Goal: Task Accomplishment & Management: Use online tool/utility

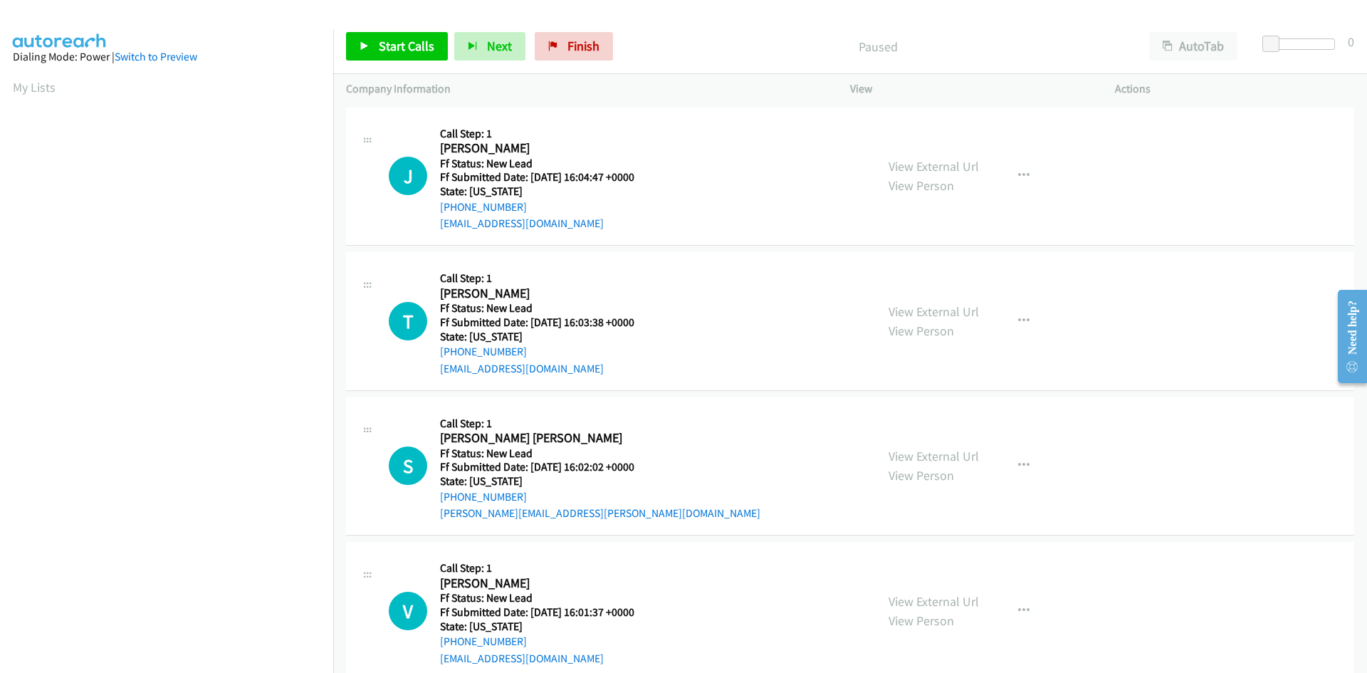
drag, startPoint x: 745, startPoint y: 25, endPoint x: 736, endPoint y: 28, distance: 9.0
click at [745, 24] on div "Start Calls Pause Next Finish Paused AutoTab AutoTab 0" at bounding box center [850, 46] width 1034 height 55
click at [377, 49] on link "Start Calls" at bounding box center [397, 46] width 102 height 28
click at [959, 169] on link "View External Url" at bounding box center [933, 166] width 90 height 16
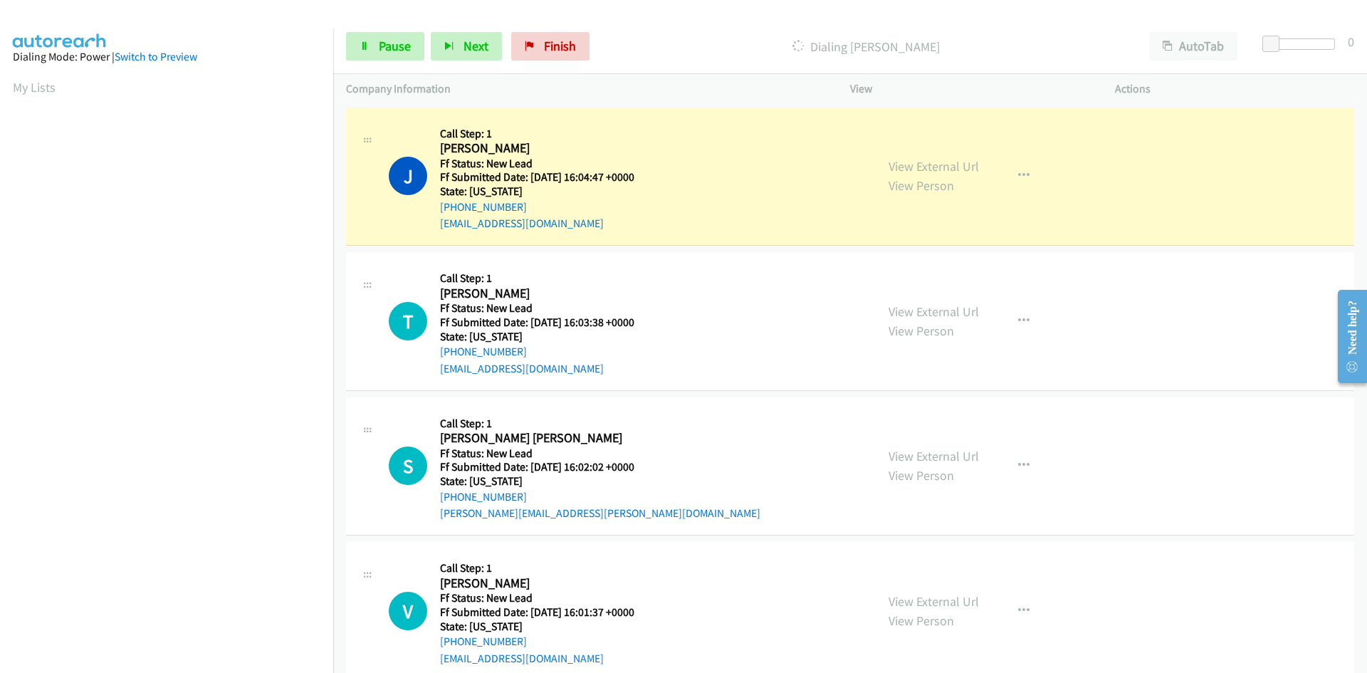
scroll to position [125, 0]
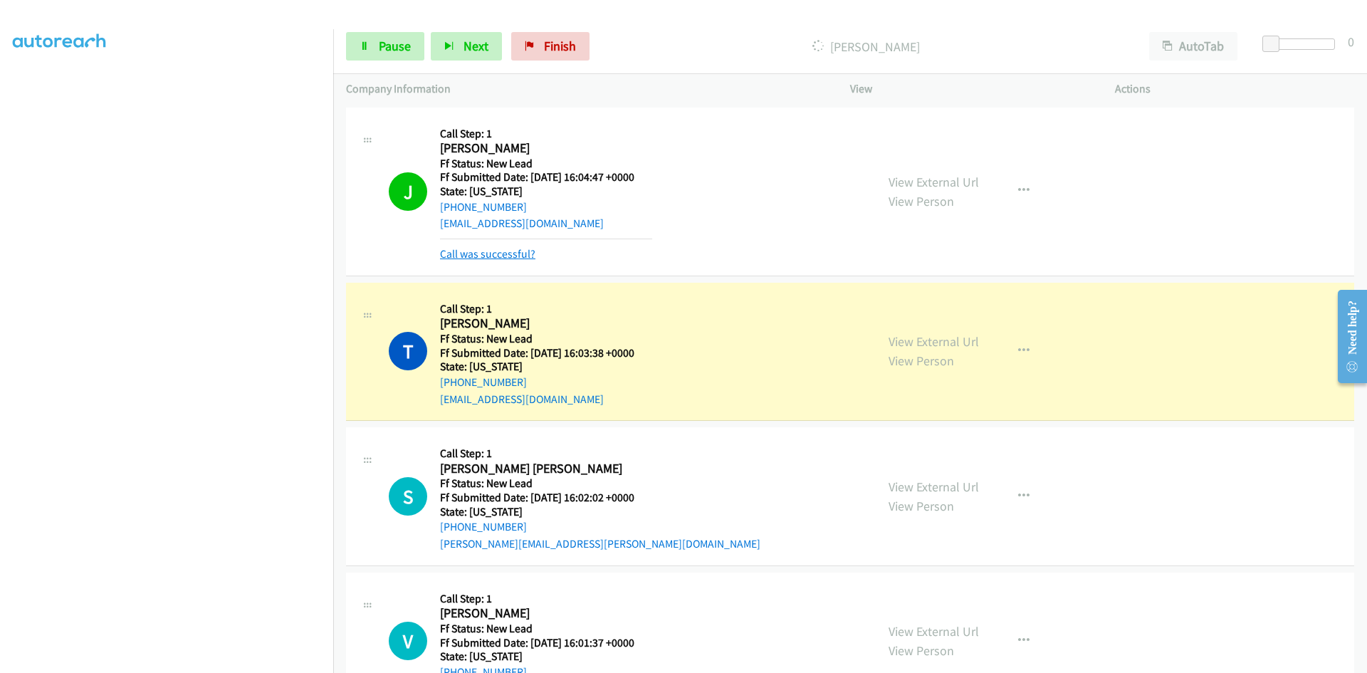
click at [503, 252] on link "Call was successful?" at bounding box center [487, 254] width 95 height 14
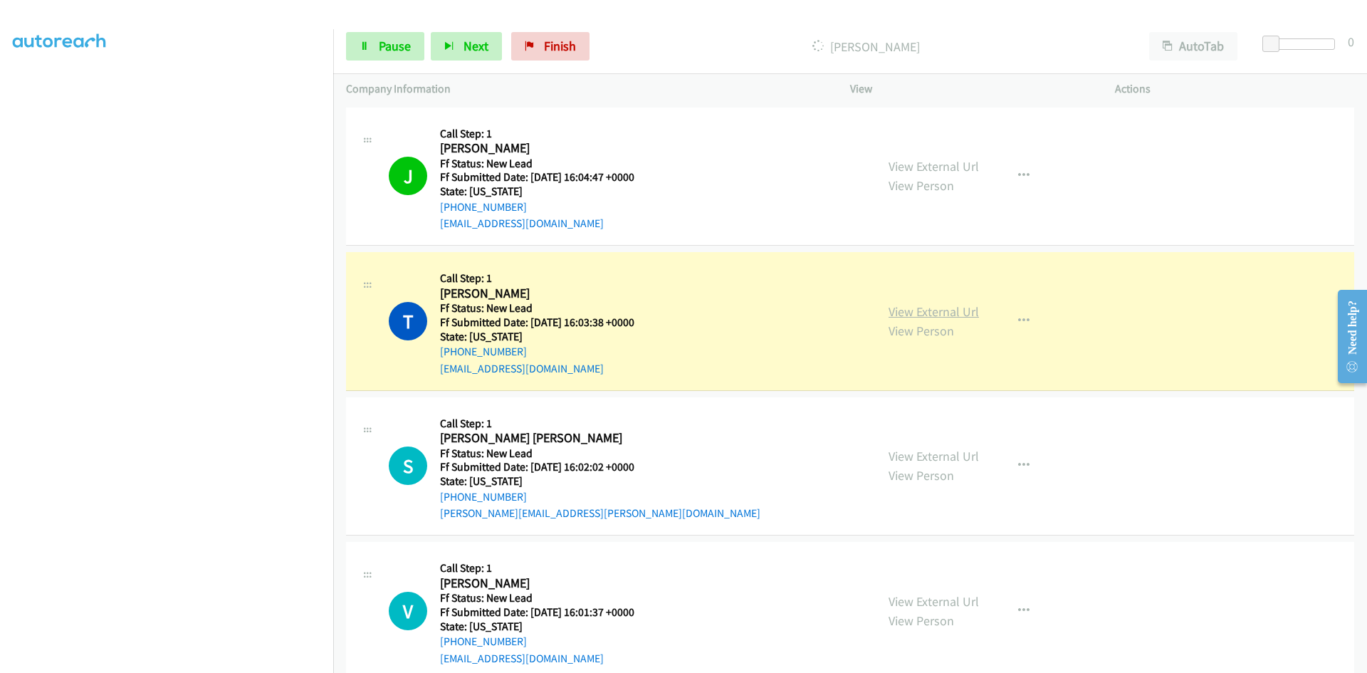
click at [935, 312] on link "View External Url" at bounding box center [933, 311] width 90 height 16
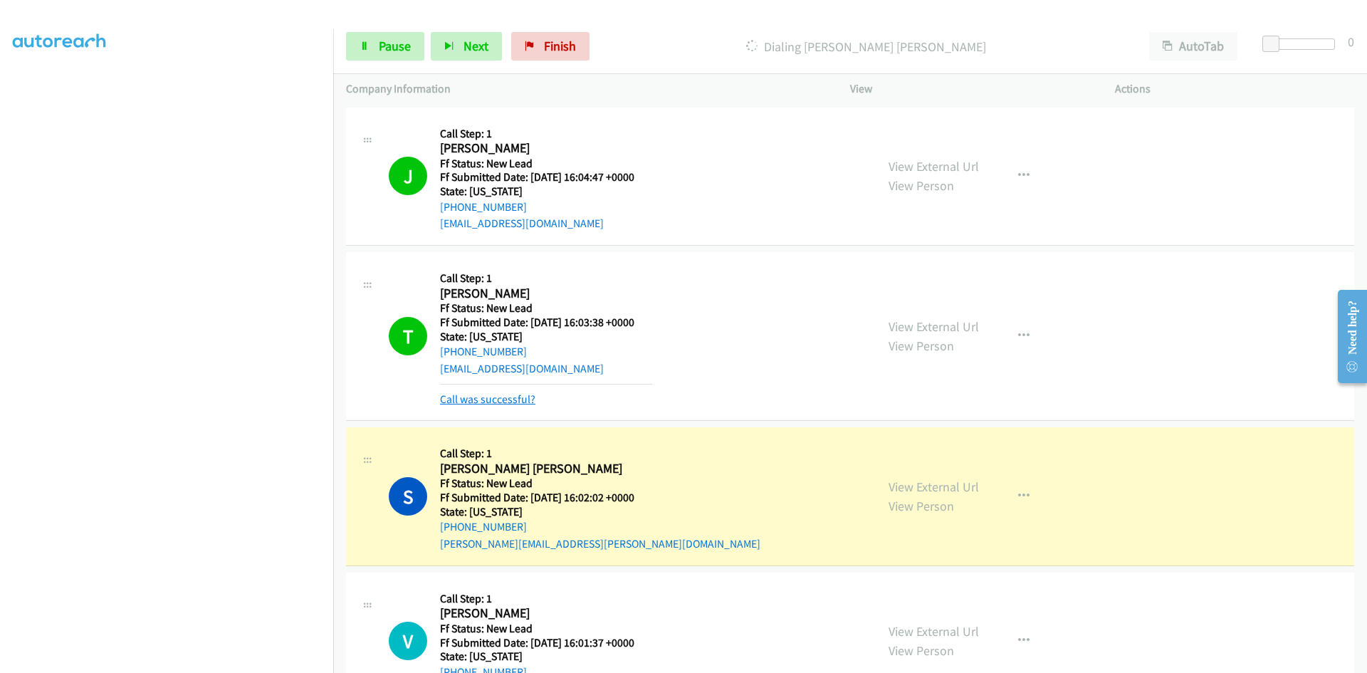
click at [478, 401] on link "Call was successful?" at bounding box center [487, 399] width 95 height 14
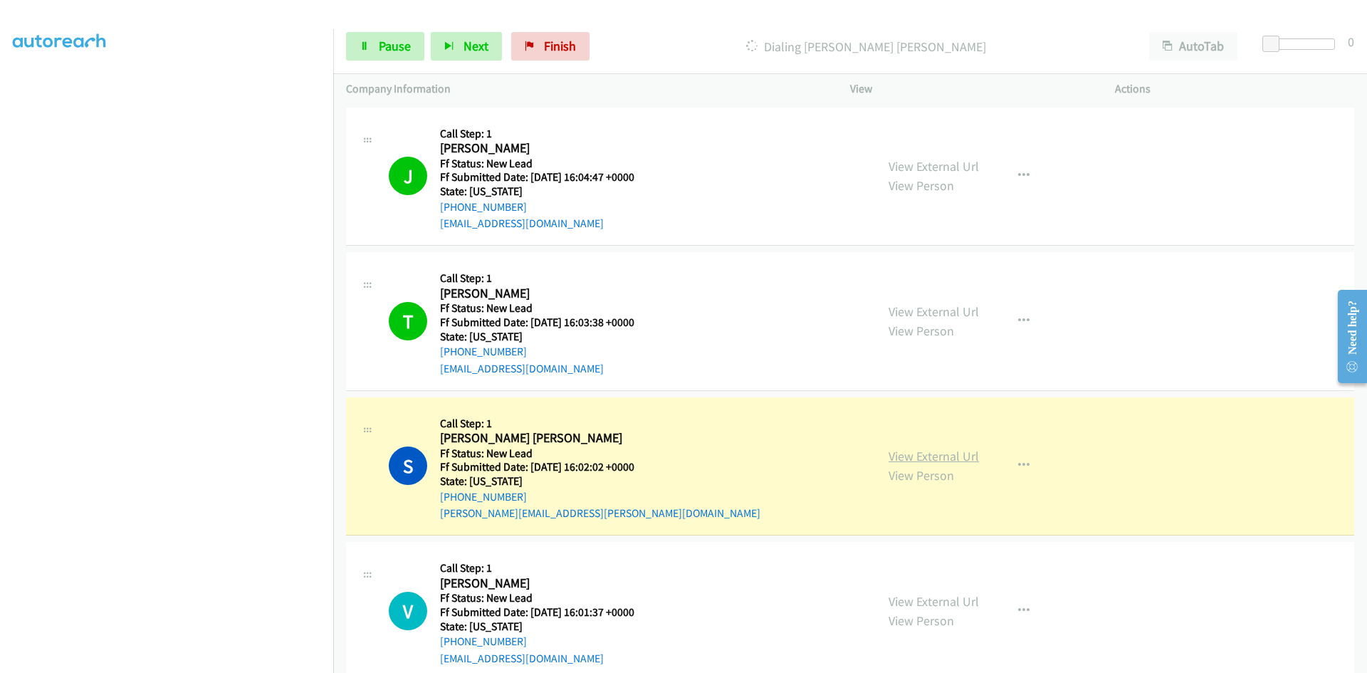
click at [957, 460] on link "View External Url" at bounding box center [933, 456] width 90 height 16
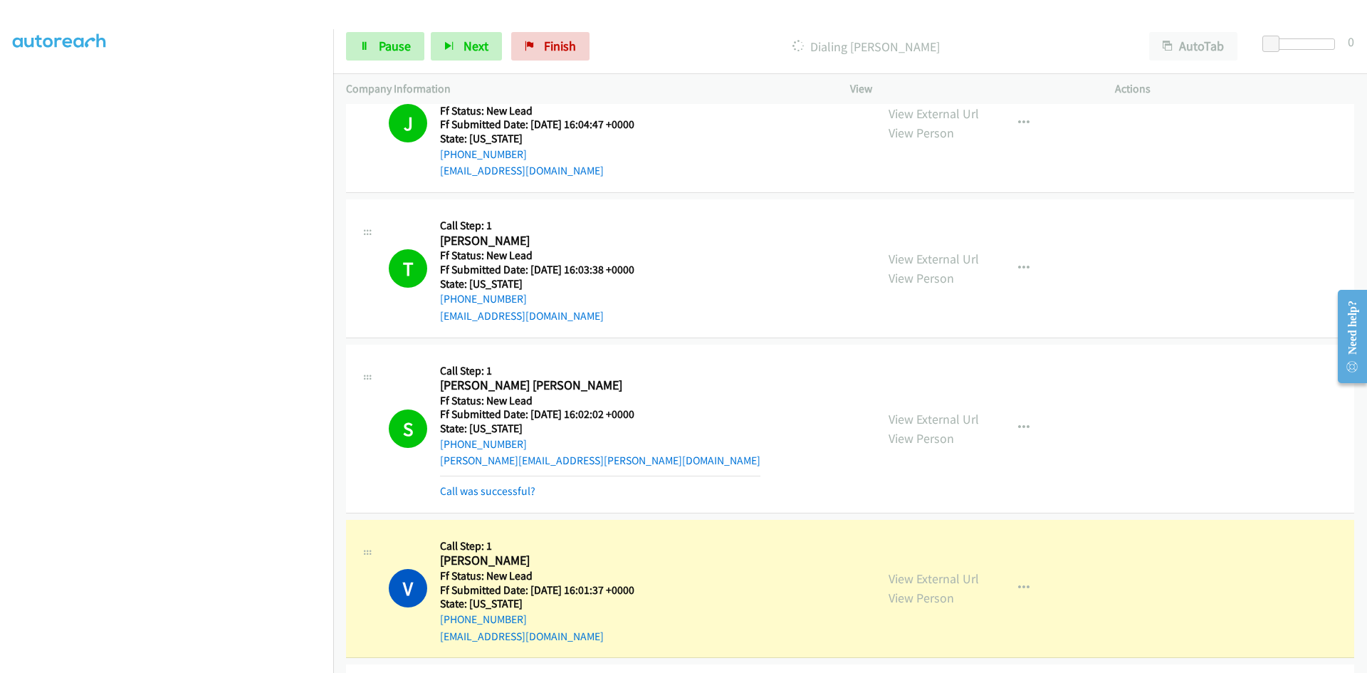
scroll to position [214, 0]
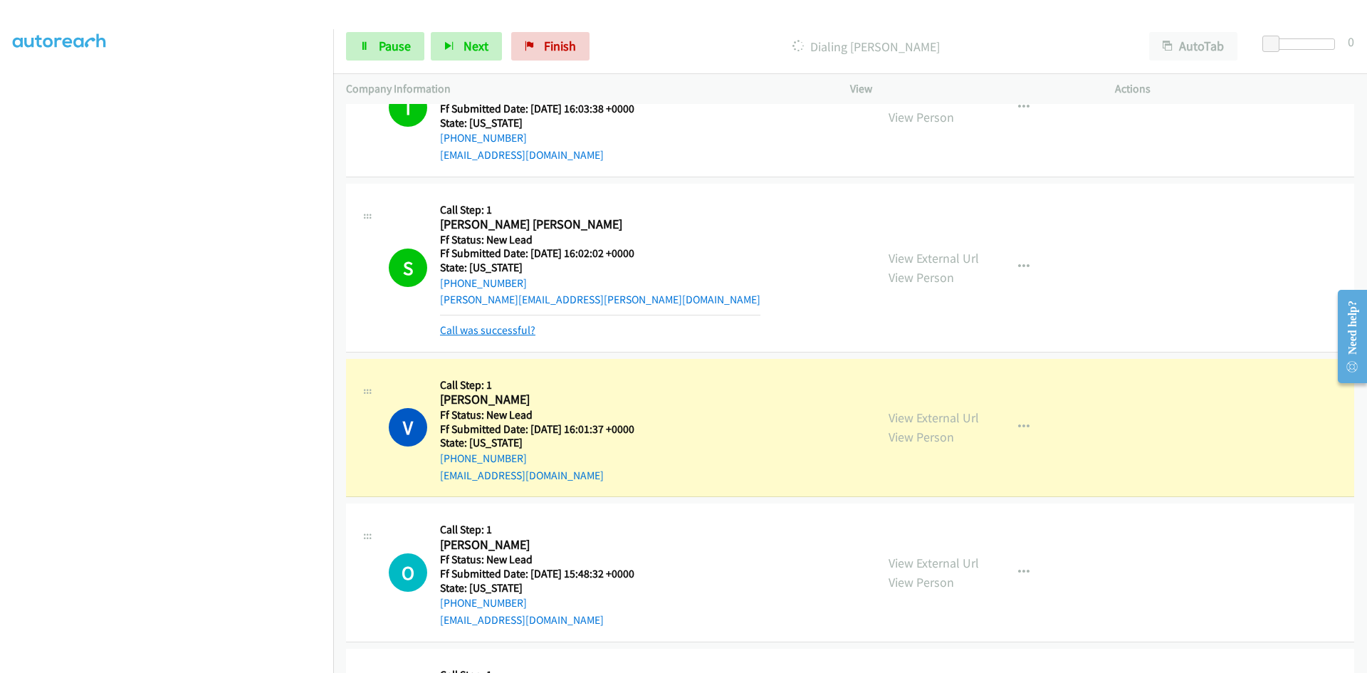
click at [517, 327] on link "Call was successful?" at bounding box center [487, 330] width 95 height 14
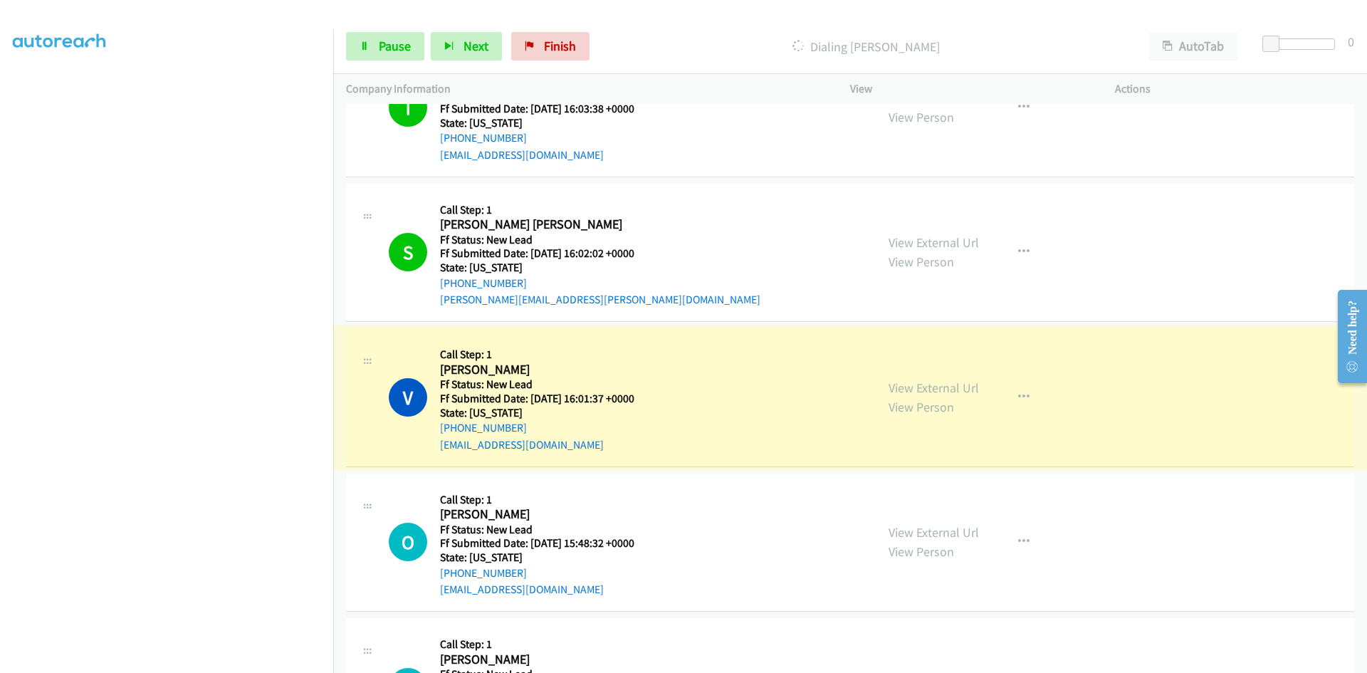
click at [904, 389] on link "View External Url" at bounding box center [933, 387] width 90 height 16
click at [367, 48] on icon at bounding box center [364, 47] width 10 height 10
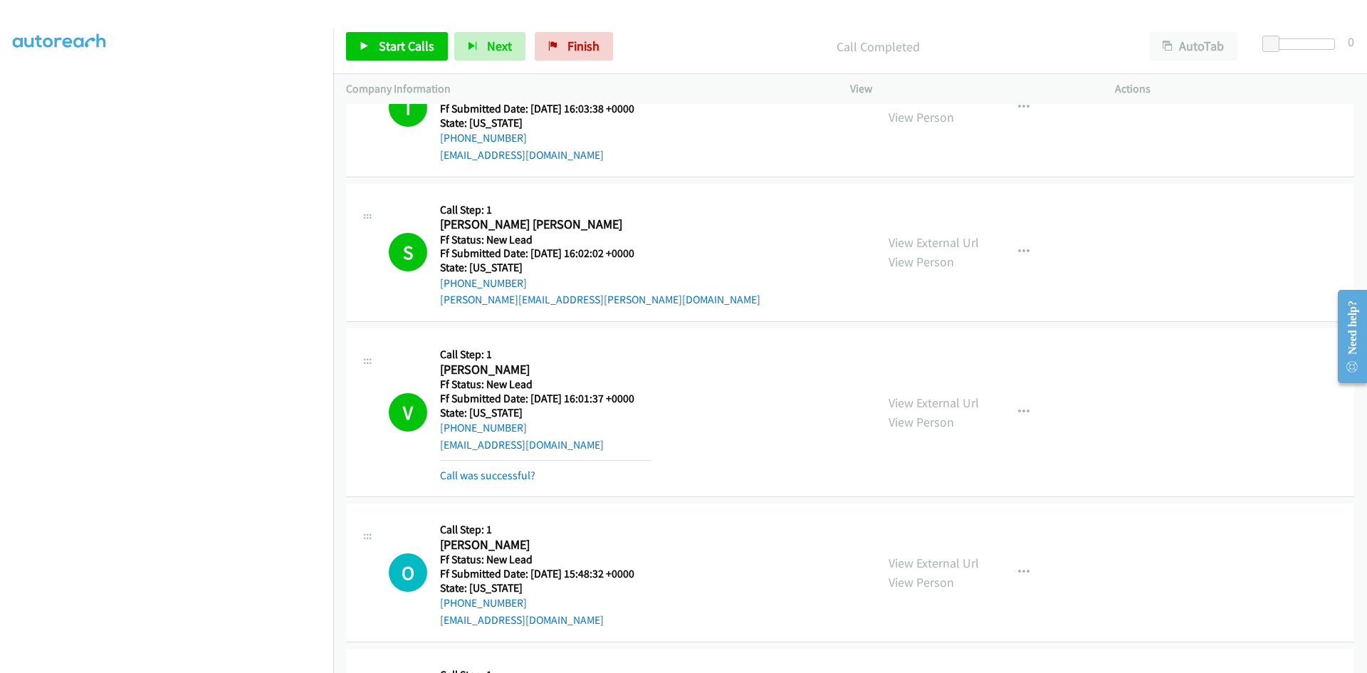
scroll to position [285, 0]
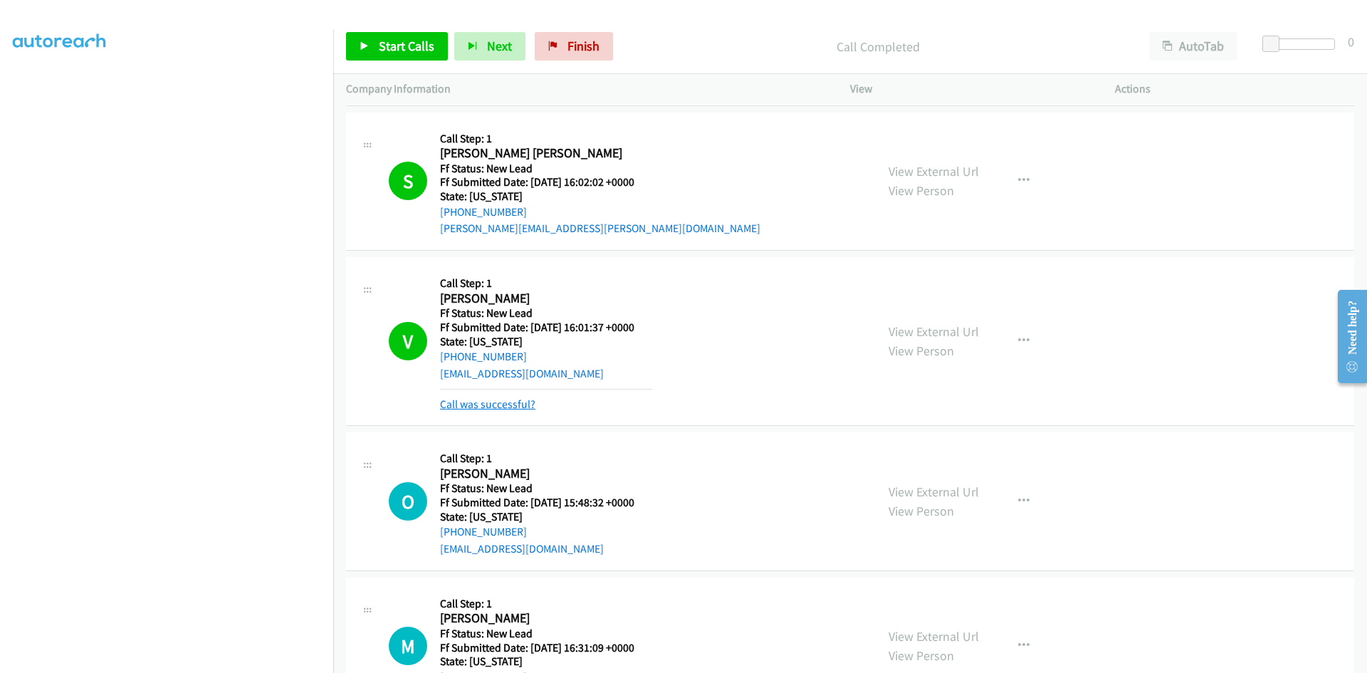
click at [517, 400] on link "Call was successful?" at bounding box center [487, 404] width 95 height 14
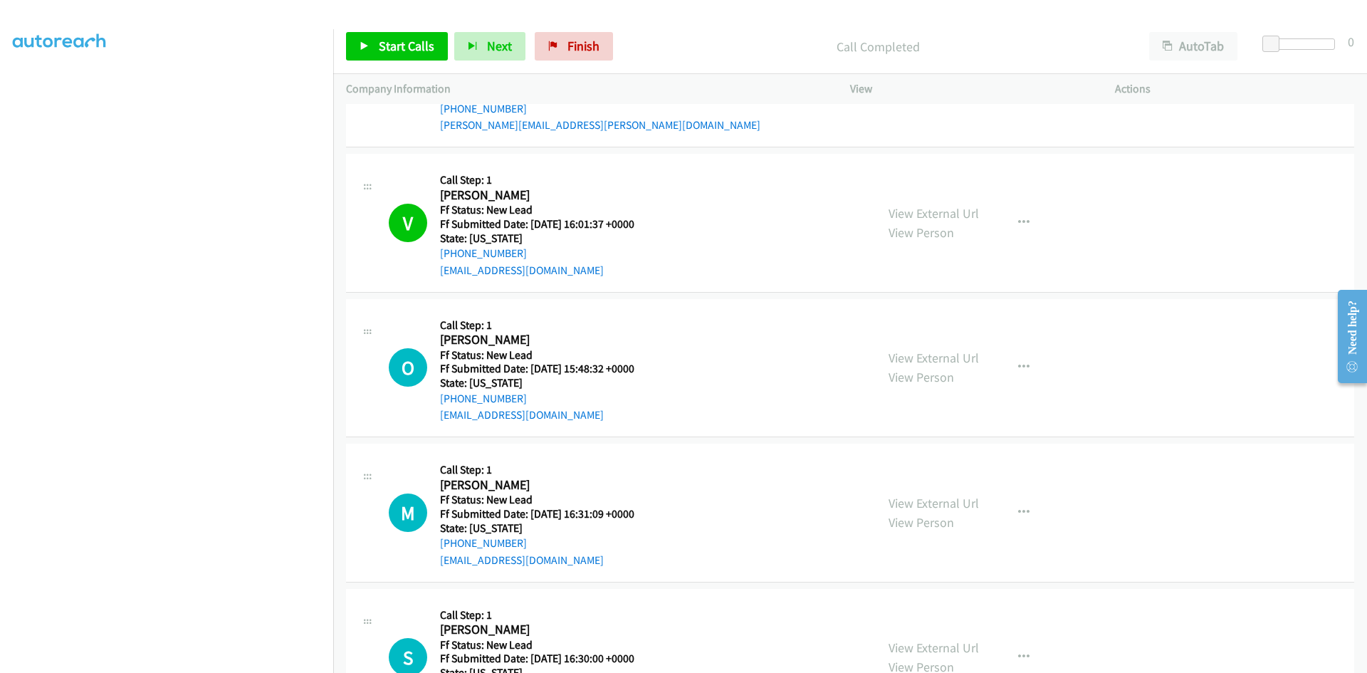
scroll to position [356, 0]
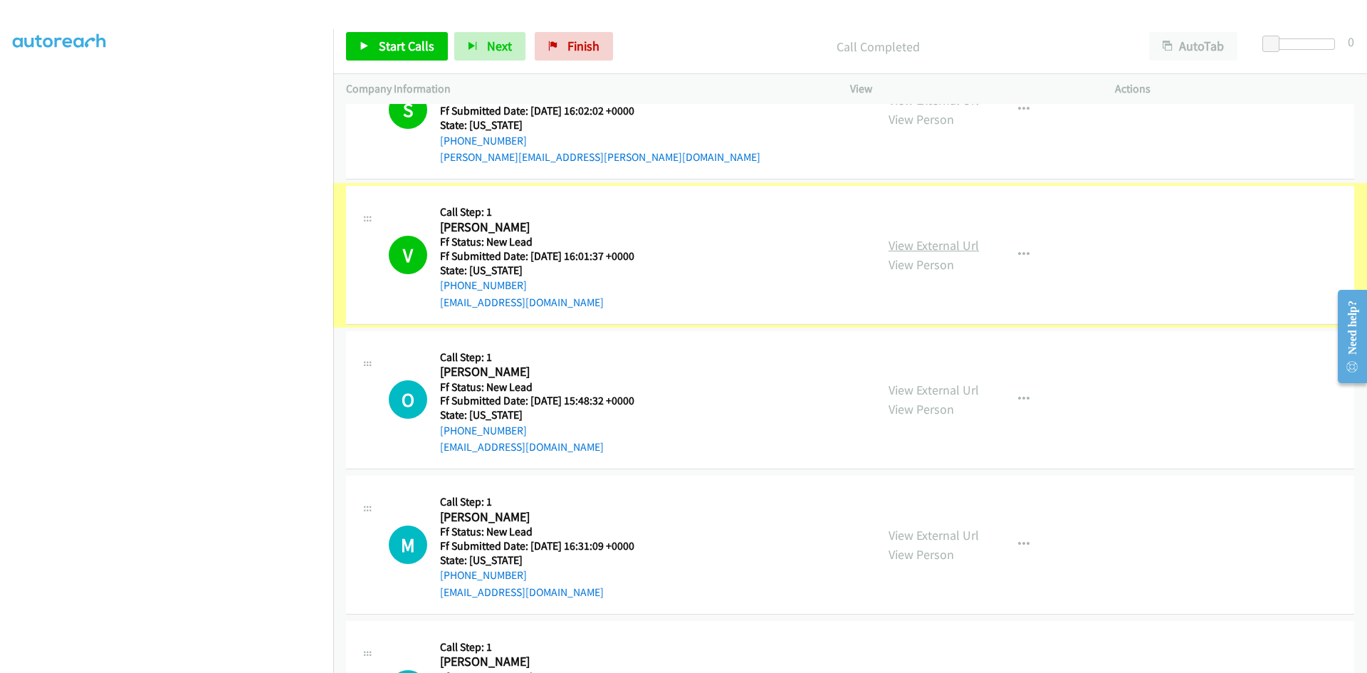
click at [943, 248] on link "View External Url" at bounding box center [933, 245] width 90 height 16
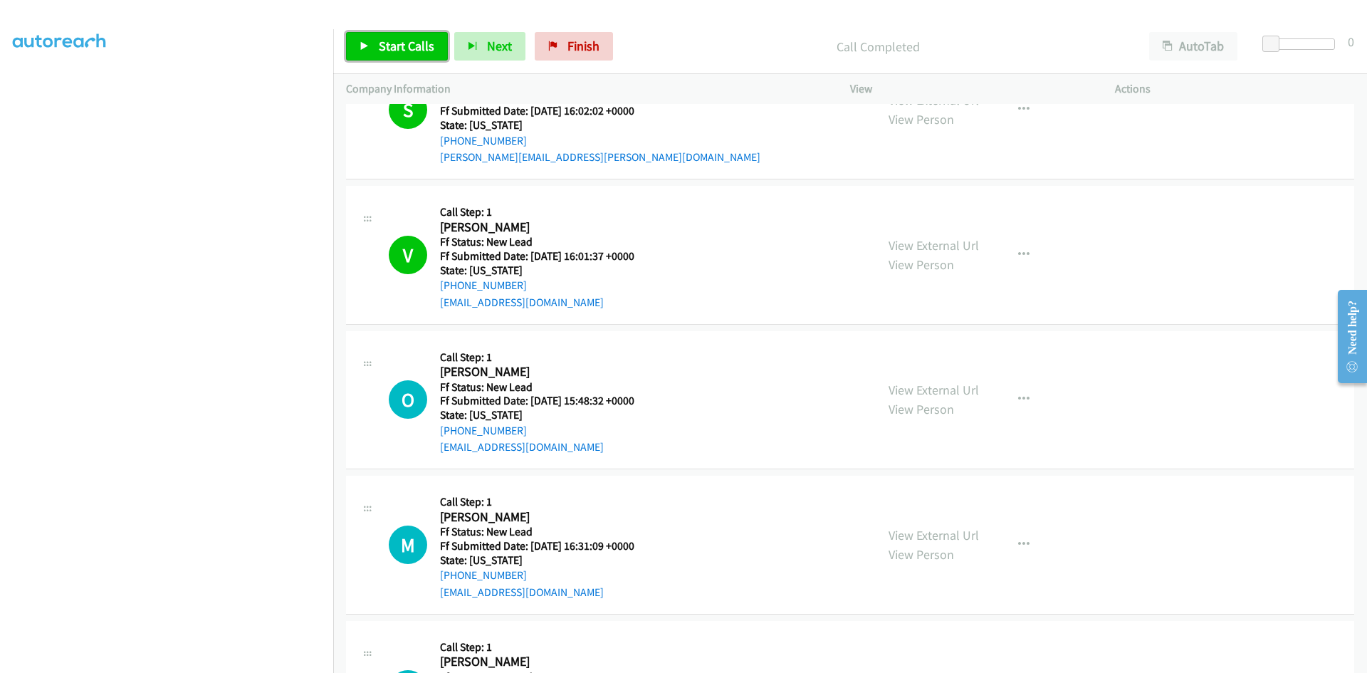
click at [382, 45] on span "Start Calls" at bounding box center [407, 46] width 56 height 16
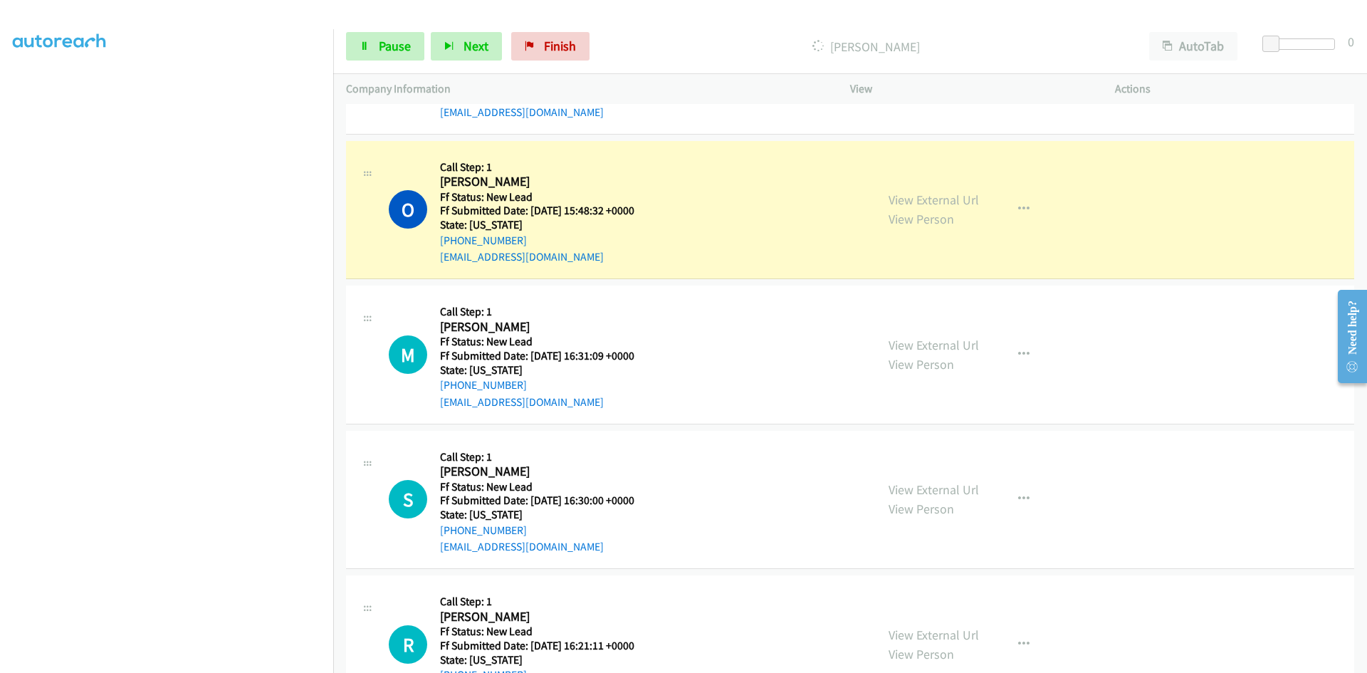
scroll to position [569, 0]
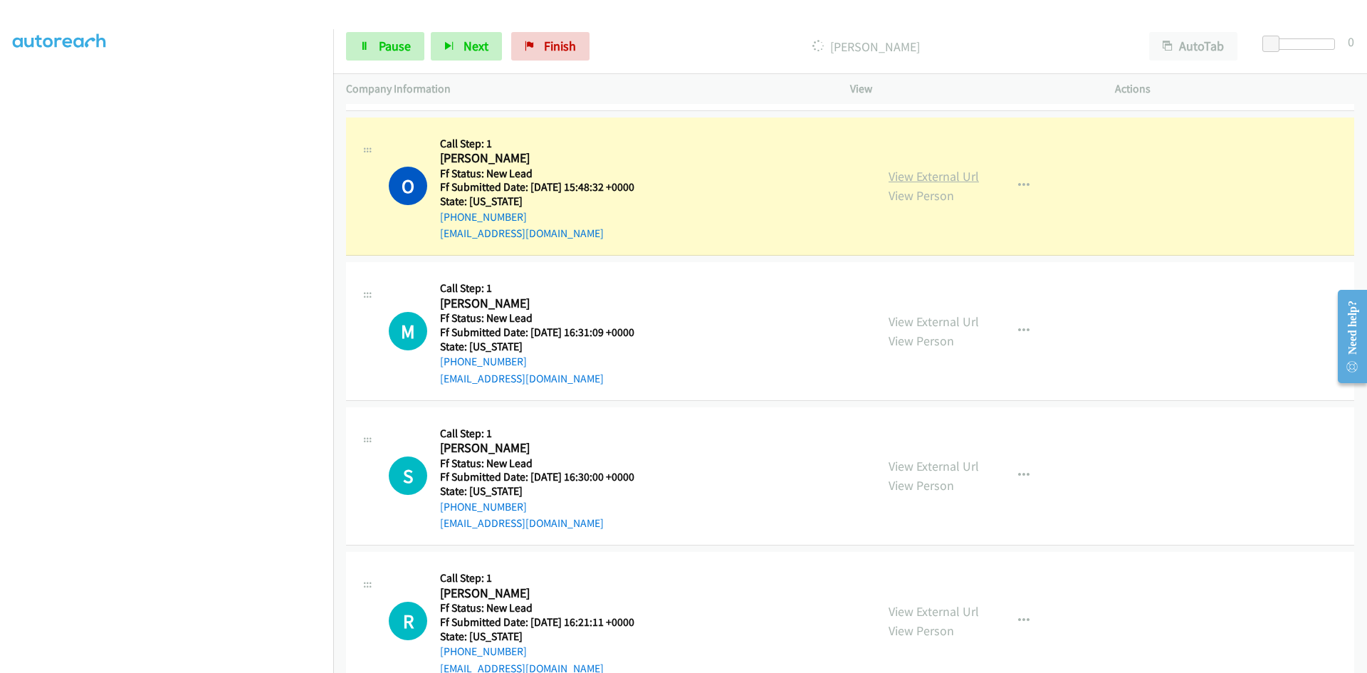
click at [965, 176] on link "View External Url" at bounding box center [933, 176] width 90 height 16
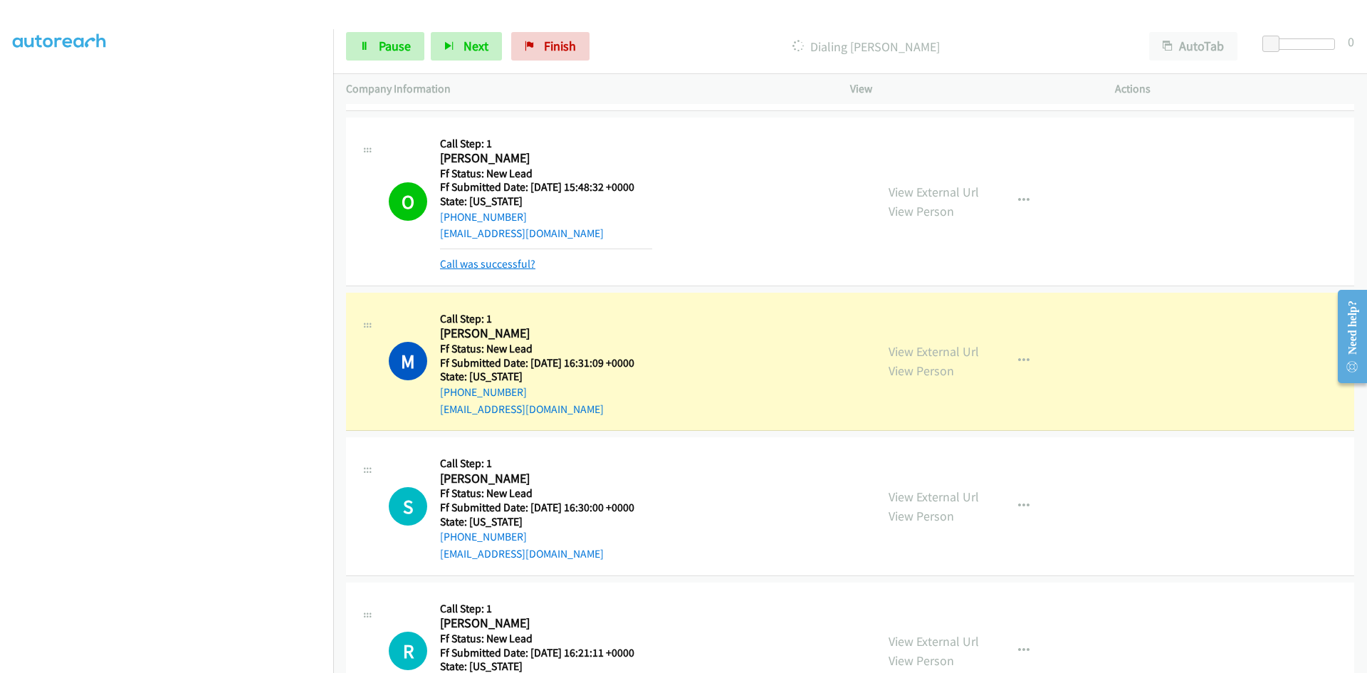
click at [499, 261] on link "Call was successful?" at bounding box center [487, 264] width 95 height 14
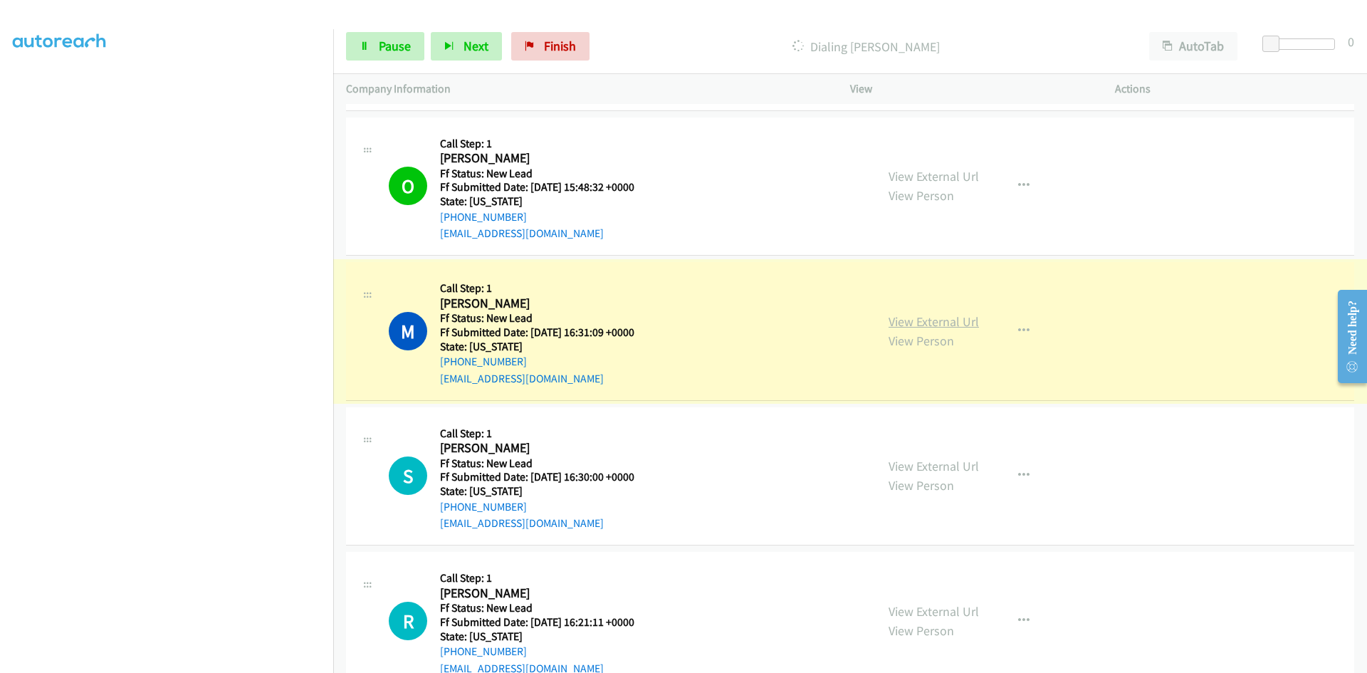
click at [896, 320] on link "View External Url" at bounding box center [933, 321] width 90 height 16
click at [365, 51] on link "Pause" at bounding box center [385, 46] width 78 height 28
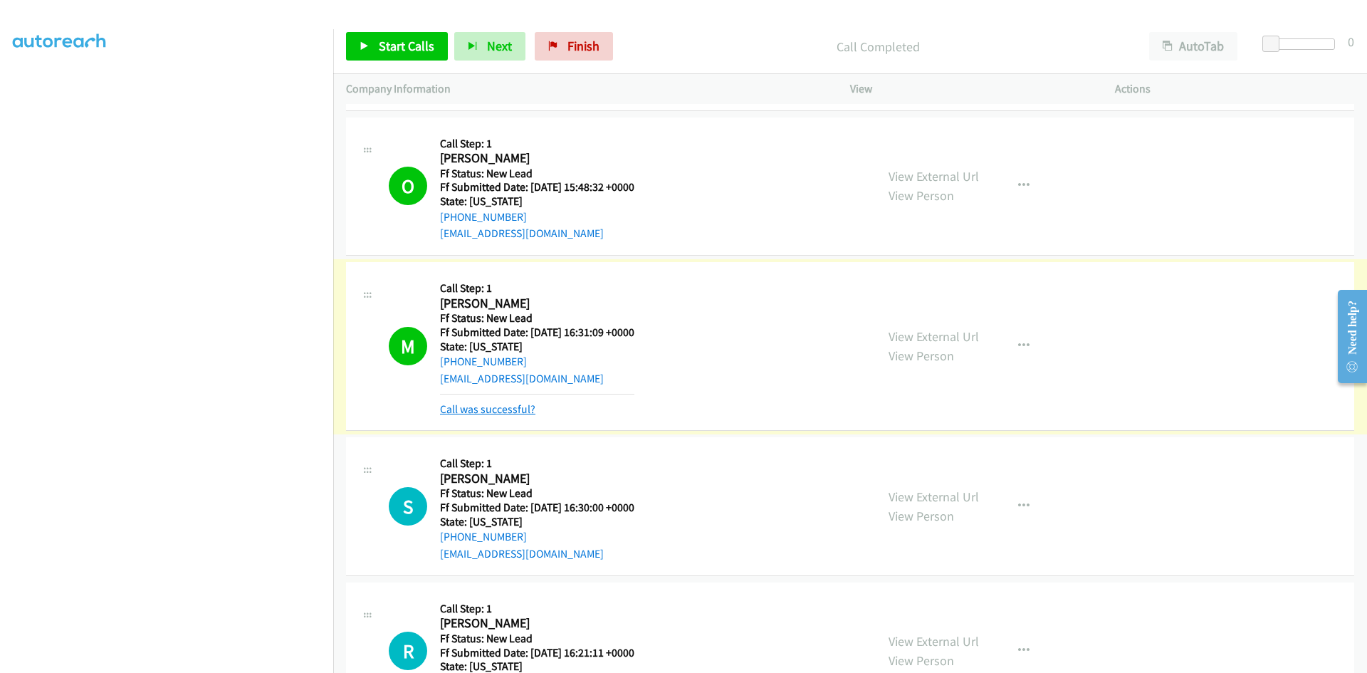
click at [505, 406] on link "Call was successful?" at bounding box center [487, 409] width 95 height 14
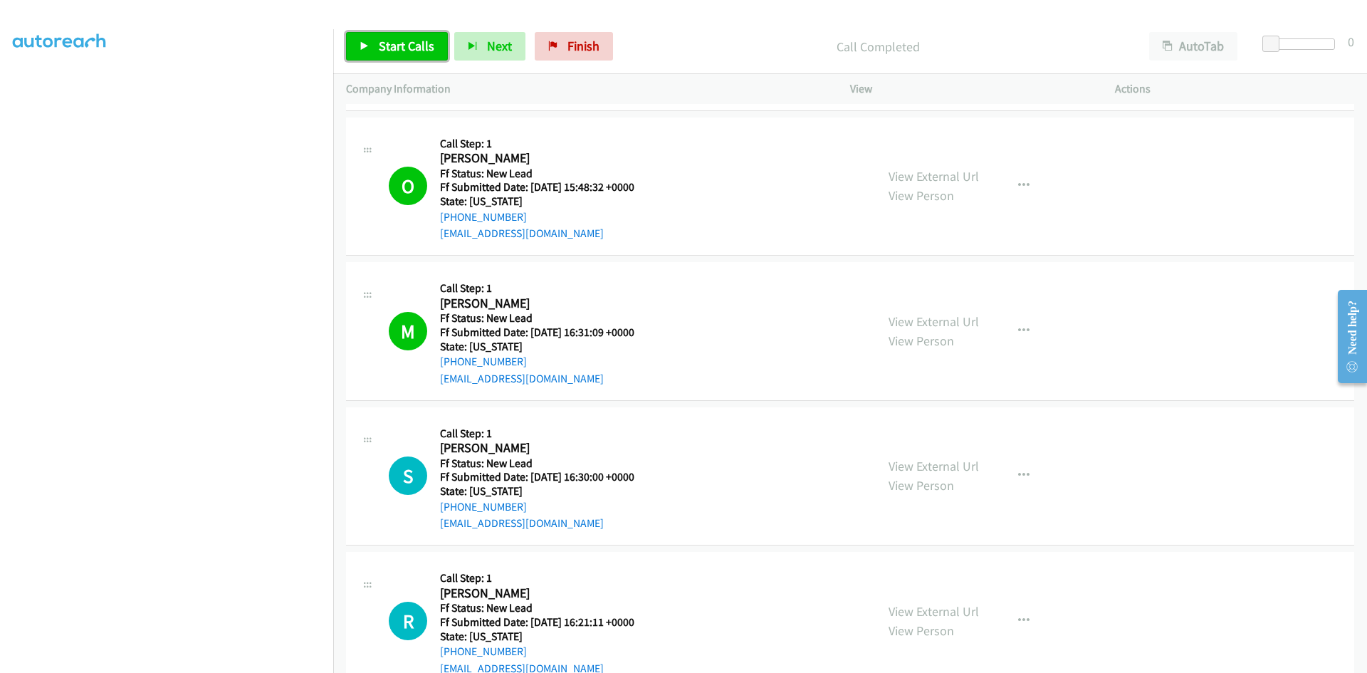
click at [426, 43] on span "Start Calls" at bounding box center [407, 46] width 56 height 16
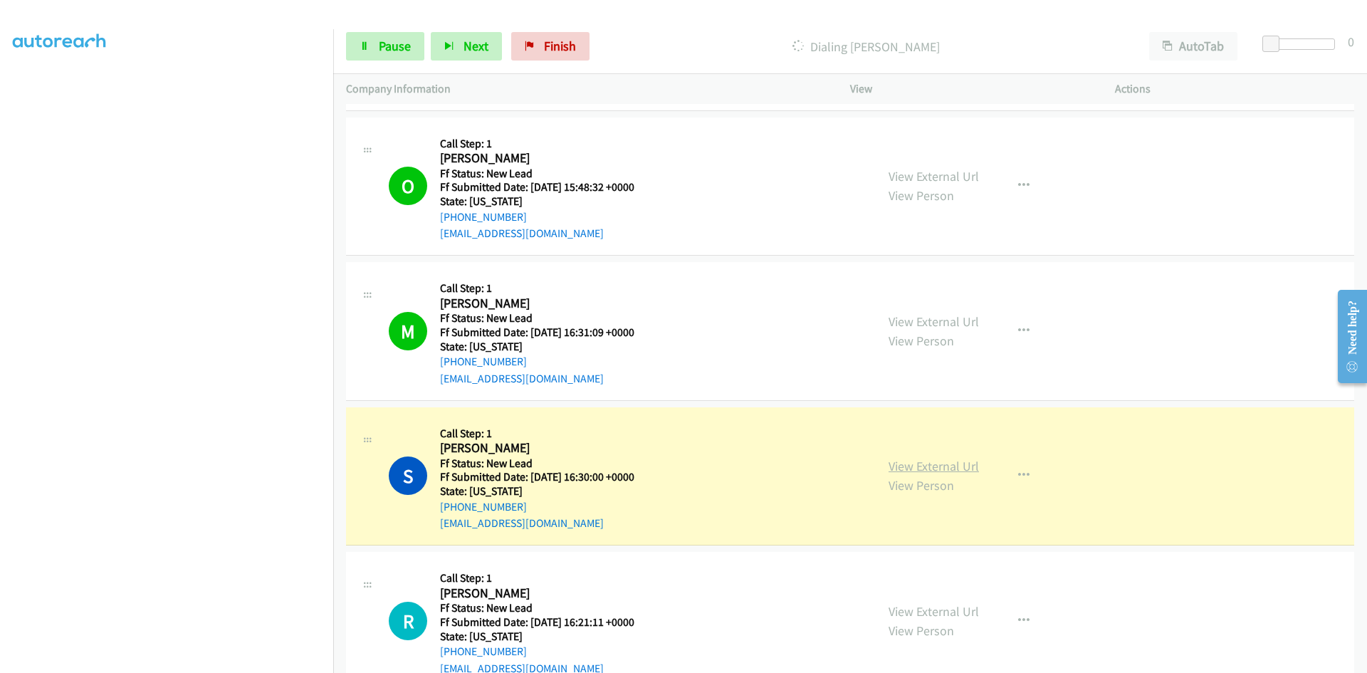
click at [902, 469] on link "View External Url" at bounding box center [933, 466] width 90 height 16
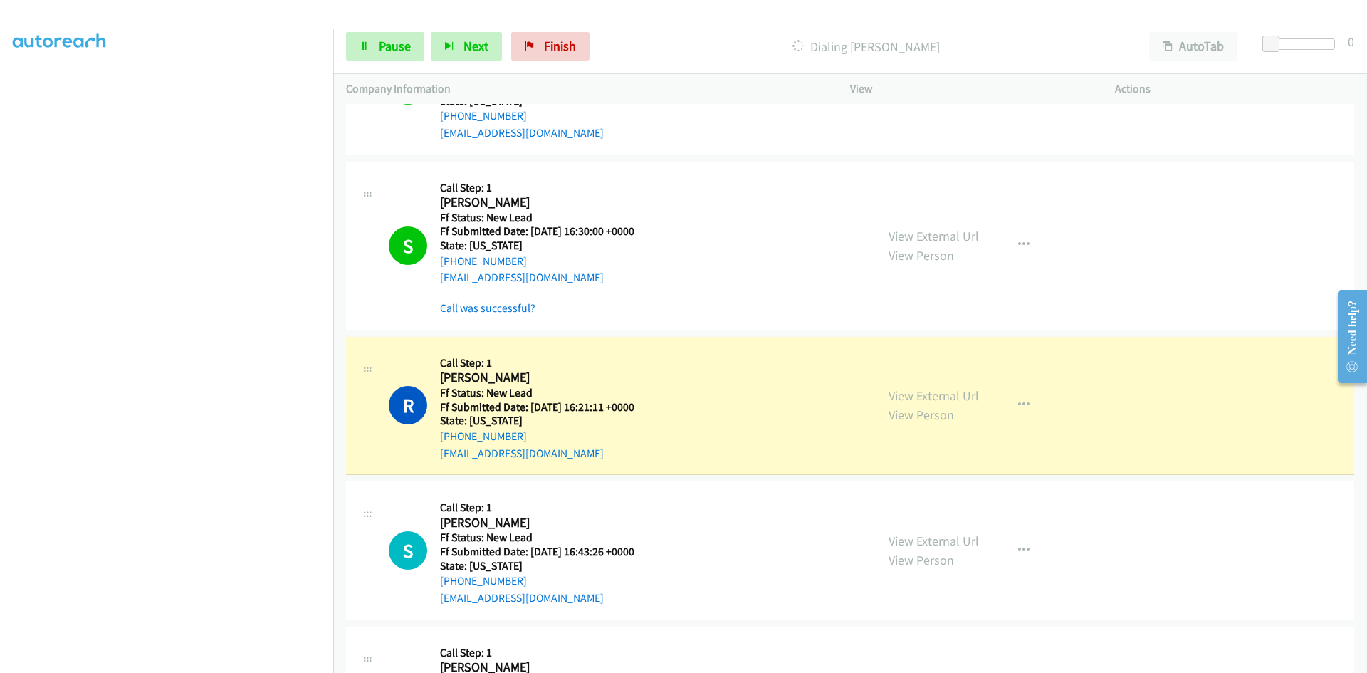
scroll to position [854, 0]
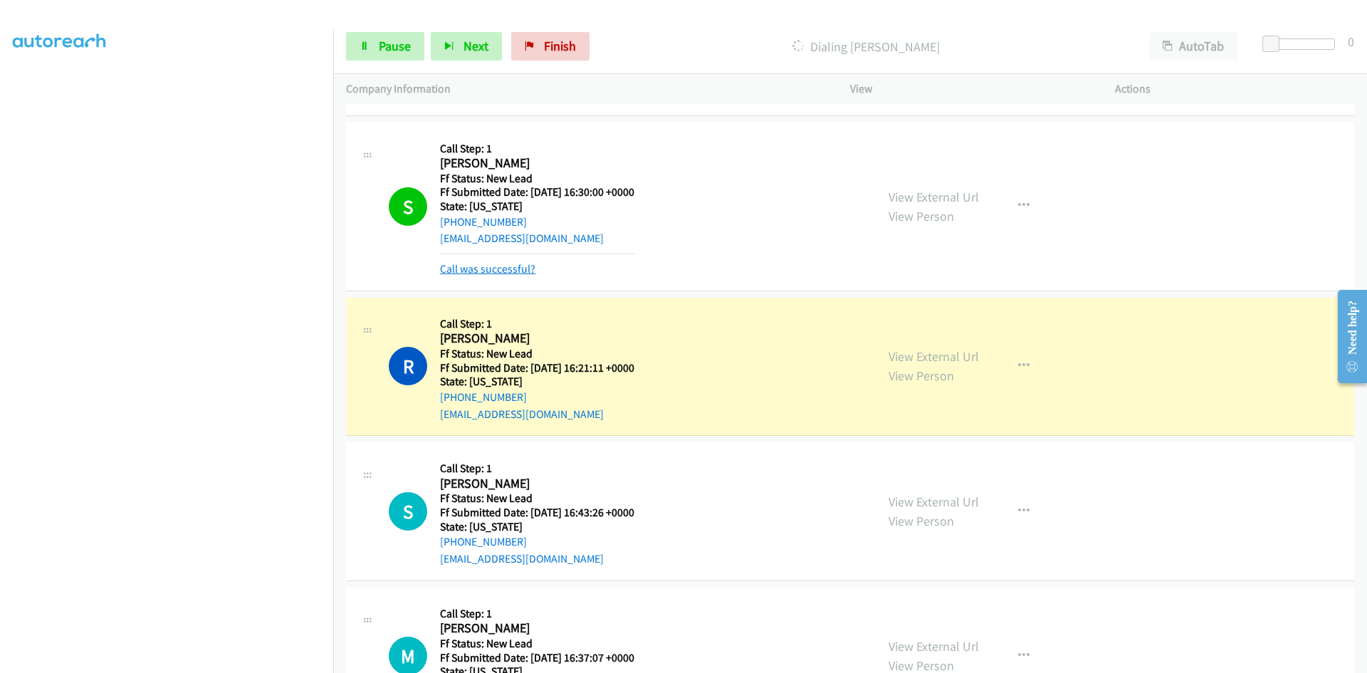
click at [488, 268] on link "Call was successful?" at bounding box center [487, 269] width 95 height 14
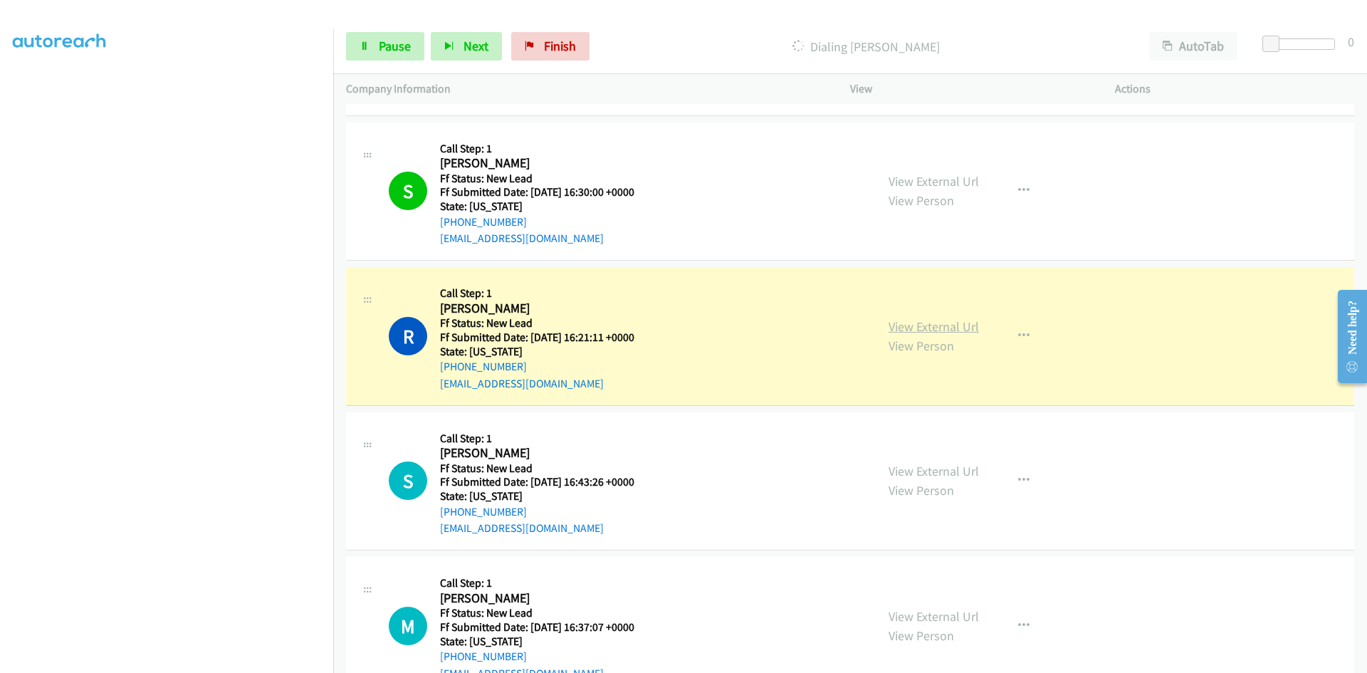
click at [924, 326] on link "View External Url" at bounding box center [933, 326] width 90 height 16
click at [394, 41] on span "Pause" at bounding box center [395, 46] width 32 height 16
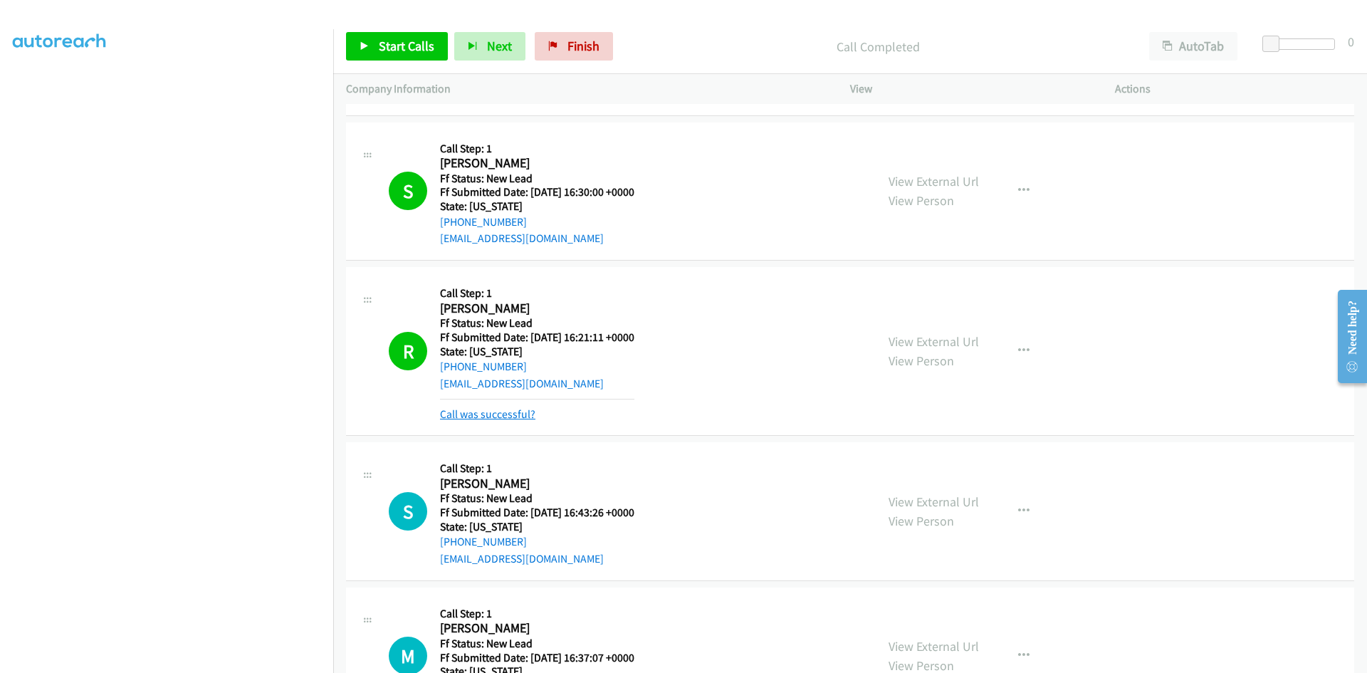
click at [522, 410] on link "Call was successful?" at bounding box center [487, 414] width 95 height 14
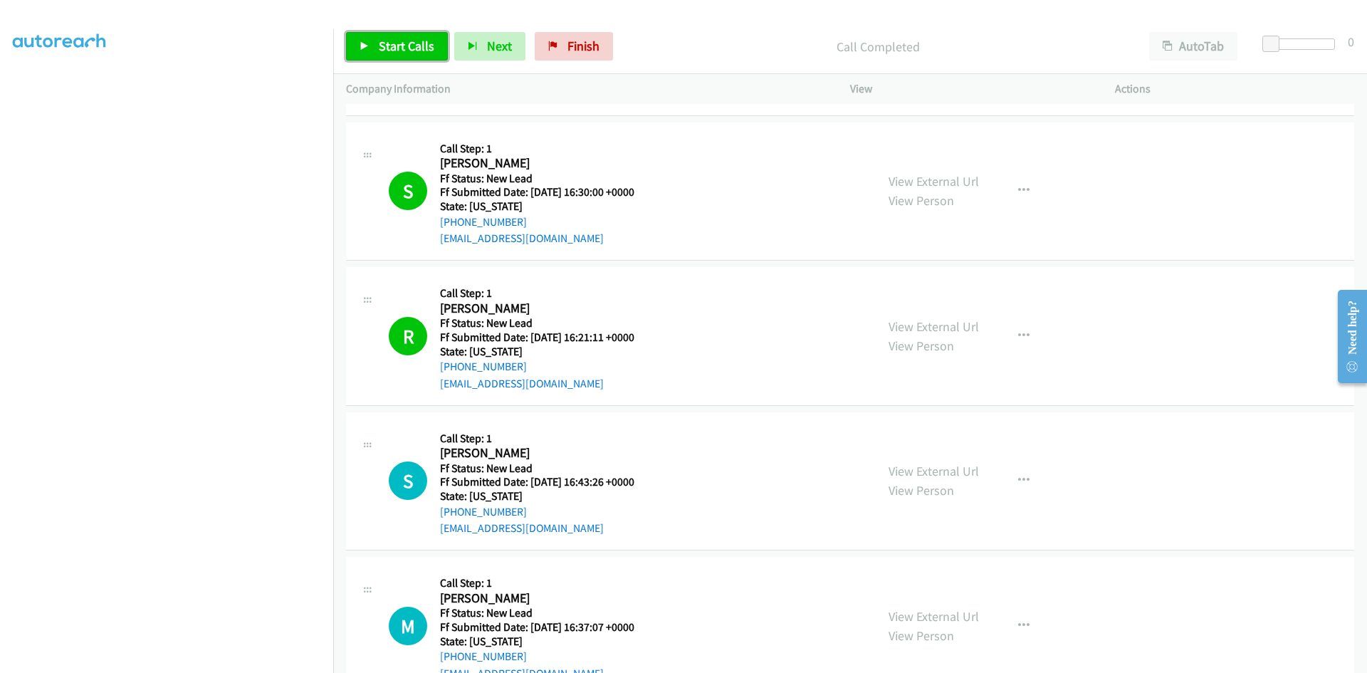
click at [384, 50] on span "Start Calls" at bounding box center [407, 46] width 56 height 16
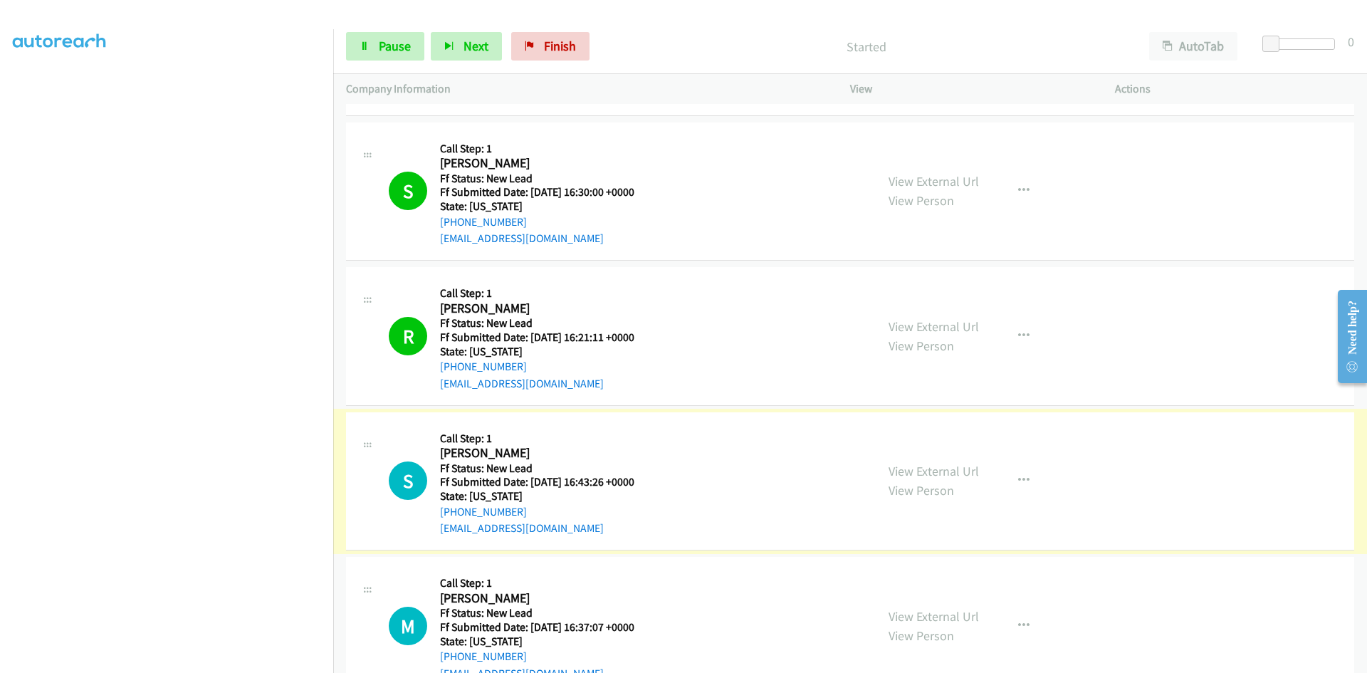
click at [926, 467] on link "View External Url" at bounding box center [933, 471] width 90 height 16
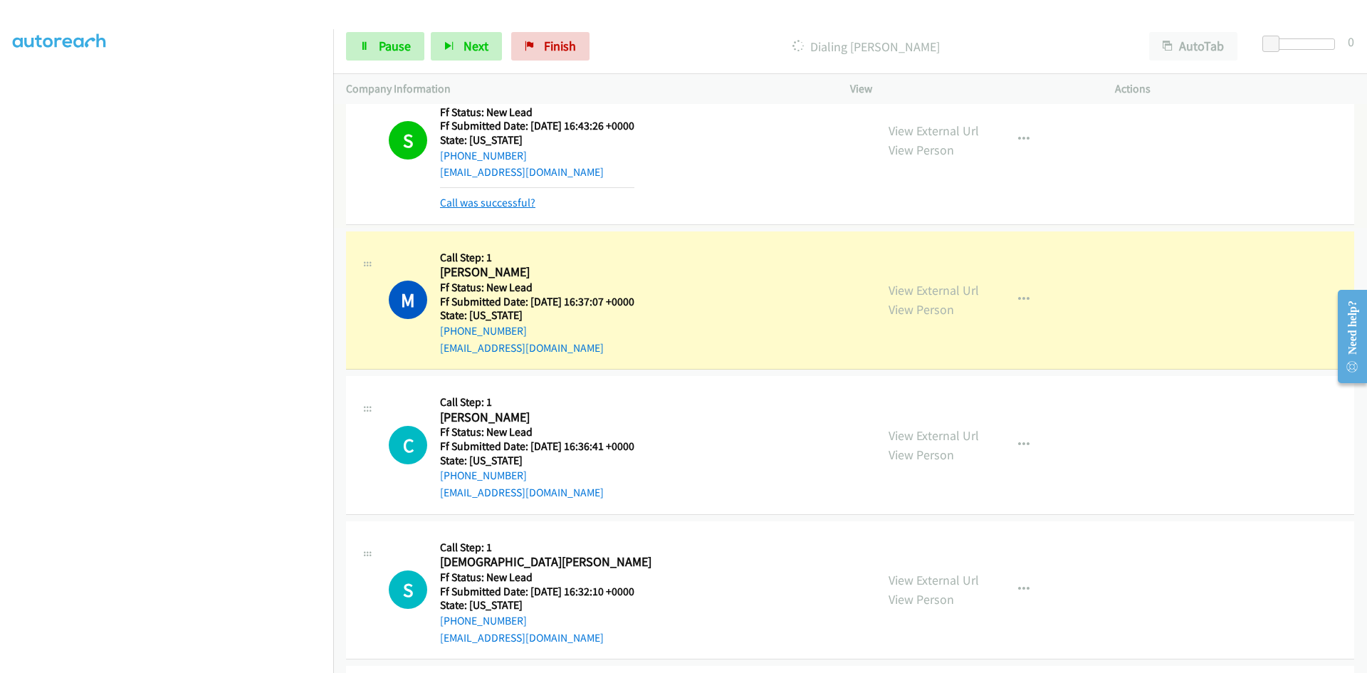
scroll to position [1210, 0]
click at [471, 206] on link "Call was successful?" at bounding box center [487, 203] width 95 height 14
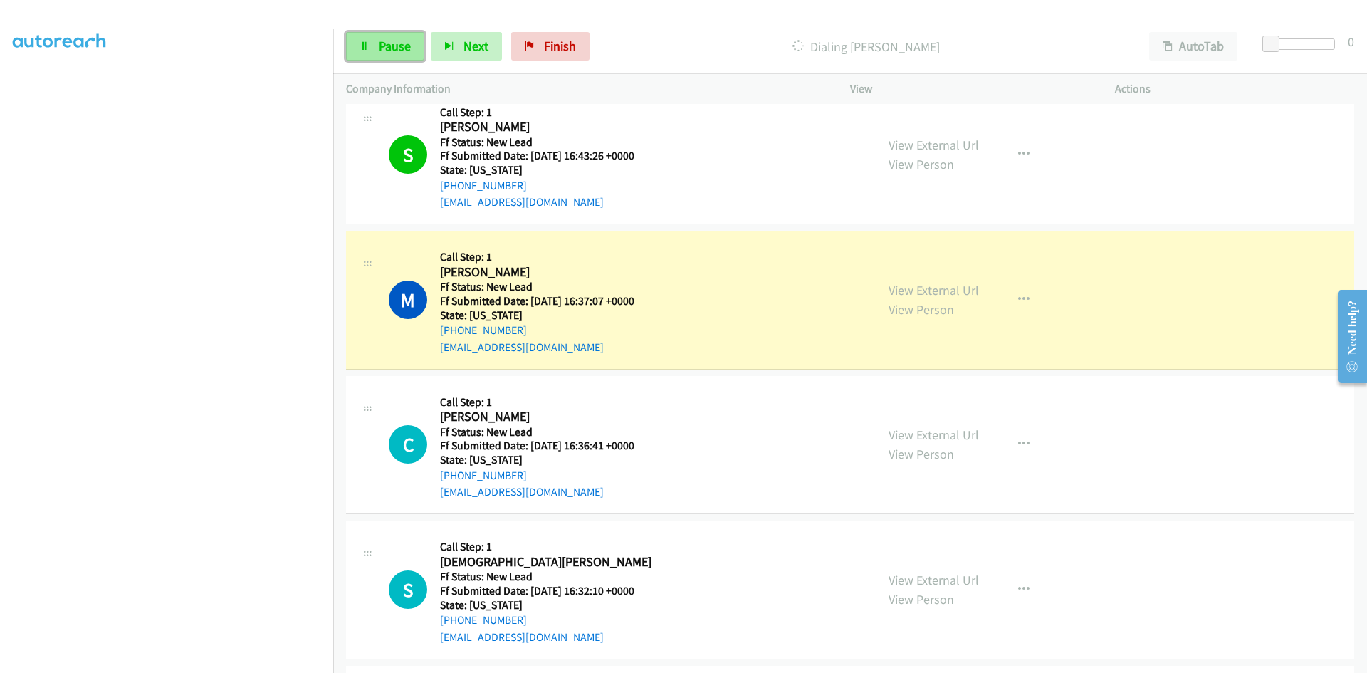
click at [386, 43] on span "Pause" at bounding box center [395, 46] width 32 height 16
click at [889, 286] on link "View External Url" at bounding box center [933, 290] width 90 height 16
click at [367, 48] on icon at bounding box center [364, 47] width 10 height 10
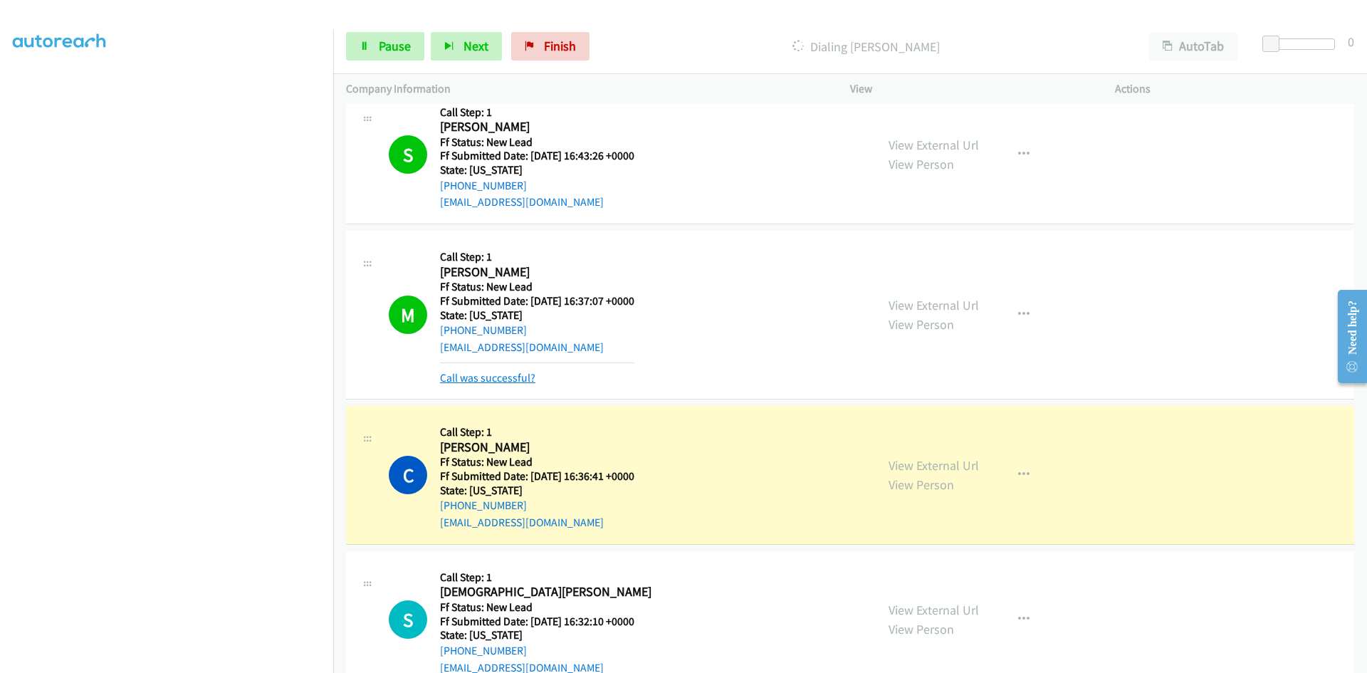
click at [490, 376] on link "Call was successful?" at bounding box center [487, 378] width 95 height 14
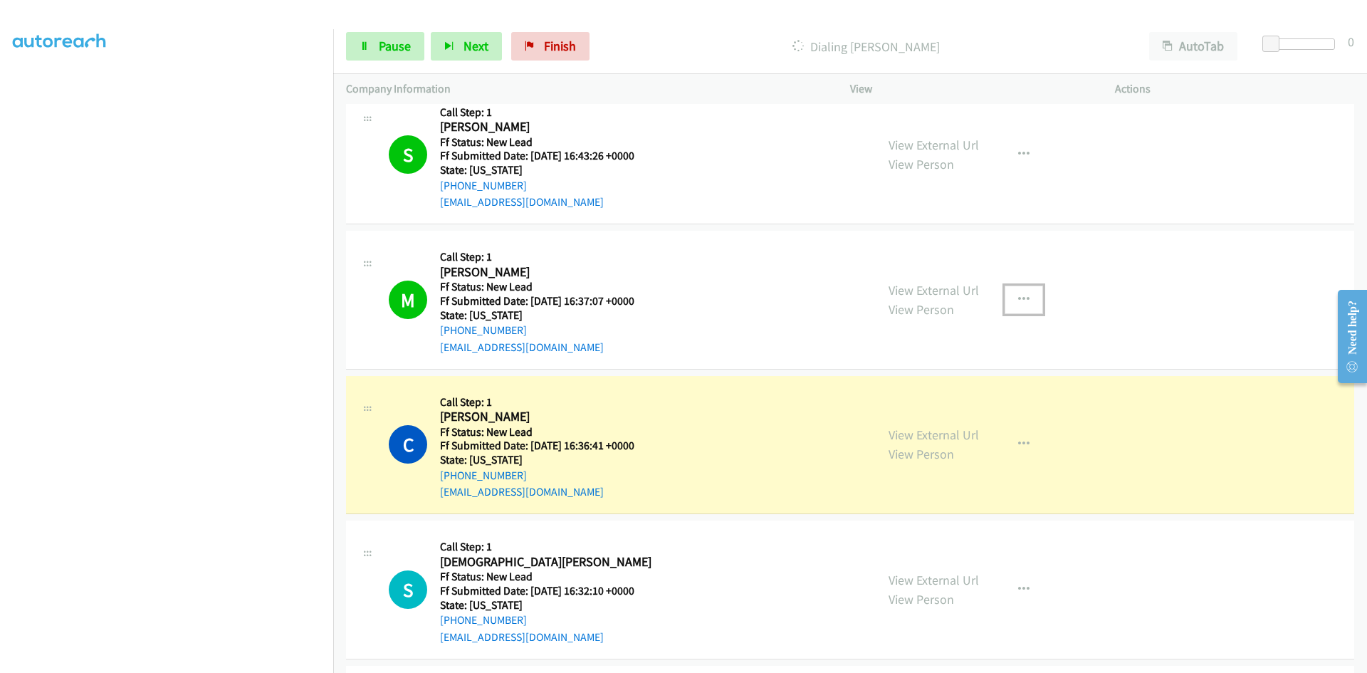
click at [1019, 298] on icon "button" at bounding box center [1023, 299] width 11 height 11
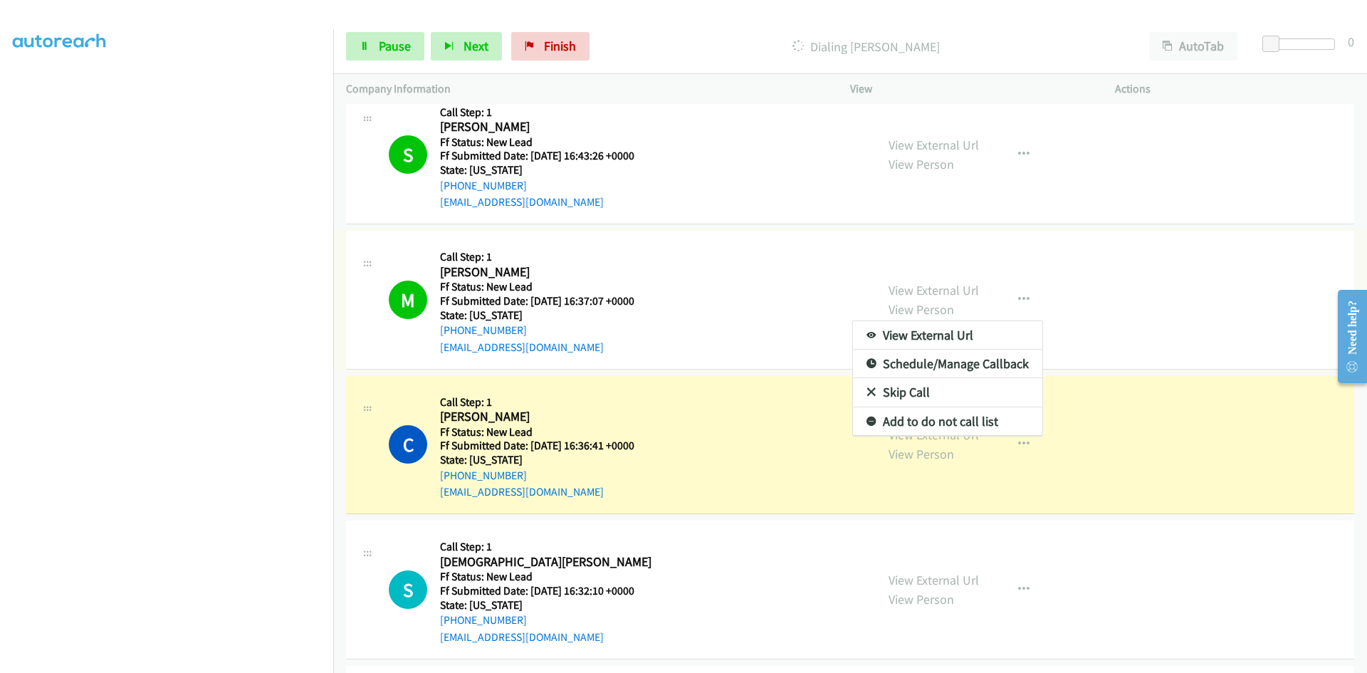
click at [897, 421] on link "Add to do not call list" at bounding box center [947, 421] width 189 height 28
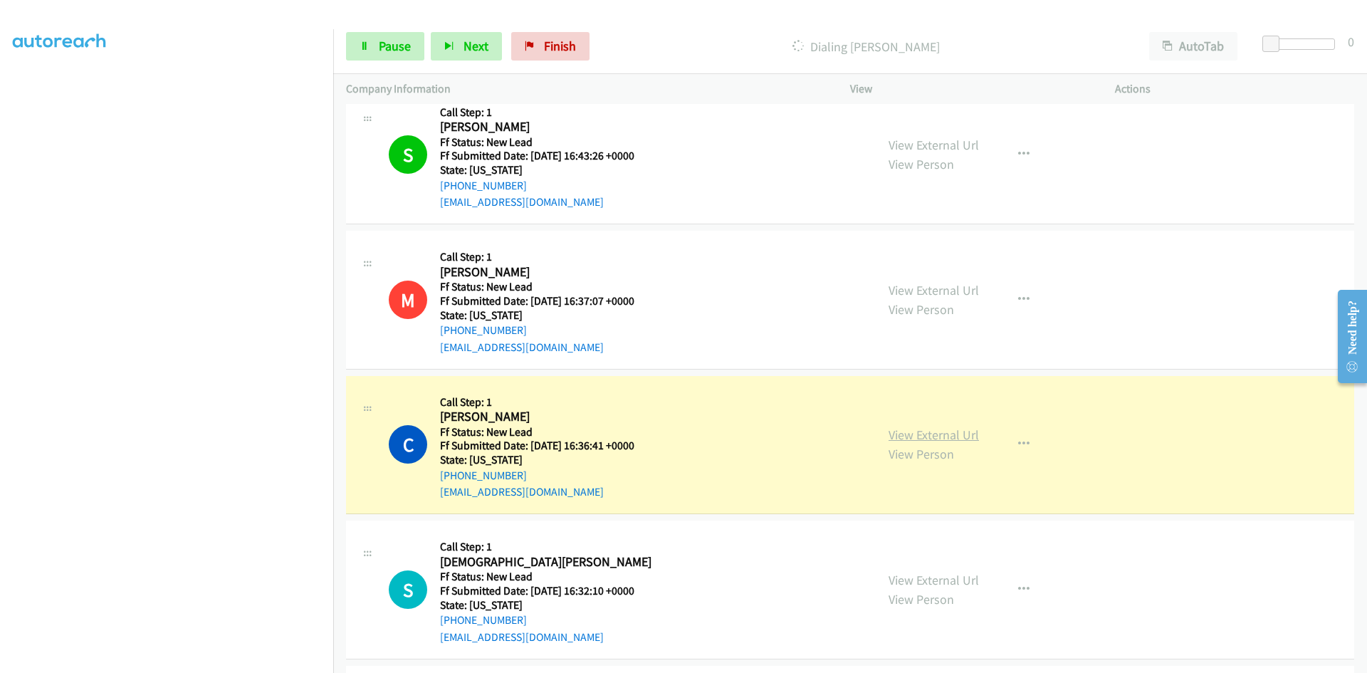
click at [907, 436] on link "View External Url" at bounding box center [933, 434] width 90 height 16
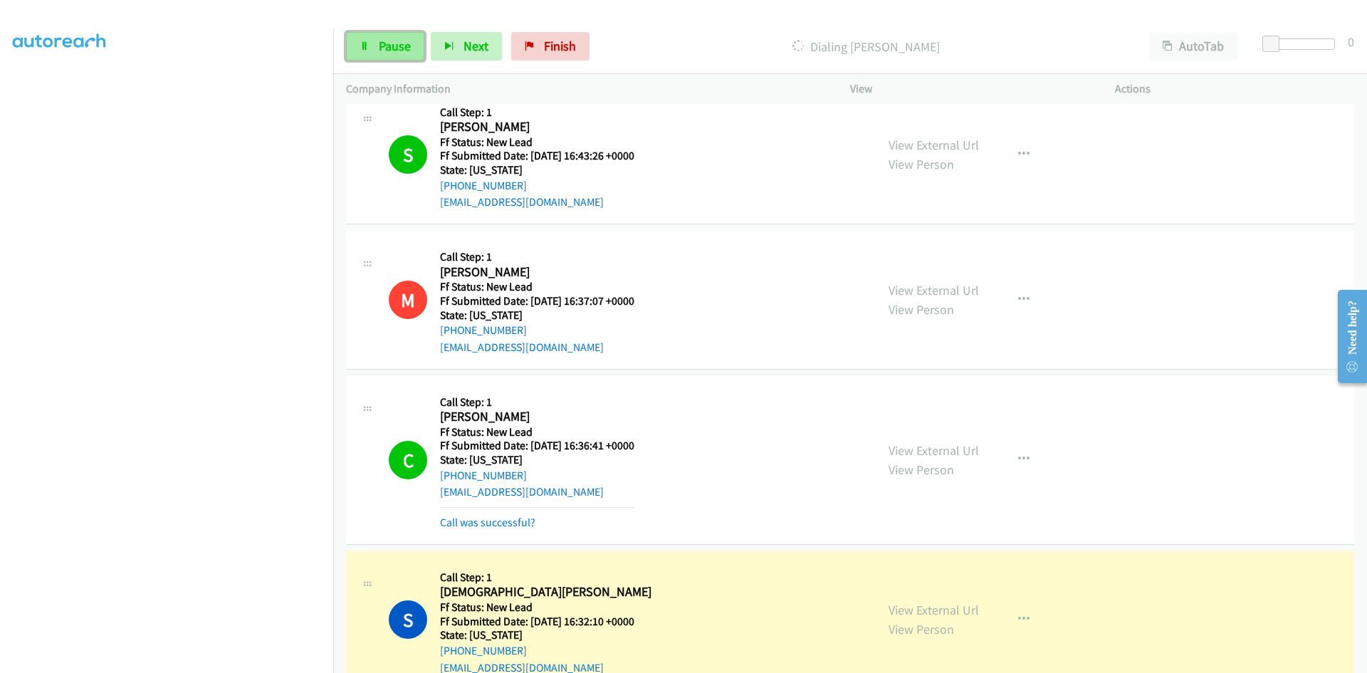
click at [377, 46] on link "Pause" at bounding box center [385, 46] width 78 height 28
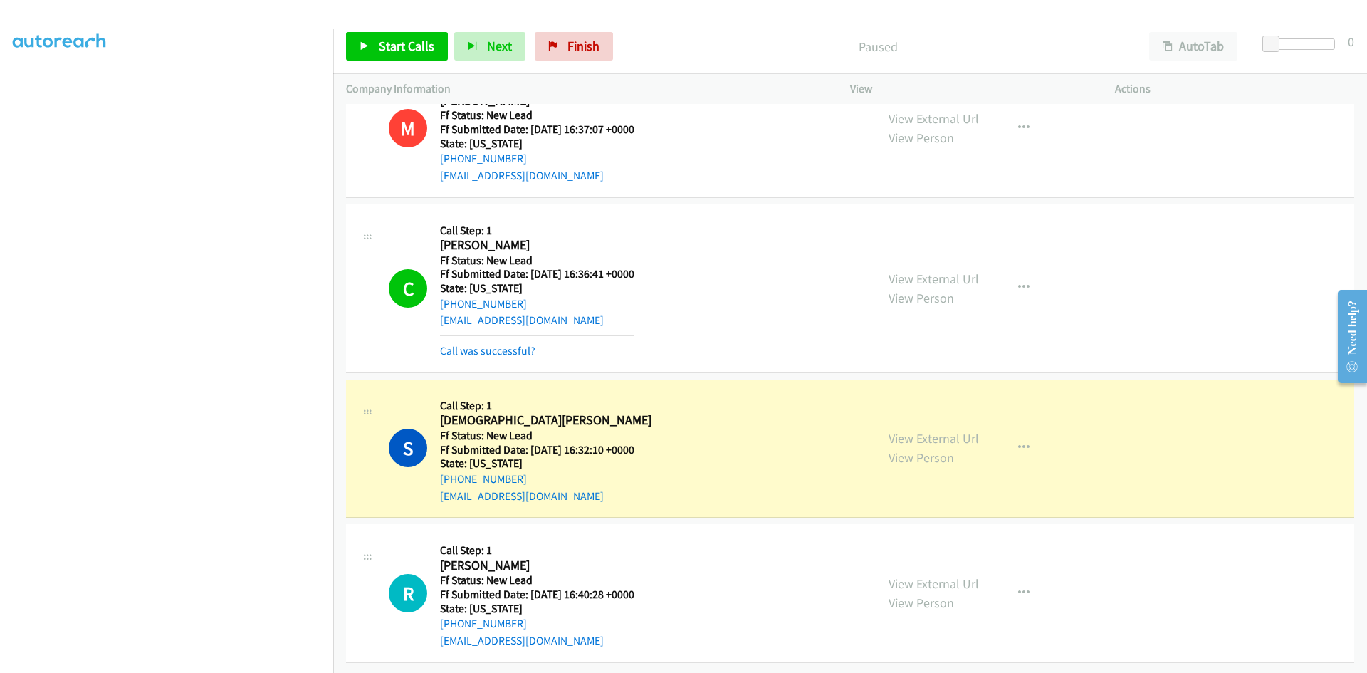
scroll to position [1362, 0]
click at [512, 345] on link "Call was successful?" at bounding box center [487, 351] width 95 height 14
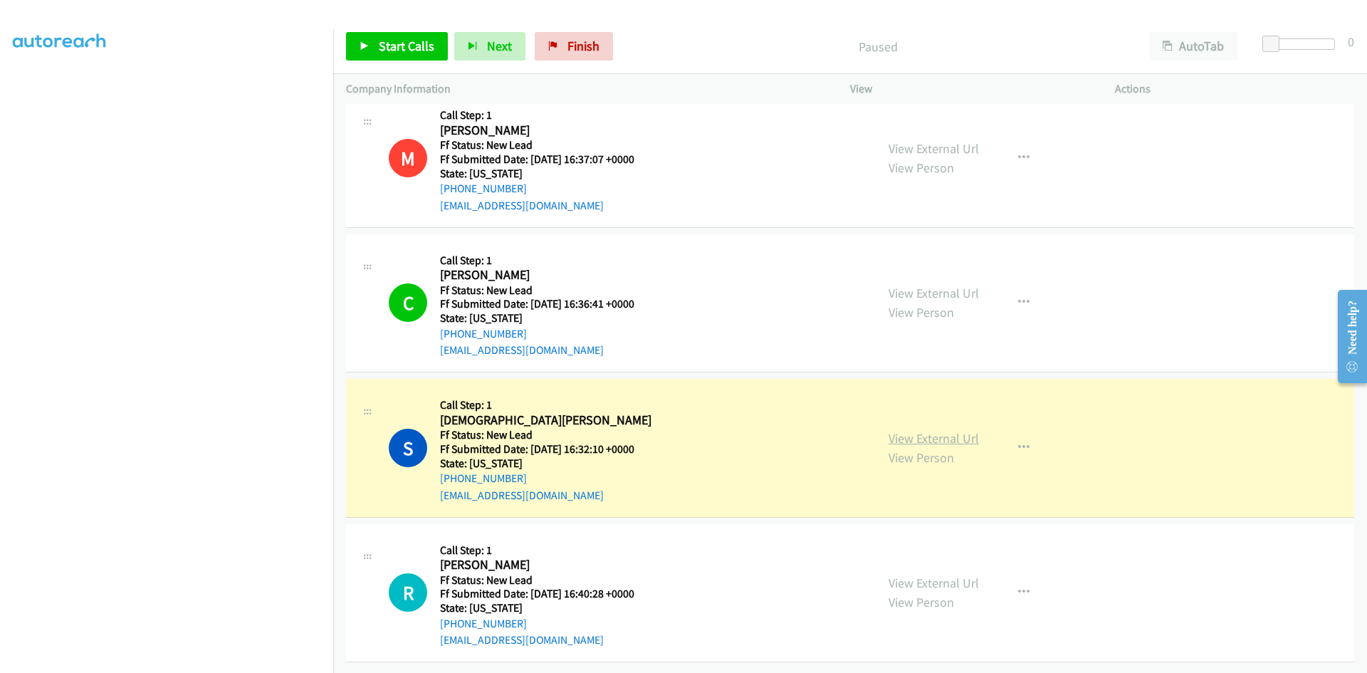
click at [922, 434] on link "View External Url" at bounding box center [933, 438] width 90 height 16
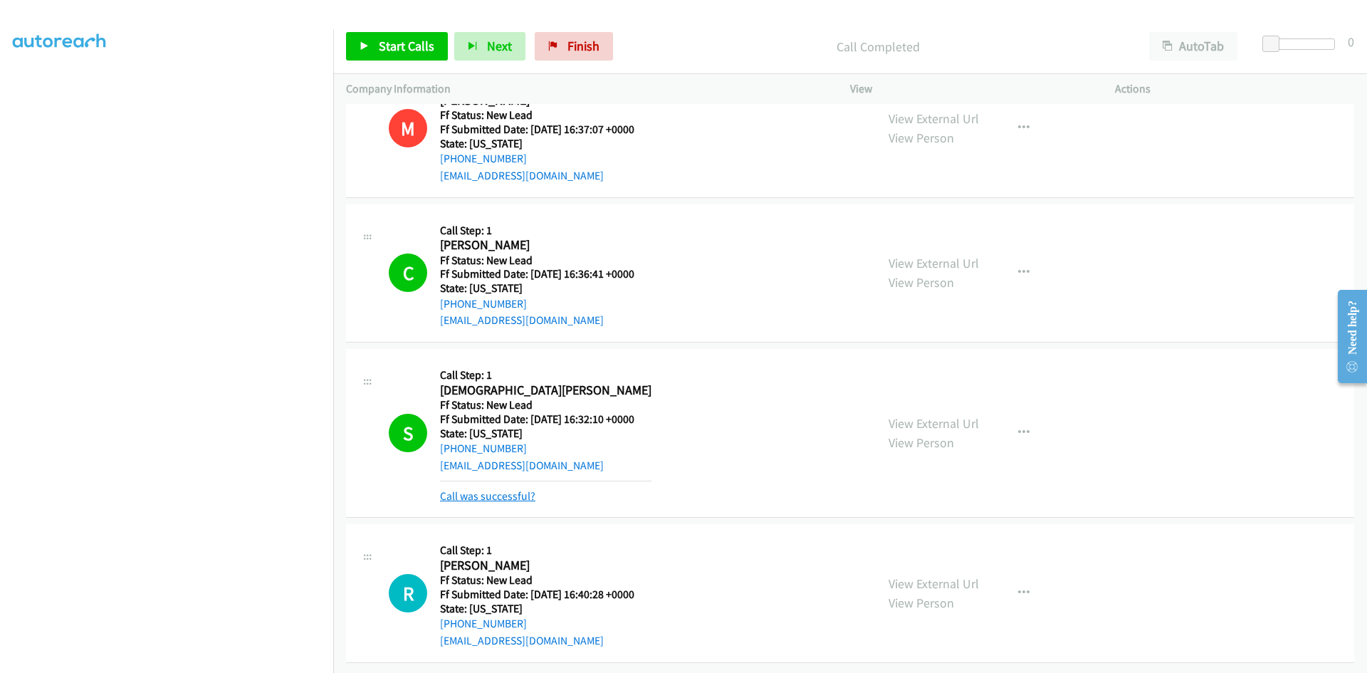
scroll to position [1362, 0]
click at [517, 489] on link "Call was successful?" at bounding box center [487, 496] width 95 height 14
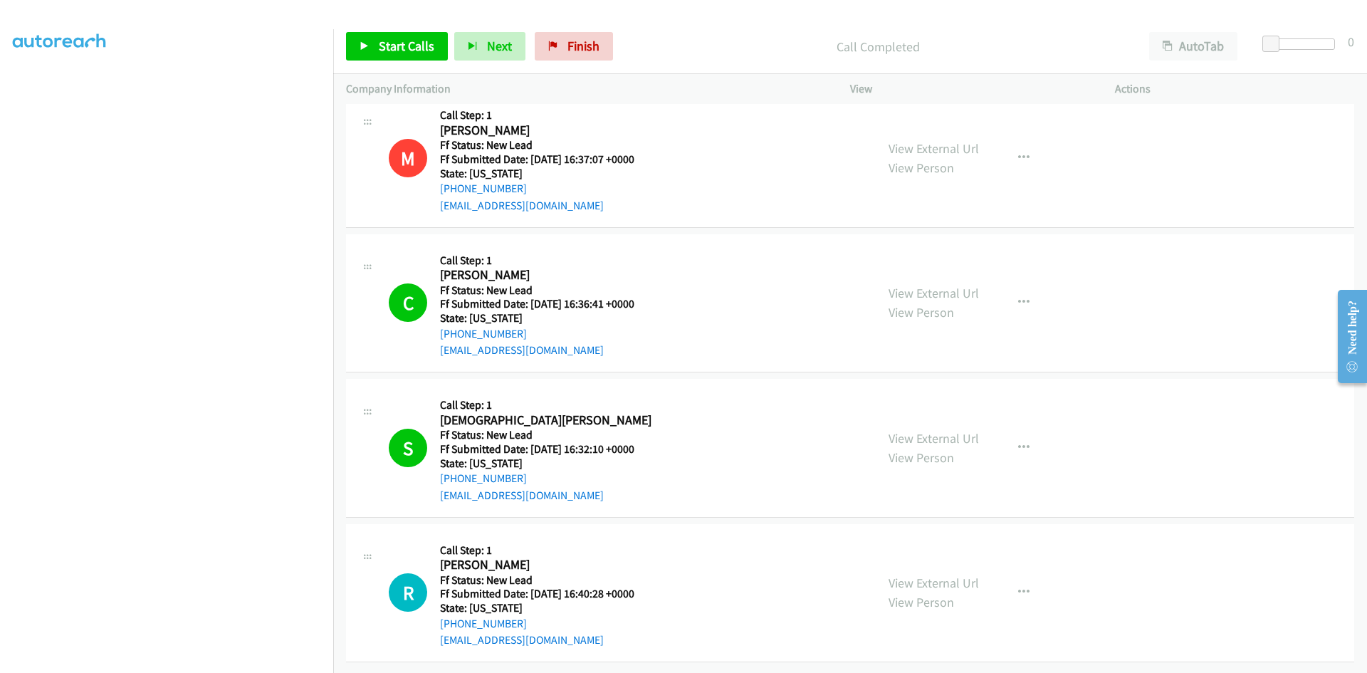
scroll to position [1333, 0]
click at [391, 50] on span "Start Calls" at bounding box center [407, 46] width 56 height 16
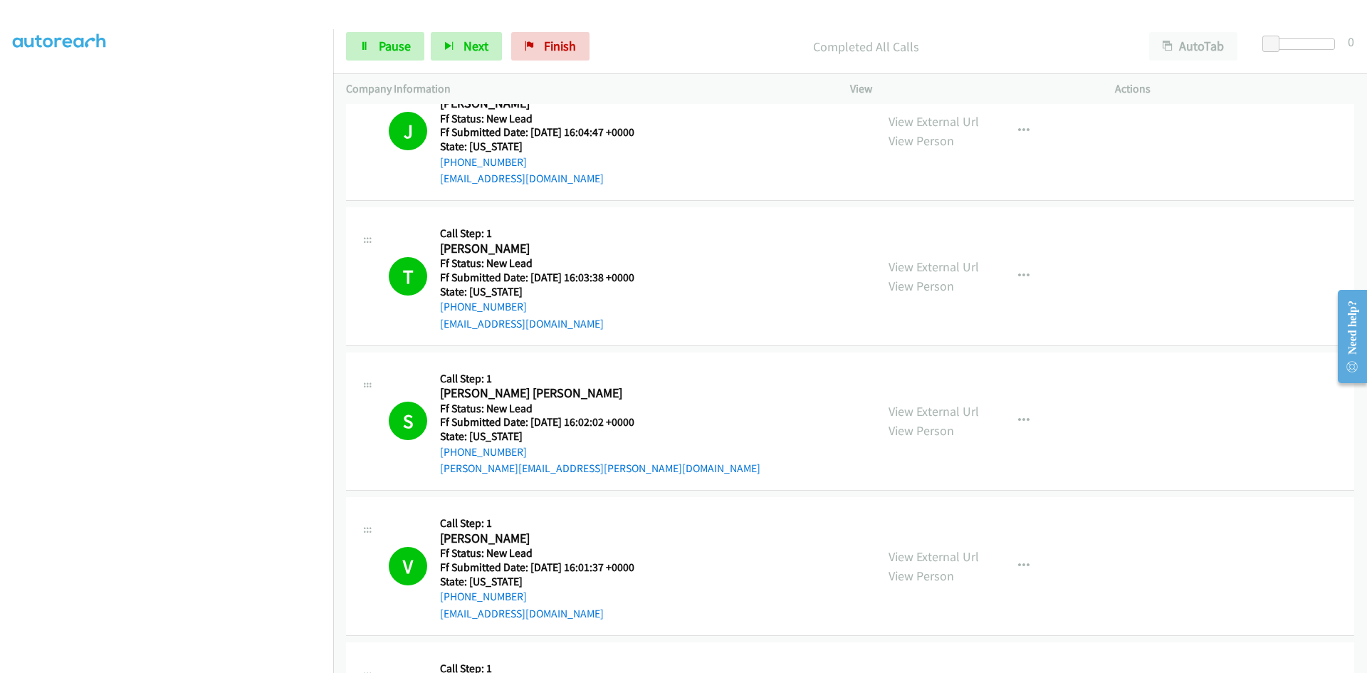
scroll to position [0, 0]
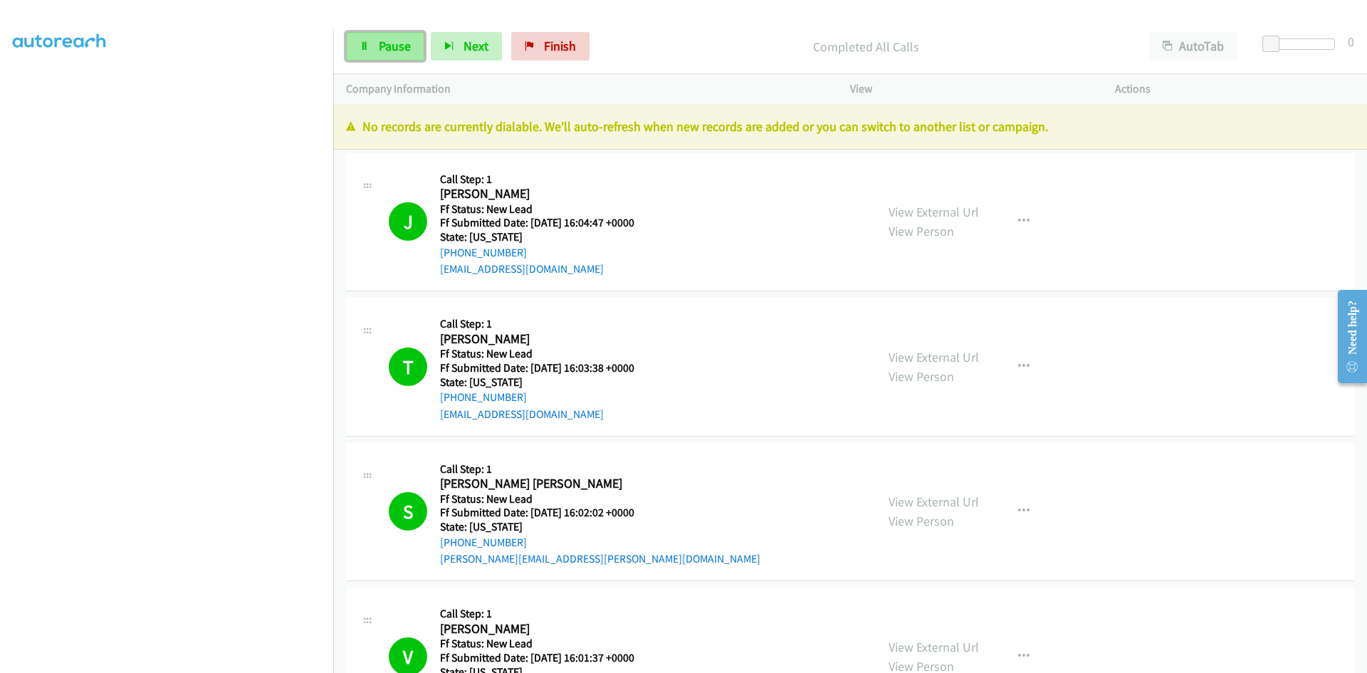
click at [396, 51] on span "Pause" at bounding box center [395, 46] width 32 height 16
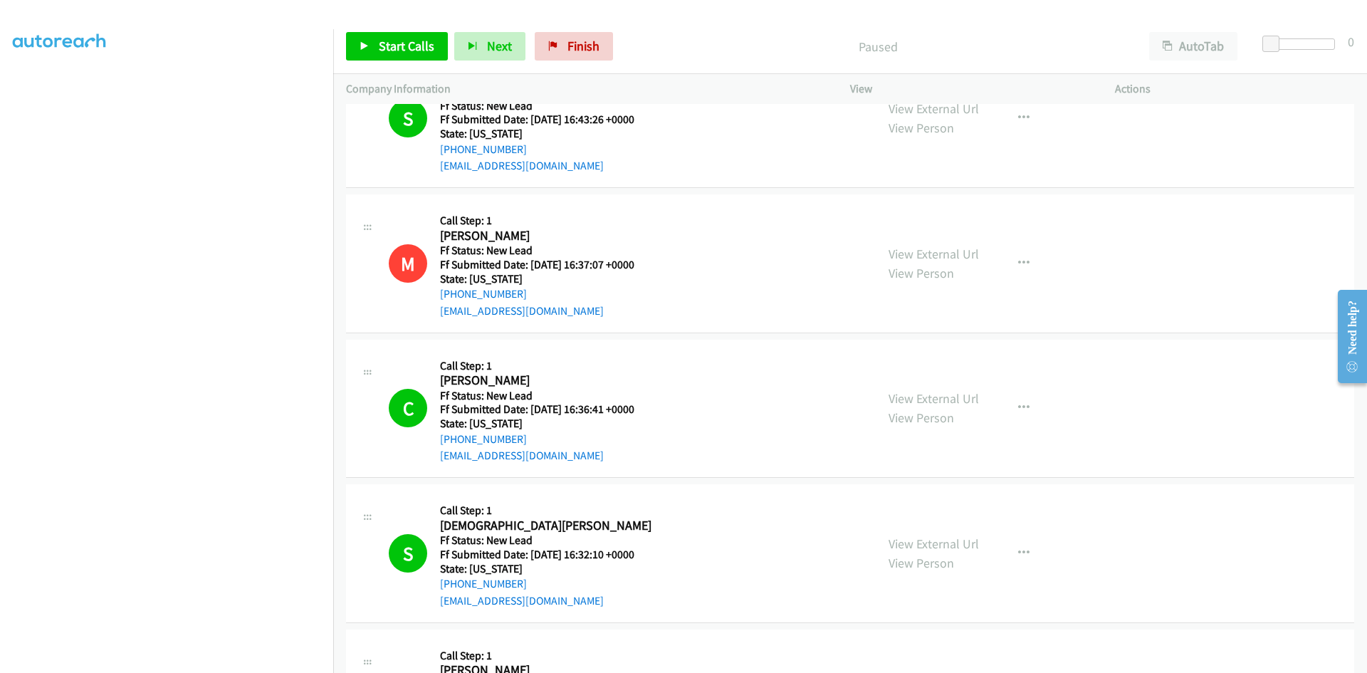
scroll to position [1408, 0]
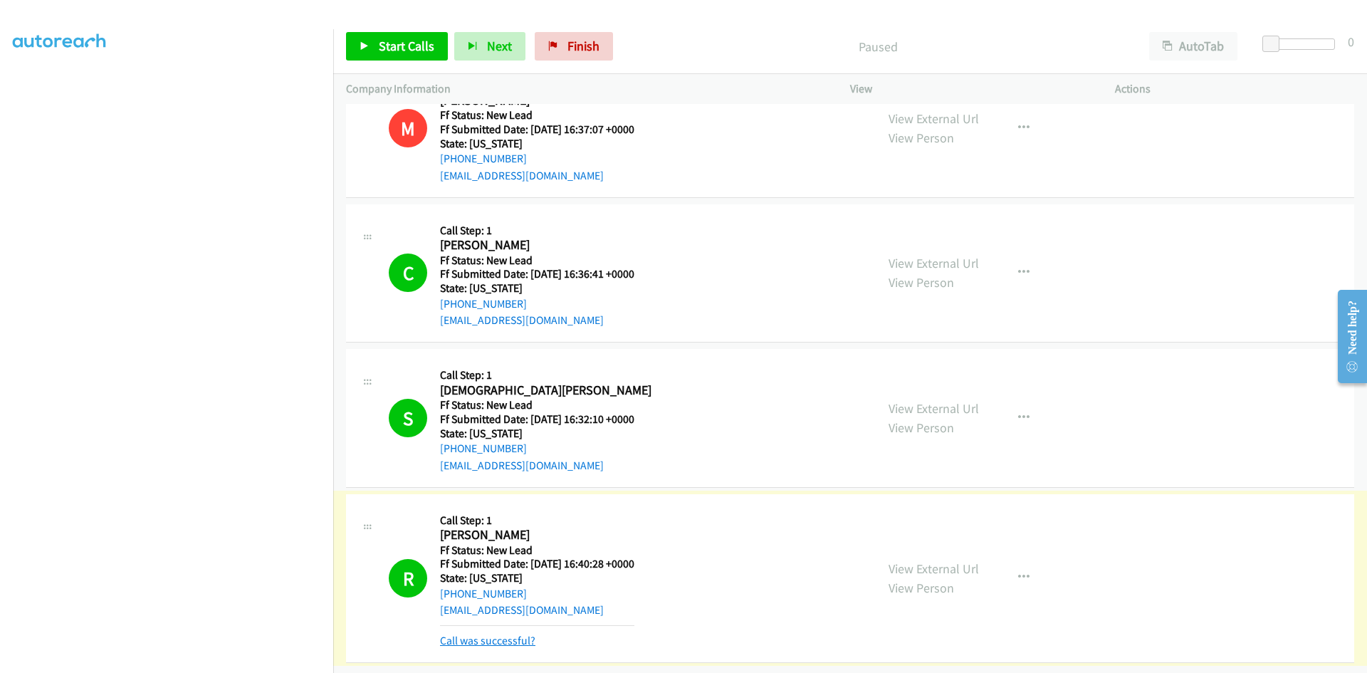
click at [524, 634] on link "Call was successful?" at bounding box center [487, 641] width 95 height 14
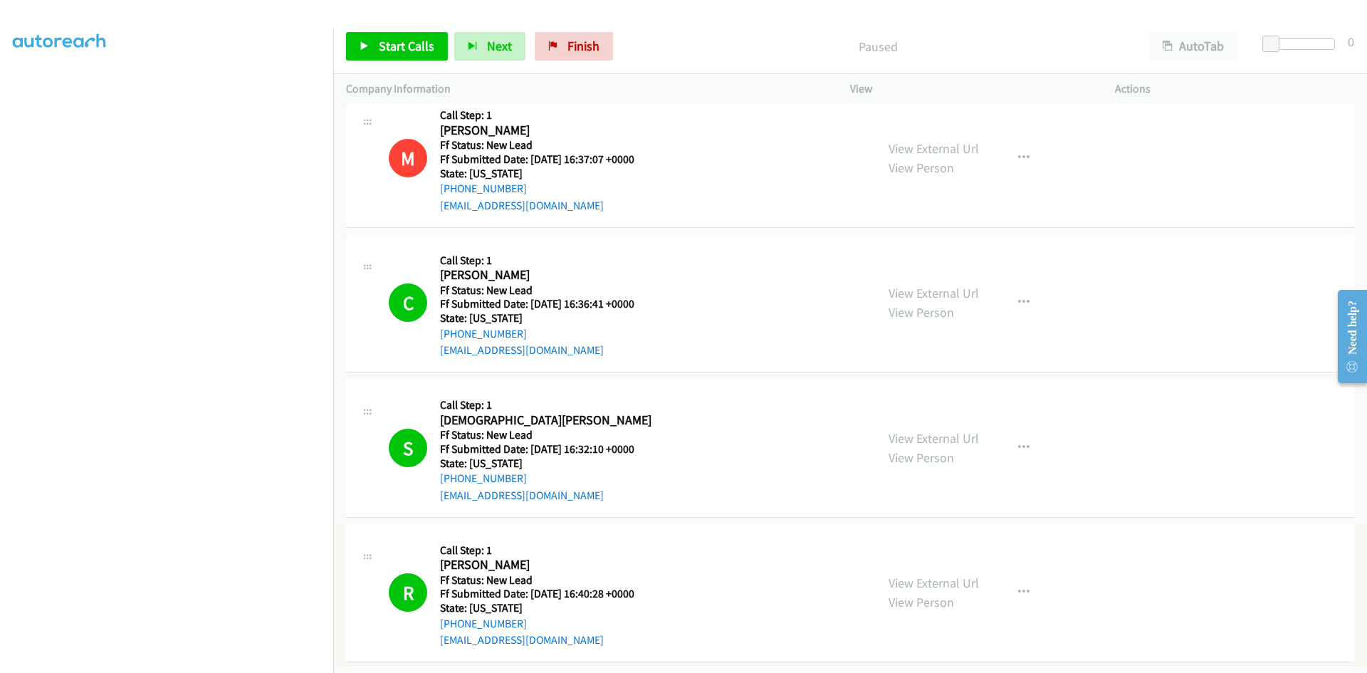
scroll to position [1378, 0]
click at [912, 574] on link "View External Url" at bounding box center [933, 582] width 90 height 16
click at [569, 48] on span "Finish" at bounding box center [583, 46] width 32 height 16
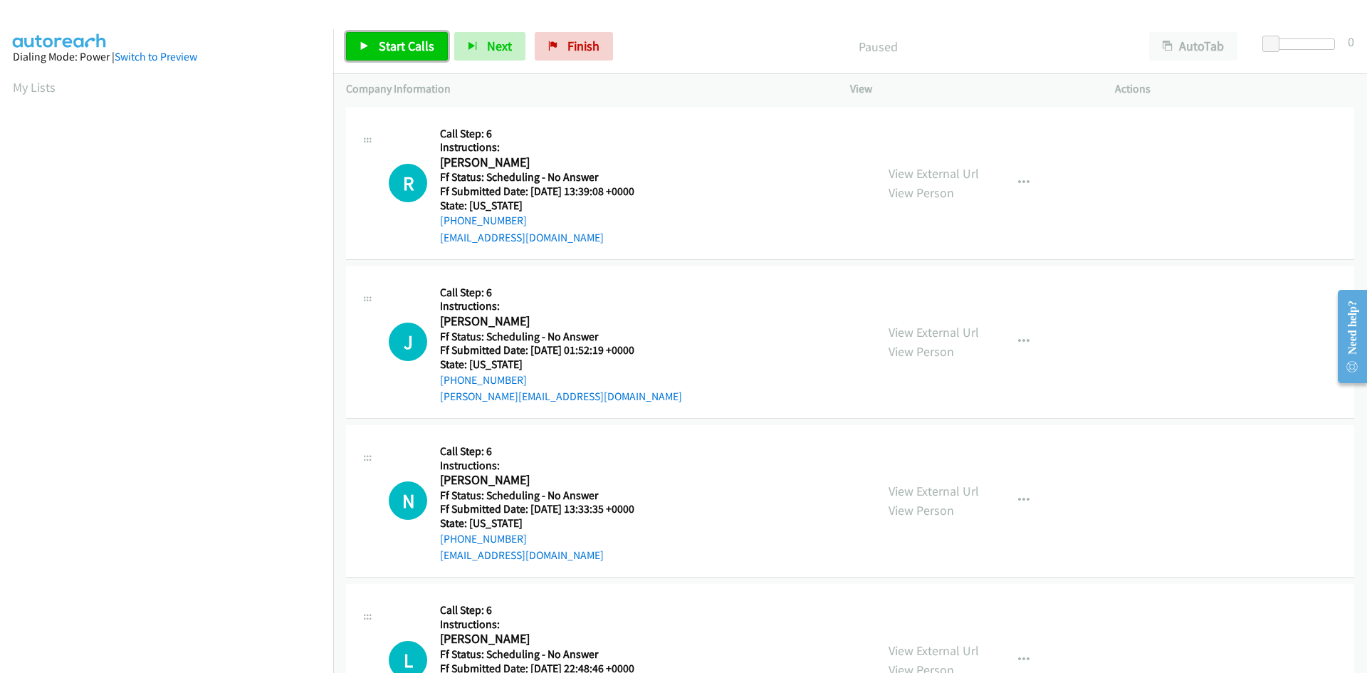
click at [391, 51] on span "Start Calls" at bounding box center [407, 46] width 56 height 16
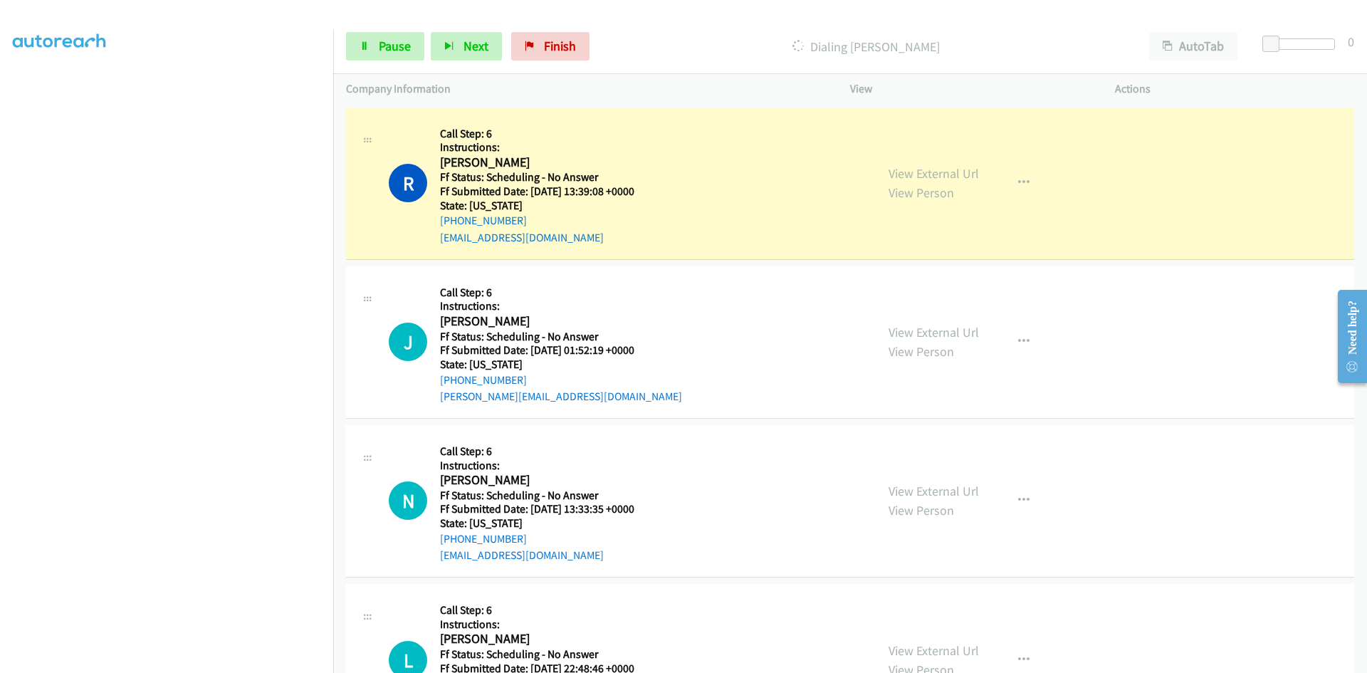
scroll to position [125, 0]
click at [965, 172] on link "View External Url" at bounding box center [933, 173] width 90 height 16
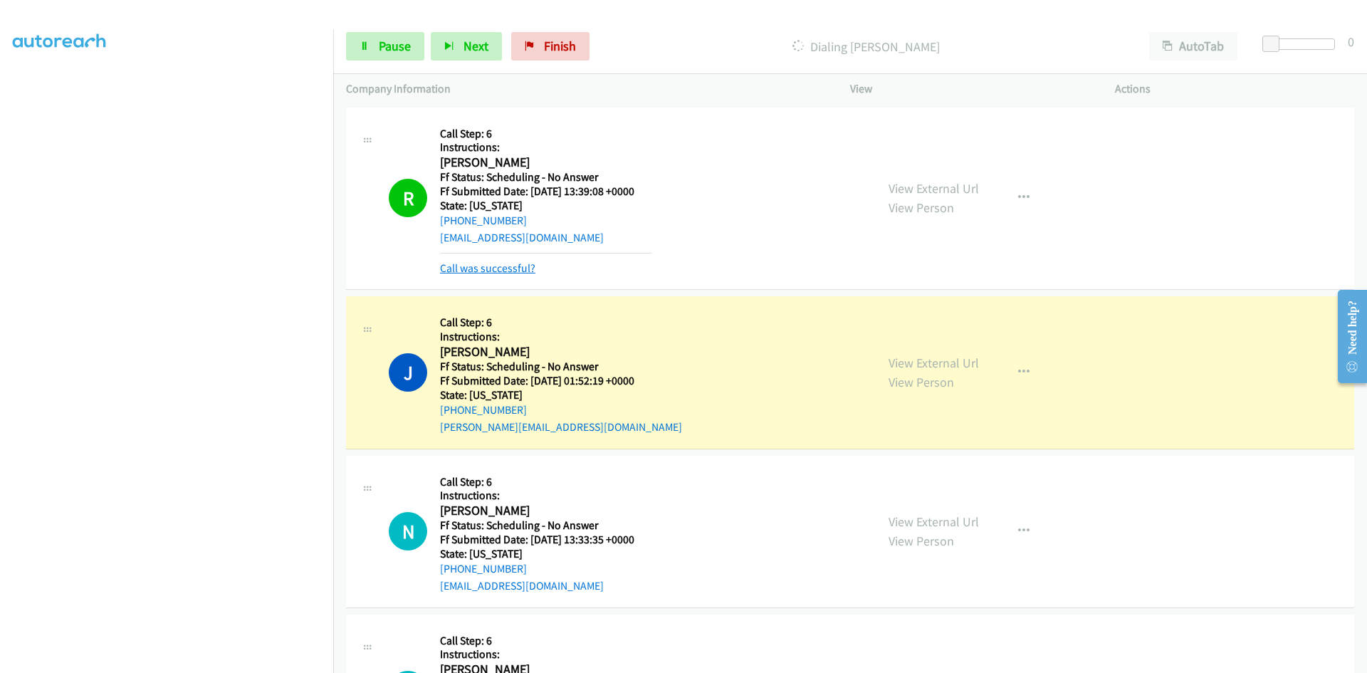
click at [528, 265] on link "Call was successful?" at bounding box center [487, 268] width 95 height 14
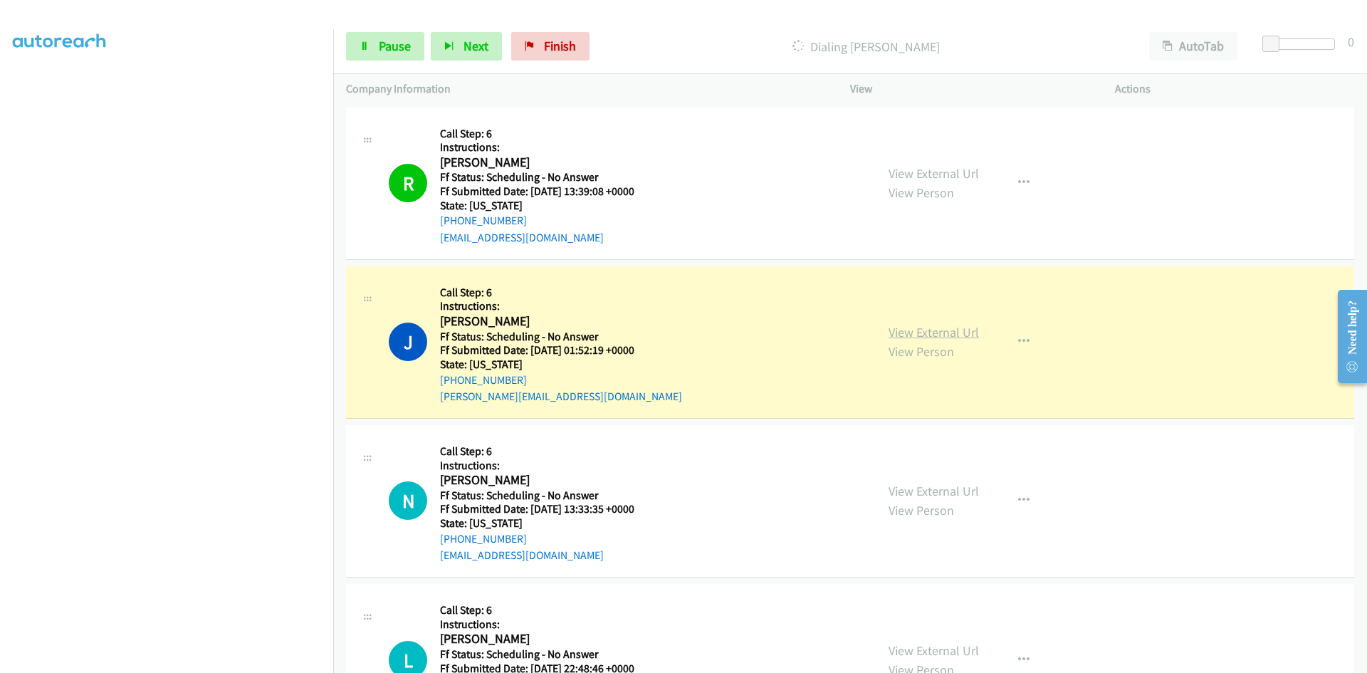
click at [932, 334] on link "View External Url" at bounding box center [933, 332] width 90 height 16
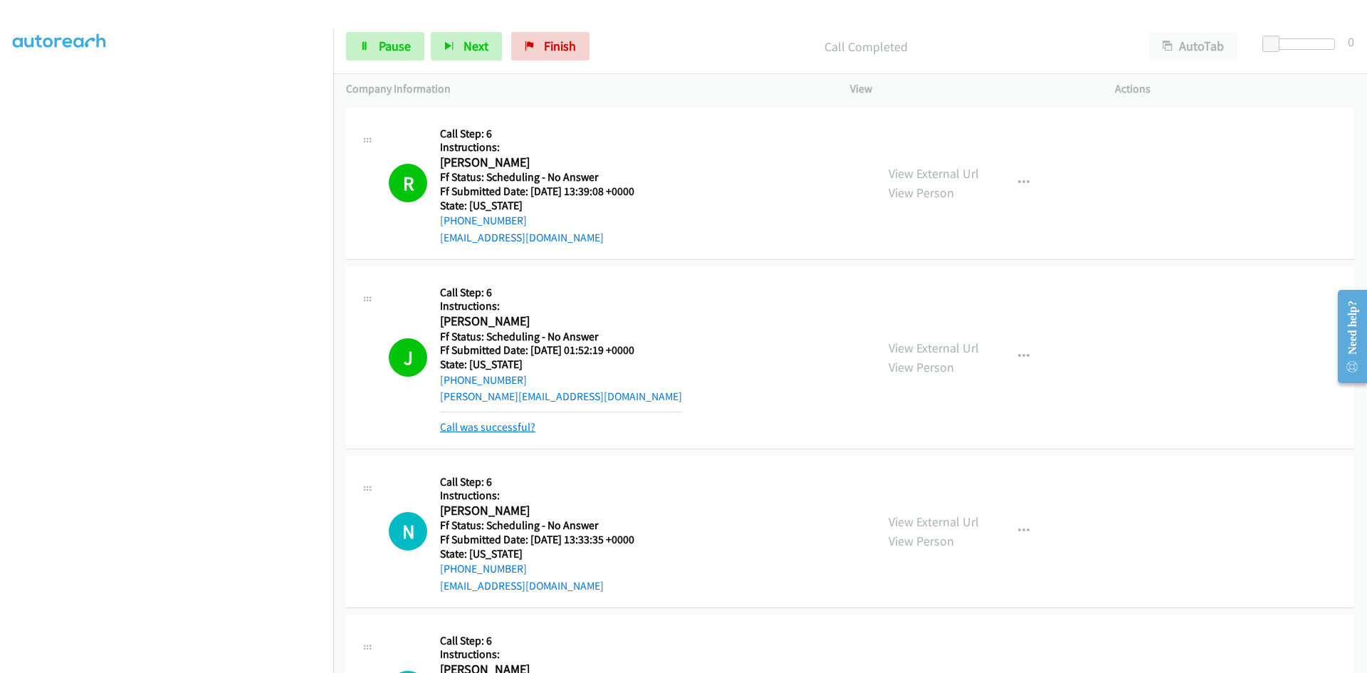
click at [480, 420] on link "Call was successful?" at bounding box center [487, 427] width 95 height 14
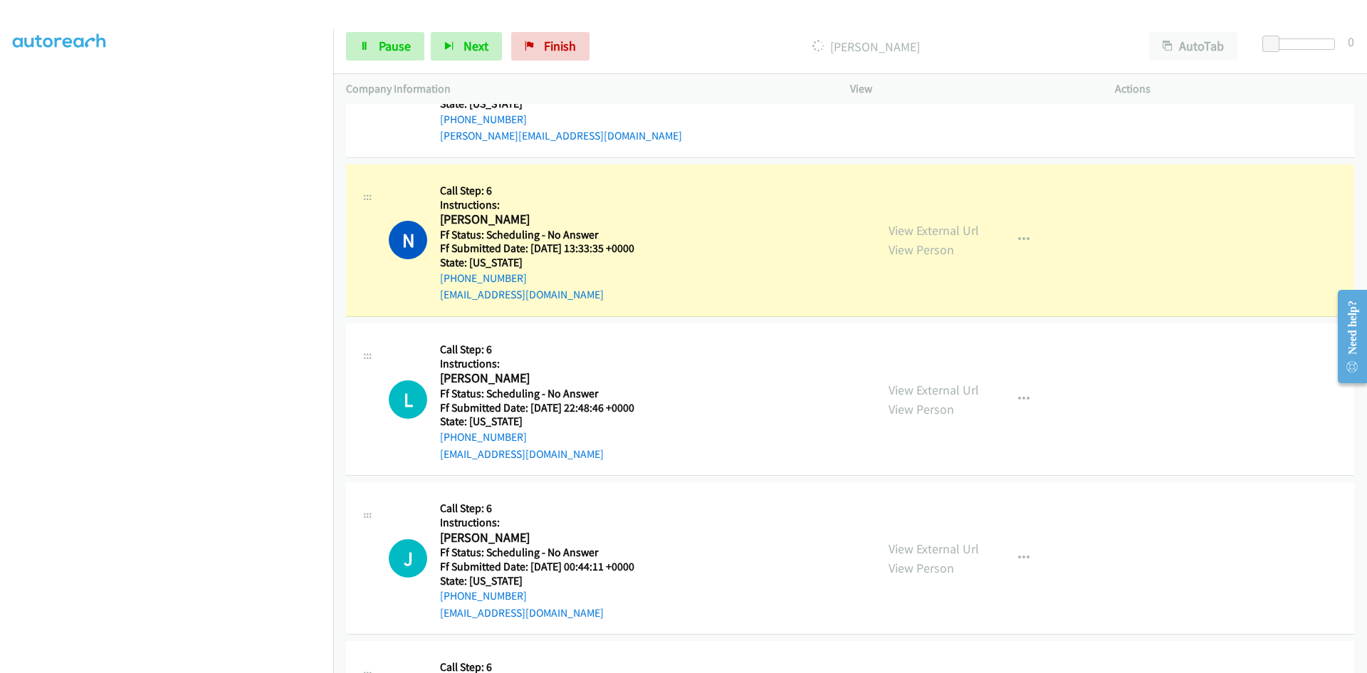
scroll to position [285, 0]
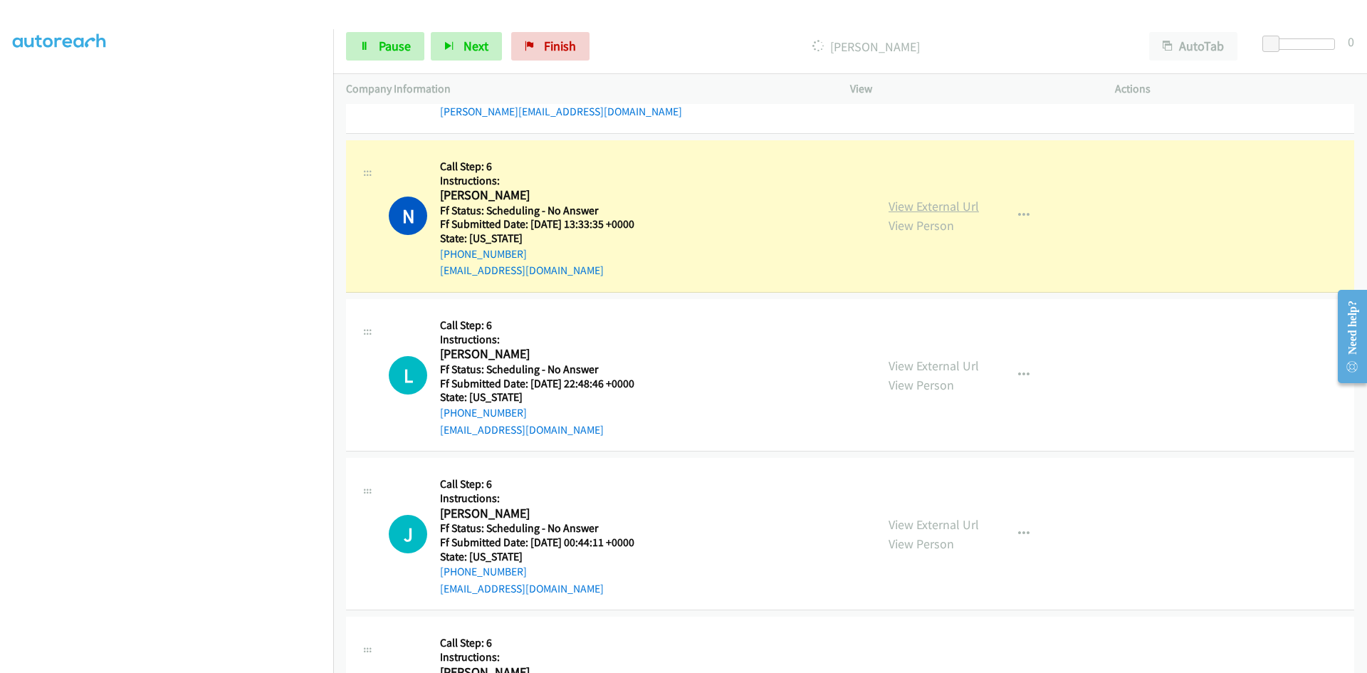
click at [952, 203] on link "View External Url" at bounding box center [933, 206] width 90 height 16
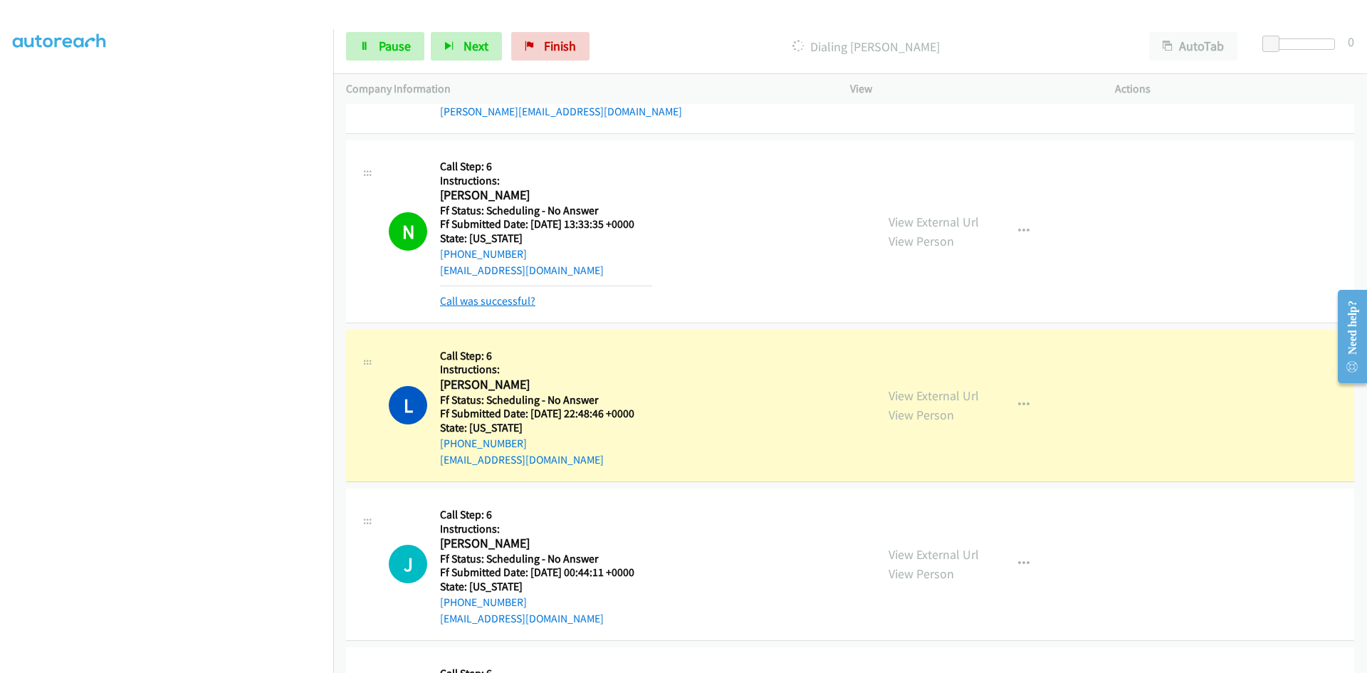
click at [489, 300] on link "Call was successful?" at bounding box center [487, 301] width 95 height 14
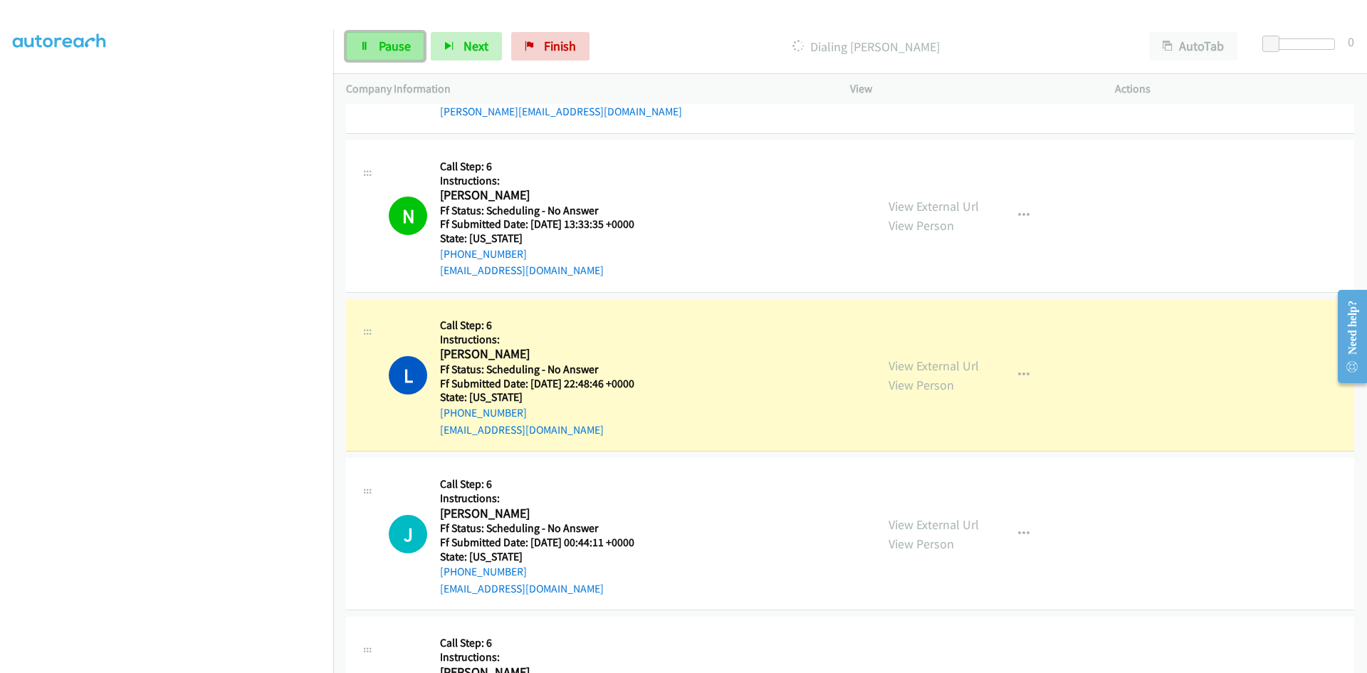
click at [392, 46] on span "Pause" at bounding box center [395, 46] width 32 height 16
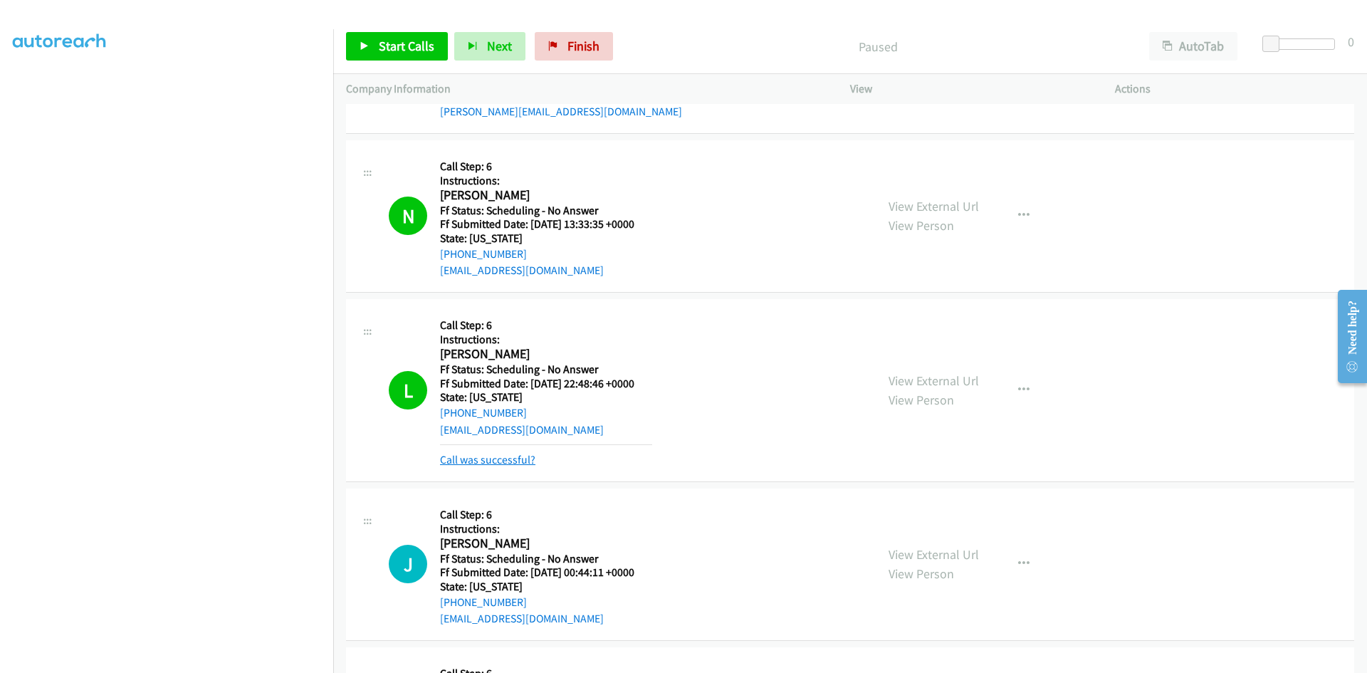
click at [511, 458] on link "Call was successful?" at bounding box center [487, 460] width 95 height 14
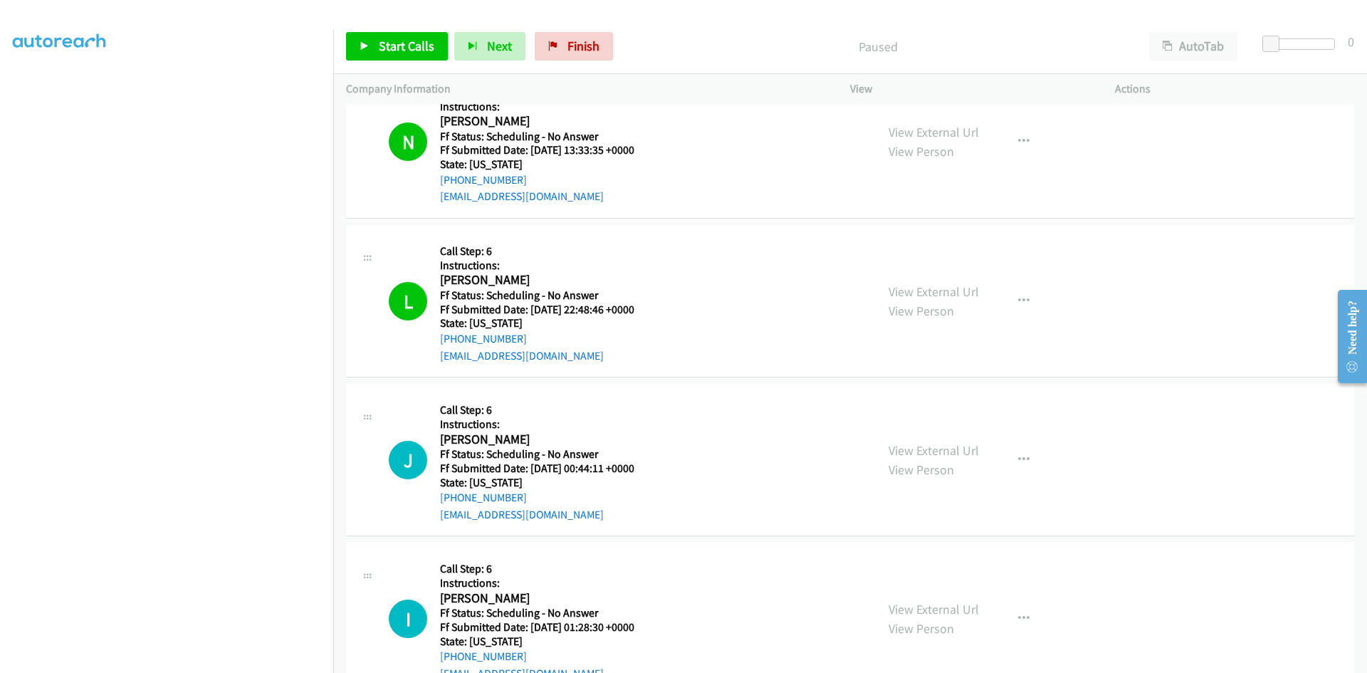
scroll to position [356, 0]
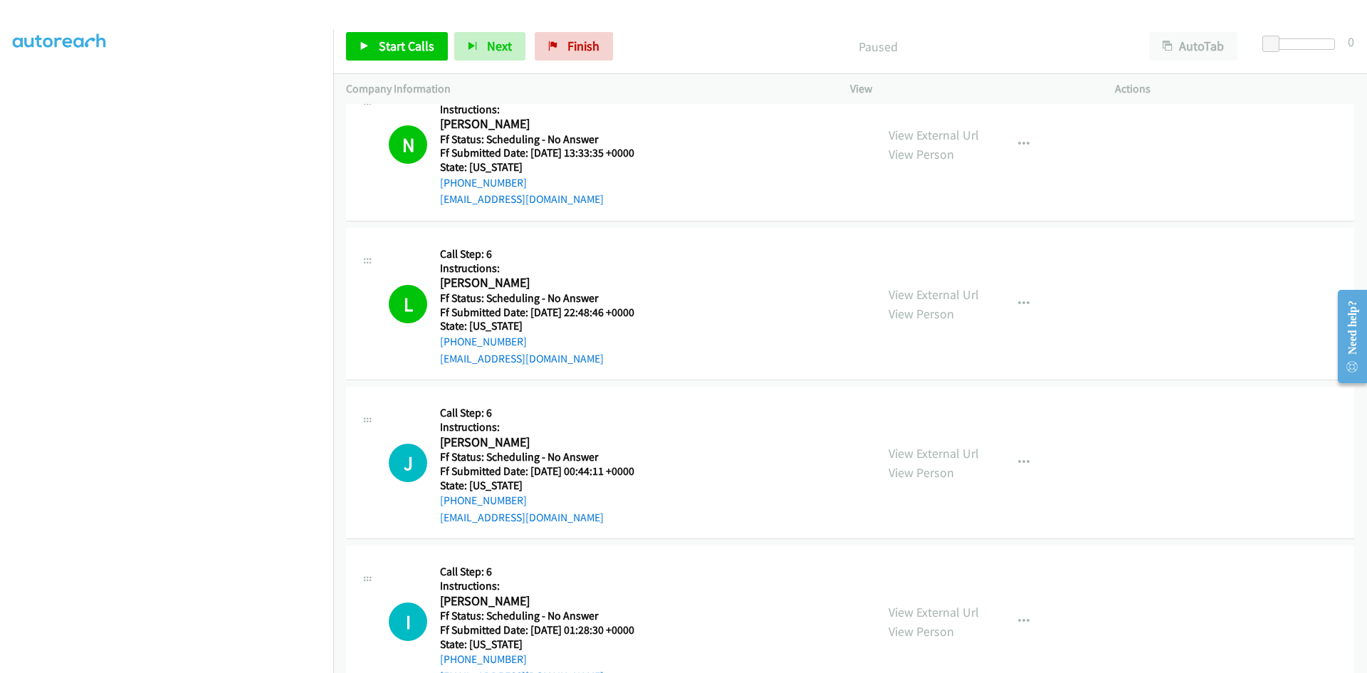
click at [427, 31] on div "Start Calls Pause Next Finish Paused AutoTab AutoTab 0" at bounding box center [850, 46] width 1034 height 55
click at [421, 45] on span "Start Calls" at bounding box center [407, 46] width 56 height 16
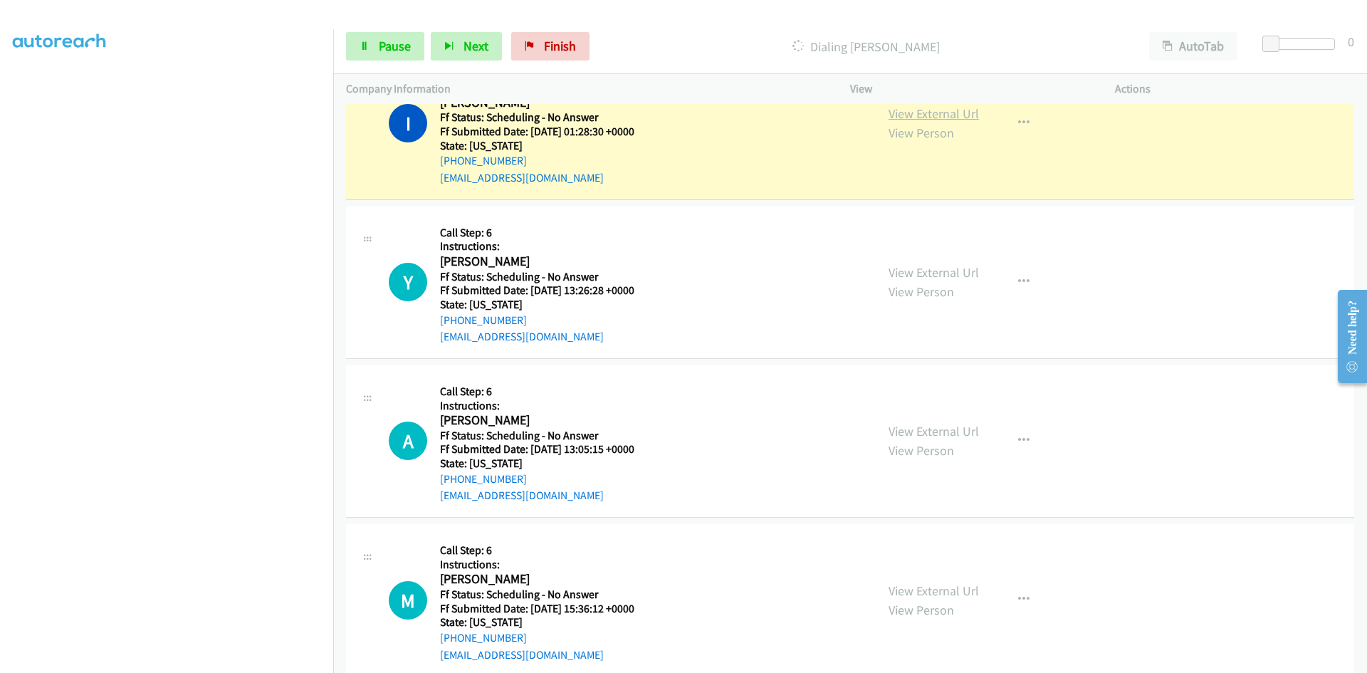
scroll to position [869, 0]
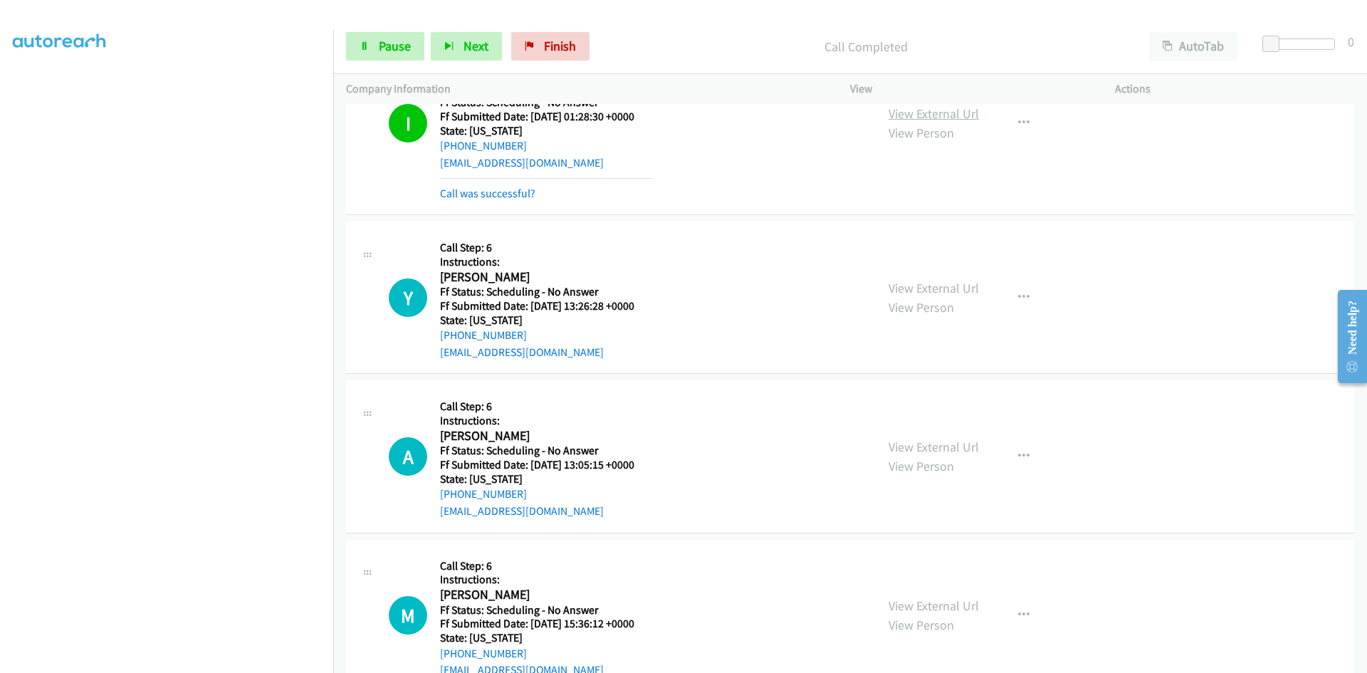
click at [932, 108] on link "View External Url" at bounding box center [933, 113] width 90 height 16
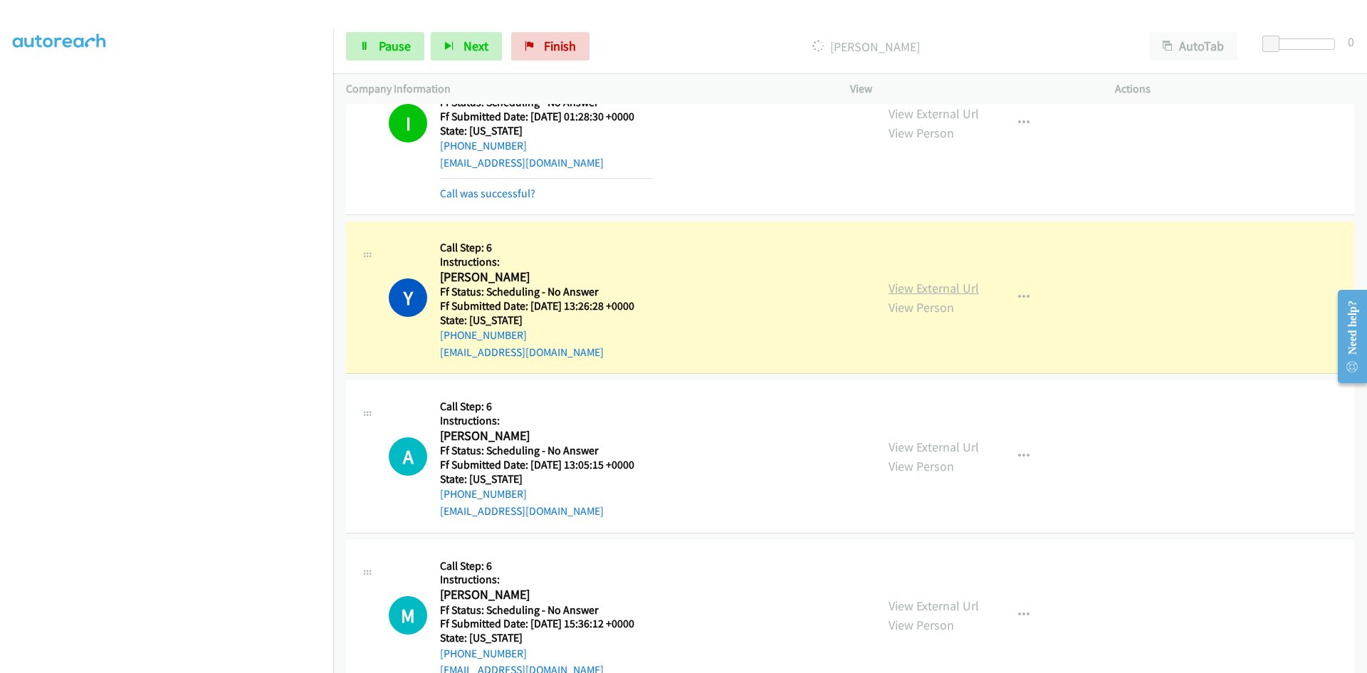
click at [931, 293] on link "View External Url" at bounding box center [933, 288] width 90 height 16
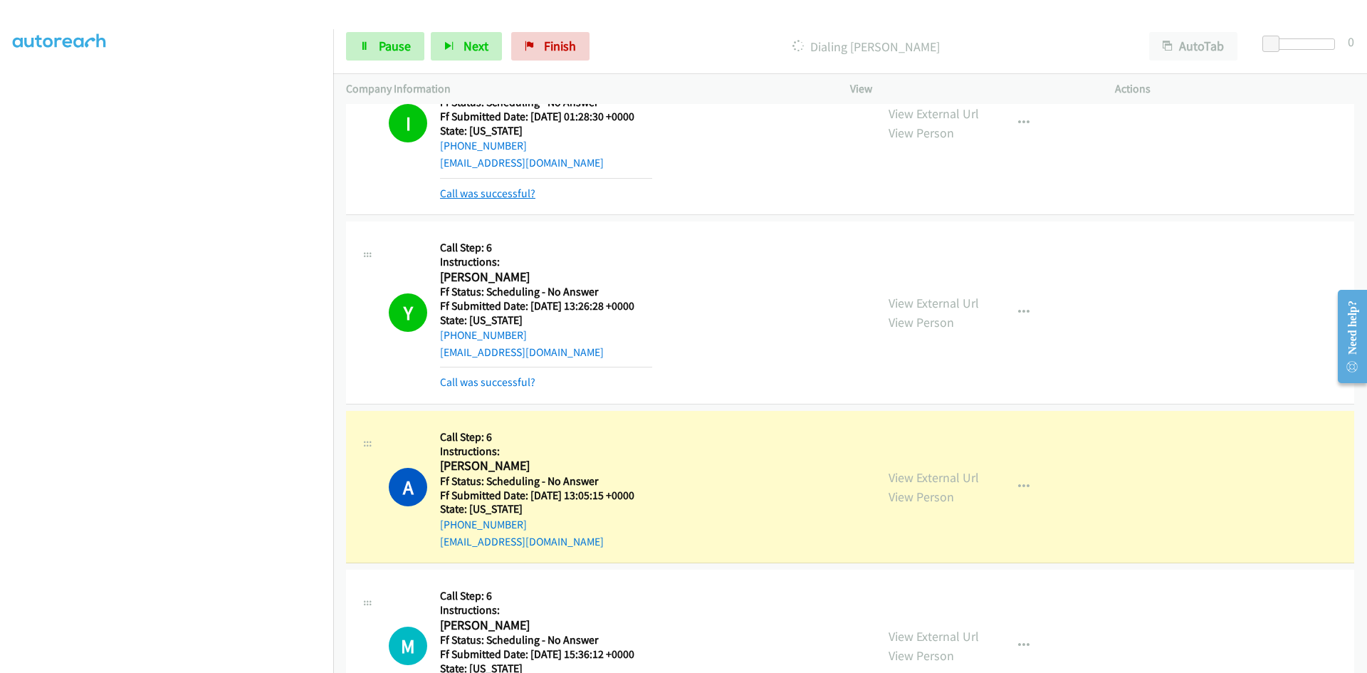
click at [513, 196] on link "Call was successful?" at bounding box center [487, 193] width 95 height 14
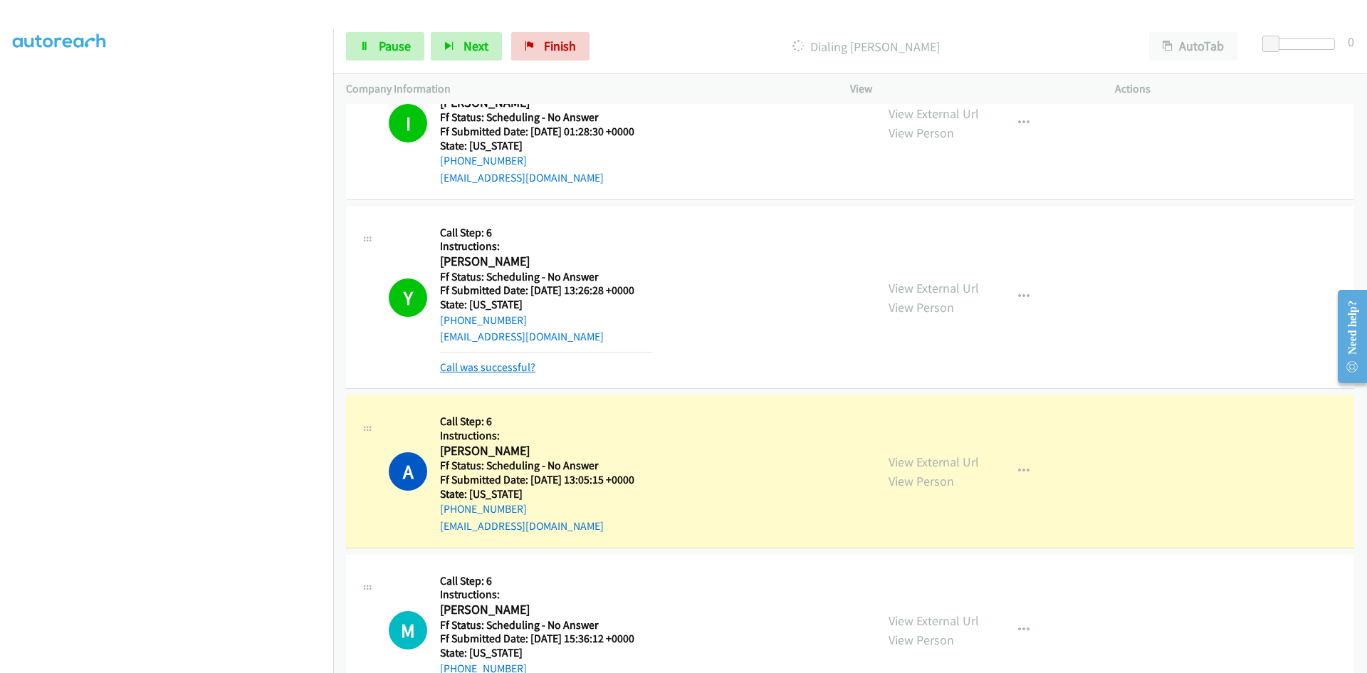
click at [501, 367] on link "Call was successful?" at bounding box center [487, 367] width 95 height 14
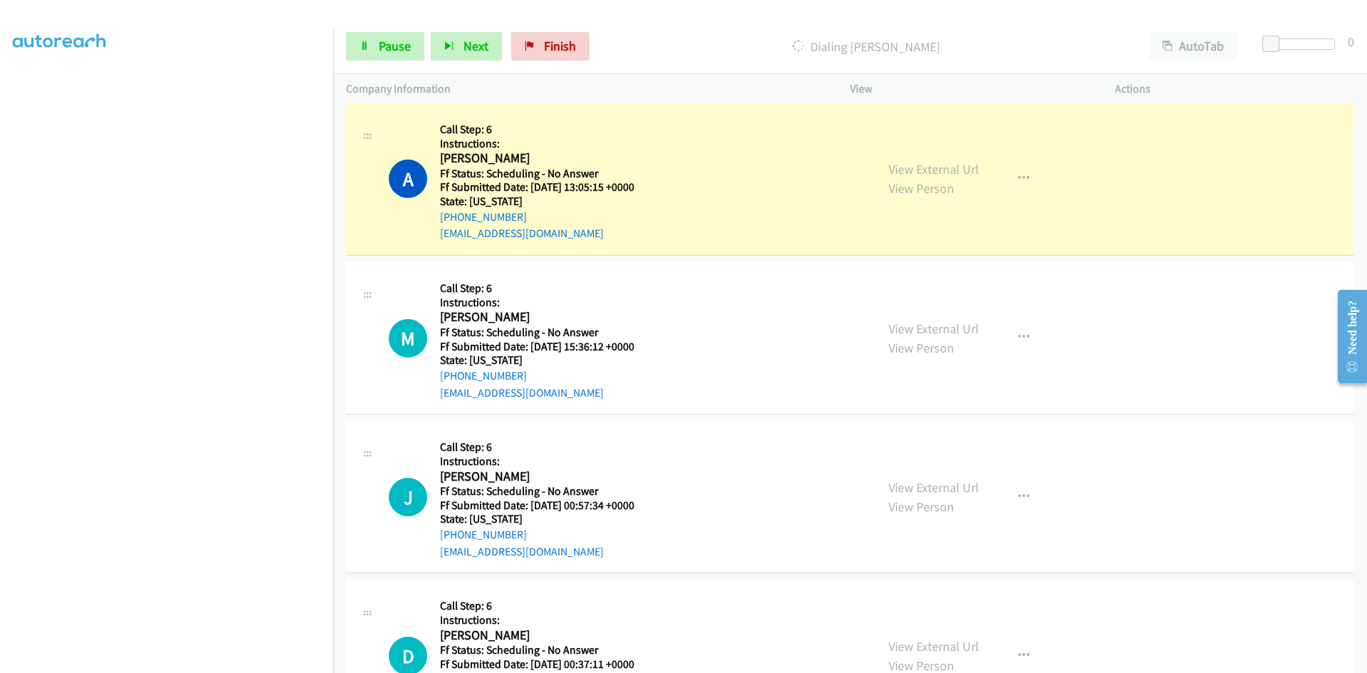
scroll to position [1139, 0]
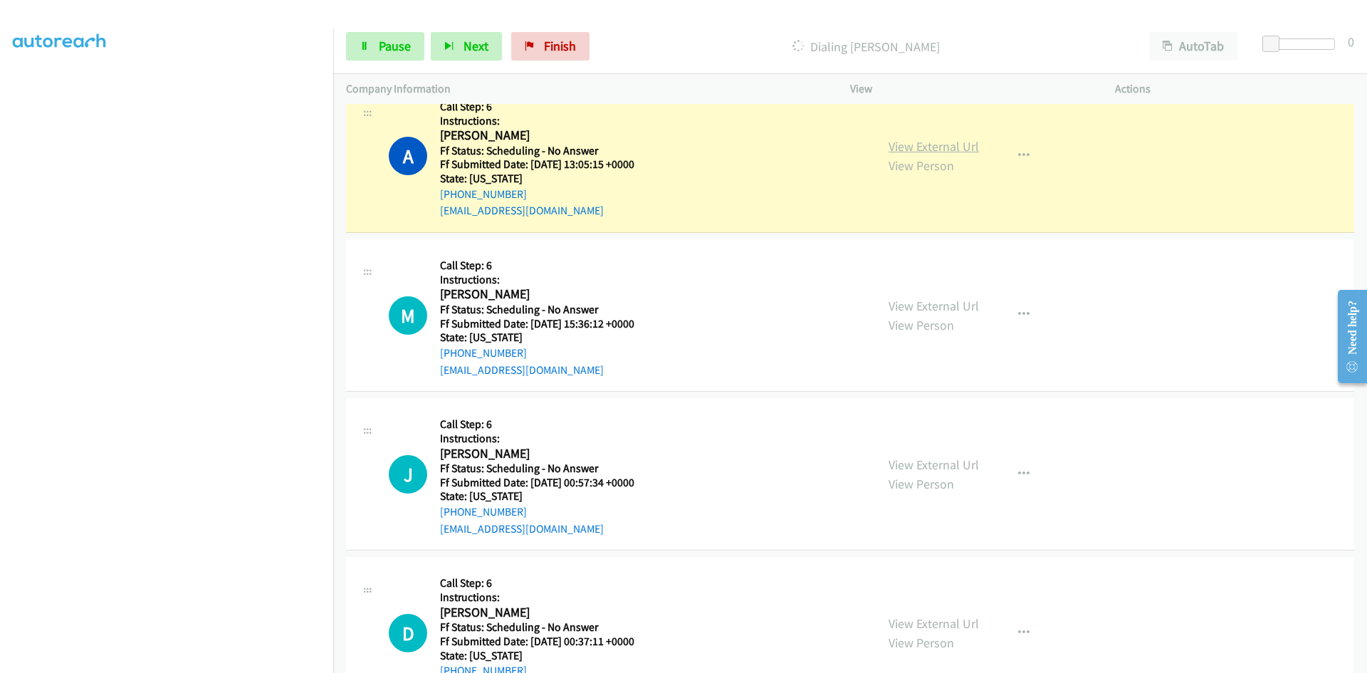
click at [959, 147] on link "View External Url" at bounding box center [933, 146] width 90 height 16
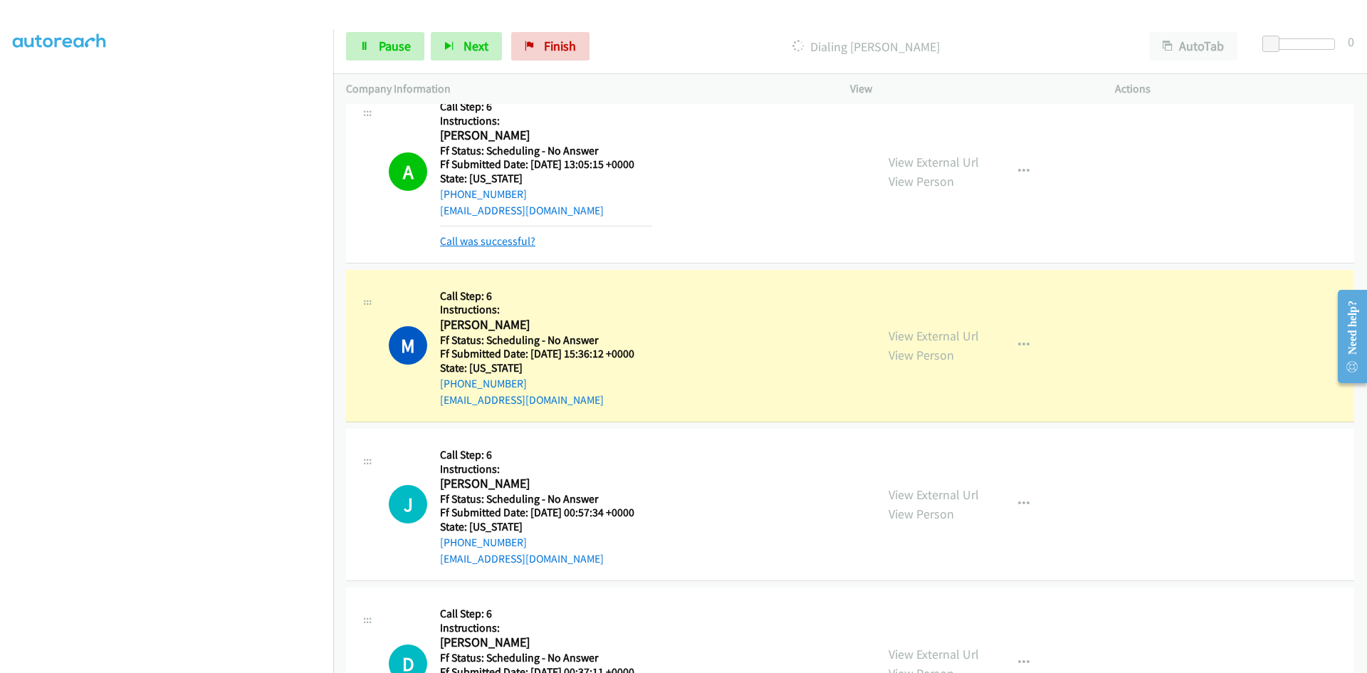
click at [501, 246] on link "Call was successful?" at bounding box center [487, 241] width 95 height 14
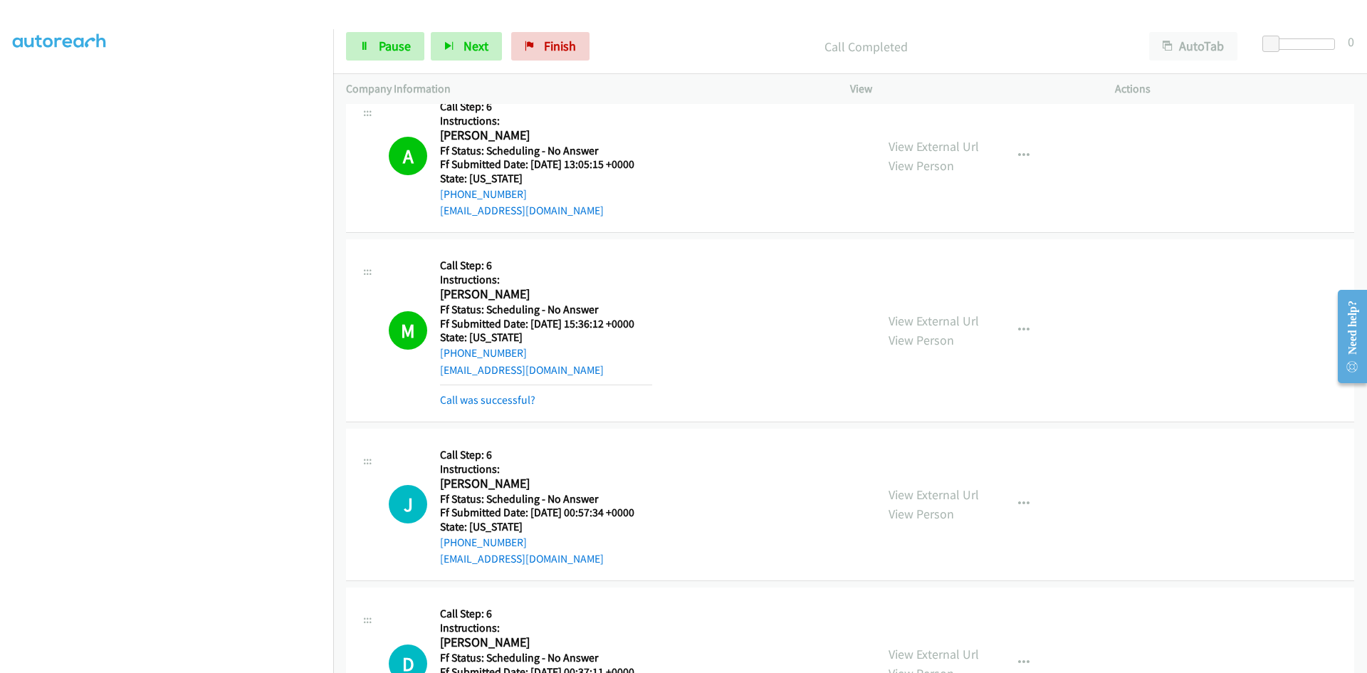
click at [967, 308] on div "View External Url View Person View External Url Email Schedule/Manage Callback …" at bounding box center [1015, 330] width 278 height 157
click at [962, 320] on link "View External Url" at bounding box center [933, 320] width 90 height 16
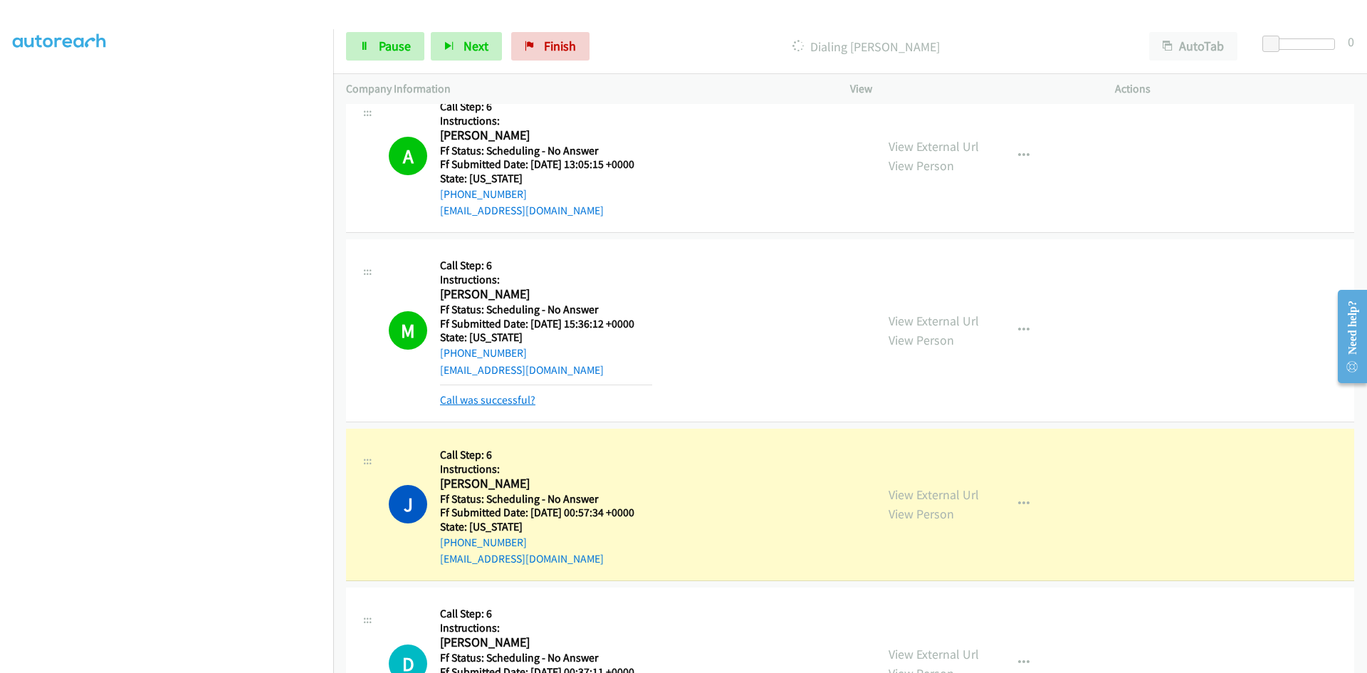
click at [527, 406] on link "Call was successful?" at bounding box center [487, 400] width 95 height 14
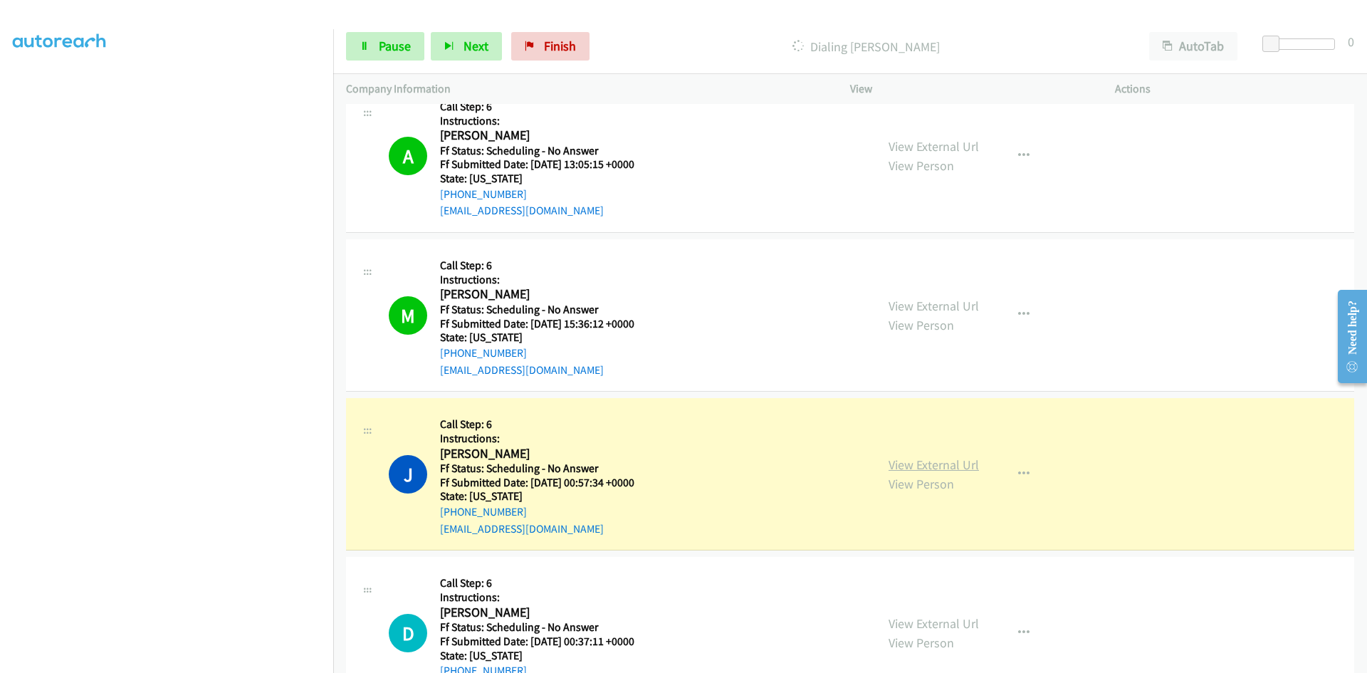
click at [937, 469] on link "View External Url" at bounding box center [933, 464] width 90 height 16
click at [413, 51] on link "Pause" at bounding box center [385, 46] width 78 height 28
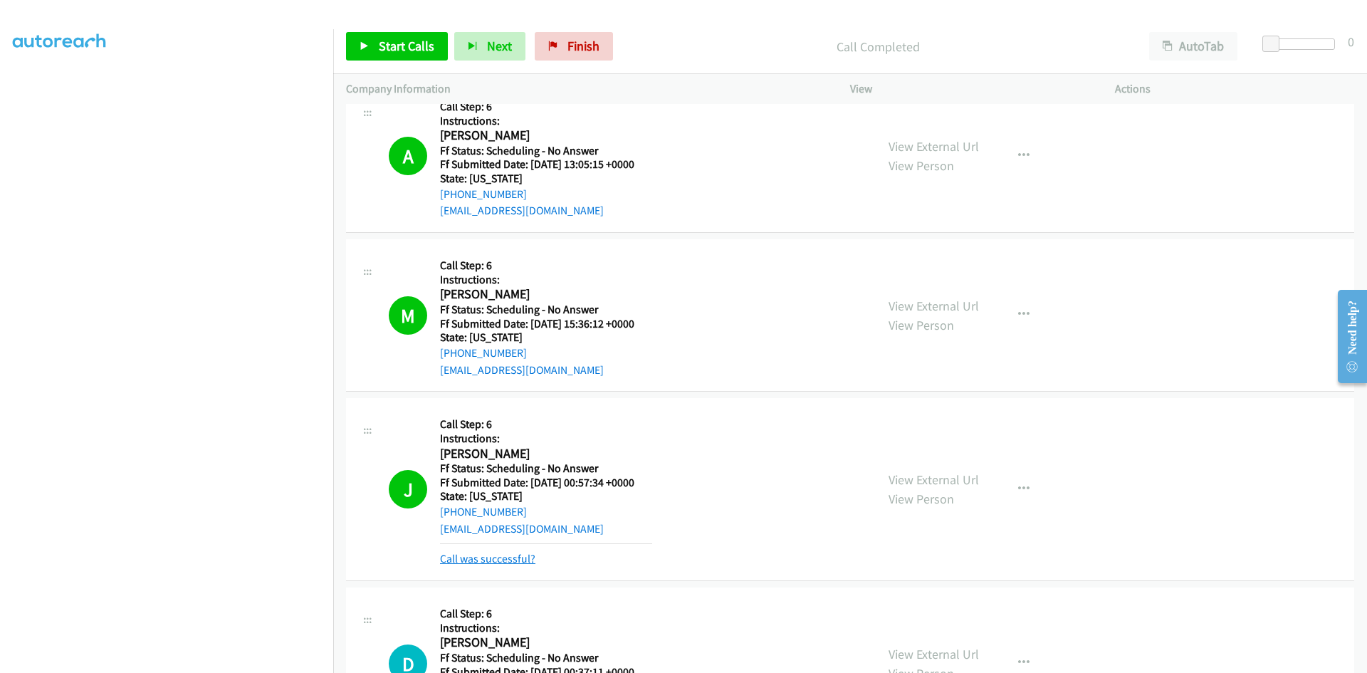
click at [530, 557] on link "Call was successful?" at bounding box center [487, 559] width 95 height 14
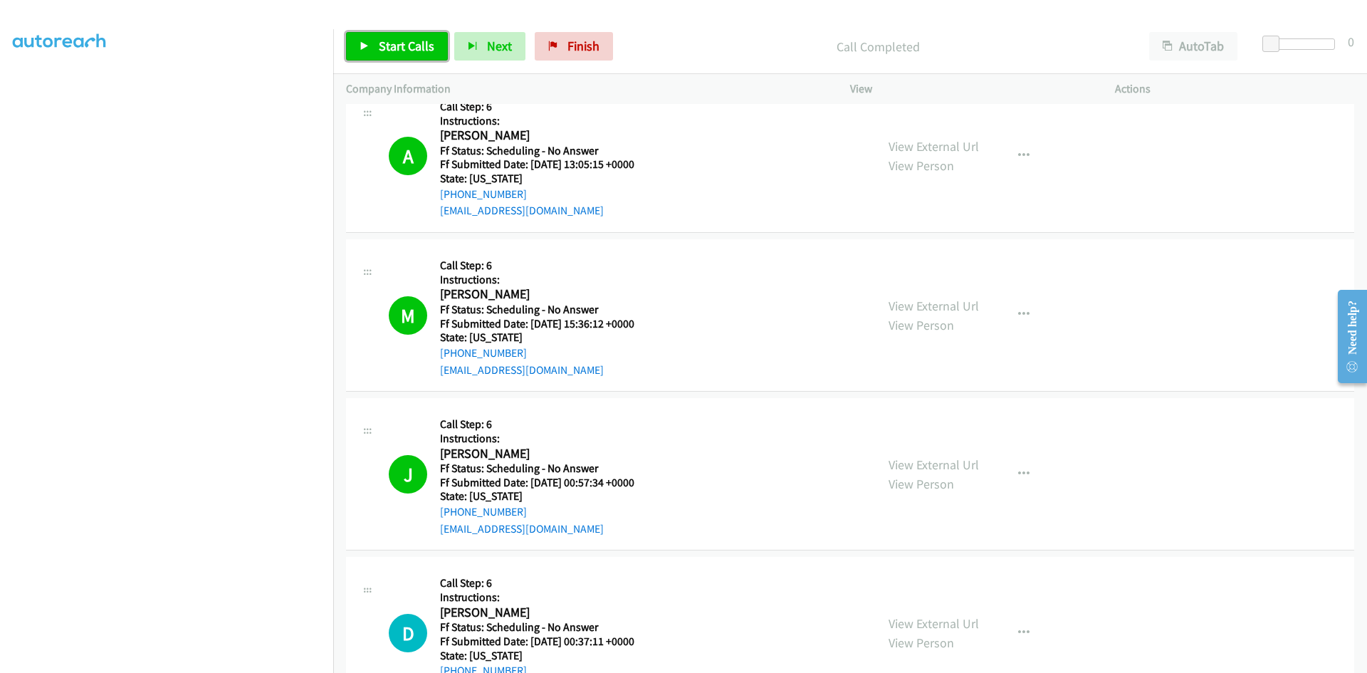
click at [428, 50] on span "Start Calls" at bounding box center [407, 46] width 56 height 16
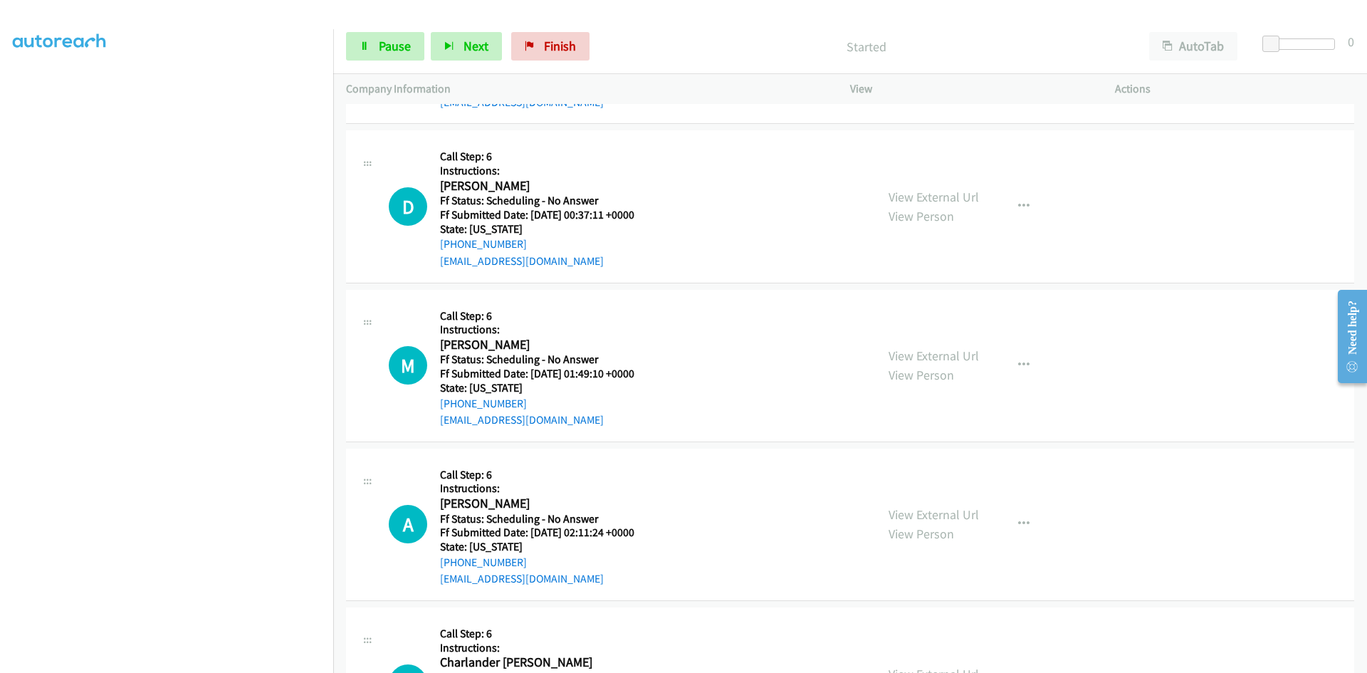
scroll to position [1566, 0]
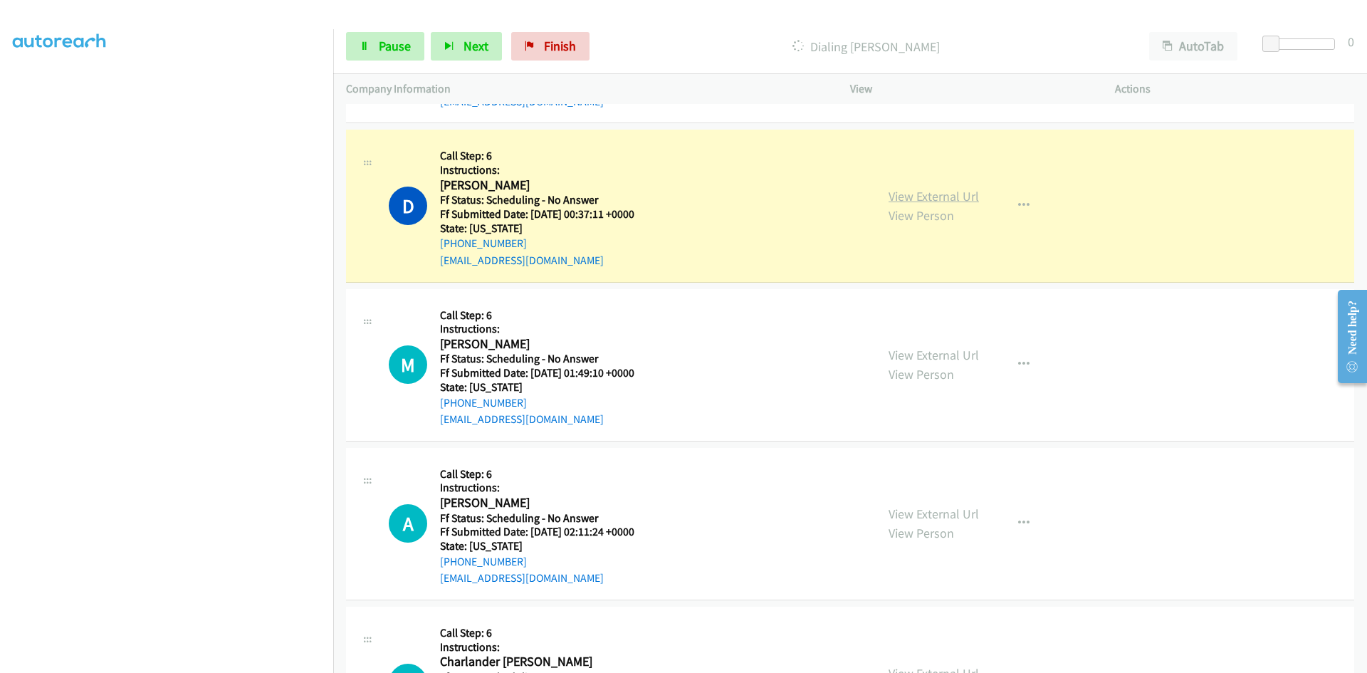
click at [952, 191] on link "View External Url" at bounding box center [933, 196] width 90 height 16
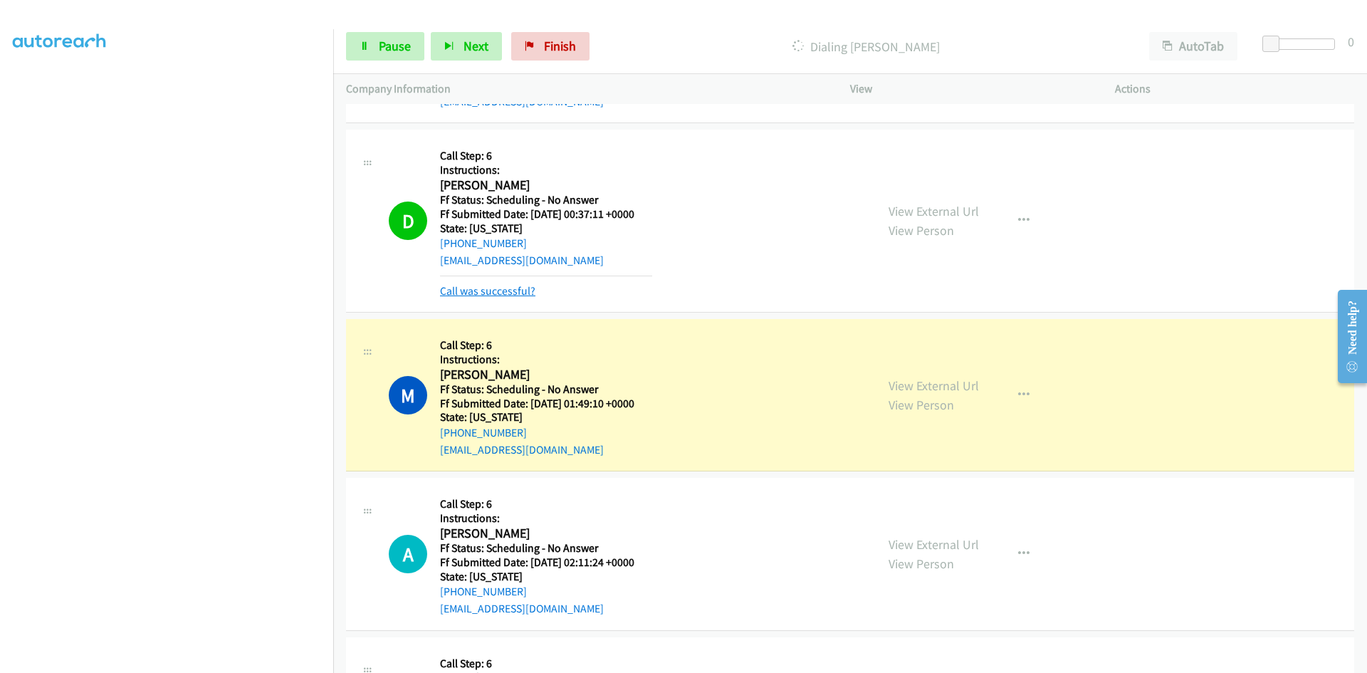
click at [492, 295] on link "Call was successful?" at bounding box center [487, 291] width 95 height 14
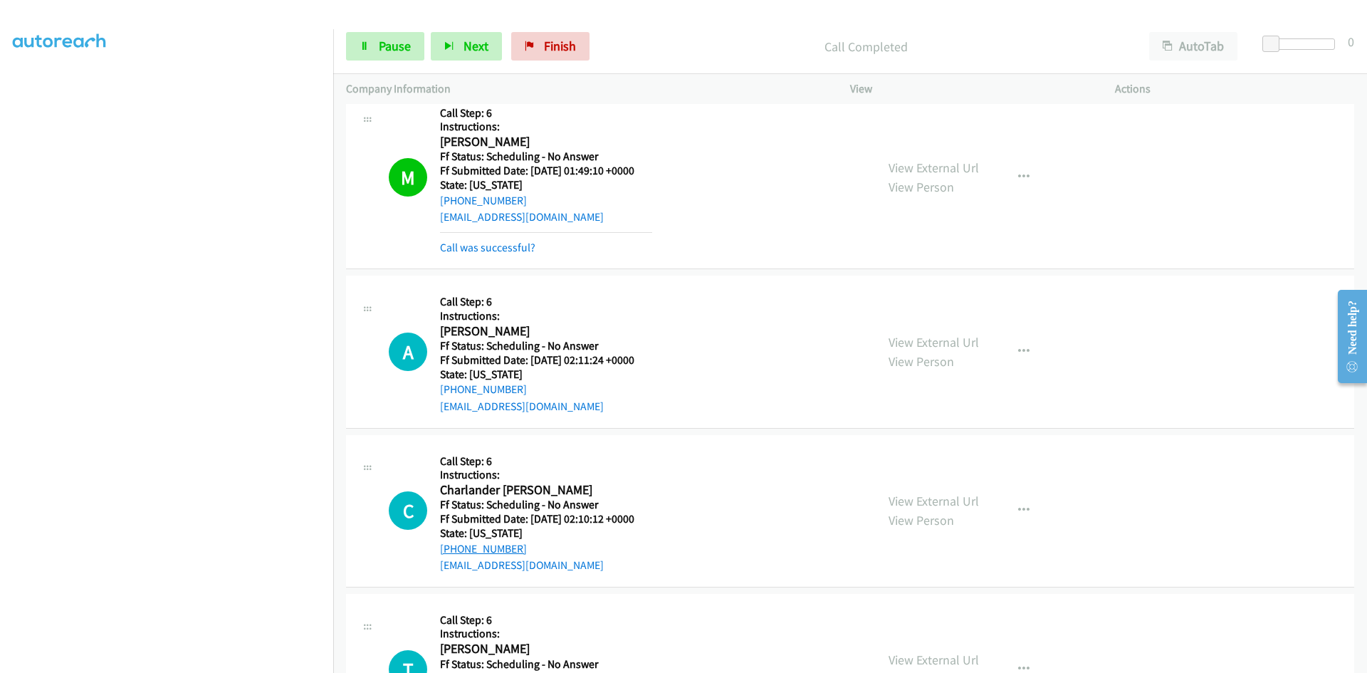
scroll to position [1780, 0]
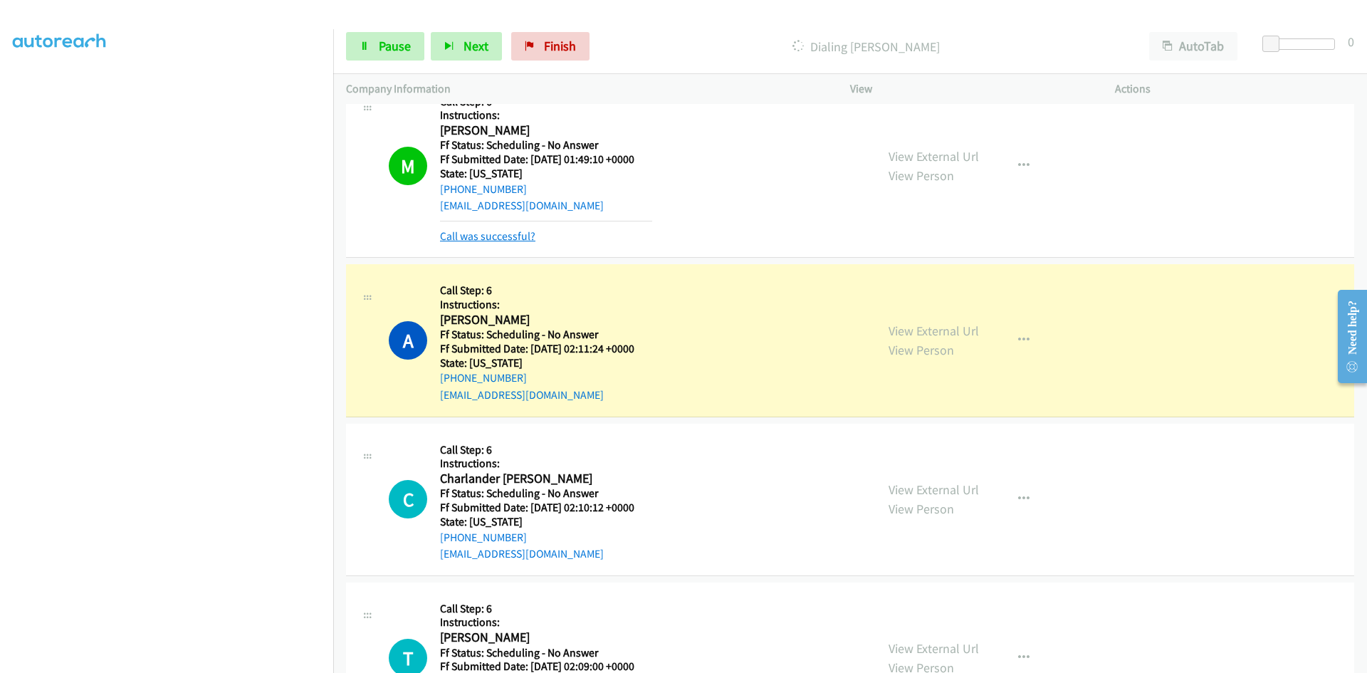
click at [530, 236] on link "Call was successful?" at bounding box center [487, 236] width 95 height 14
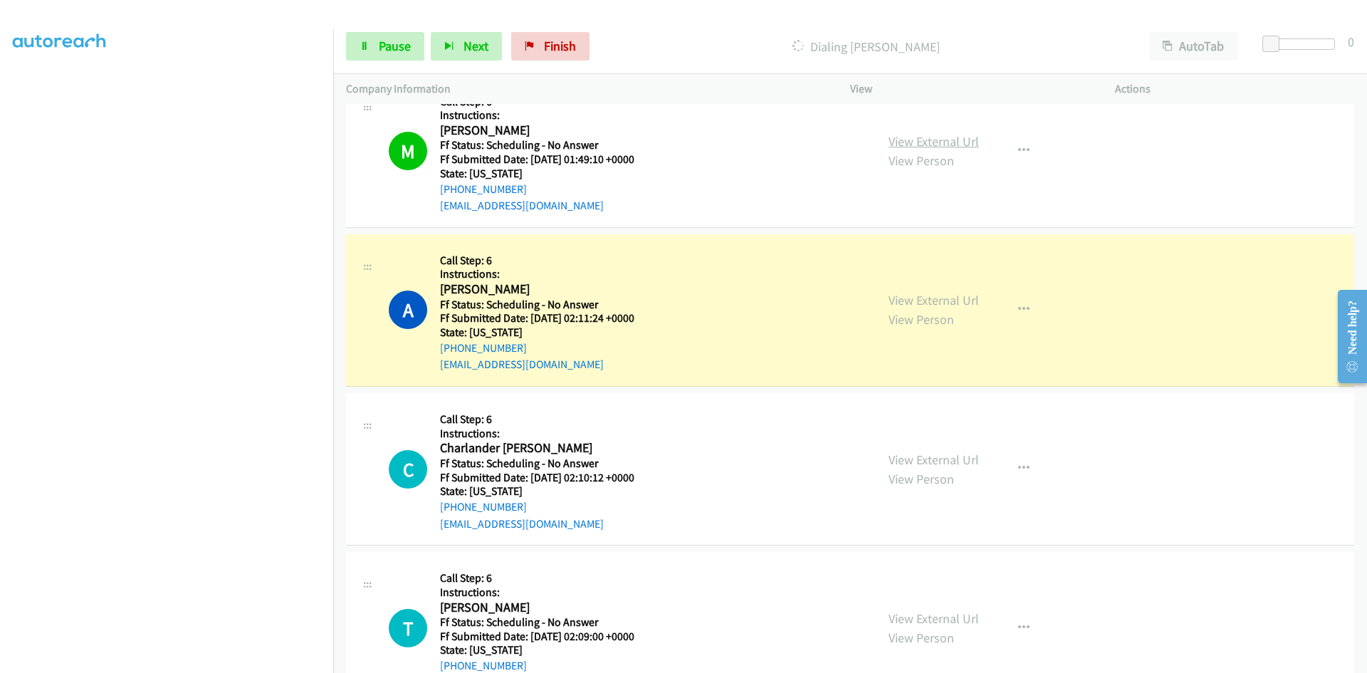
click at [954, 142] on link "View External Url" at bounding box center [933, 141] width 90 height 16
click at [954, 305] on link "View External Url" at bounding box center [933, 300] width 90 height 16
click at [383, 49] on span "Pause" at bounding box center [395, 46] width 32 height 16
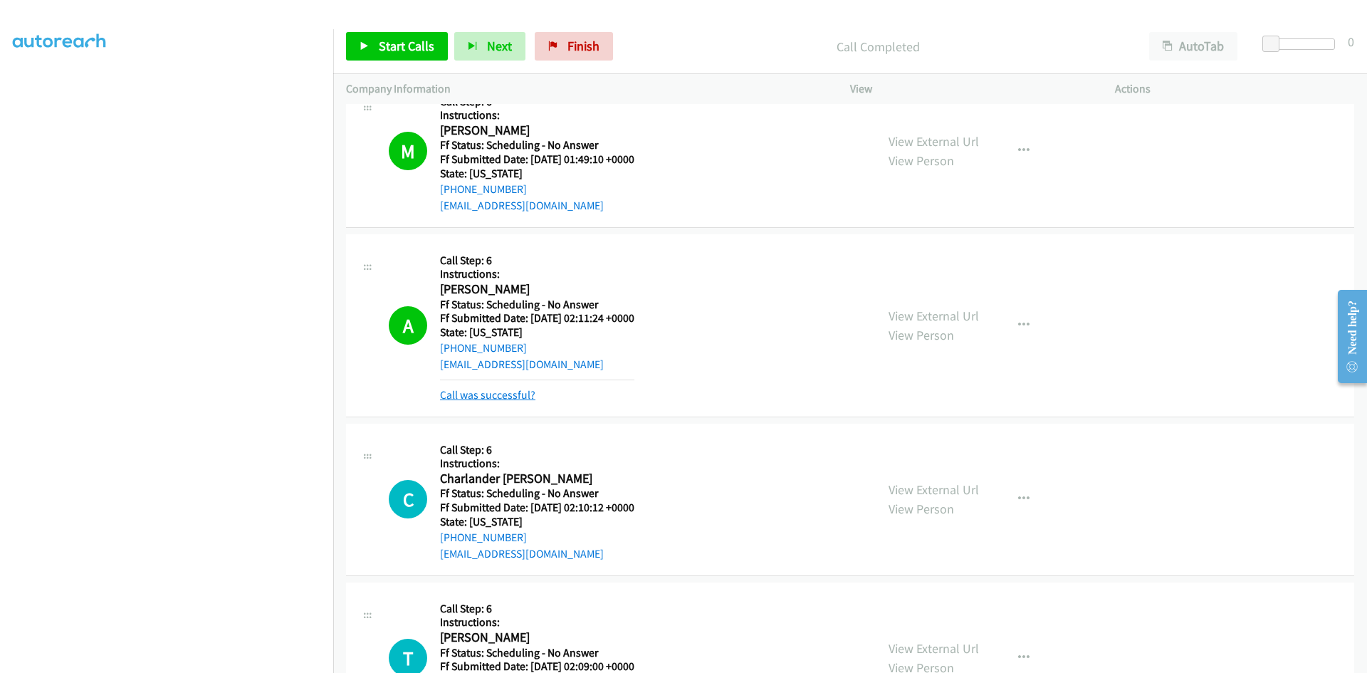
click at [496, 398] on link "Call was successful?" at bounding box center [487, 395] width 95 height 14
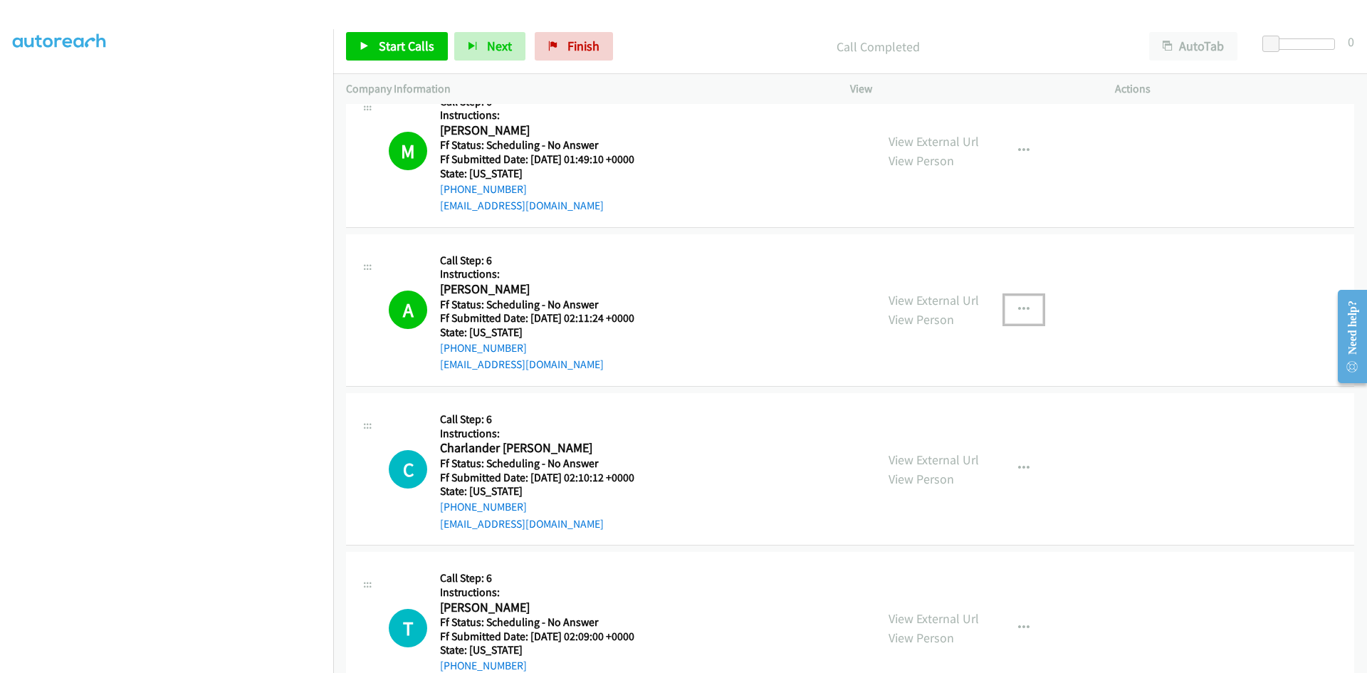
click at [1019, 305] on icon "button" at bounding box center [1023, 309] width 11 height 11
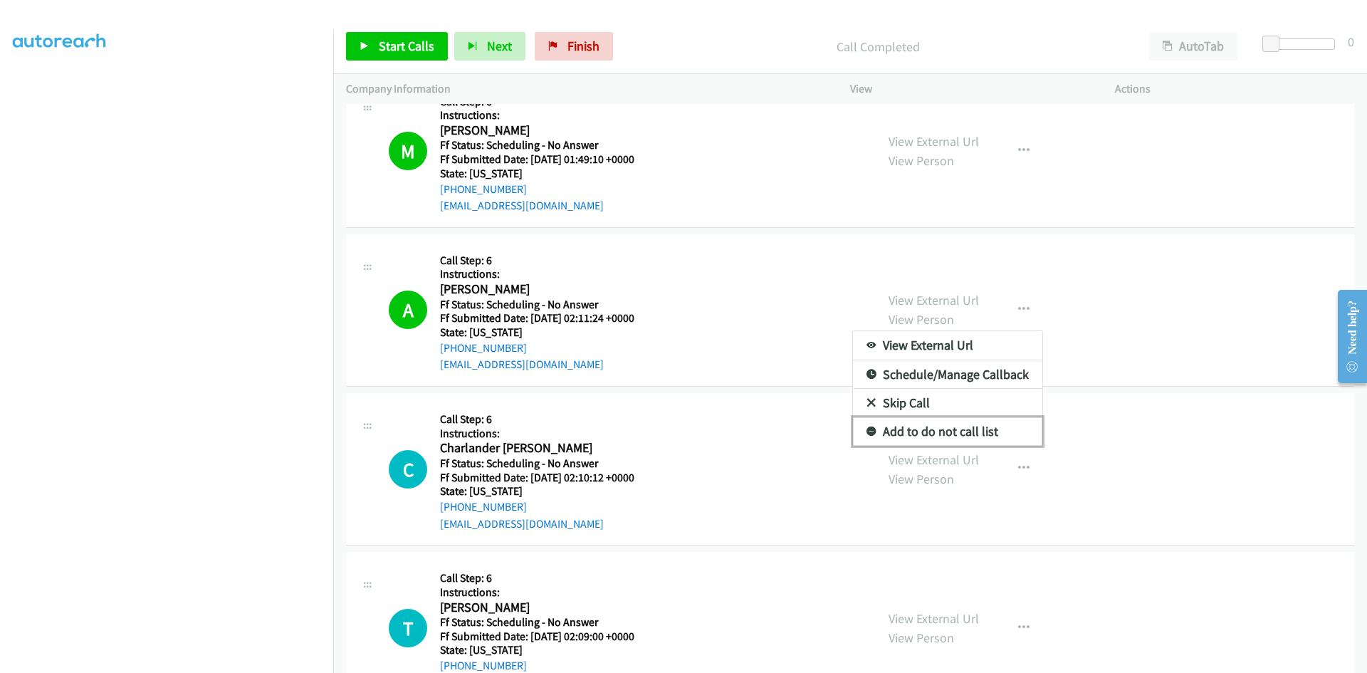
click at [905, 431] on link "Add to do not call list" at bounding box center [947, 431] width 189 height 28
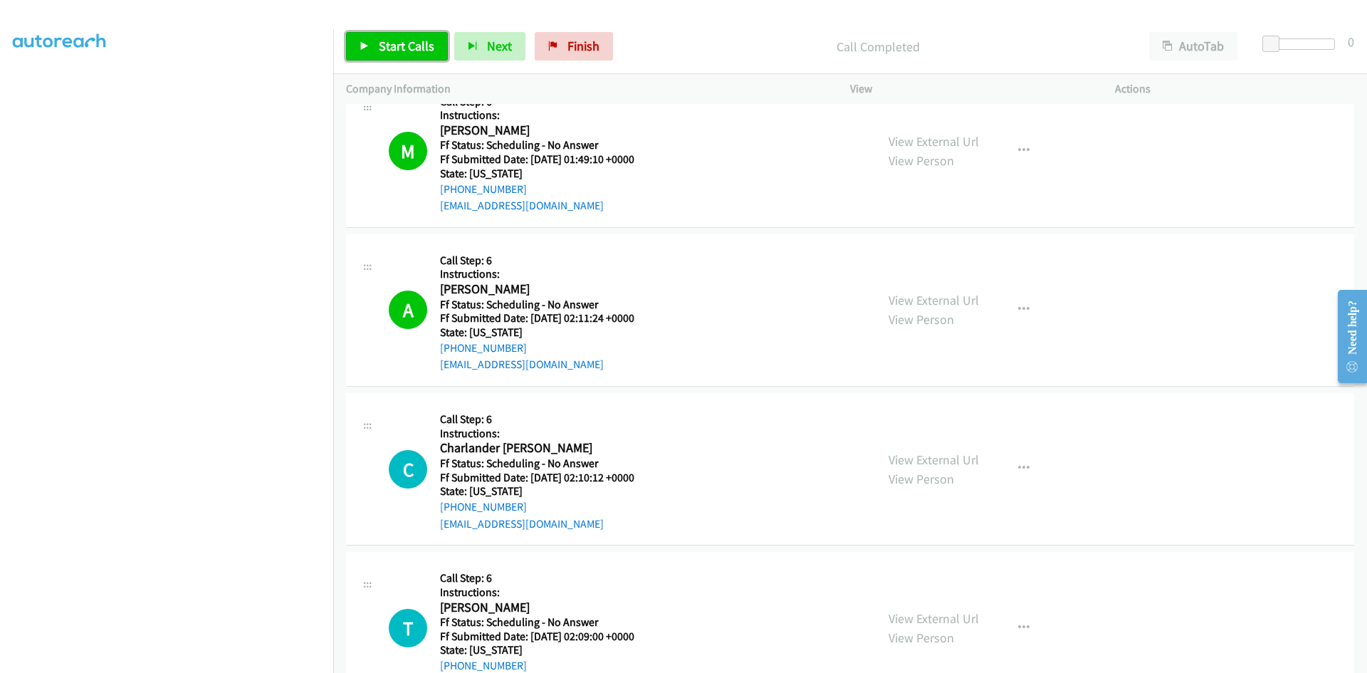
click at [398, 51] on span "Start Calls" at bounding box center [407, 46] width 56 height 16
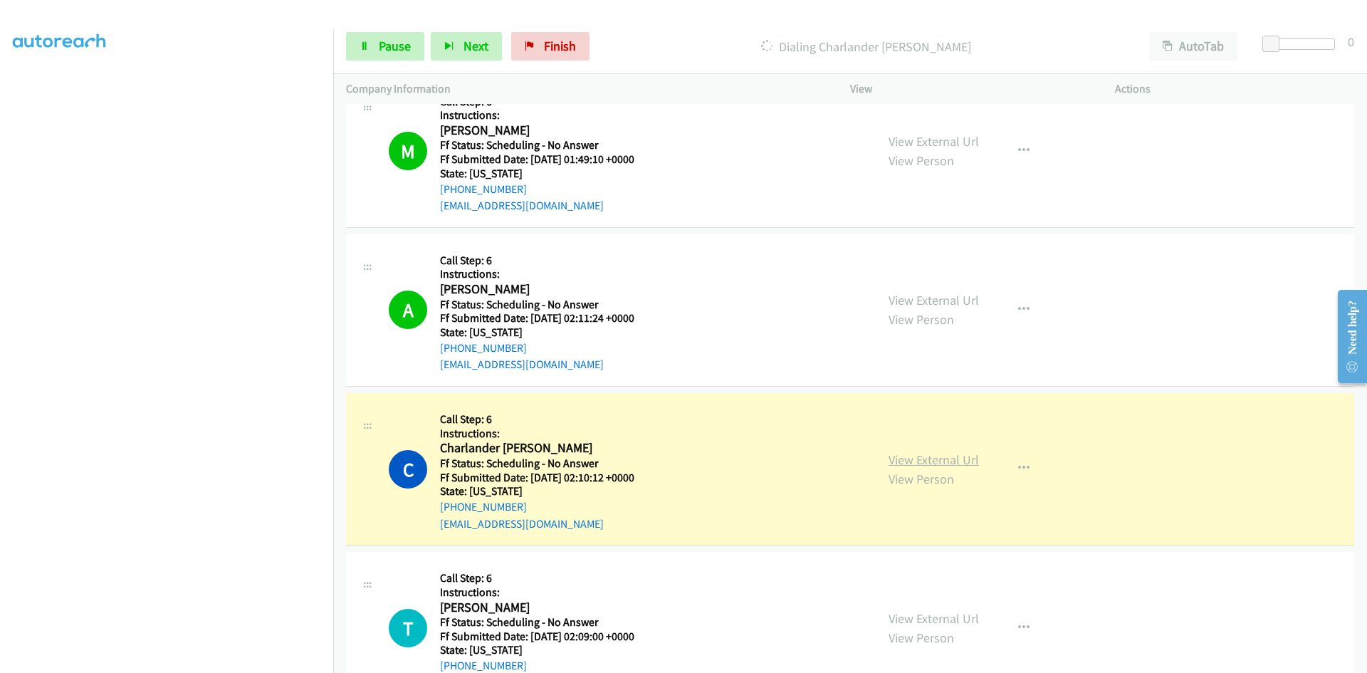
click at [916, 460] on link "View External Url" at bounding box center [933, 459] width 90 height 16
click at [371, 49] on link "Pause" at bounding box center [385, 46] width 78 height 28
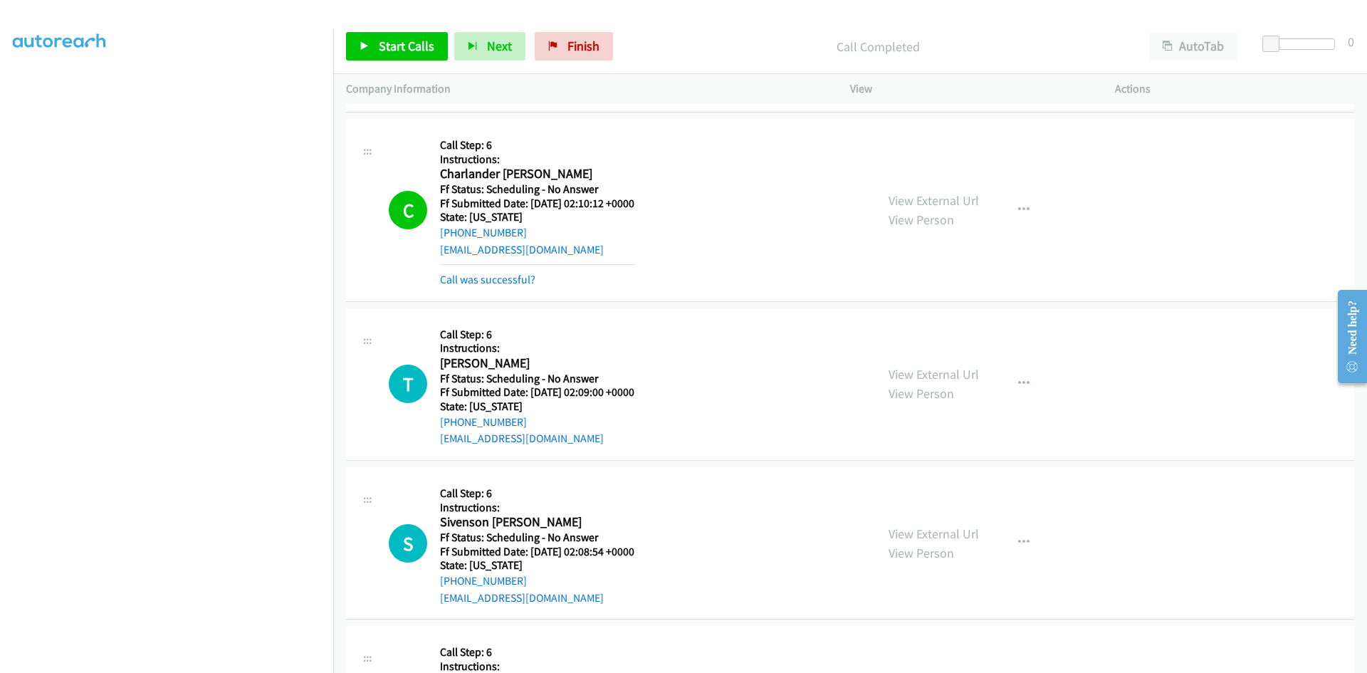
scroll to position [2064, 0]
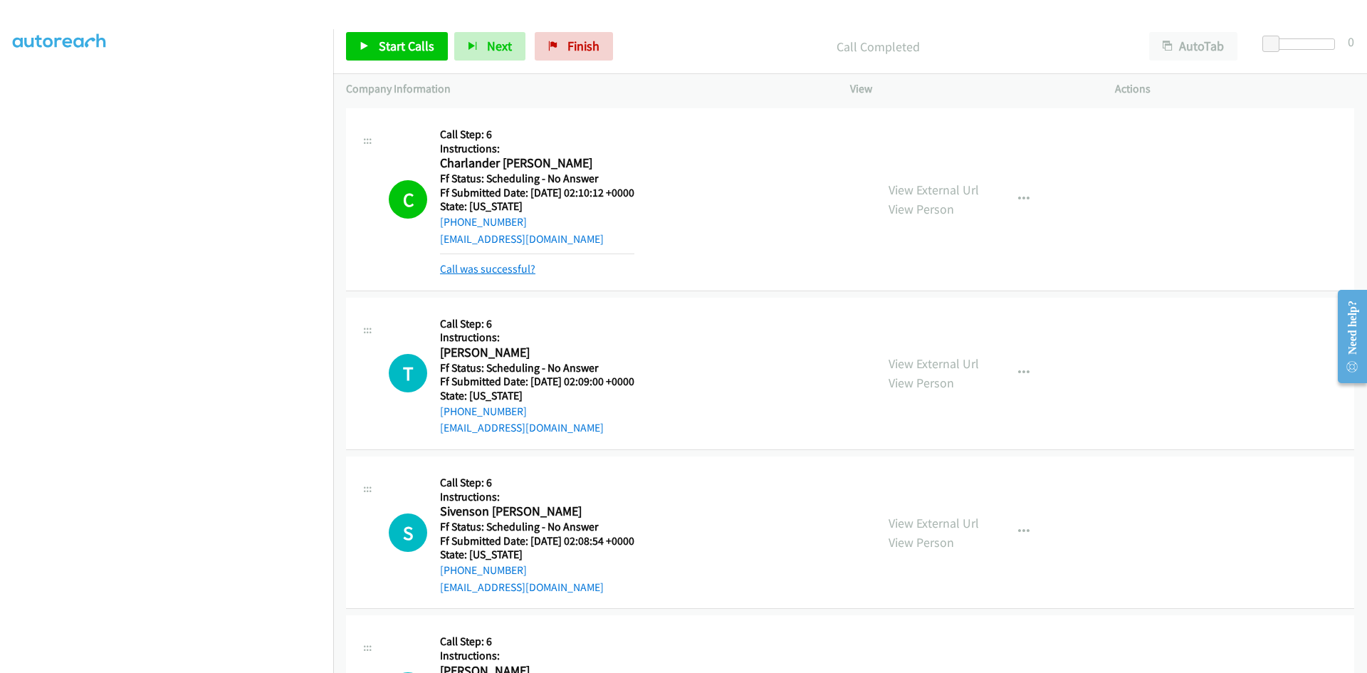
click at [481, 268] on link "Call was successful?" at bounding box center [487, 269] width 95 height 14
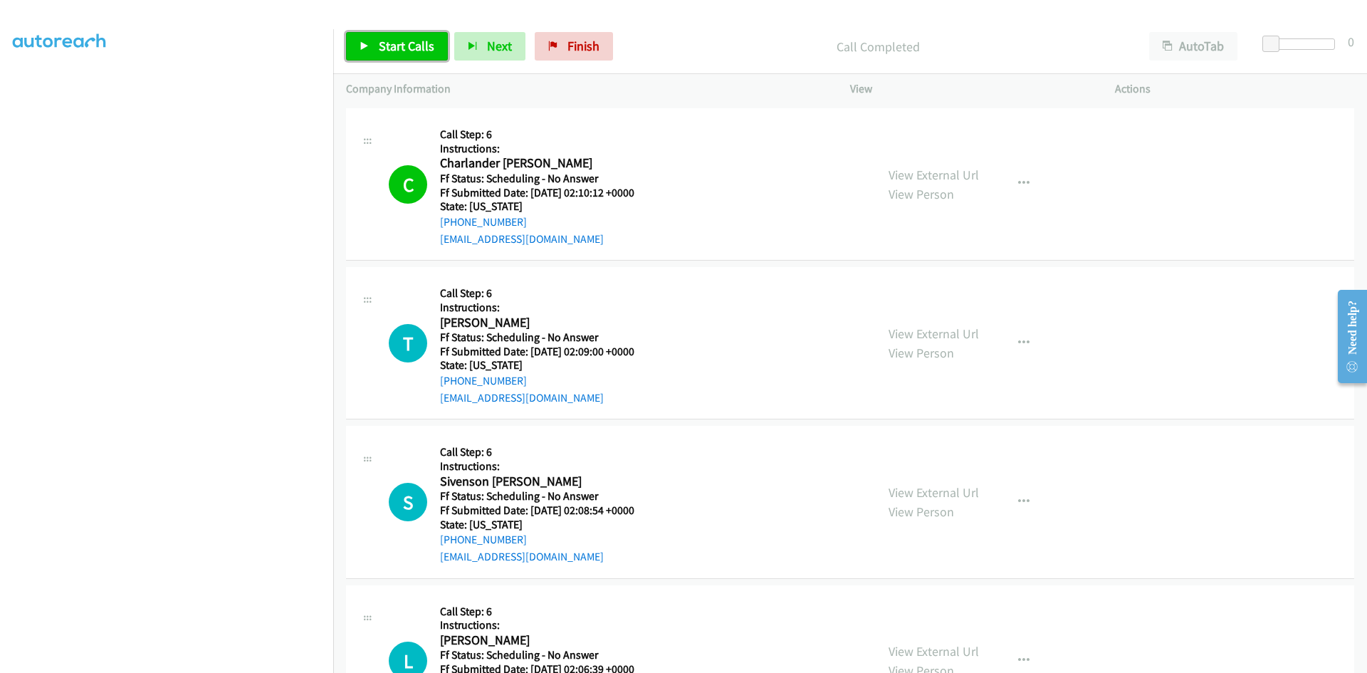
click at [411, 35] on link "Start Calls" at bounding box center [397, 46] width 102 height 28
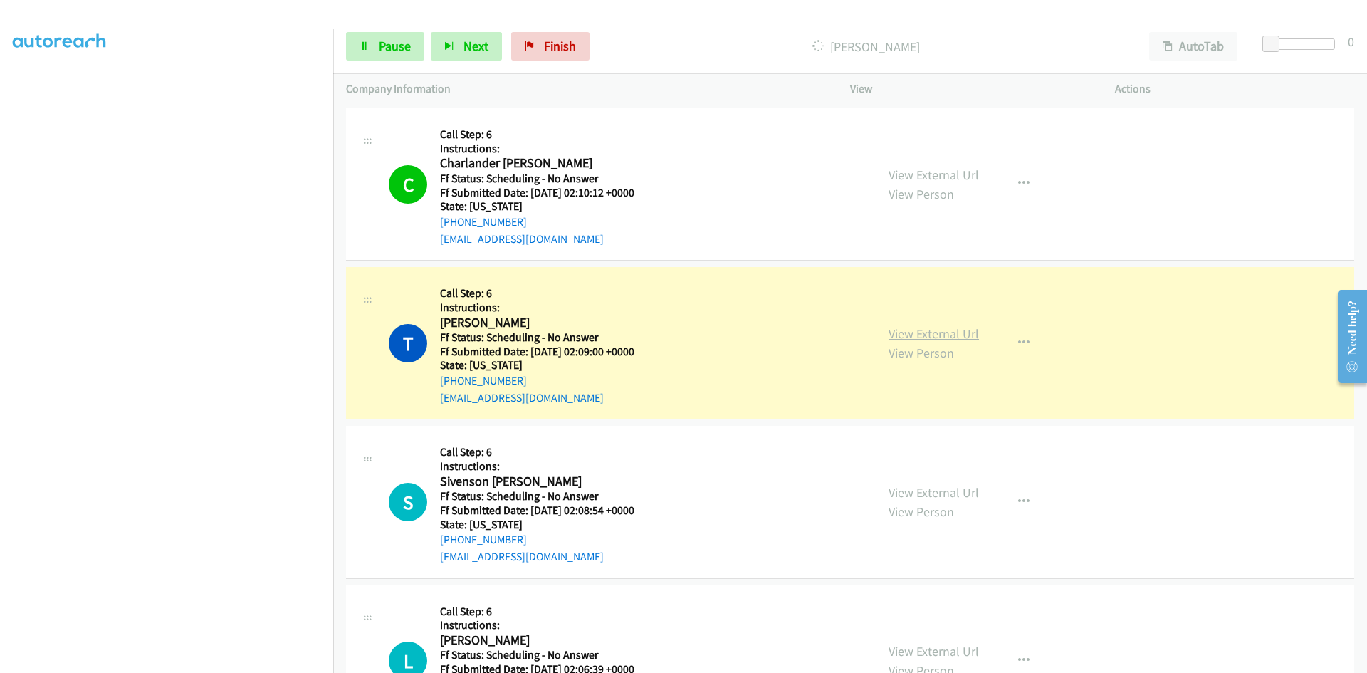
click at [962, 332] on link "View External Url" at bounding box center [933, 333] width 90 height 16
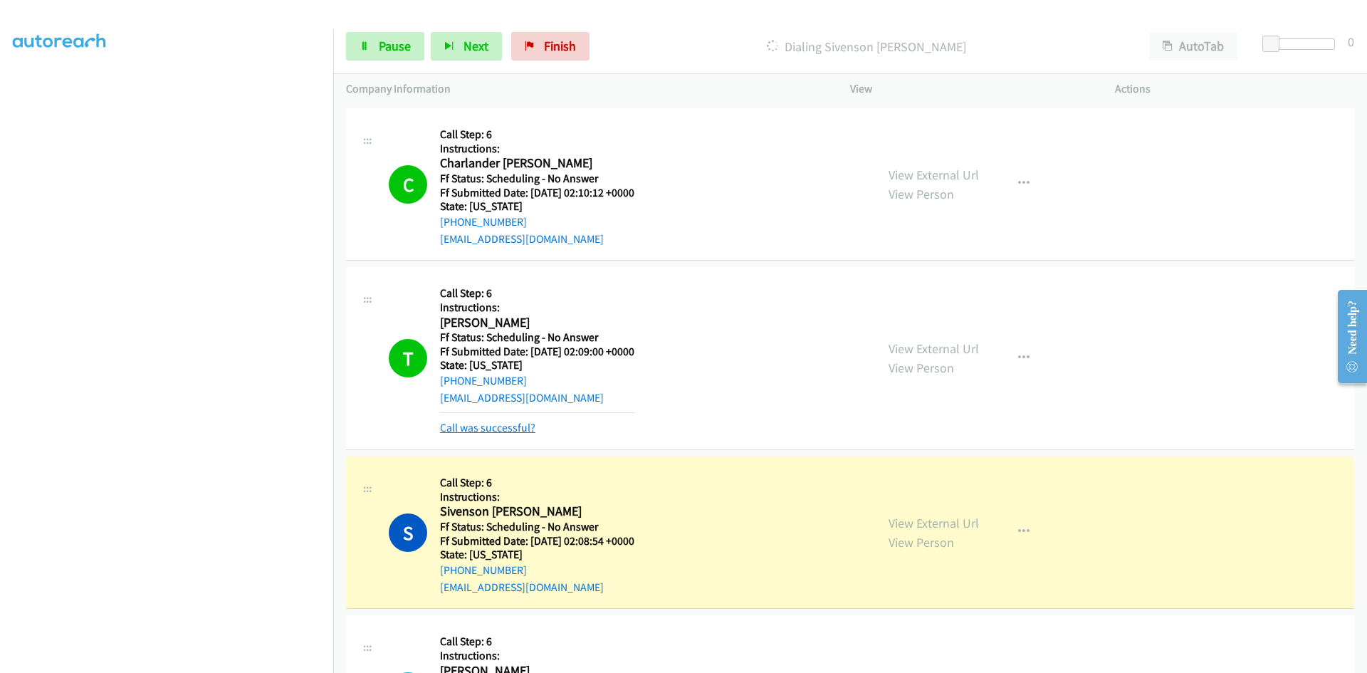
click at [495, 430] on link "Call was successful?" at bounding box center [487, 428] width 95 height 14
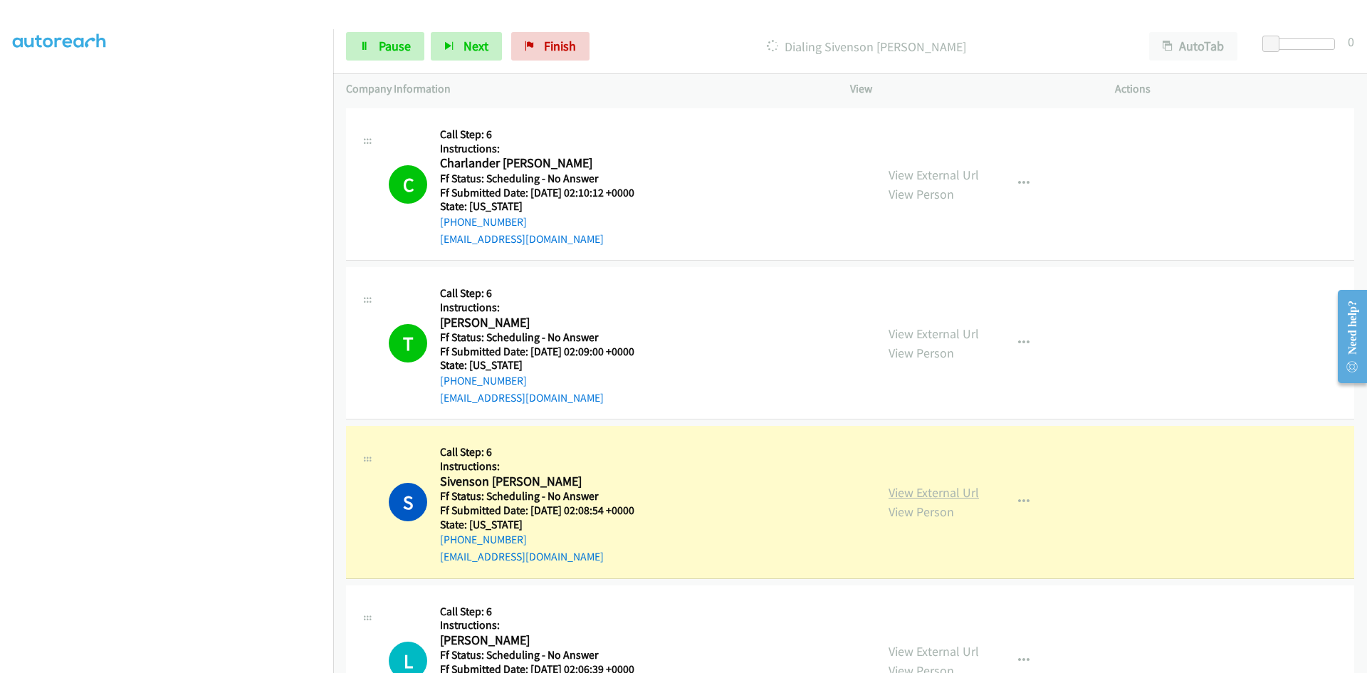
click at [960, 492] on link "View External Url" at bounding box center [933, 492] width 90 height 16
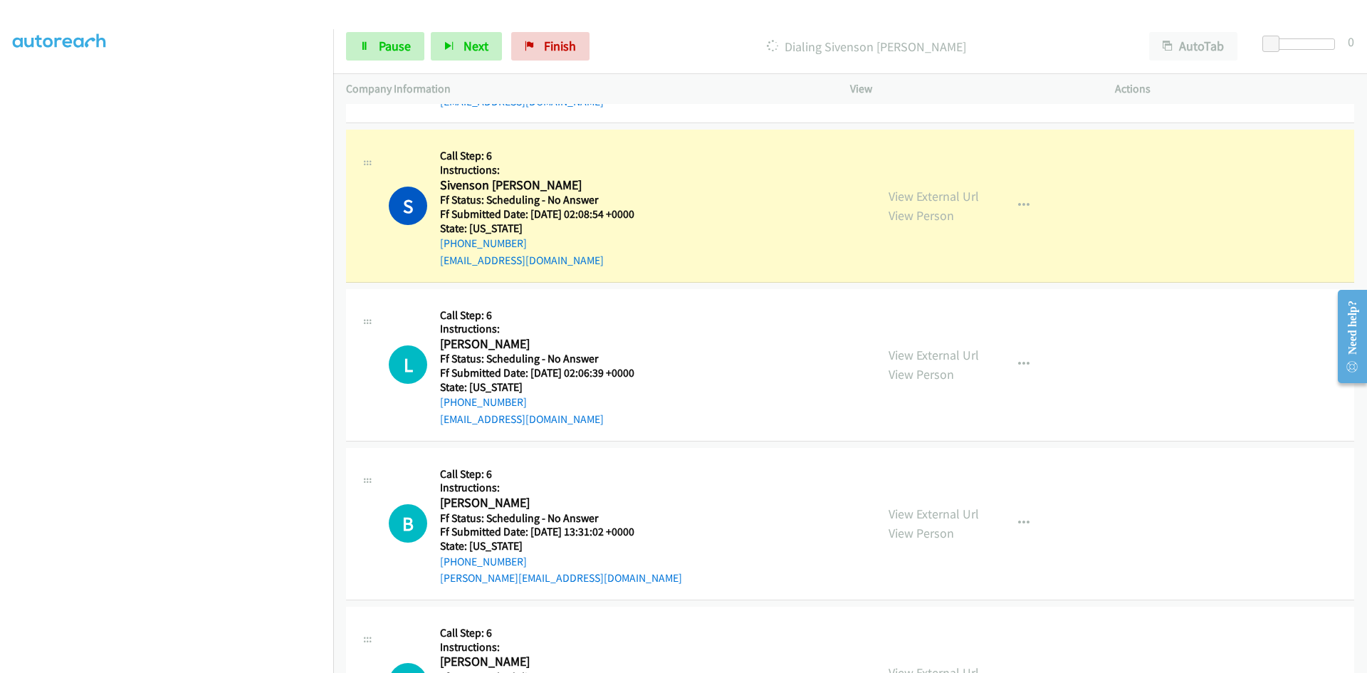
scroll to position [2349, 0]
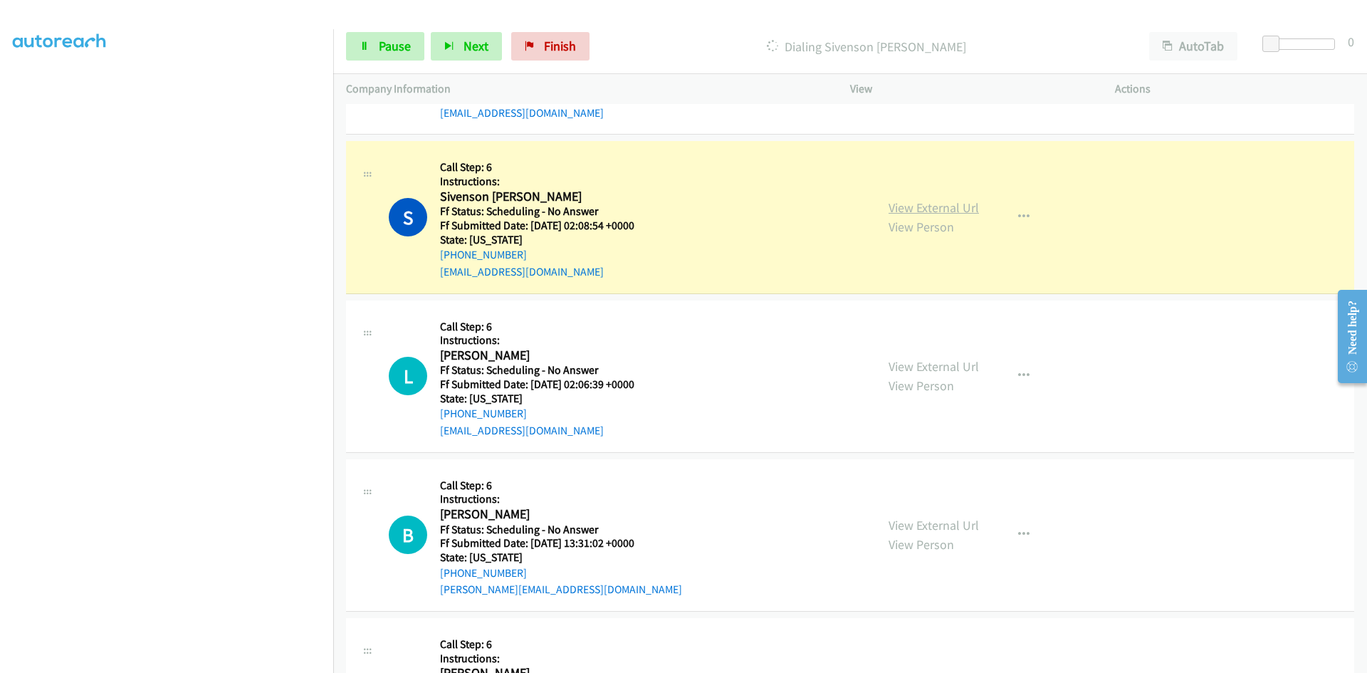
click at [911, 209] on div "View External Url View Person View External Url Email Schedule/Manage Callback …" at bounding box center [1015, 217] width 278 height 126
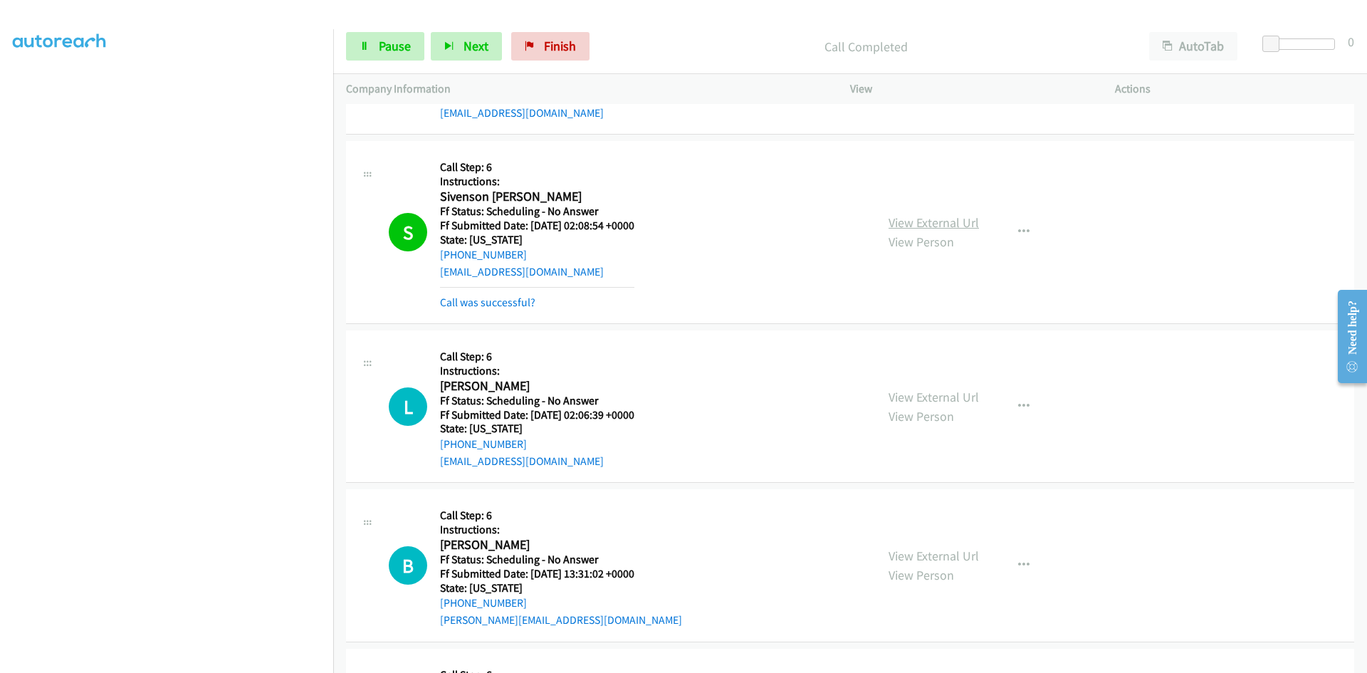
click at [910, 221] on link "View External Url" at bounding box center [933, 222] width 90 height 16
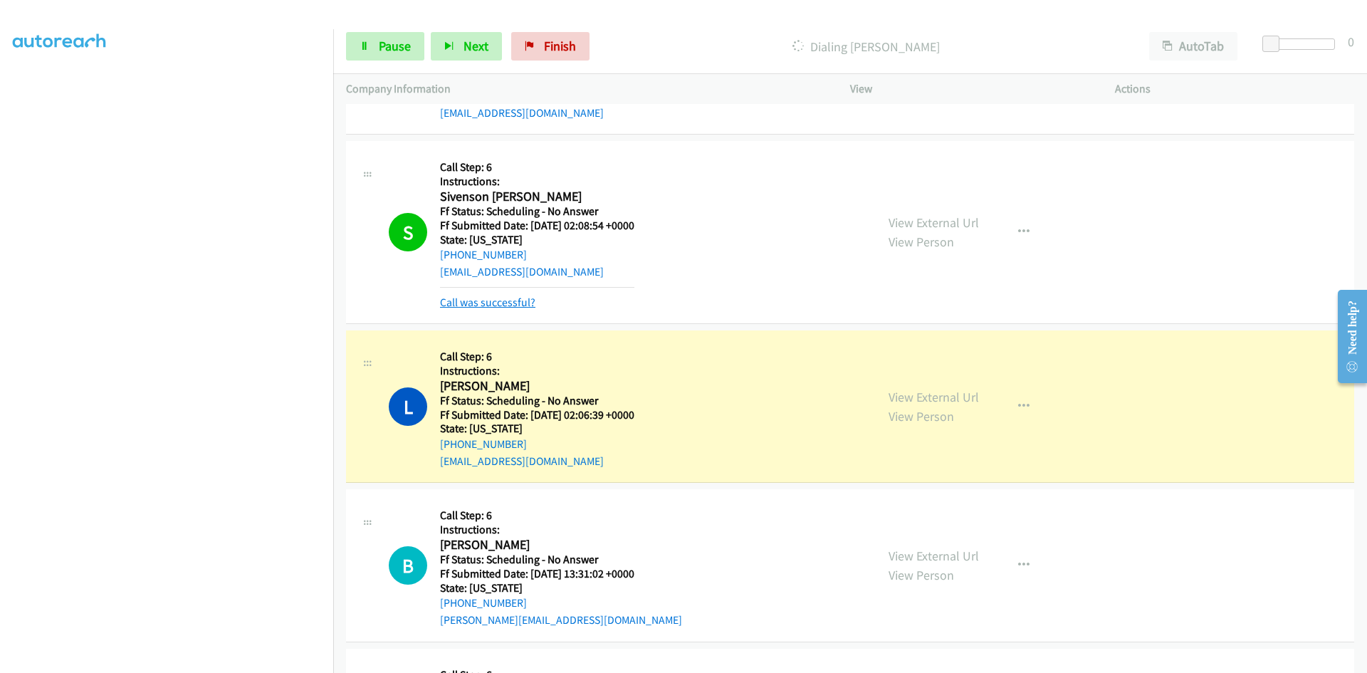
click at [493, 304] on link "Call was successful?" at bounding box center [487, 302] width 95 height 14
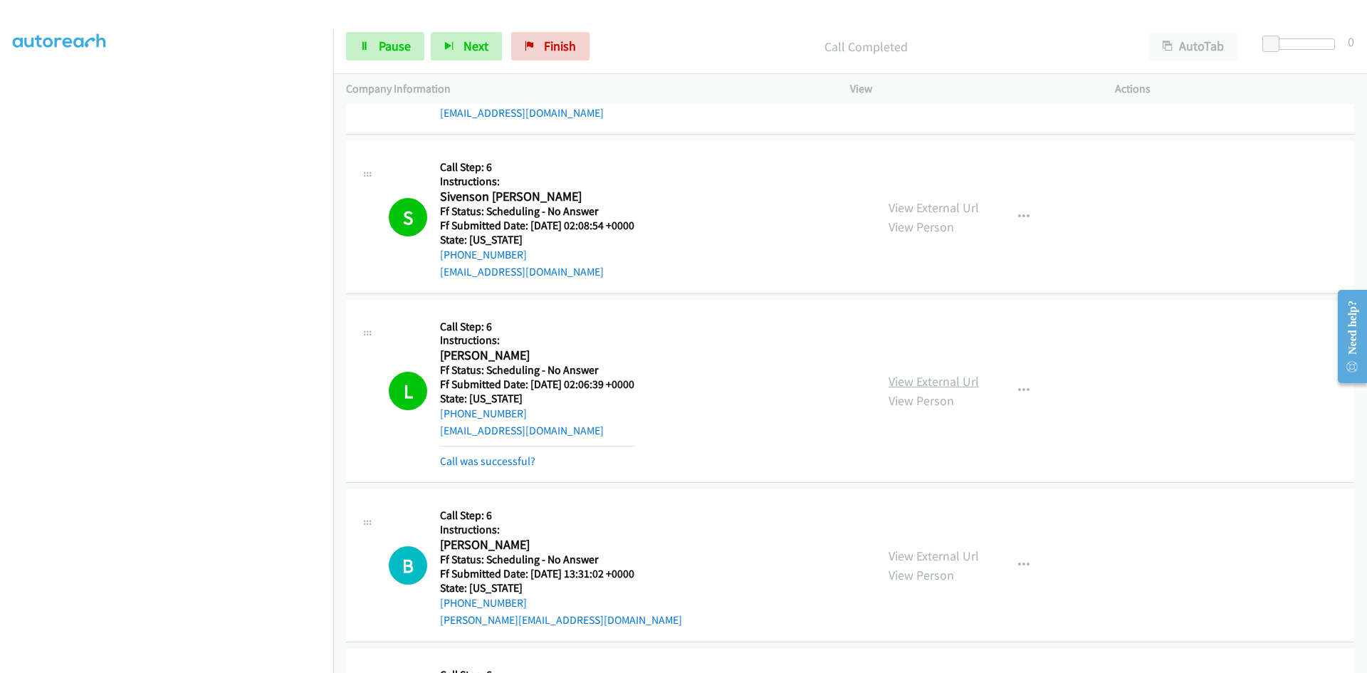
click at [961, 374] on link "View External Url" at bounding box center [933, 381] width 90 height 16
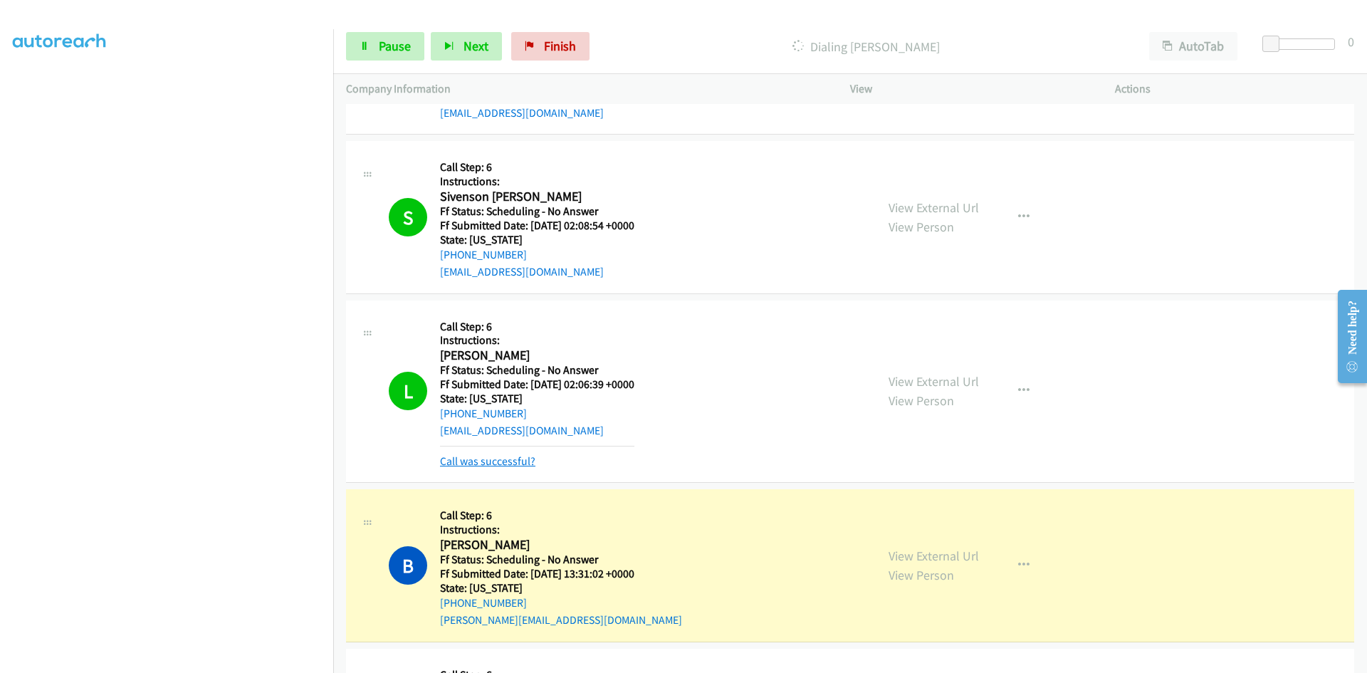
click at [460, 455] on link "Call was successful?" at bounding box center [487, 461] width 95 height 14
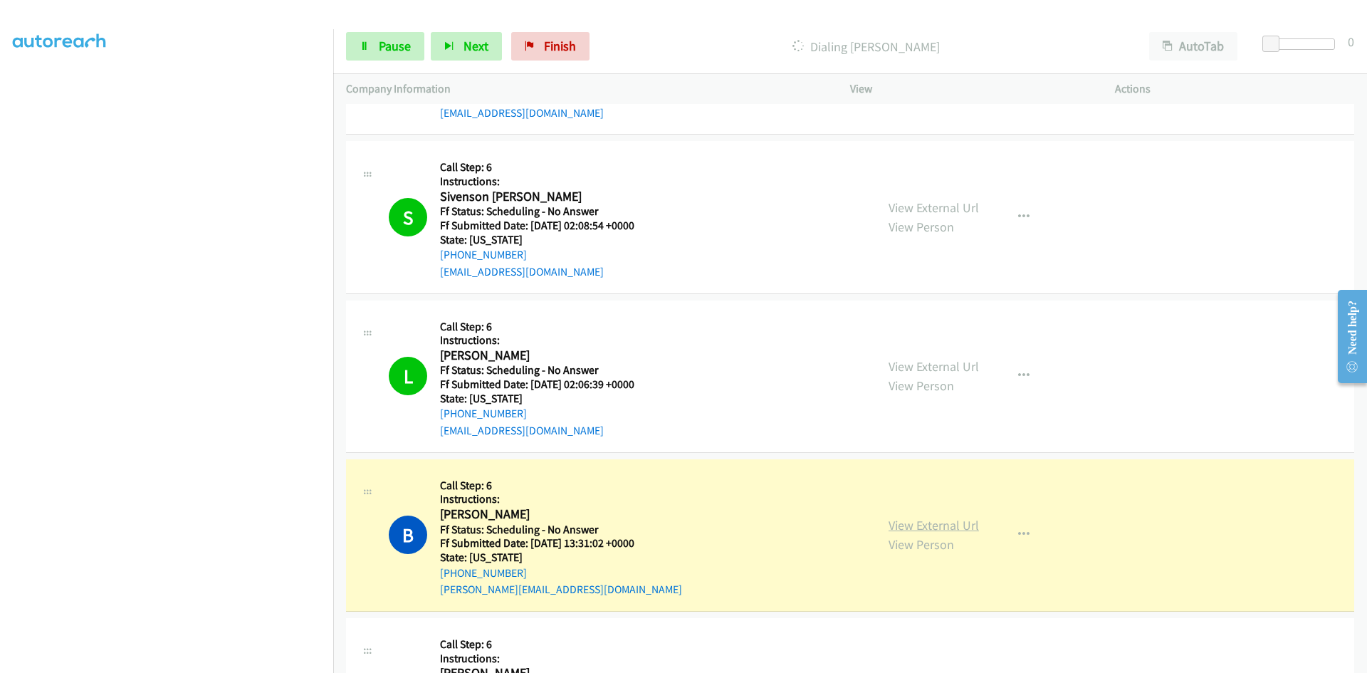
click at [947, 520] on link "View External Url" at bounding box center [933, 525] width 90 height 16
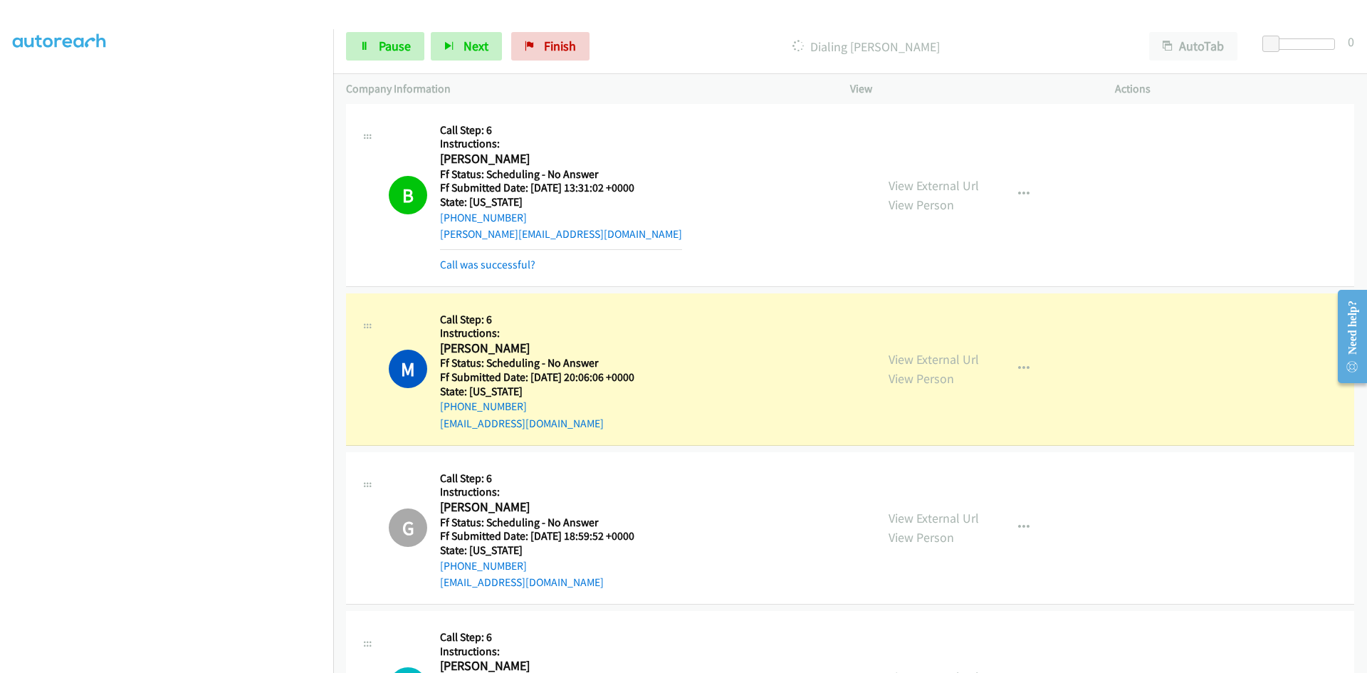
scroll to position [2705, 0]
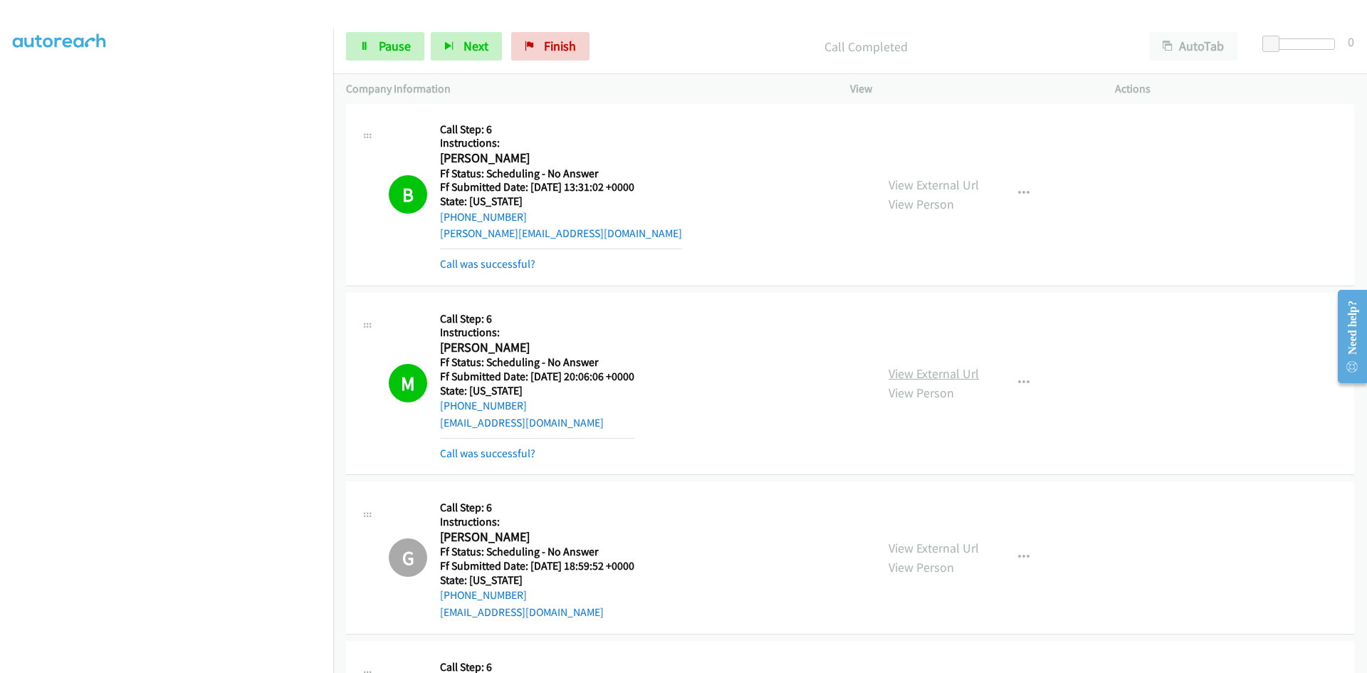
click at [960, 374] on link "View External Url" at bounding box center [933, 373] width 90 height 16
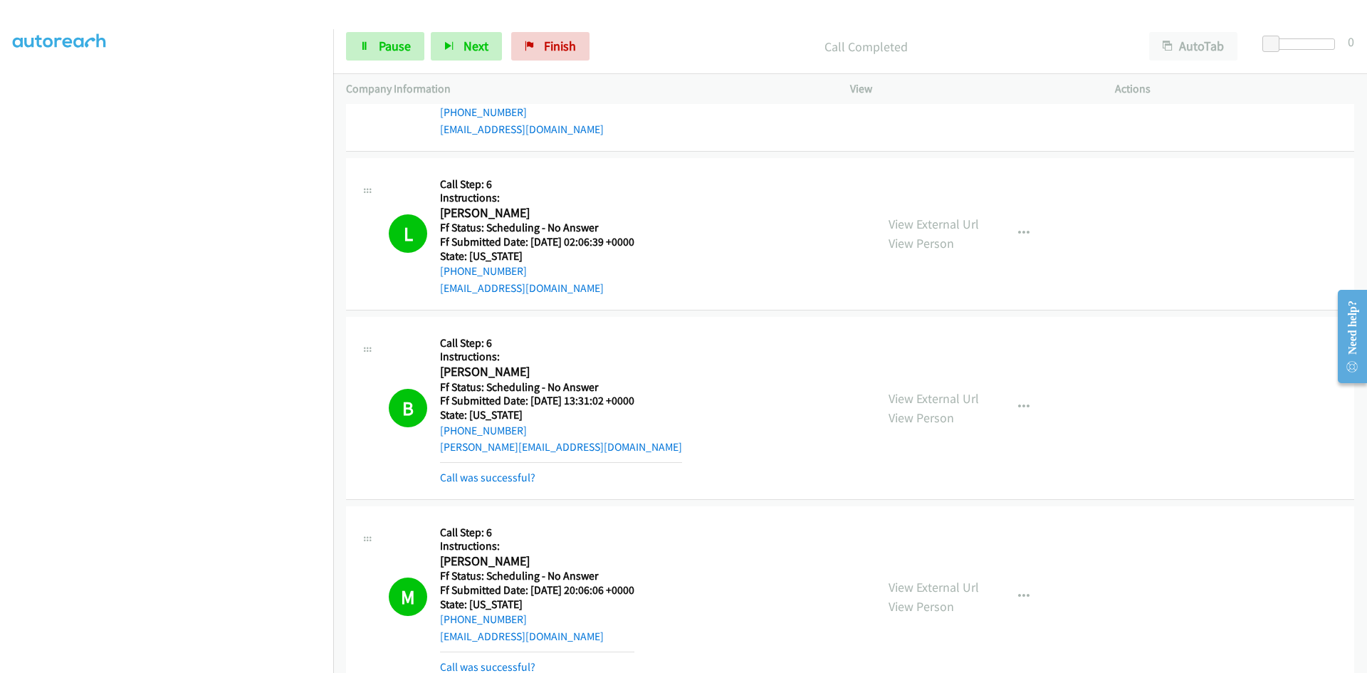
scroll to position [2563, 0]
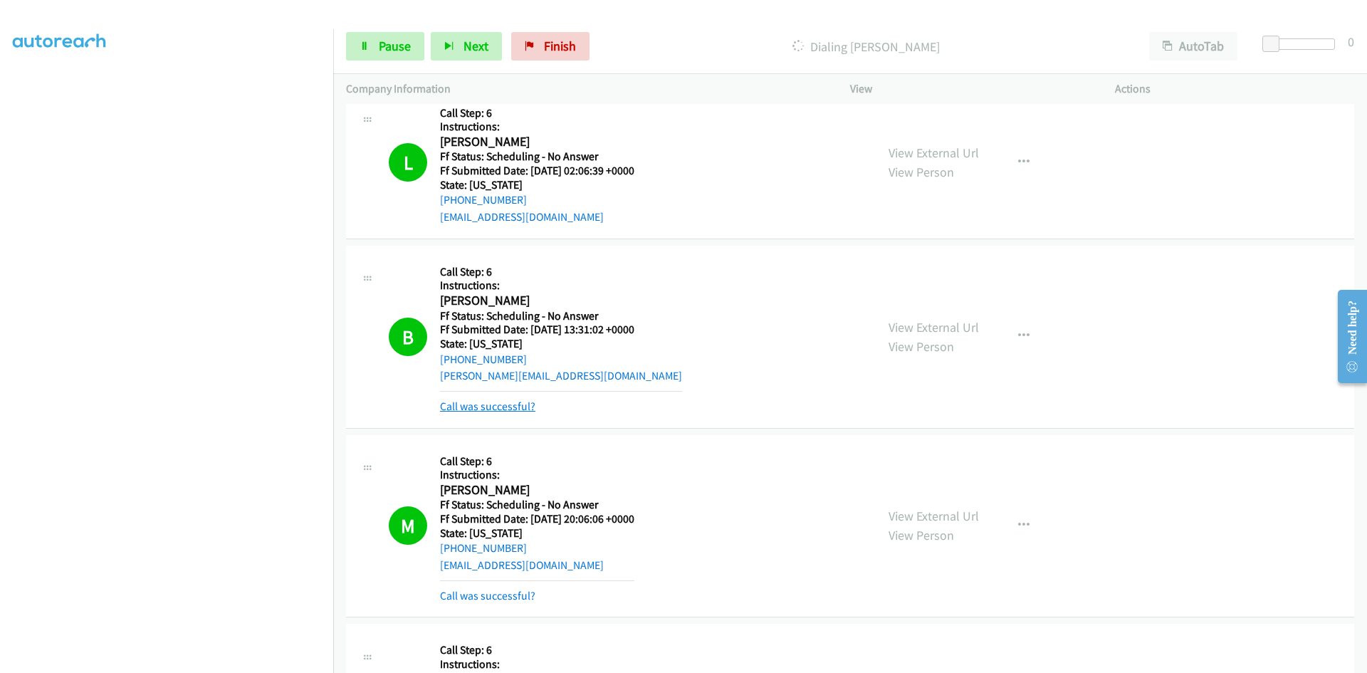
click at [520, 403] on link "Call was successful?" at bounding box center [487, 406] width 95 height 14
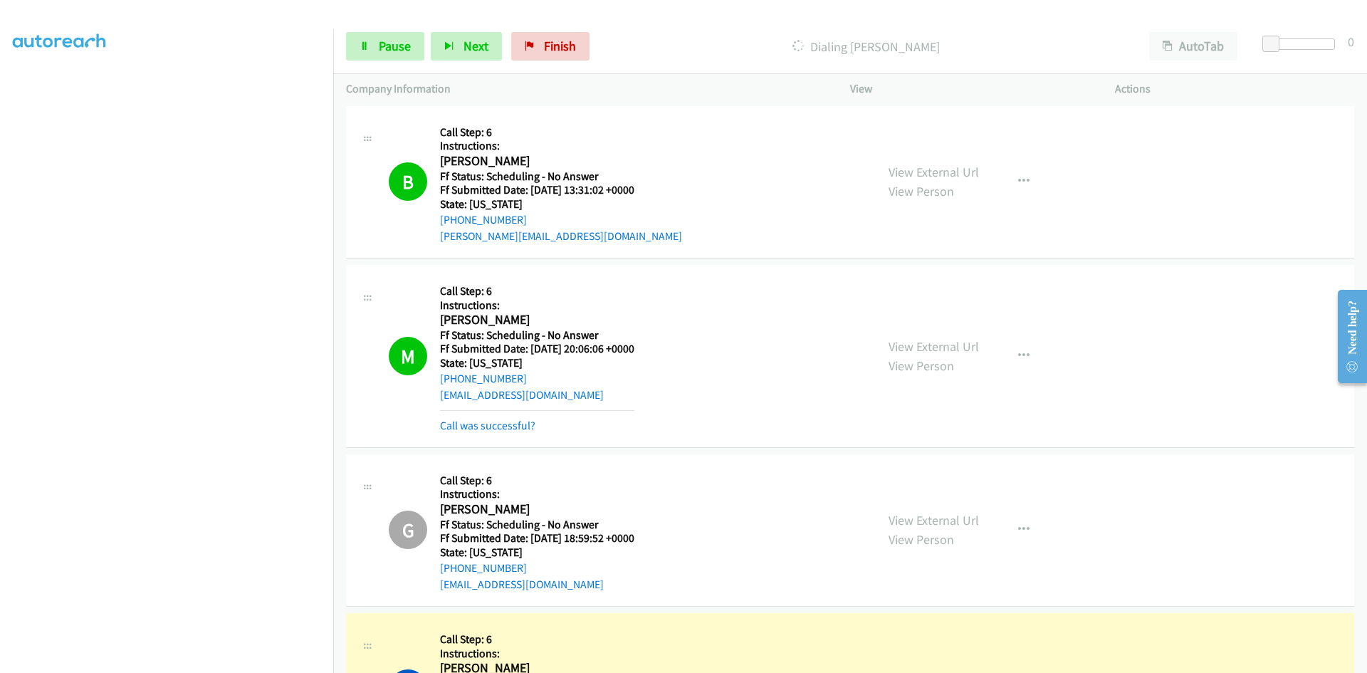
scroll to position [2705, 0]
click at [511, 421] on link "Call was successful?" at bounding box center [487, 423] width 95 height 14
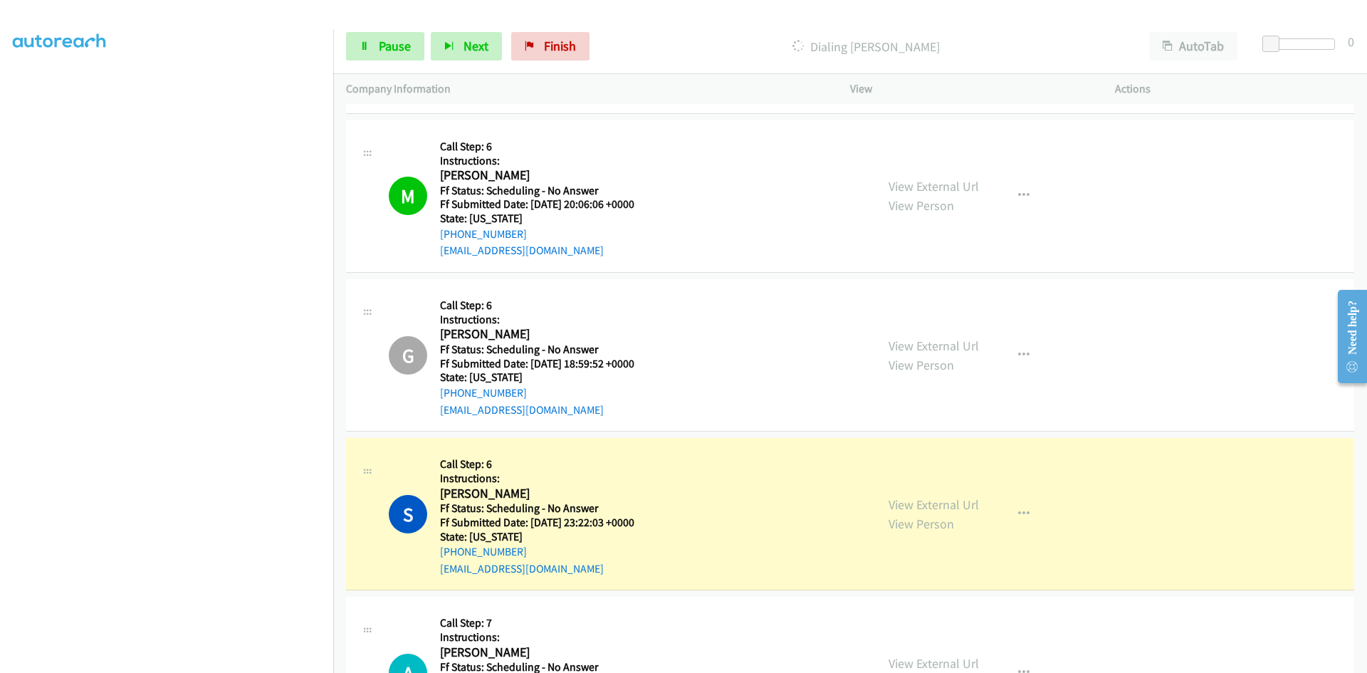
scroll to position [2847, 0]
click at [941, 507] on link "View External Url" at bounding box center [933, 503] width 90 height 16
click at [373, 48] on link "Pause" at bounding box center [385, 46] width 78 height 28
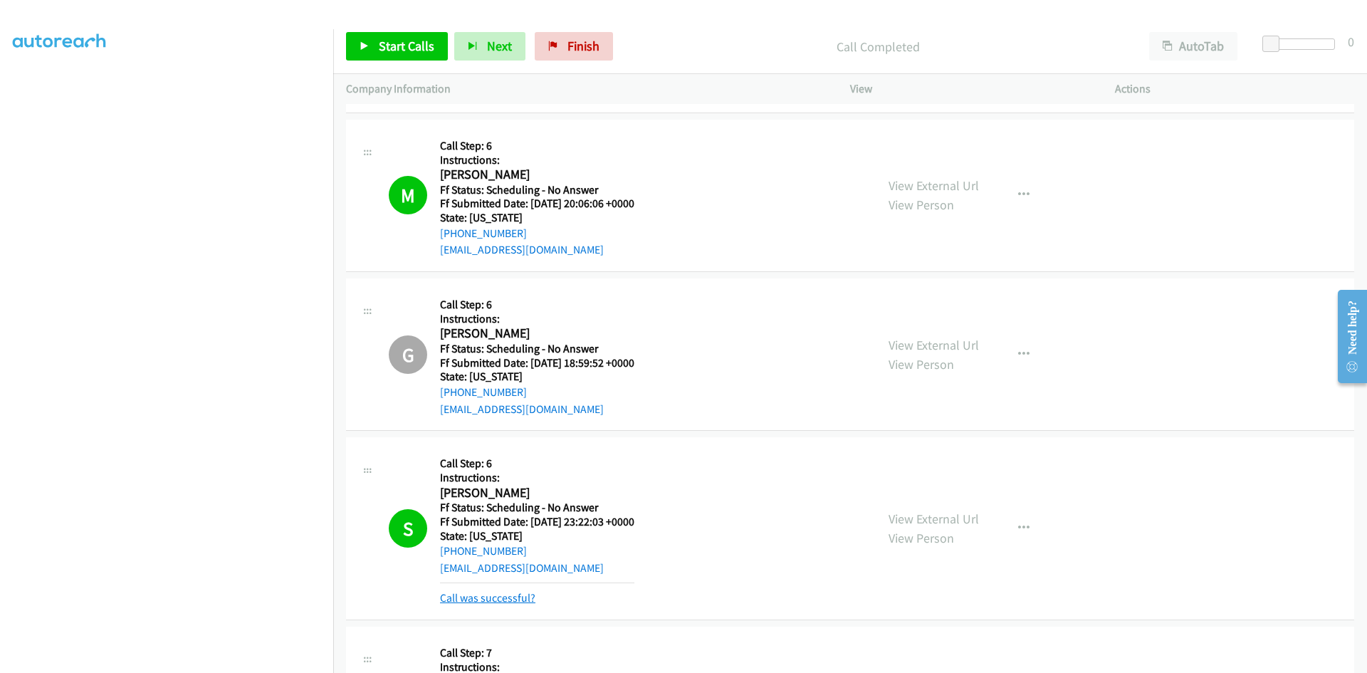
click at [517, 599] on link "Call was successful?" at bounding box center [487, 598] width 95 height 14
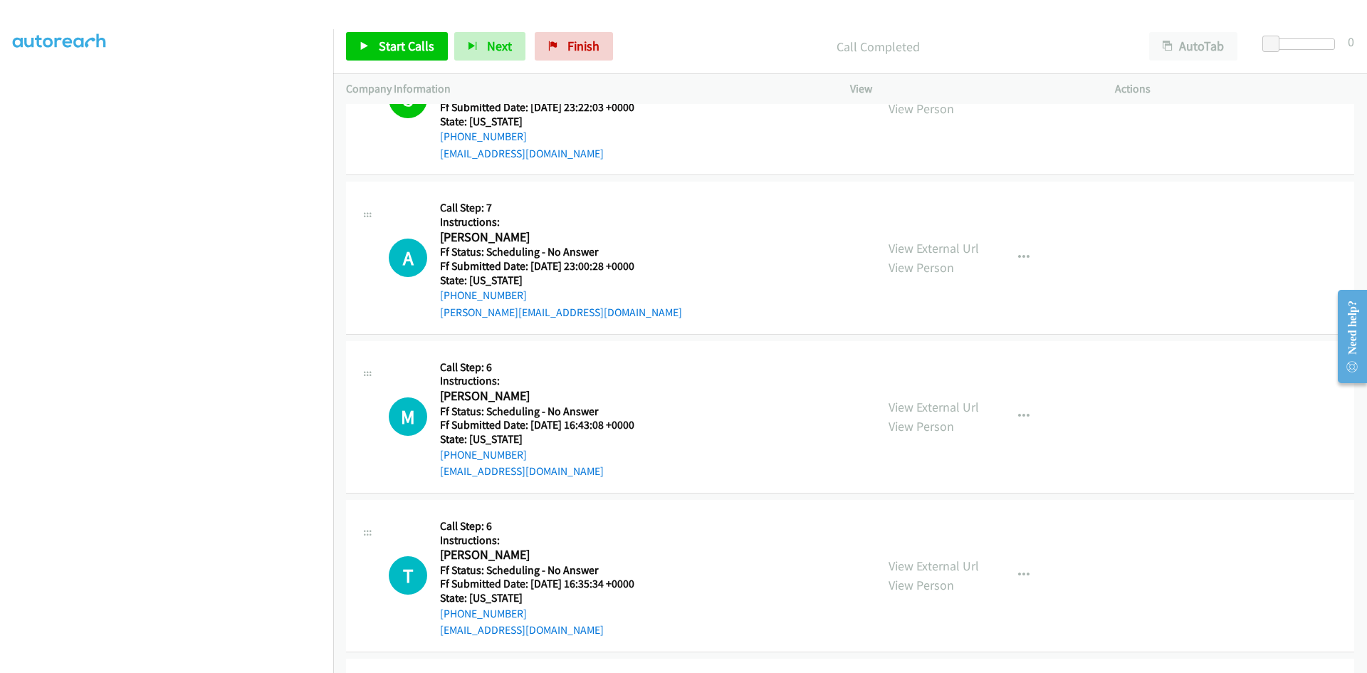
scroll to position [3274, 0]
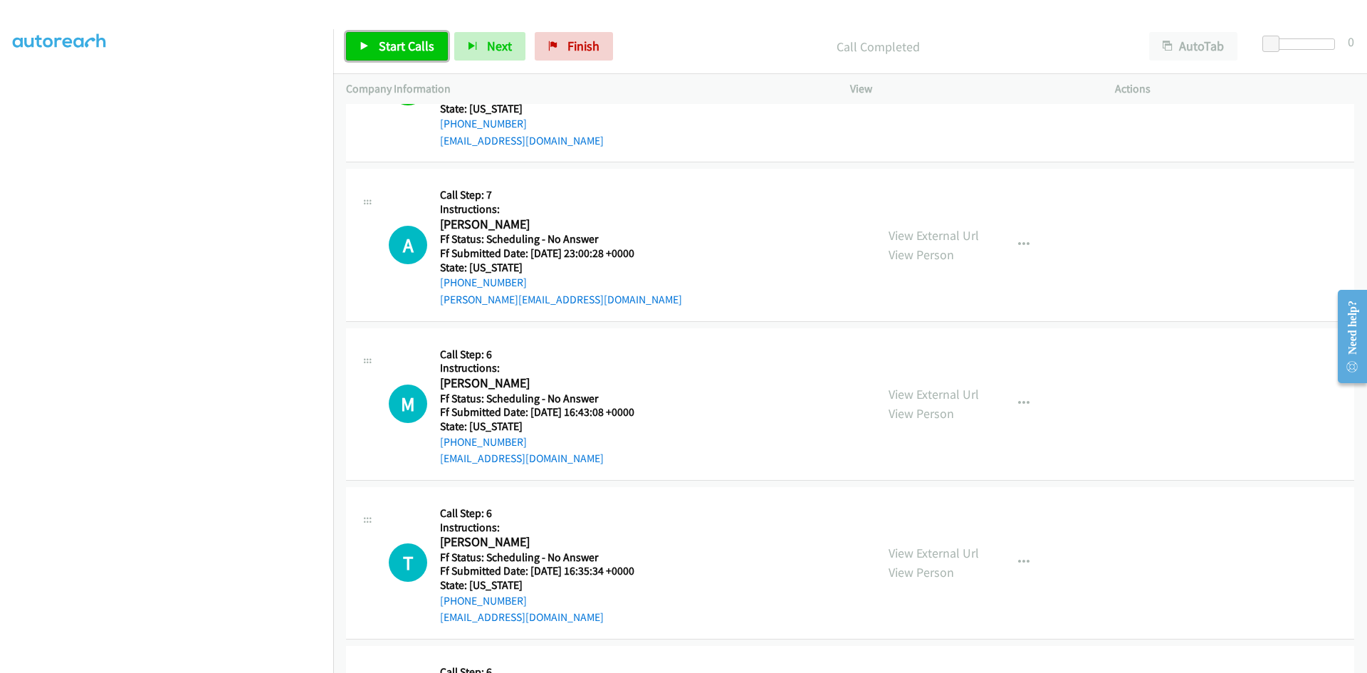
click at [382, 44] on span "Start Calls" at bounding box center [407, 46] width 56 height 16
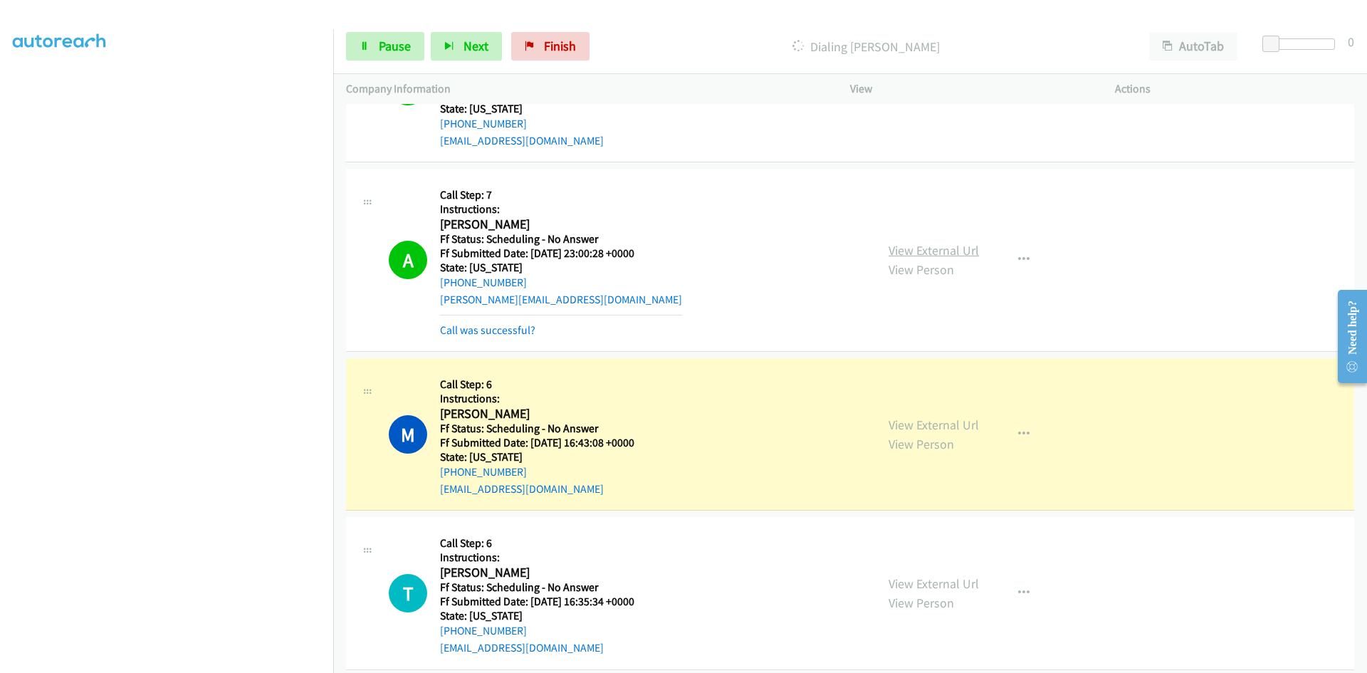
click at [925, 253] on link "View External Url" at bounding box center [933, 250] width 90 height 16
click at [948, 421] on link "View External Url" at bounding box center [933, 424] width 90 height 16
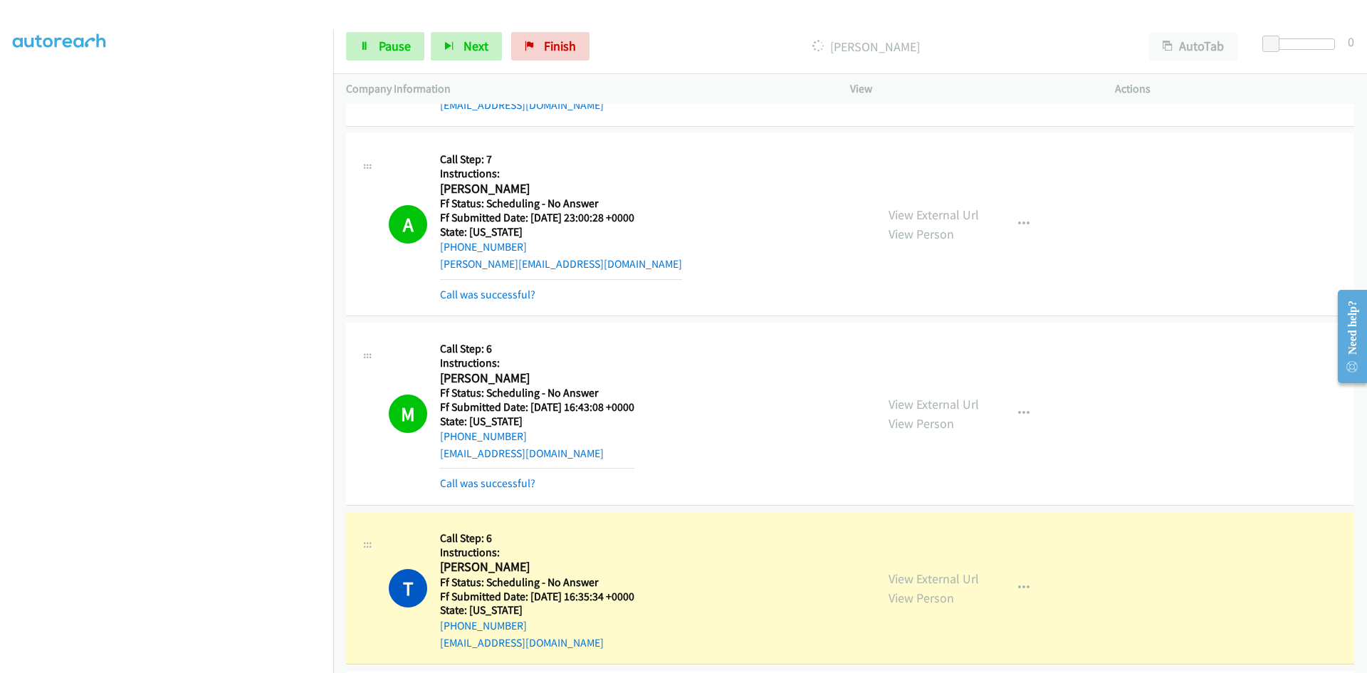
scroll to position [3346, 0]
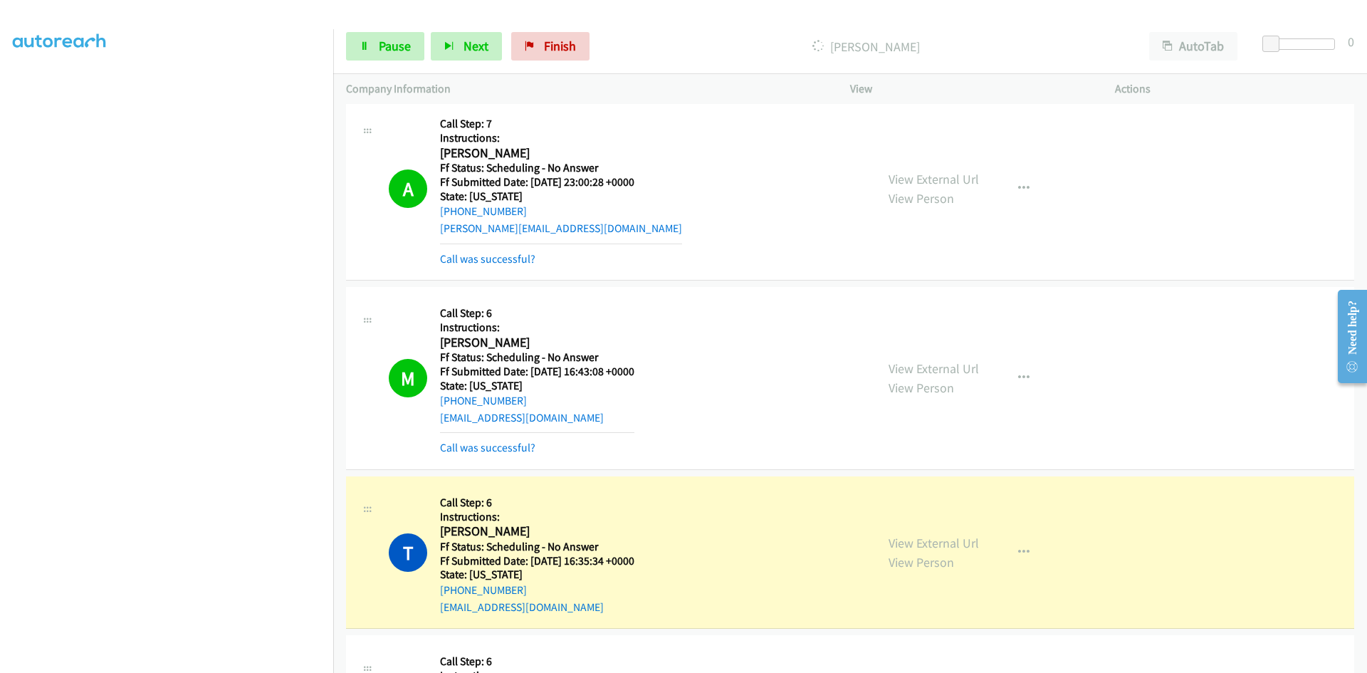
click at [973, 545] on div "View External Url View Person View External Url Email Schedule/Manage Callback …" at bounding box center [1015, 552] width 278 height 126
click at [970, 545] on link "View External Url" at bounding box center [933, 543] width 90 height 16
click at [369, 53] on link "Pause" at bounding box center [385, 46] width 78 height 28
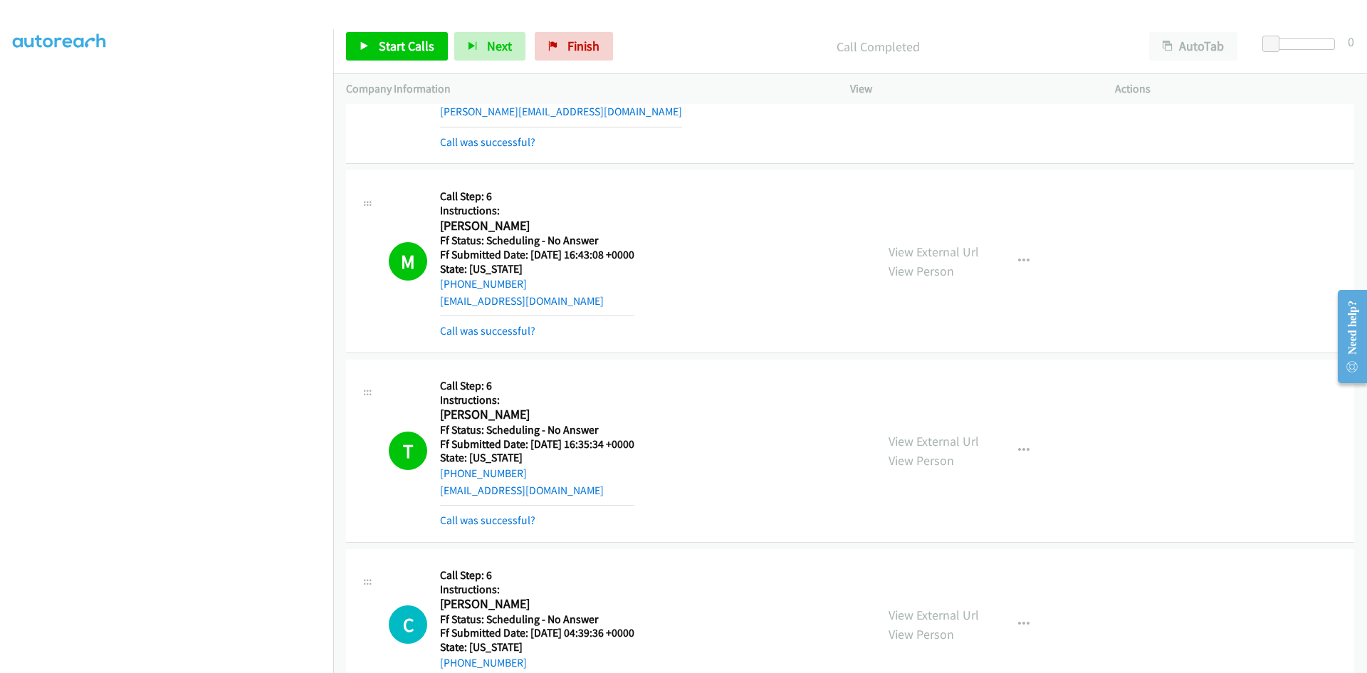
scroll to position [3488, 0]
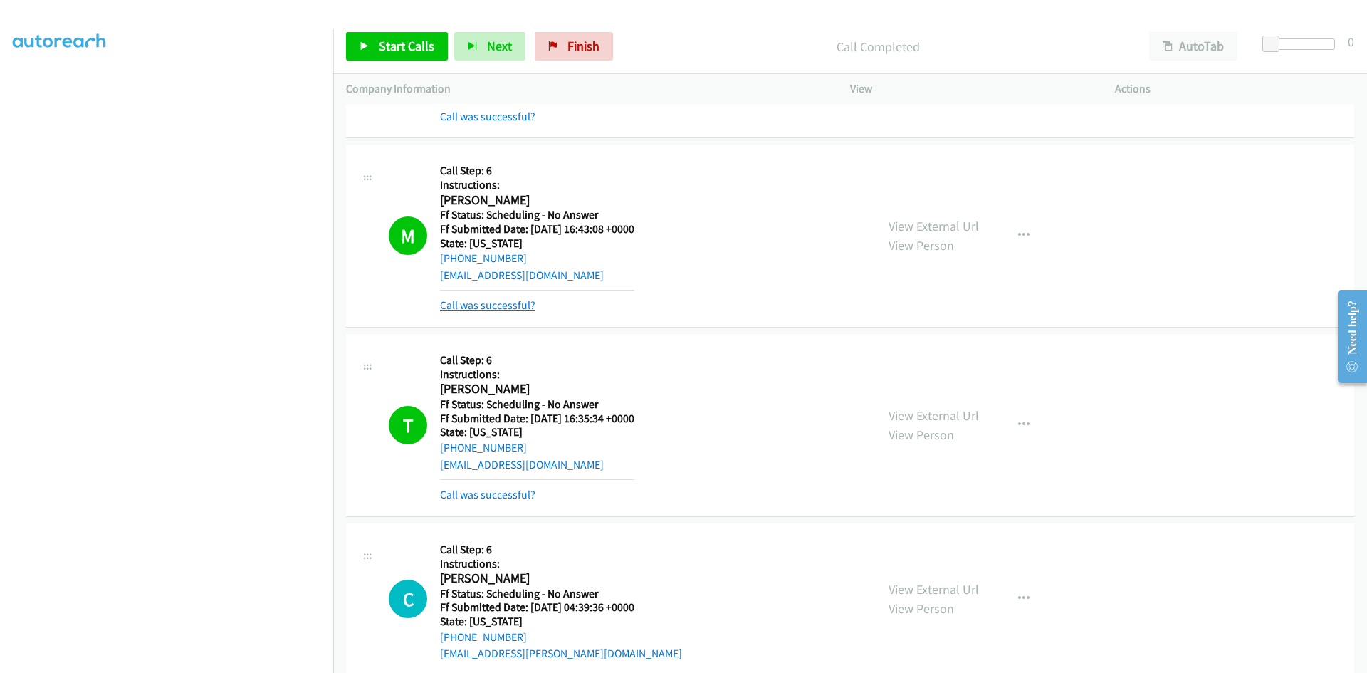
click at [510, 302] on link "Call was successful?" at bounding box center [487, 305] width 95 height 14
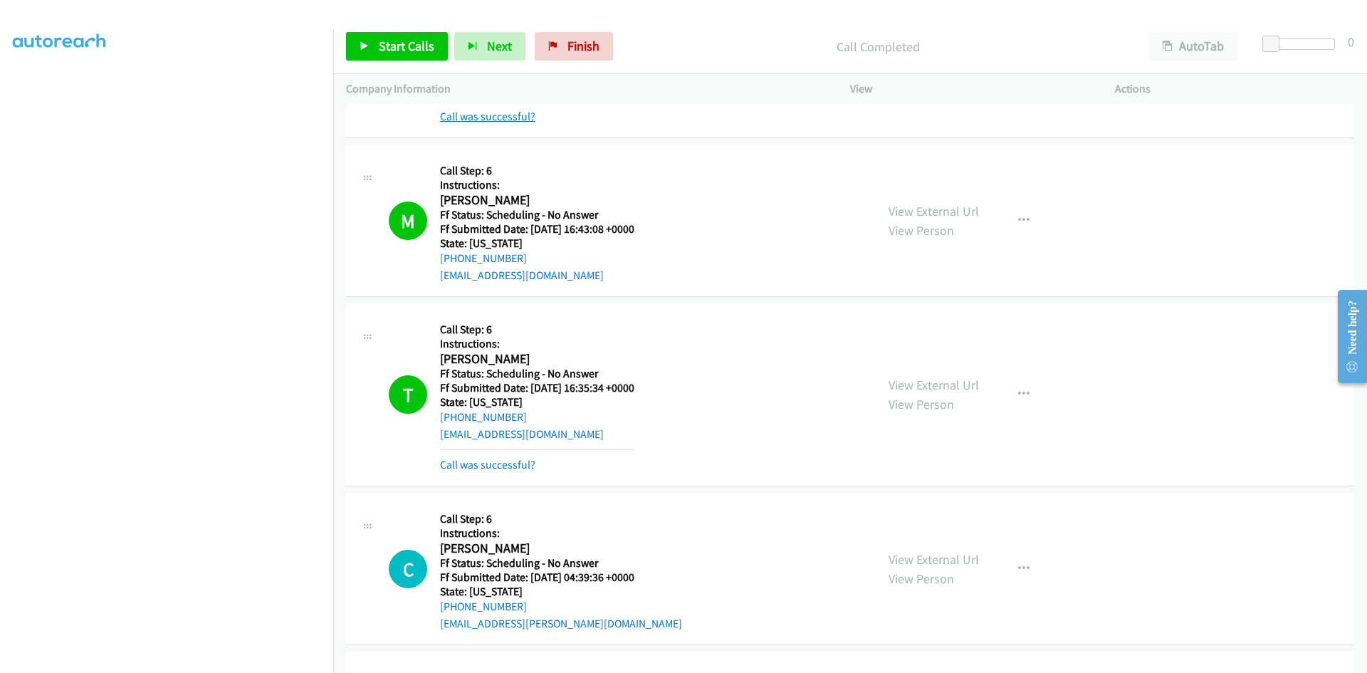
click at [531, 116] on link "Call was successful?" at bounding box center [487, 117] width 95 height 14
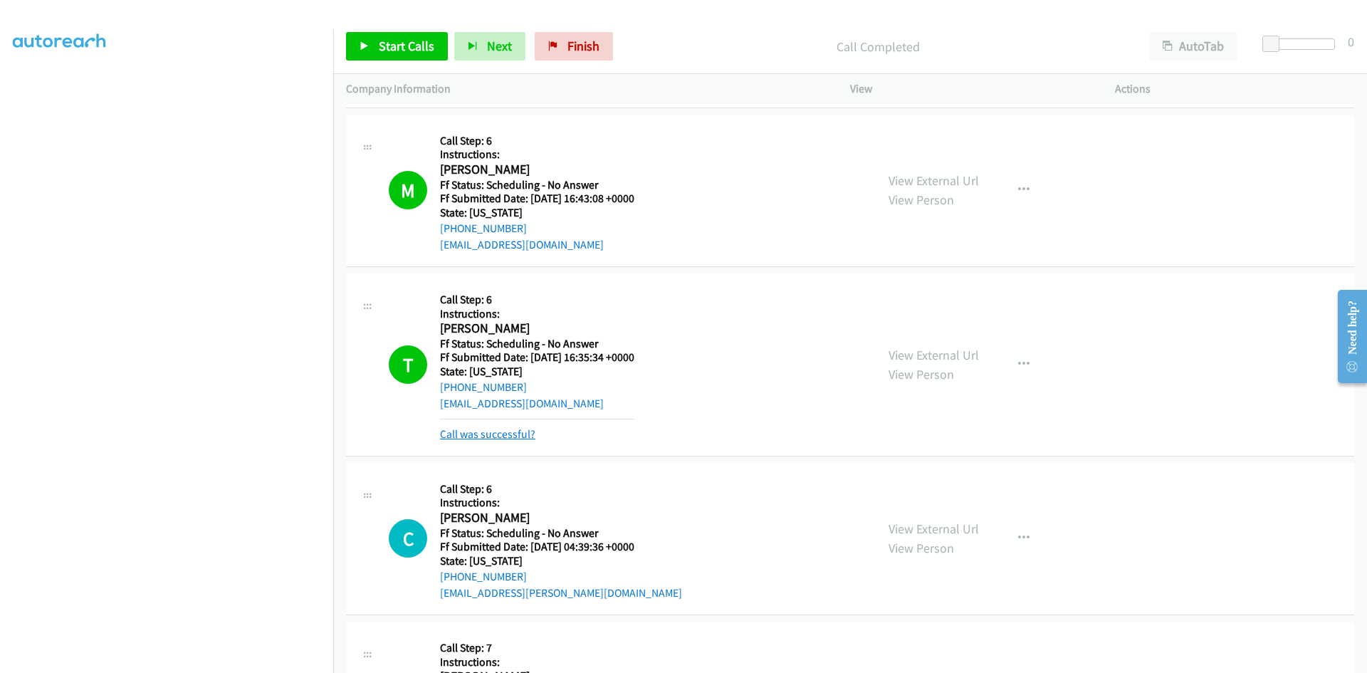
click at [520, 438] on link "Call was successful?" at bounding box center [487, 434] width 95 height 14
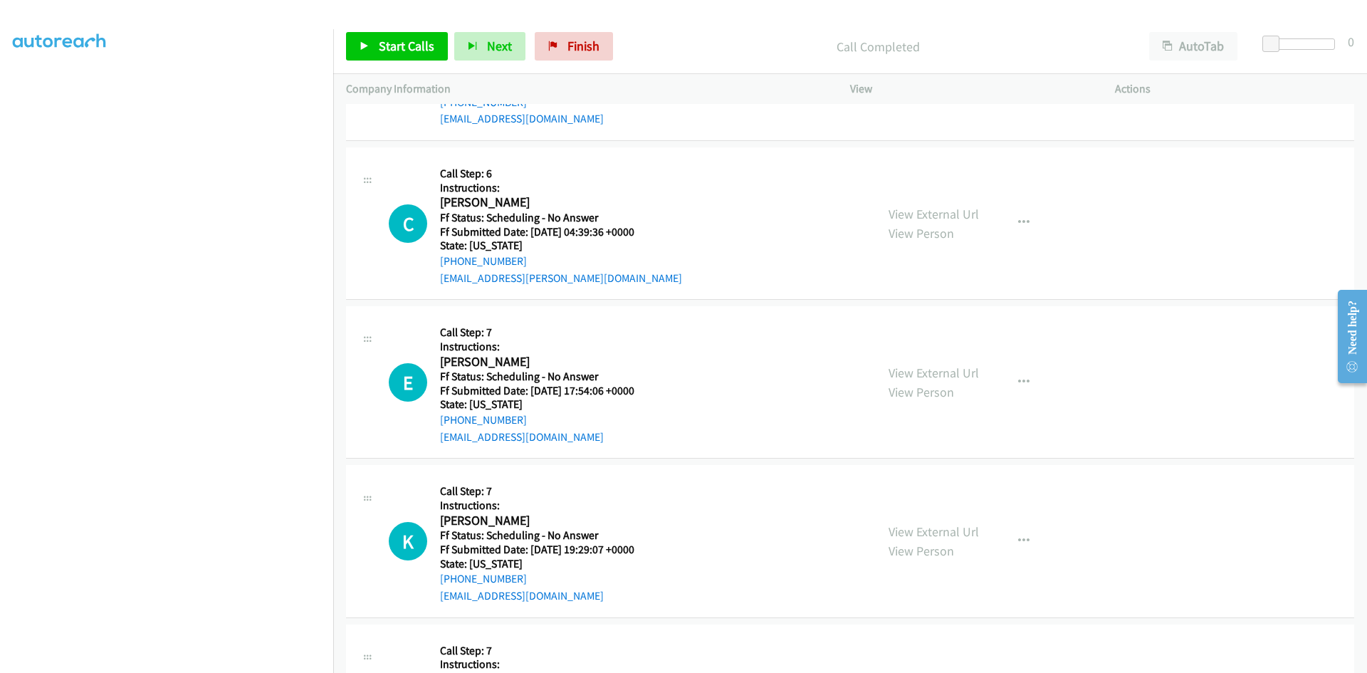
scroll to position [3844, 0]
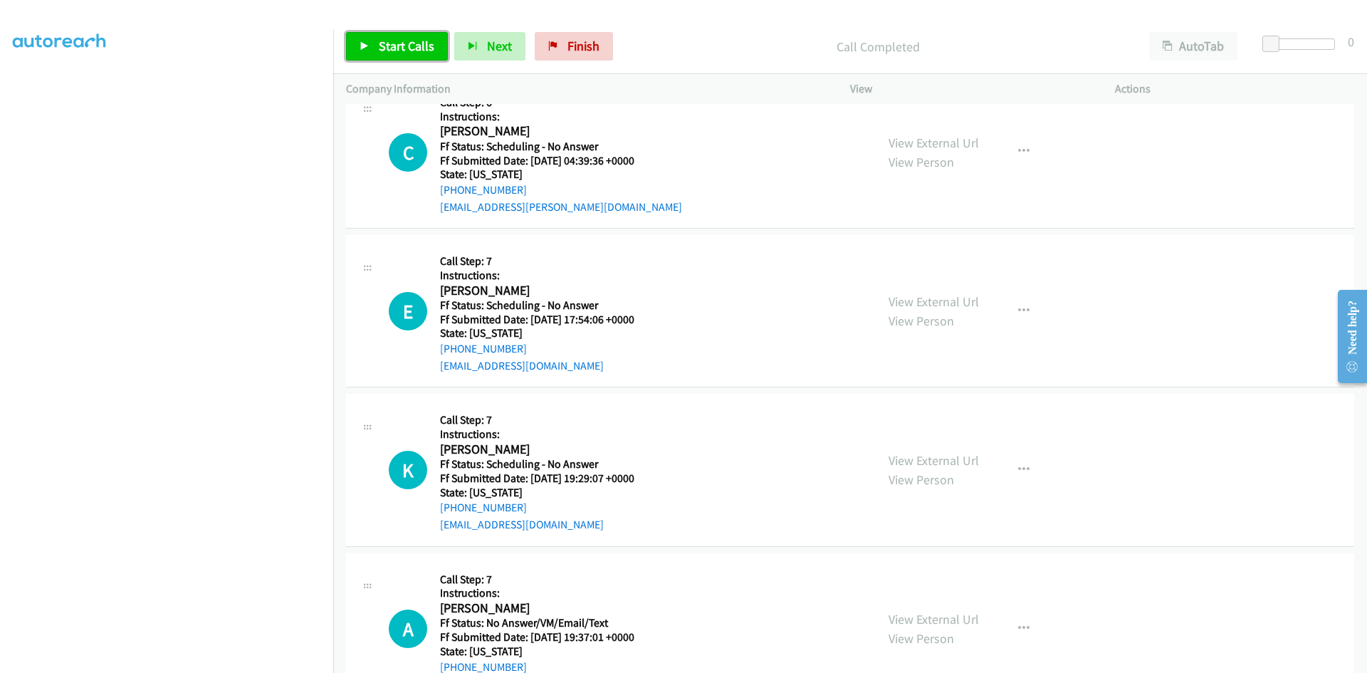
click at [397, 56] on link "Start Calls" at bounding box center [397, 46] width 102 height 28
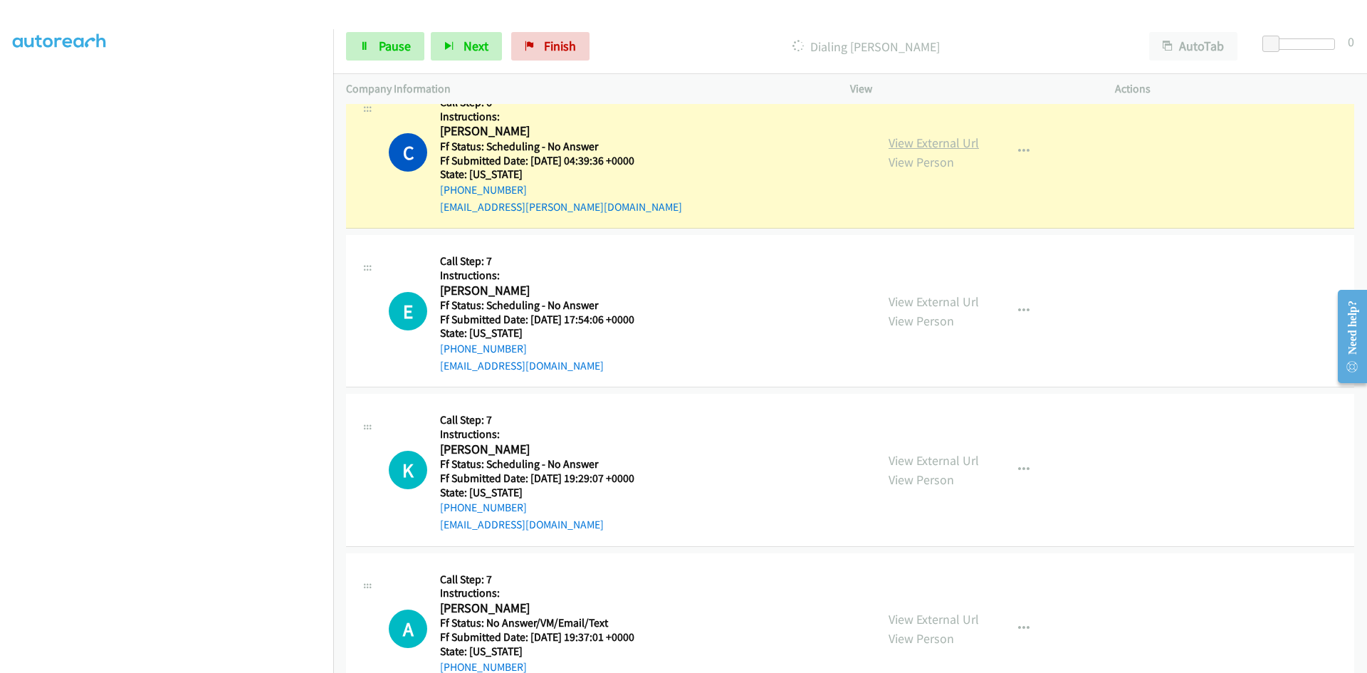
click at [958, 145] on link "View External Url" at bounding box center [933, 143] width 90 height 16
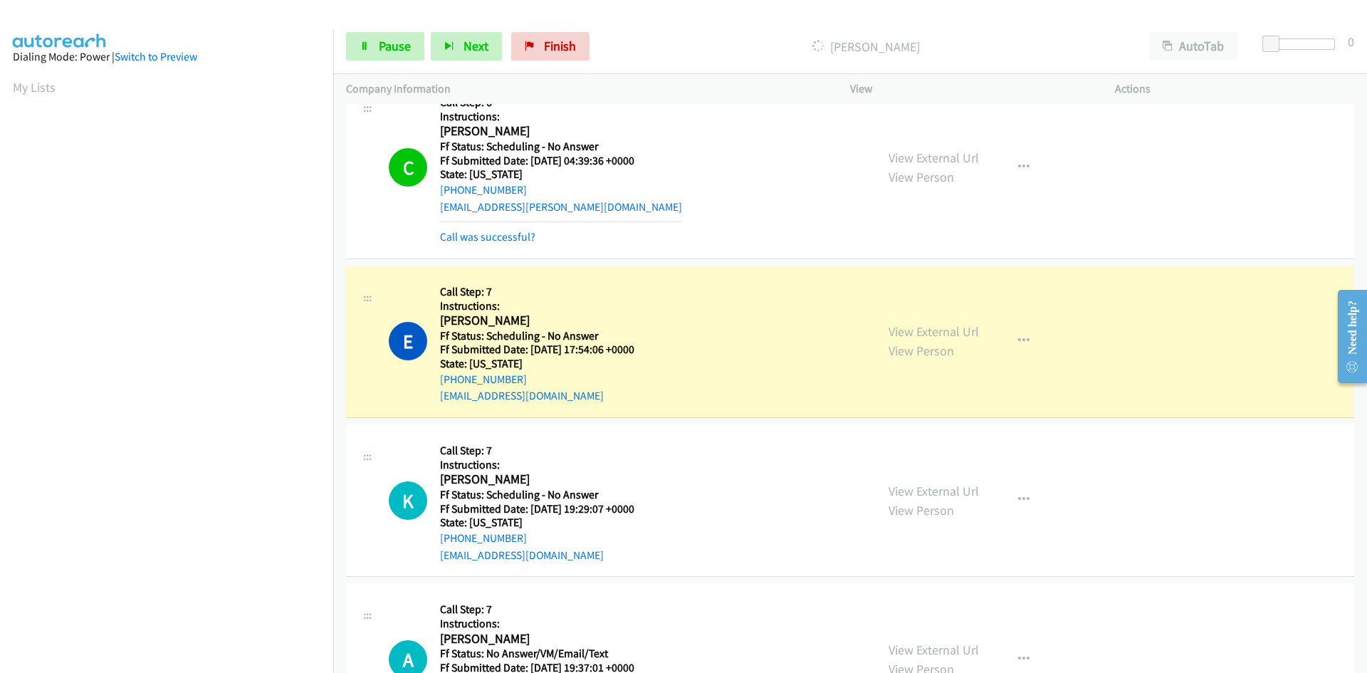
scroll to position [125, 0]
click at [963, 336] on link "View External Url" at bounding box center [933, 331] width 90 height 16
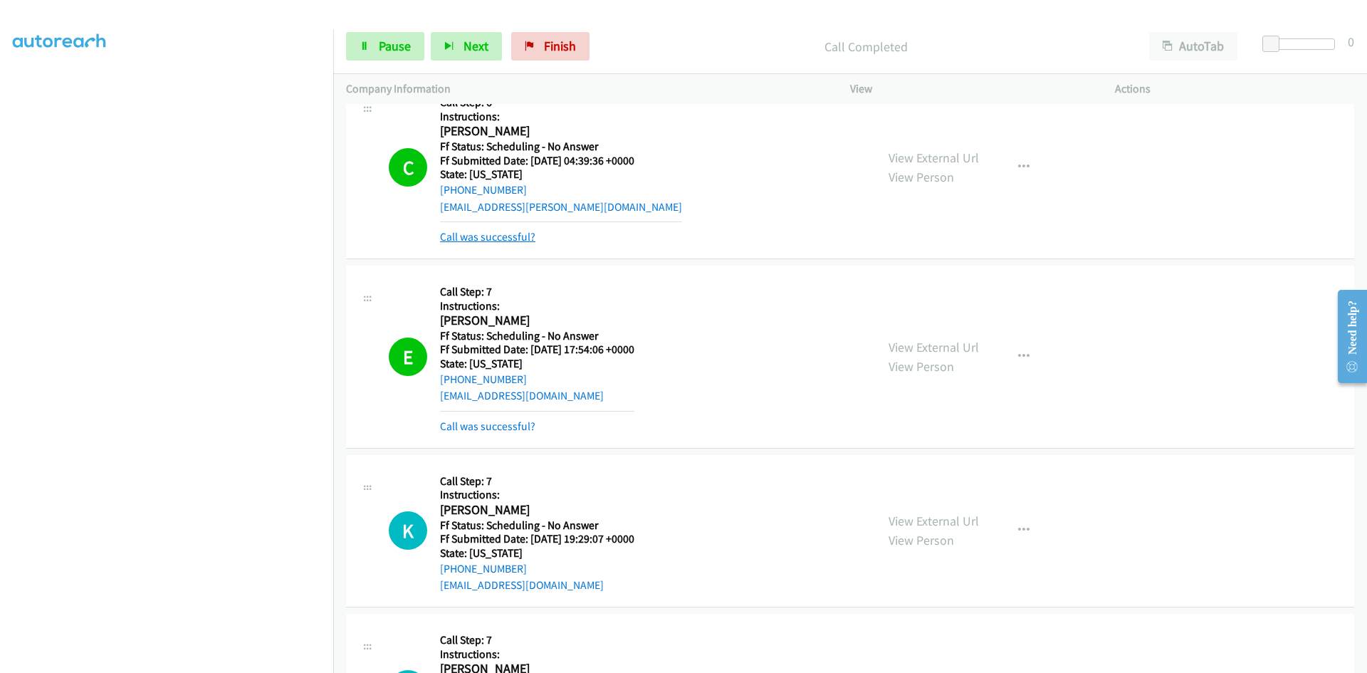
click at [502, 236] on link "Call was successful?" at bounding box center [487, 237] width 95 height 14
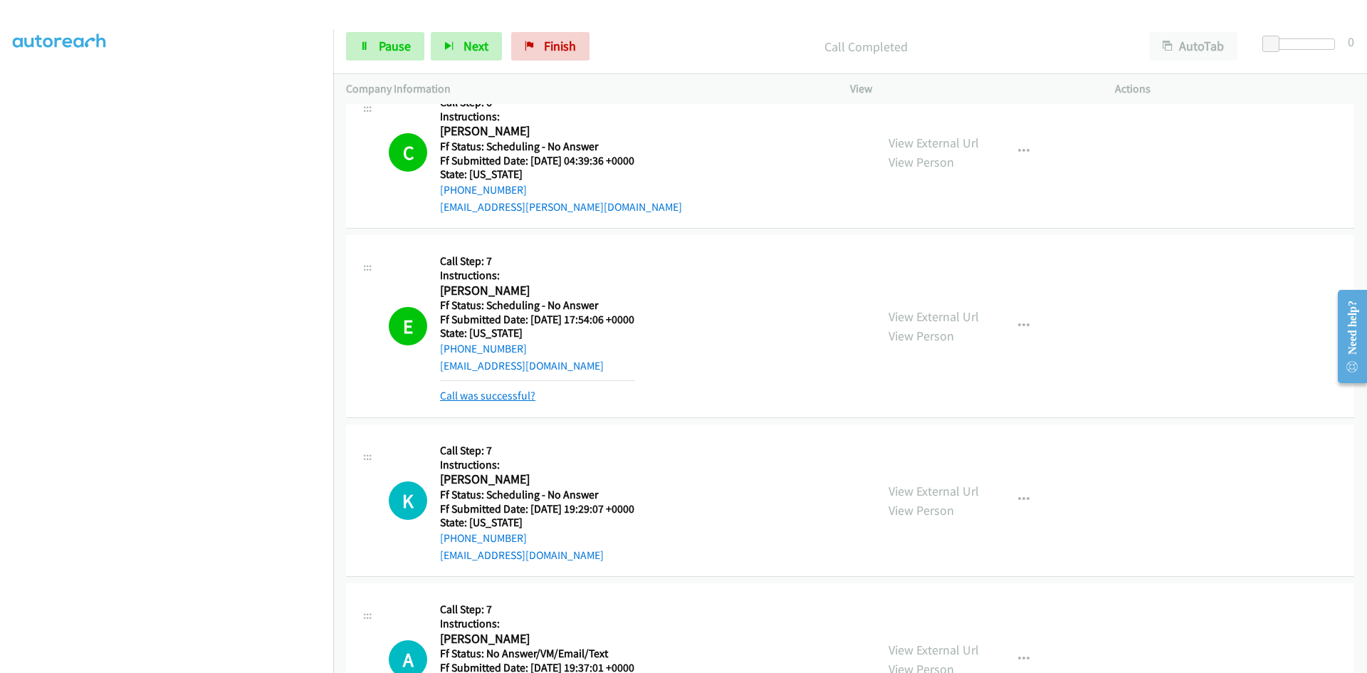
click at [508, 394] on link "Call was successful?" at bounding box center [487, 396] width 95 height 14
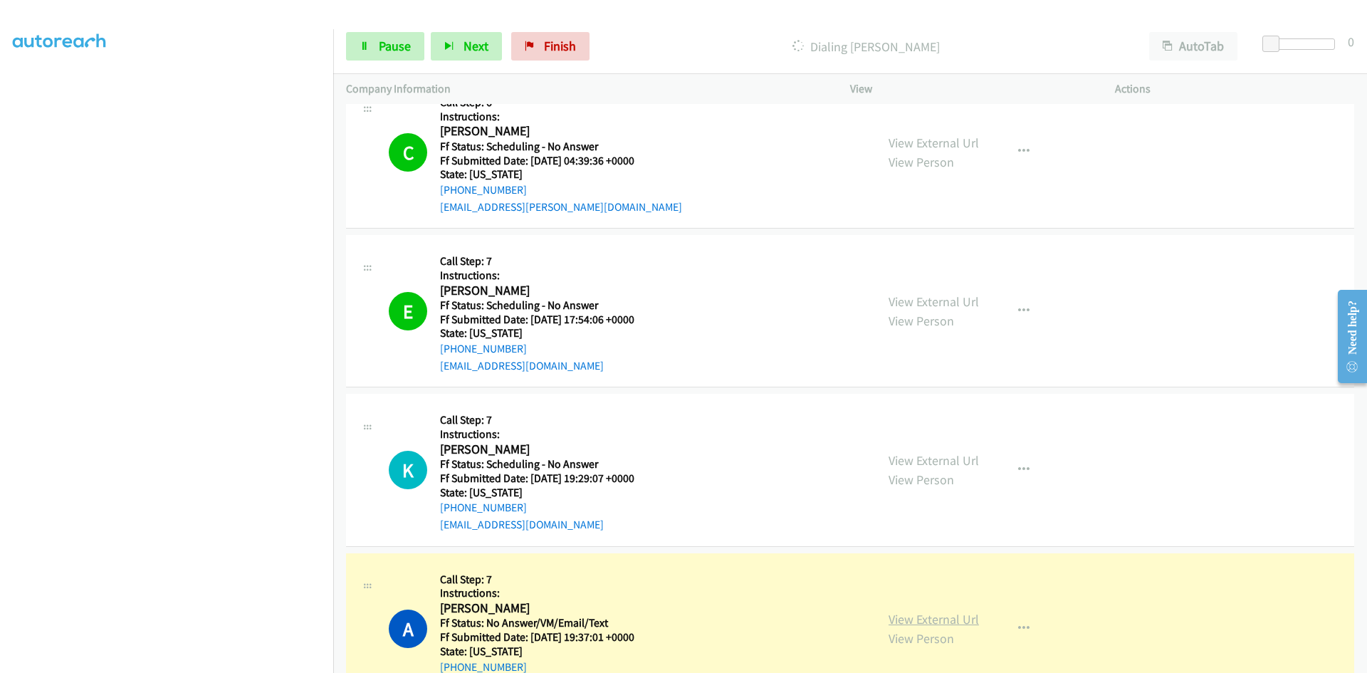
click at [906, 617] on link "View External Url" at bounding box center [933, 619] width 90 height 16
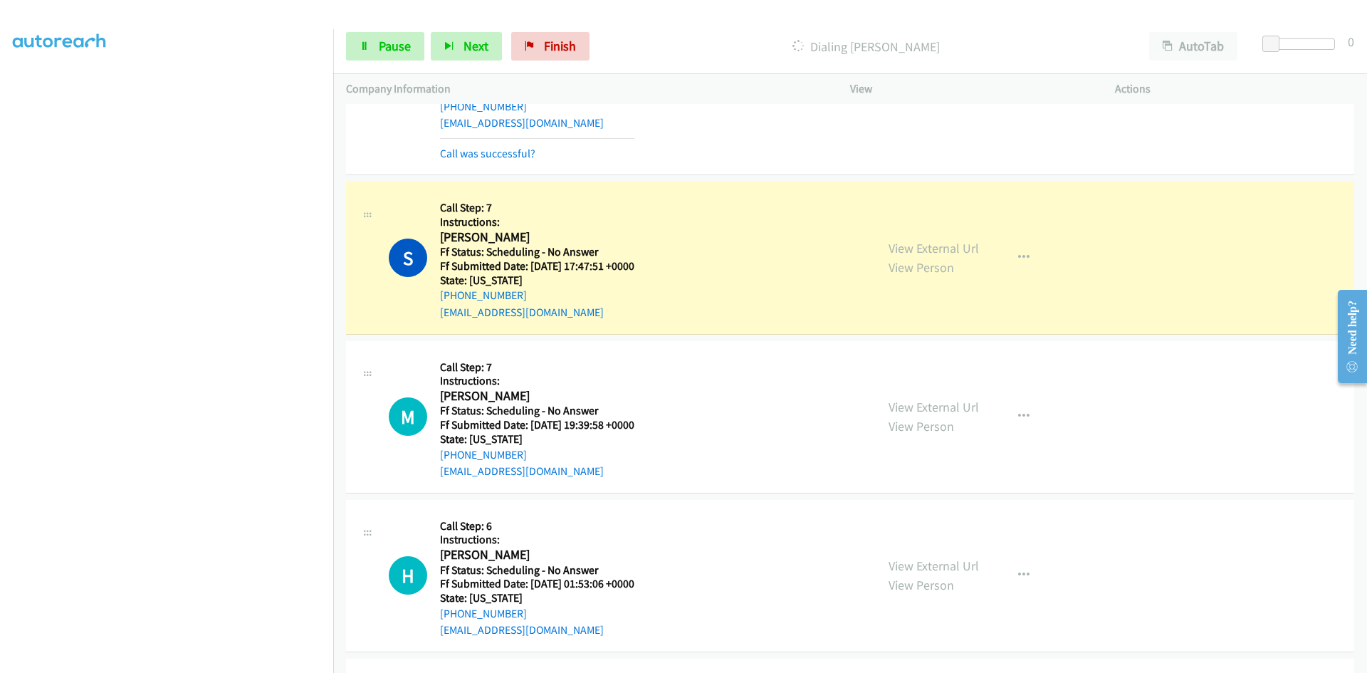
scroll to position [4413, 0]
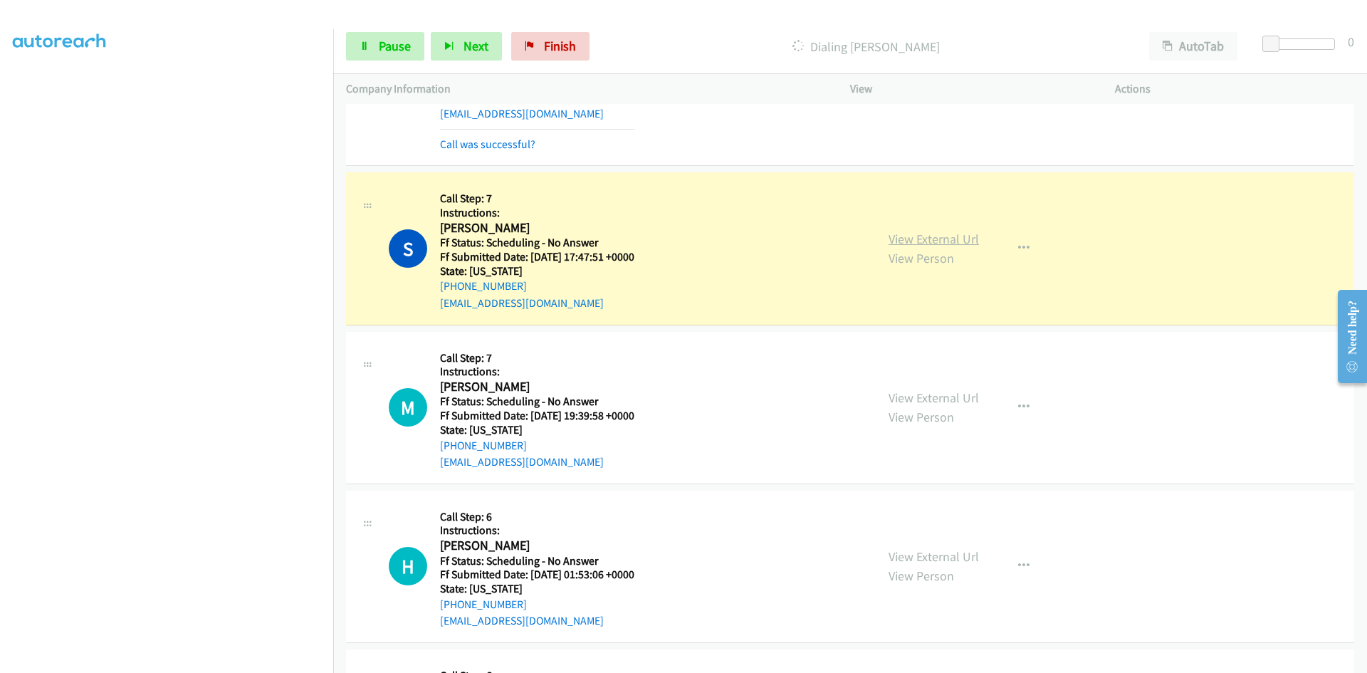
click at [942, 238] on link "View External Url" at bounding box center [933, 239] width 90 height 16
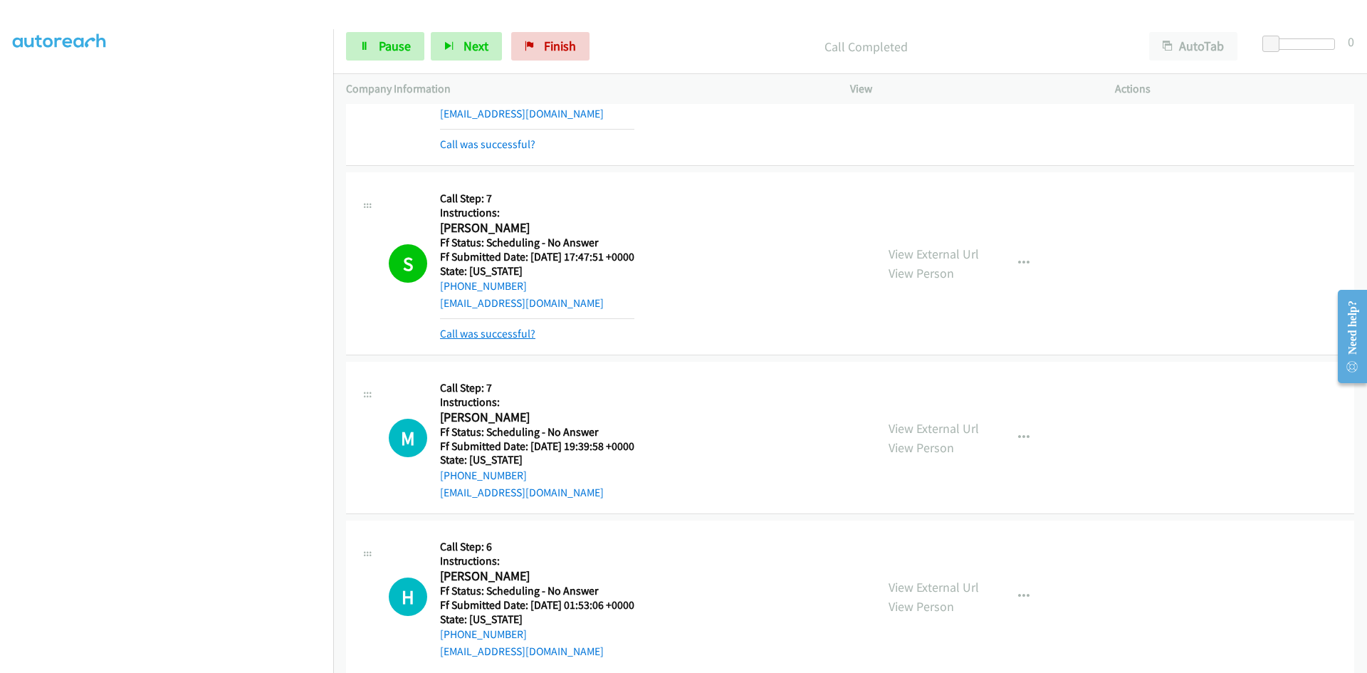
click at [510, 331] on link "Call was successful?" at bounding box center [487, 334] width 95 height 14
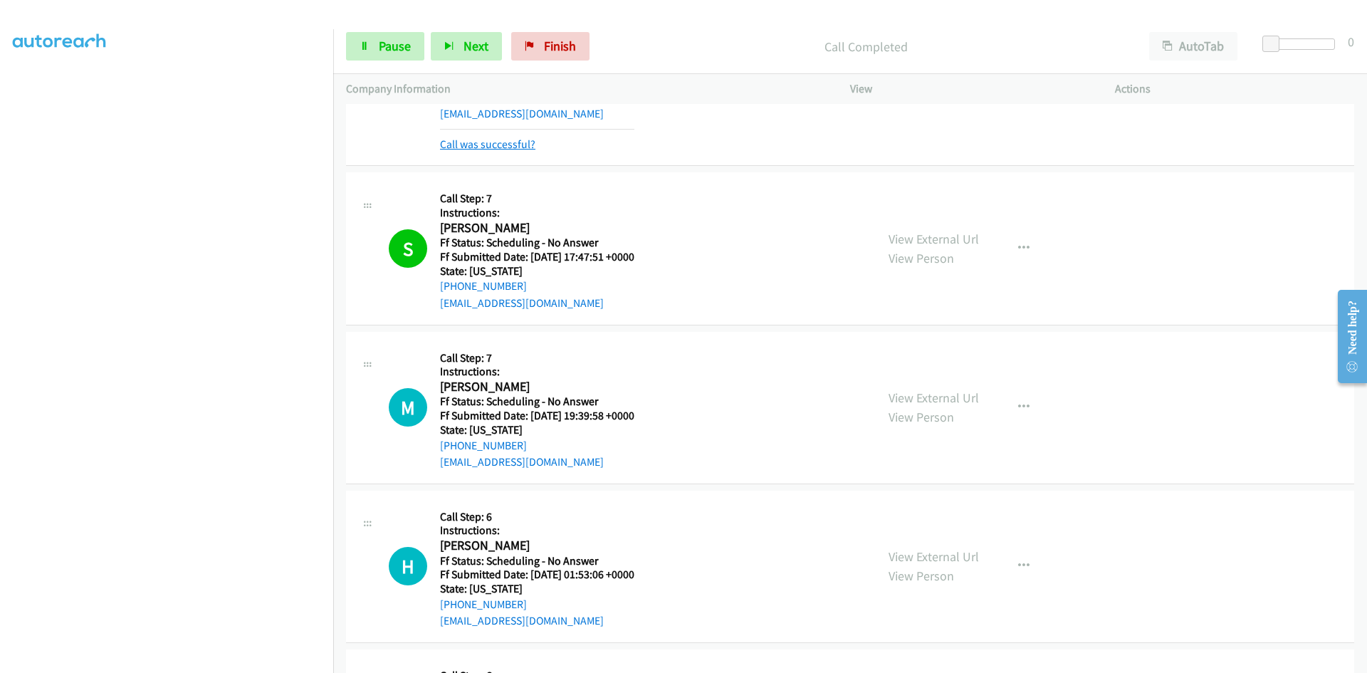
click at [500, 149] on link "Call was successful?" at bounding box center [487, 144] width 95 height 14
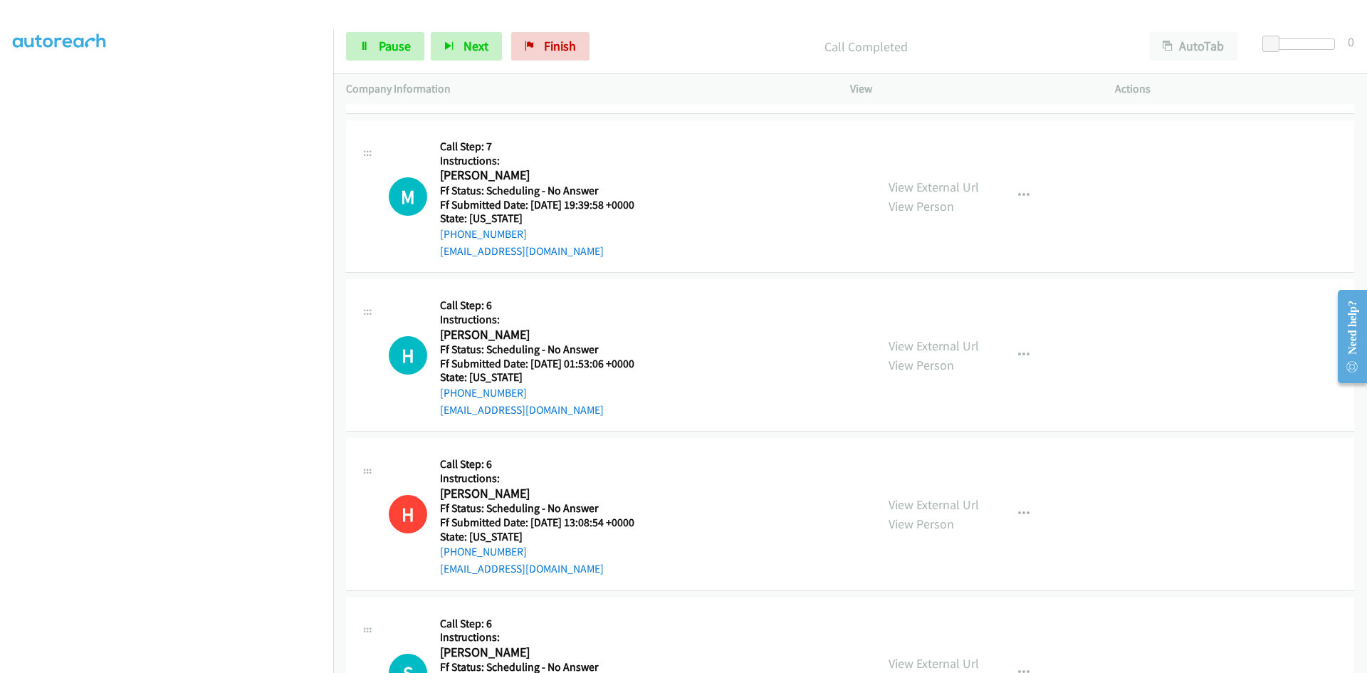
scroll to position [4627, 0]
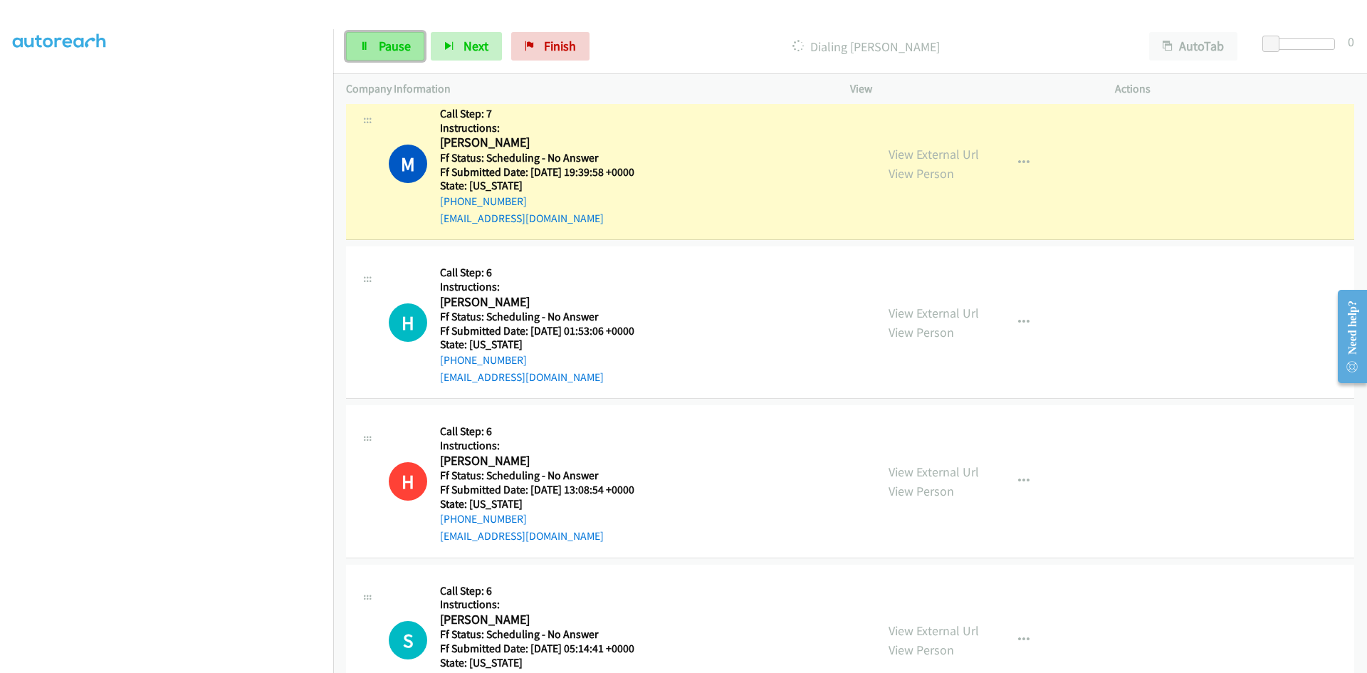
click at [388, 51] on span "Pause" at bounding box center [395, 46] width 32 height 16
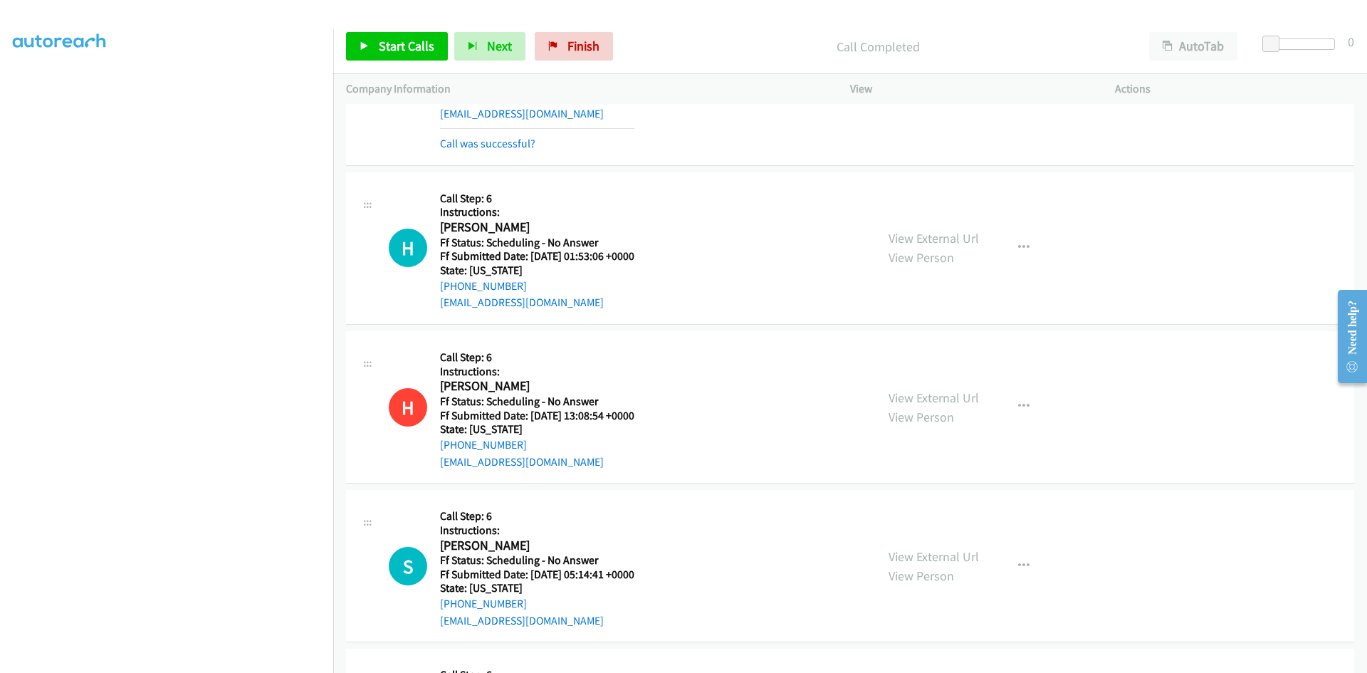
scroll to position [4769, 0]
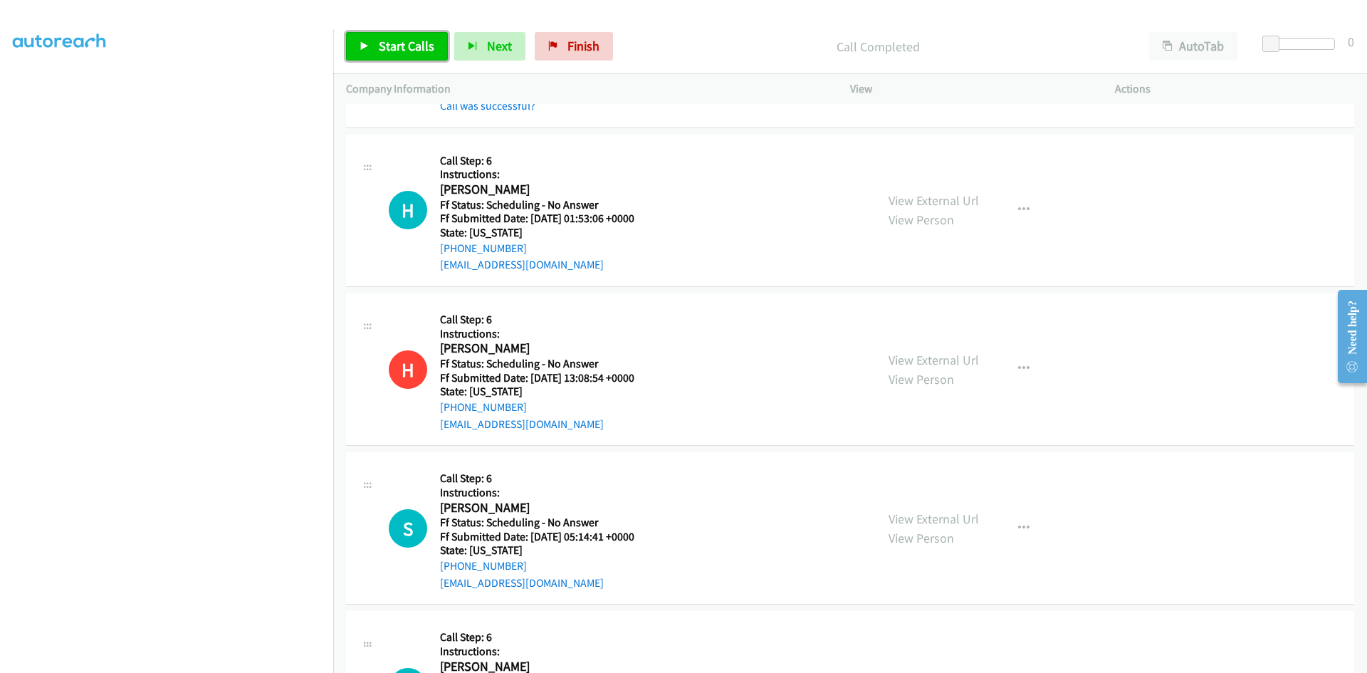
click at [399, 43] on span "Start Calls" at bounding box center [407, 46] width 56 height 16
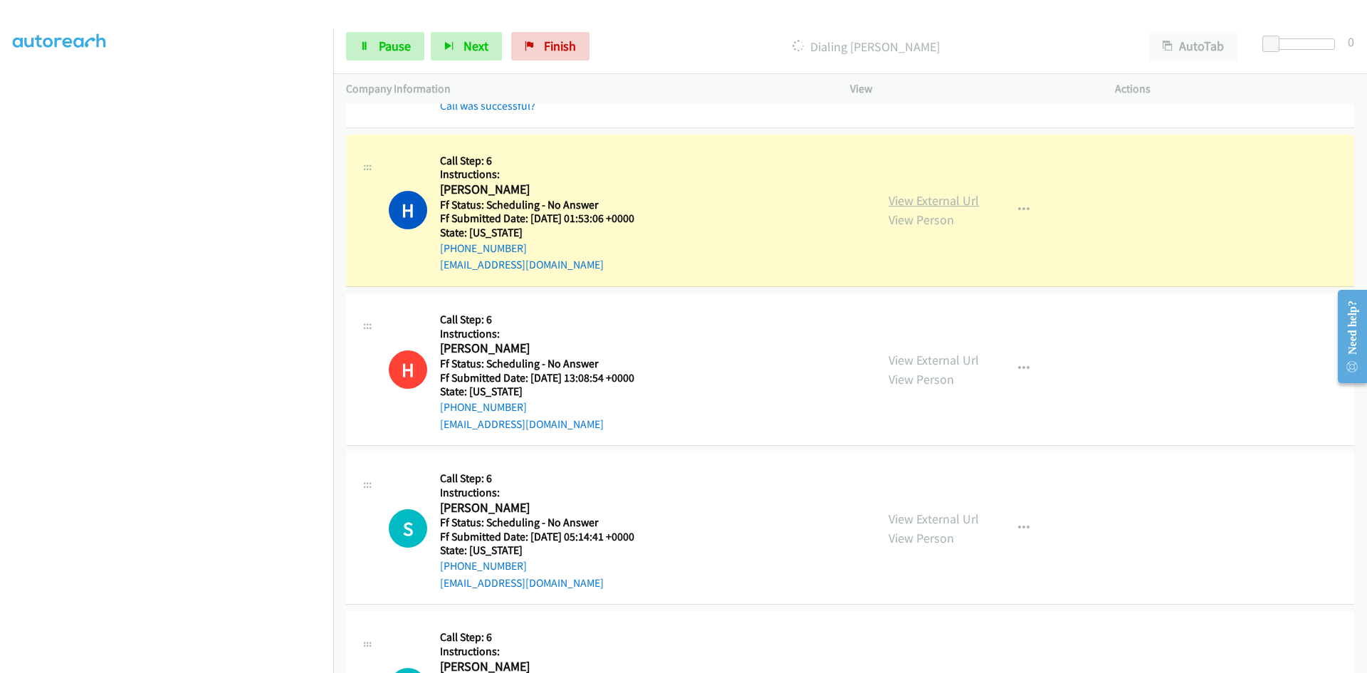
click at [899, 199] on link "View External Url" at bounding box center [933, 200] width 90 height 16
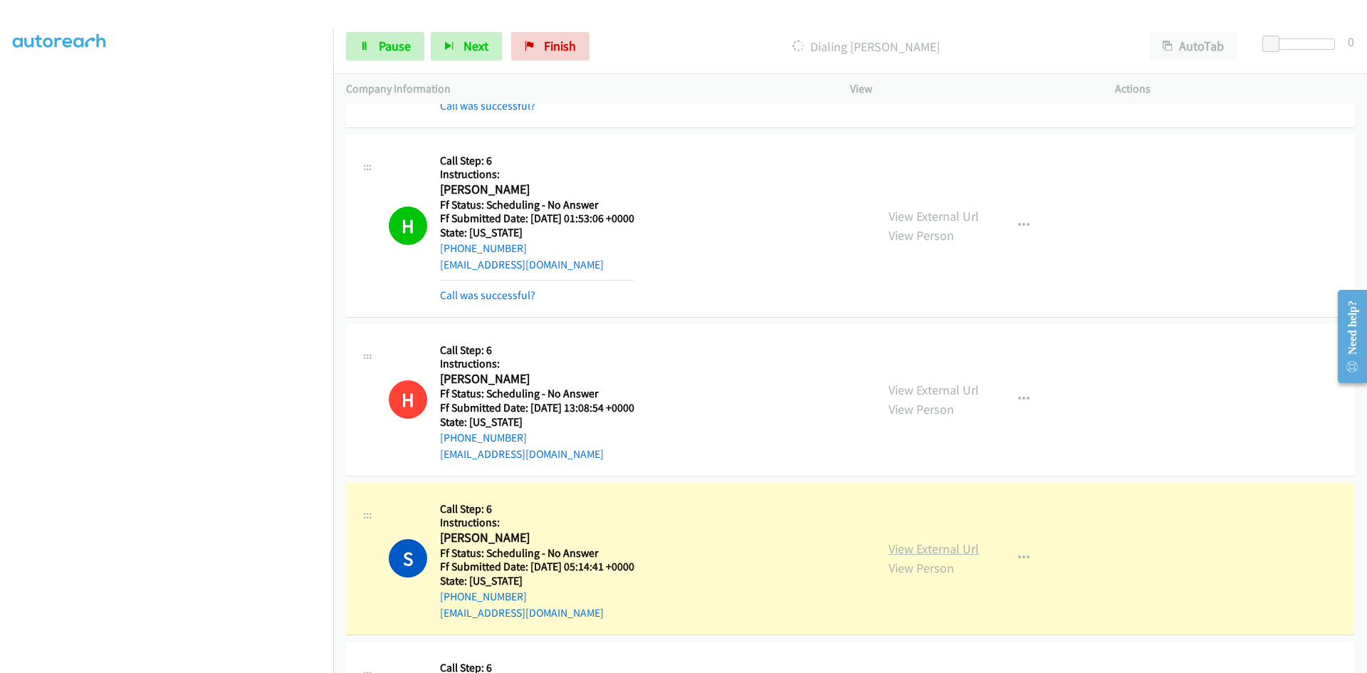
click at [954, 550] on link "View External Url" at bounding box center [933, 548] width 90 height 16
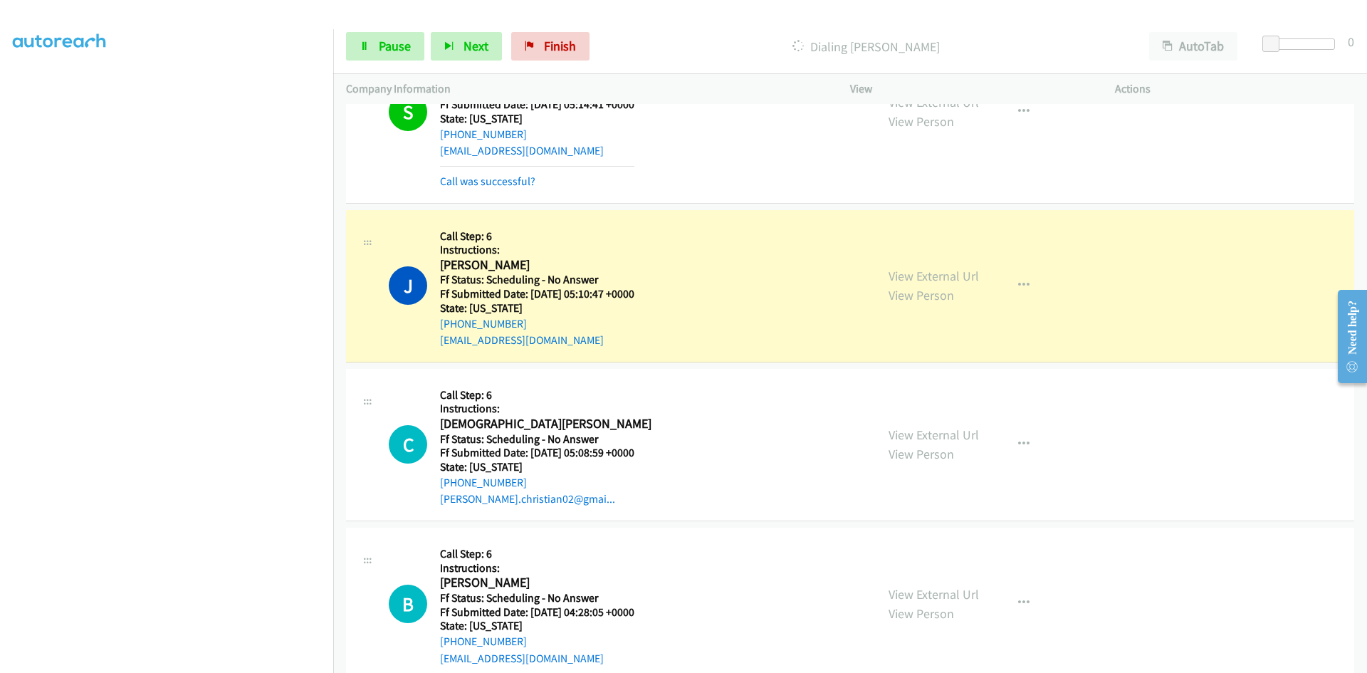
scroll to position [5268, 0]
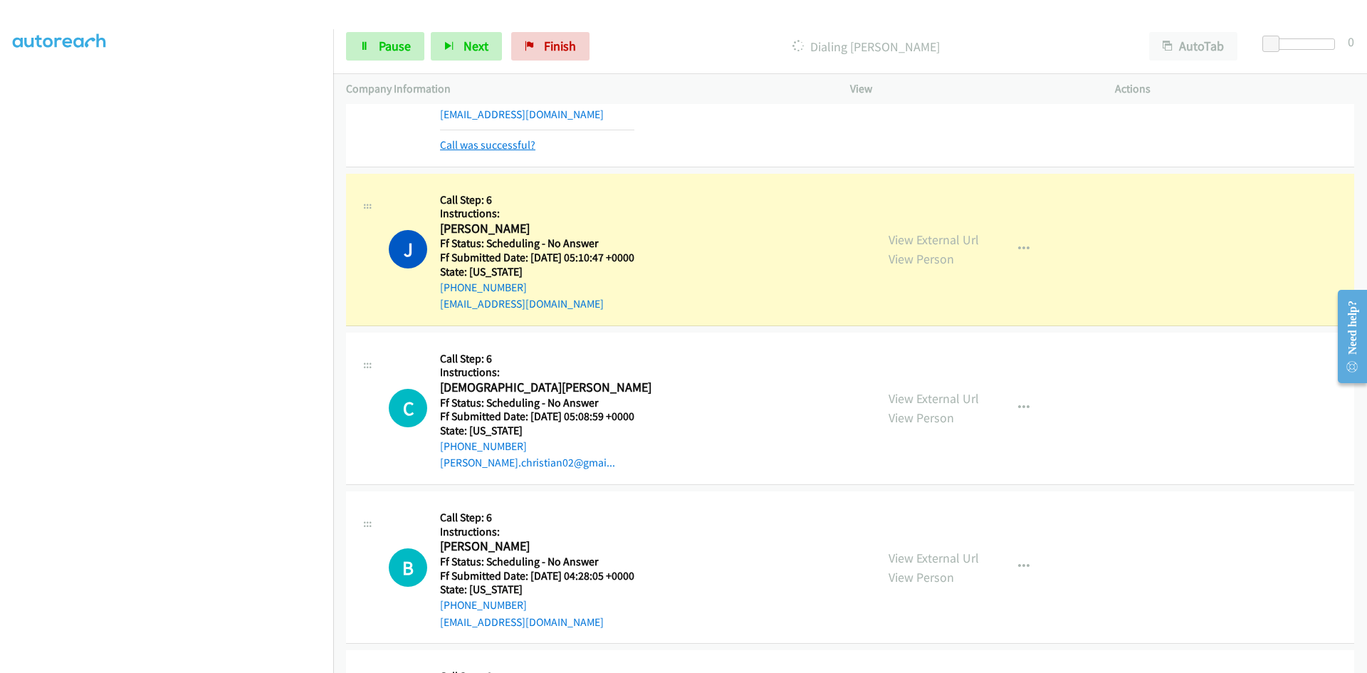
click at [523, 147] on link "Call was successful?" at bounding box center [487, 145] width 95 height 14
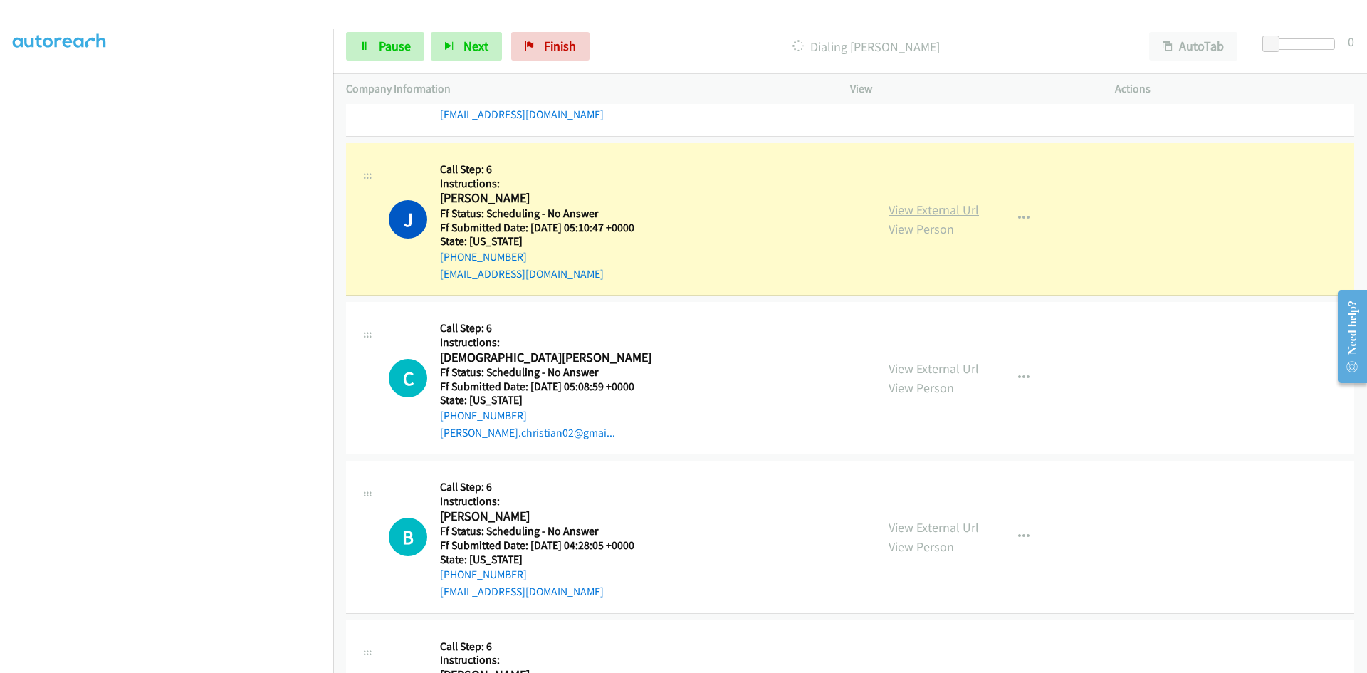
click at [955, 215] on link "View External Url" at bounding box center [933, 209] width 90 height 16
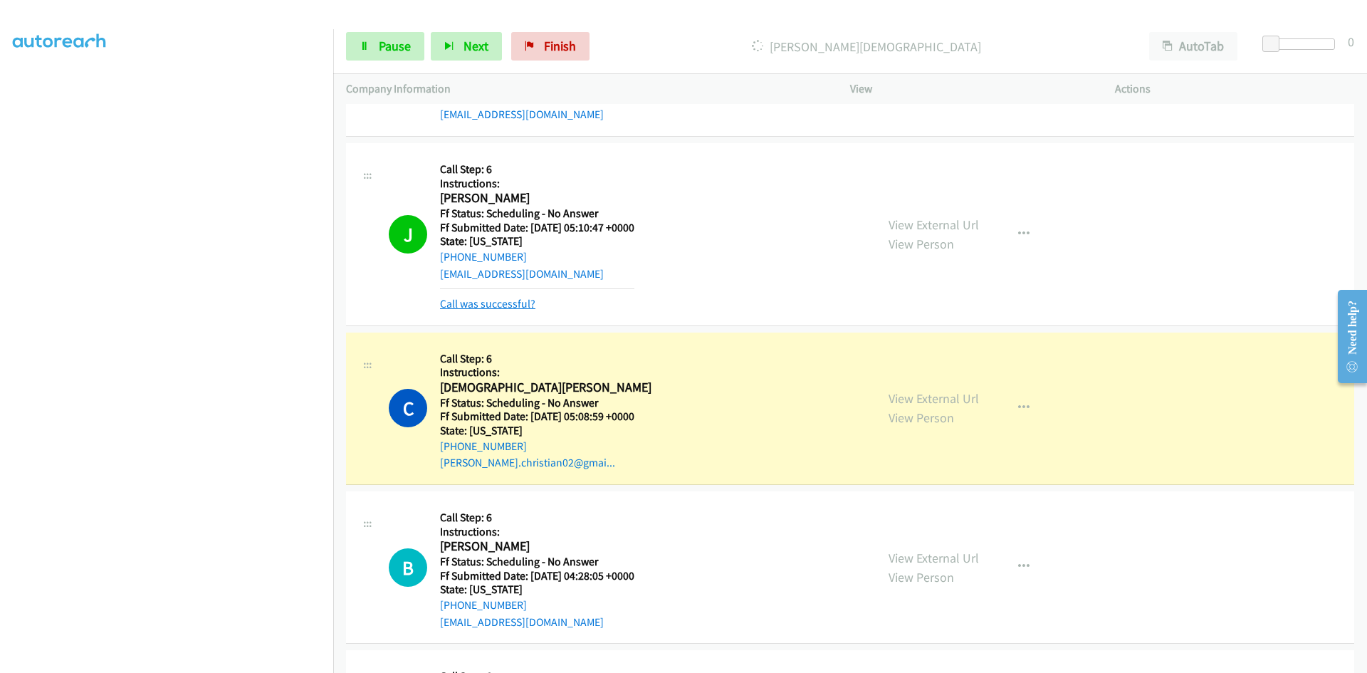
click at [517, 303] on link "Call was successful?" at bounding box center [487, 304] width 95 height 14
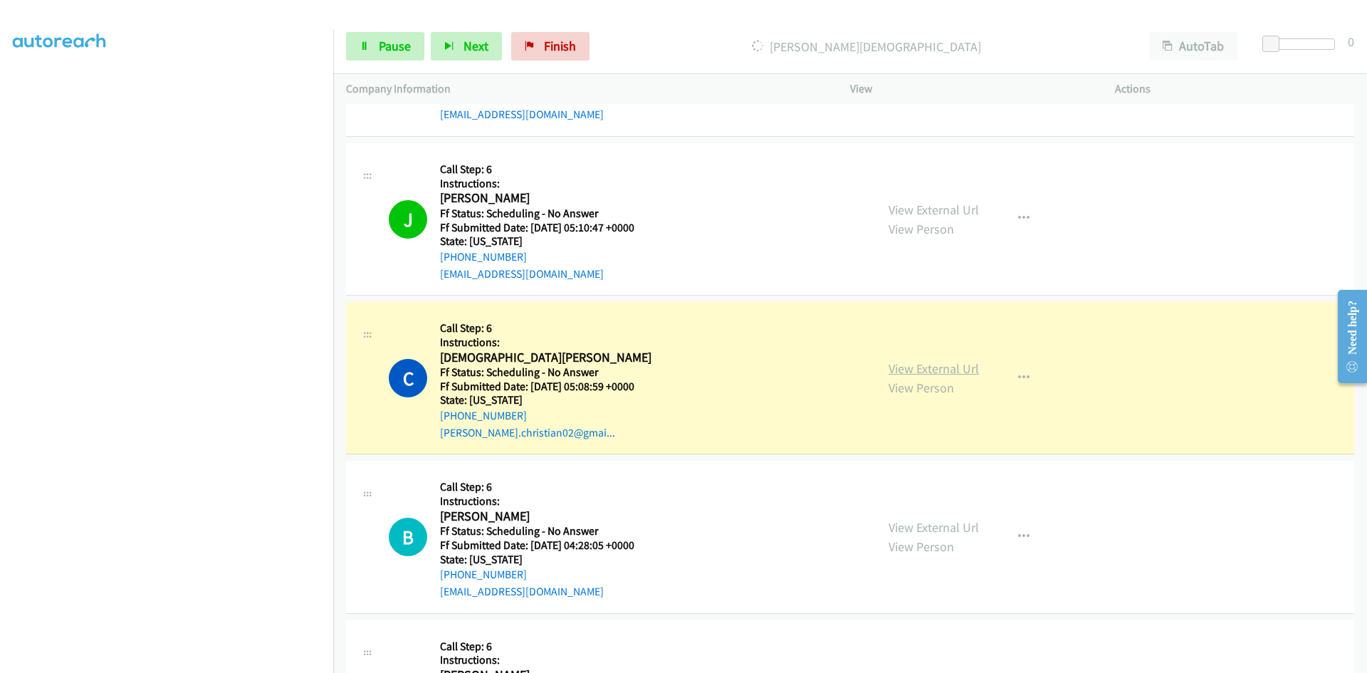
click at [893, 374] on link "View External Url" at bounding box center [933, 368] width 90 height 16
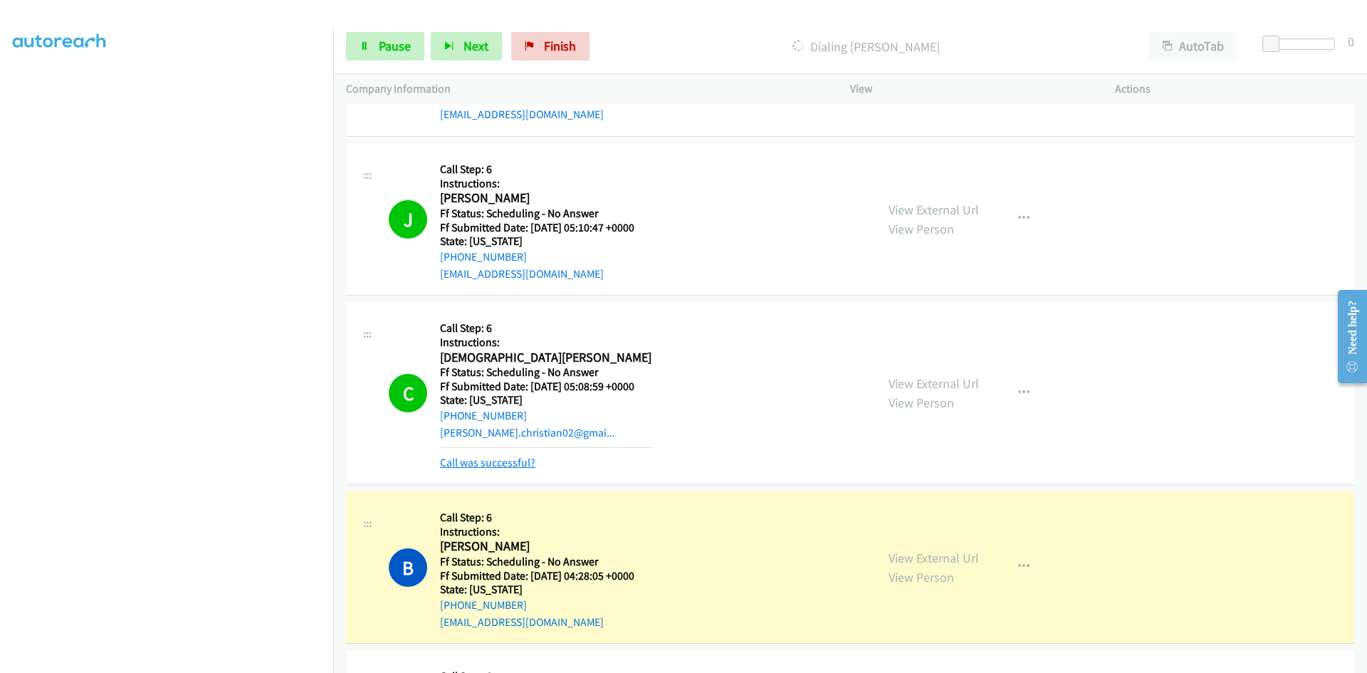
click at [514, 464] on link "Call was successful?" at bounding box center [487, 463] width 95 height 14
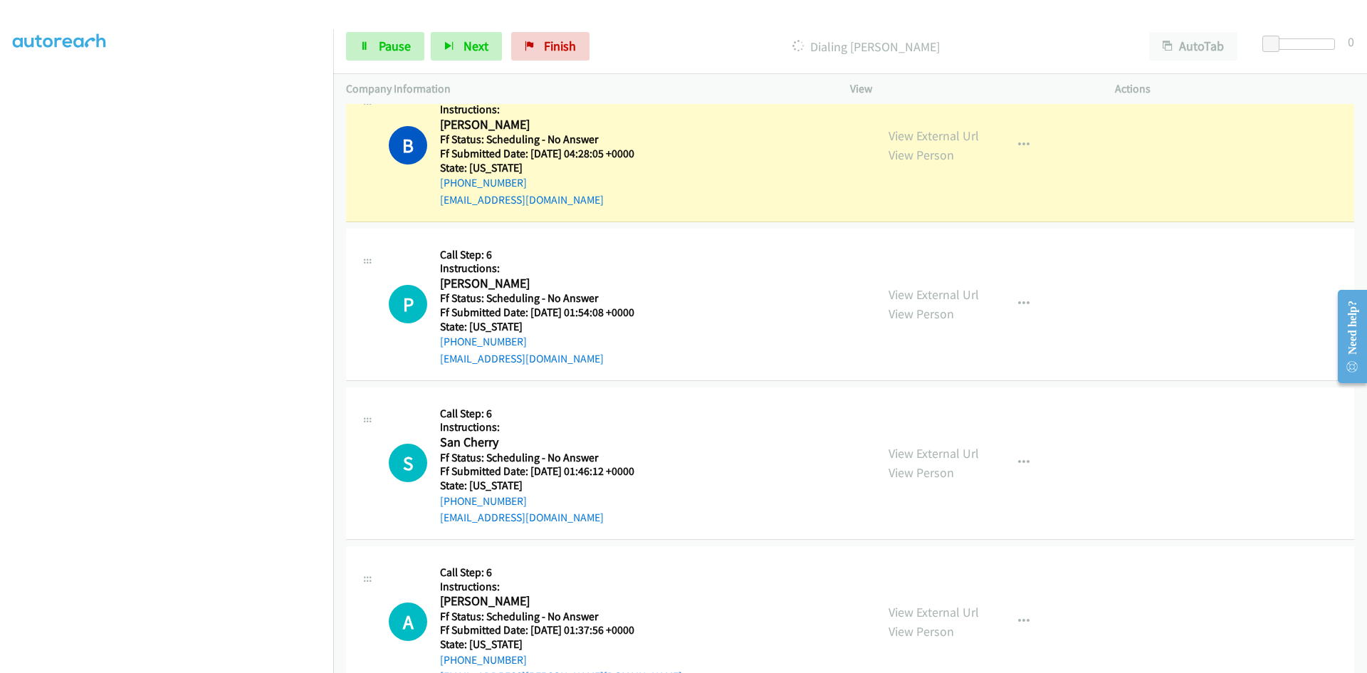
scroll to position [5623, 0]
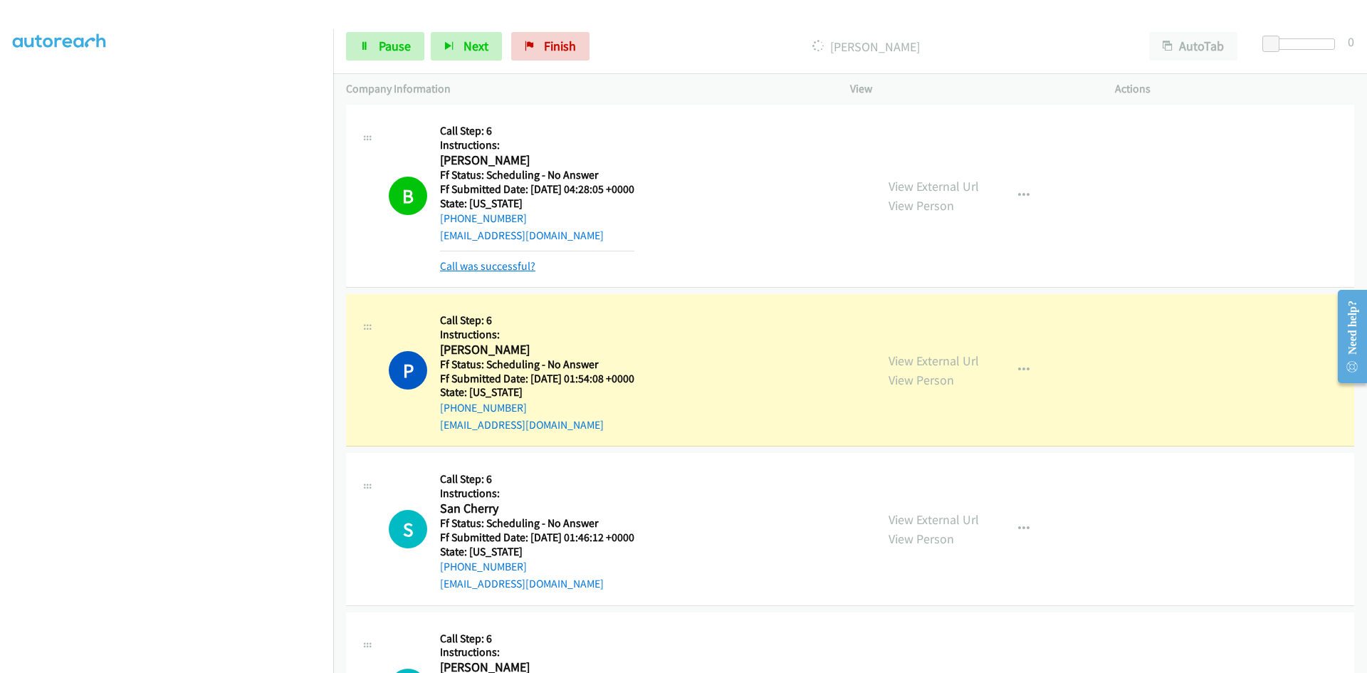
click at [530, 264] on link "Call was successful?" at bounding box center [487, 266] width 95 height 14
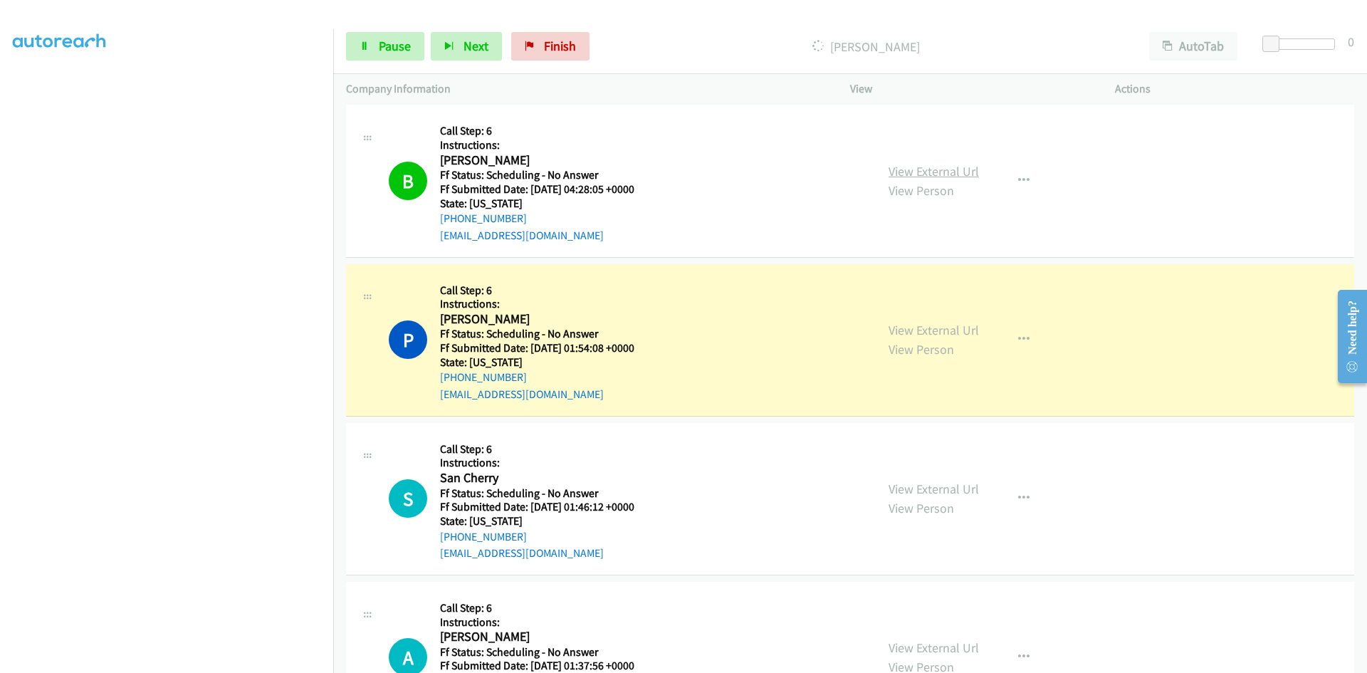
click at [961, 170] on link "View External Url" at bounding box center [933, 171] width 90 height 16
click at [952, 330] on link "View External Url" at bounding box center [933, 330] width 90 height 16
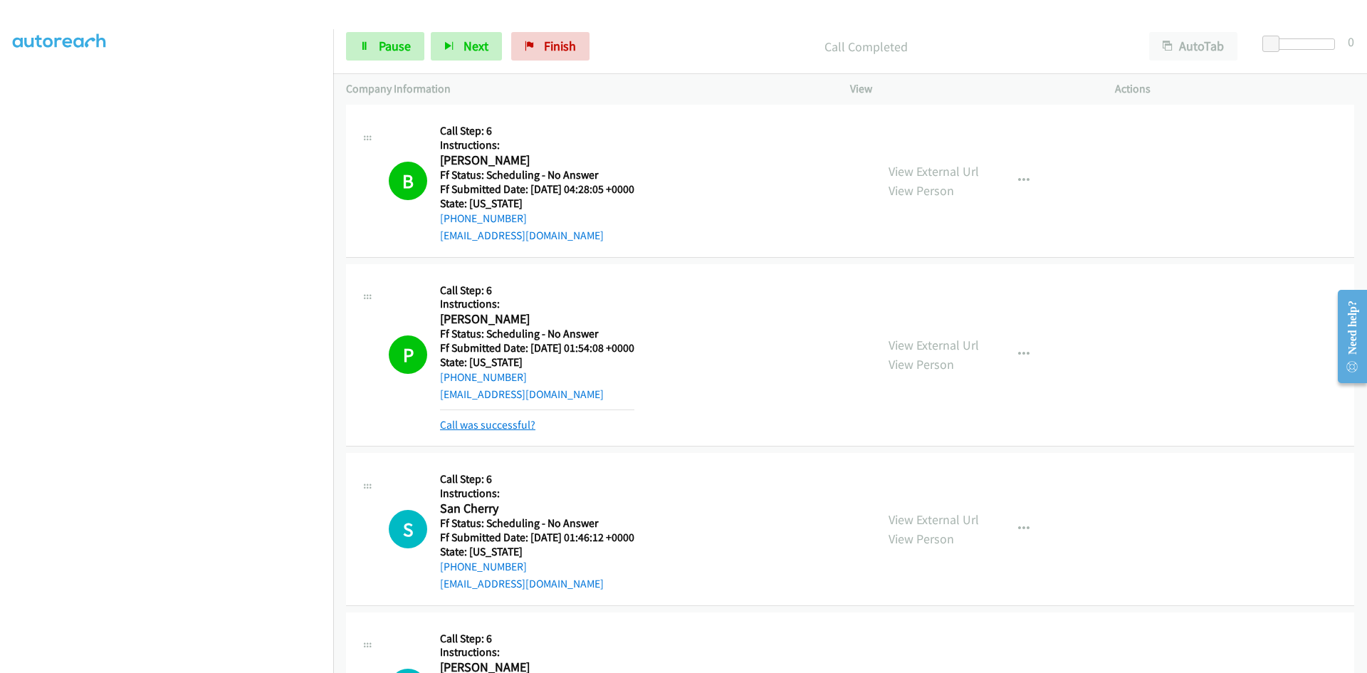
click at [474, 429] on link "Call was successful?" at bounding box center [487, 425] width 95 height 14
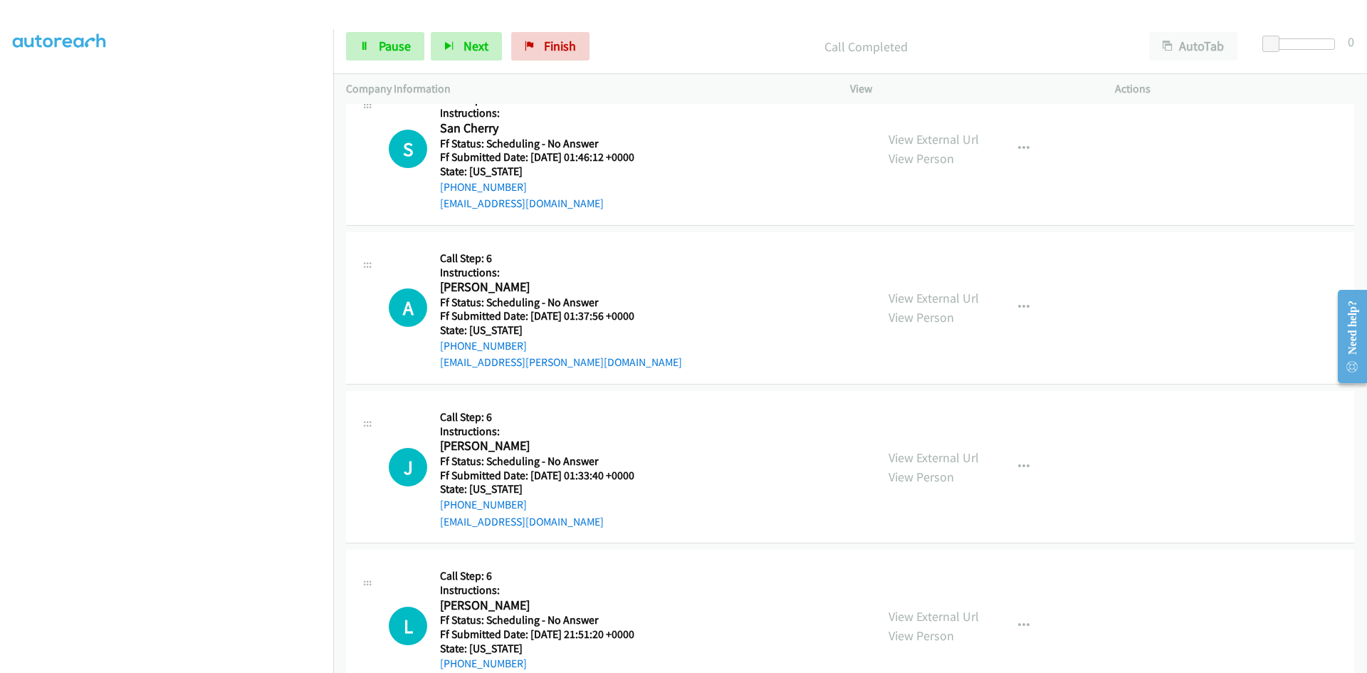
scroll to position [5979, 0]
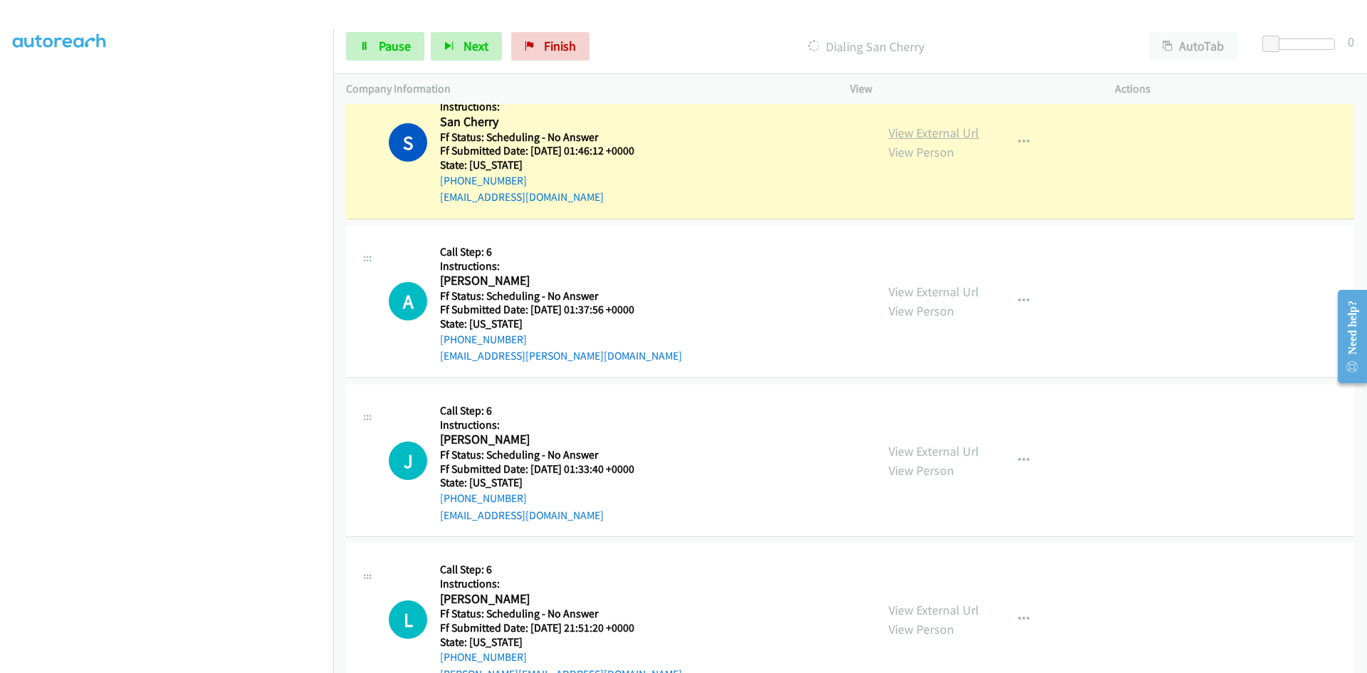
click at [948, 137] on link "View External Url" at bounding box center [933, 133] width 90 height 16
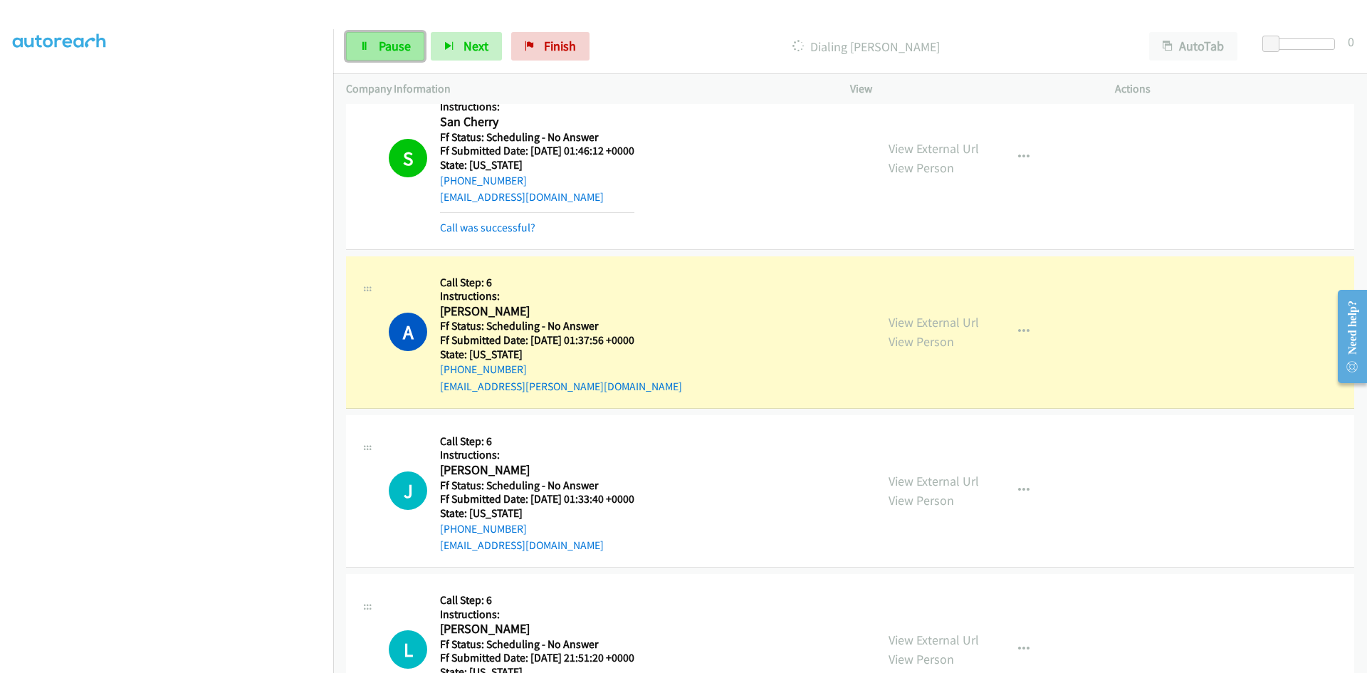
click at [395, 51] on span "Pause" at bounding box center [395, 46] width 32 height 16
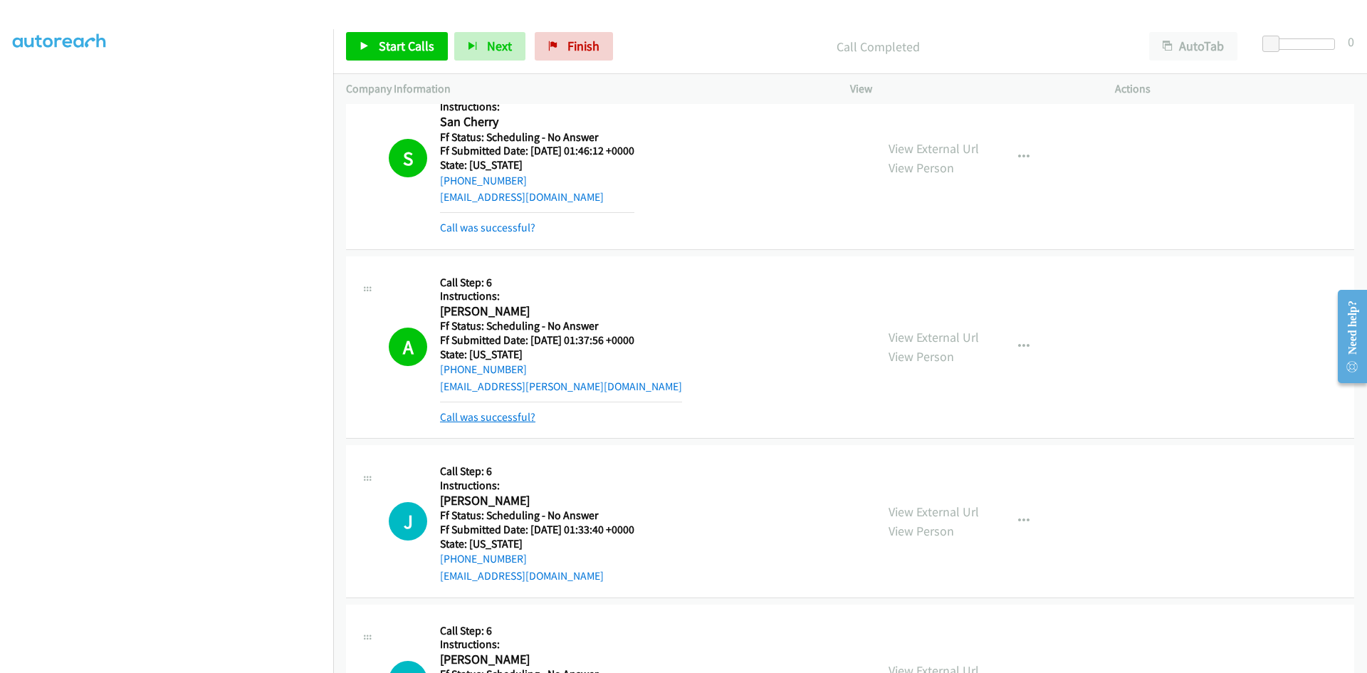
click at [483, 414] on link "Call was successful?" at bounding box center [487, 417] width 95 height 14
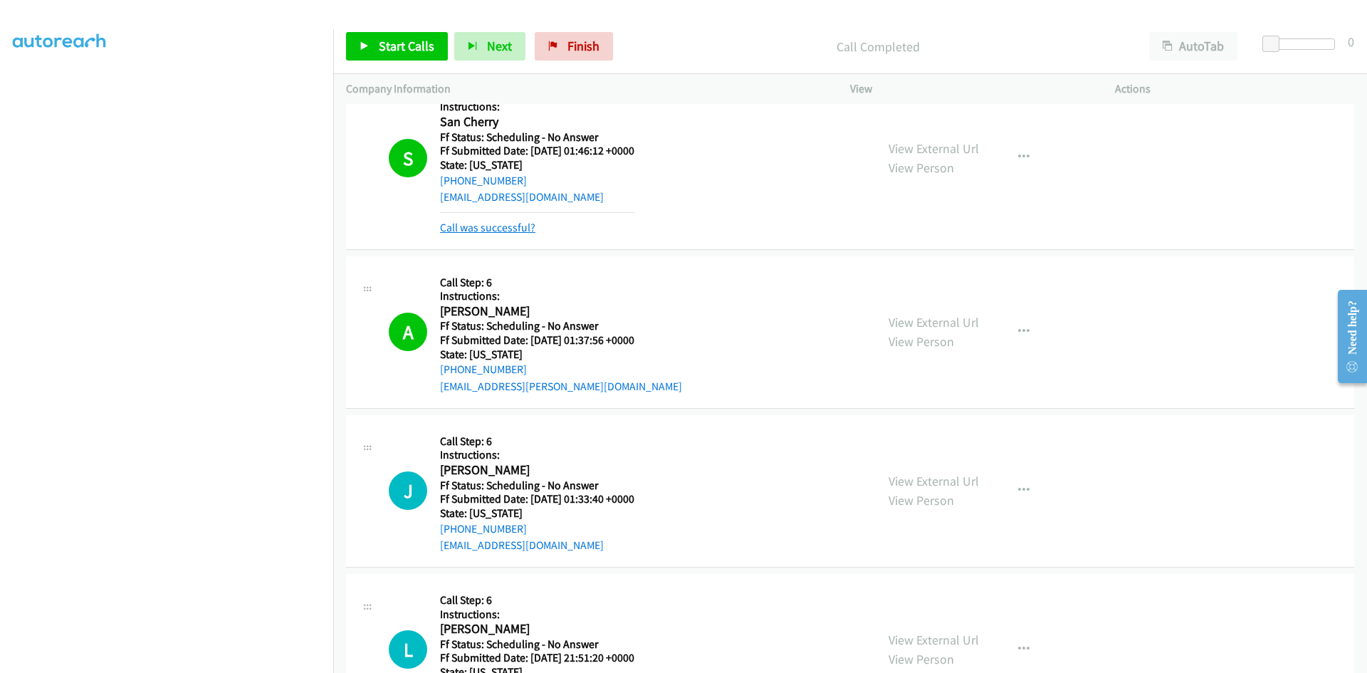
click at [500, 224] on link "Call was successful?" at bounding box center [487, 228] width 95 height 14
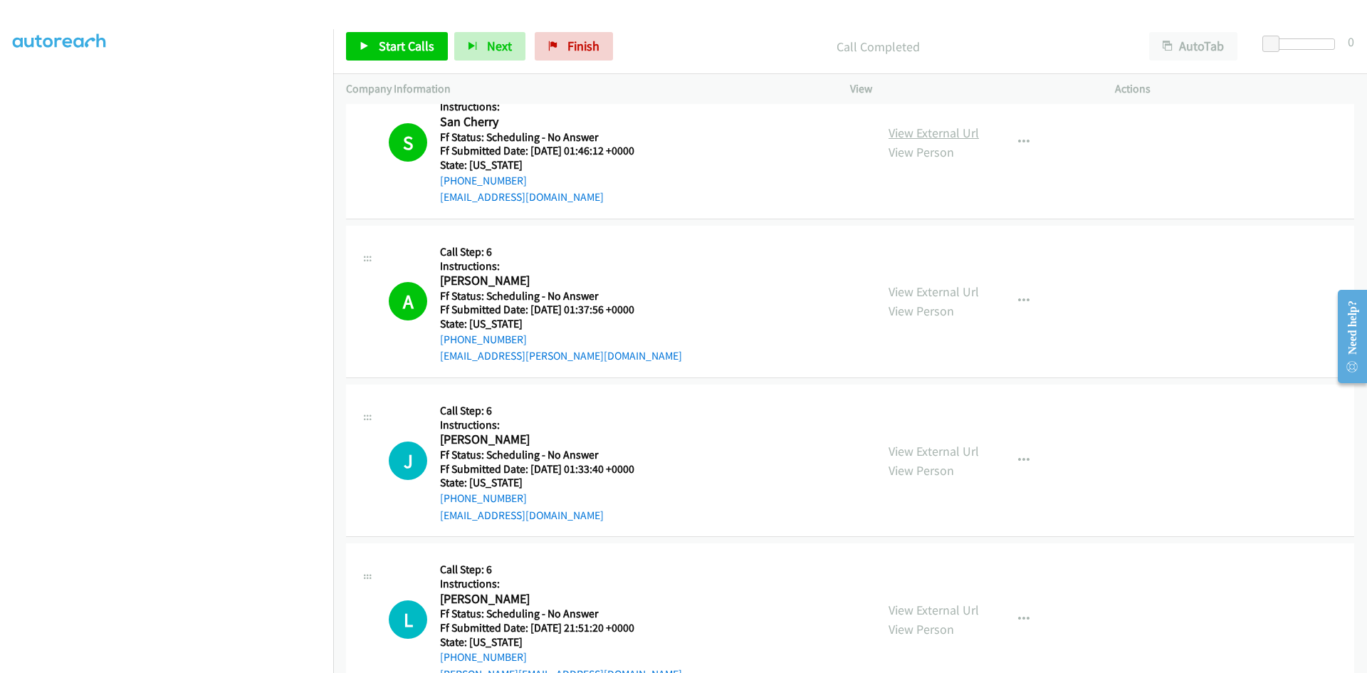
click at [948, 130] on link "View External Url" at bounding box center [933, 133] width 90 height 16
click at [942, 289] on link "View External Url" at bounding box center [933, 291] width 90 height 16
drag, startPoint x: 563, startPoint y: 48, endPoint x: 742, endPoint y: 78, distance: 181.7
click at [567, 48] on span "Finish" at bounding box center [583, 46] width 32 height 16
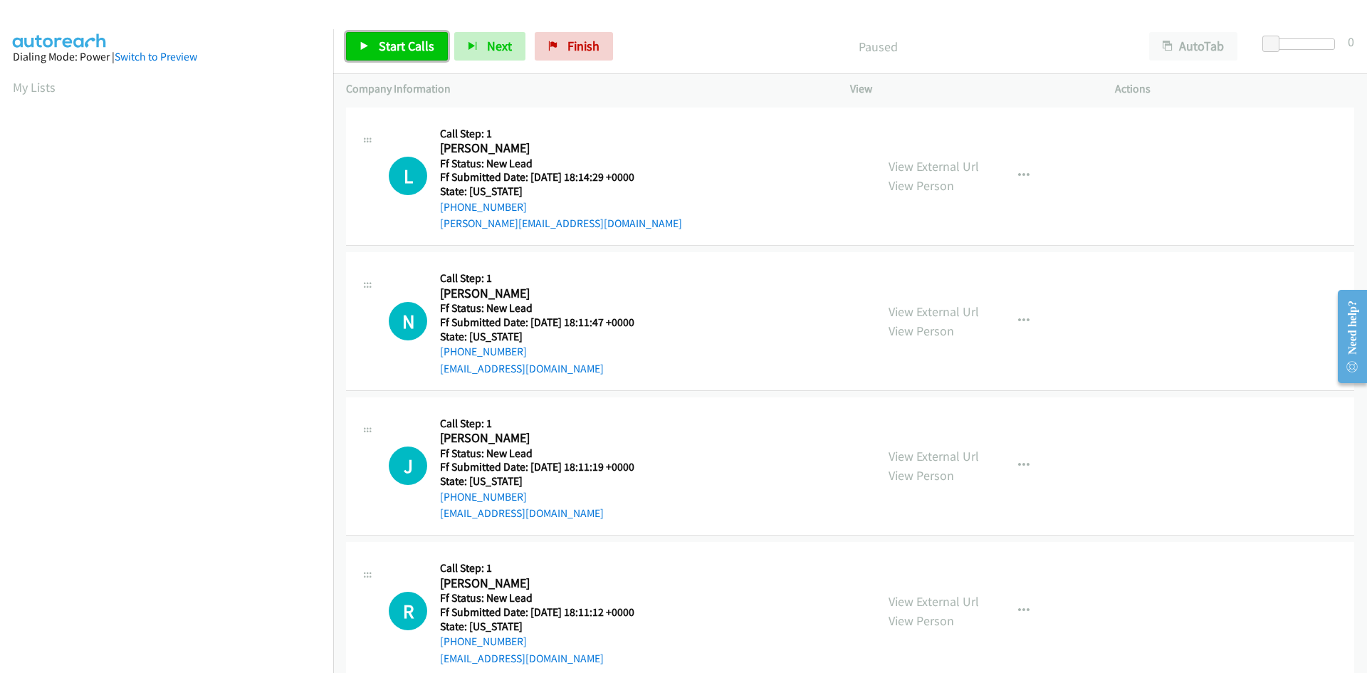
drag, startPoint x: 411, startPoint y: 41, endPoint x: 416, endPoint y: 53, distance: 13.7
click at [411, 41] on span "Start Calls" at bounding box center [407, 46] width 56 height 16
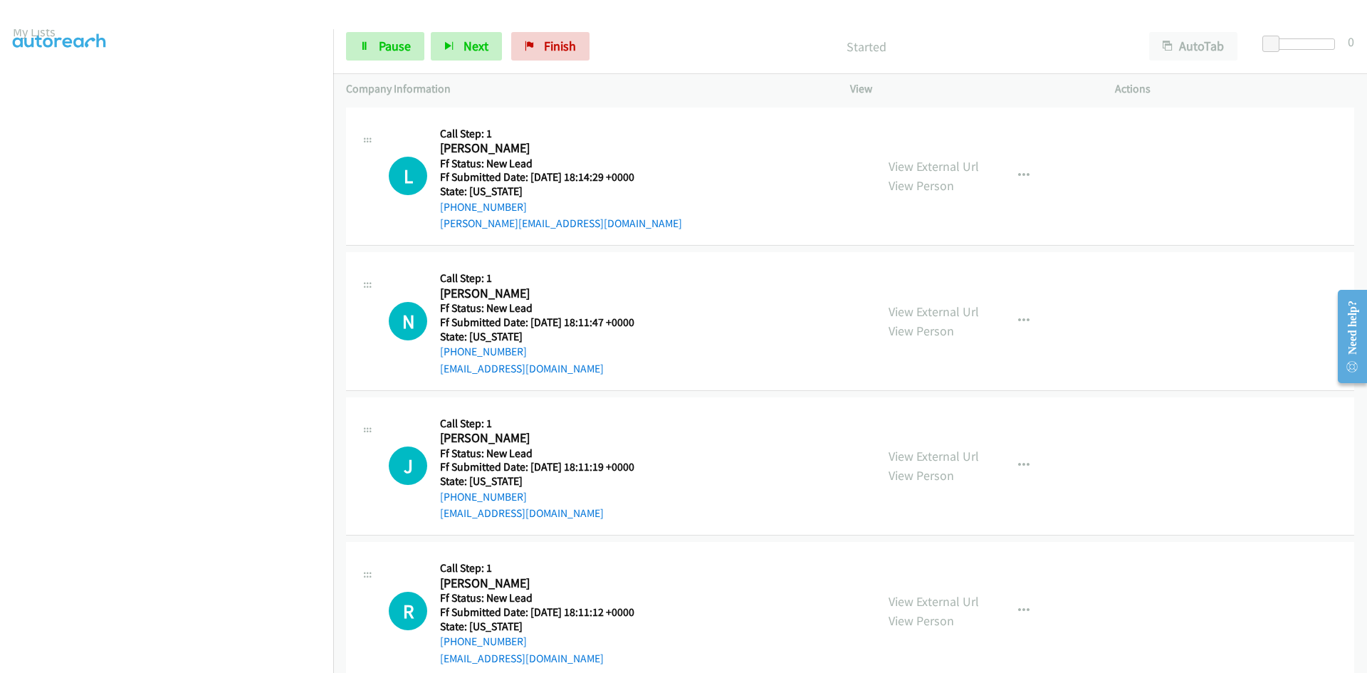
scroll to position [125, 0]
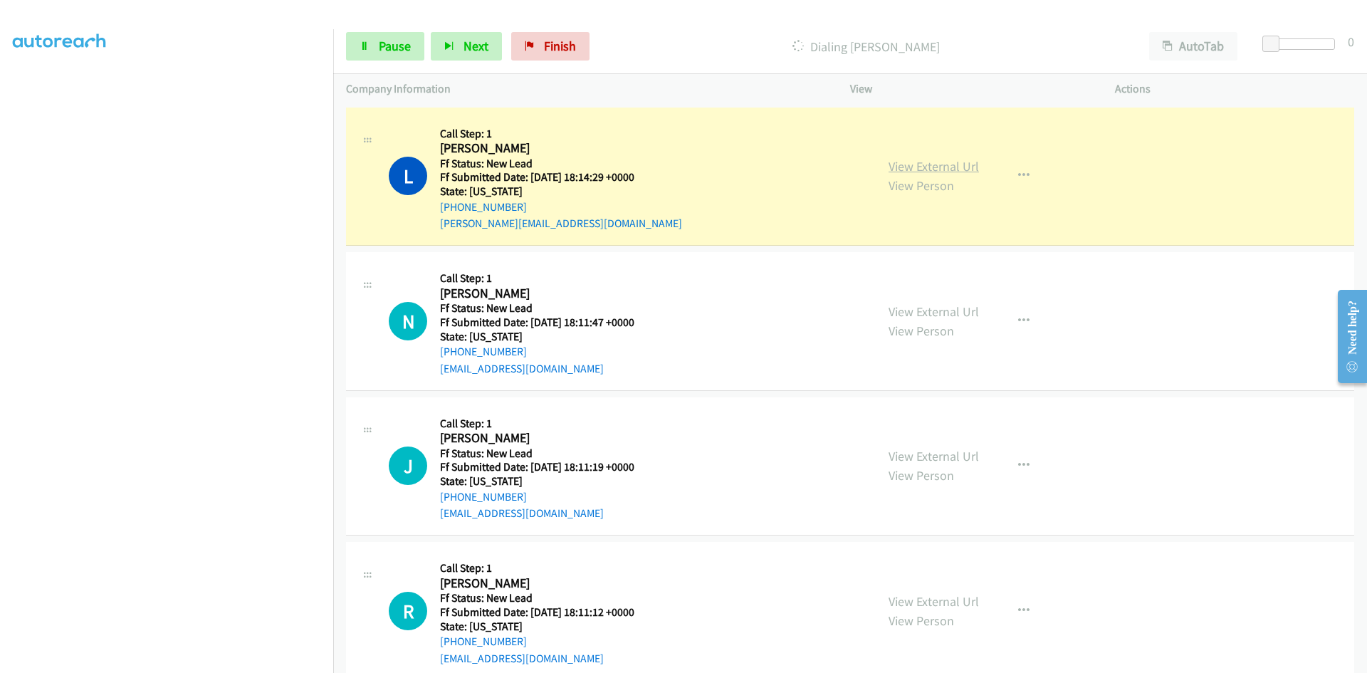
click at [970, 172] on link "View External Url" at bounding box center [933, 166] width 90 height 16
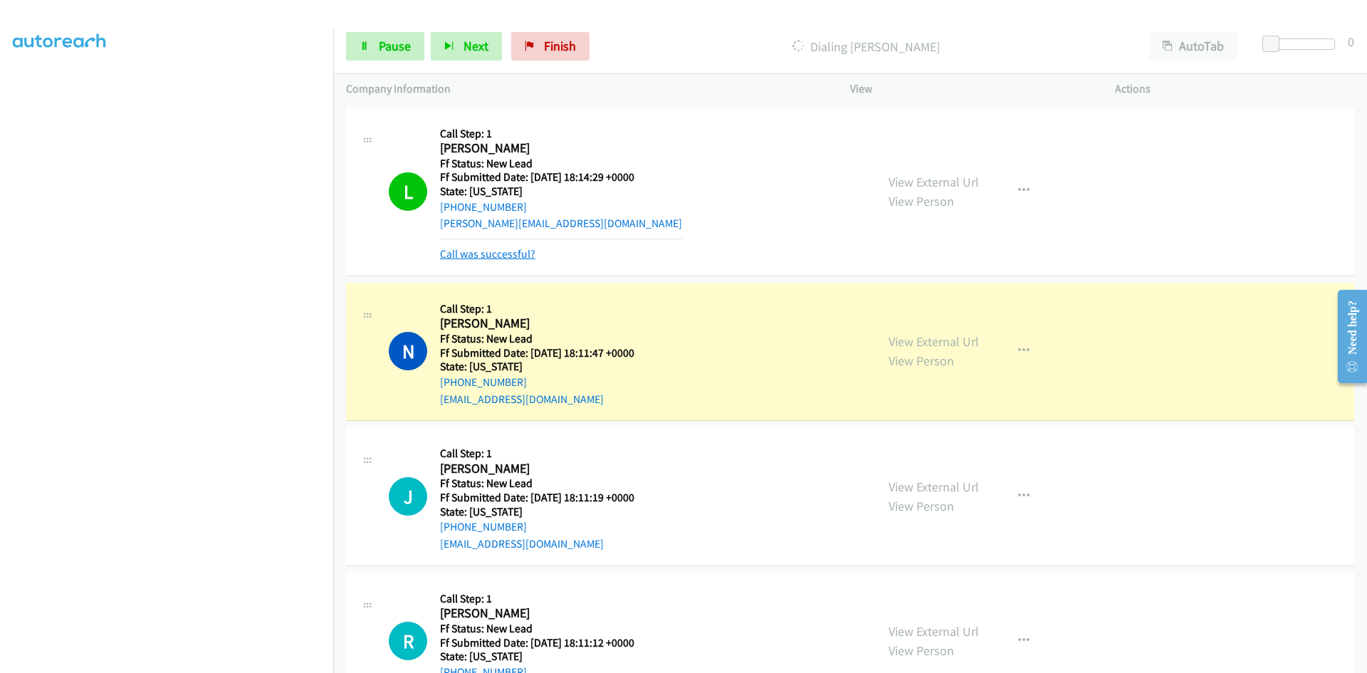
click at [476, 253] on link "Call was successful?" at bounding box center [487, 254] width 95 height 14
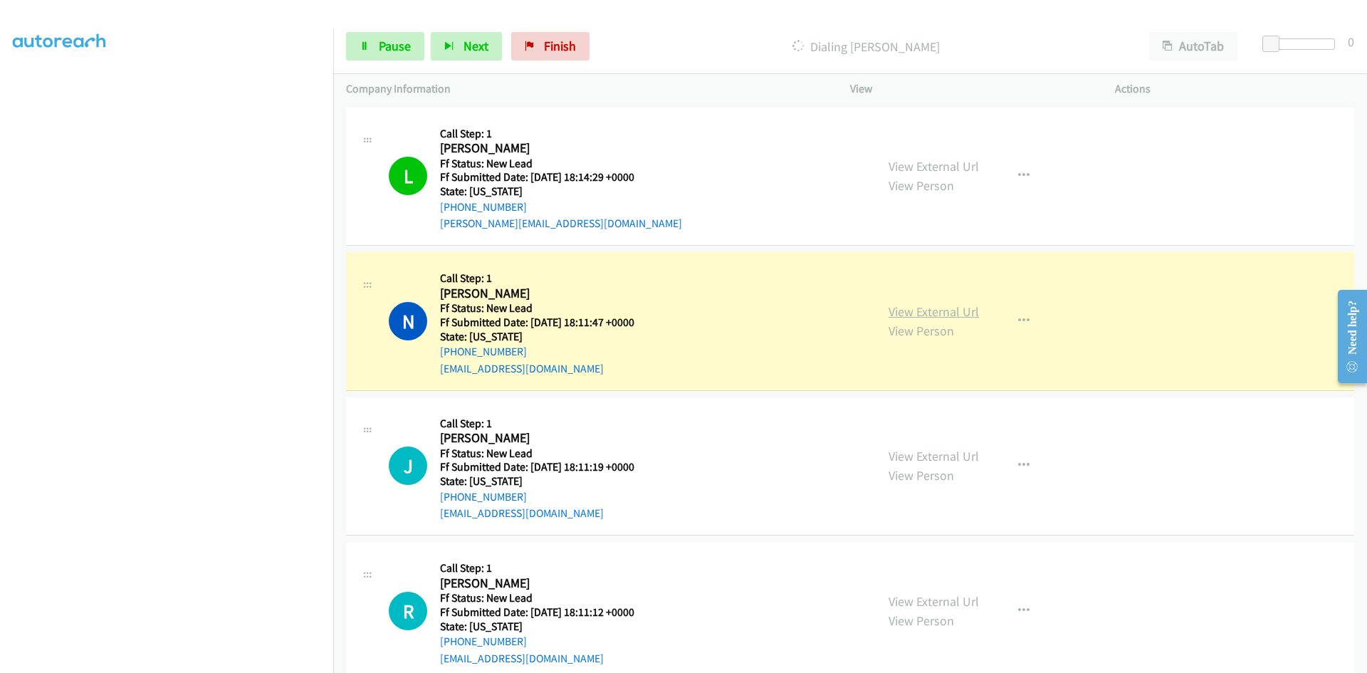
click at [930, 312] on link "View External Url" at bounding box center [933, 311] width 90 height 16
click at [383, 41] on span "Pause" at bounding box center [395, 46] width 32 height 16
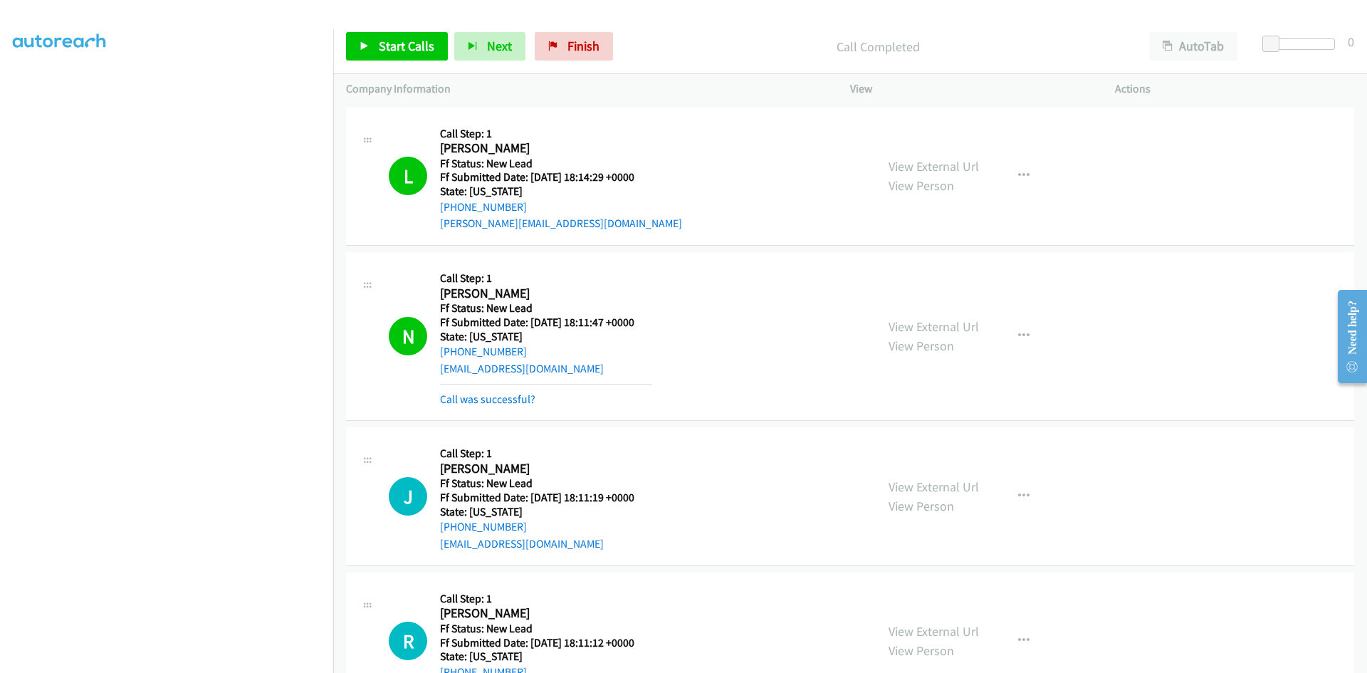
click at [455, 406] on div "Call was successful?" at bounding box center [546, 399] width 212 height 17
click at [453, 397] on link "Call was successful?" at bounding box center [487, 399] width 95 height 14
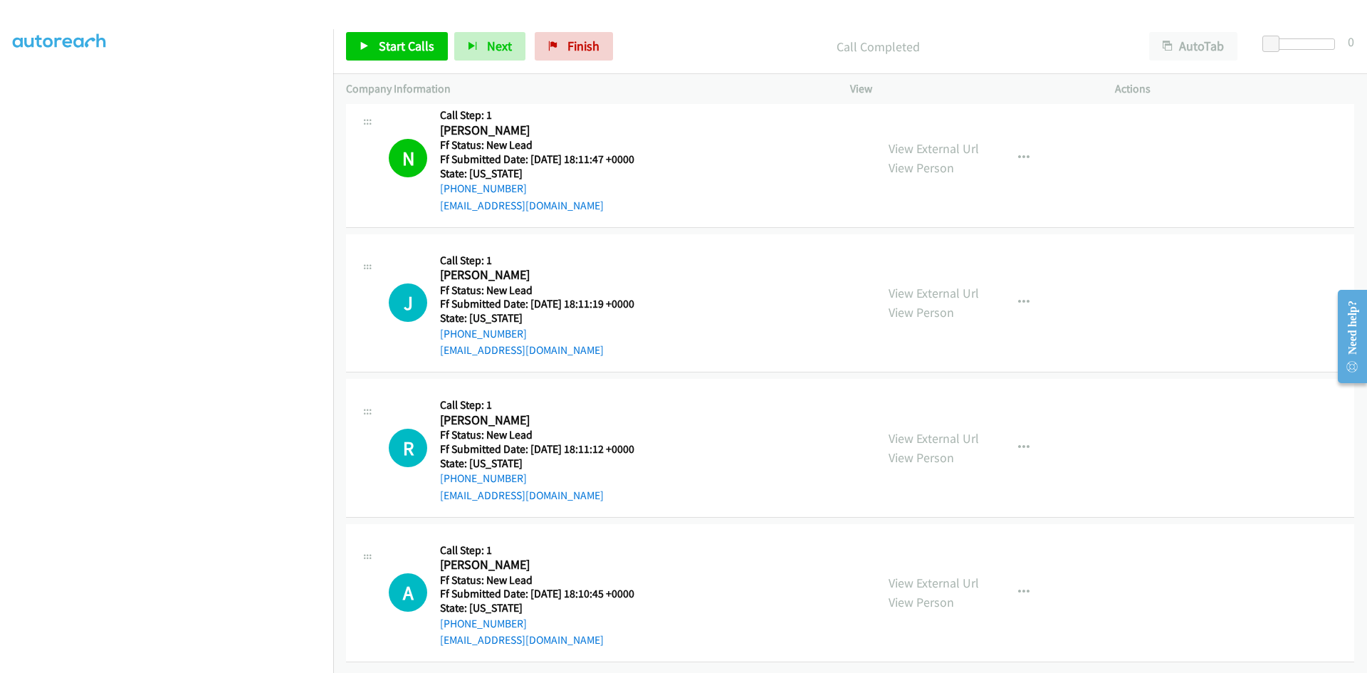
scroll to position [174, 0]
click at [379, 44] on span "Start Calls" at bounding box center [407, 46] width 56 height 16
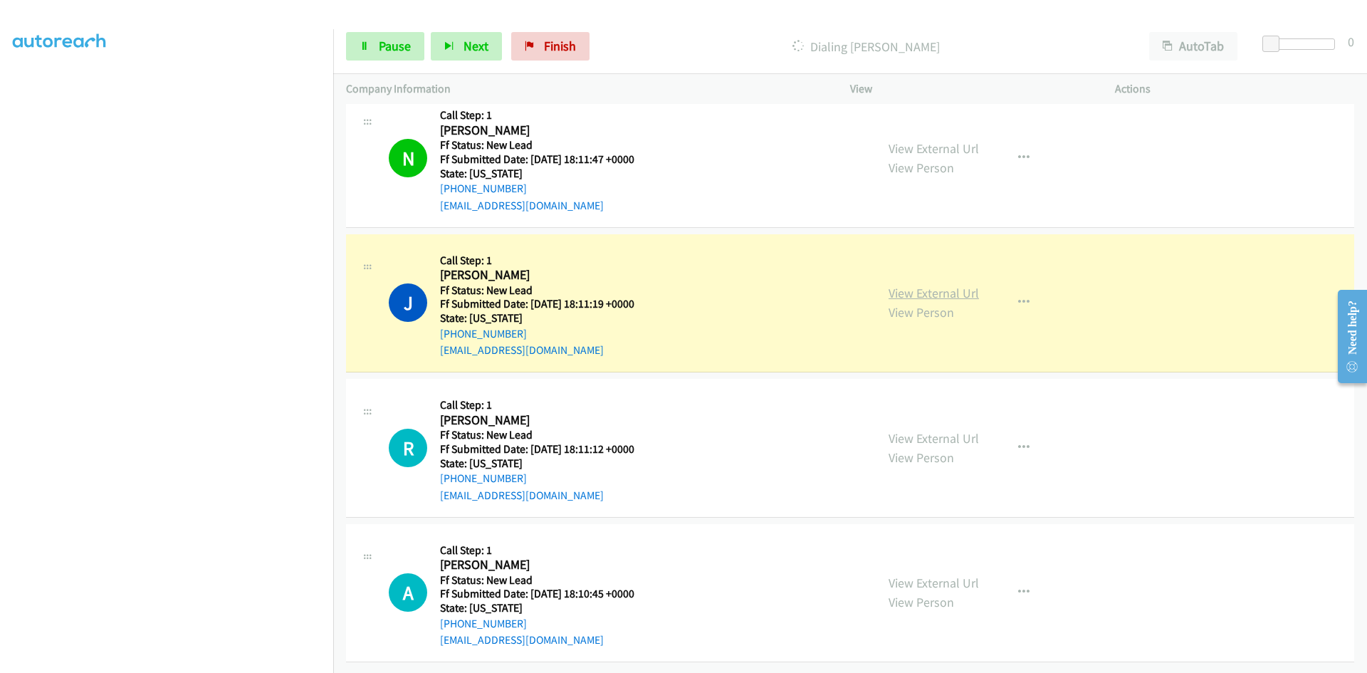
click at [947, 285] on link "View External Url" at bounding box center [933, 293] width 90 height 16
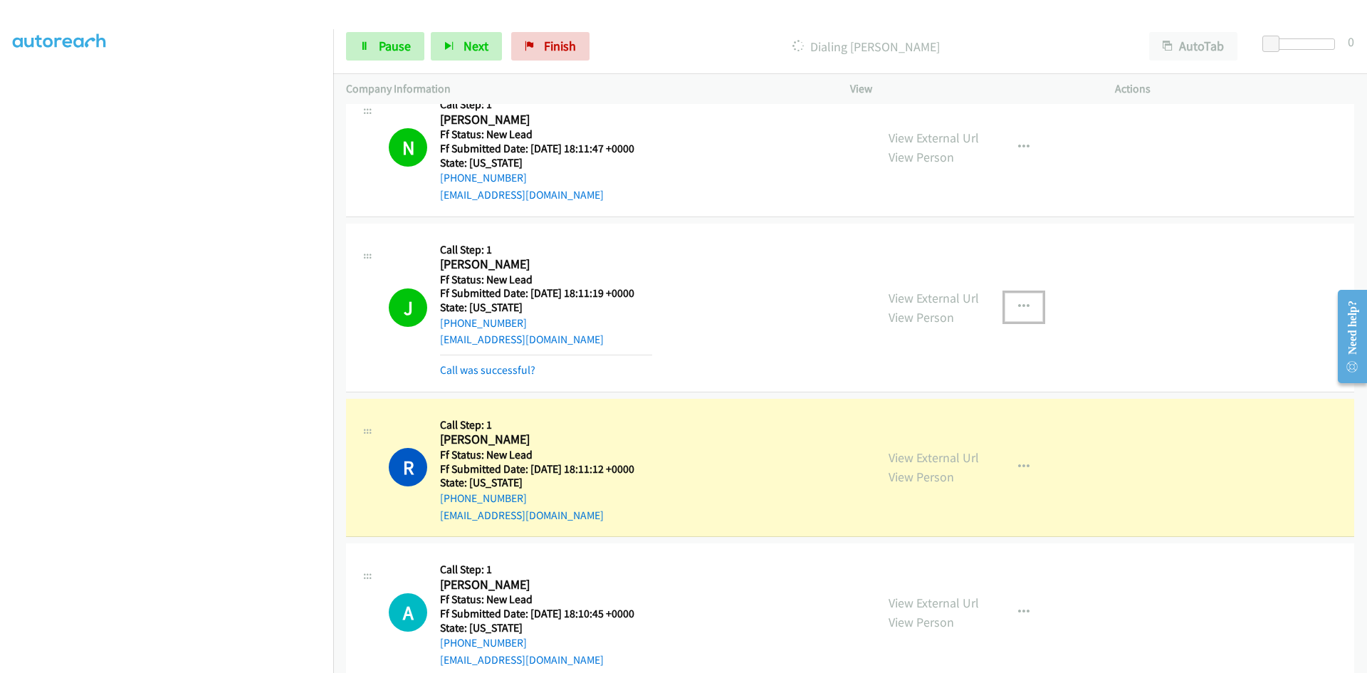
click at [1012, 303] on button "button" at bounding box center [1023, 307] width 38 height 28
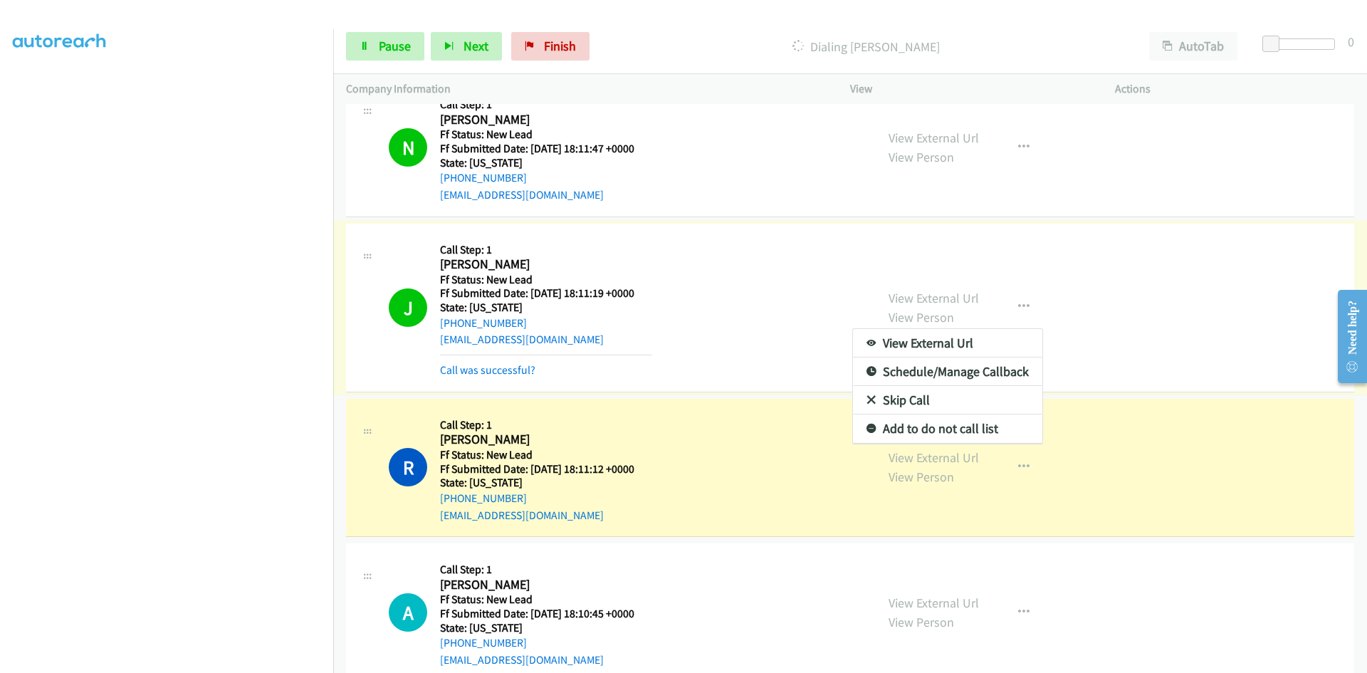
click at [982, 426] on link "Add to do not call list" at bounding box center [947, 428] width 189 height 28
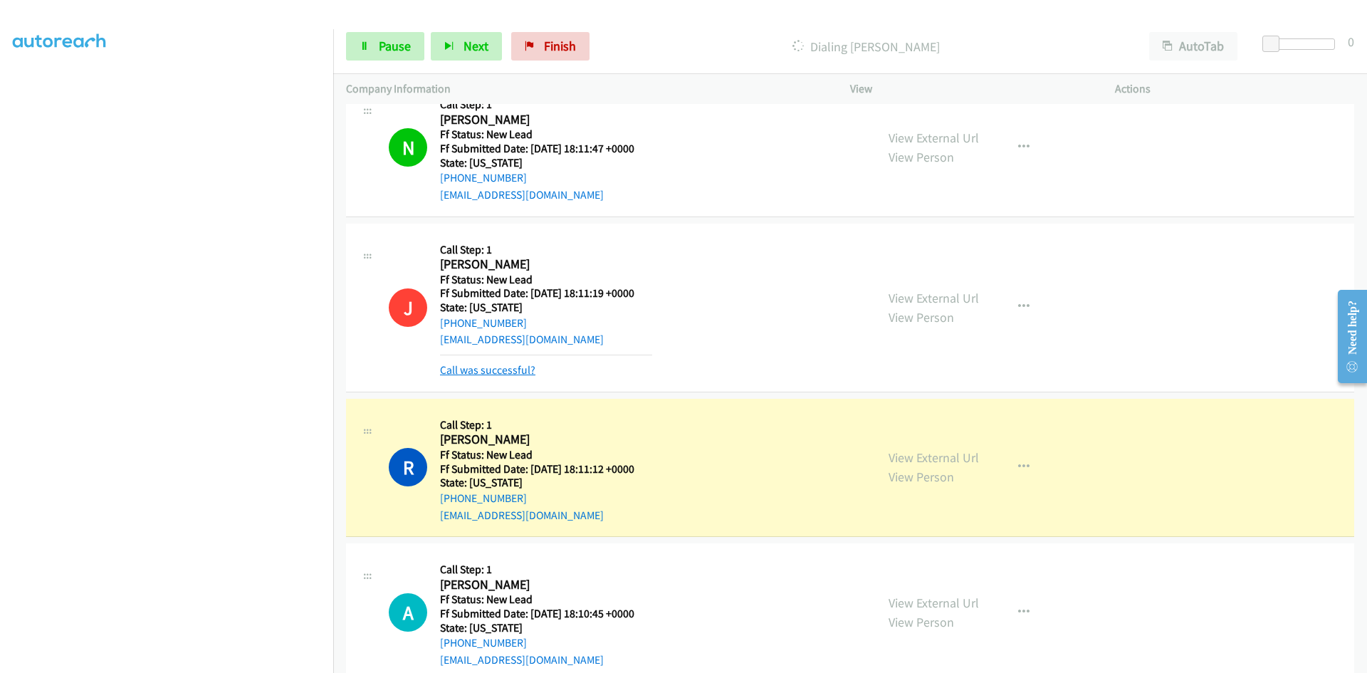
click at [515, 372] on link "Call was successful?" at bounding box center [487, 370] width 95 height 14
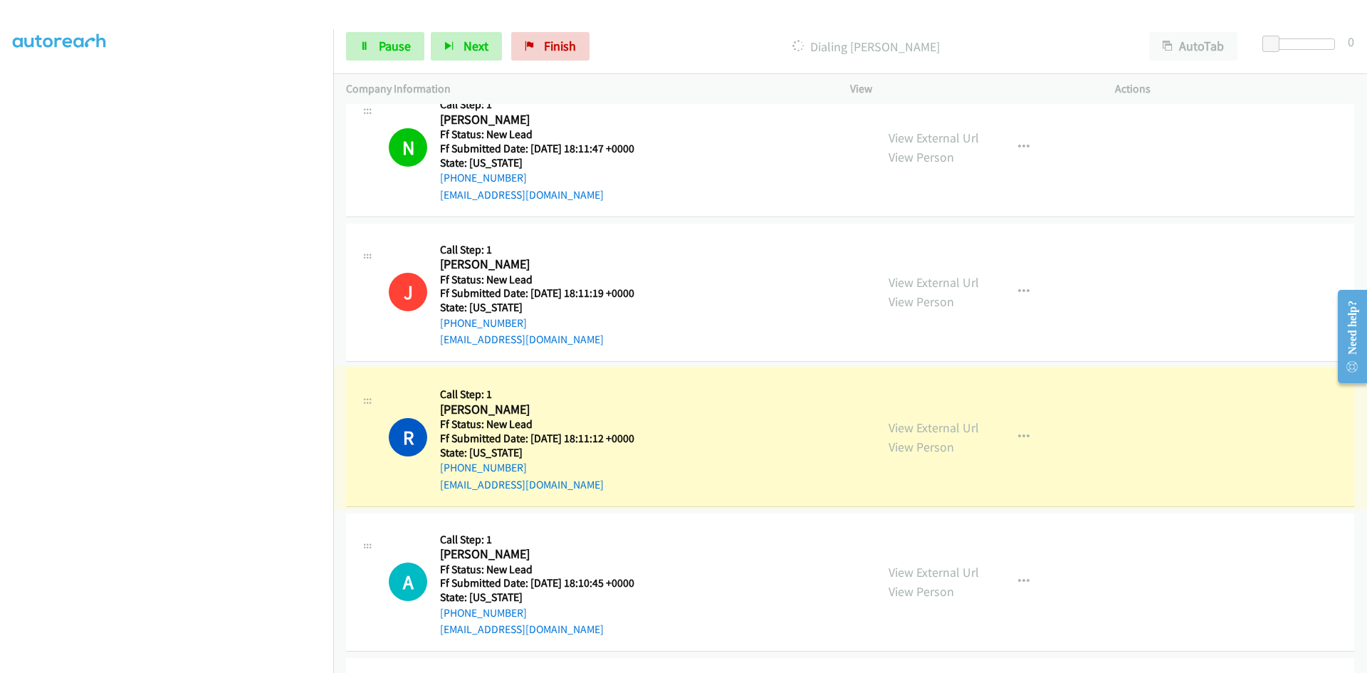
click at [916, 429] on link "View External Url" at bounding box center [933, 427] width 90 height 16
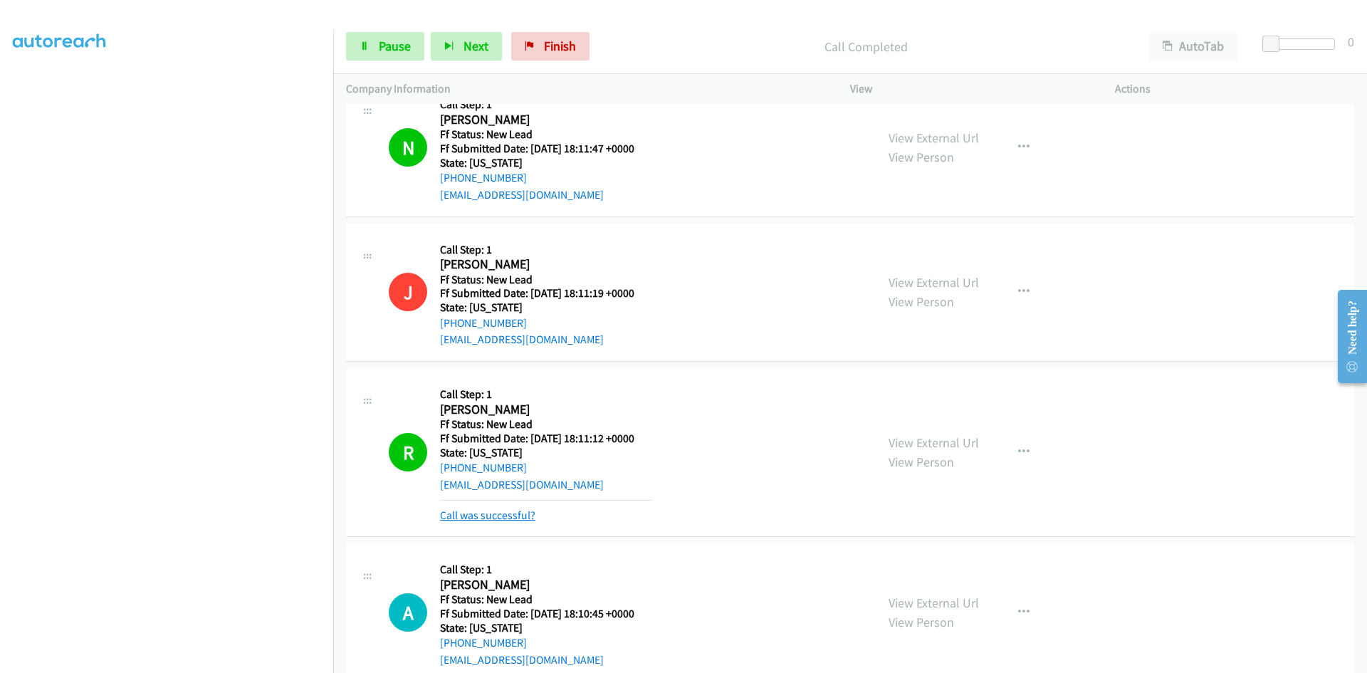
click at [509, 517] on link "Call was successful?" at bounding box center [487, 515] width 95 height 14
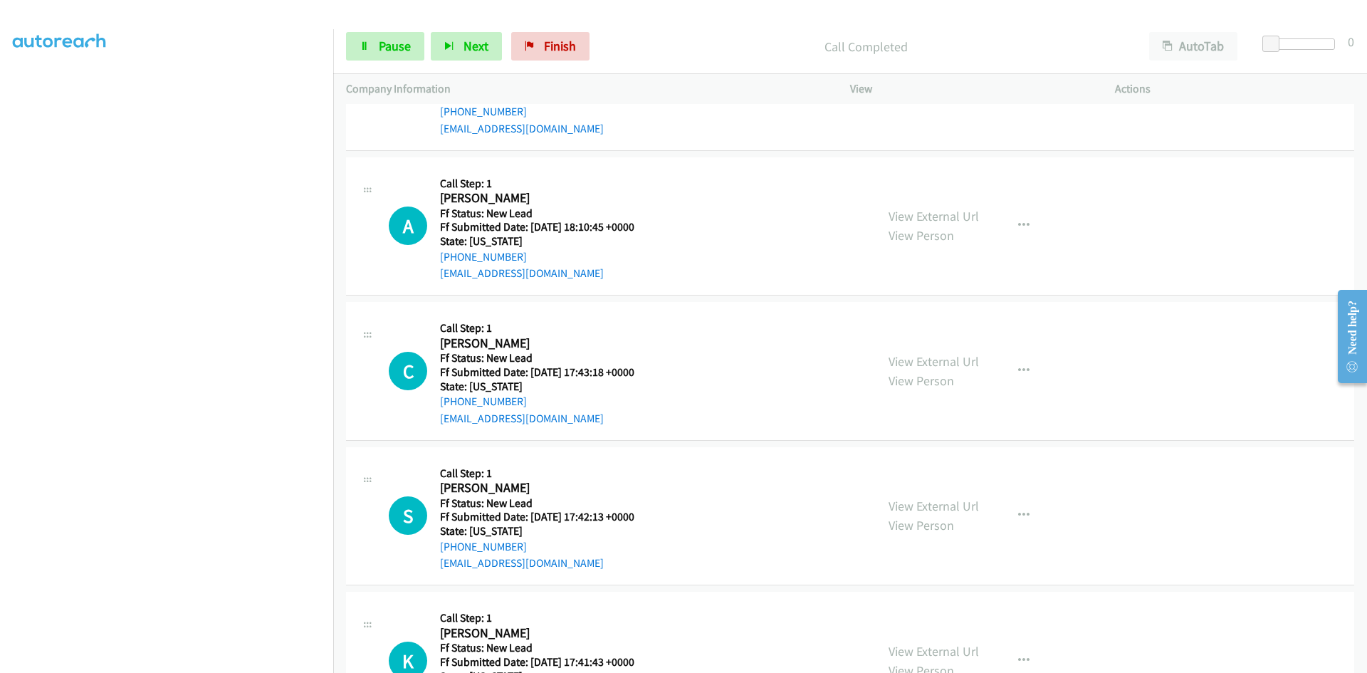
scroll to position [601, 0]
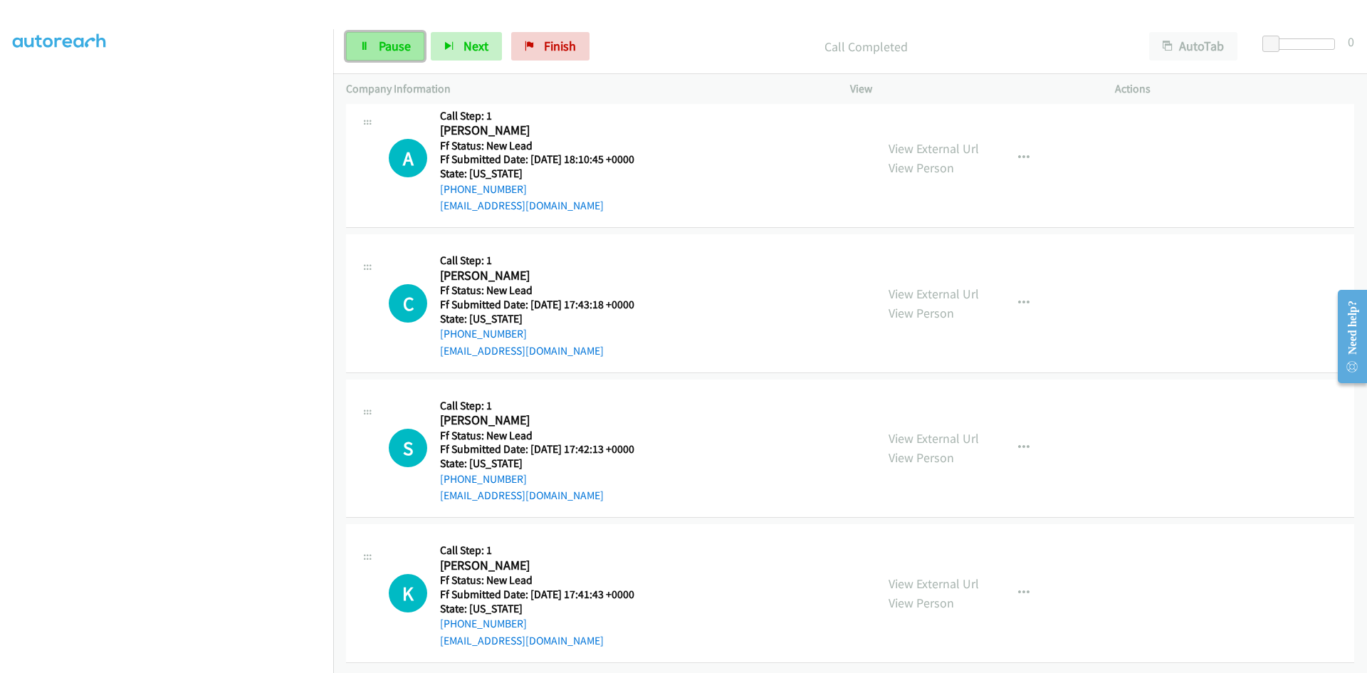
click at [396, 42] on span "Pause" at bounding box center [395, 46] width 32 height 16
click at [396, 38] on link "Start Calls" at bounding box center [397, 46] width 102 height 28
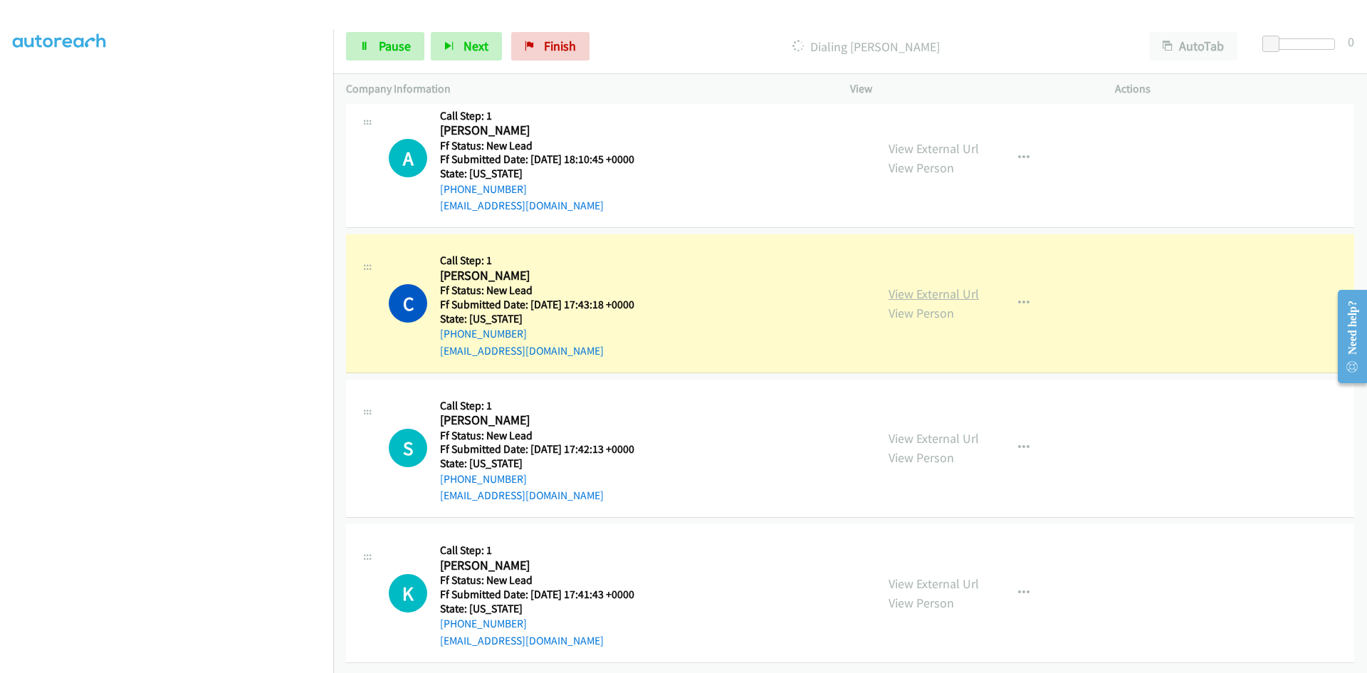
click at [965, 293] on link "View External Url" at bounding box center [933, 293] width 90 height 16
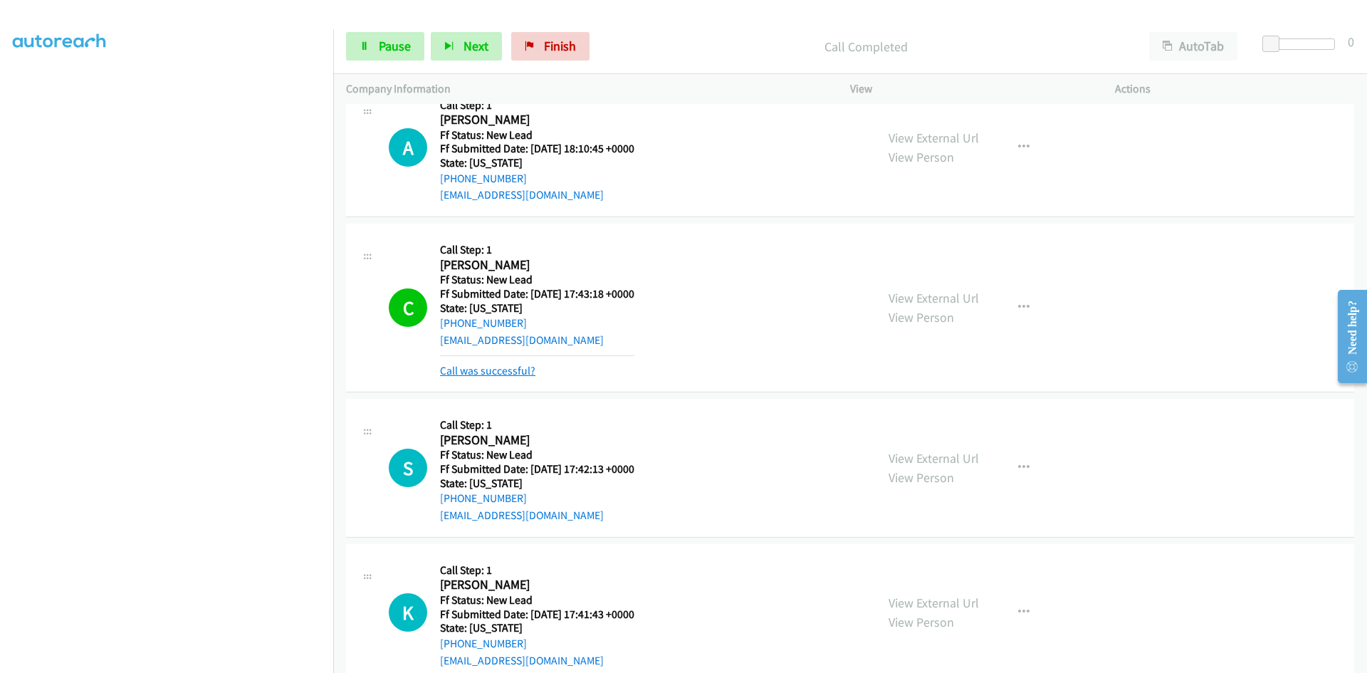
scroll to position [608, 0]
click at [490, 365] on link "Call was successful?" at bounding box center [487, 371] width 95 height 14
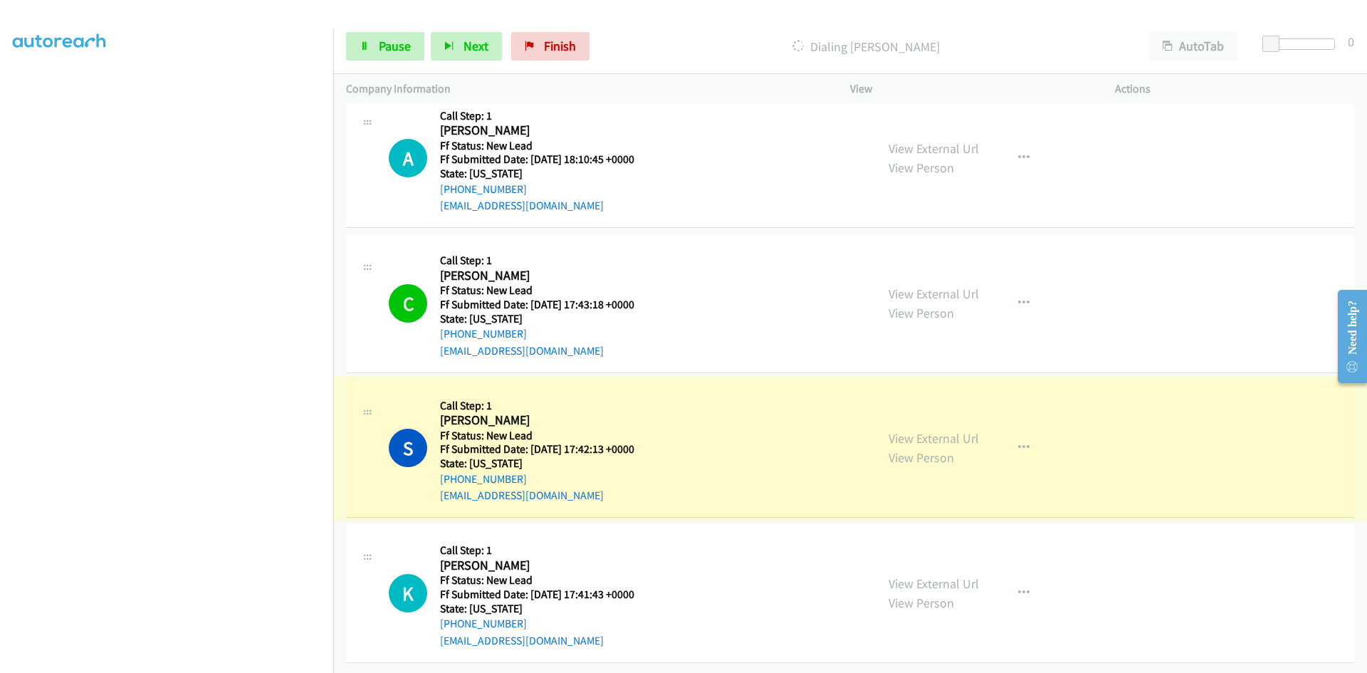
click at [952, 430] on link "View External Url" at bounding box center [933, 438] width 90 height 16
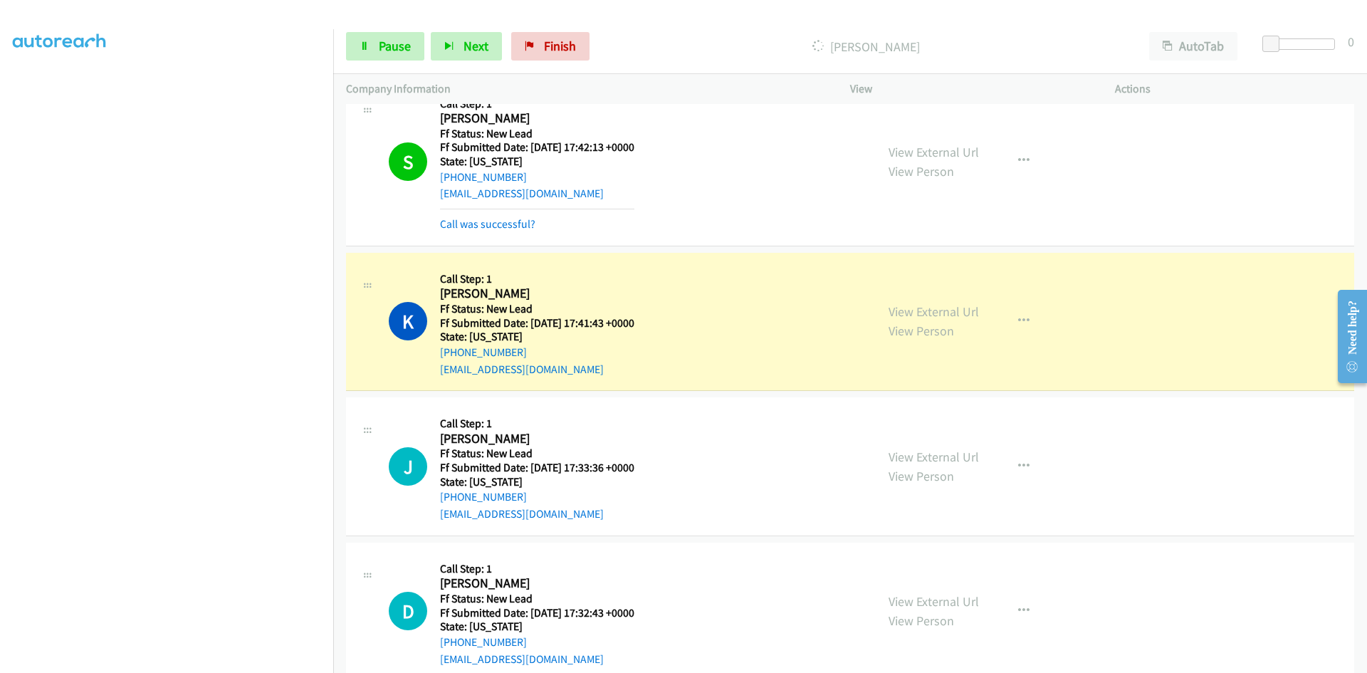
scroll to position [928, 0]
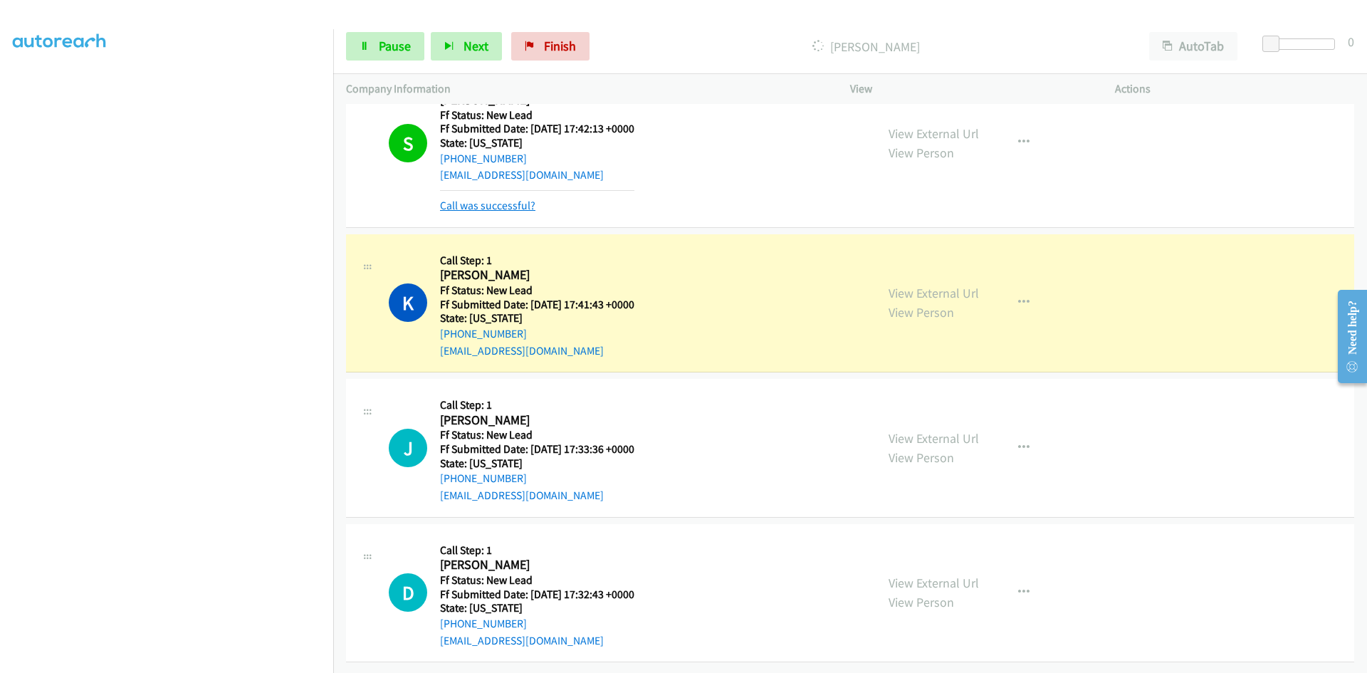
click at [516, 199] on link "Call was successful?" at bounding box center [487, 206] width 95 height 14
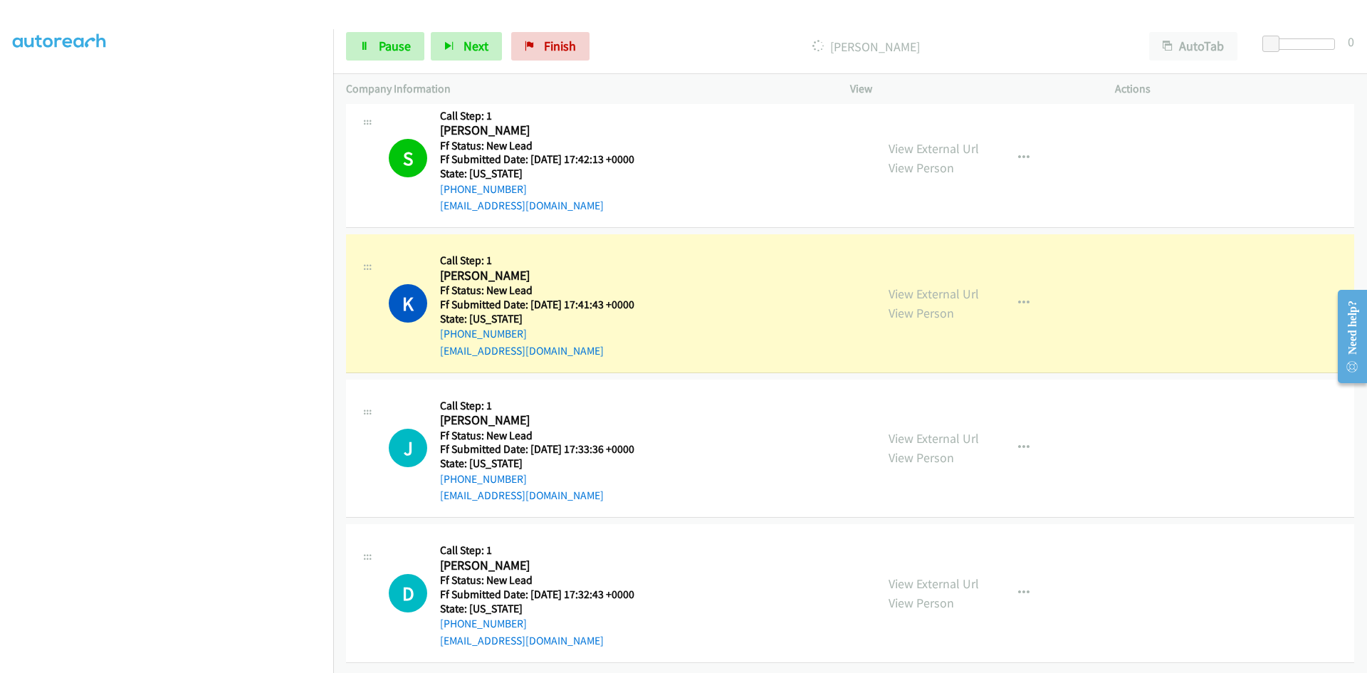
scroll to position [898, 0]
click at [974, 288] on div "View External Url View Person View External Url Email Schedule/Manage Callback …" at bounding box center [1015, 303] width 278 height 112
click at [967, 285] on link "View External Url" at bounding box center [933, 293] width 90 height 16
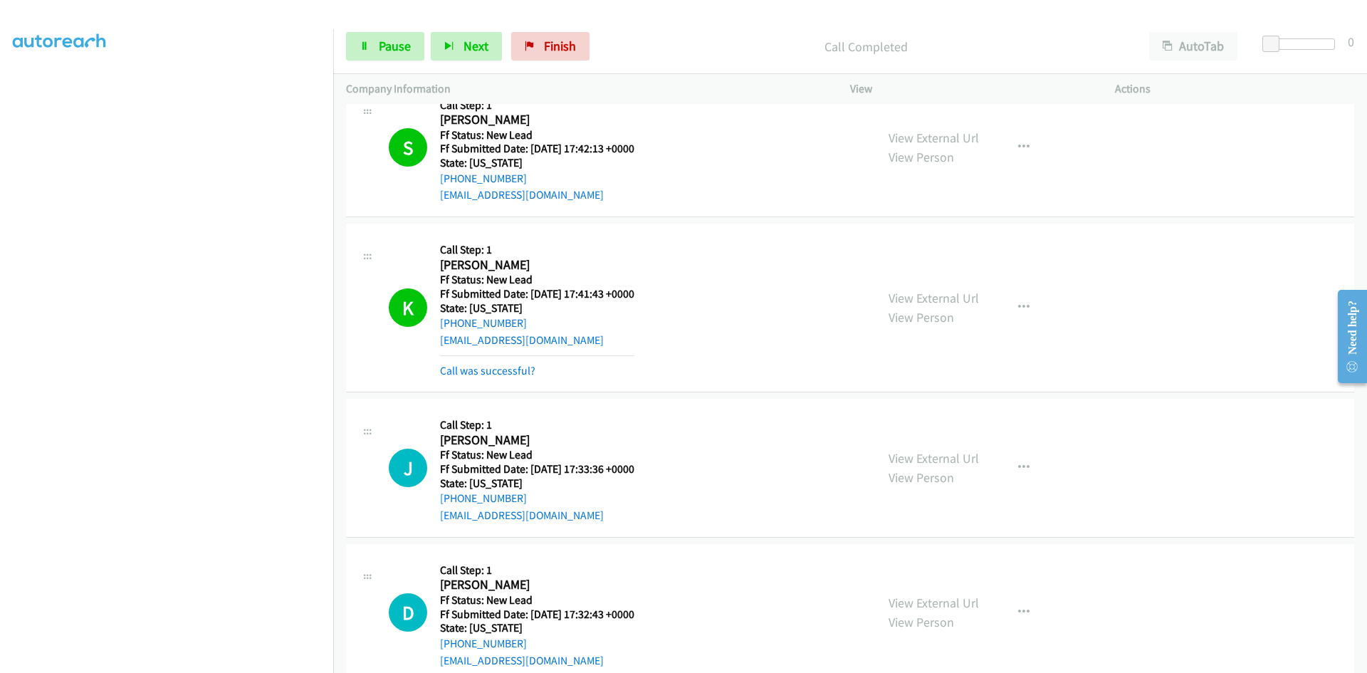
scroll to position [913, 0]
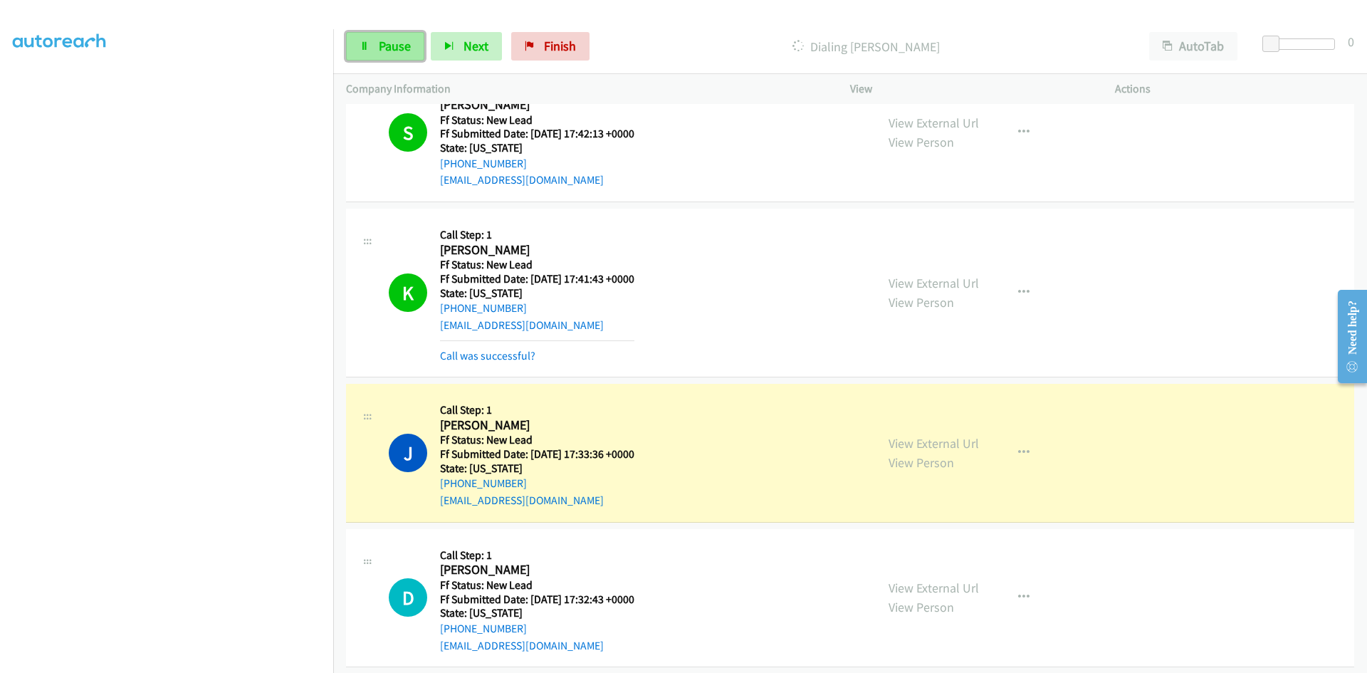
click at [392, 51] on span "Pause" at bounding box center [395, 46] width 32 height 16
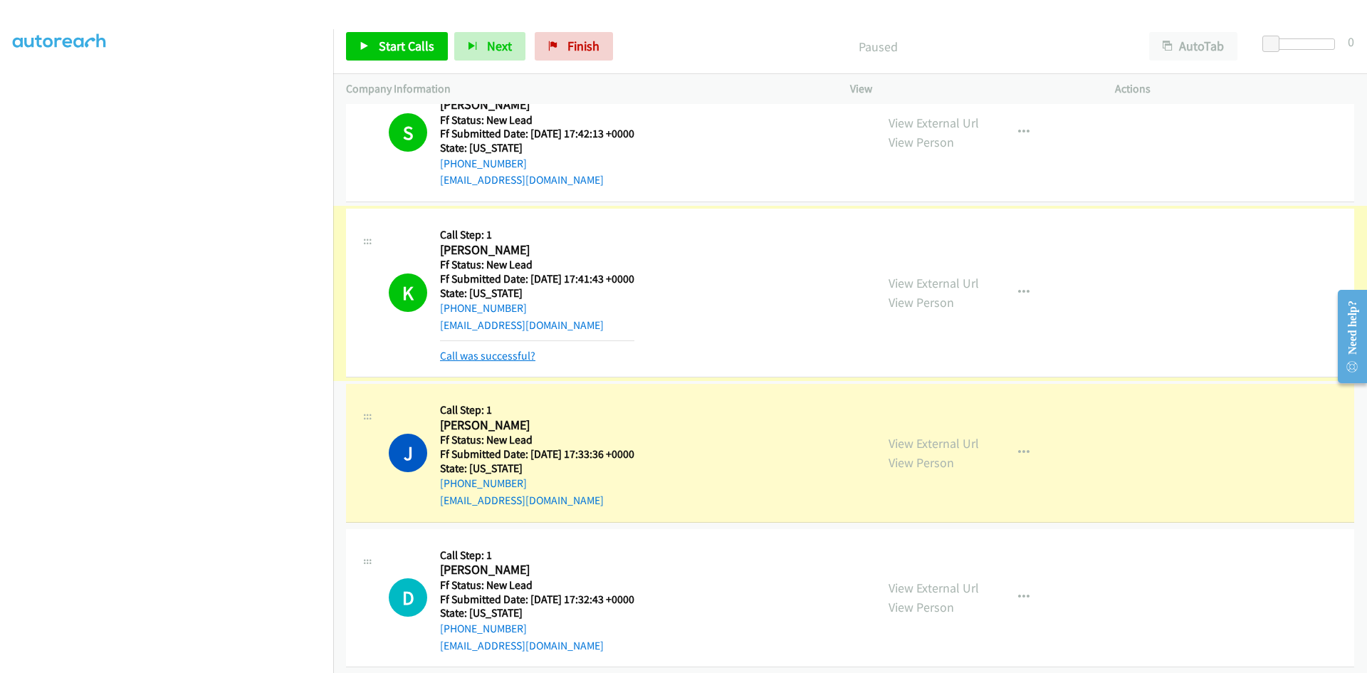
click at [505, 357] on link "Call was successful?" at bounding box center [487, 356] width 95 height 14
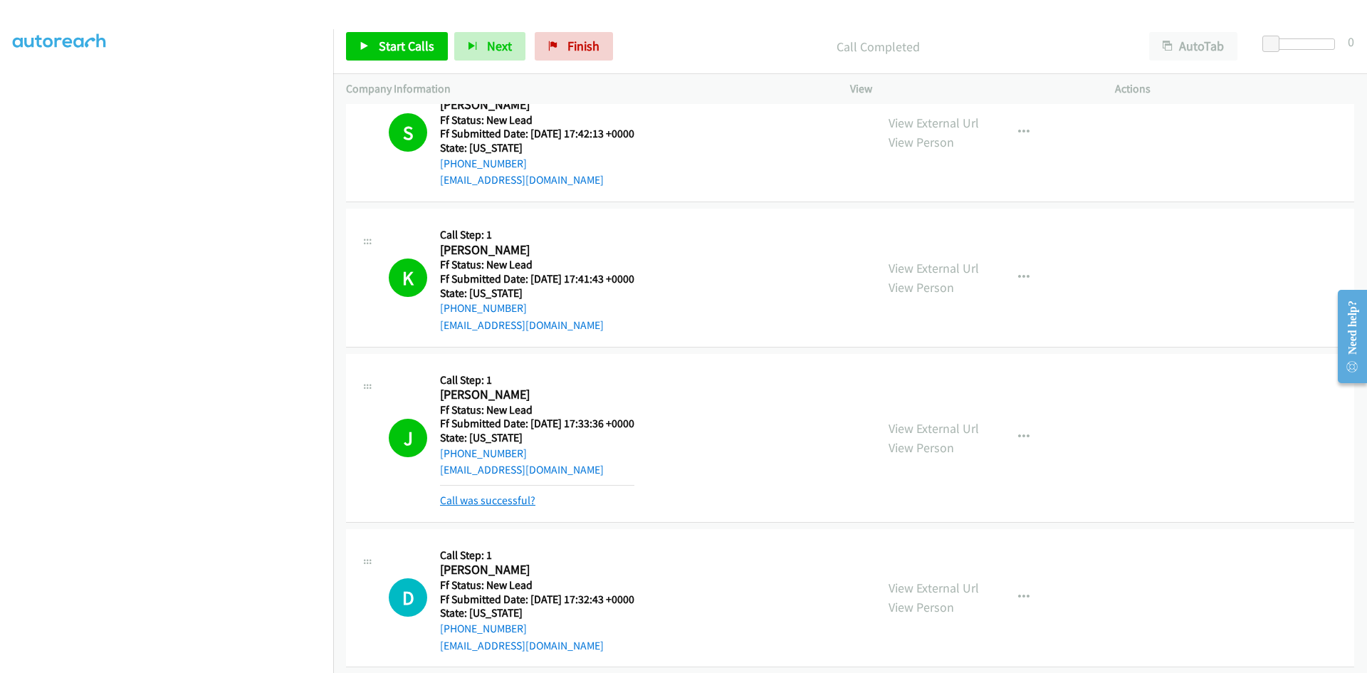
click at [518, 499] on link "Call was successful?" at bounding box center [487, 500] width 95 height 14
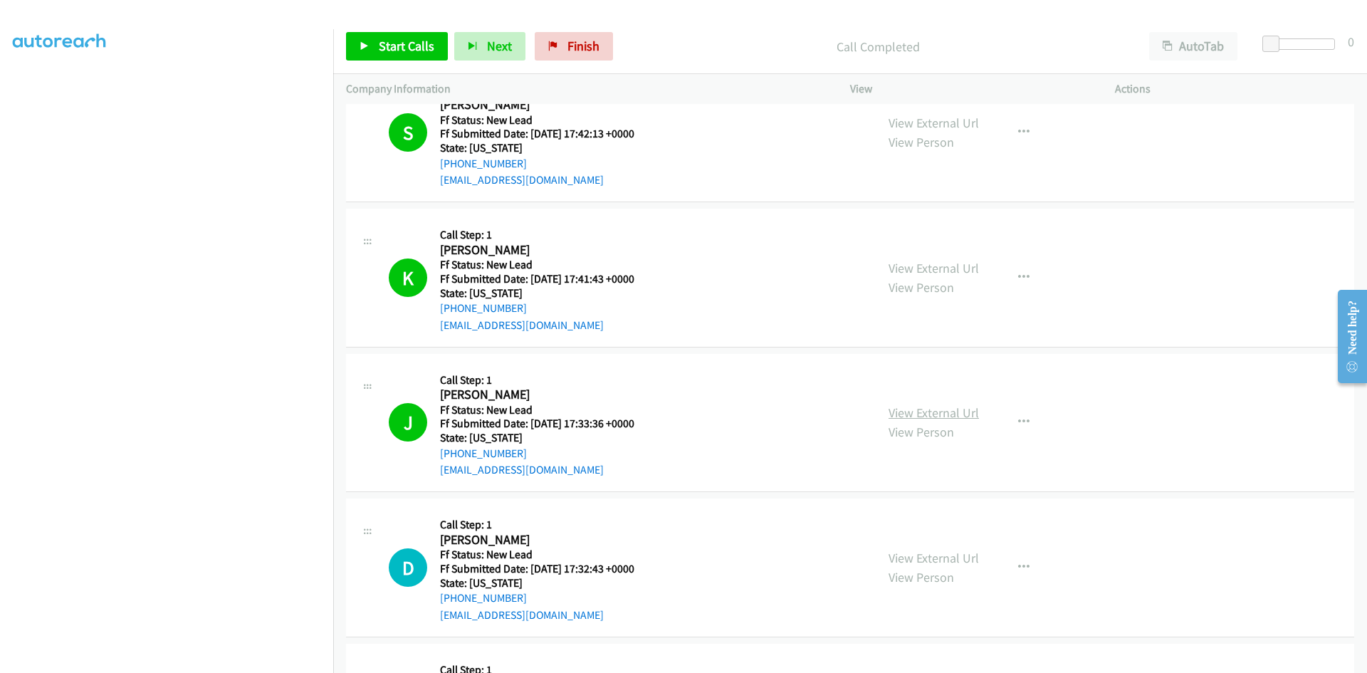
click at [888, 411] on link "View External Url" at bounding box center [933, 412] width 90 height 16
click at [368, 45] on icon at bounding box center [364, 47] width 10 height 10
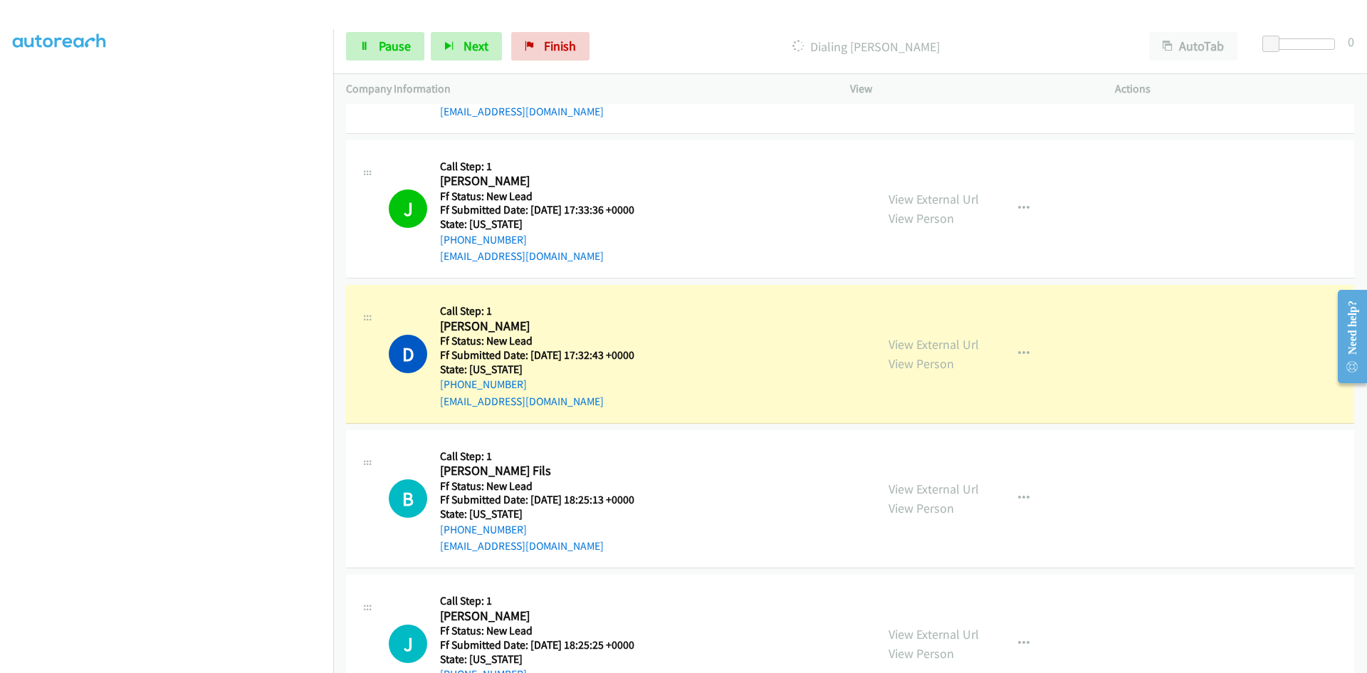
scroll to position [1197, 0]
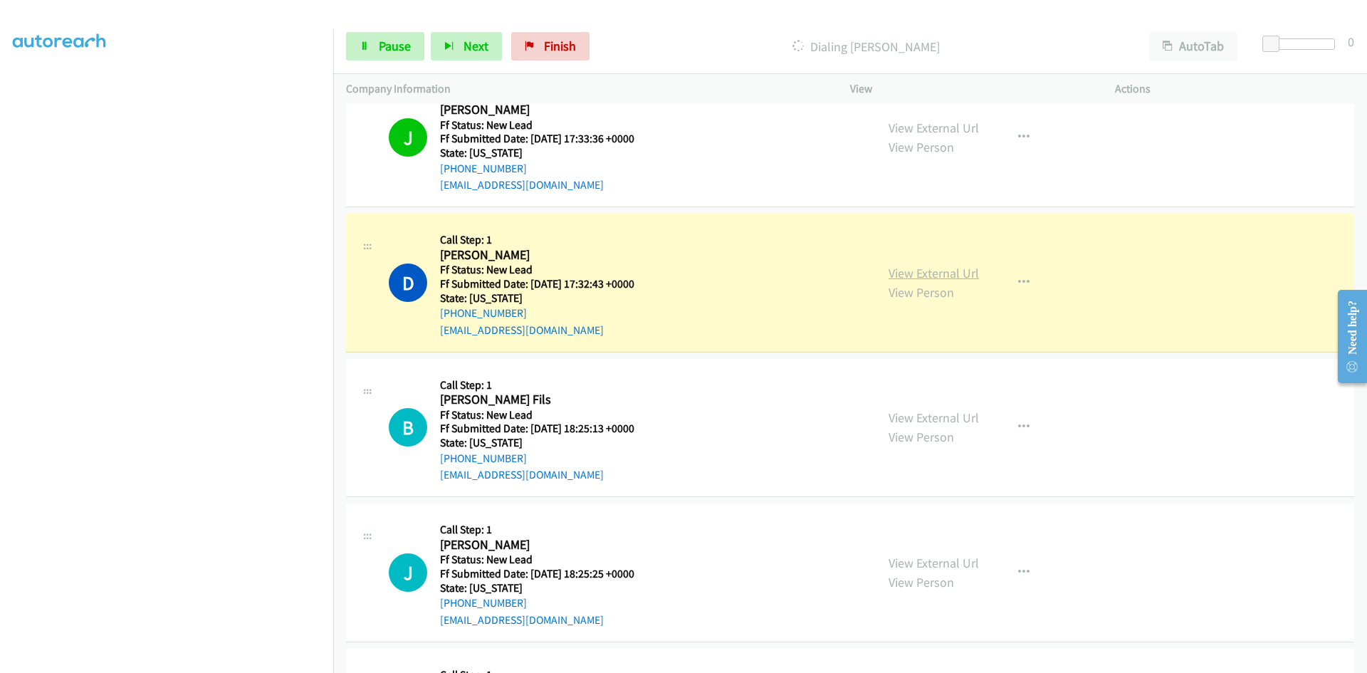
click at [955, 275] on link "View External Url" at bounding box center [933, 273] width 90 height 16
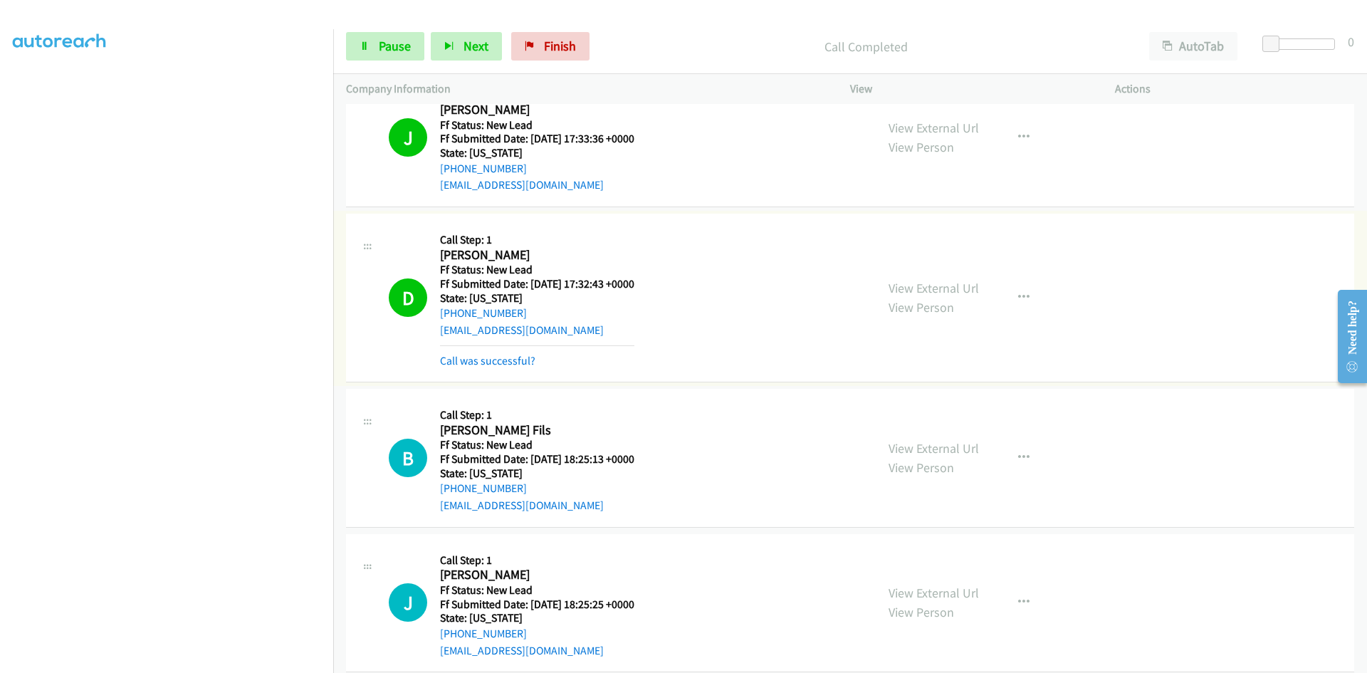
click at [519, 359] on link "Call was successful?" at bounding box center [487, 361] width 95 height 14
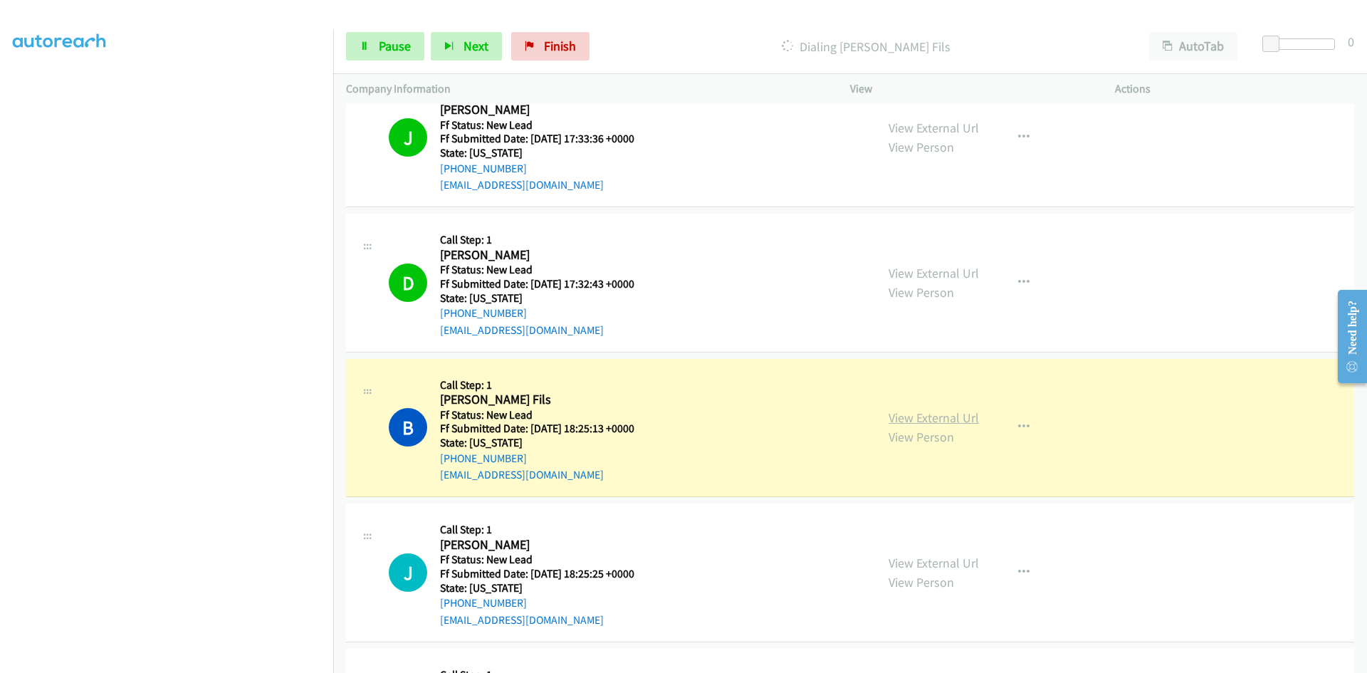
click at [919, 422] on link "View External Url" at bounding box center [933, 417] width 90 height 16
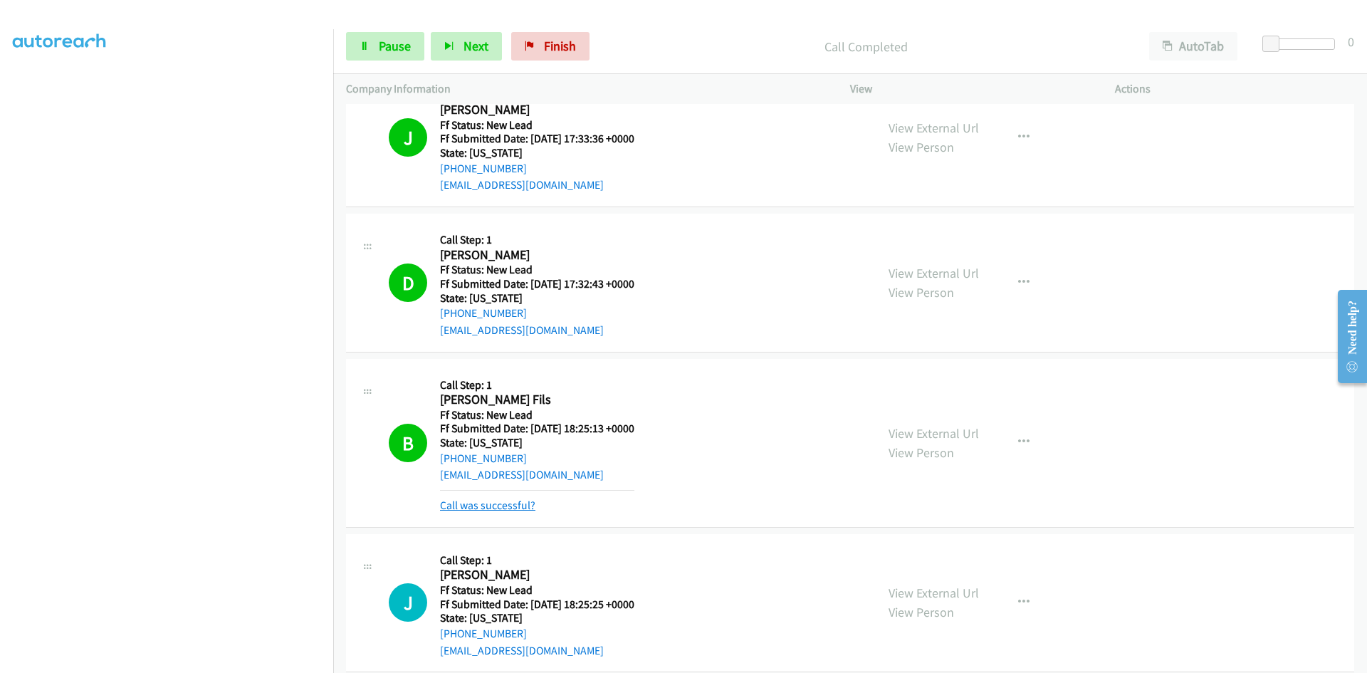
click at [510, 502] on link "Call was successful?" at bounding box center [487, 505] width 95 height 14
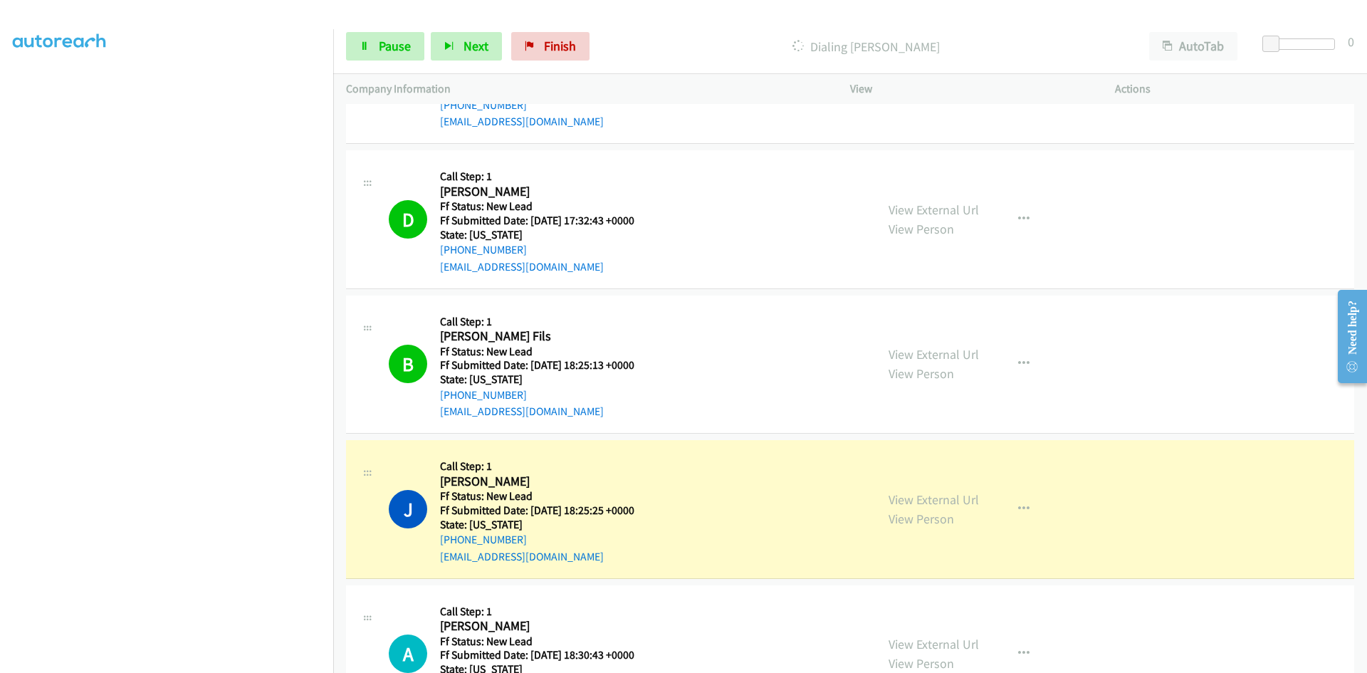
scroll to position [1333, 0]
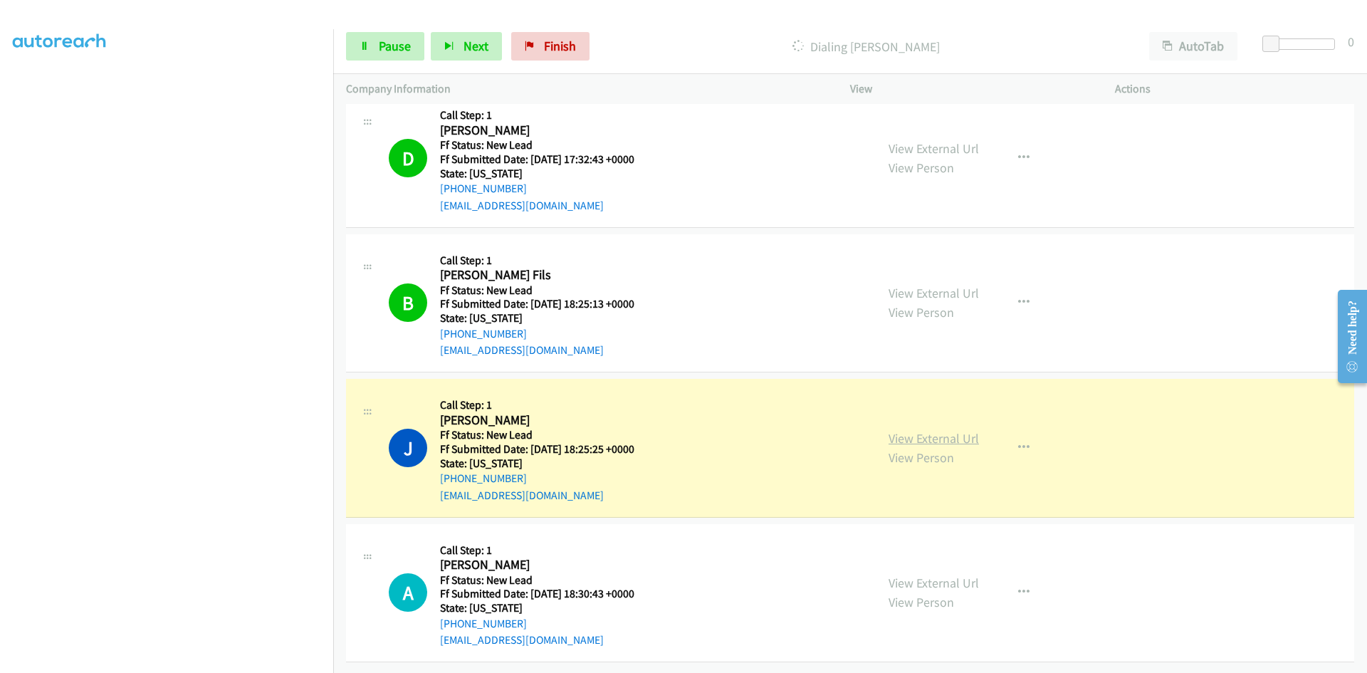
click at [920, 430] on link "View External Url" at bounding box center [933, 438] width 90 height 16
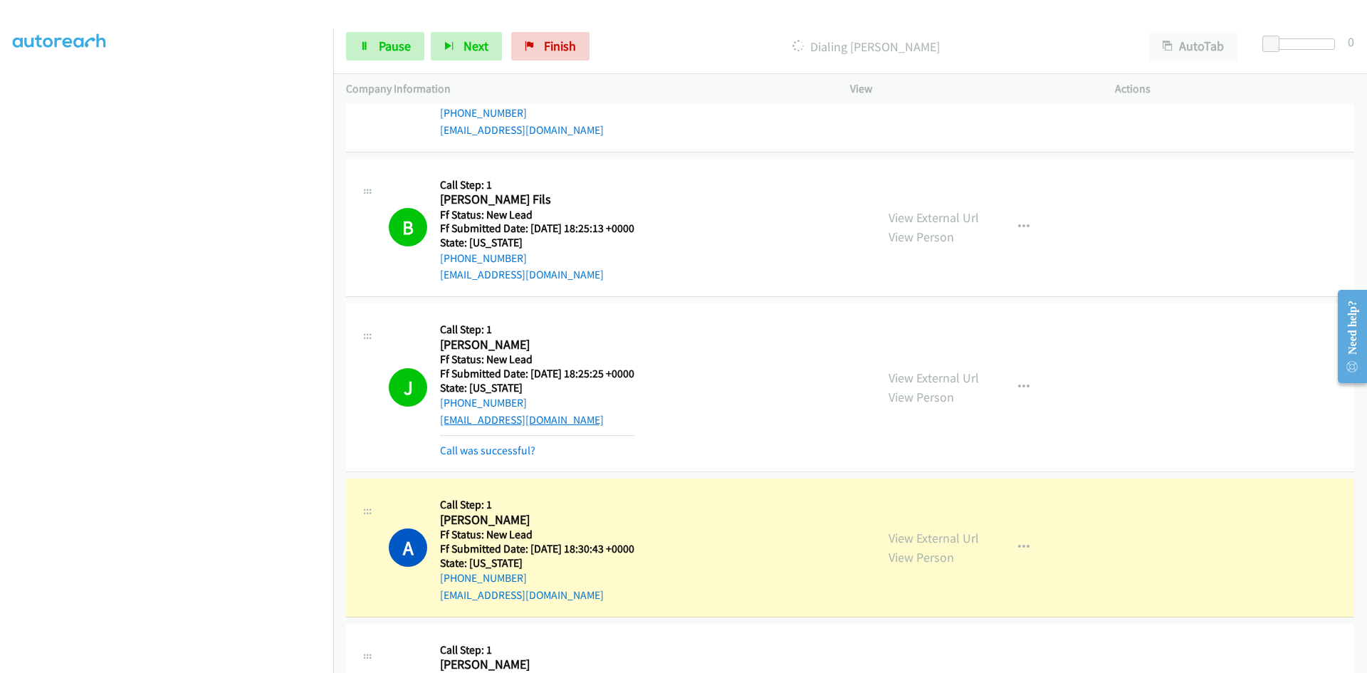
scroll to position [1475, 0]
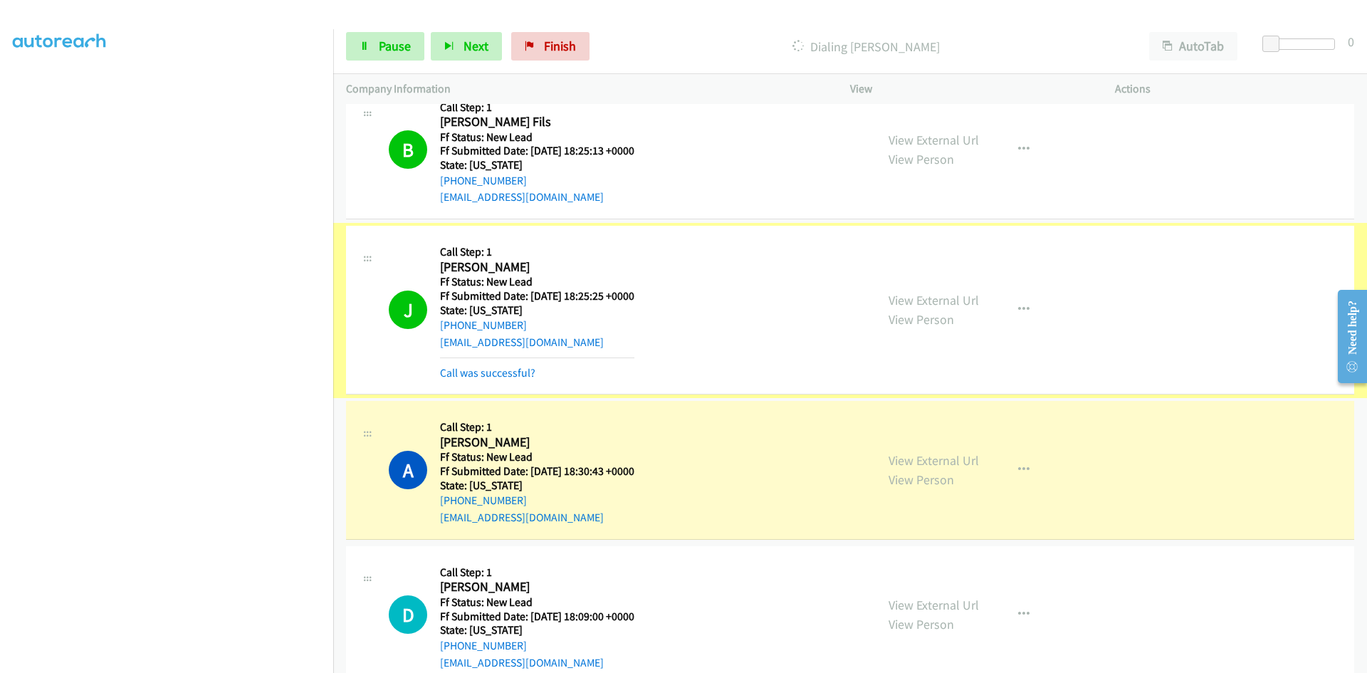
click at [513, 376] on link "Call was successful?" at bounding box center [487, 373] width 95 height 14
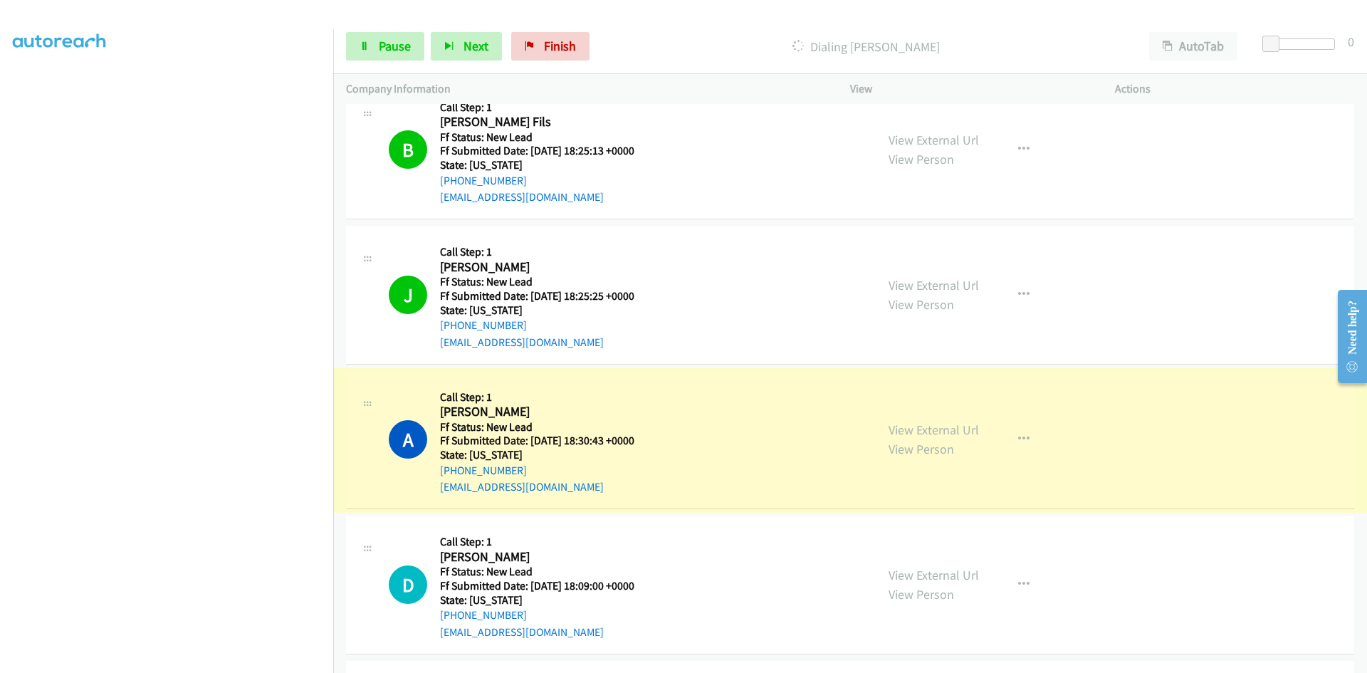
click at [953, 428] on link "View External Url" at bounding box center [933, 429] width 90 height 16
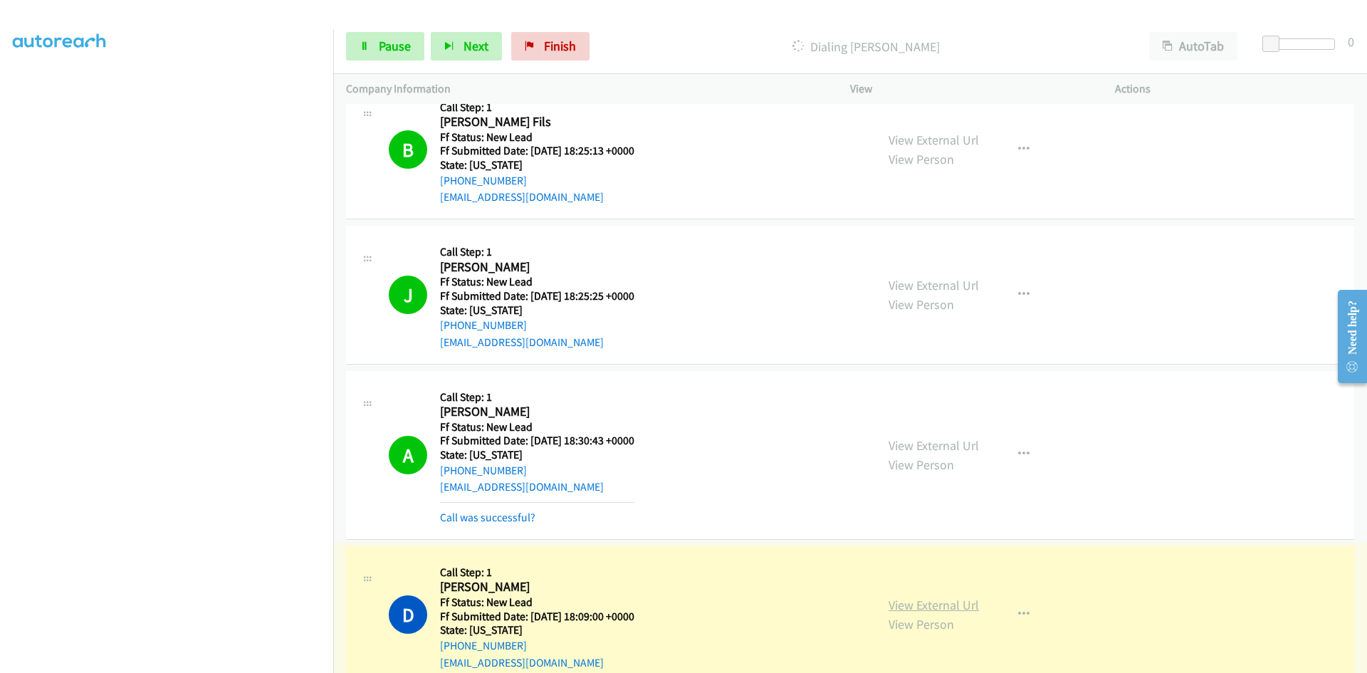
click at [915, 602] on link "View External Url" at bounding box center [933, 605] width 90 height 16
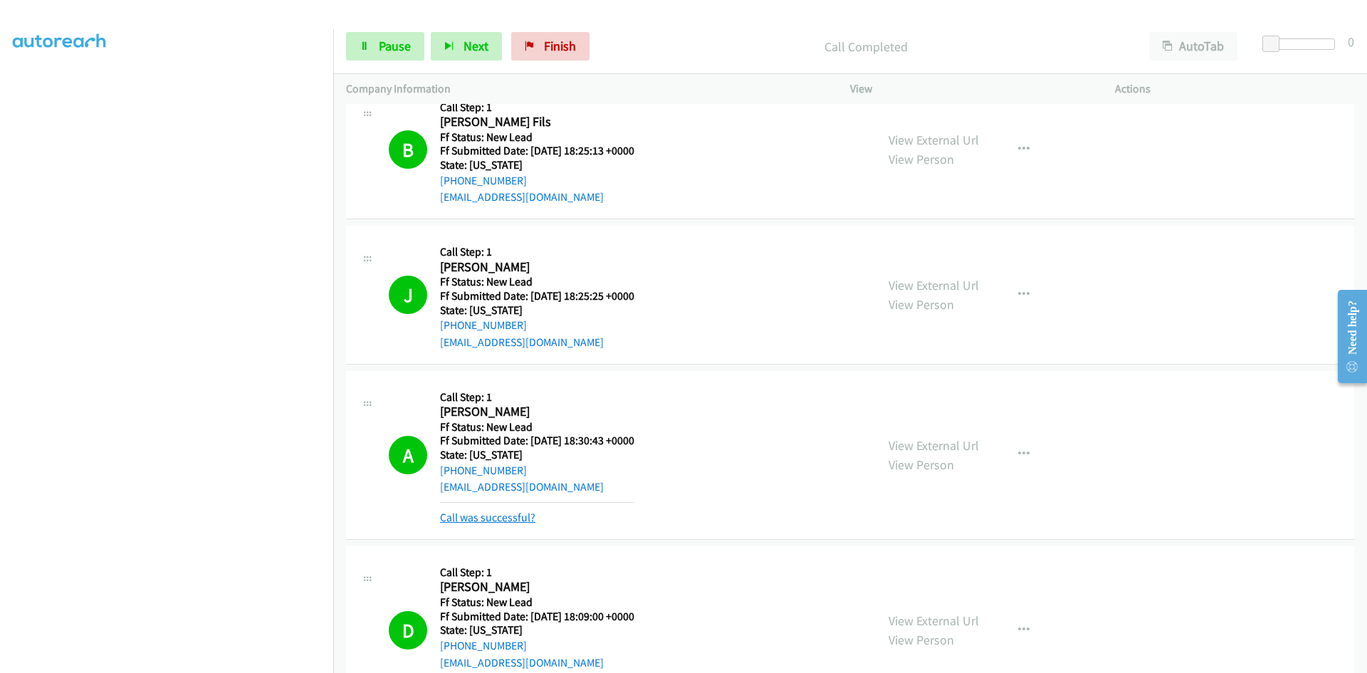
click at [495, 513] on link "Call was successful?" at bounding box center [487, 517] width 95 height 14
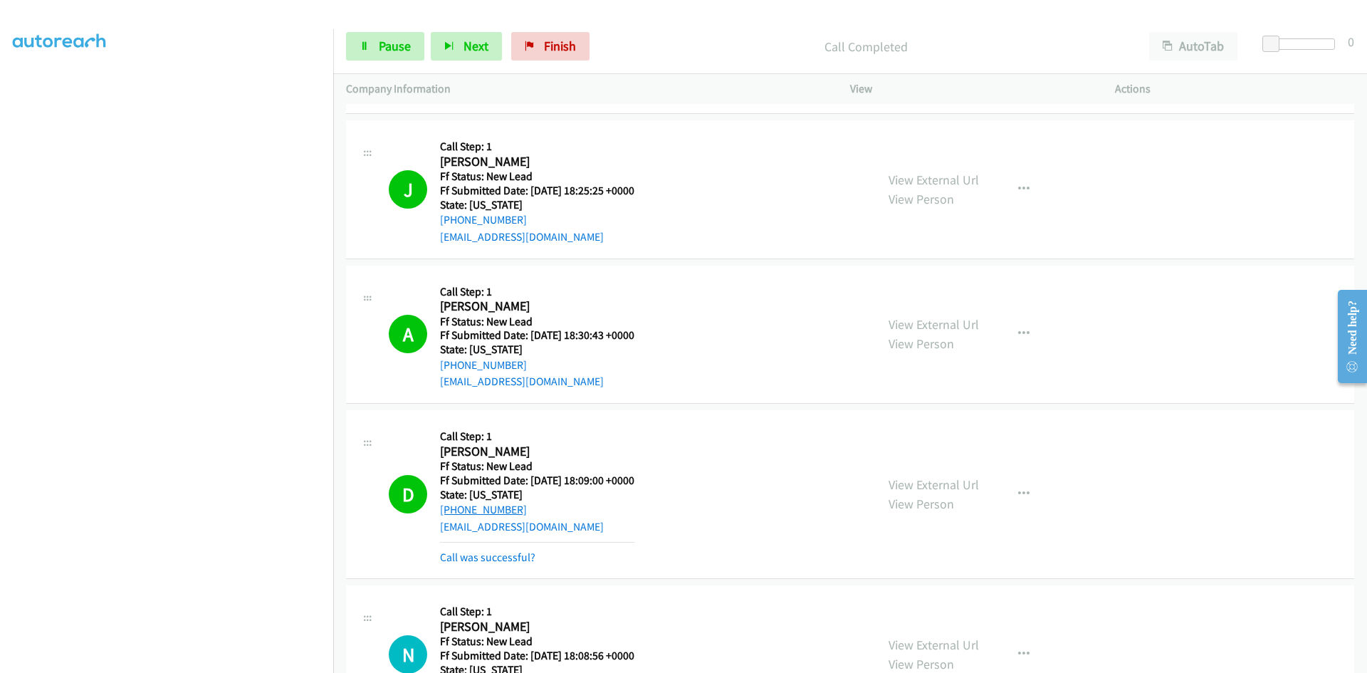
scroll to position [1617, 0]
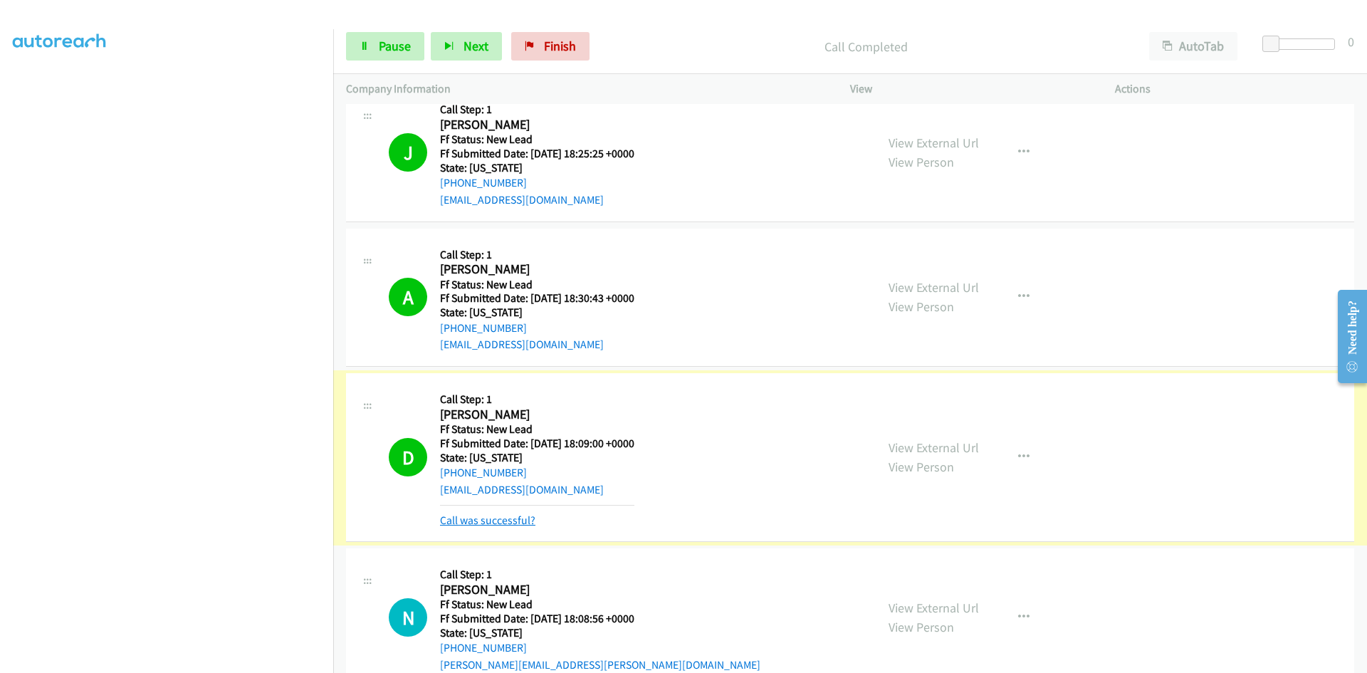
click at [500, 522] on link "Call was successful?" at bounding box center [487, 520] width 95 height 14
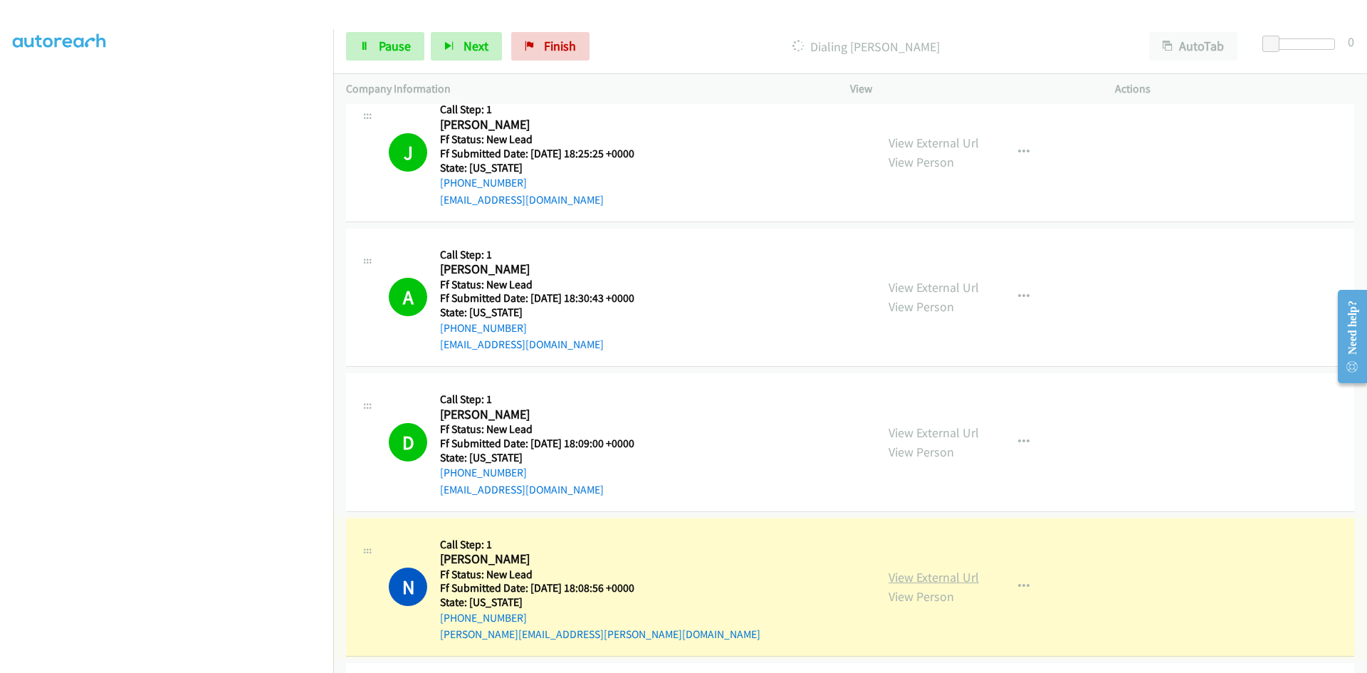
click at [930, 583] on link "View External Url" at bounding box center [933, 577] width 90 height 16
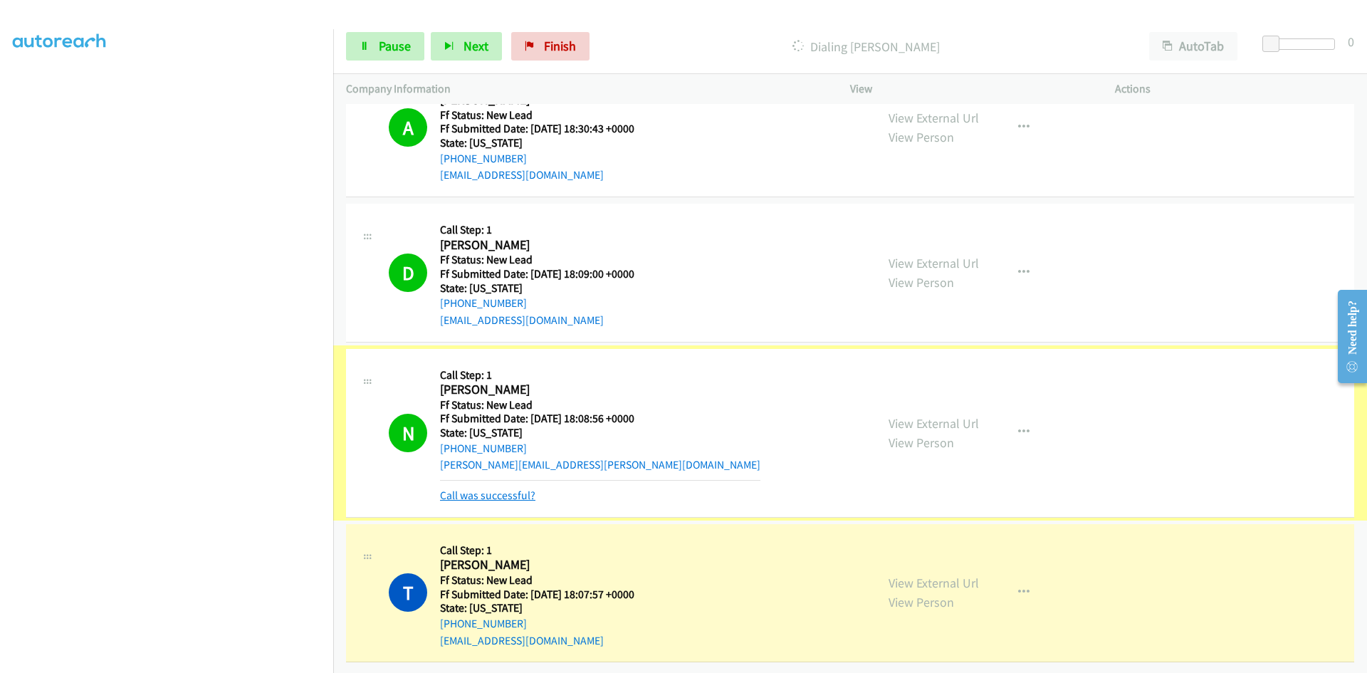
scroll to position [1797, 0]
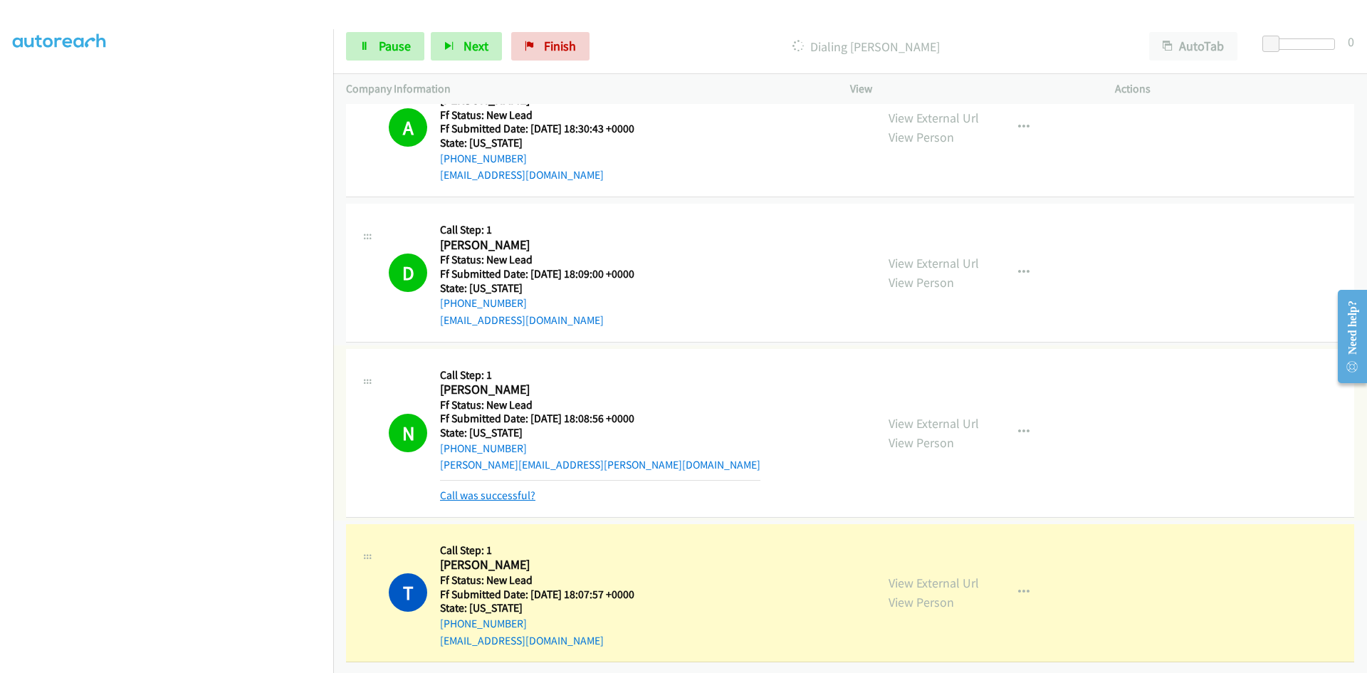
click at [467, 488] on link "Call was successful?" at bounding box center [487, 495] width 95 height 14
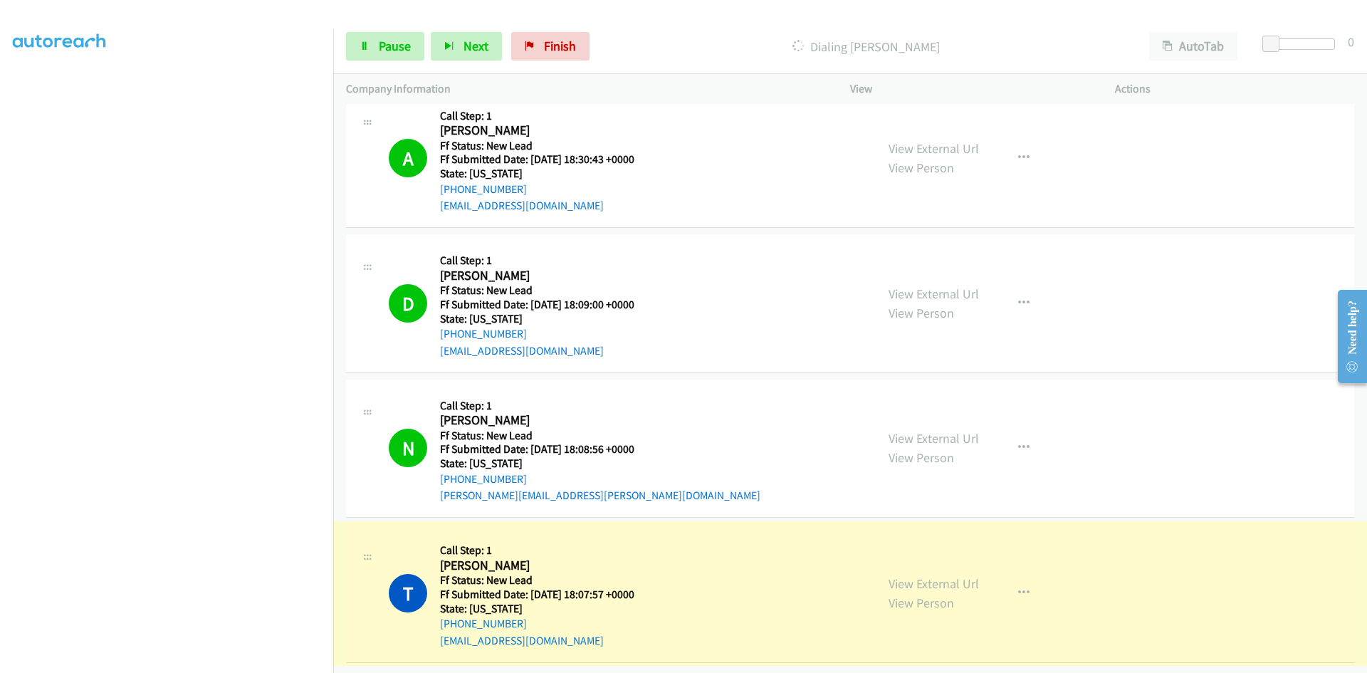
scroll to position [1767, 0]
click at [962, 575] on link "View External Url" at bounding box center [933, 583] width 90 height 16
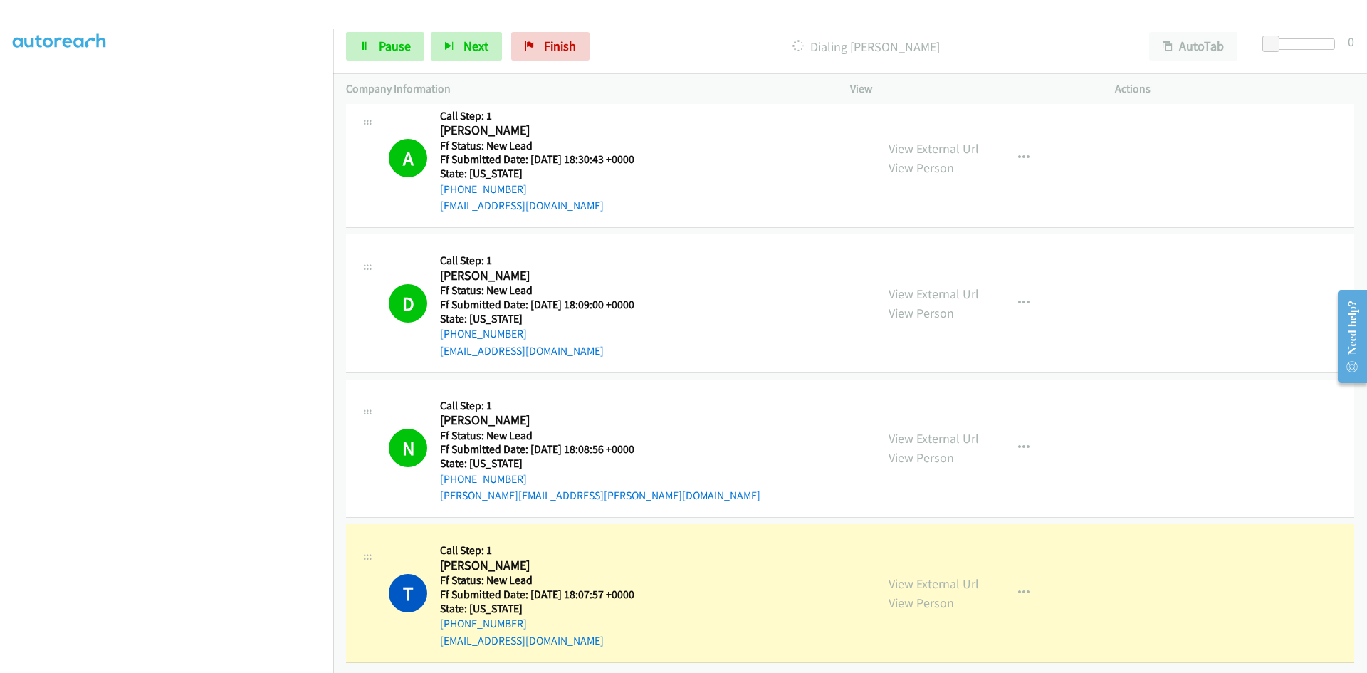
scroll to position [1797, 0]
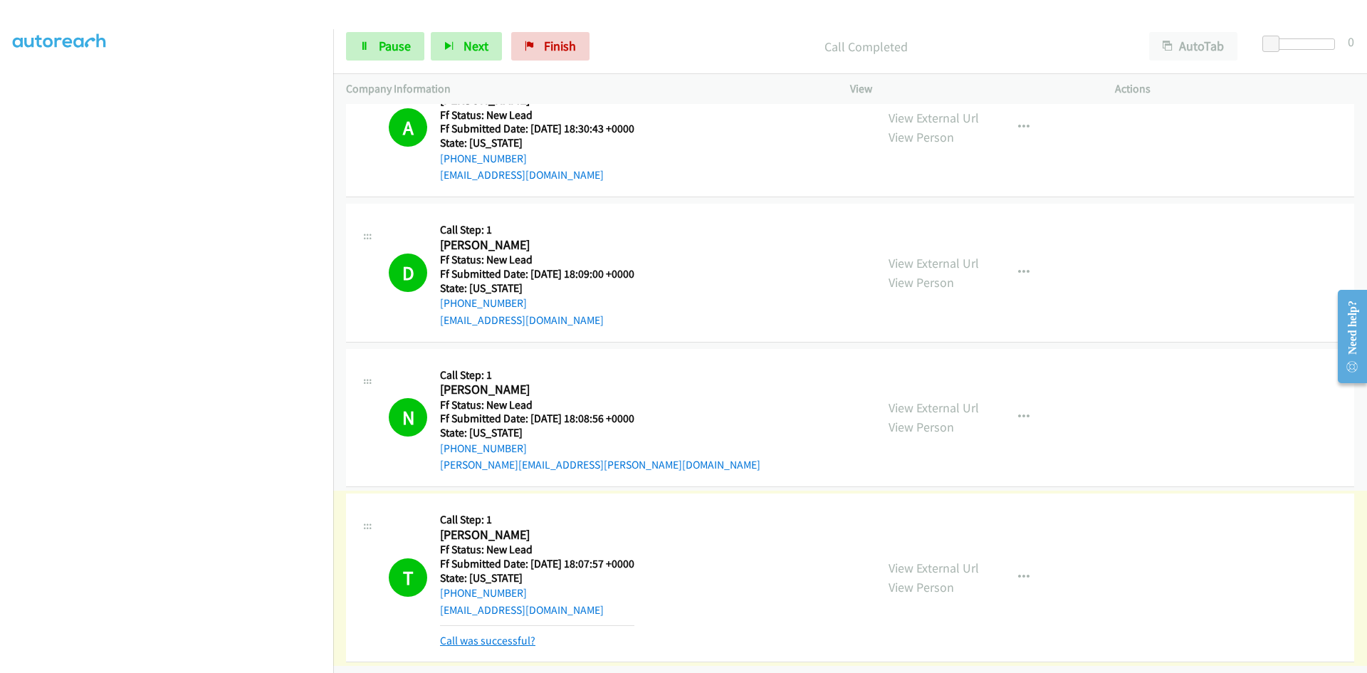
click at [519, 634] on link "Call was successful?" at bounding box center [487, 641] width 95 height 14
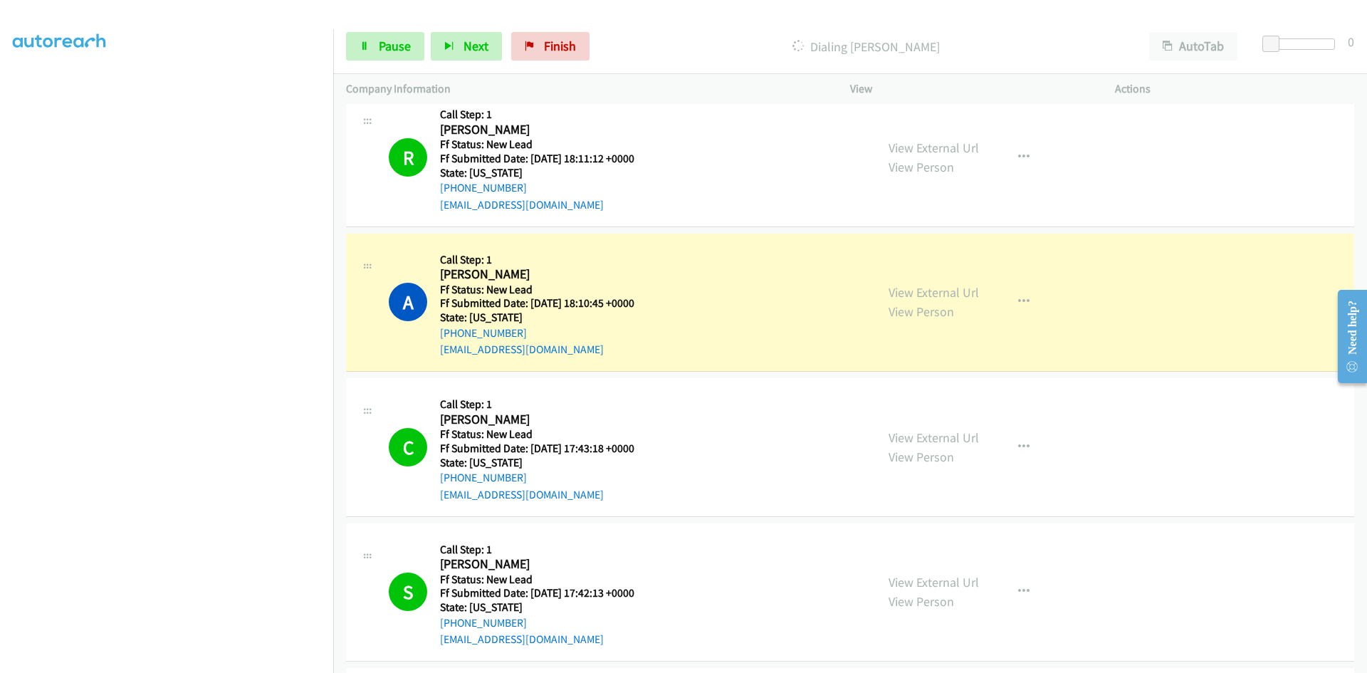
scroll to position [485, 0]
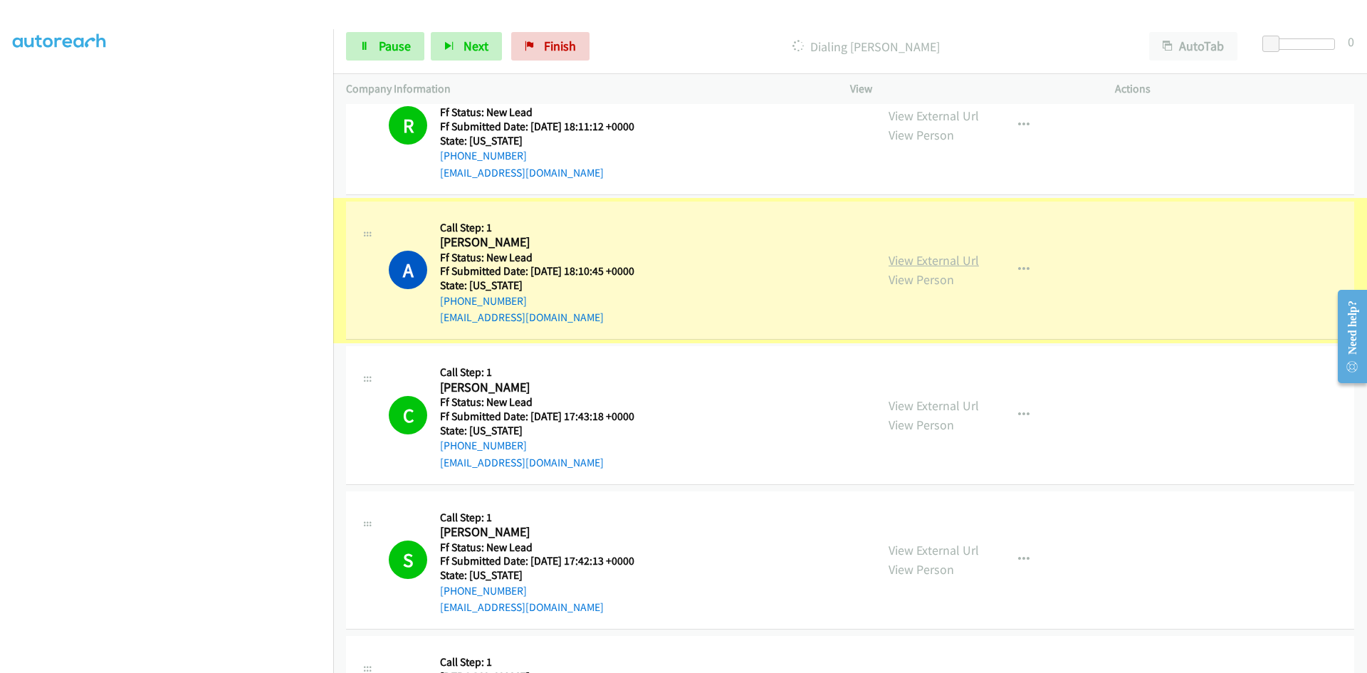
click at [960, 258] on link "View External Url" at bounding box center [933, 260] width 90 height 16
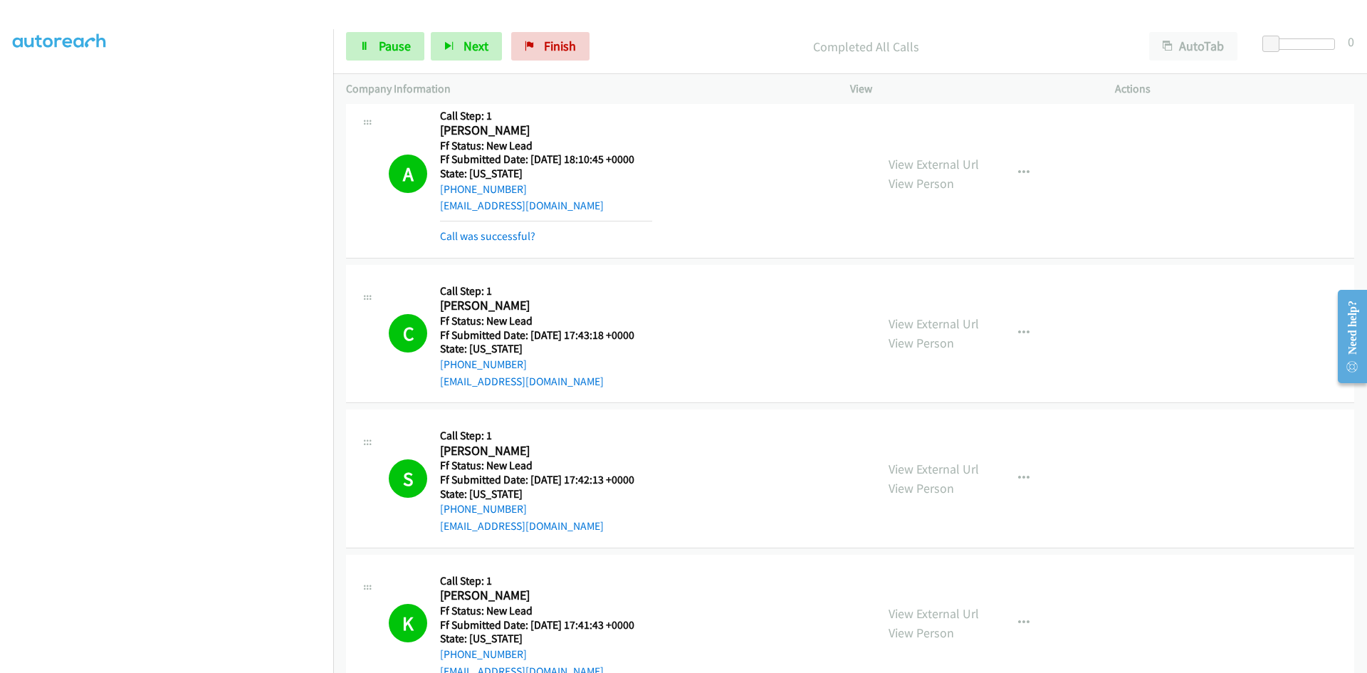
scroll to position [490, 0]
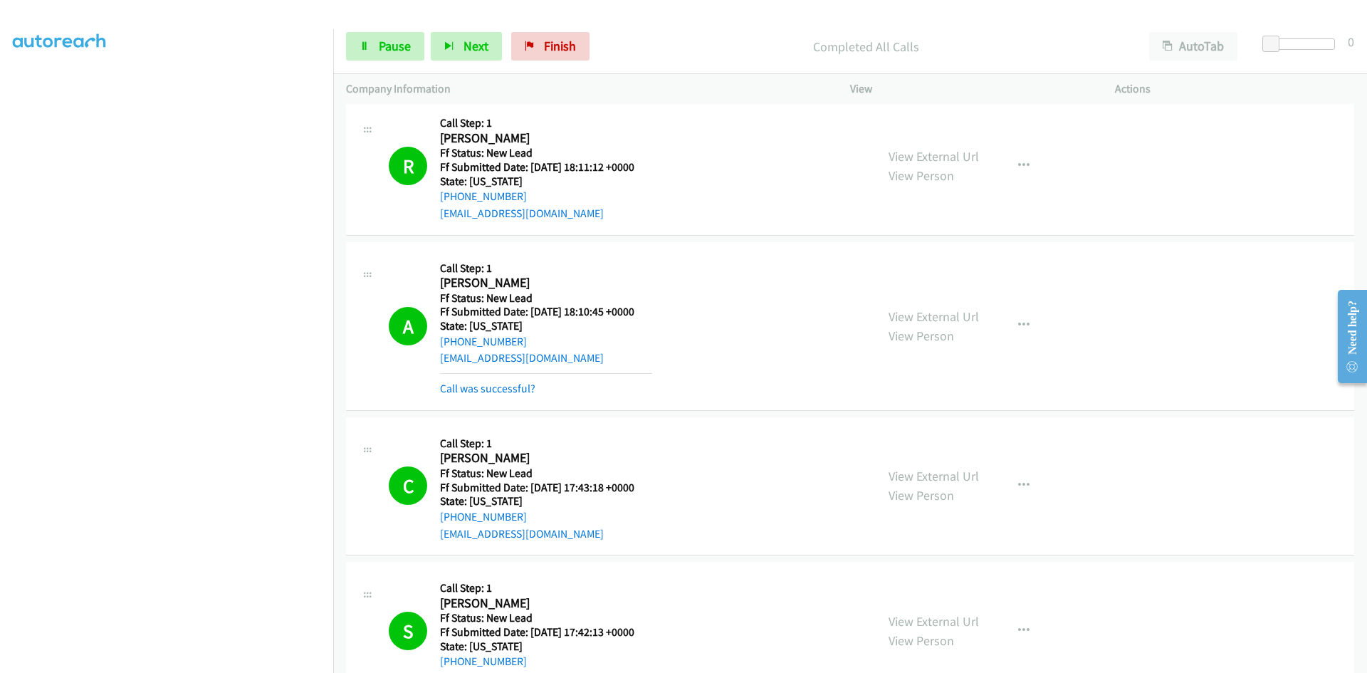
click at [505, 395] on div "Call was successful?" at bounding box center [546, 388] width 212 height 17
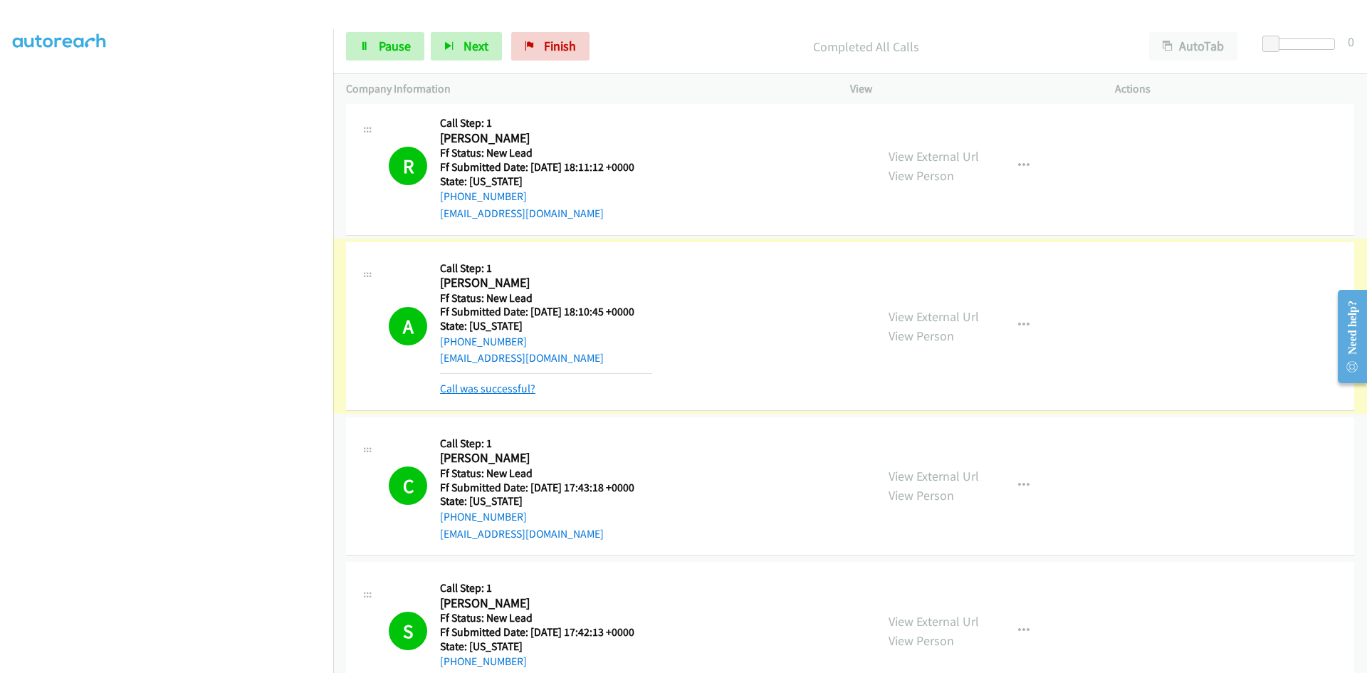
click at [503, 390] on link "Call was successful?" at bounding box center [487, 389] width 95 height 14
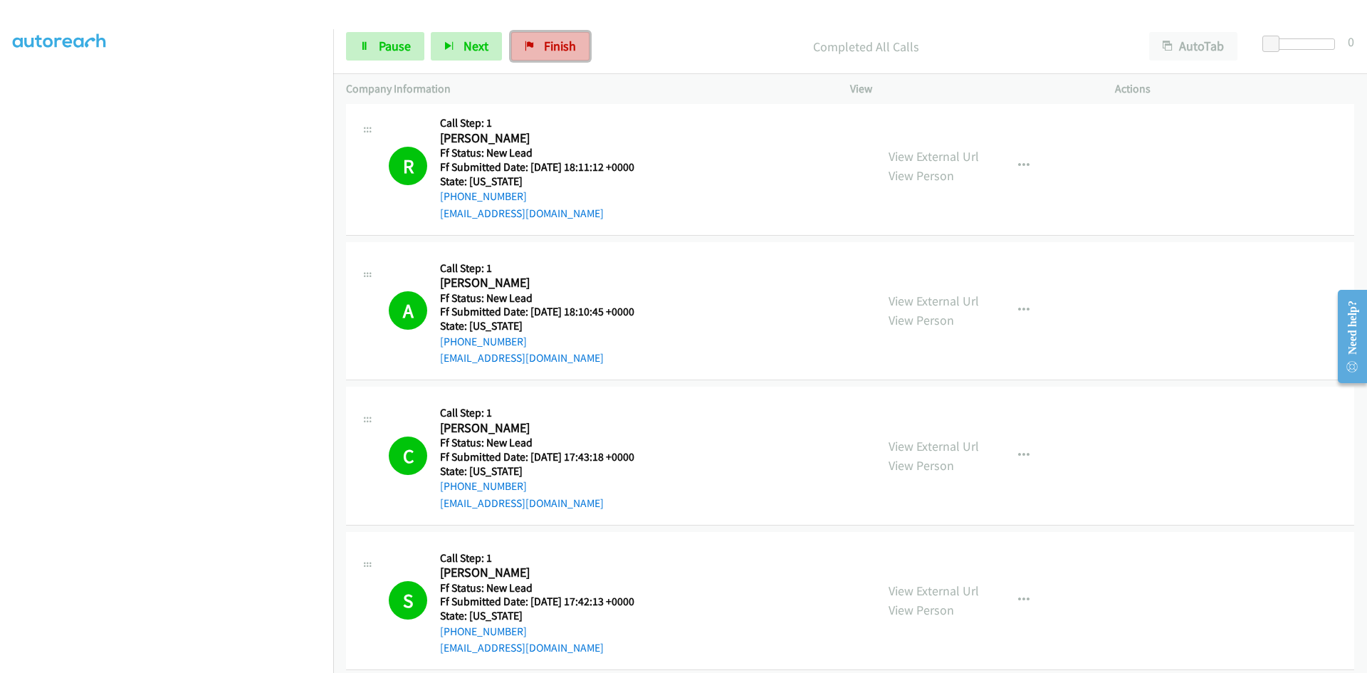
click at [528, 51] on link "Finish" at bounding box center [550, 46] width 78 height 28
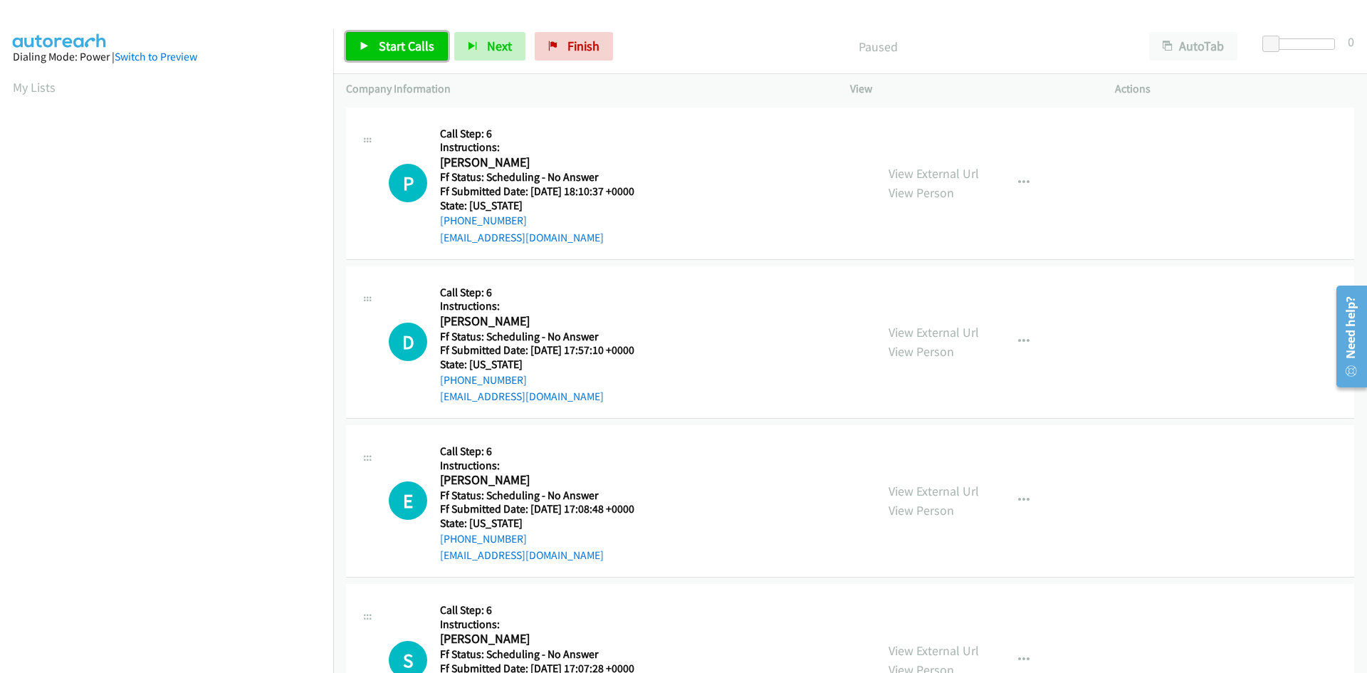
click at [401, 50] on span "Start Calls" at bounding box center [407, 46] width 56 height 16
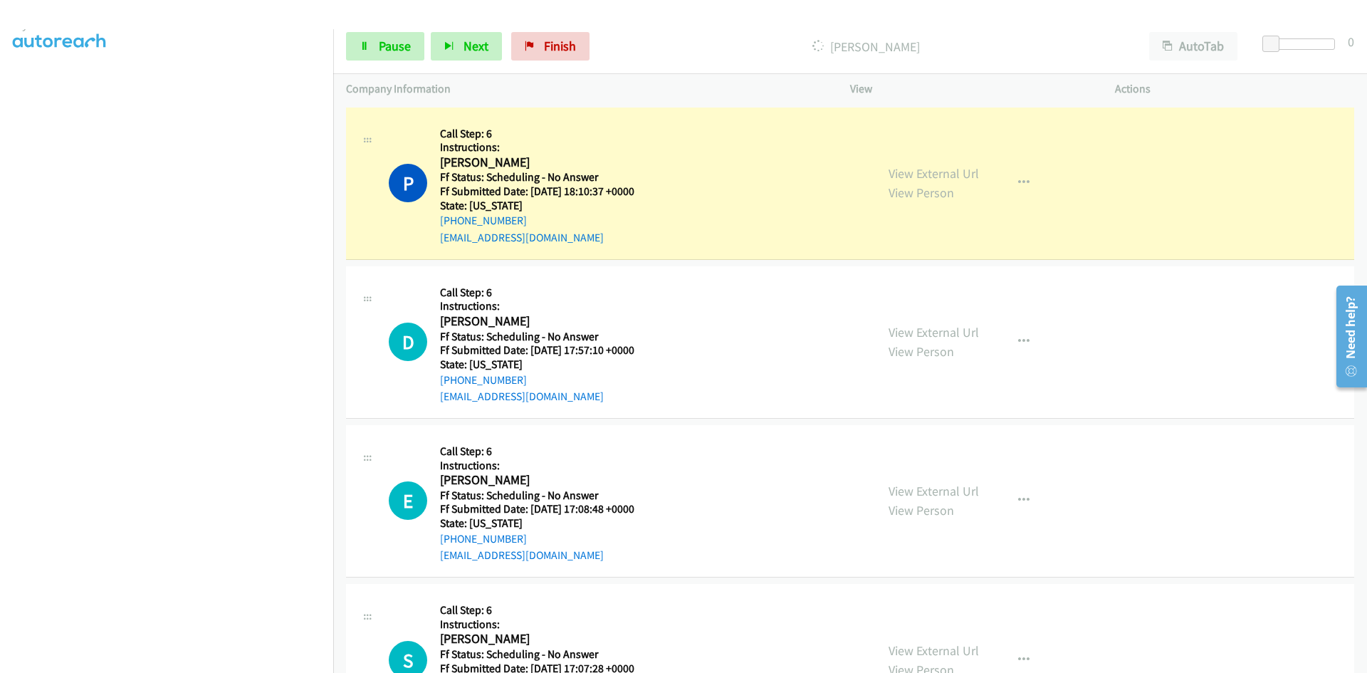
scroll to position [125, 0]
click at [908, 173] on link "View External Url" at bounding box center [933, 173] width 90 height 16
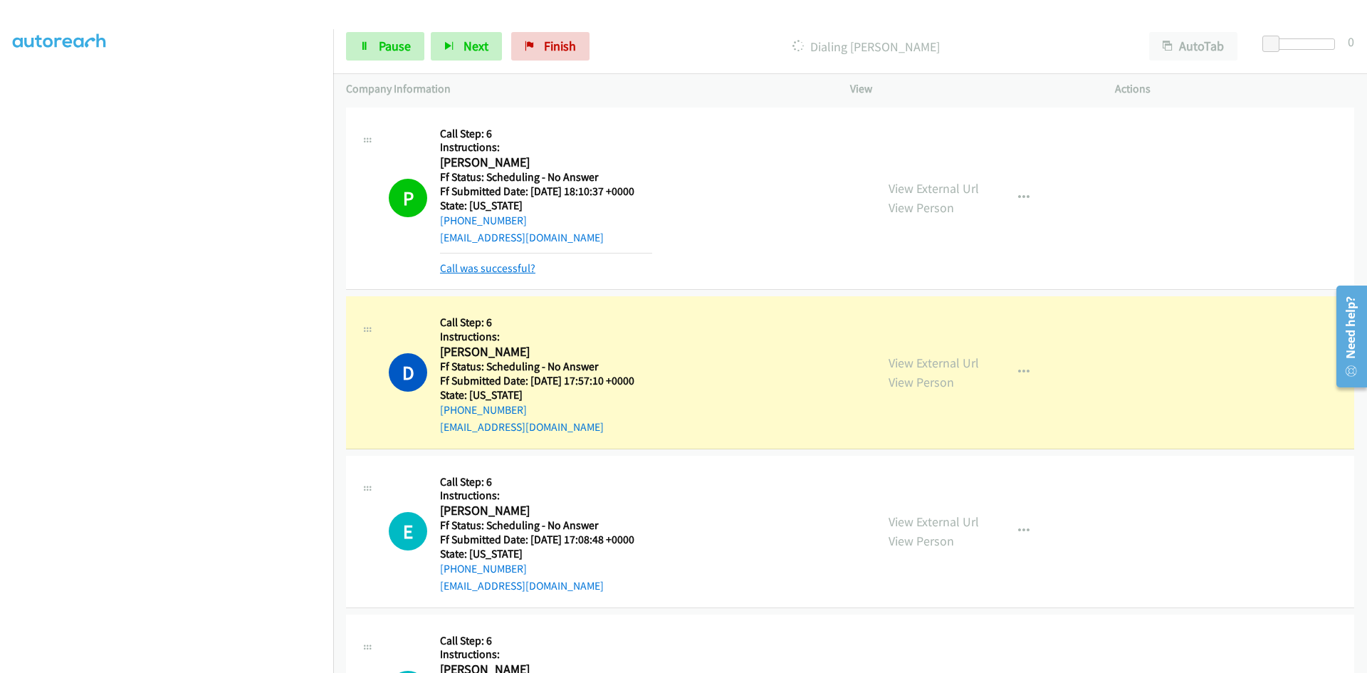
click at [493, 268] on link "Call was successful?" at bounding box center [487, 268] width 95 height 14
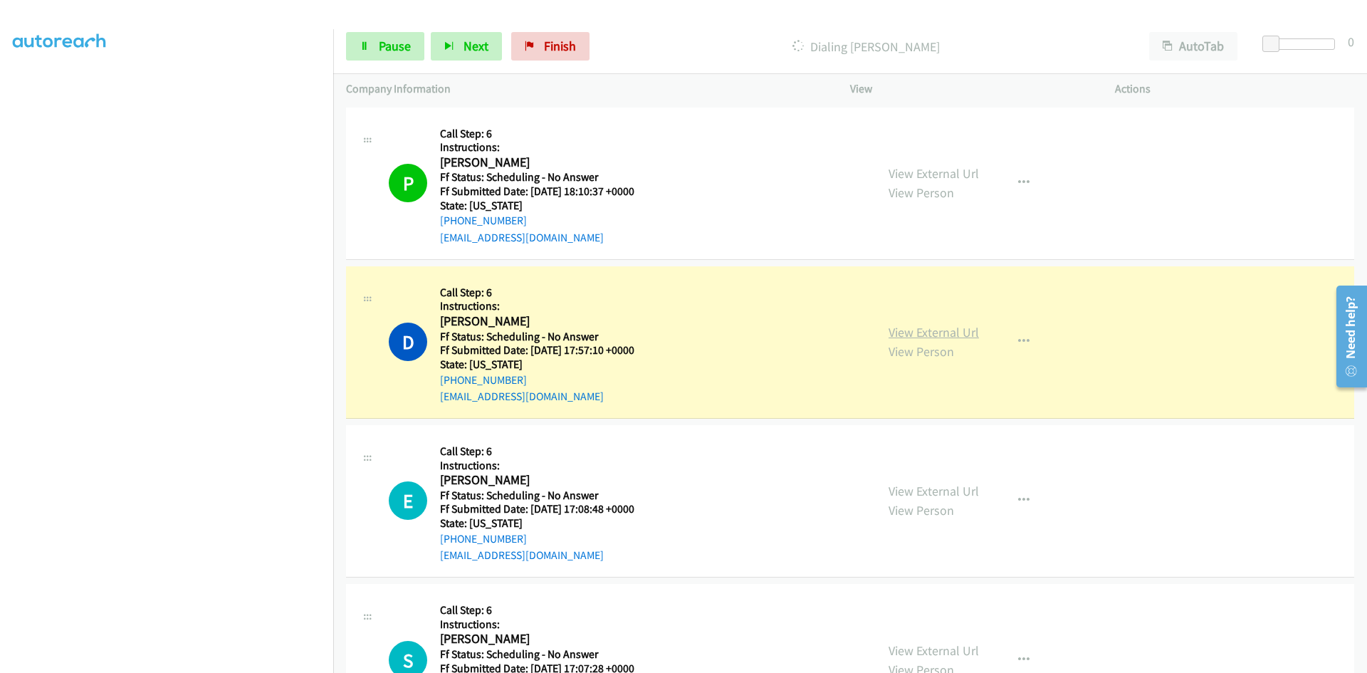
click at [903, 335] on link "View External Url" at bounding box center [933, 332] width 90 height 16
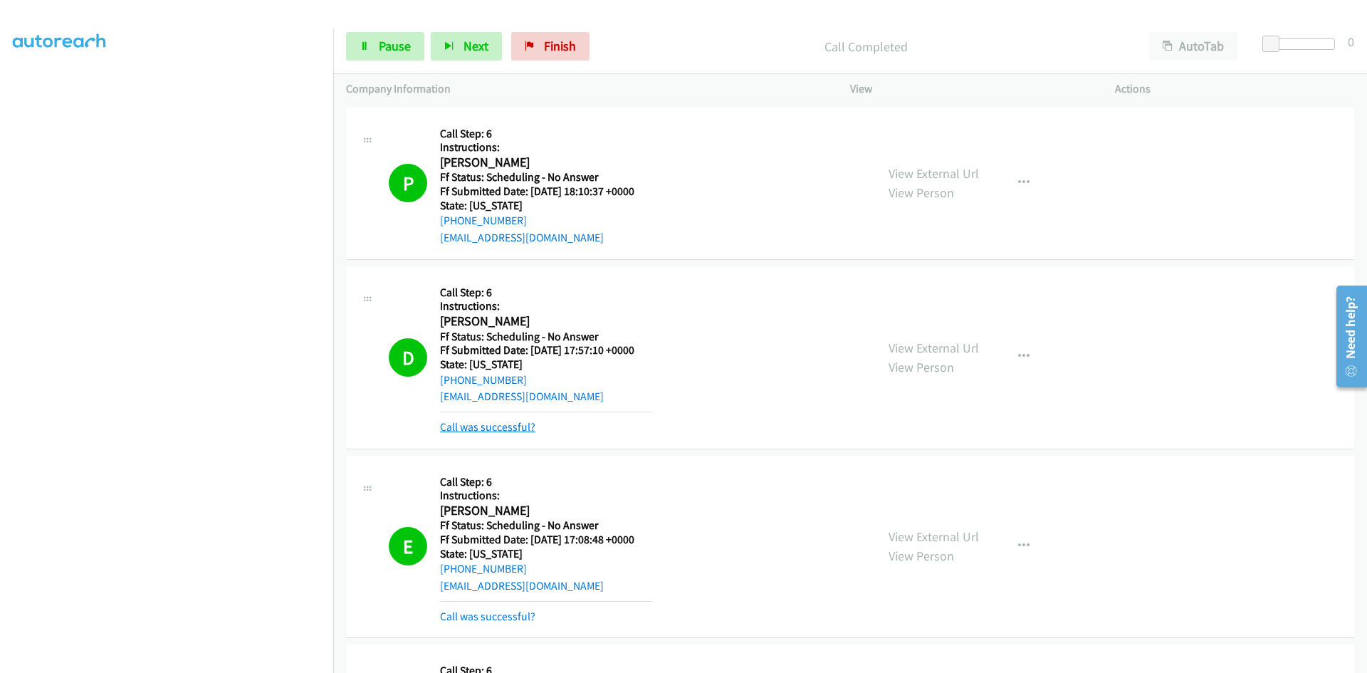
click at [483, 429] on link "Call was successful?" at bounding box center [487, 427] width 95 height 14
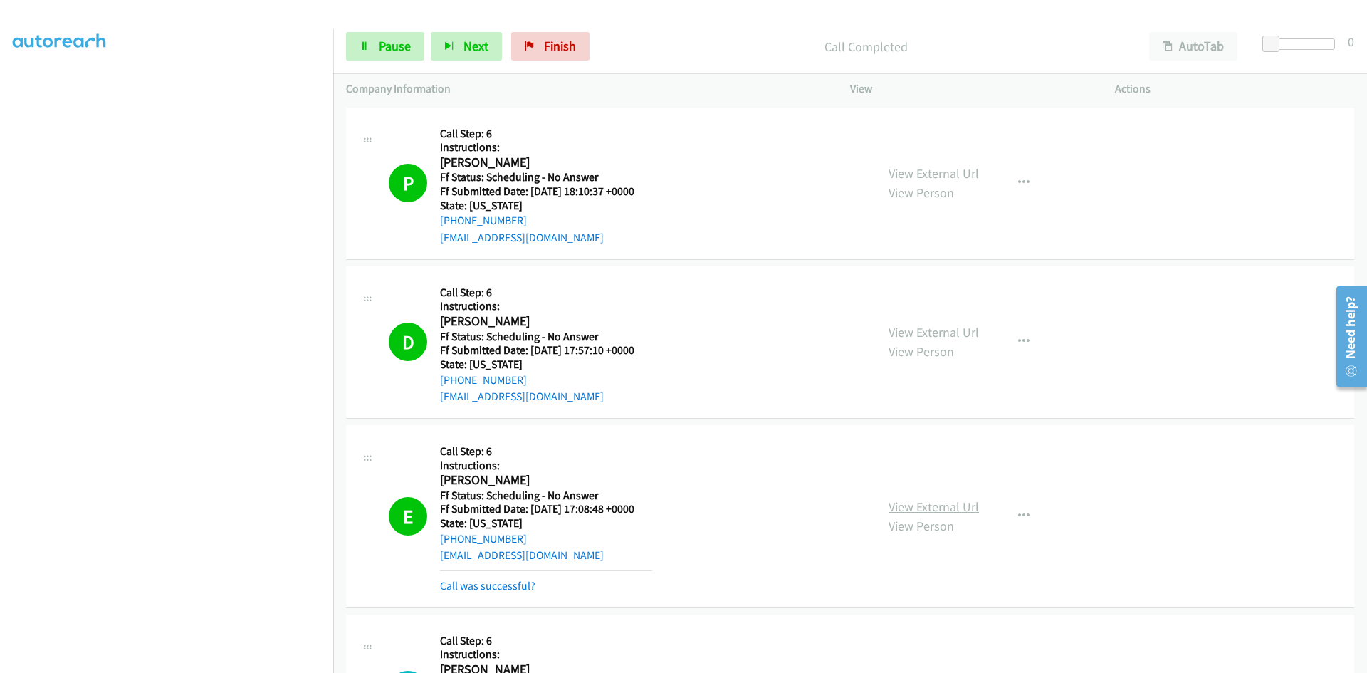
click at [909, 508] on link "View External Url" at bounding box center [933, 506] width 90 height 16
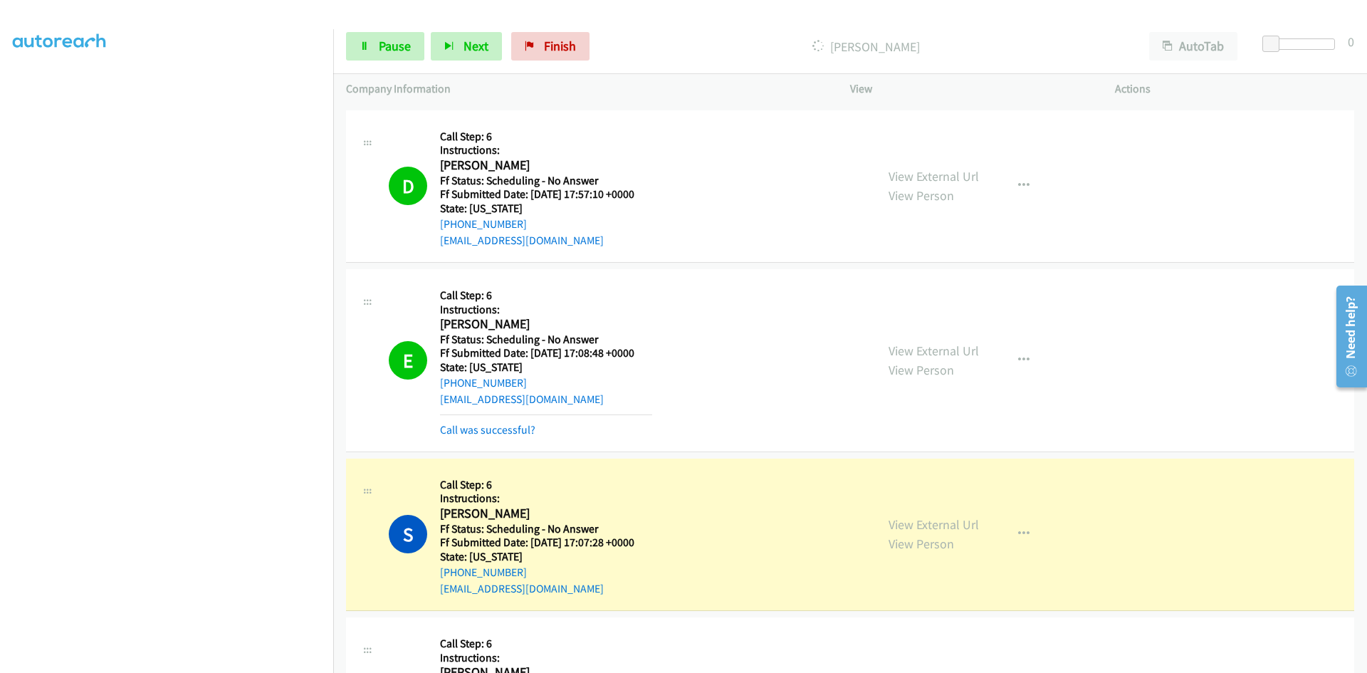
scroll to position [214, 0]
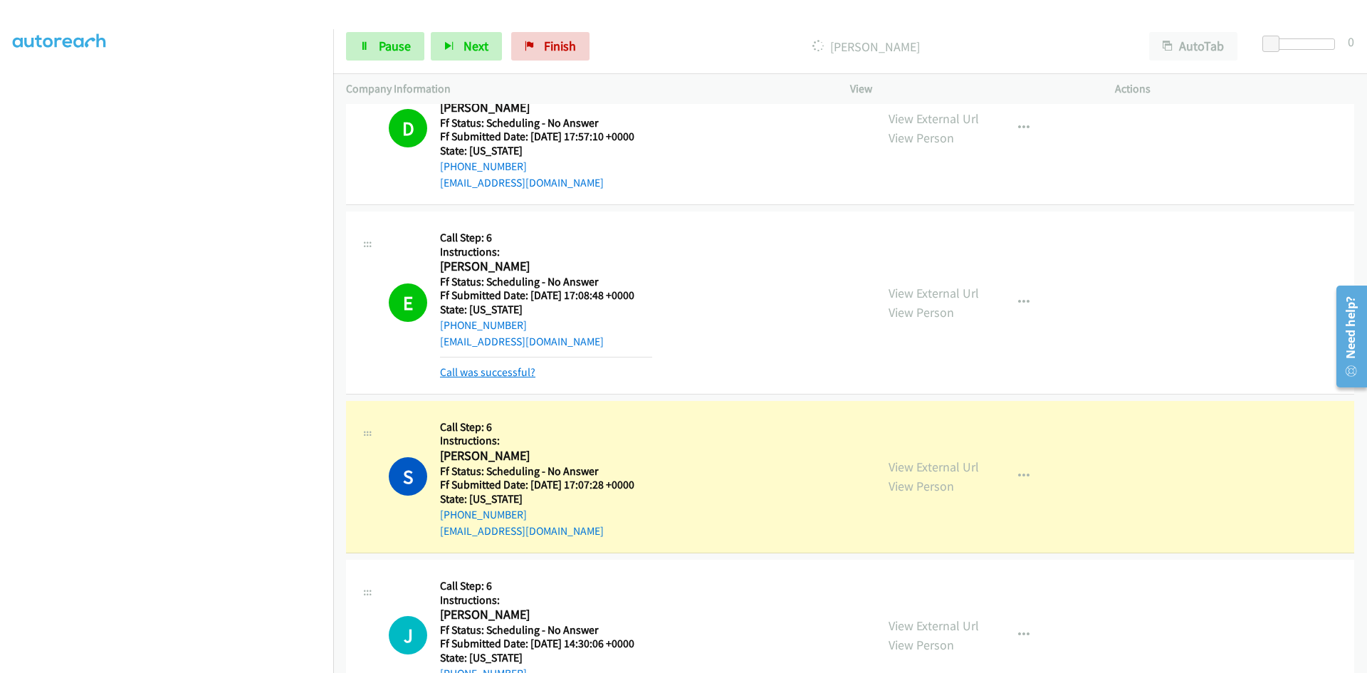
click at [520, 373] on link "Call was successful?" at bounding box center [487, 372] width 95 height 14
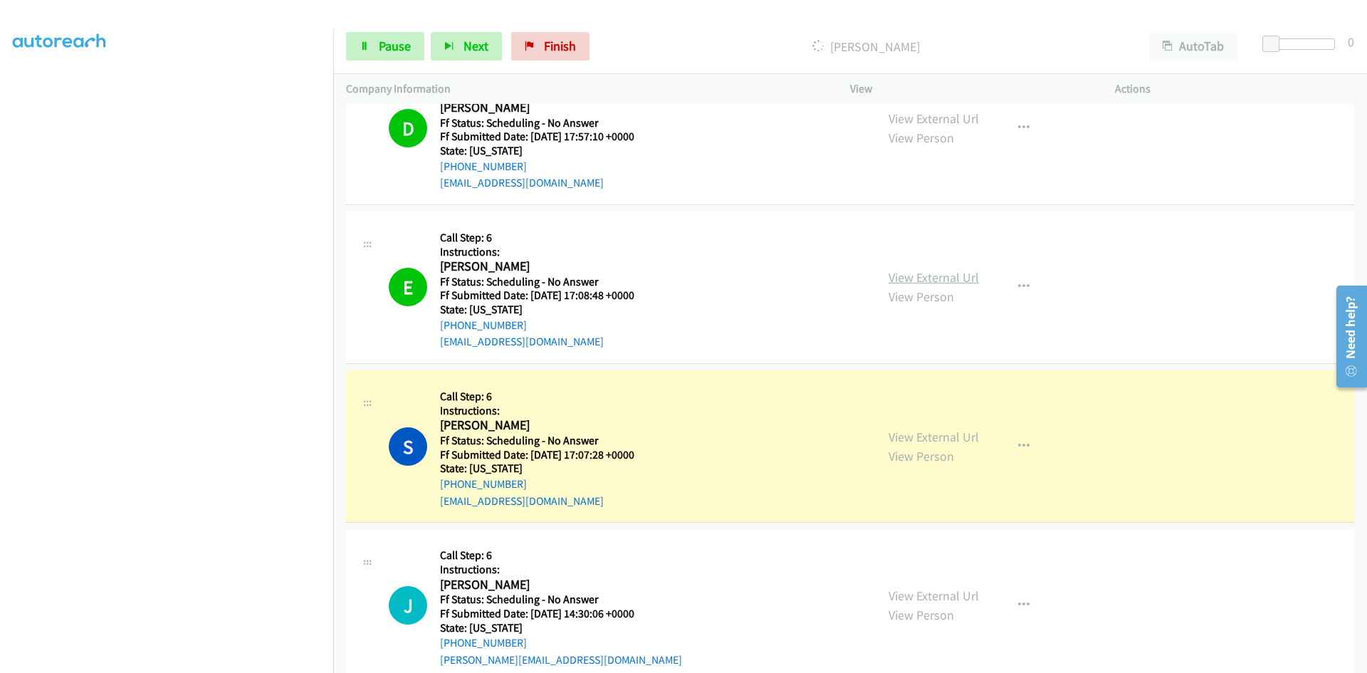
click at [957, 276] on link "View External Url" at bounding box center [933, 277] width 90 height 16
click at [933, 436] on link "View External Url" at bounding box center [933, 437] width 90 height 16
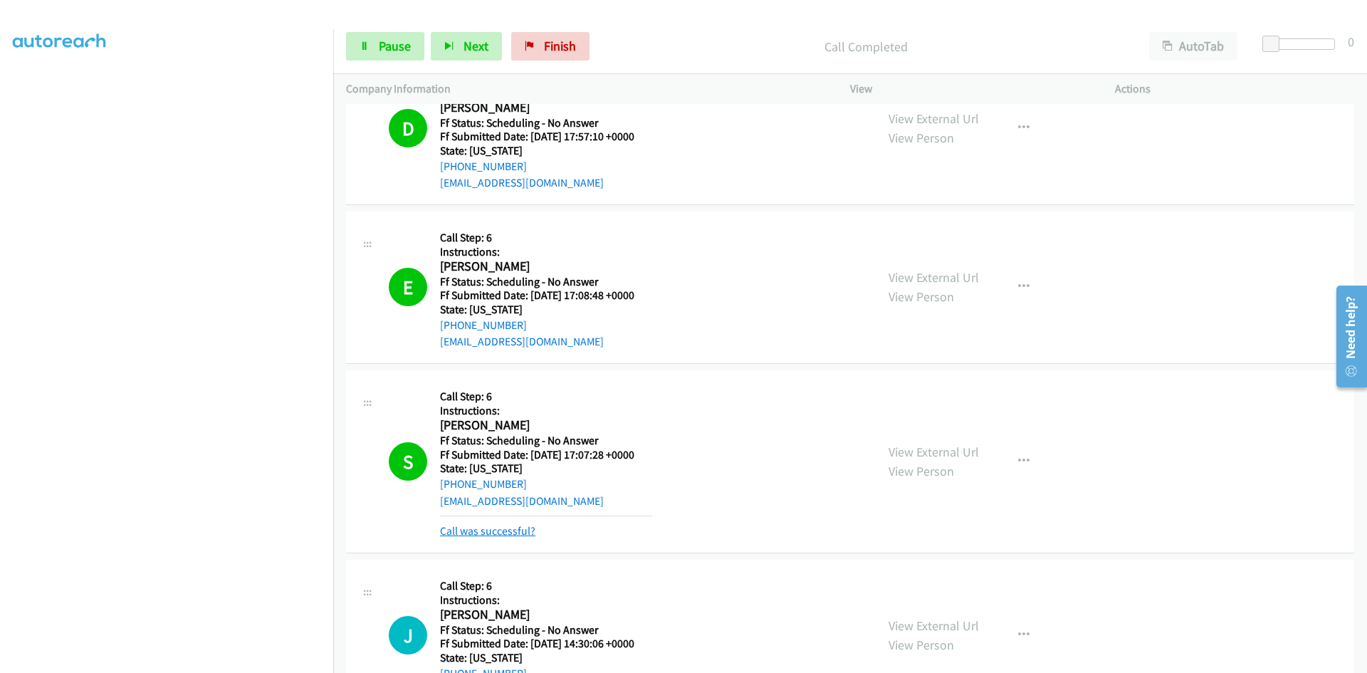
click at [475, 530] on link "Call was successful?" at bounding box center [487, 531] width 95 height 14
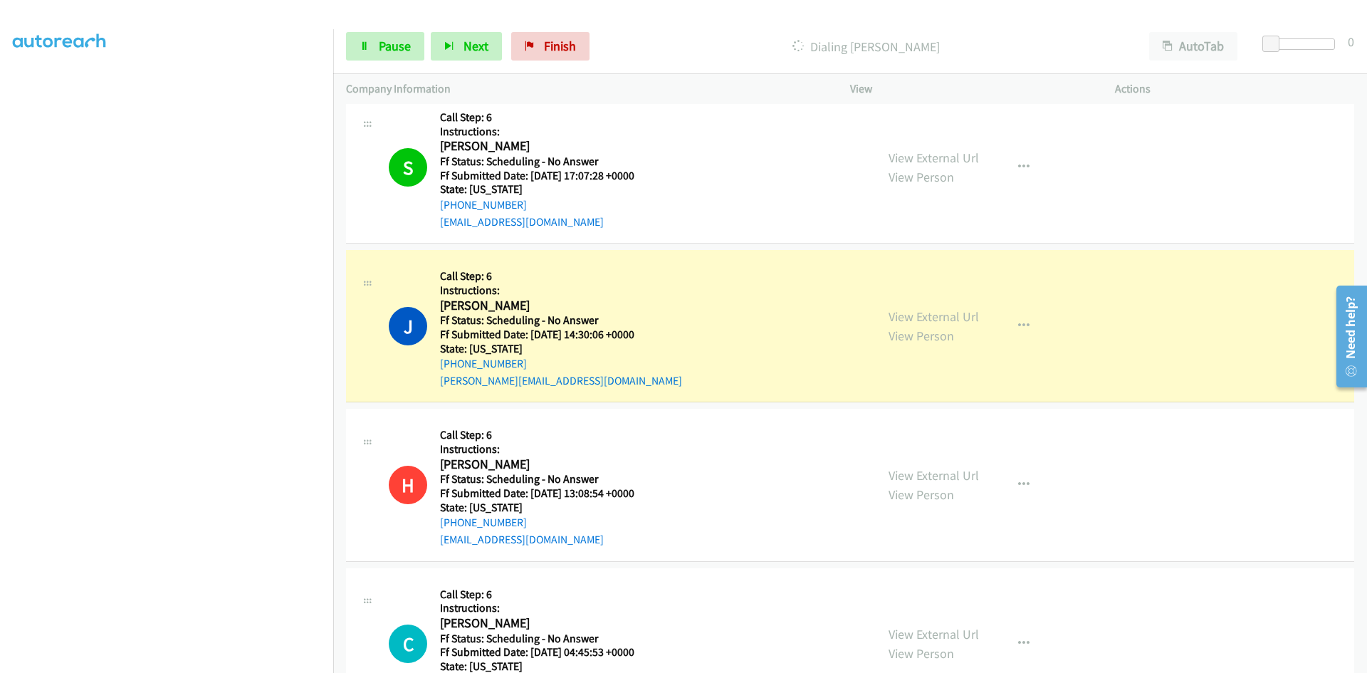
scroll to position [498, 0]
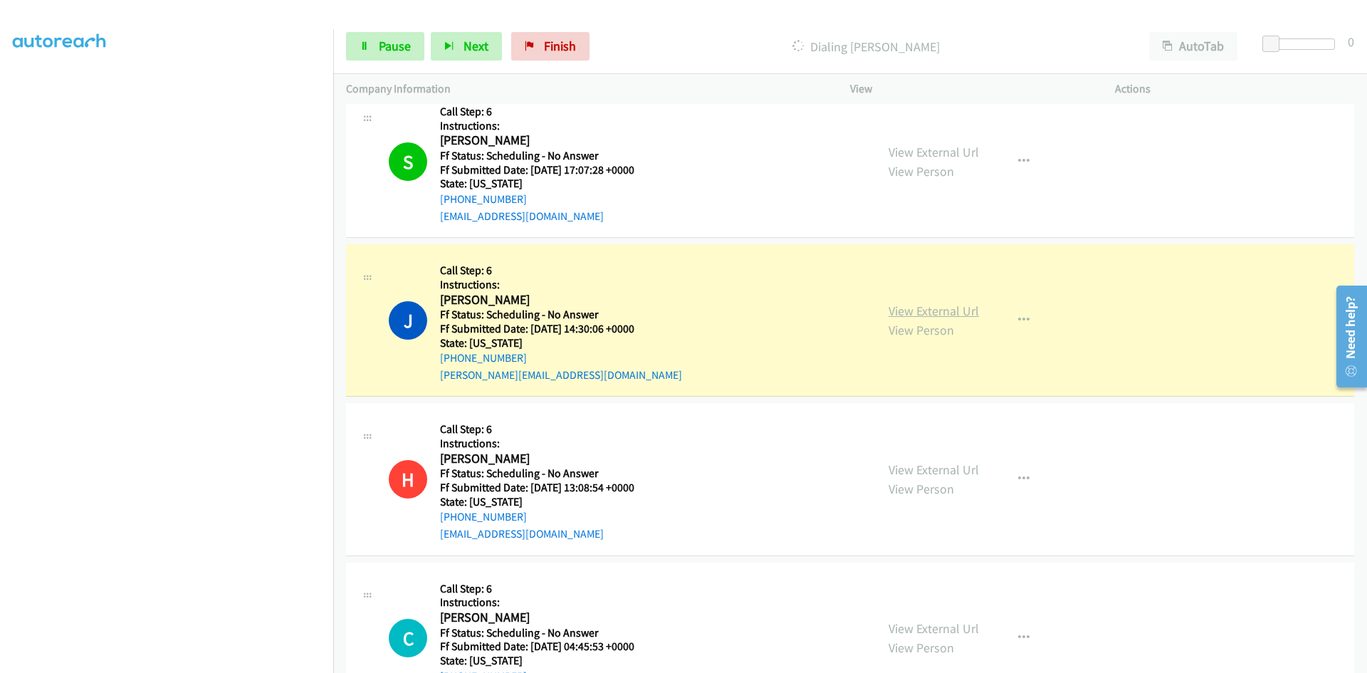
click at [931, 311] on link "View External Url" at bounding box center [933, 311] width 90 height 16
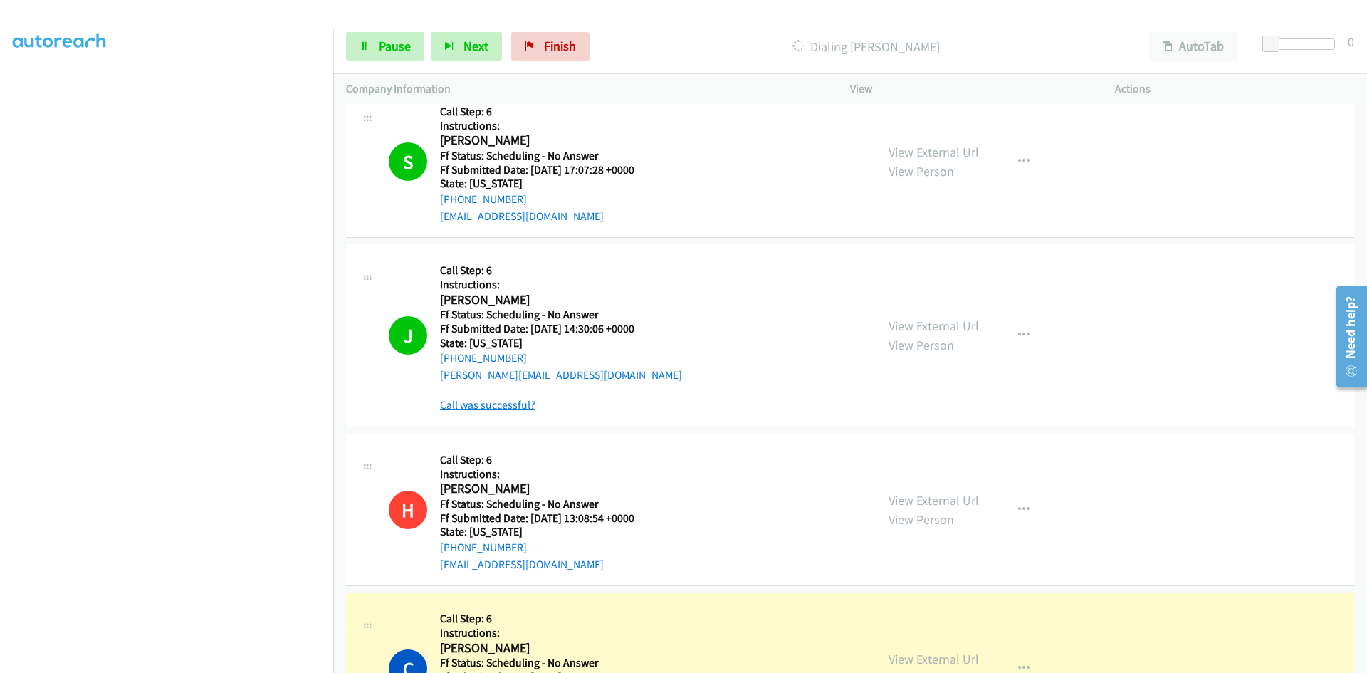
click at [512, 404] on link "Call was successful?" at bounding box center [487, 405] width 95 height 14
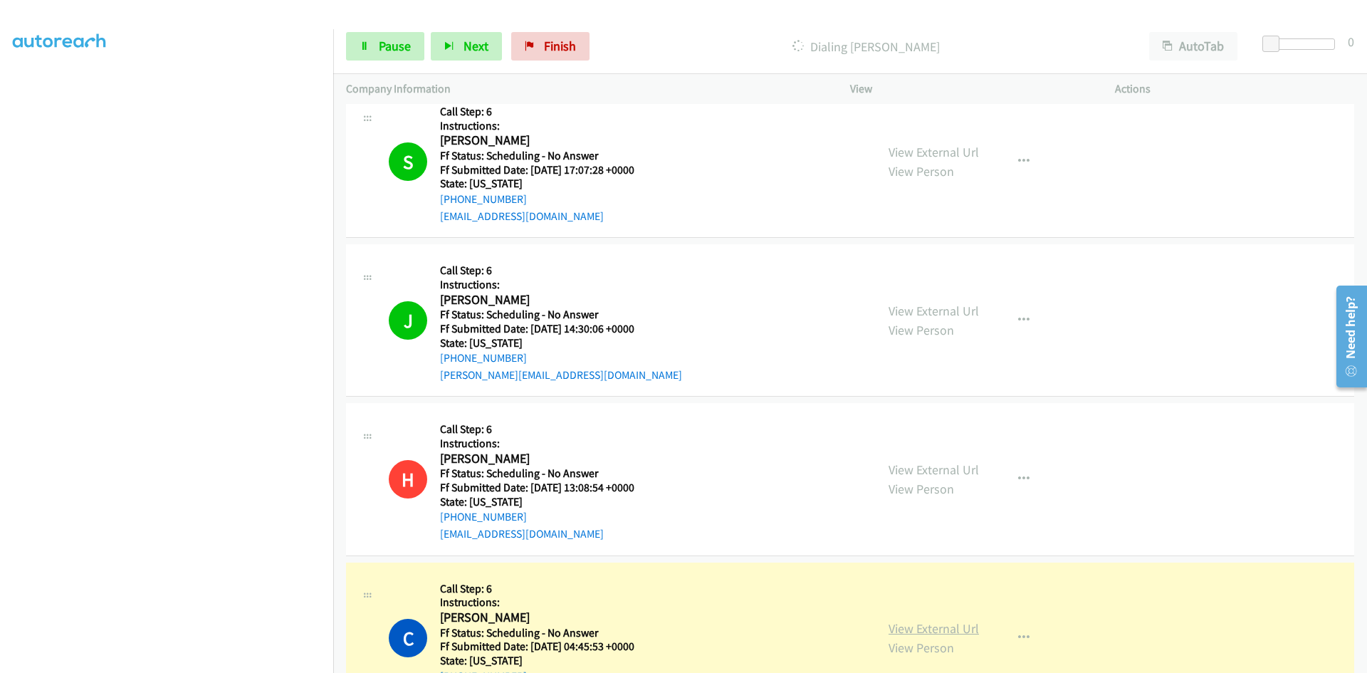
click at [950, 623] on link "View External Url" at bounding box center [933, 628] width 90 height 16
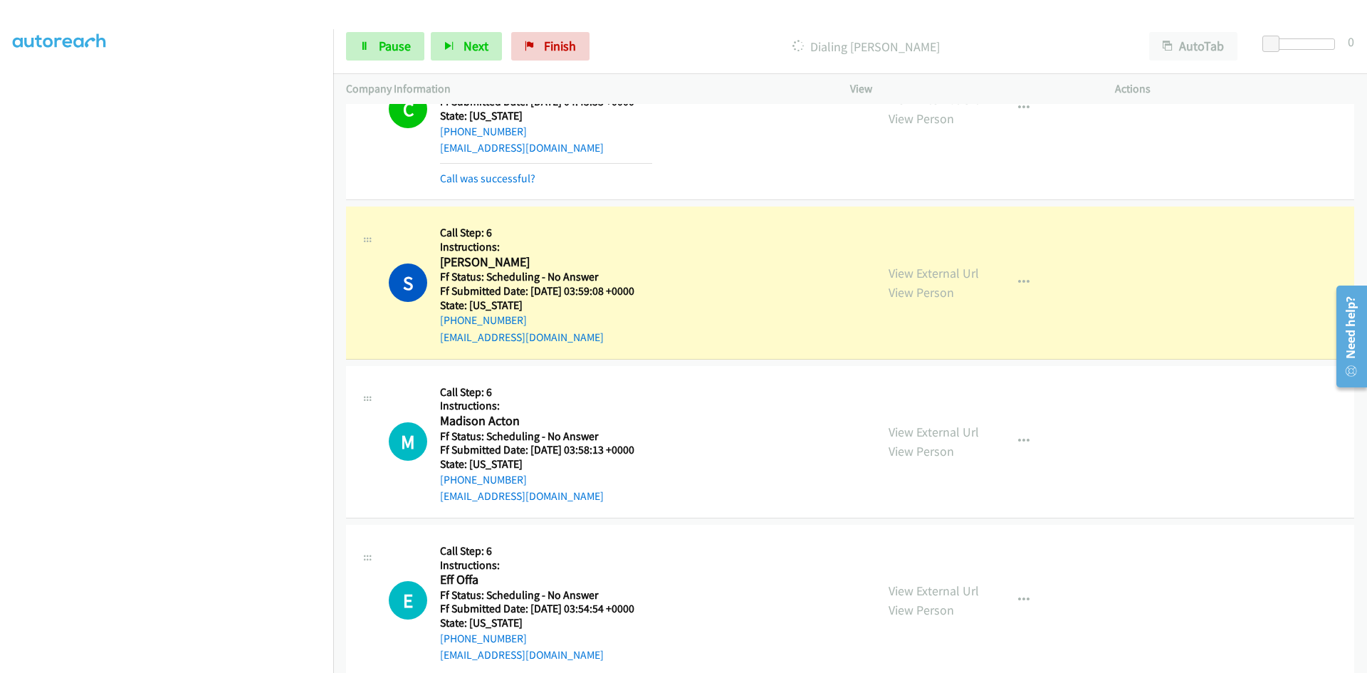
scroll to position [1068, 0]
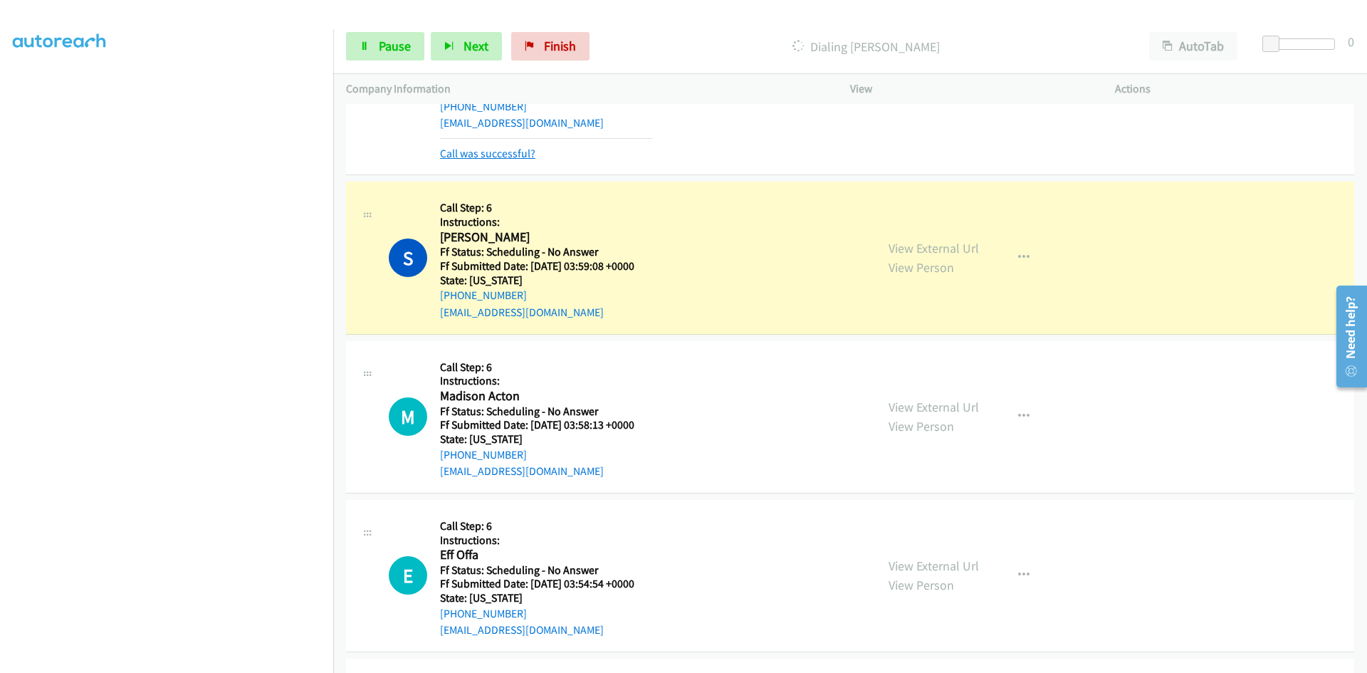
click at [513, 153] on link "Call was successful?" at bounding box center [487, 154] width 95 height 14
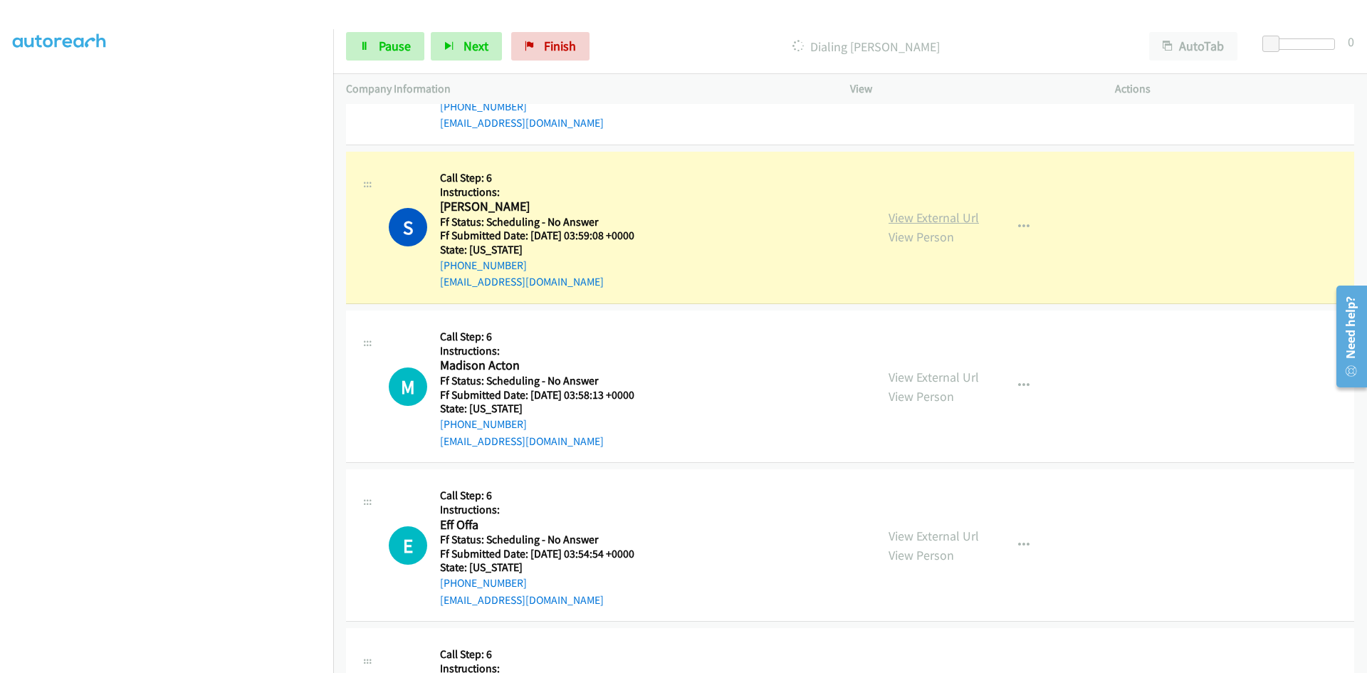
click at [960, 222] on link "View External Url" at bounding box center [933, 217] width 90 height 16
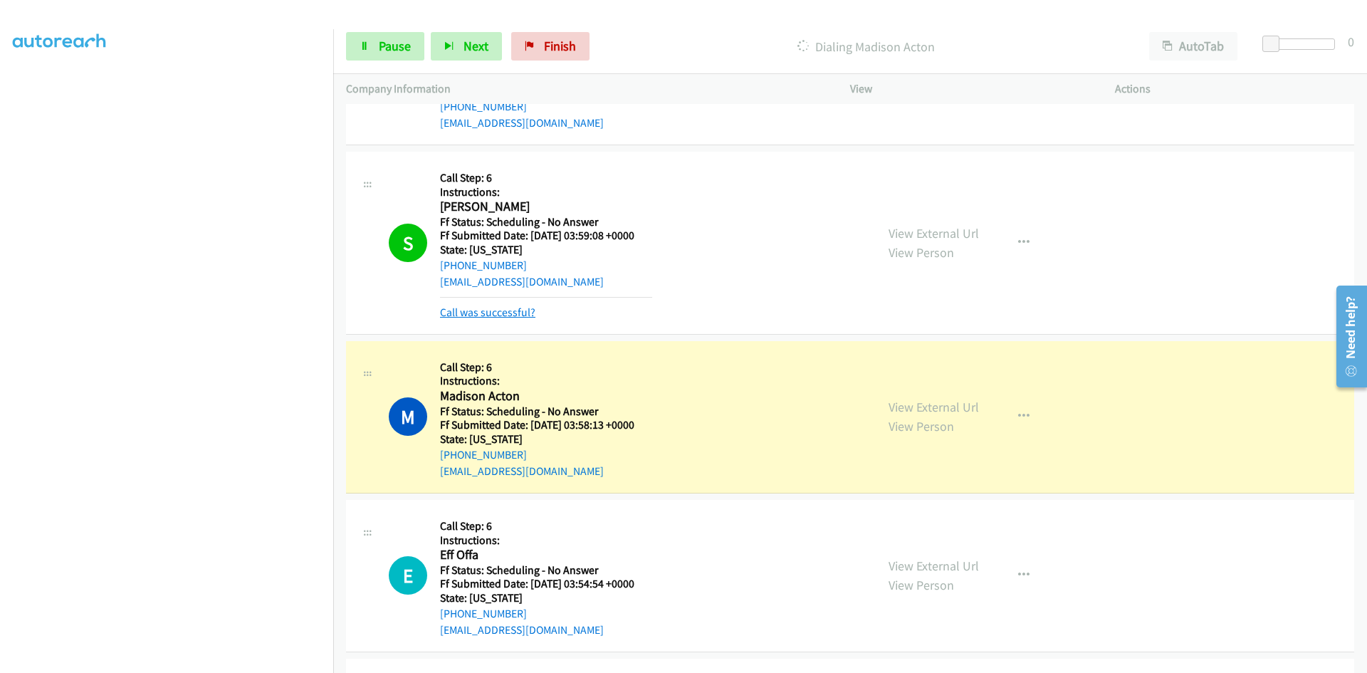
click at [492, 312] on link "Call was successful?" at bounding box center [487, 312] width 95 height 14
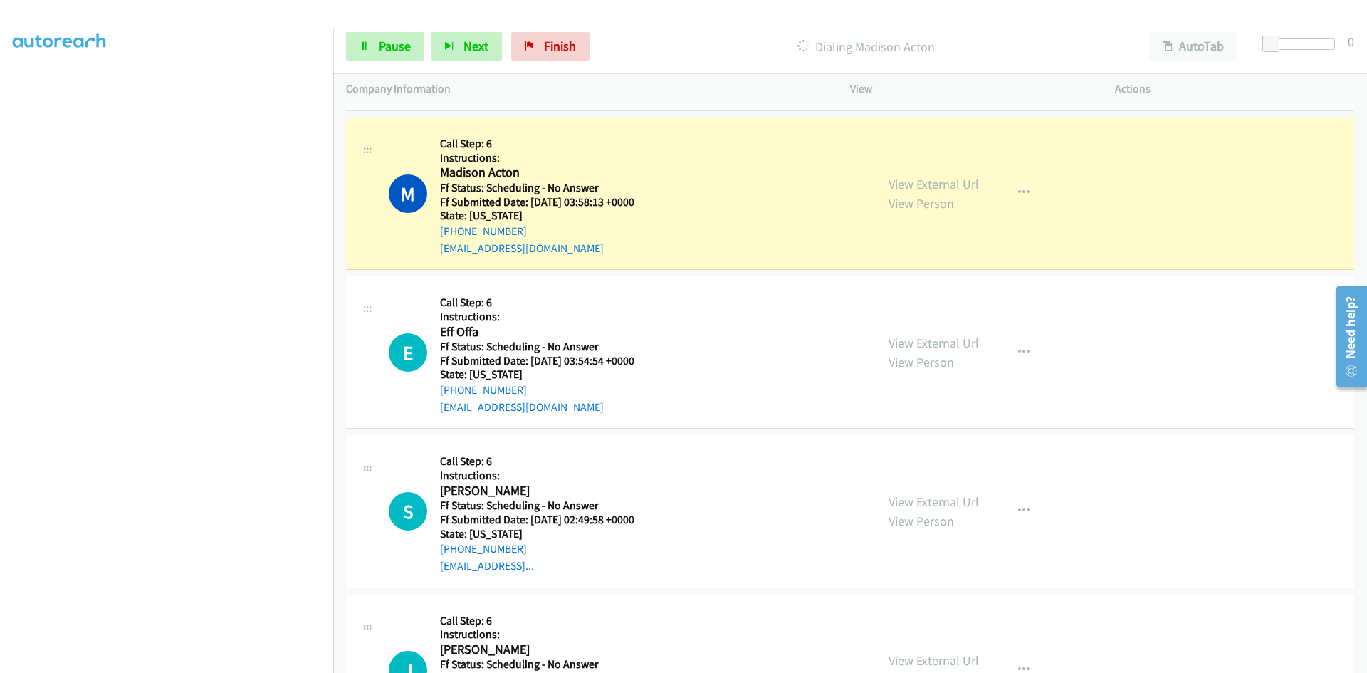
scroll to position [1281, 0]
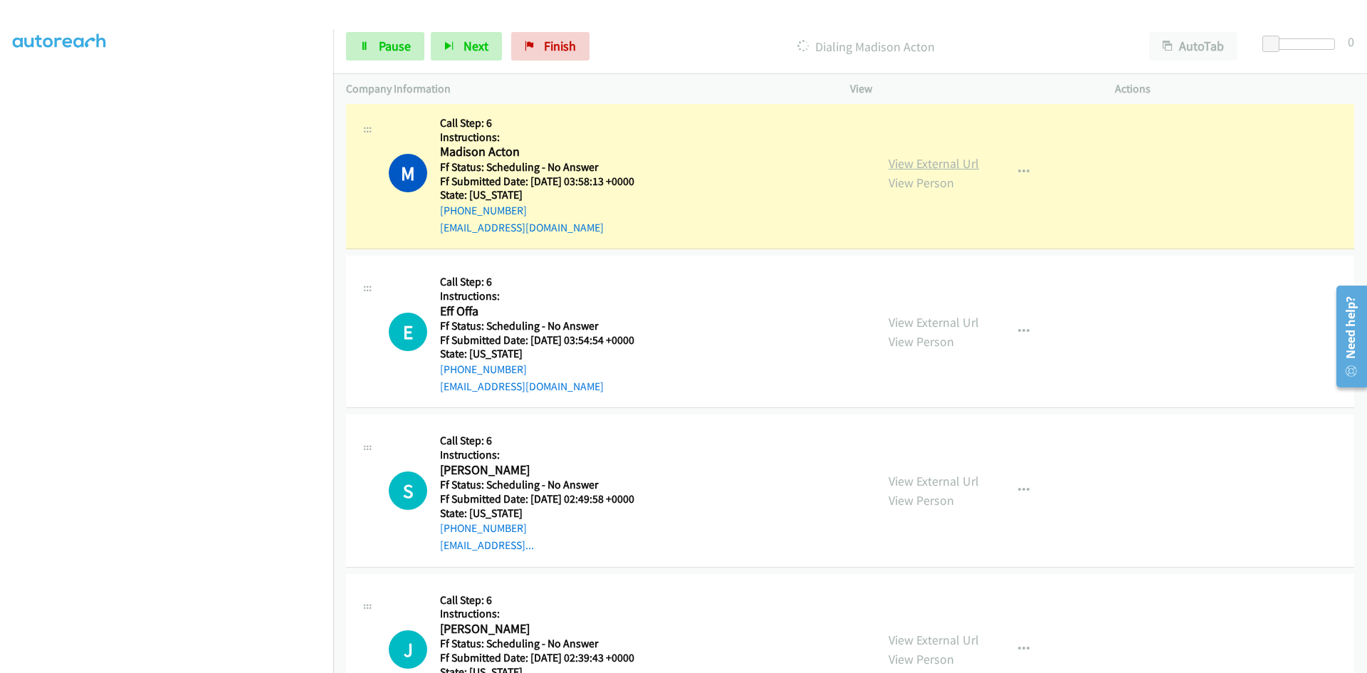
click at [939, 167] on link "View External Url" at bounding box center [933, 163] width 90 height 16
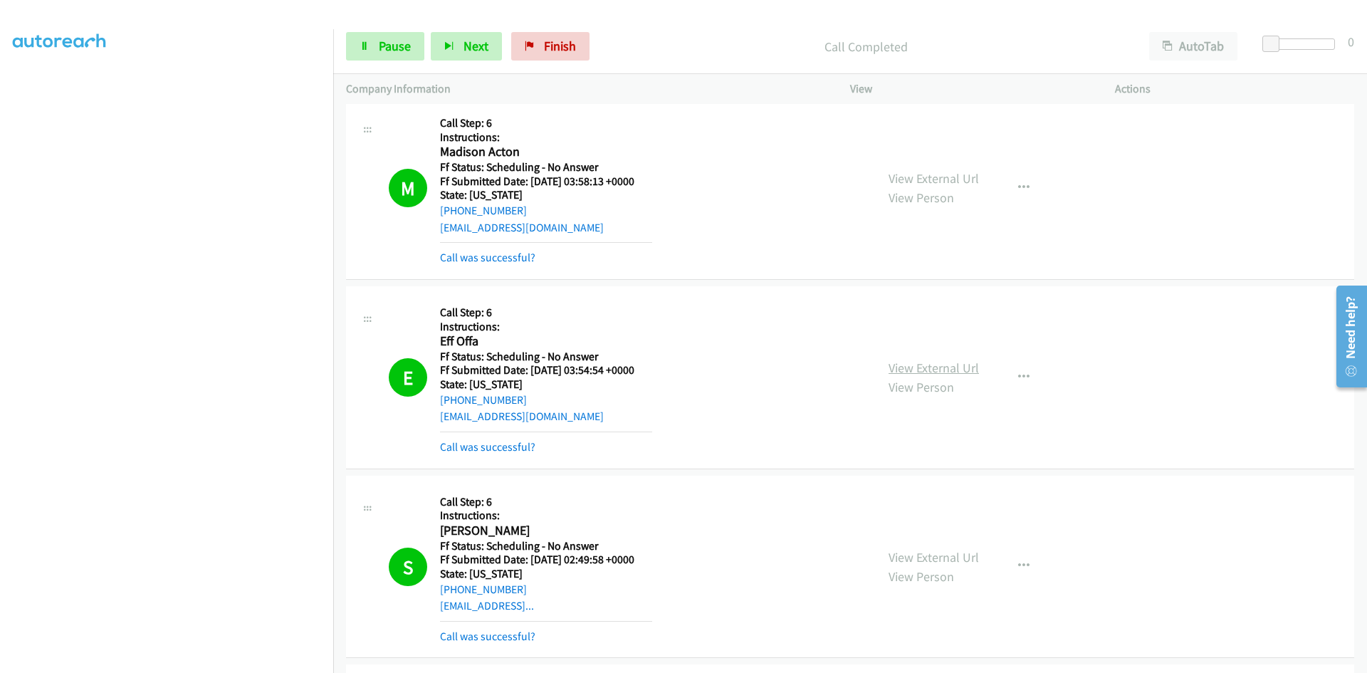
click at [925, 364] on link "View External Url" at bounding box center [933, 367] width 90 height 16
click at [929, 555] on link "View External Url" at bounding box center [933, 557] width 90 height 16
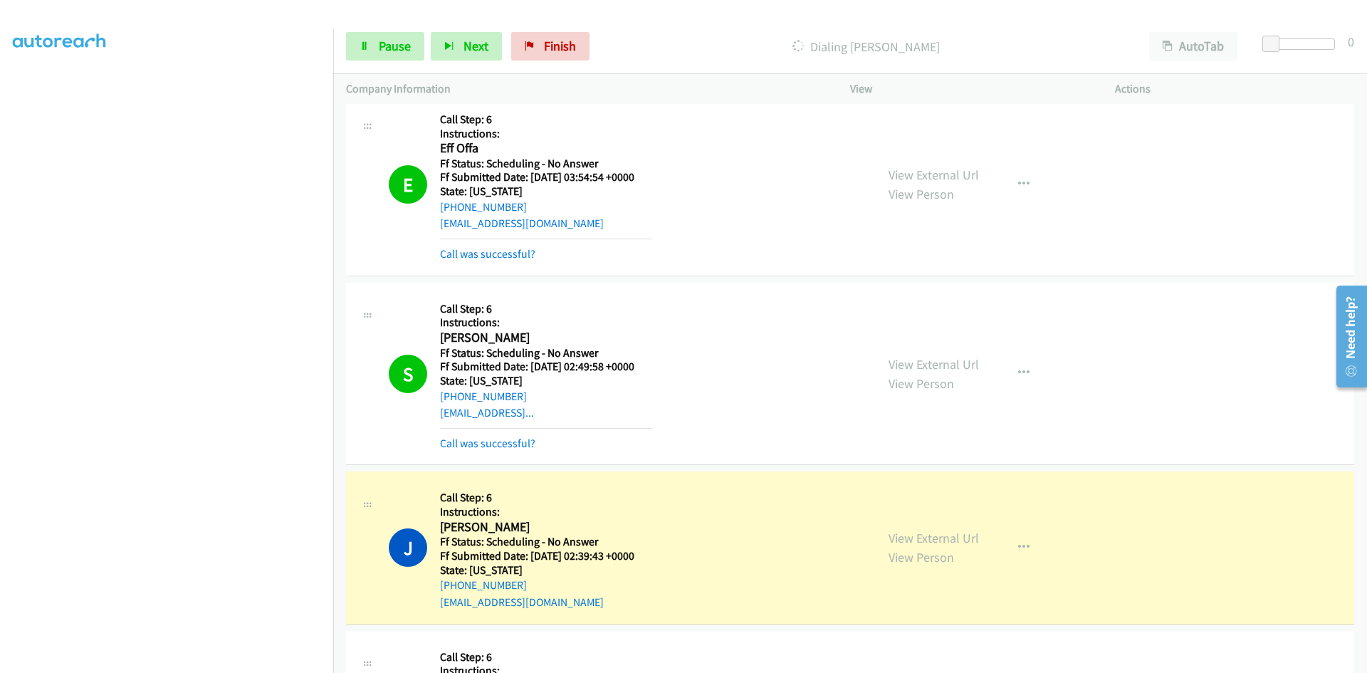
scroll to position [1495, 0]
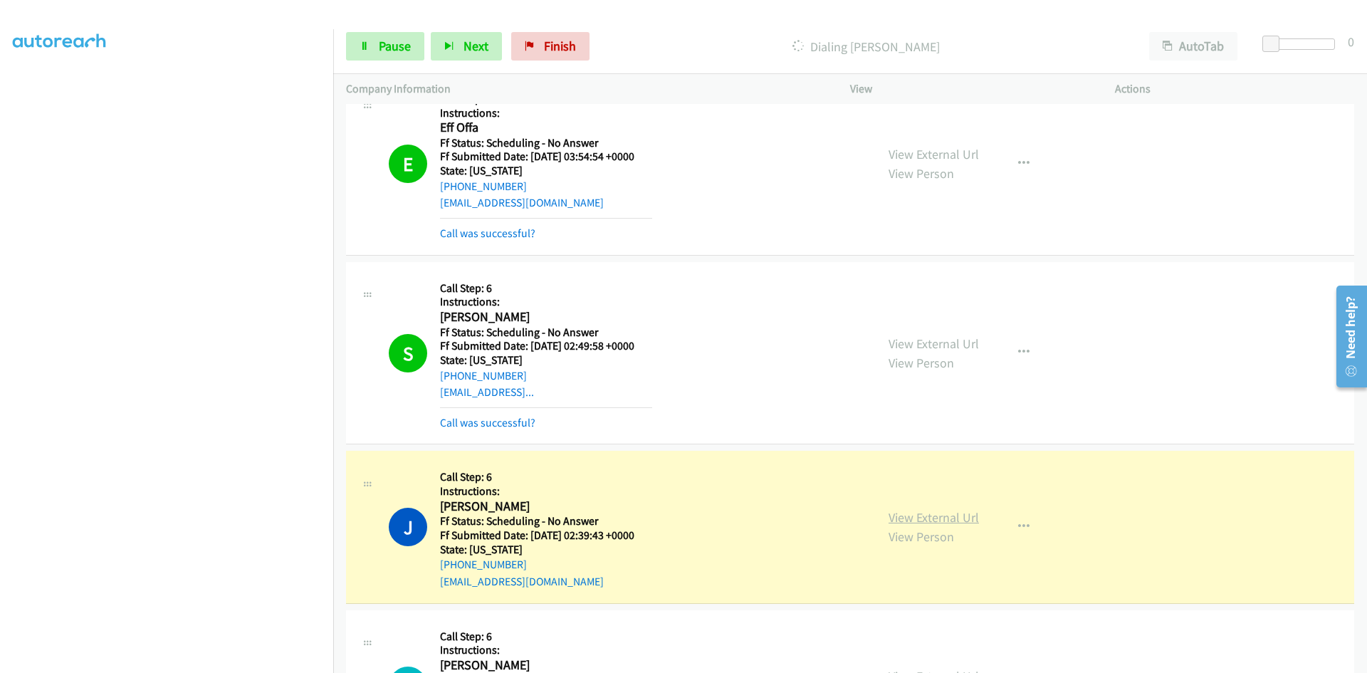
click at [941, 517] on link "View External Url" at bounding box center [933, 517] width 90 height 16
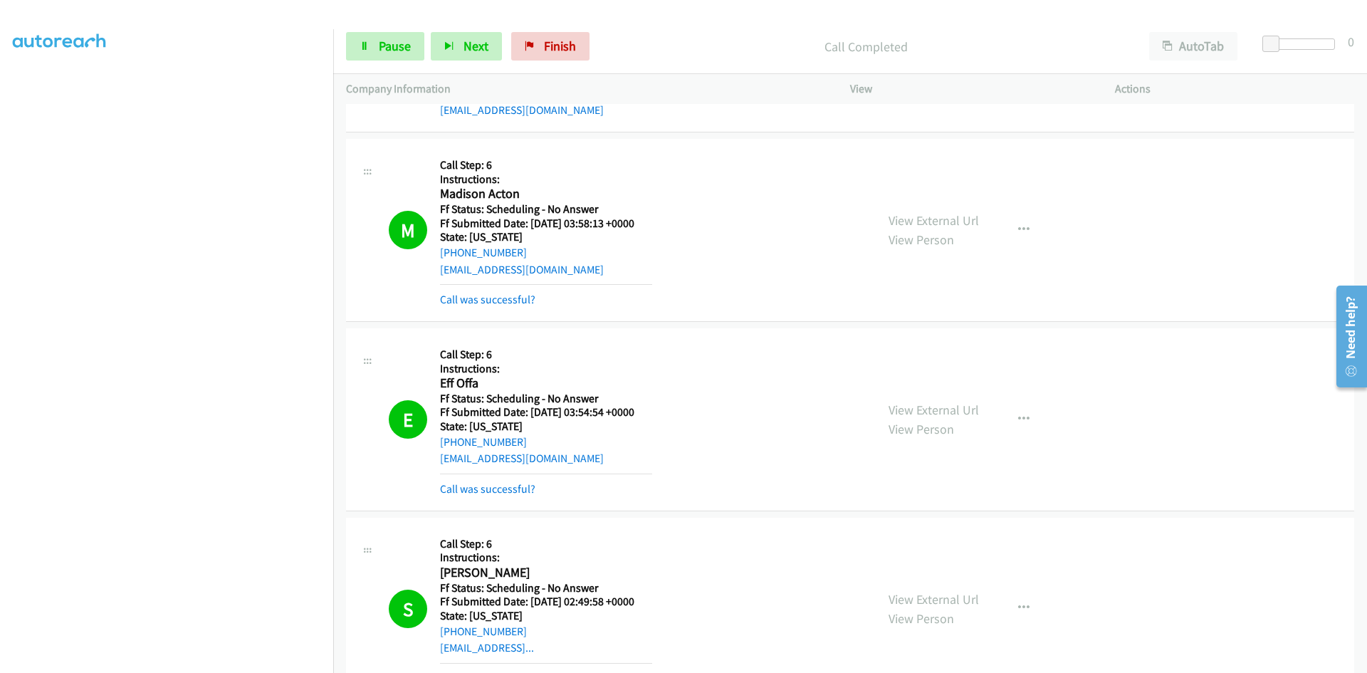
scroll to position [1281, 0]
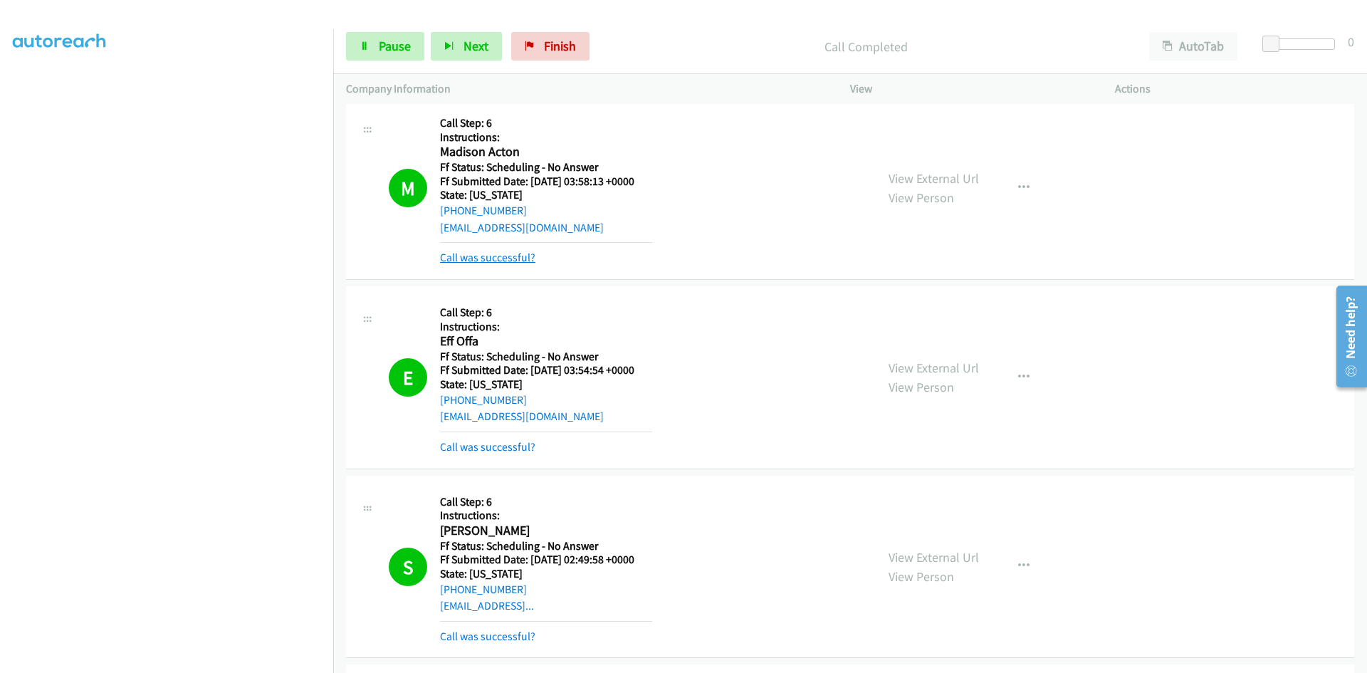
click at [503, 256] on link "Call was successful?" at bounding box center [487, 258] width 95 height 14
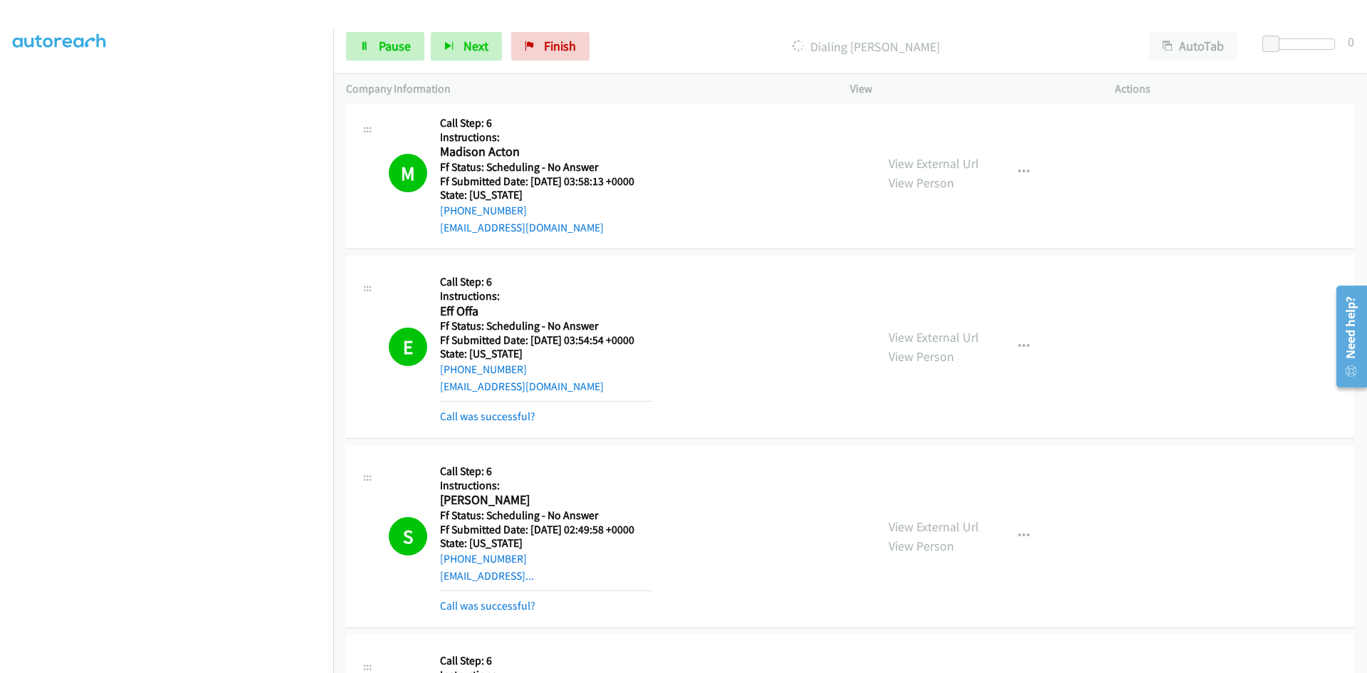
click at [483, 409] on div "Call was successful?" at bounding box center [546, 416] width 212 height 17
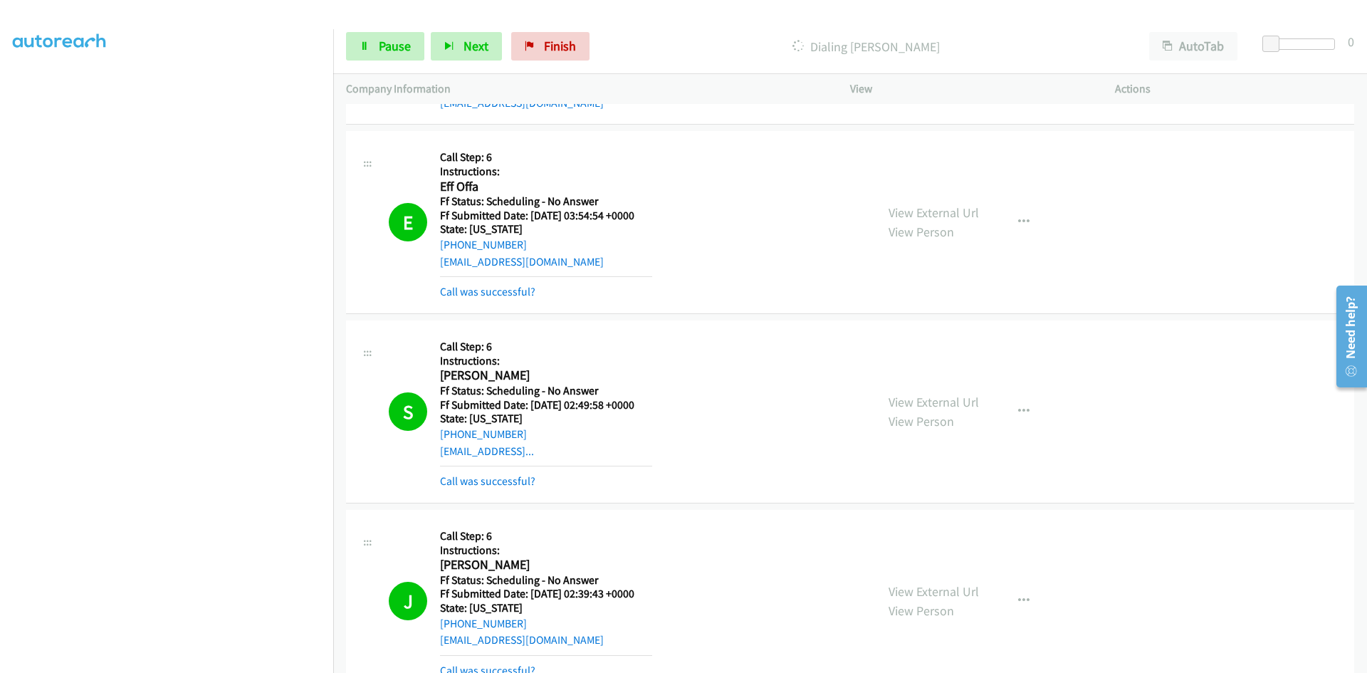
scroll to position [1424, 0]
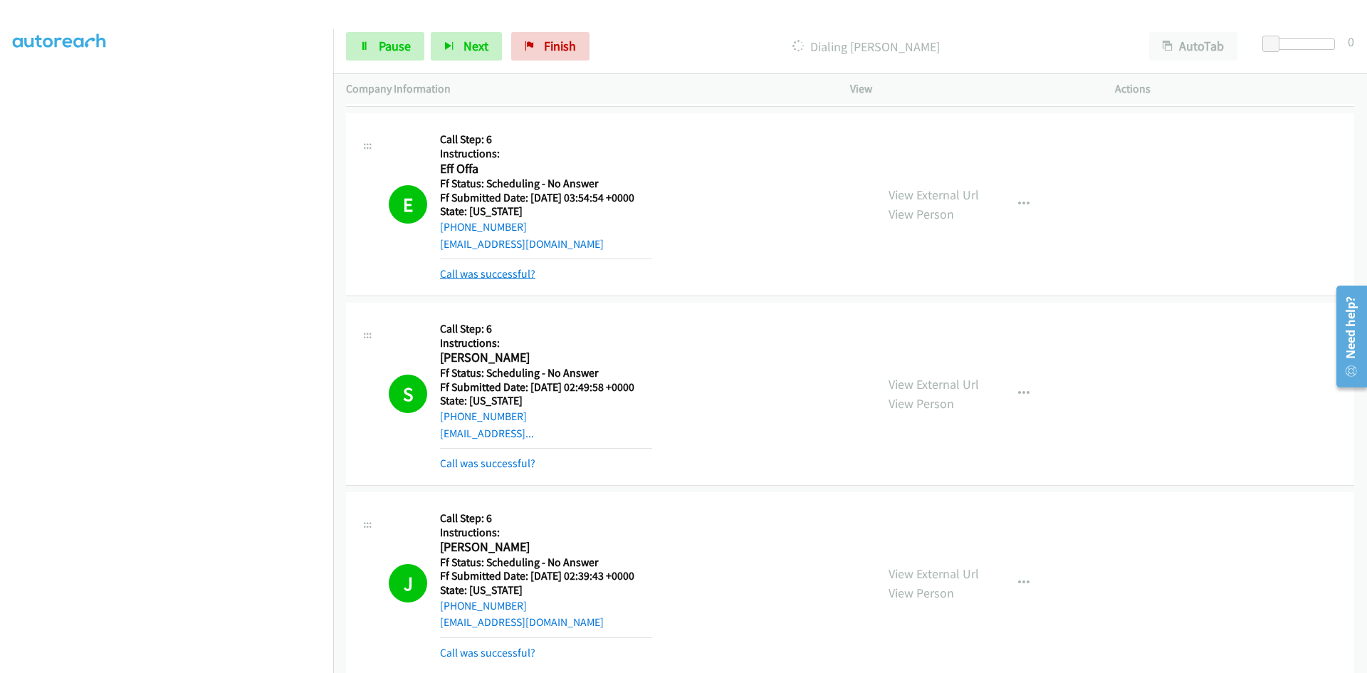
click at [501, 273] on link "Call was successful?" at bounding box center [487, 274] width 95 height 14
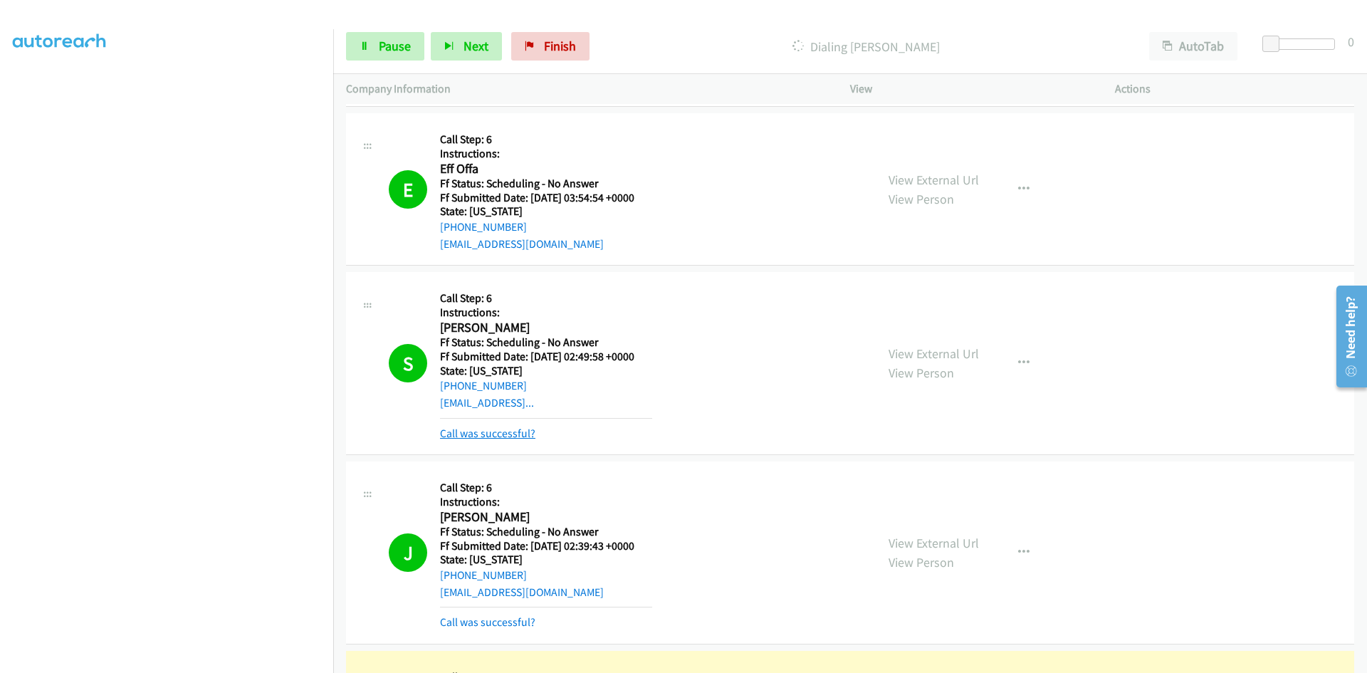
click at [492, 431] on link "Call was successful?" at bounding box center [487, 433] width 95 height 14
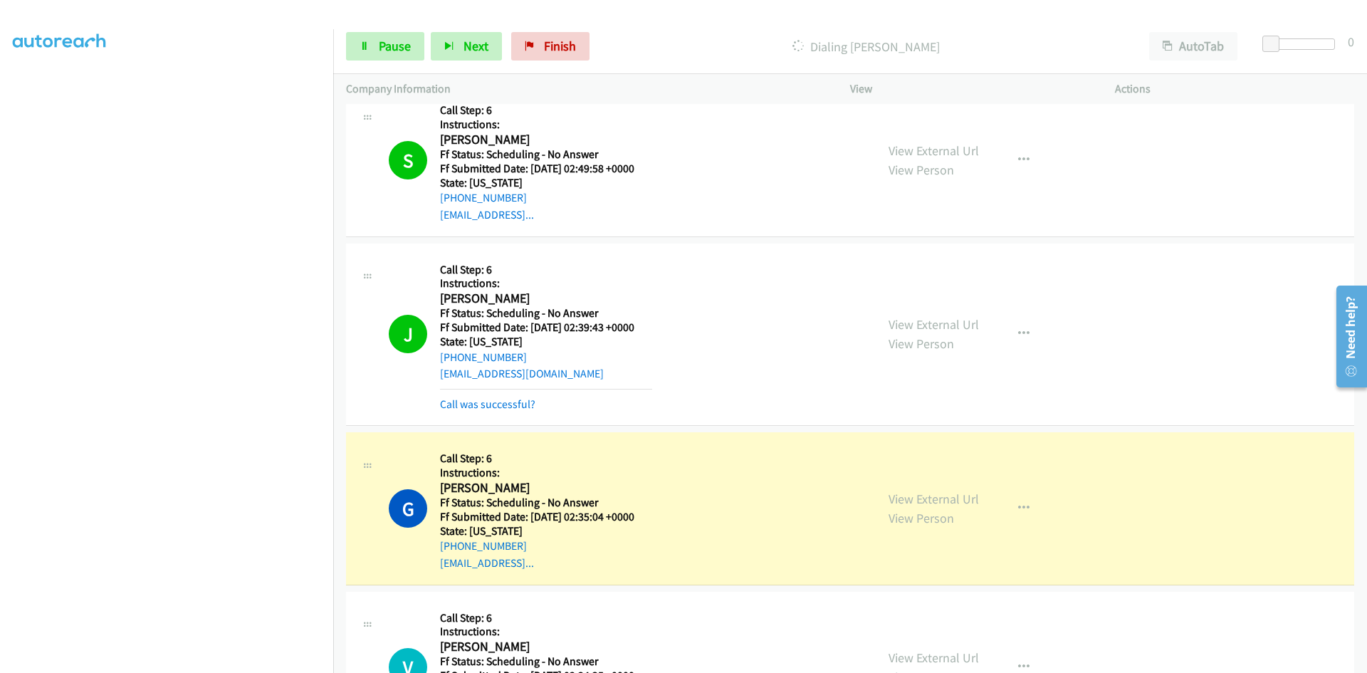
scroll to position [1637, 0]
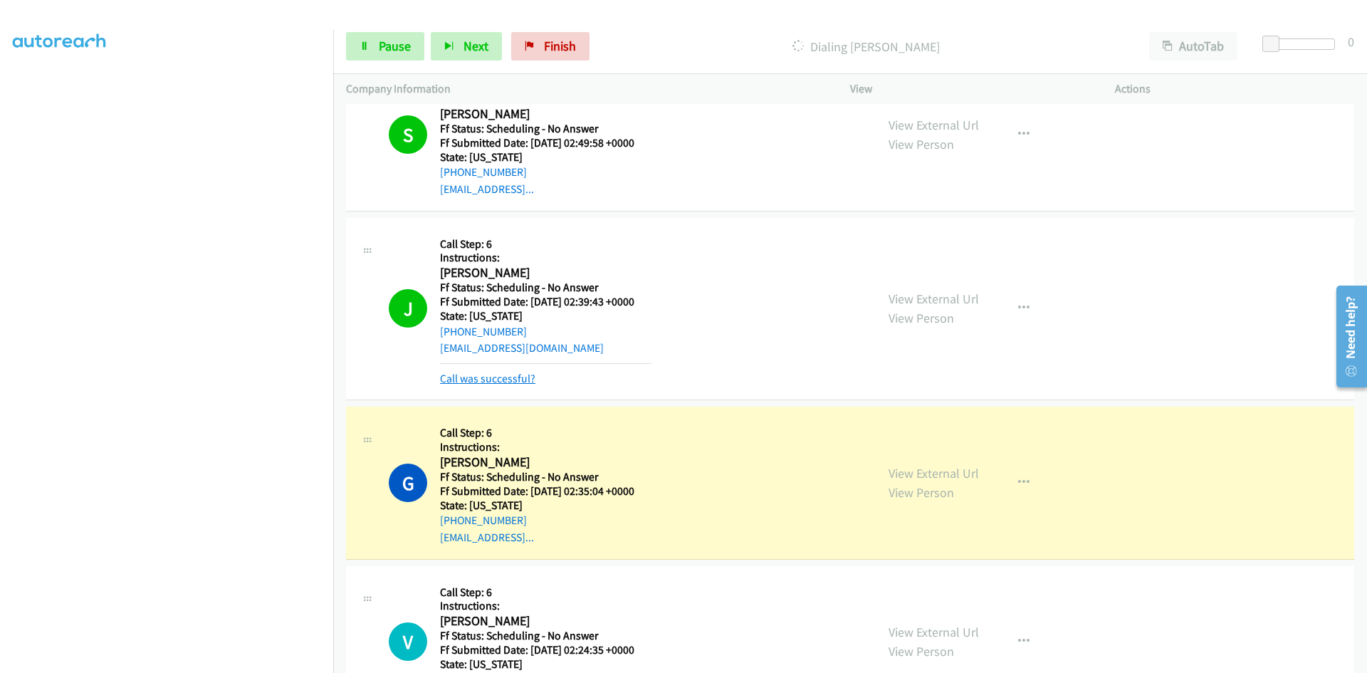
click at [507, 380] on link "Call was successful?" at bounding box center [487, 379] width 95 height 14
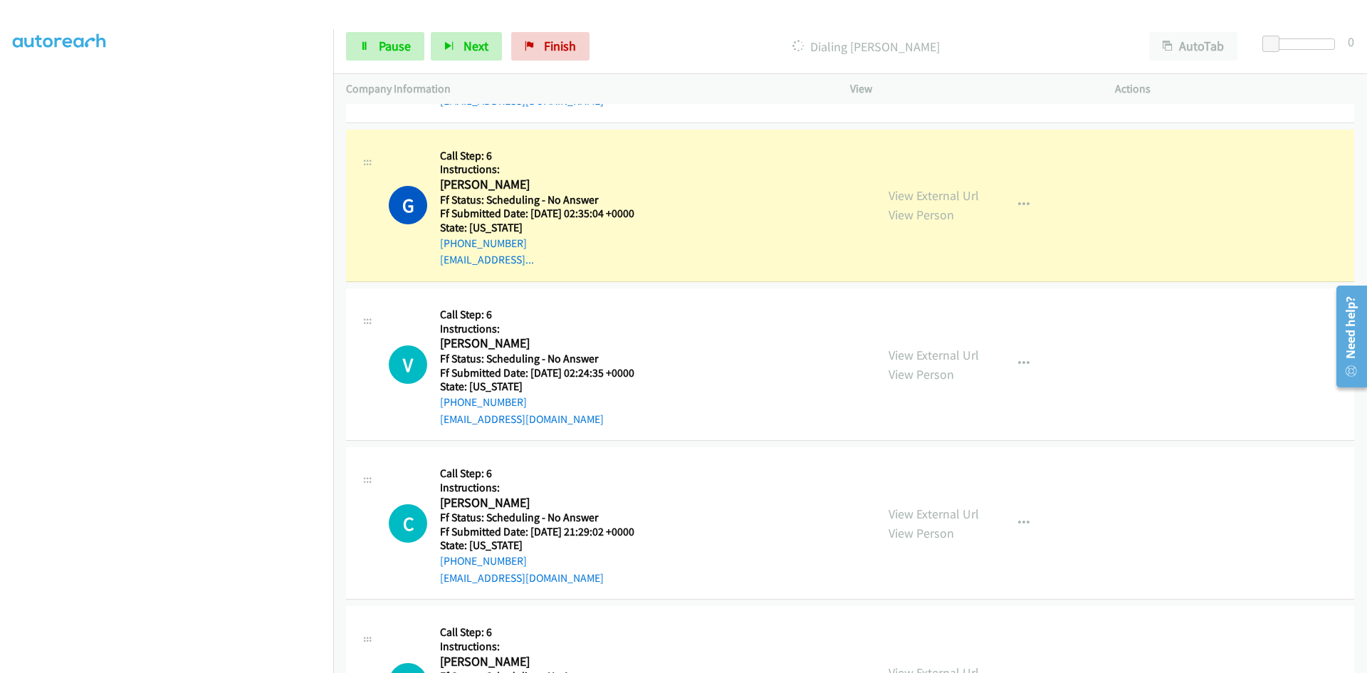
scroll to position [1922, 0]
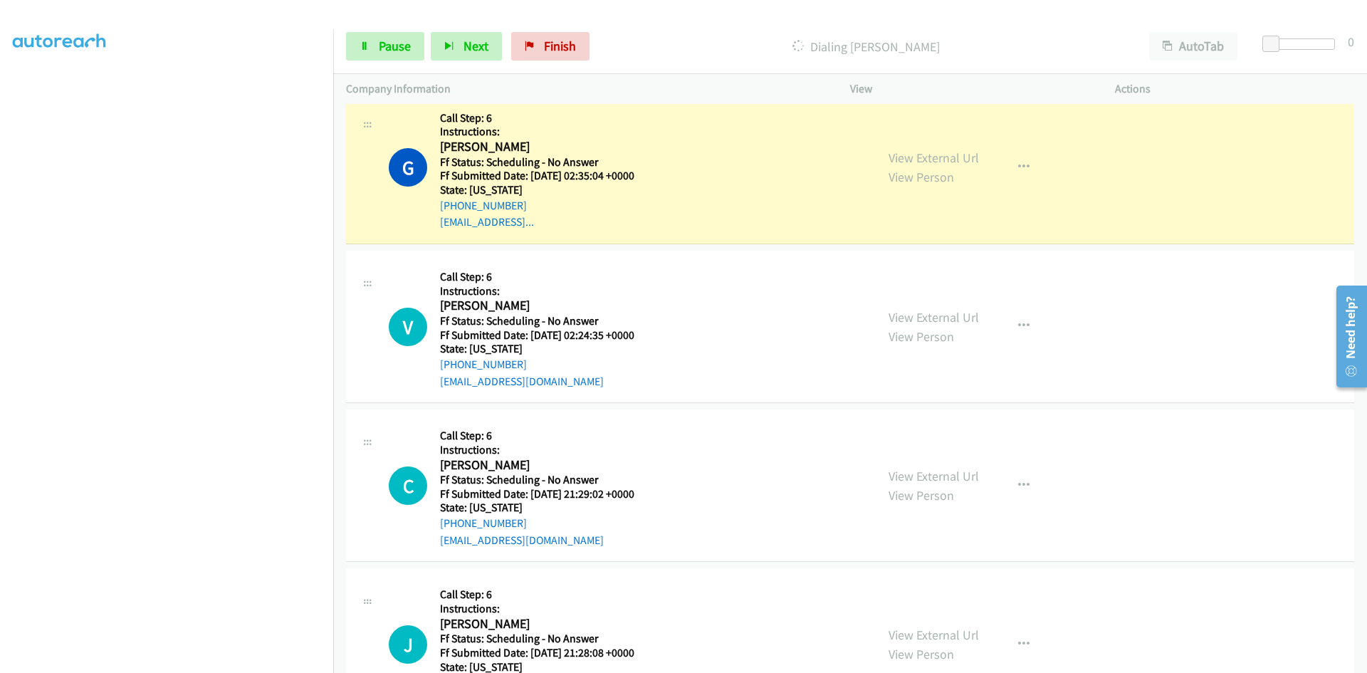
click at [974, 160] on div "View External Url View Person View External Url Email Schedule/Manage Callback …" at bounding box center [1015, 168] width 278 height 126
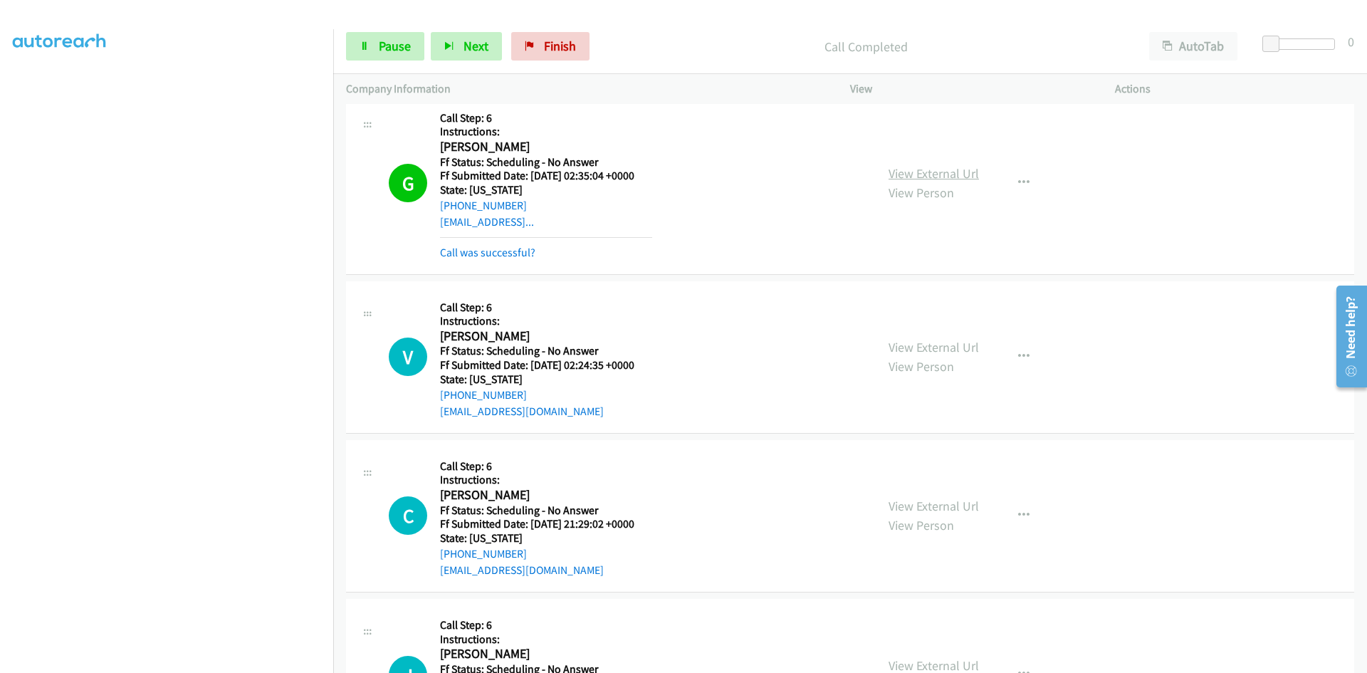
click at [964, 170] on link "View External Url" at bounding box center [933, 173] width 90 height 16
click at [524, 252] on link "Call was successful?" at bounding box center [487, 253] width 95 height 14
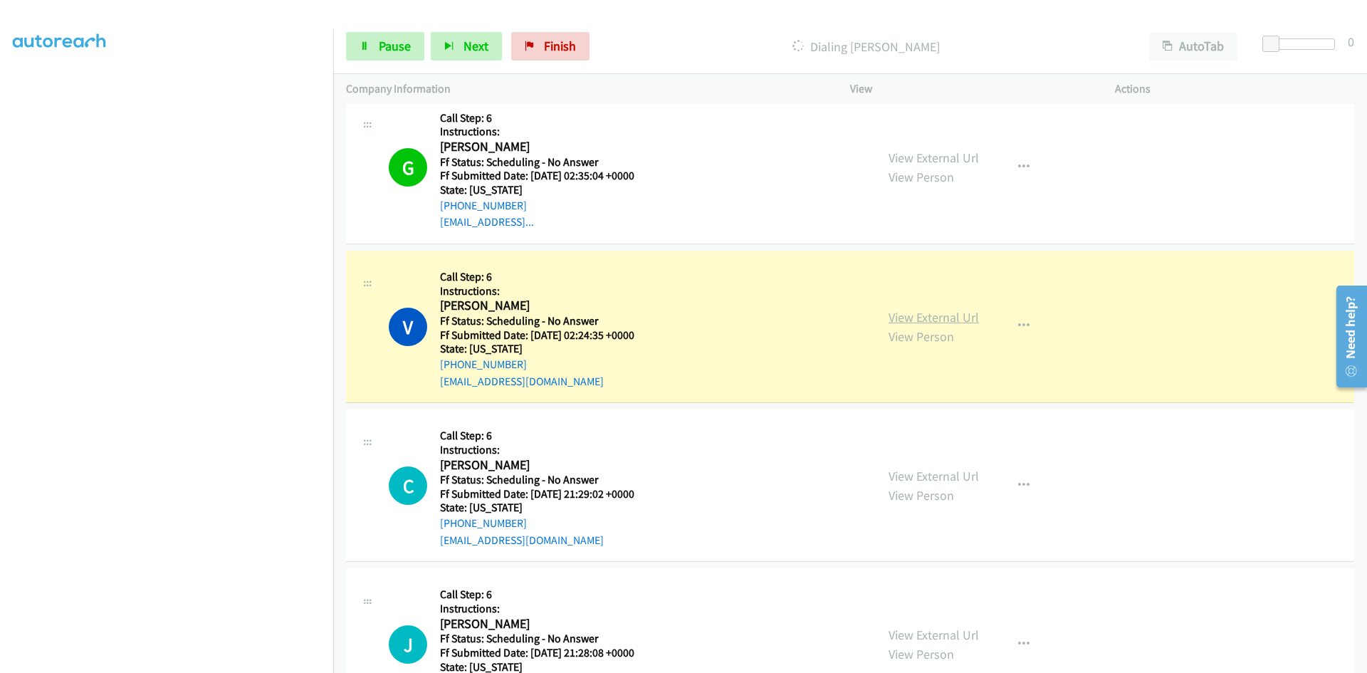
click at [959, 320] on link "View External Url" at bounding box center [933, 317] width 90 height 16
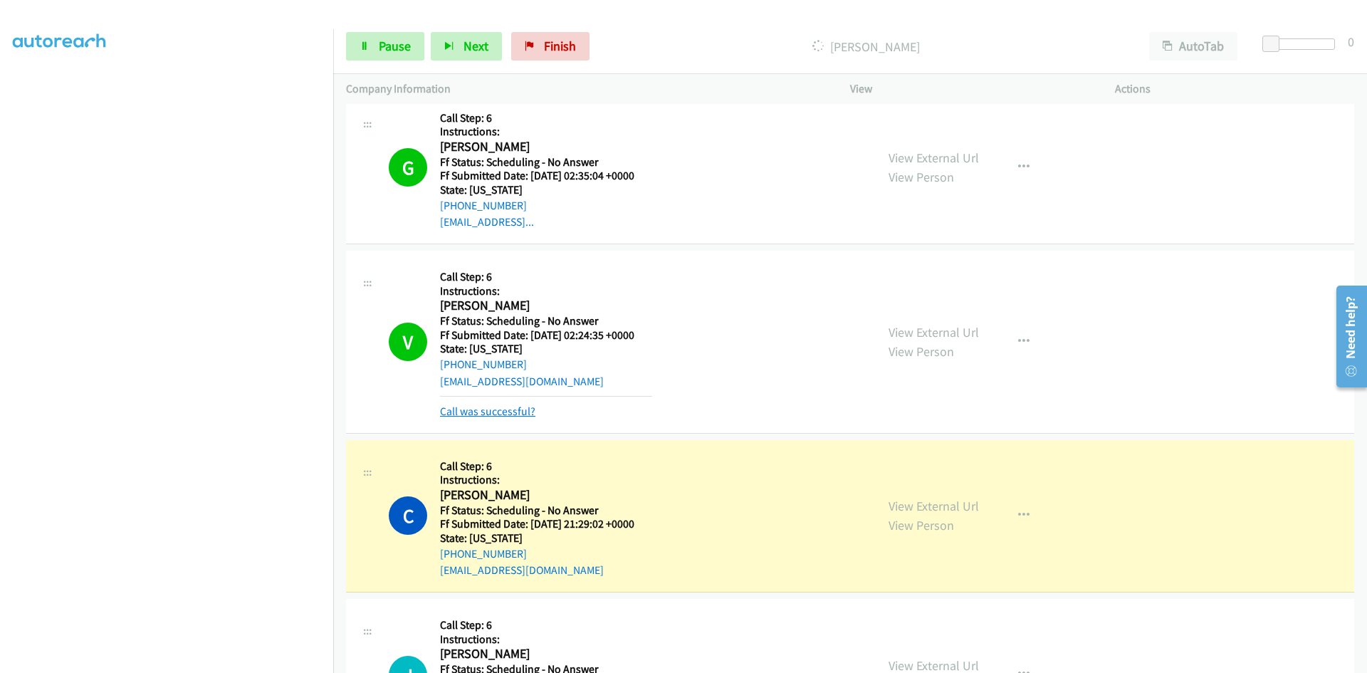
click at [485, 410] on link "Call was successful?" at bounding box center [487, 411] width 95 height 14
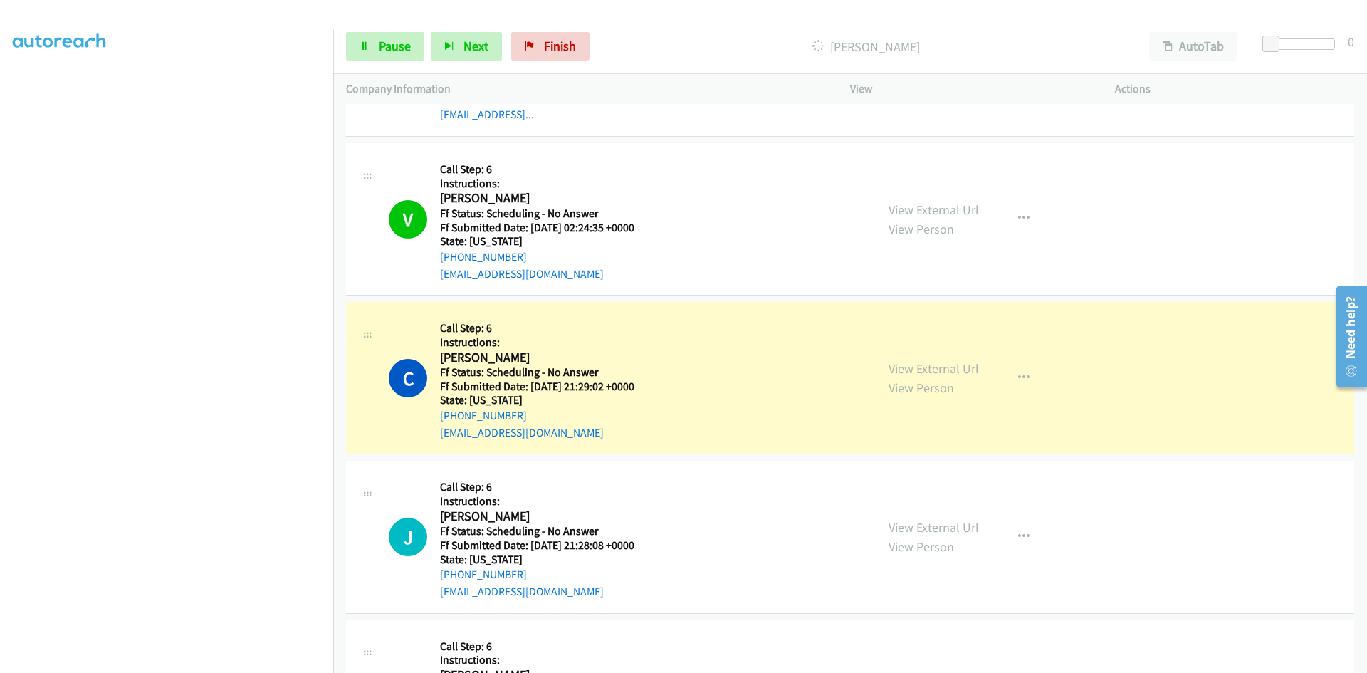
scroll to position [2064, 0]
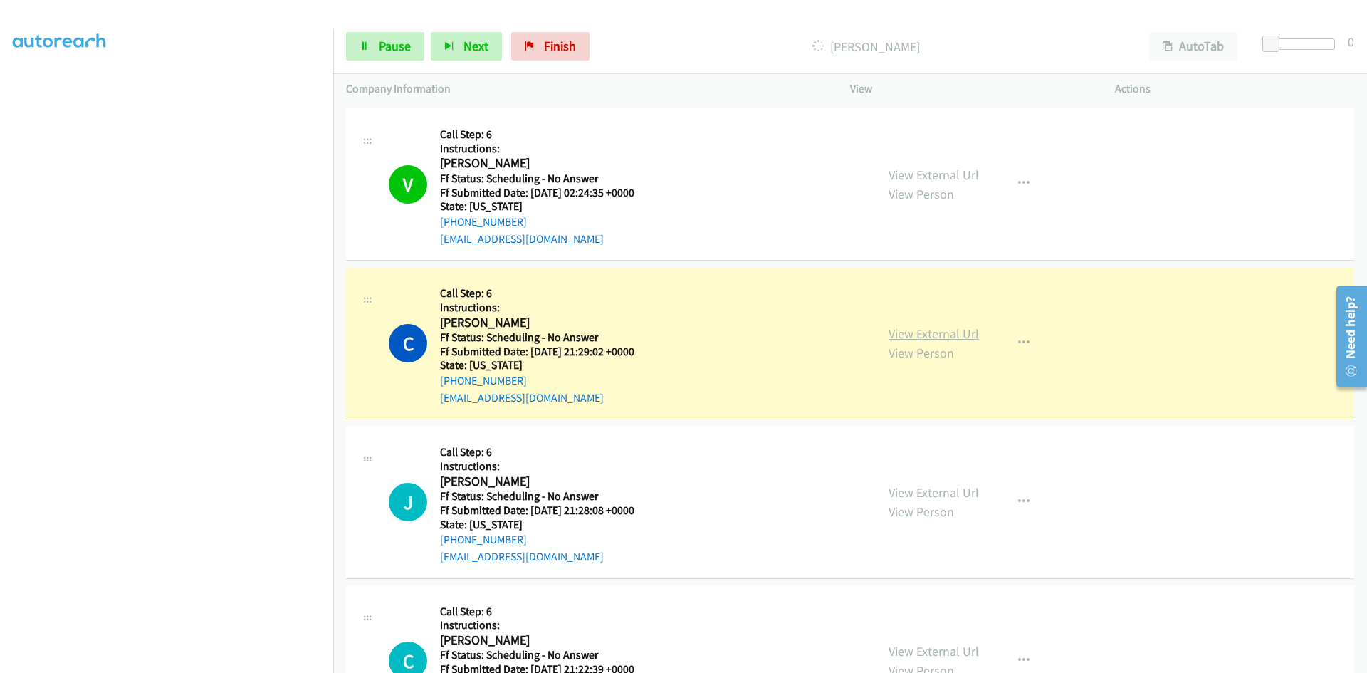
click at [928, 339] on link "View External Url" at bounding box center [933, 333] width 90 height 16
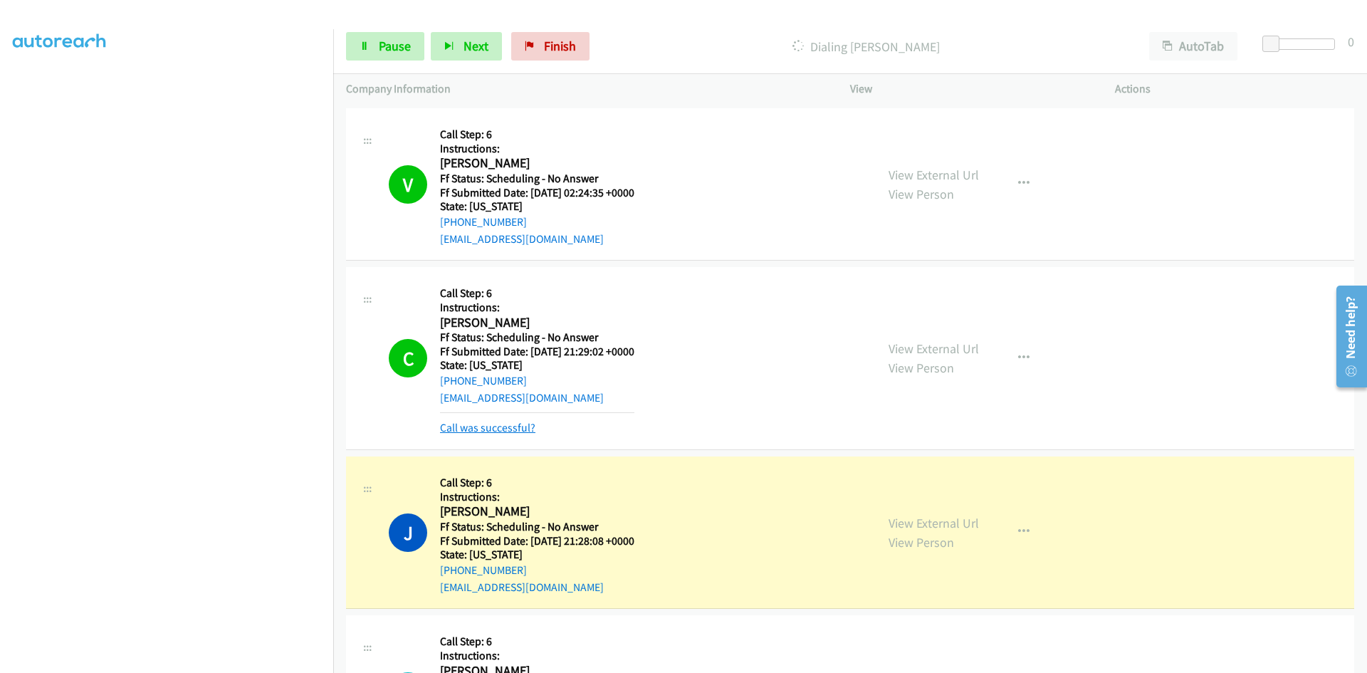
click at [449, 428] on link "Call was successful?" at bounding box center [487, 428] width 95 height 14
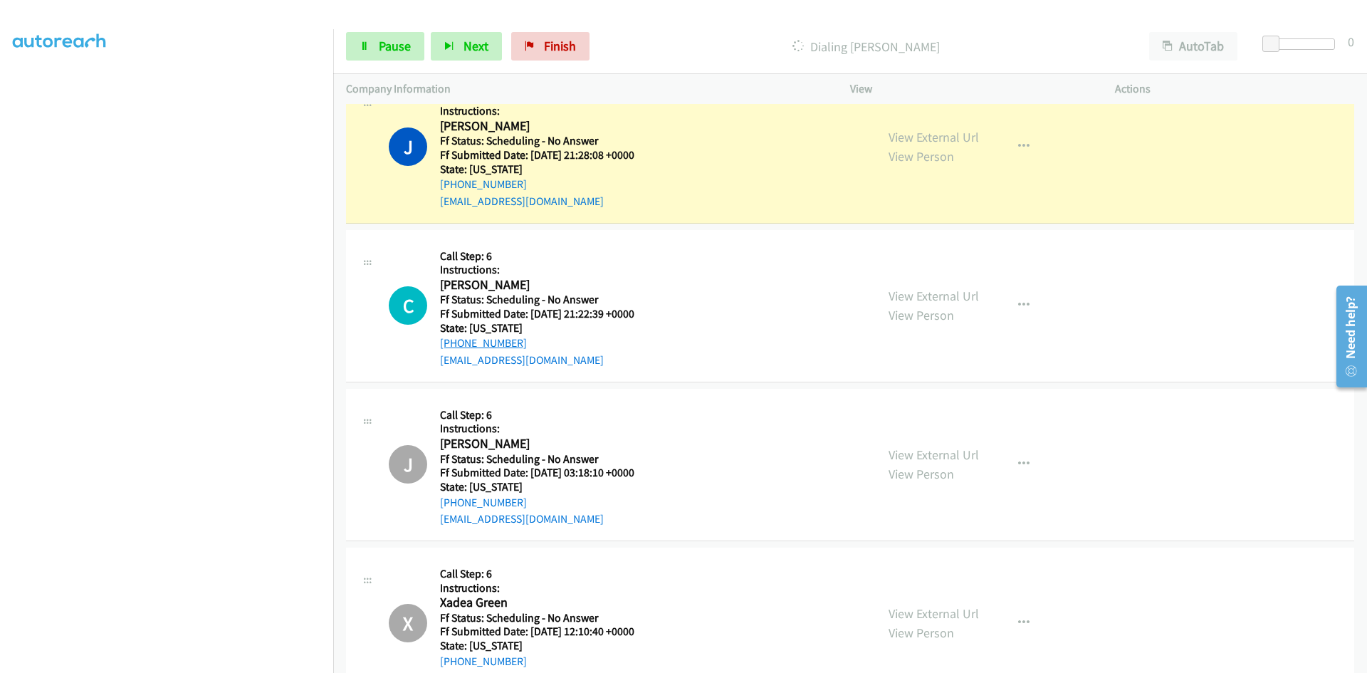
scroll to position [2420, 0]
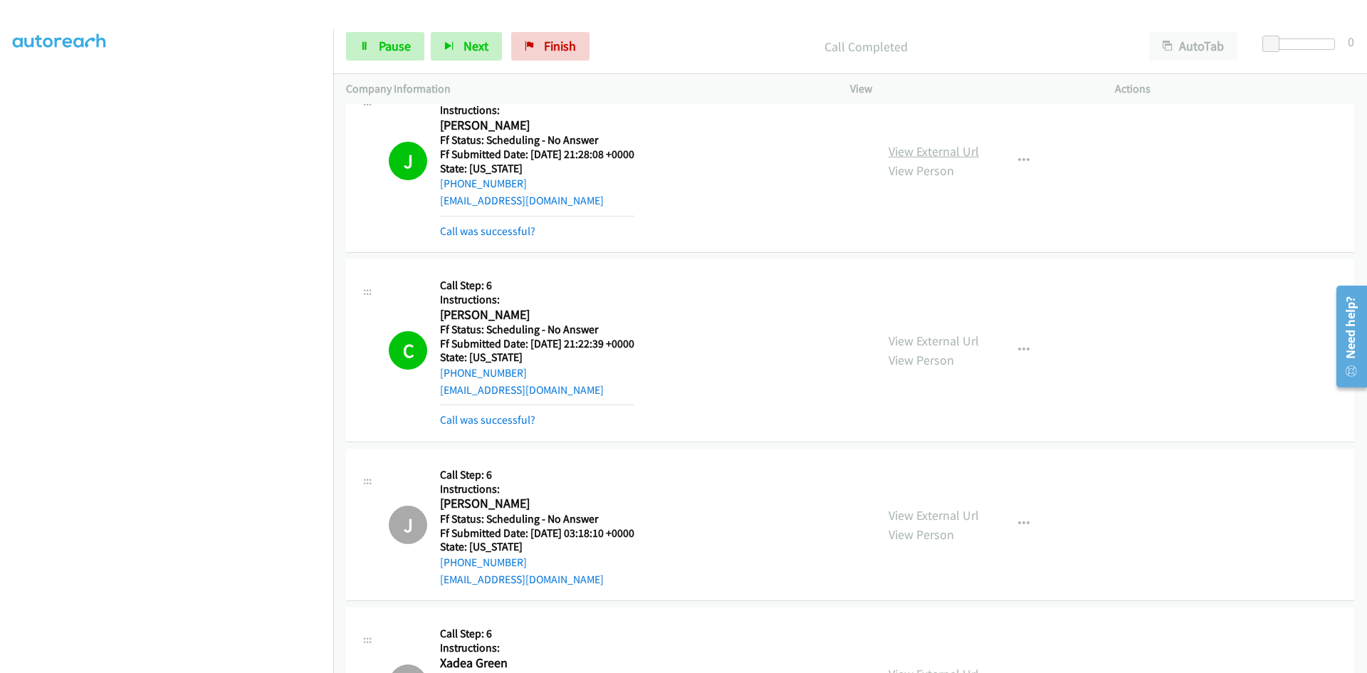
click at [912, 152] on link "View External Url" at bounding box center [933, 151] width 90 height 16
click at [925, 339] on link "View External Url" at bounding box center [933, 340] width 90 height 16
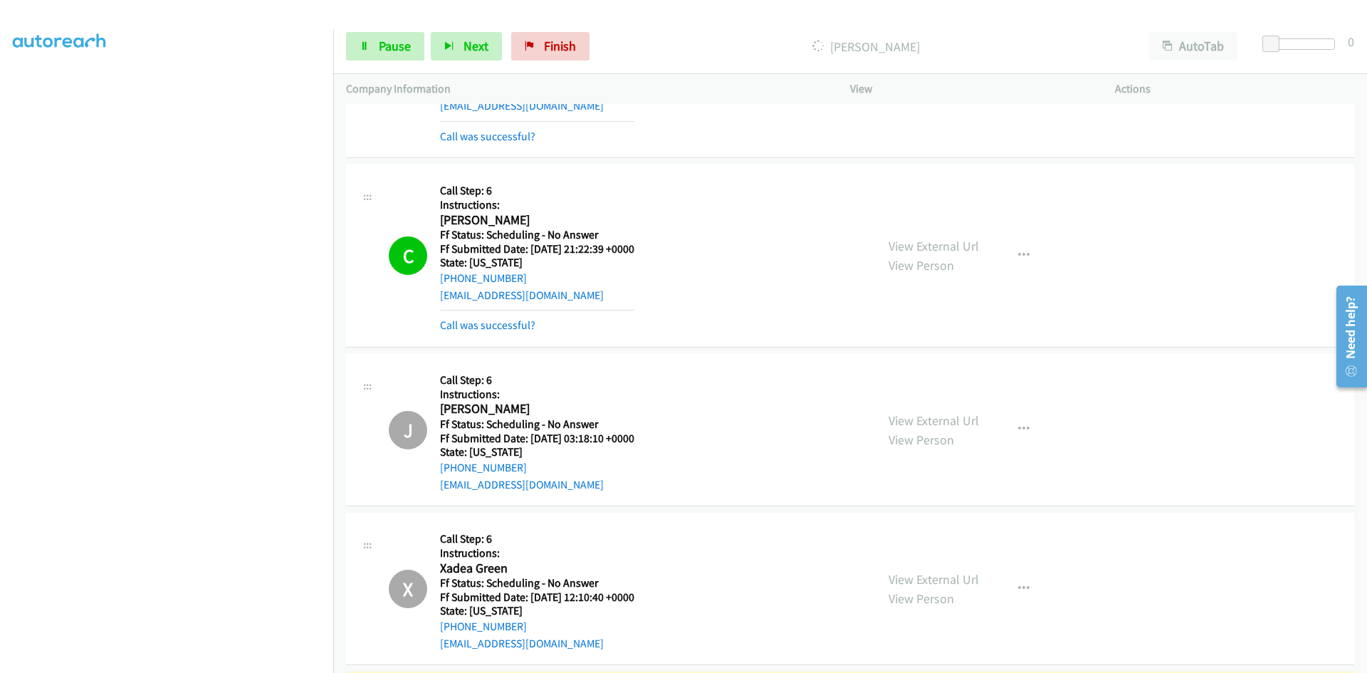
scroll to position [2705, 0]
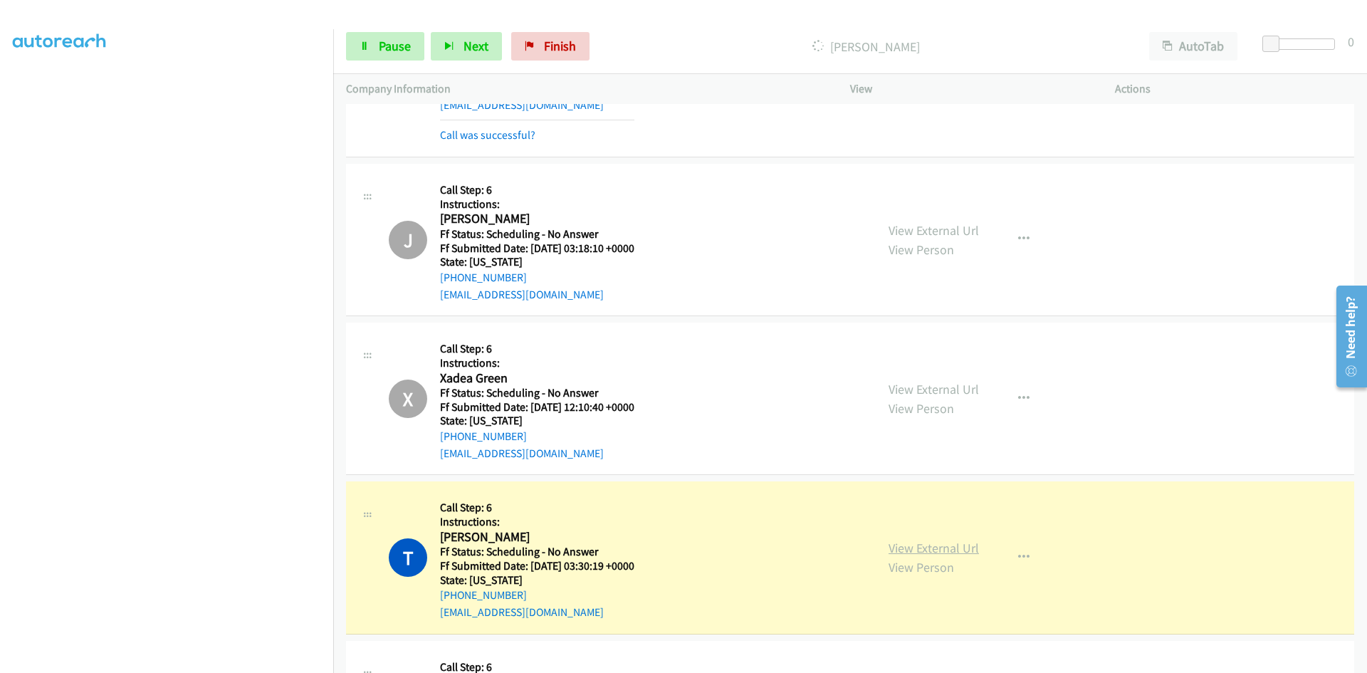
click at [932, 552] on div "View External Url View Person View External Url Email Schedule/Manage Callback …" at bounding box center [1015, 557] width 278 height 126
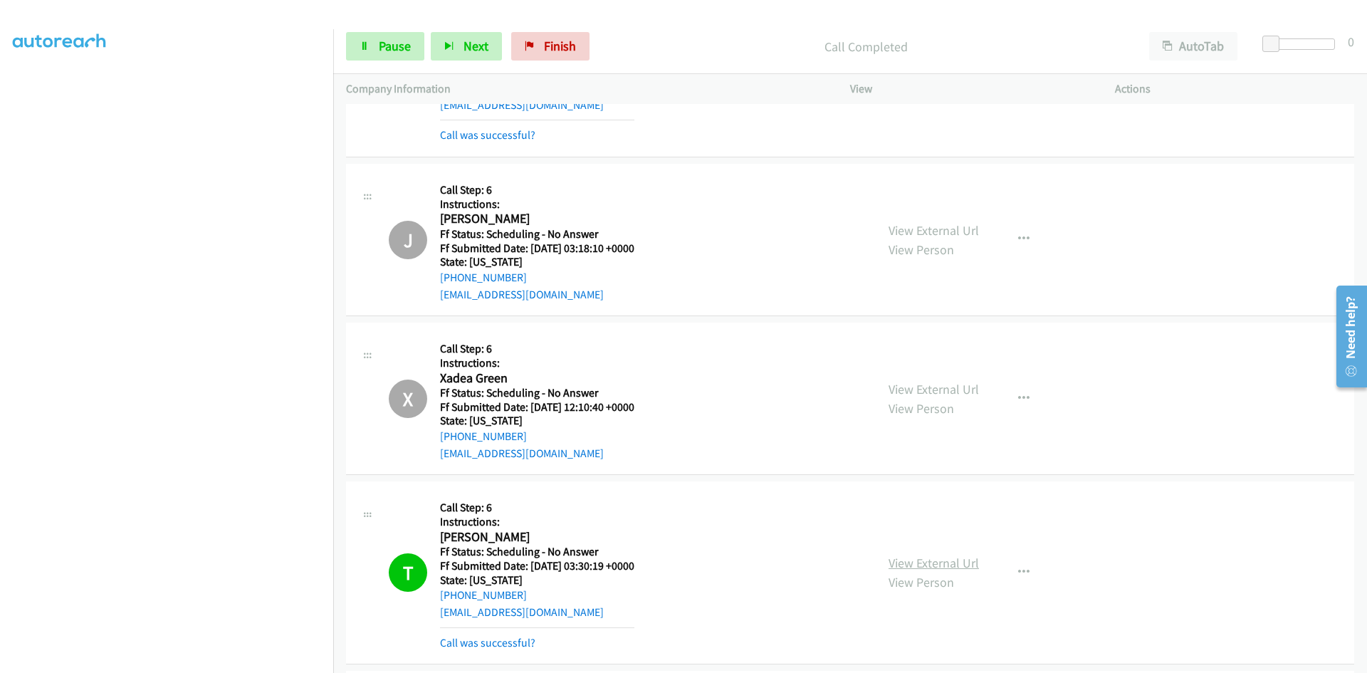
click at [936, 562] on link "View External Url" at bounding box center [933, 563] width 90 height 16
click at [396, 35] on link "Pause" at bounding box center [385, 46] width 78 height 28
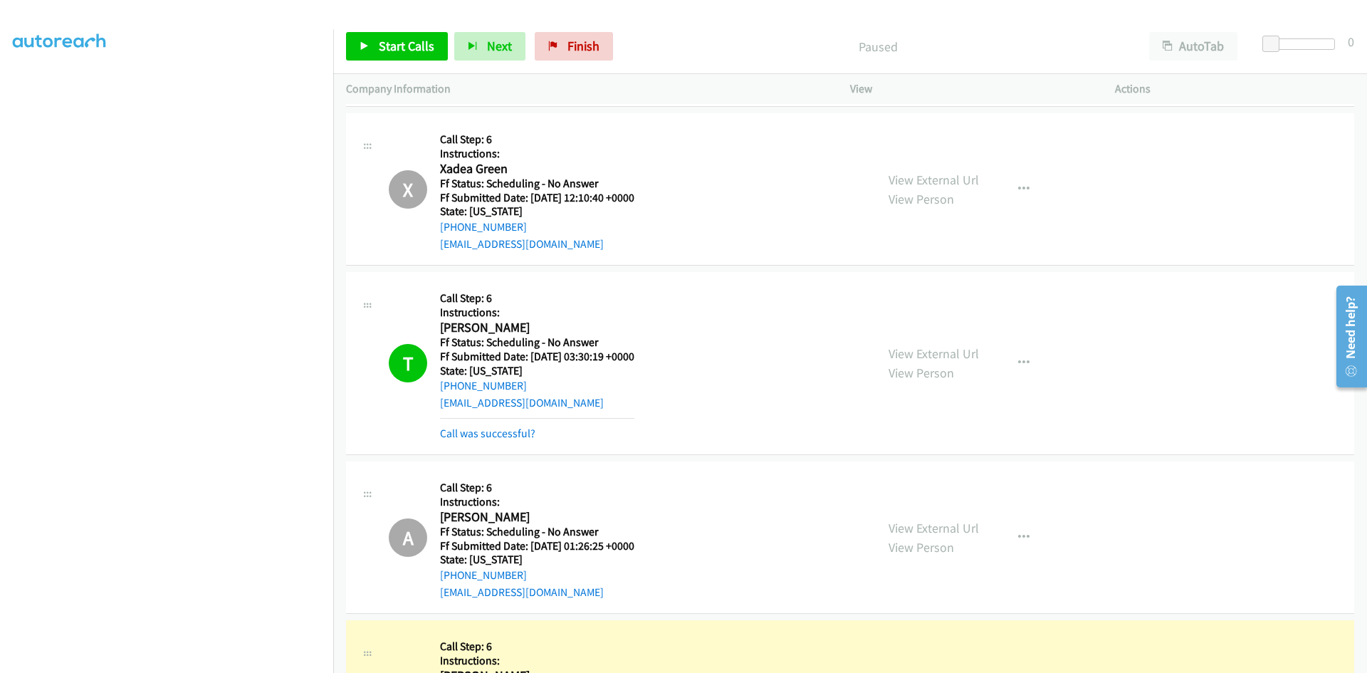
scroll to position [2990, 0]
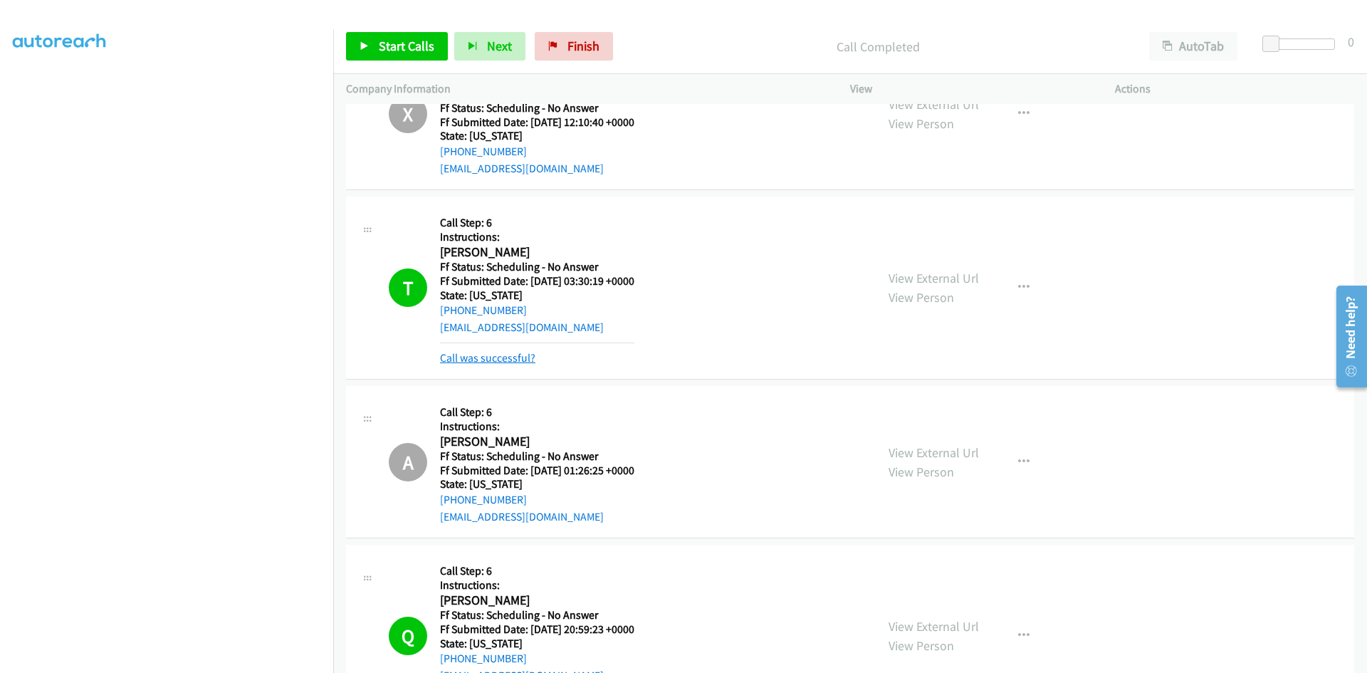
click at [522, 359] on link "Call was successful?" at bounding box center [487, 358] width 95 height 14
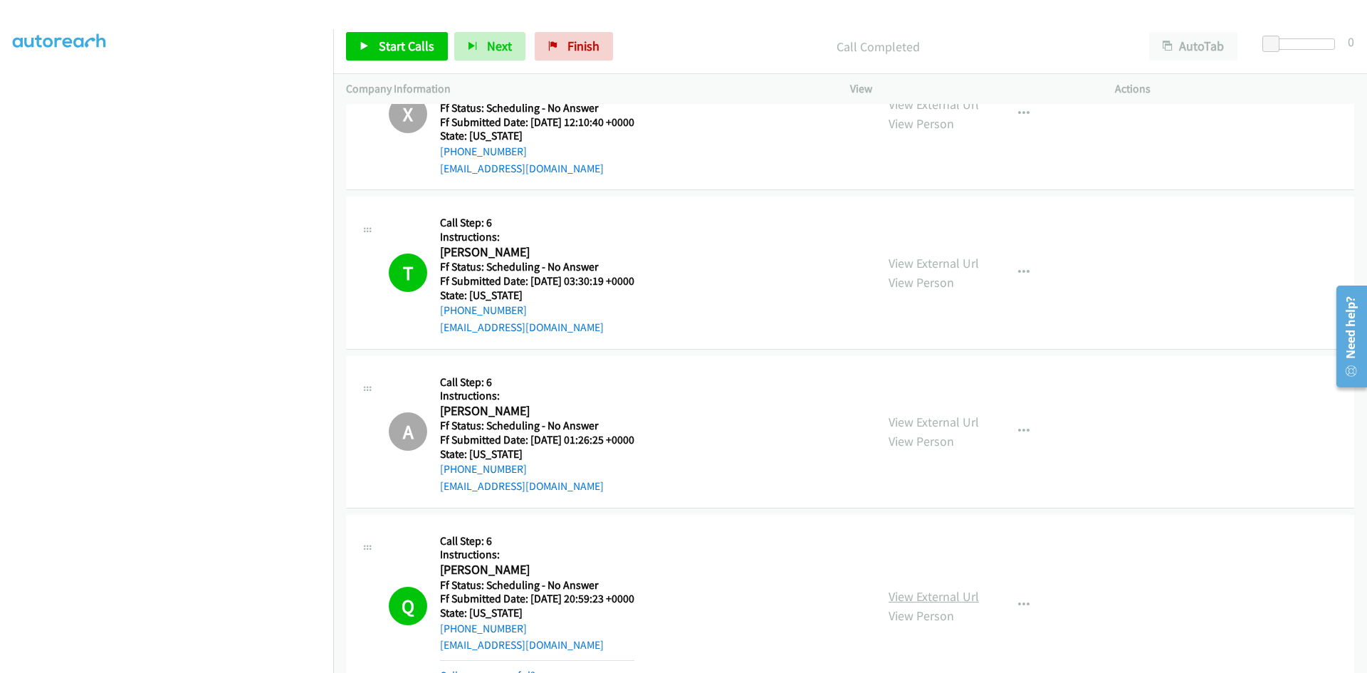
click at [932, 597] on link "View External Url" at bounding box center [933, 596] width 90 height 16
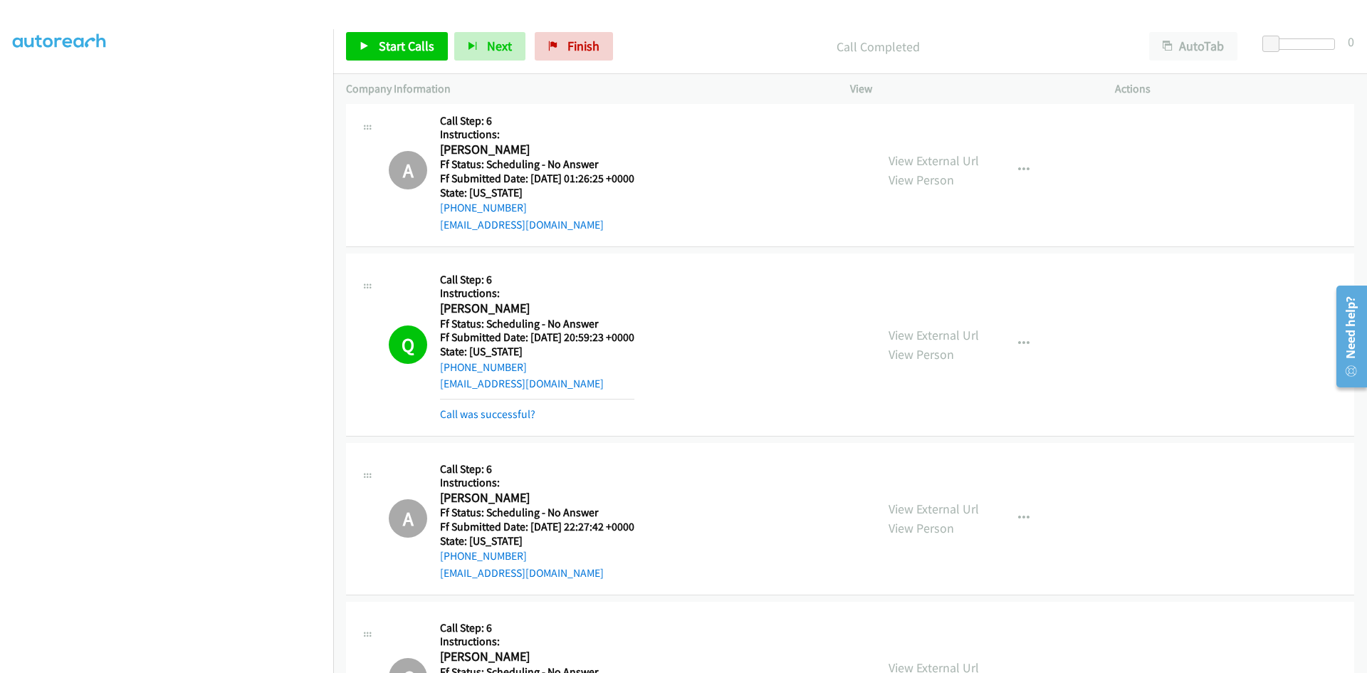
scroll to position [3274, 0]
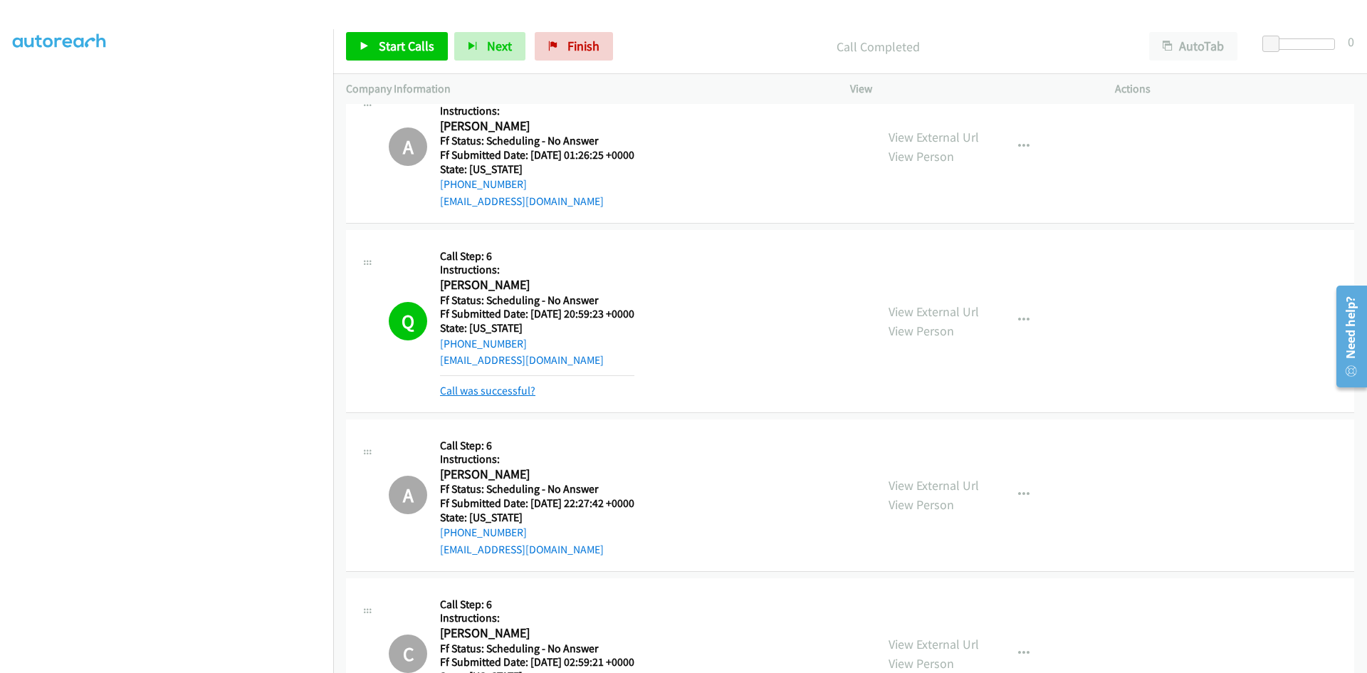
click at [509, 388] on link "Call was successful?" at bounding box center [487, 391] width 95 height 14
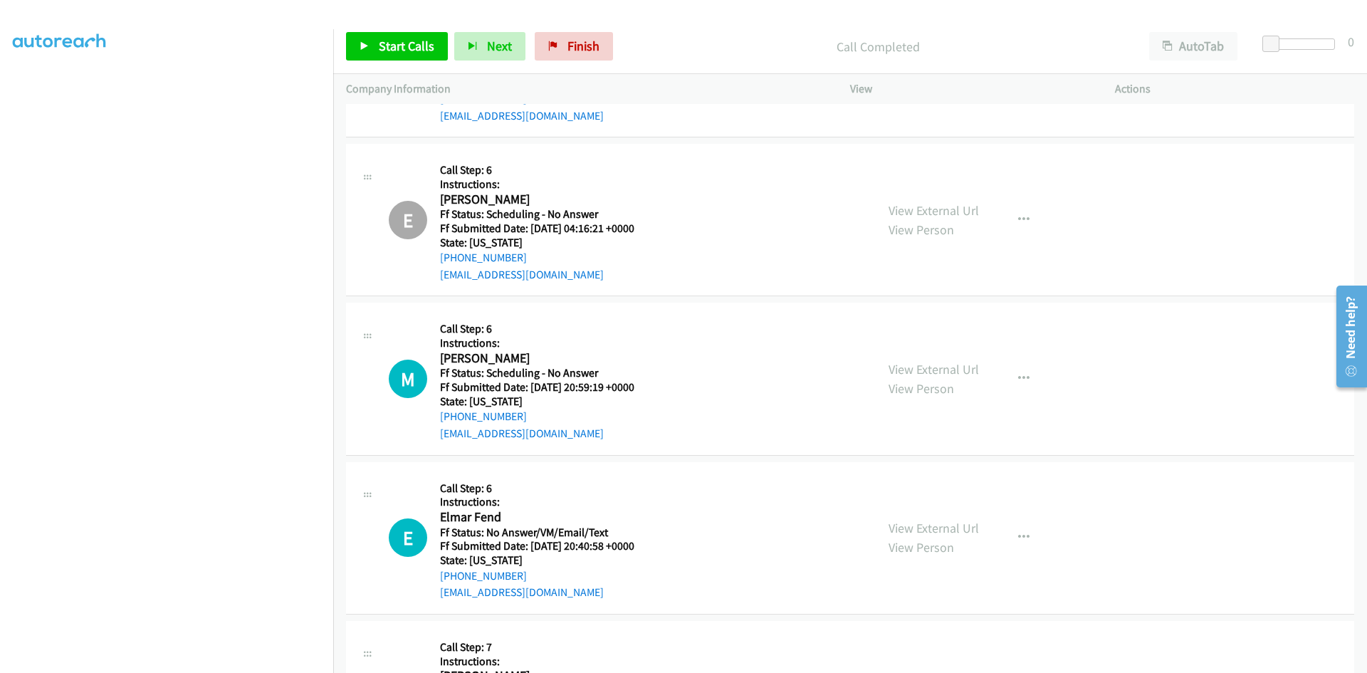
scroll to position [3844, 0]
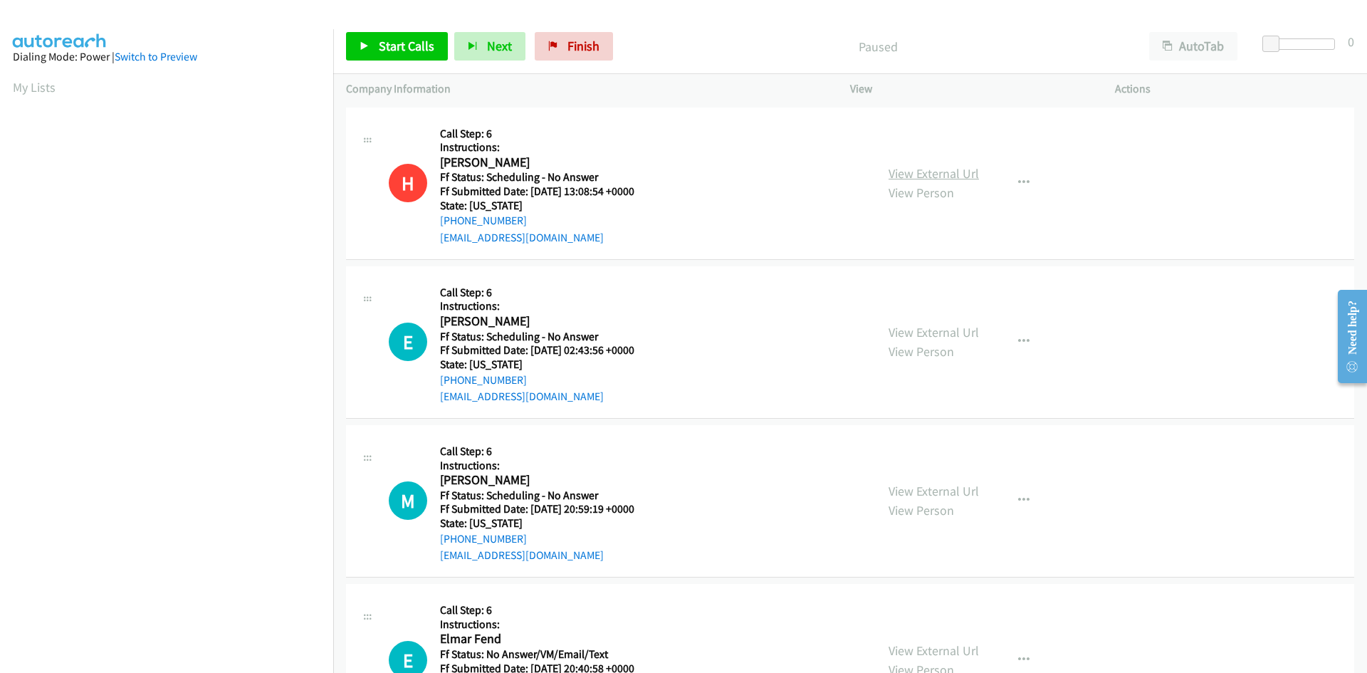
click at [931, 177] on link "View External Url" at bounding box center [933, 173] width 90 height 16
click at [406, 47] on span "Start Calls" at bounding box center [407, 46] width 56 height 16
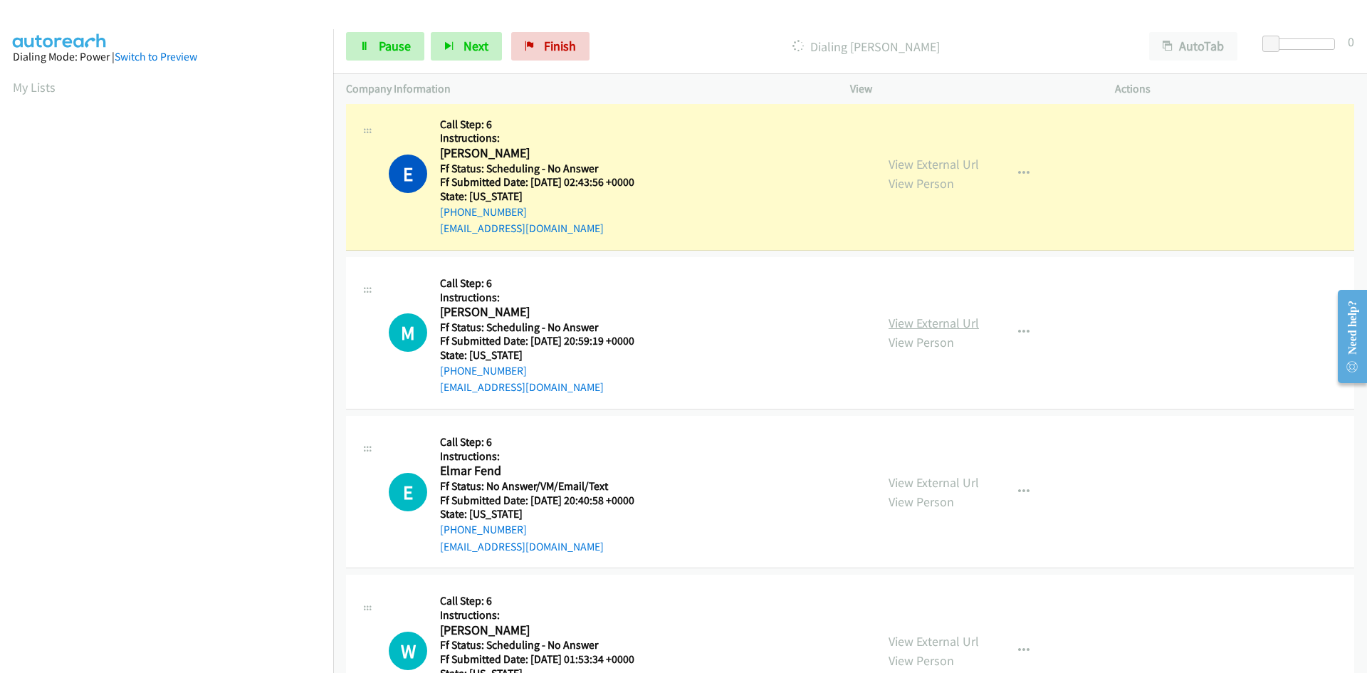
scroll to position [142, 0]
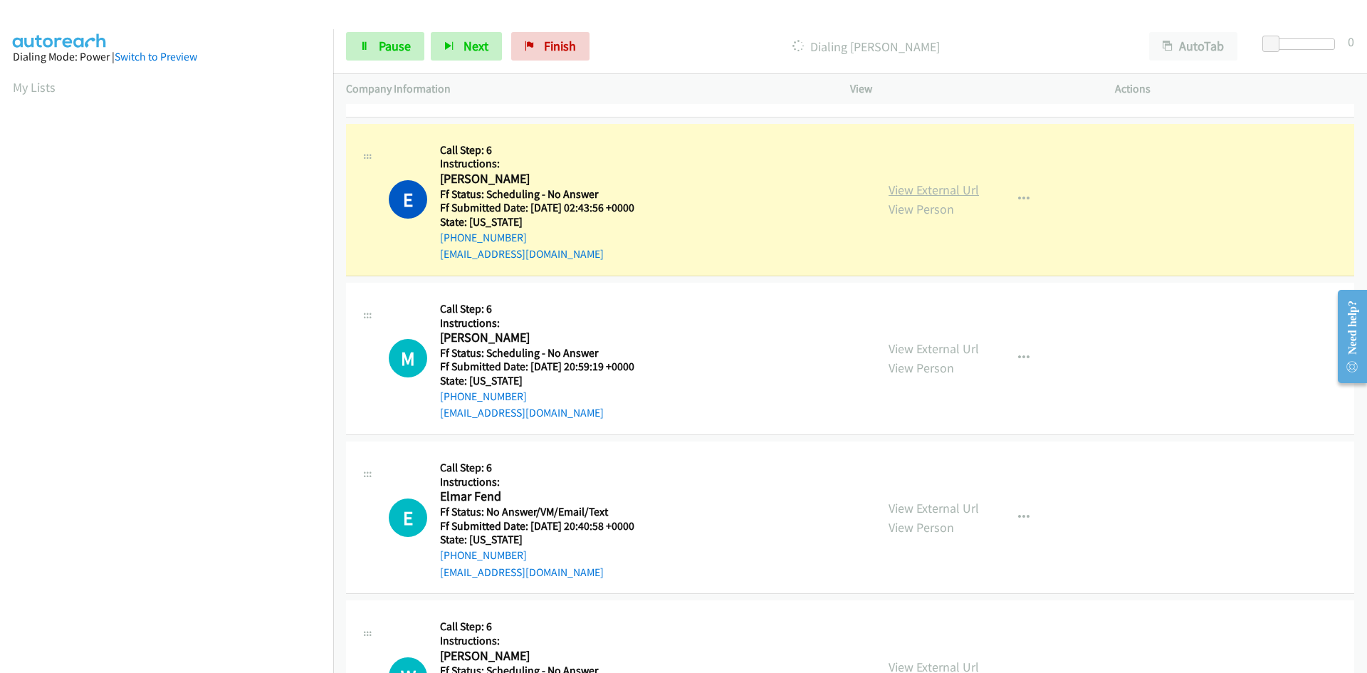
click at [956, 189] on link "View External Url" at bounding box center [933, 190] width 90 height 16
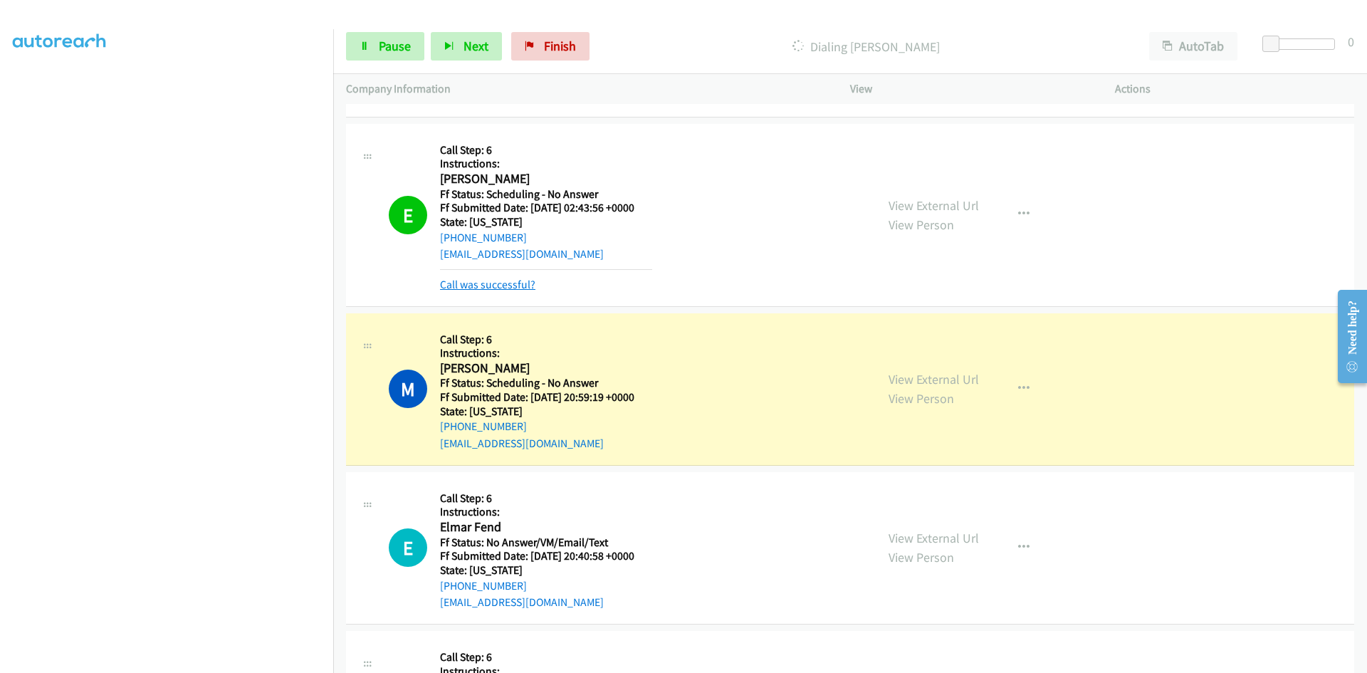
click at [509, 282] on link "Call was successful?" at bounding box center [487, 285] width 95 height 14
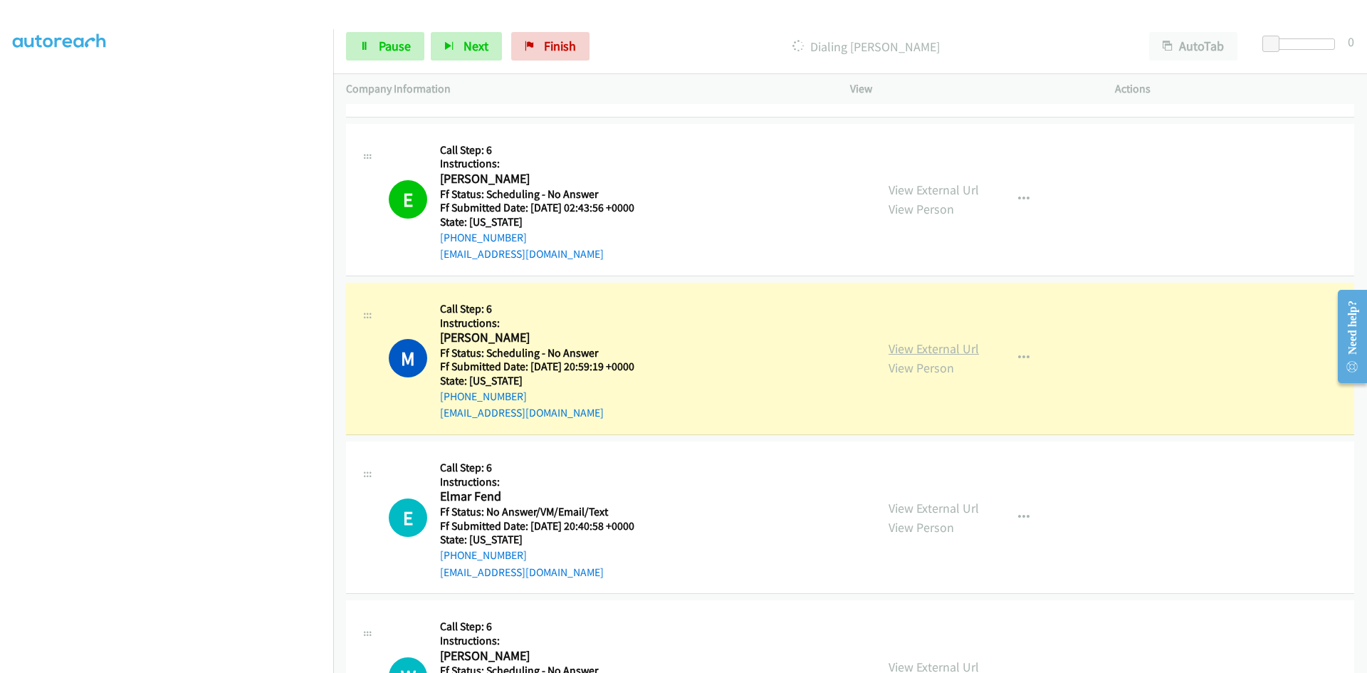
click at [897, 348] on link "View External Url" at bounding box center [933, 348] width 90 height 16
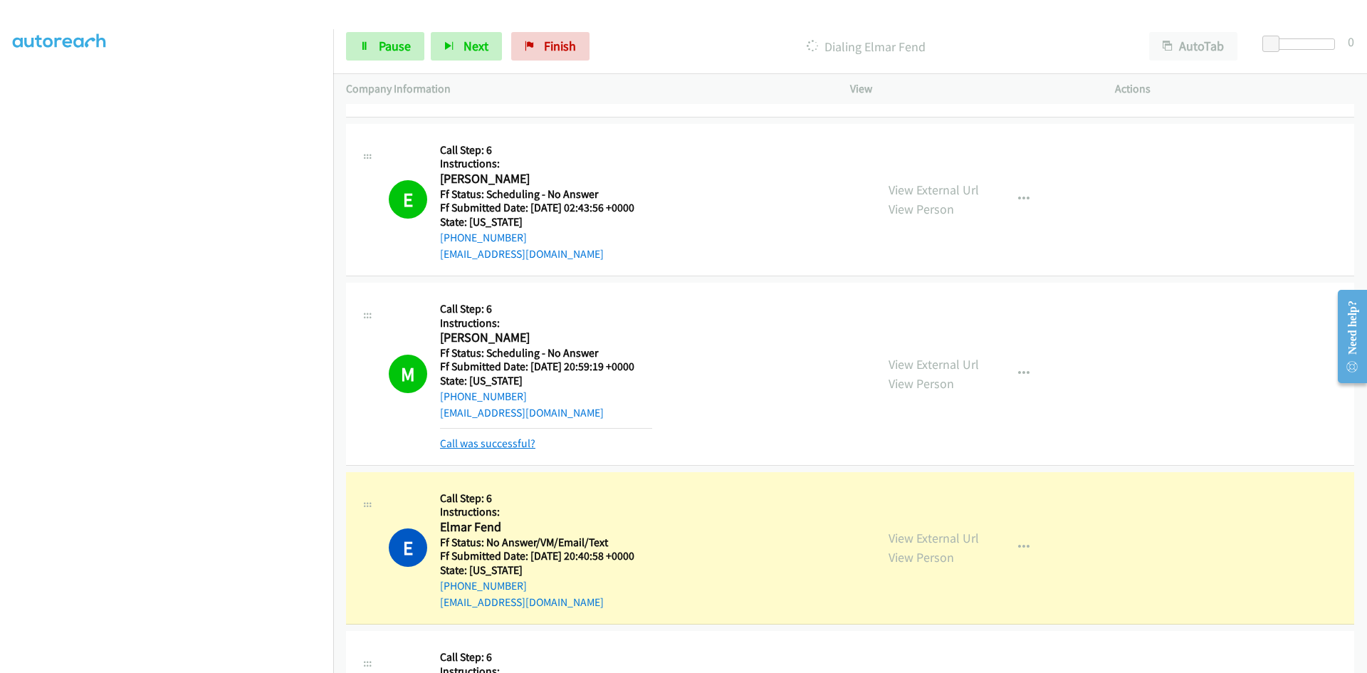
click at [491, 442] on link "Call was successful?" at bounding box center [487, 443] width 95 height 14
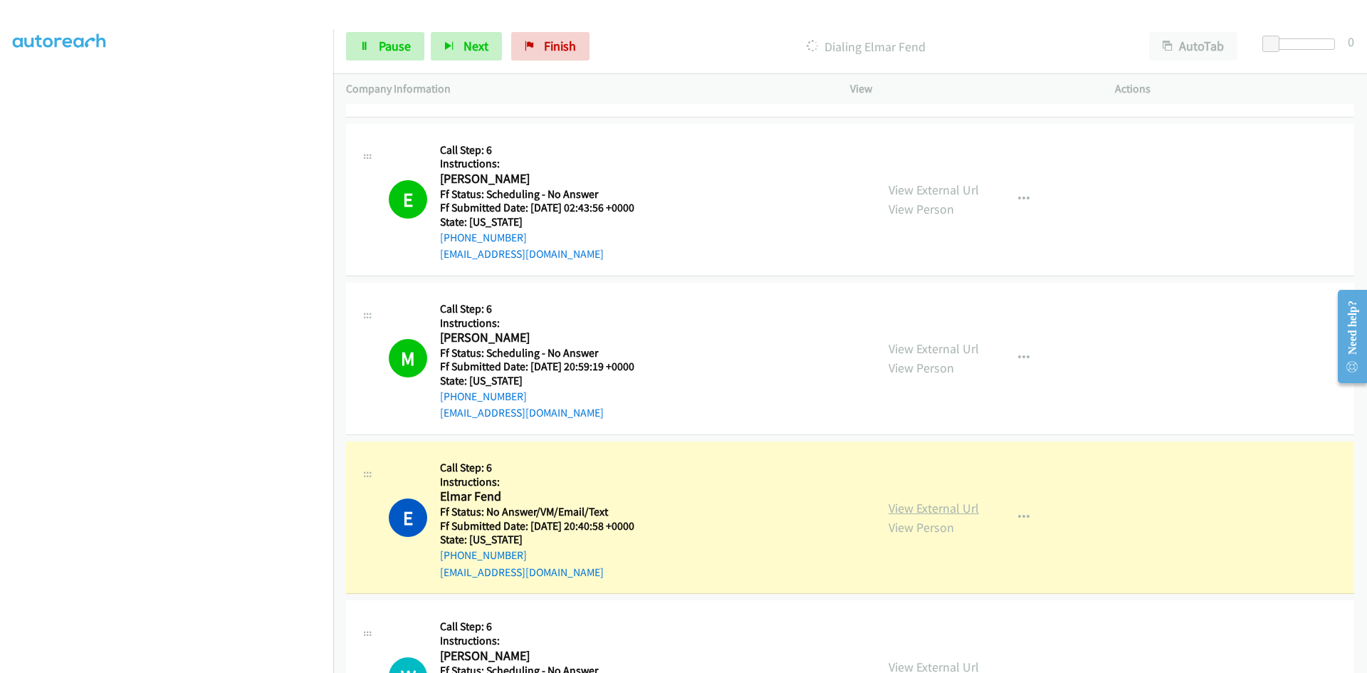
click at [945, 505] on link "View External Url" at bounding box center [933, 508] width 90 height 16
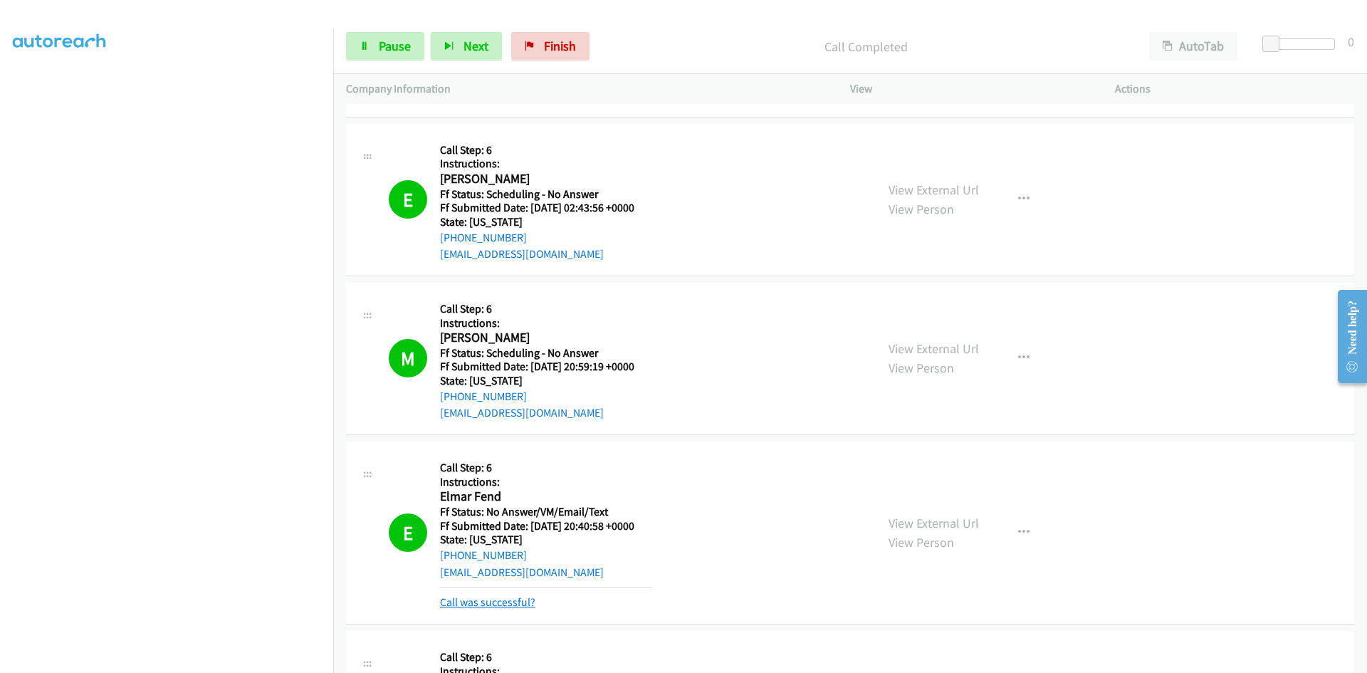
click at [499, 599] on link "Call was successful?" at bounding box center [487, 602] width 95 height 14
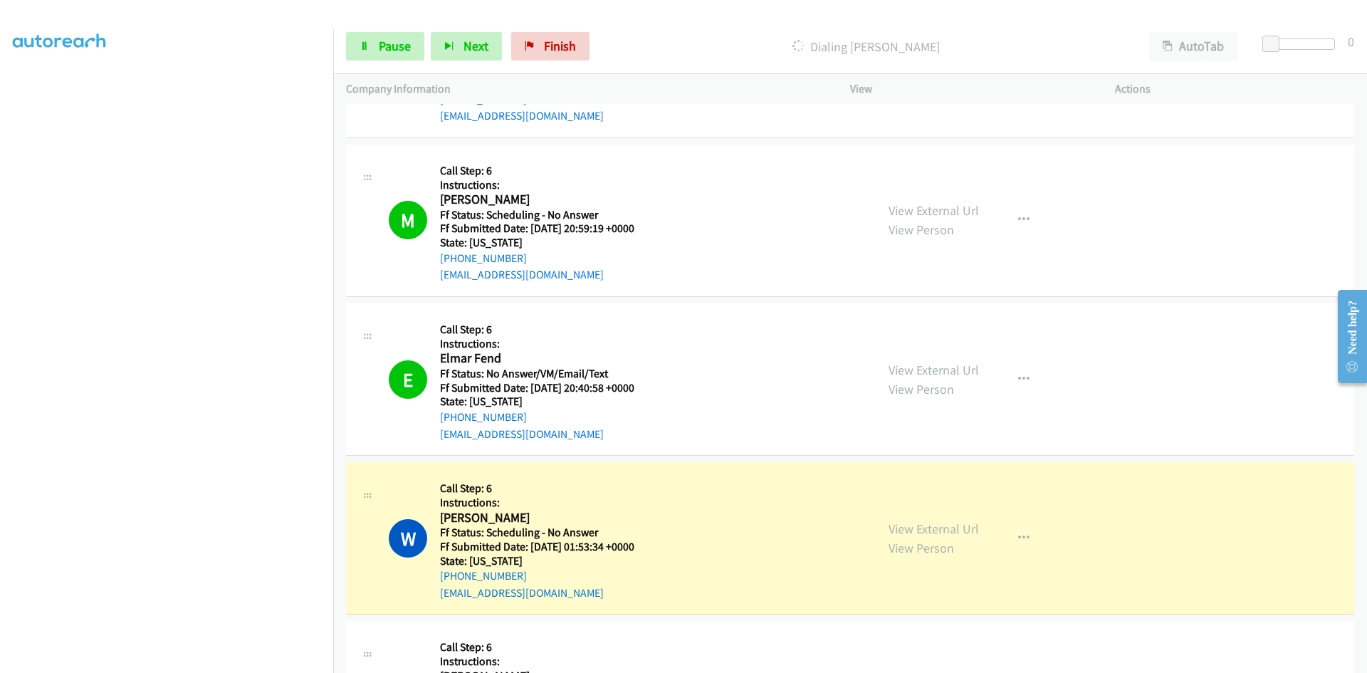
scroll to position [427, 0]
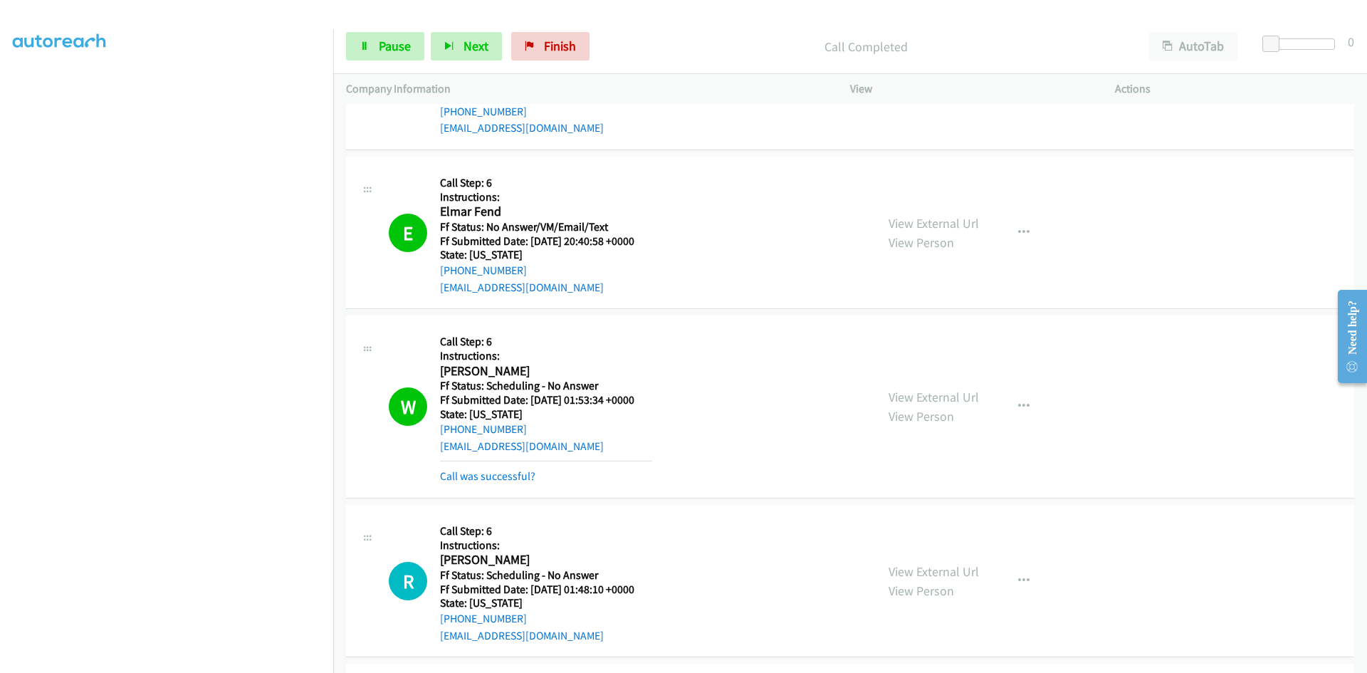
click at [928, 378] on div "View External Url View Person View External Url Email Schedule/Manage Callback …" at bounding box center [1015, 406] width 278 height 157
click at [936, 402] on link "View External Url" at bounding box center [933, 397] width 90 height 16
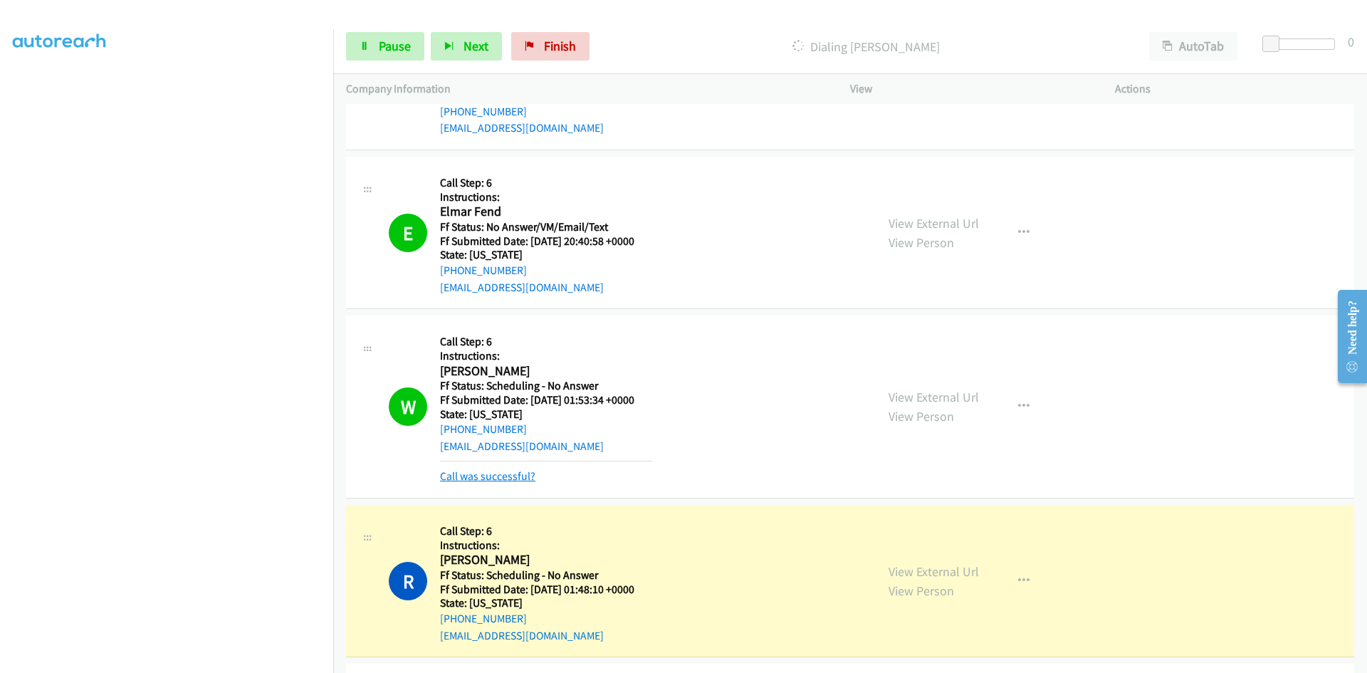
click at [487, 481] on link "Call was successful?" at bounding box center [487, 476] width 95 height 14
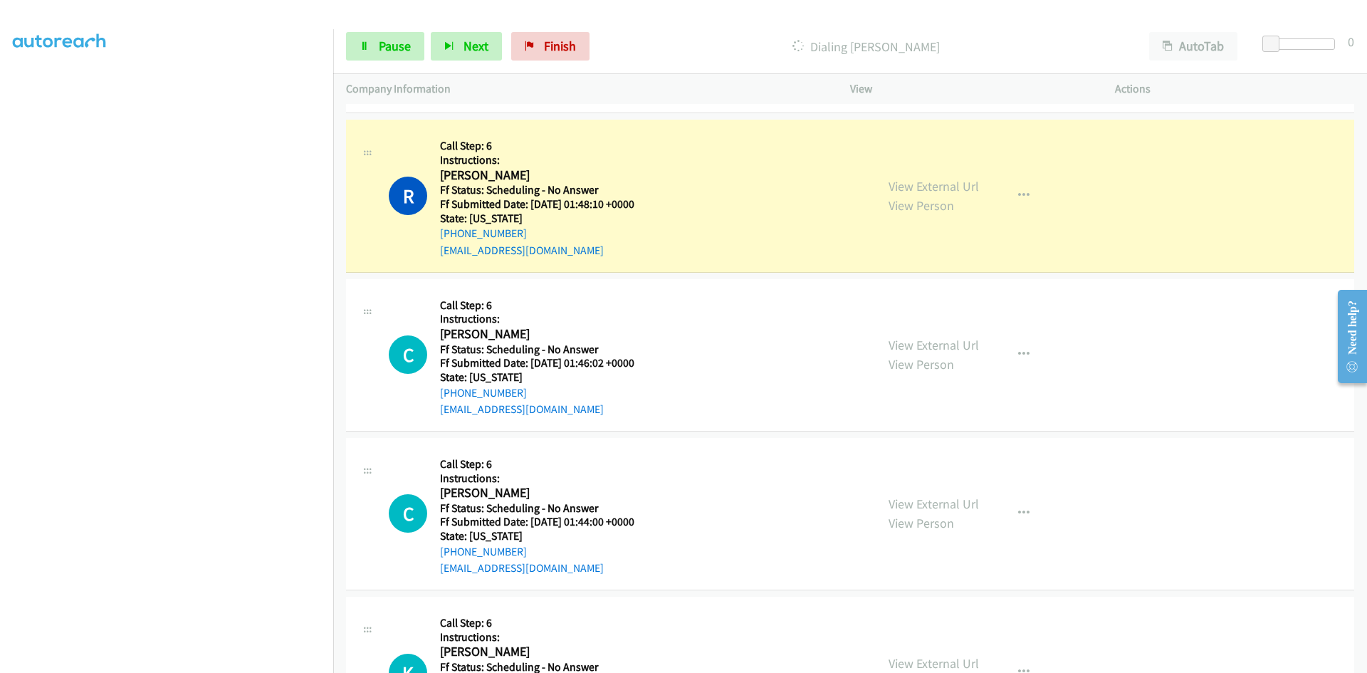
scroll to position [783, 0]
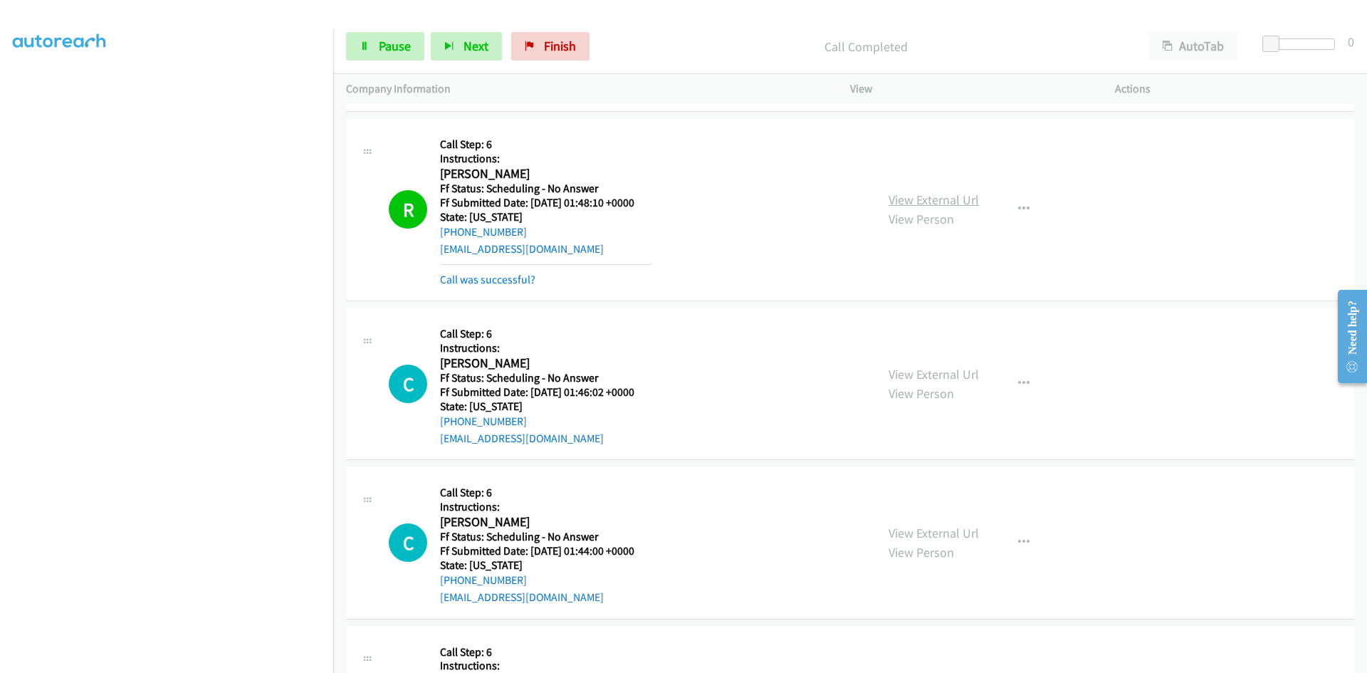
click at [937, 199] on link "View External Url" at bounding box center [933, 199] width 90 height 16
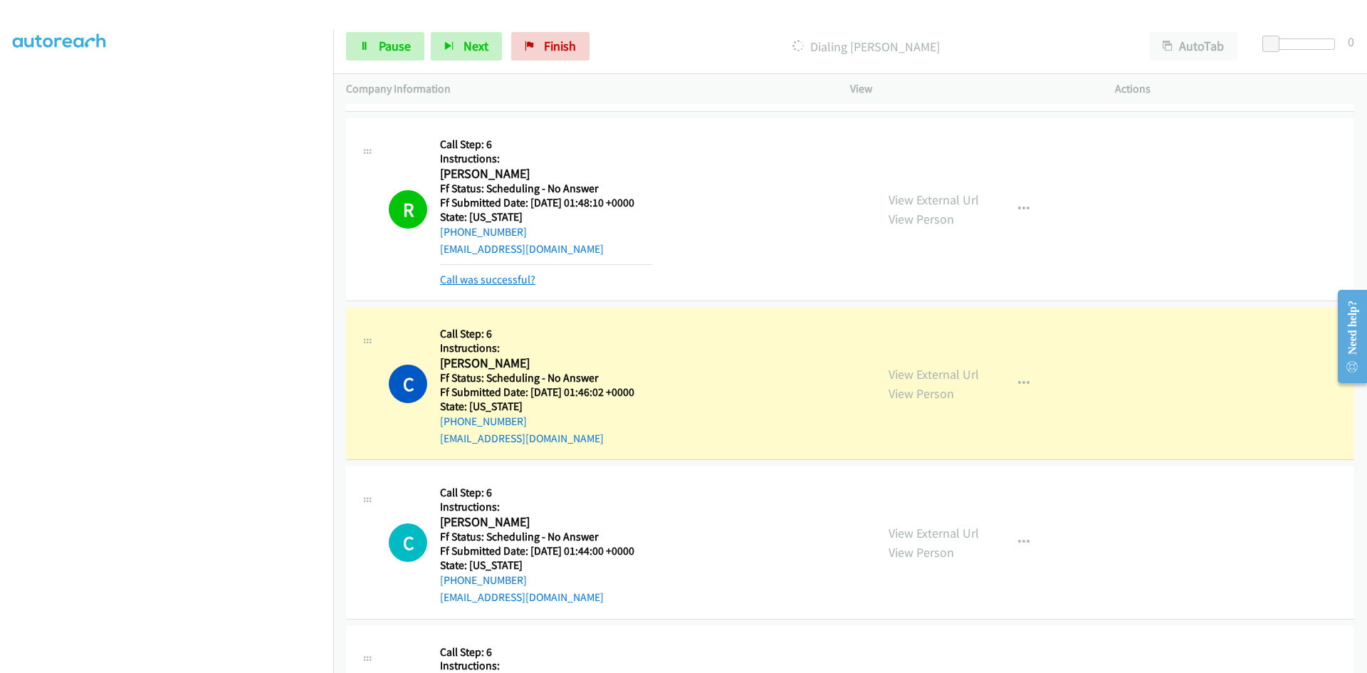
click at [468, 279] on link "Call was successful?" at bounding box center [487, 280] width 95 height 14
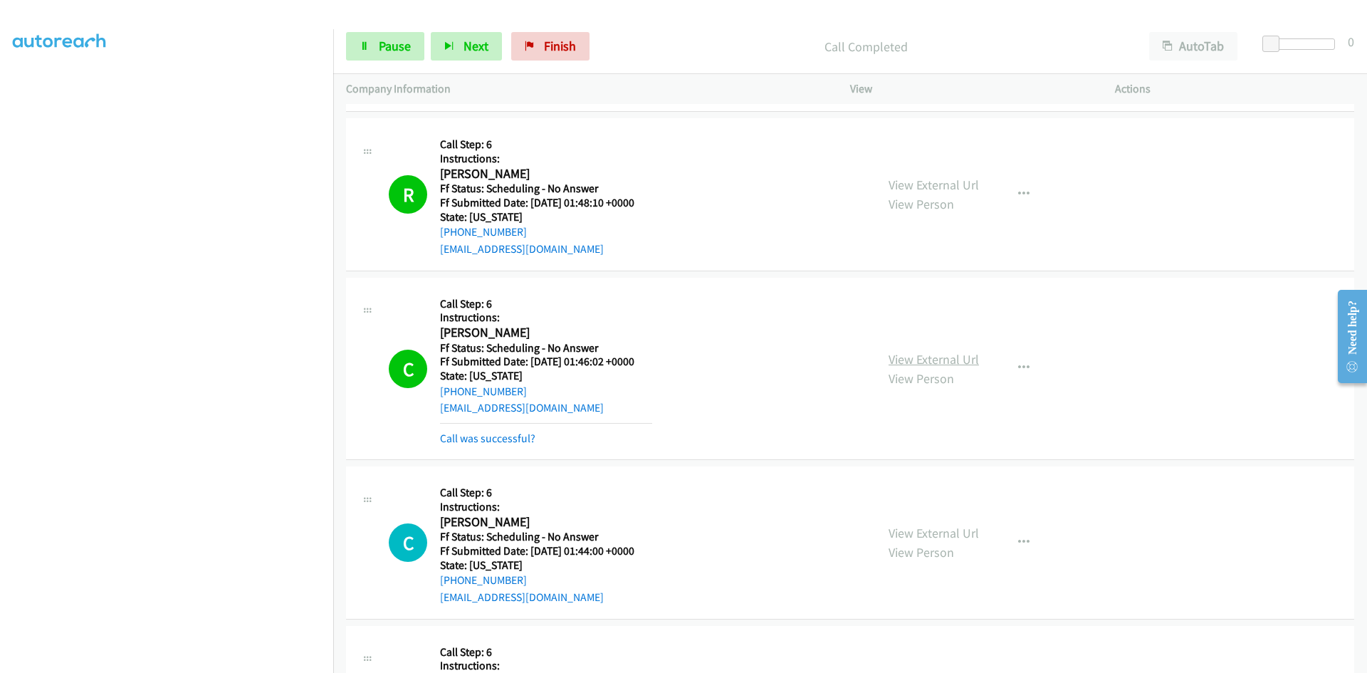
click at [967, 360] on link "View External Url" at bounding box center [933, 359] width 90 height 16
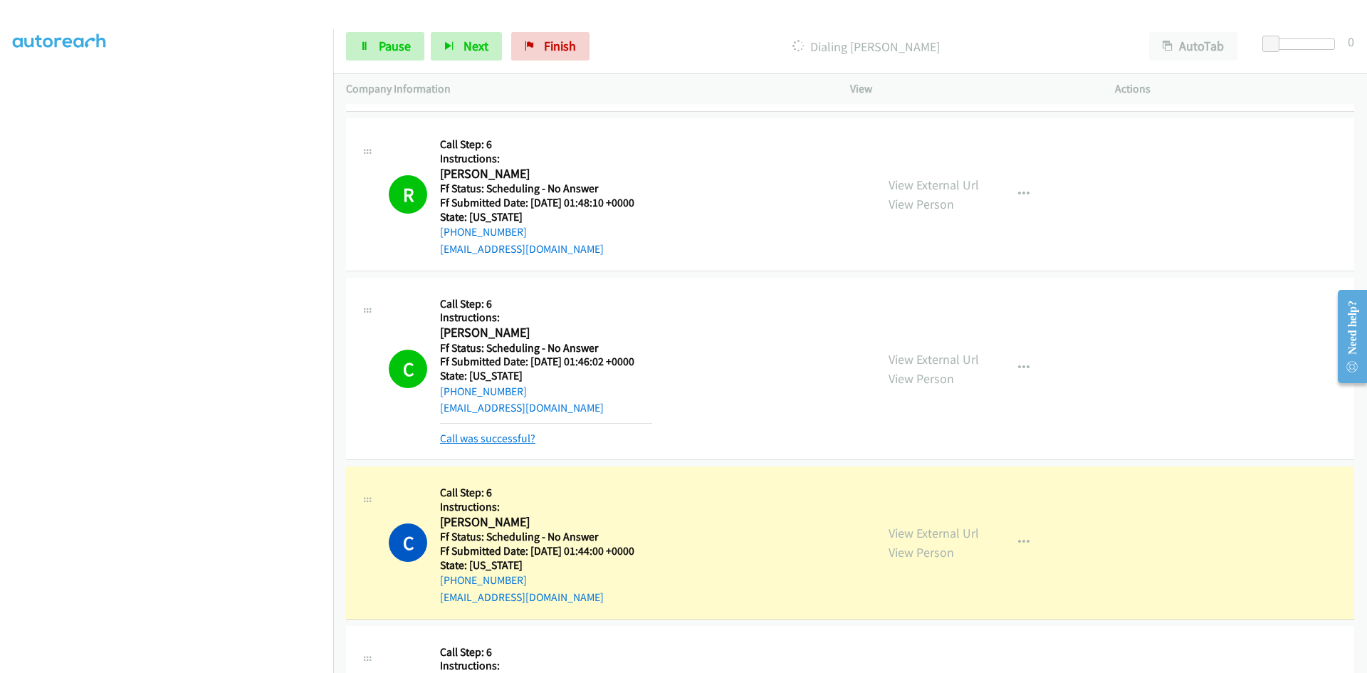
click at [510, 443] on link "Call was successful?" at bounding box center [487, 438] width 95 height 14
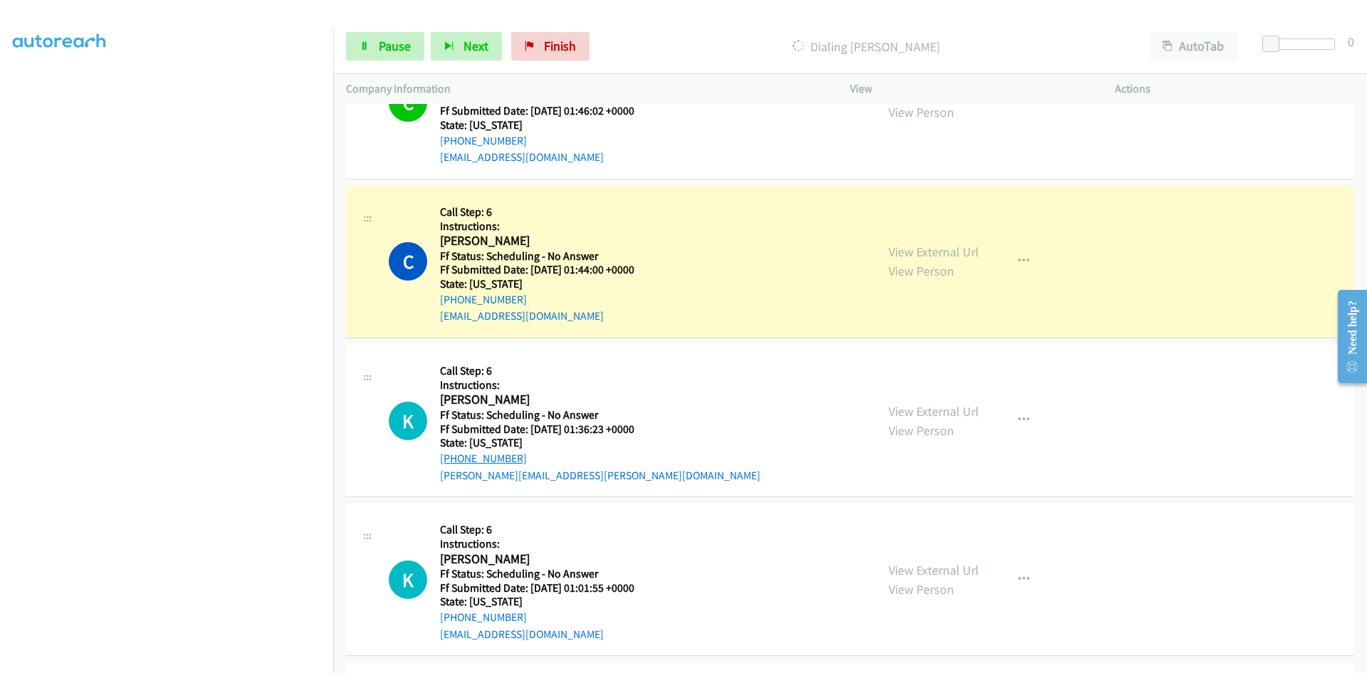
scroll to position [1068, 0]
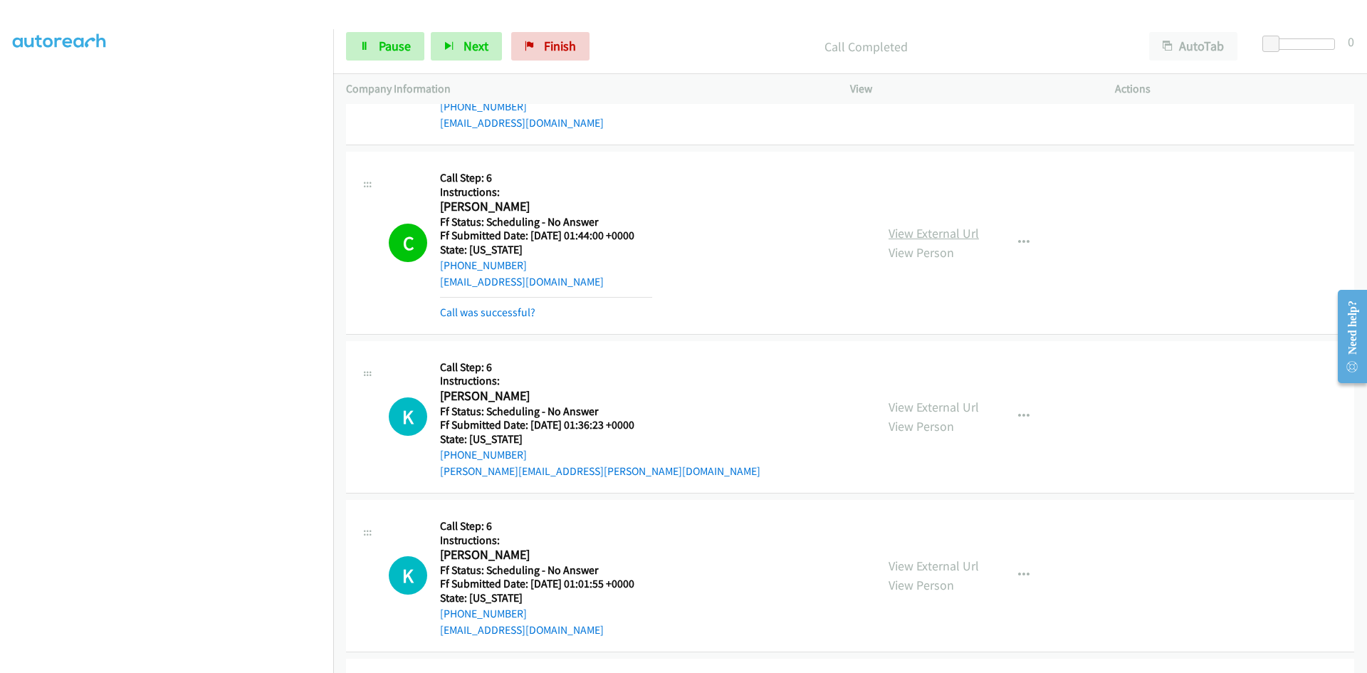
click at [960, 233] on link "View External Url" at bounding box center [933, 233] width 90 height 16
click at [526, 317] on link "Call was successful?" at bounding box center [487, 312] width 95 height 14
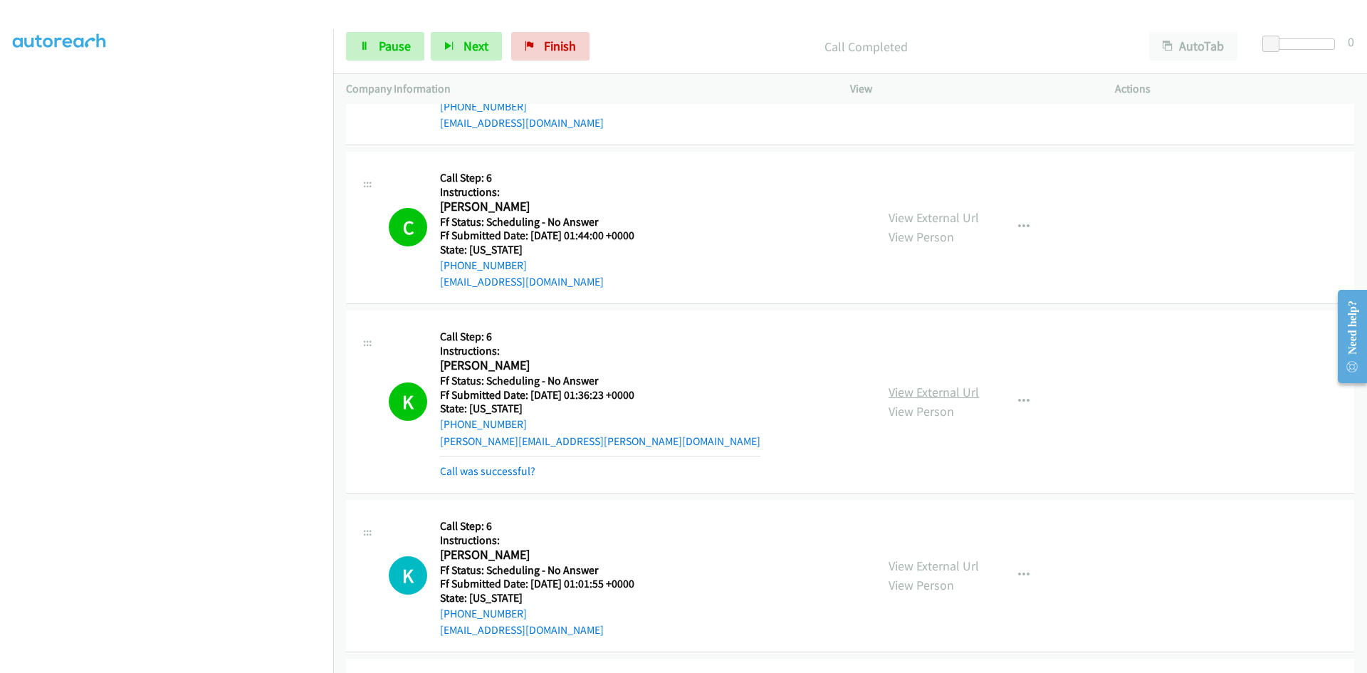
click at [962, 397] on link "View External Url" at bounding box center [933, 392] width 90 height 16
click at [503, 466] on link "Call was successful?" at bounding box center [487, 471] width 95 height 14
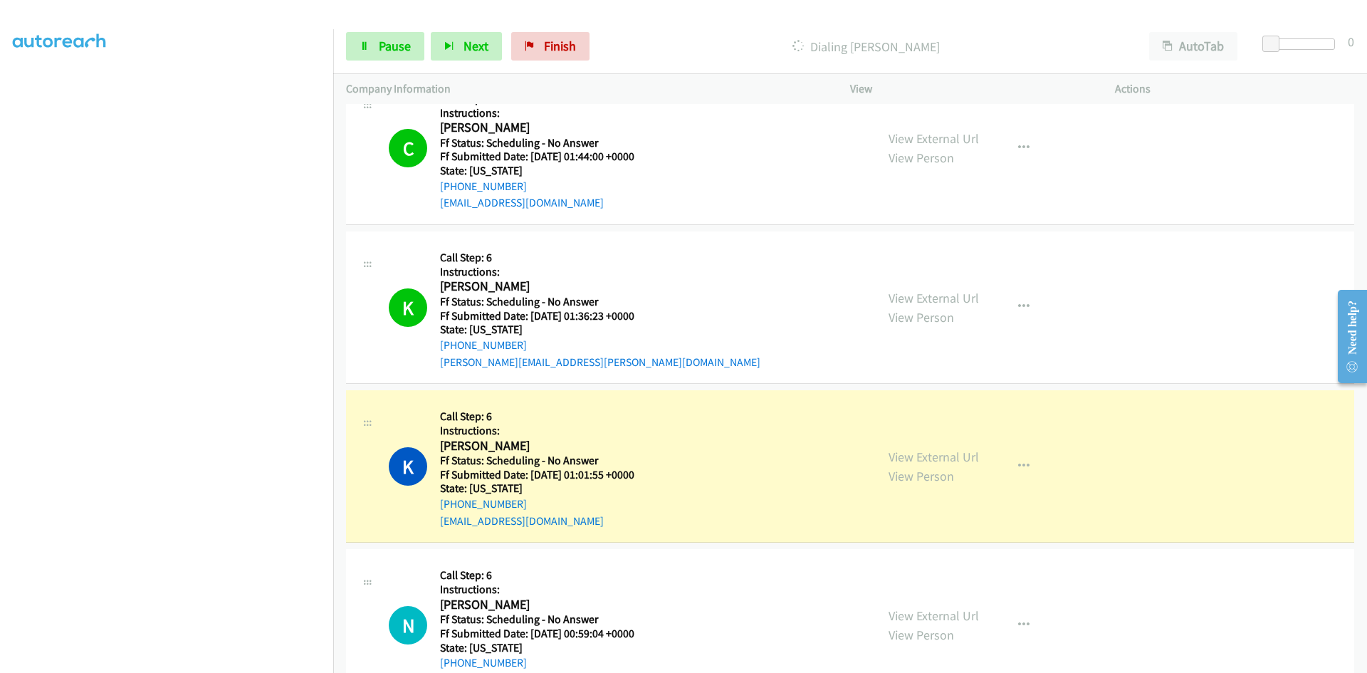
scroll to position [1352, 0]
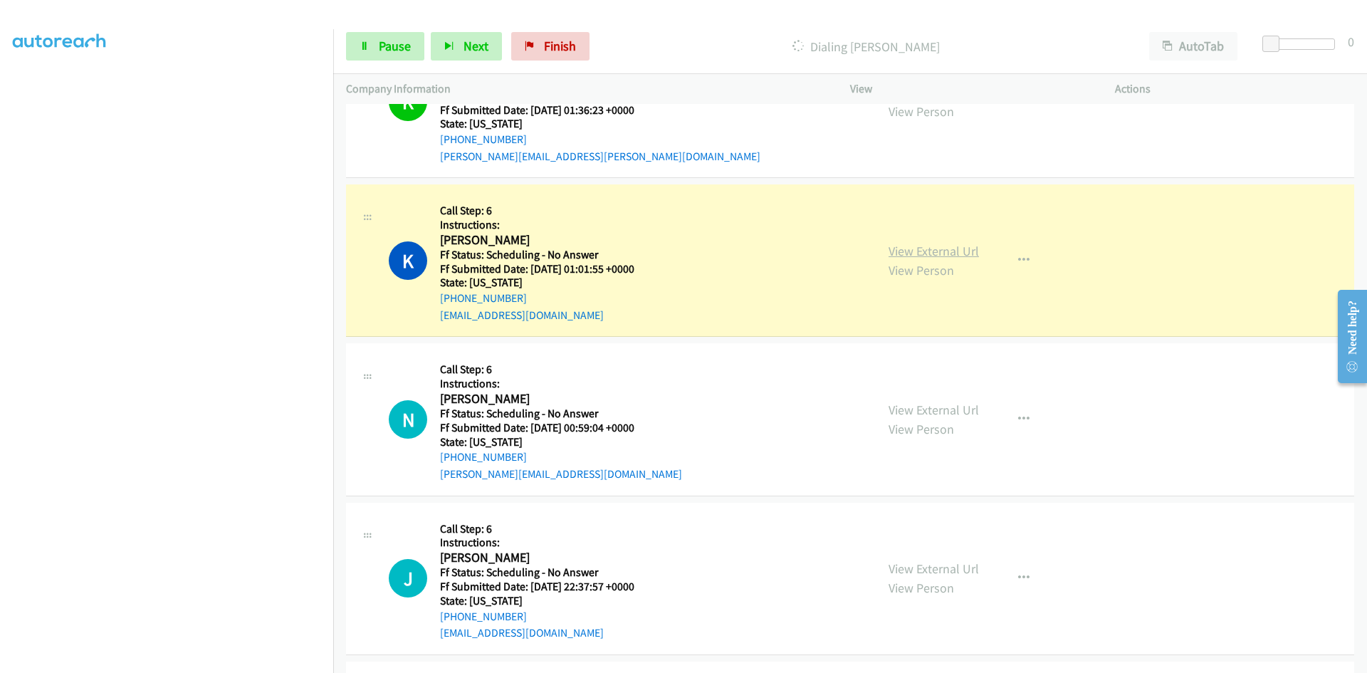
click at [935, 251] on link "View External Url" at bounding box center [933, 251] width 90 height 16
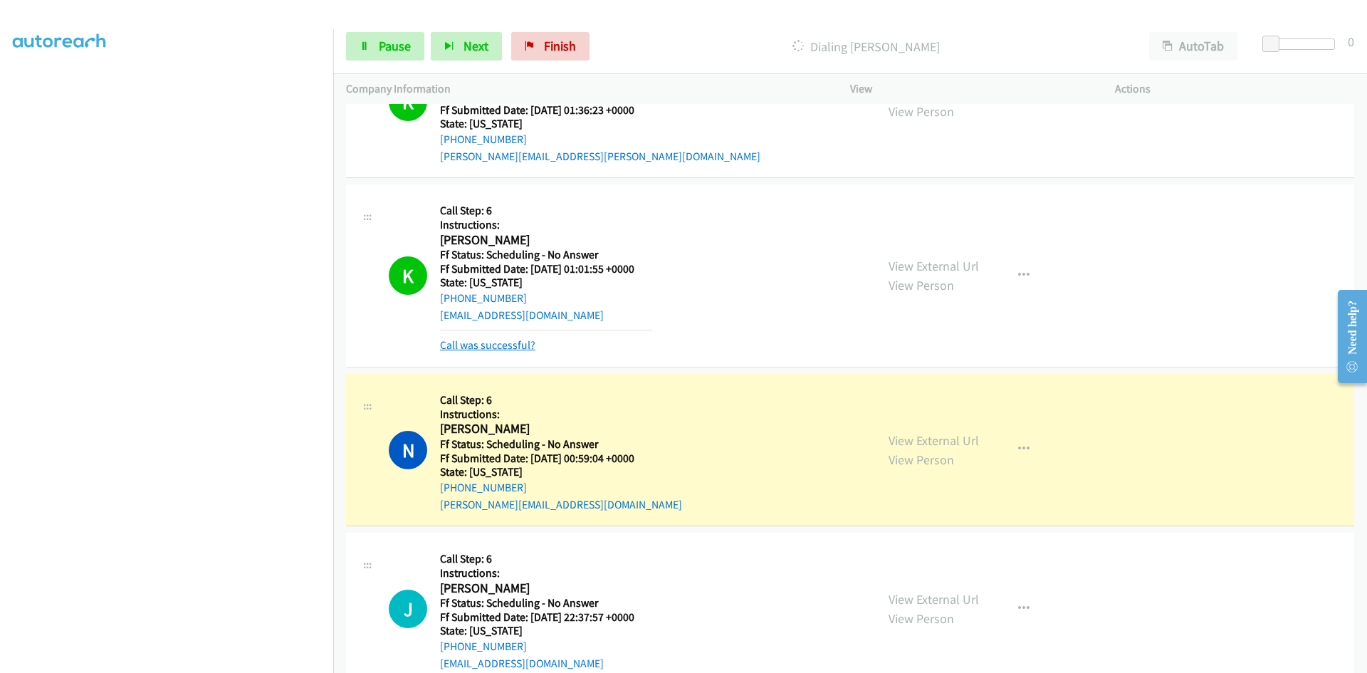
click at [528, 349] on link "Call was successful?" at bounding box center [487, 345] width 95 height 14
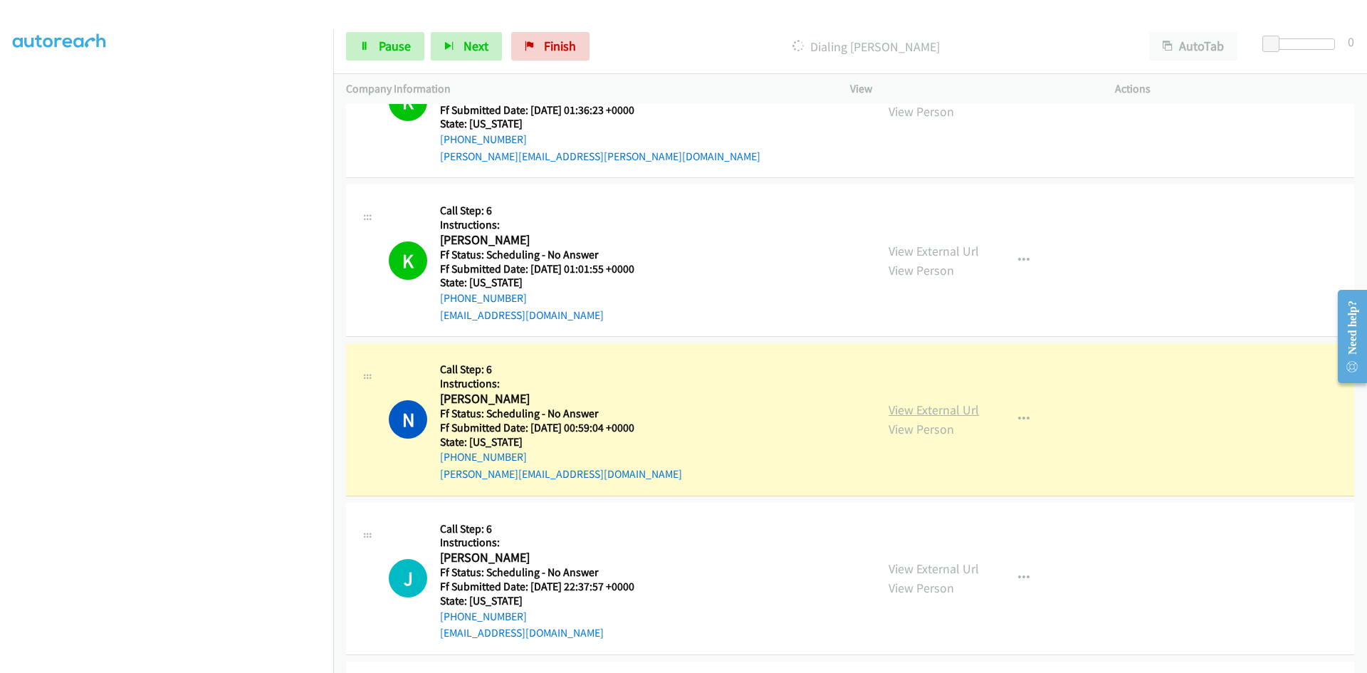
click at [920, 409] on link "View External Url" at bounding box center [933, 409] width 90 height 16
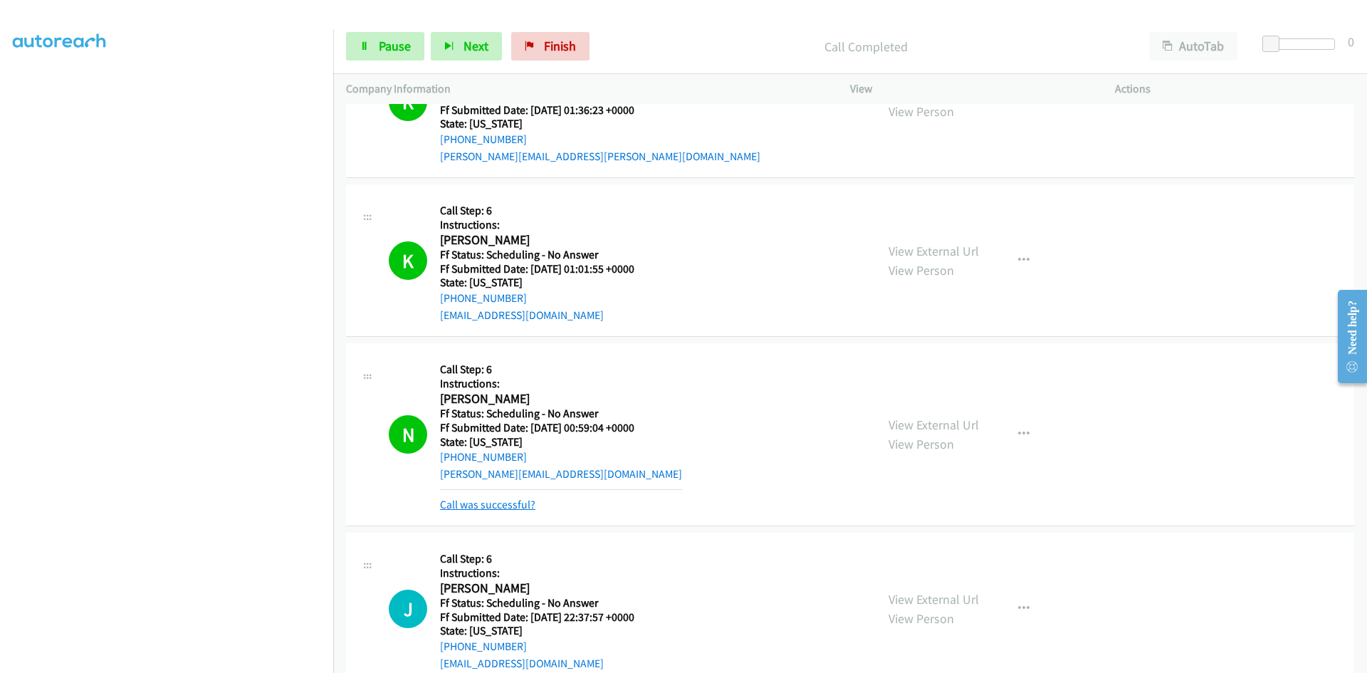
click at [487, 500] on link "Call was successful?" at bounding box center [487, 505] width 95 height 14
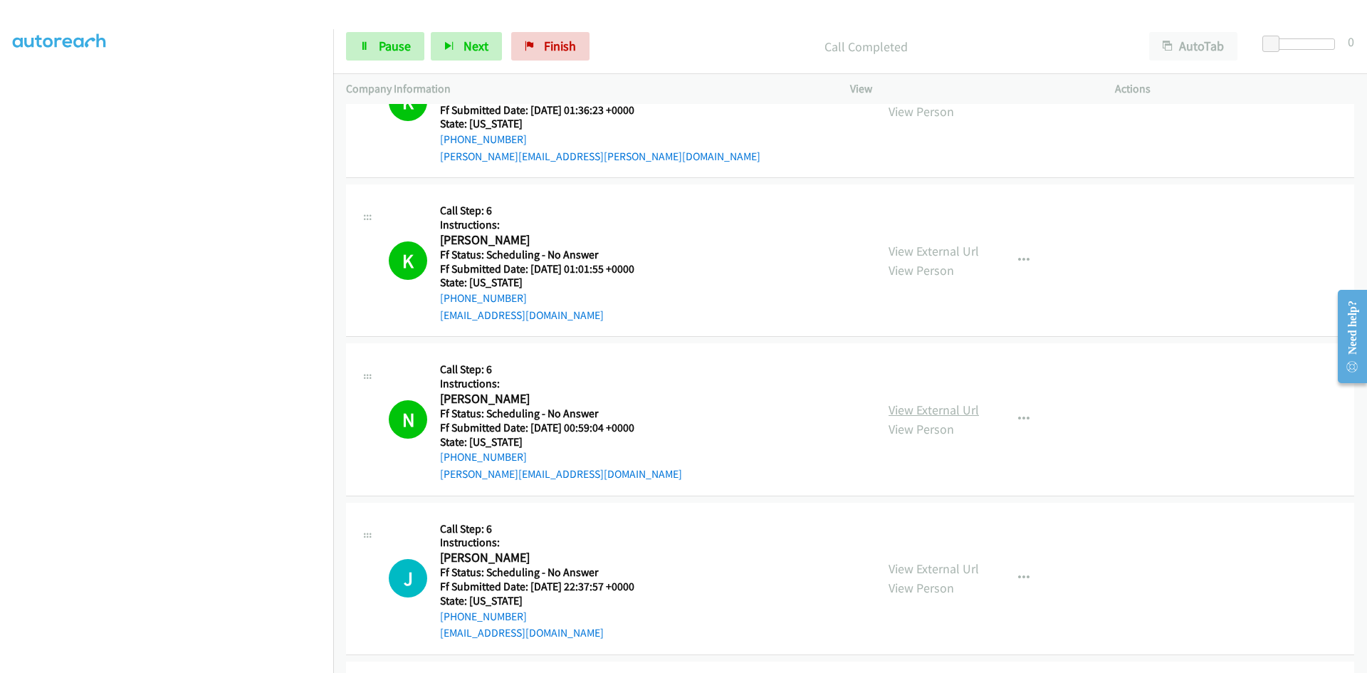
click at [943, 414] on link "View External Url" at bounding box center [933, 409] width 90 height 16
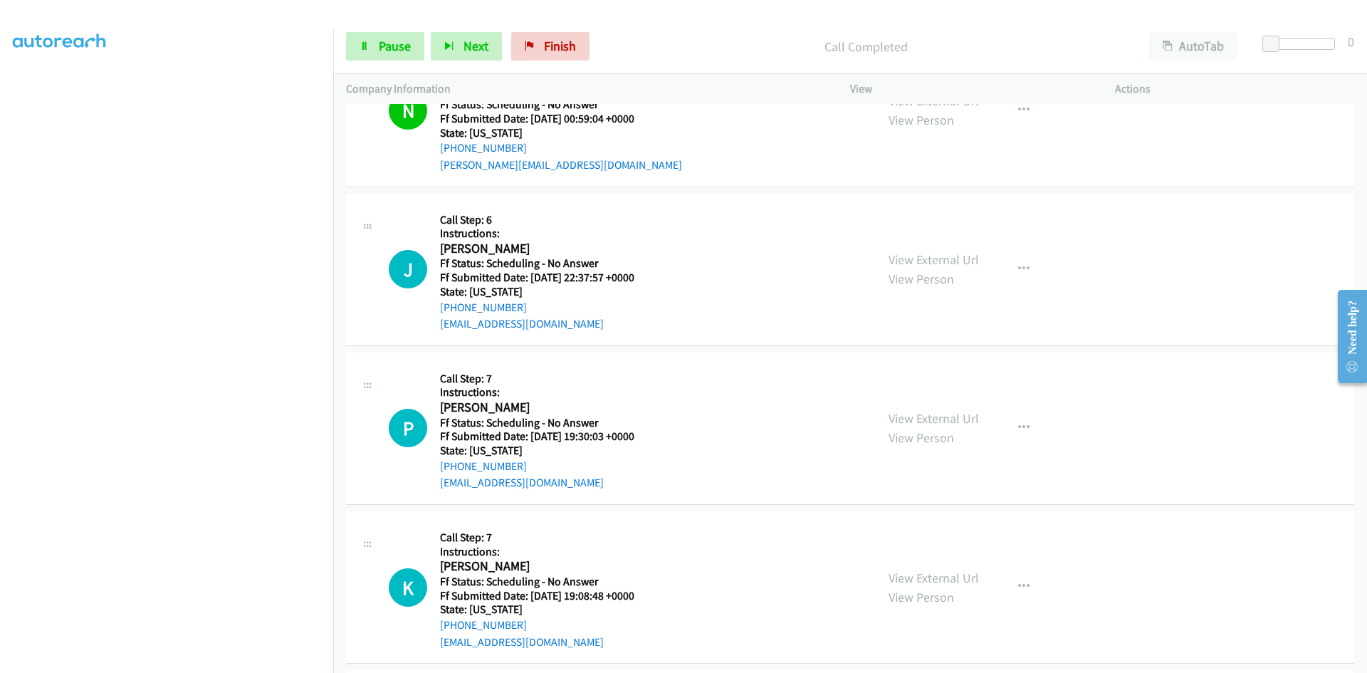
scroll to position [1708, 0]
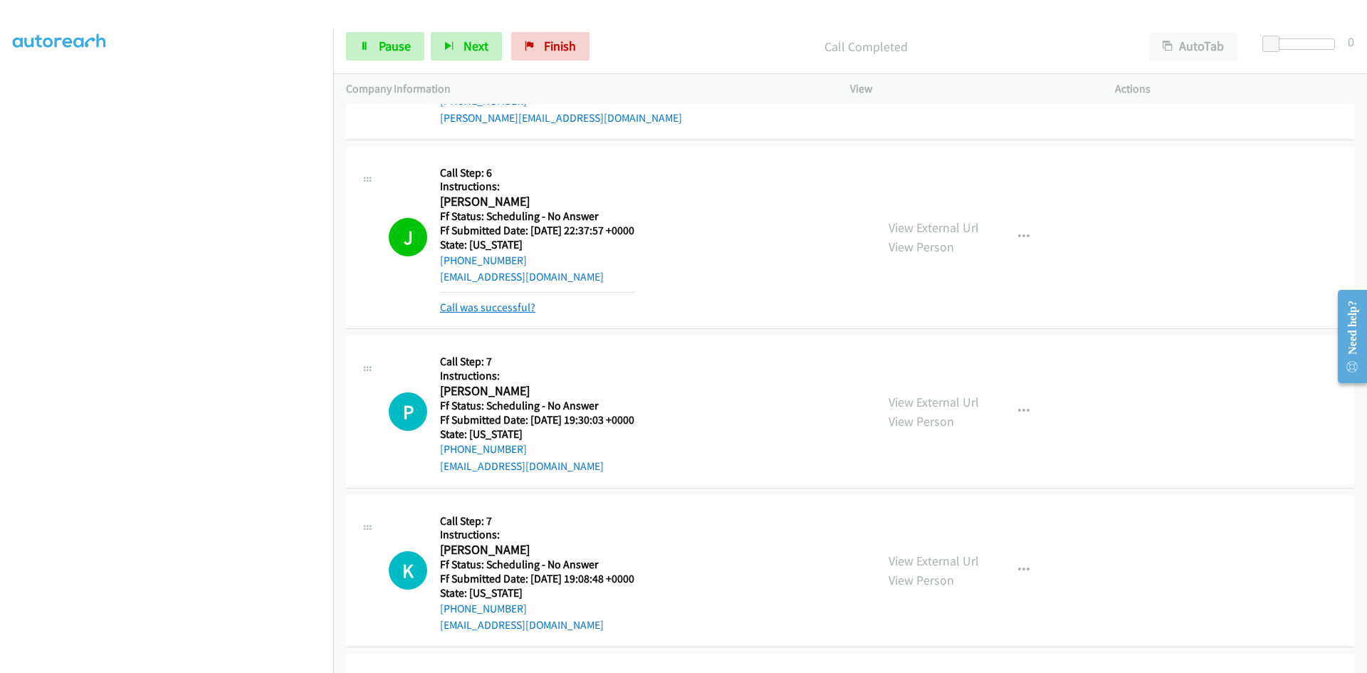
click at [509, 312] on link "Call was successful?" at bounding box center [487, 307] width 95 height 14
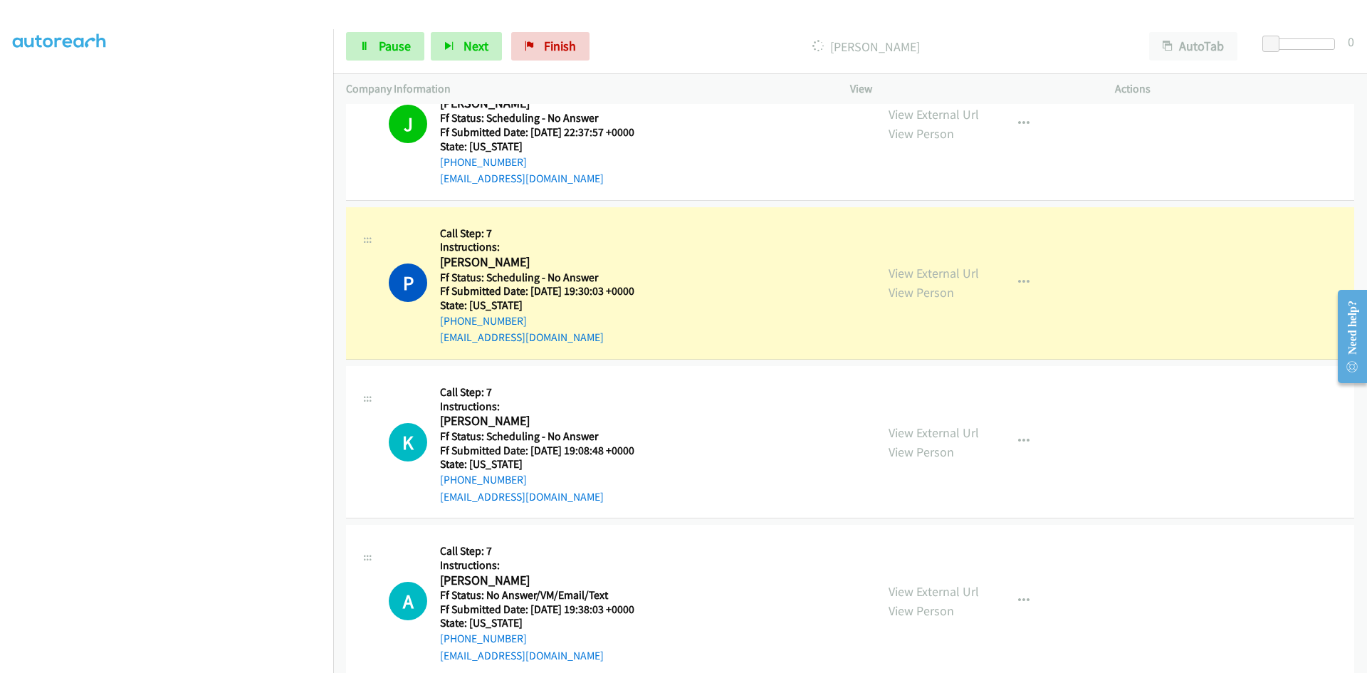
scroll to position [1851, 0]
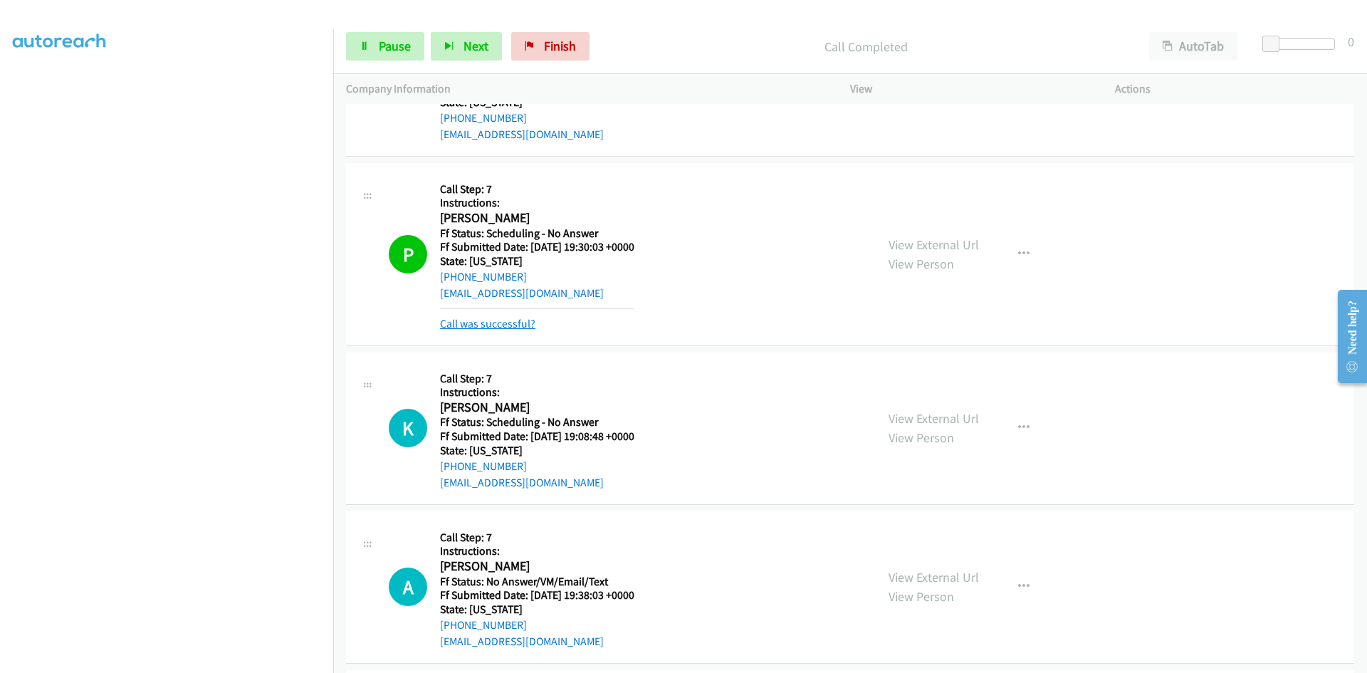
click at [495, 326] on link "Call was successful?" at bounding box center [487, 324] width 95 height 14
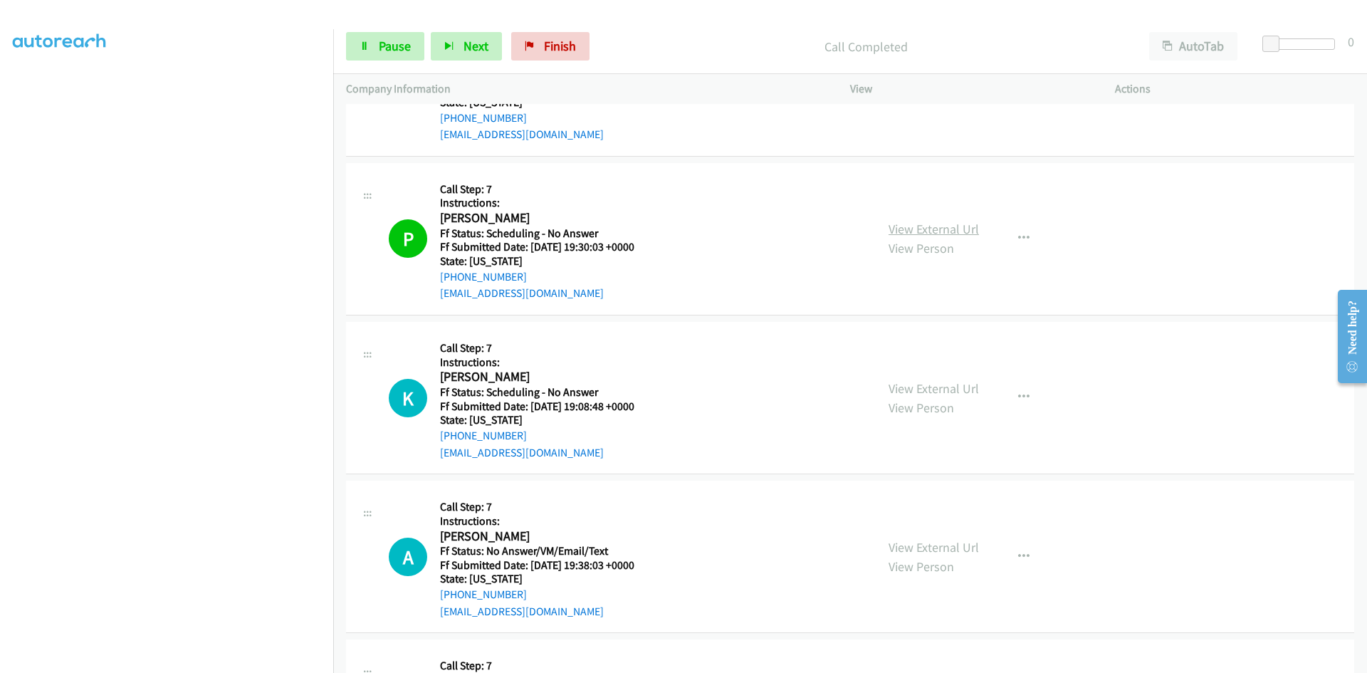
click at [910, 230] on link "View External Url" at bounding box center [933, 229] width 90 height 16
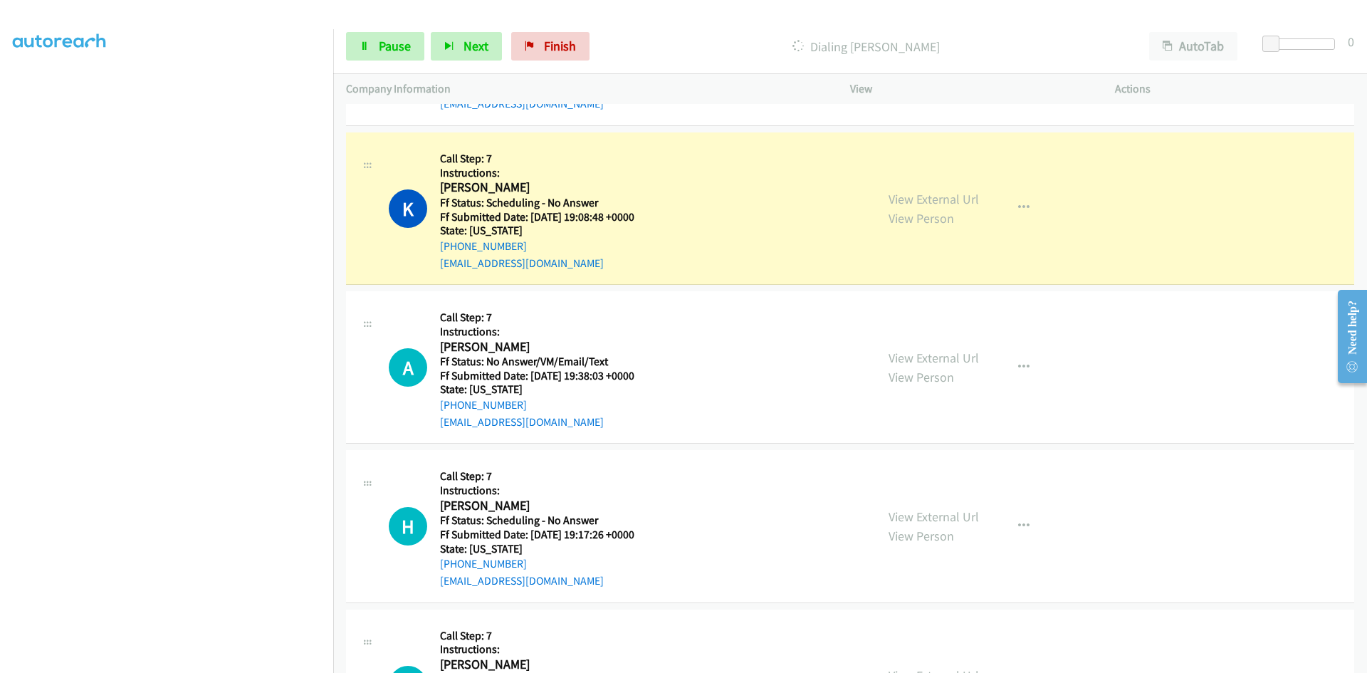
scroll to position [2064, 0]
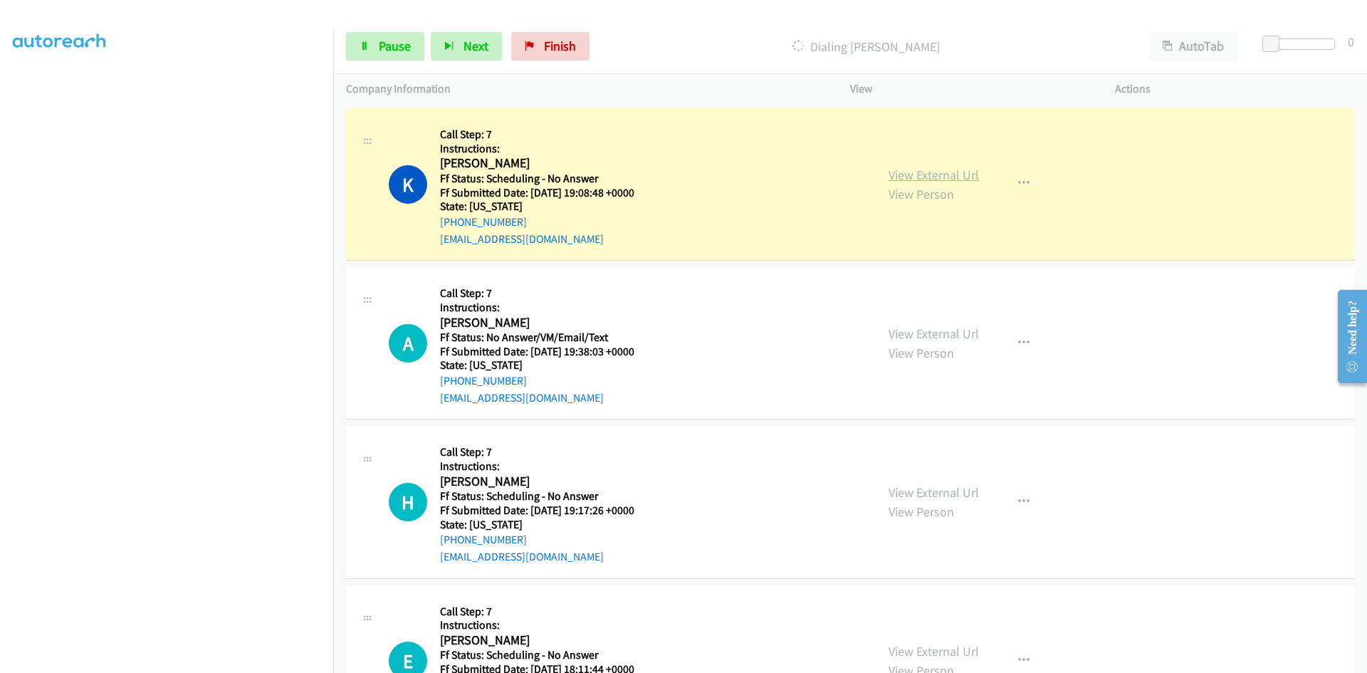
click at [925, 176] on link "View External Url" at bounding box center [933, 175] width 90 height 16
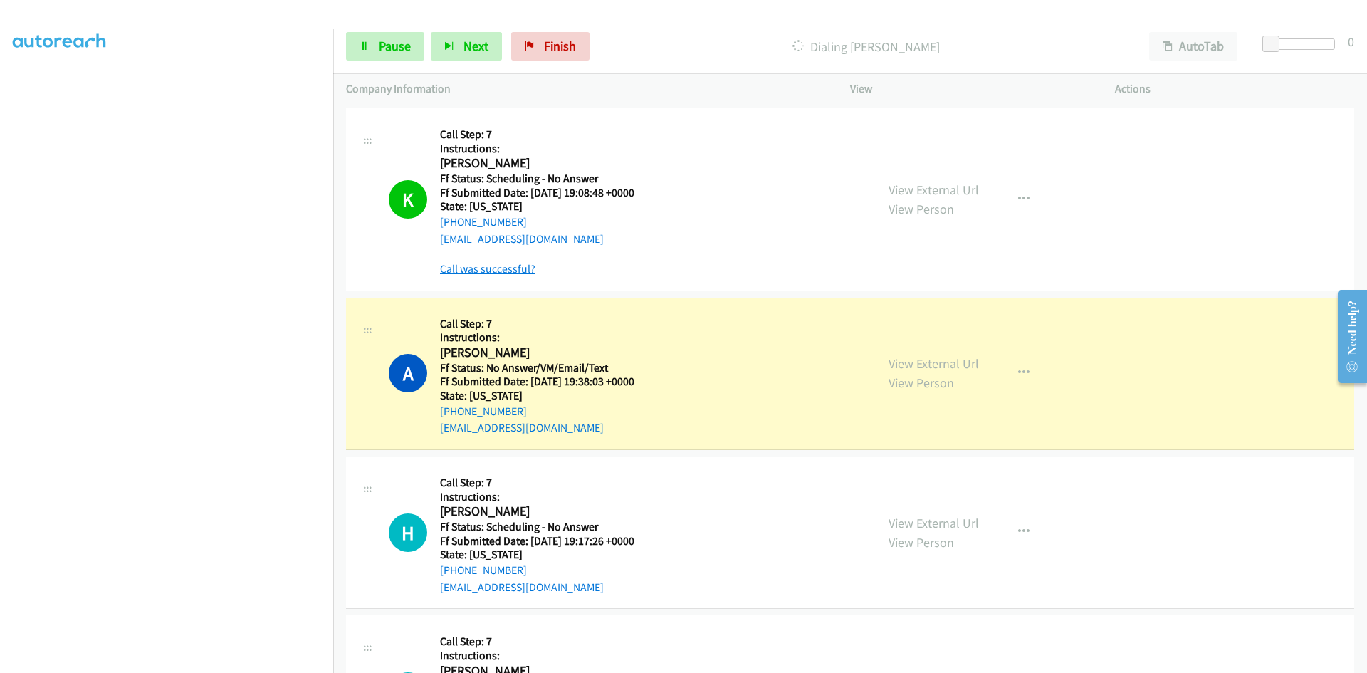
click at [508, 272] on link "Call was successful?" at bounding box center [487, 269] width 95 height 14
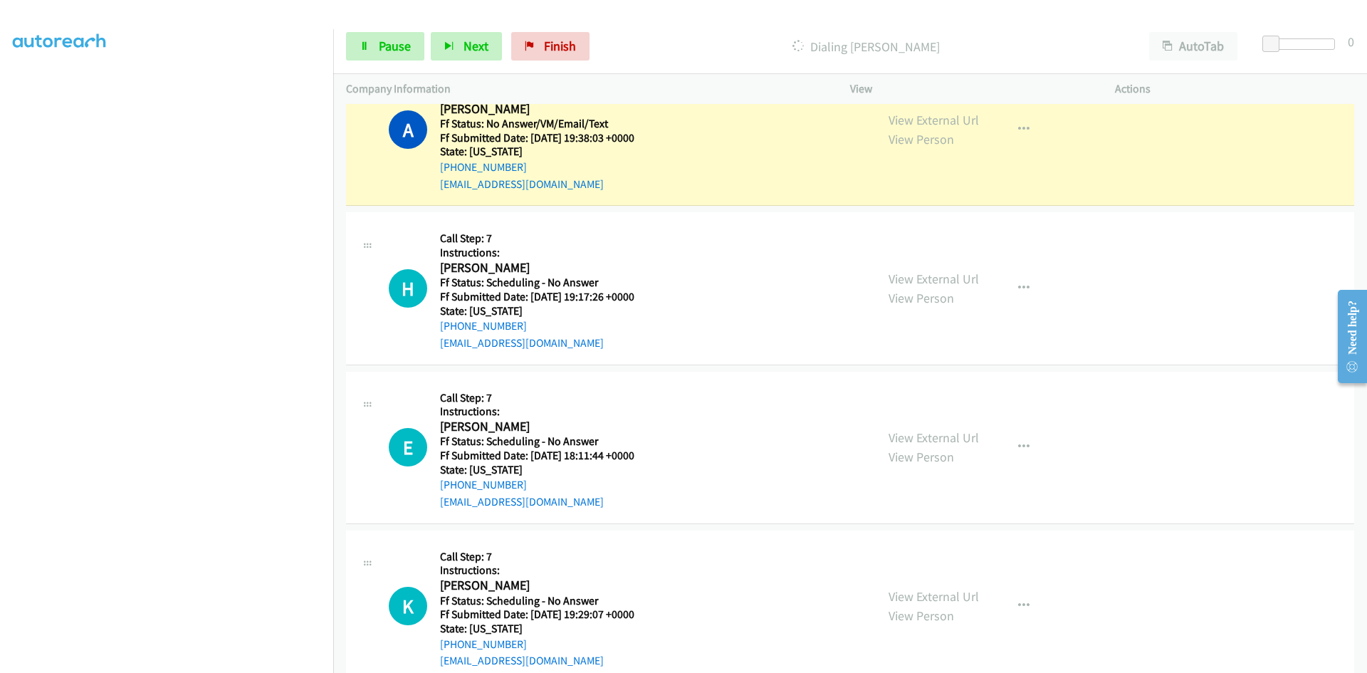
scroll to position [2207, 0]
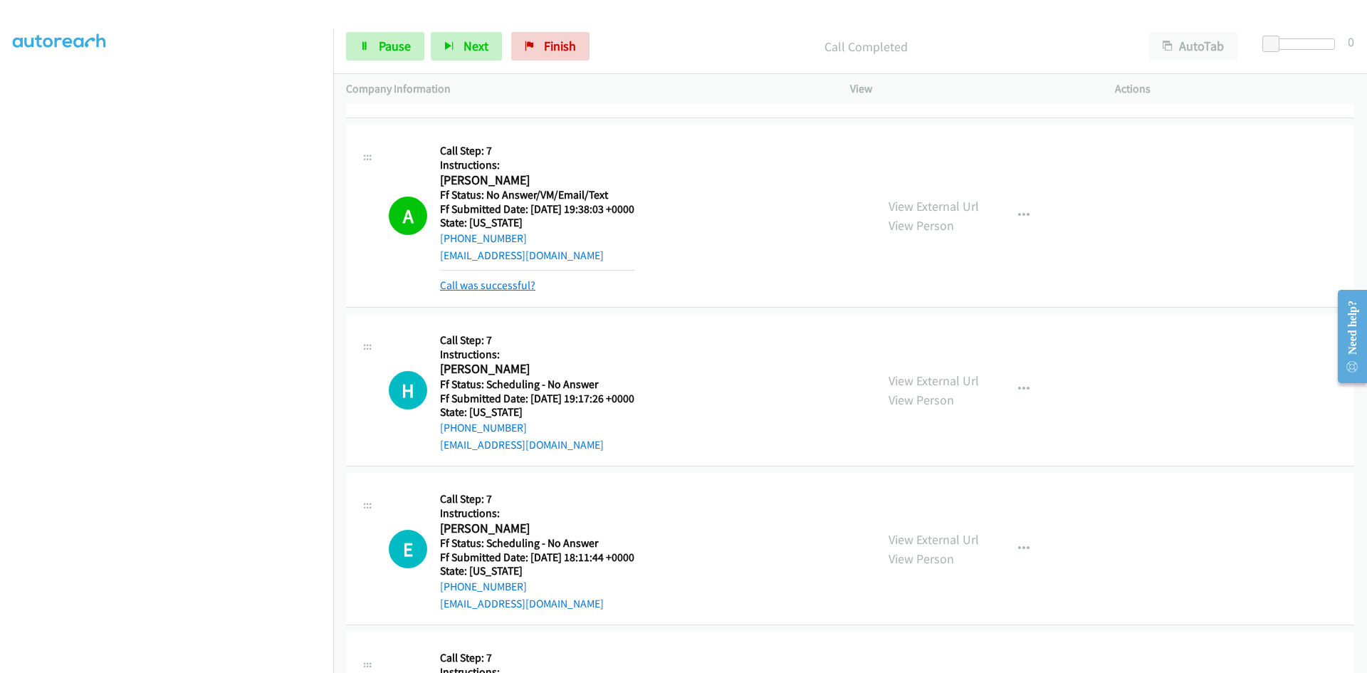
click at [468, 288] on link "Call was successful?" at bounding box center [487, 285] width 95 height 14
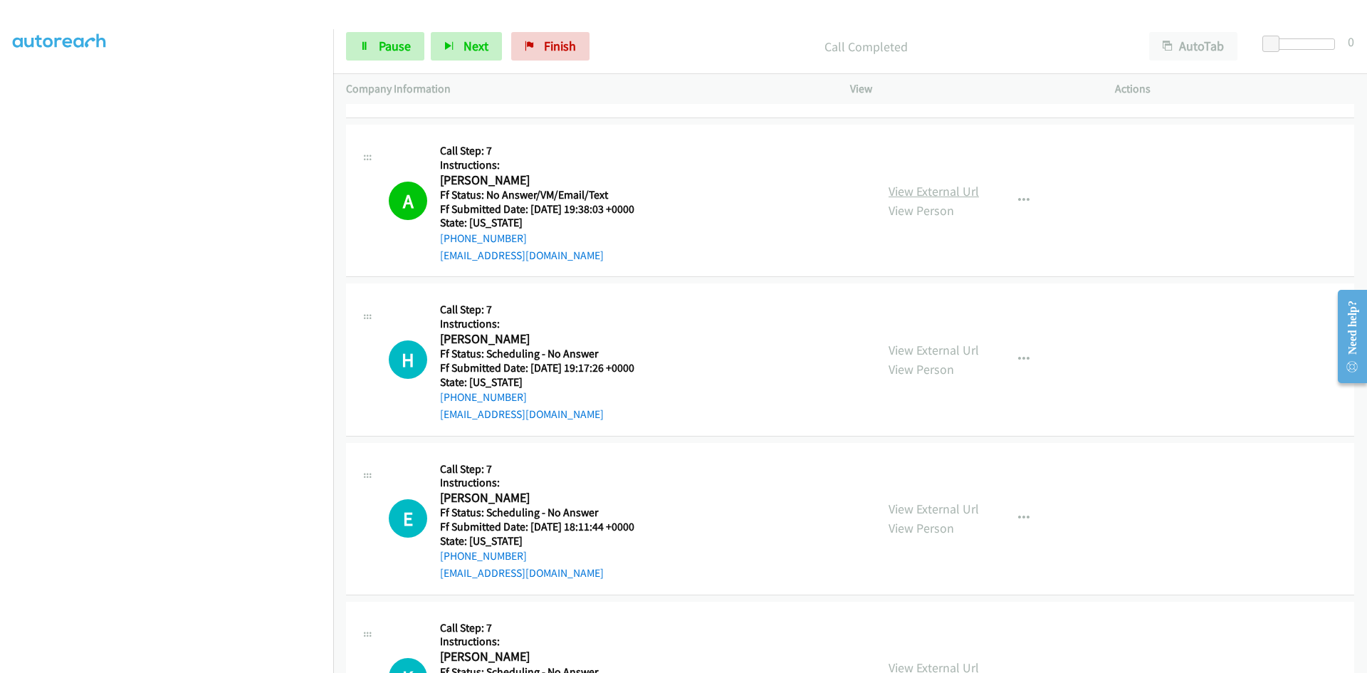
click at [962, 194] on link "View External Url" at bounding box center [933, 191] width 90 height 16
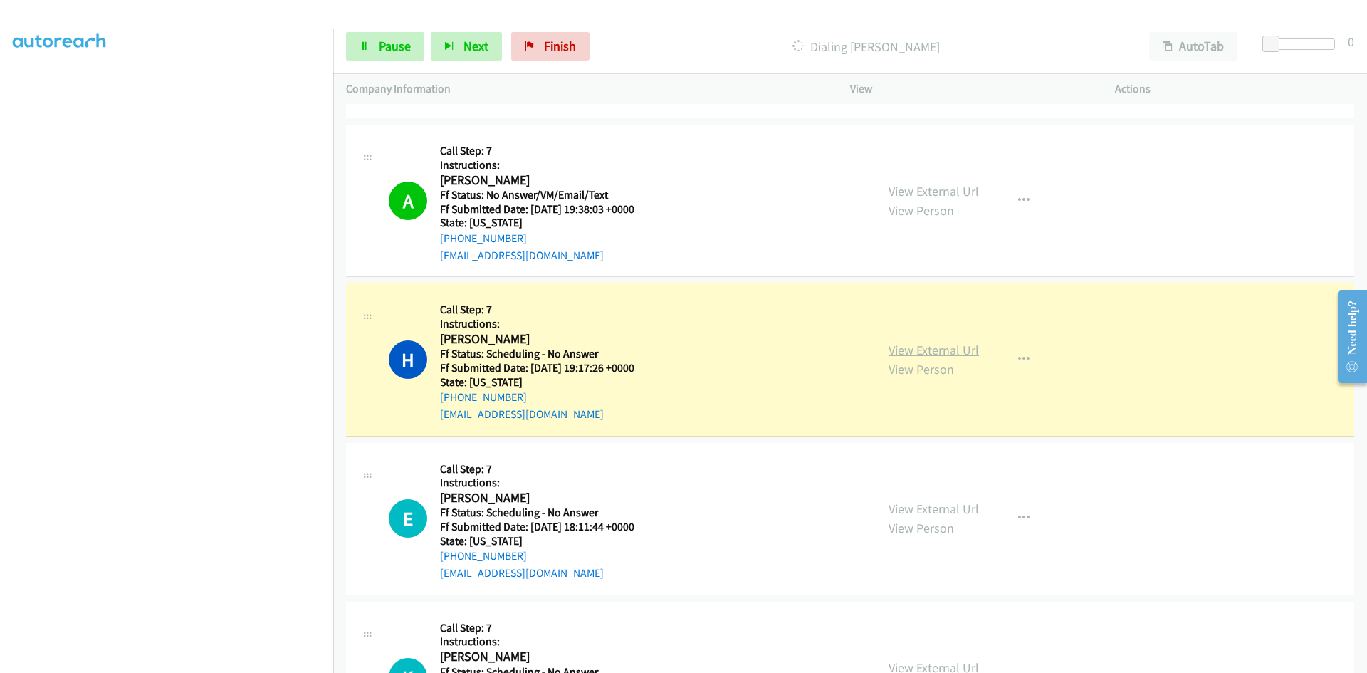
click at [916, 352] on link "View External Url" at bounding box center [933, 350] width 90 height 16
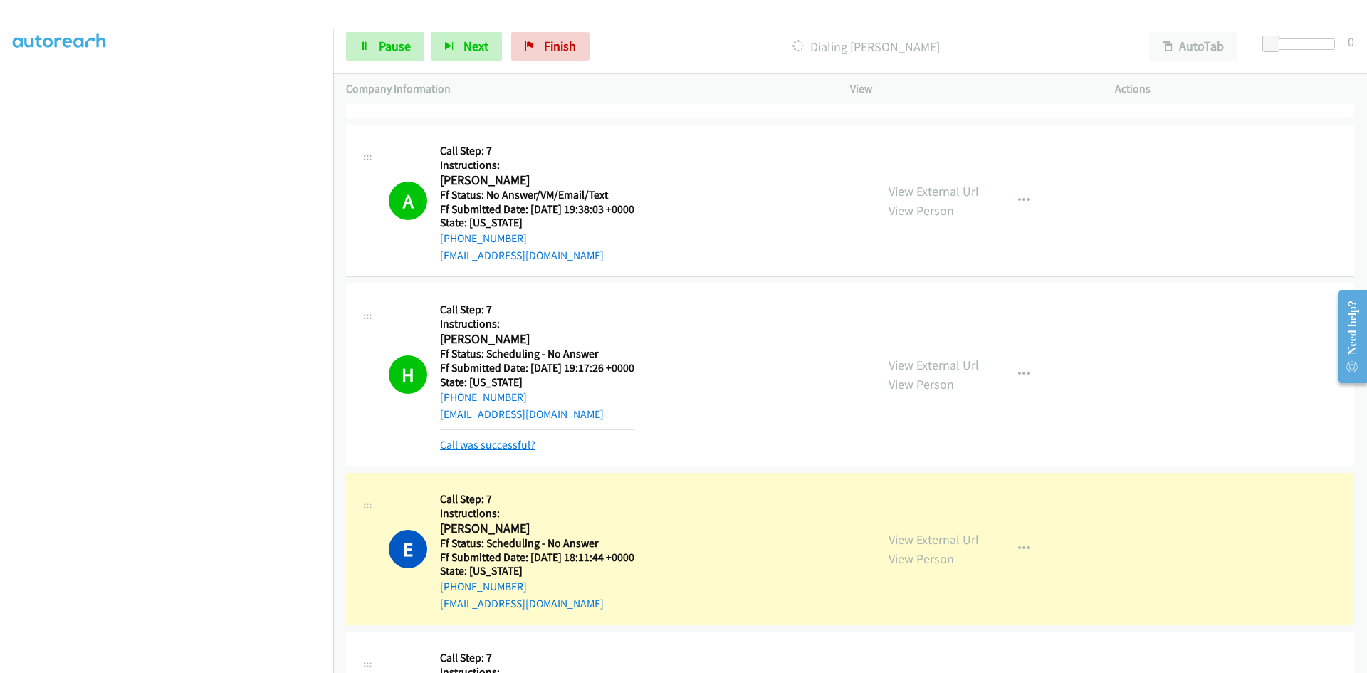
click at [503, 447] on link "Call was successful?" at bounding box center [487, 445] width 95 height 14
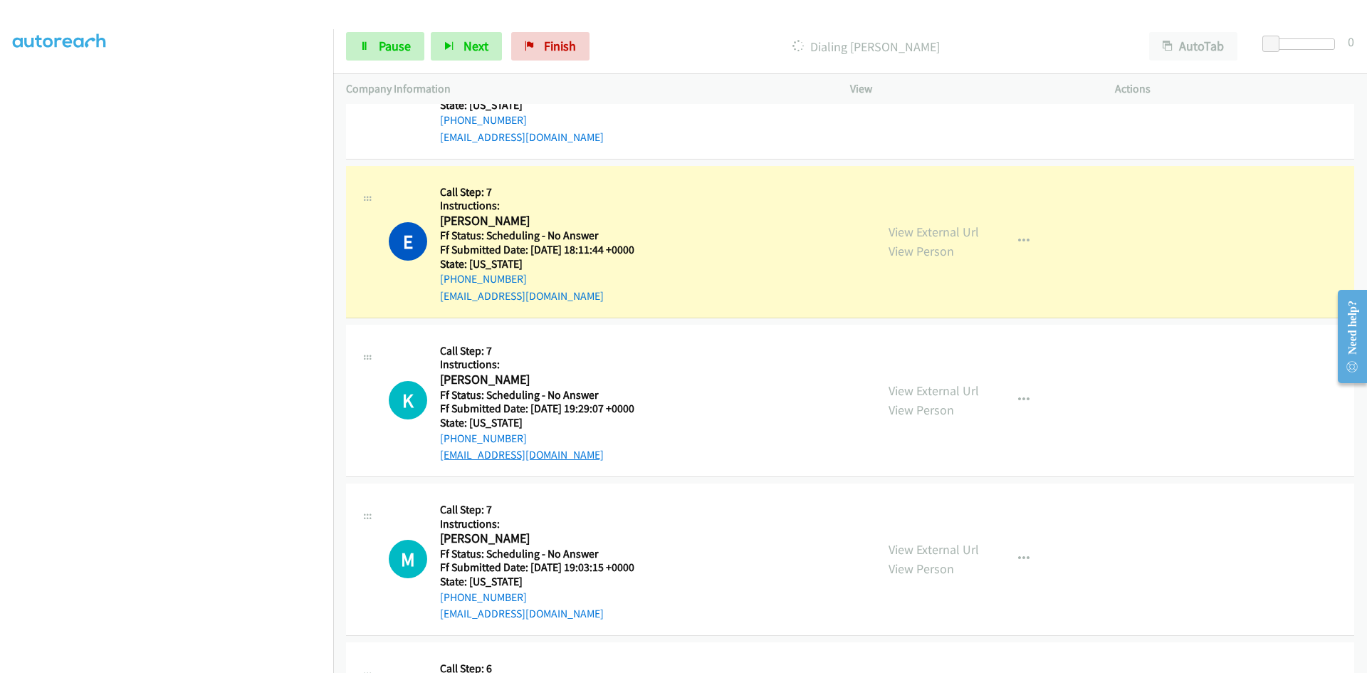
scroll to position [2491, 0]
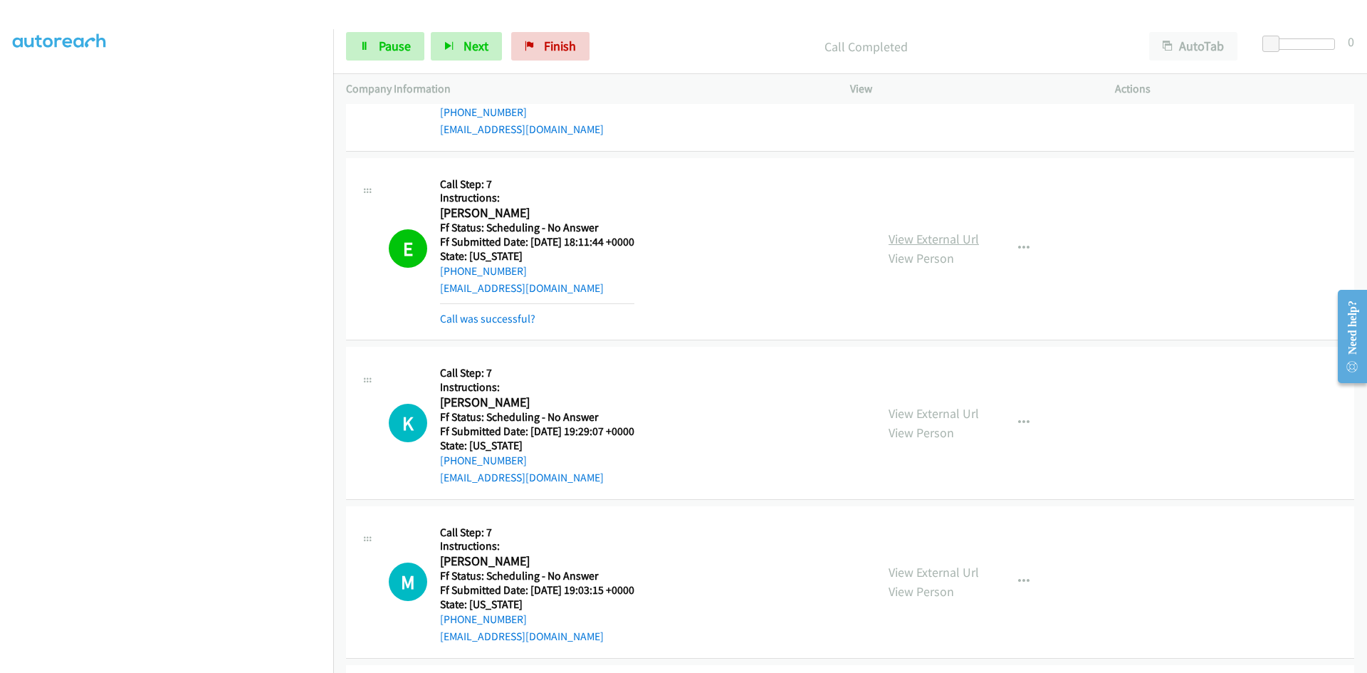
click at [908, 232] on link "View External Url" at bounding box center [933, 239] width 90 height 16
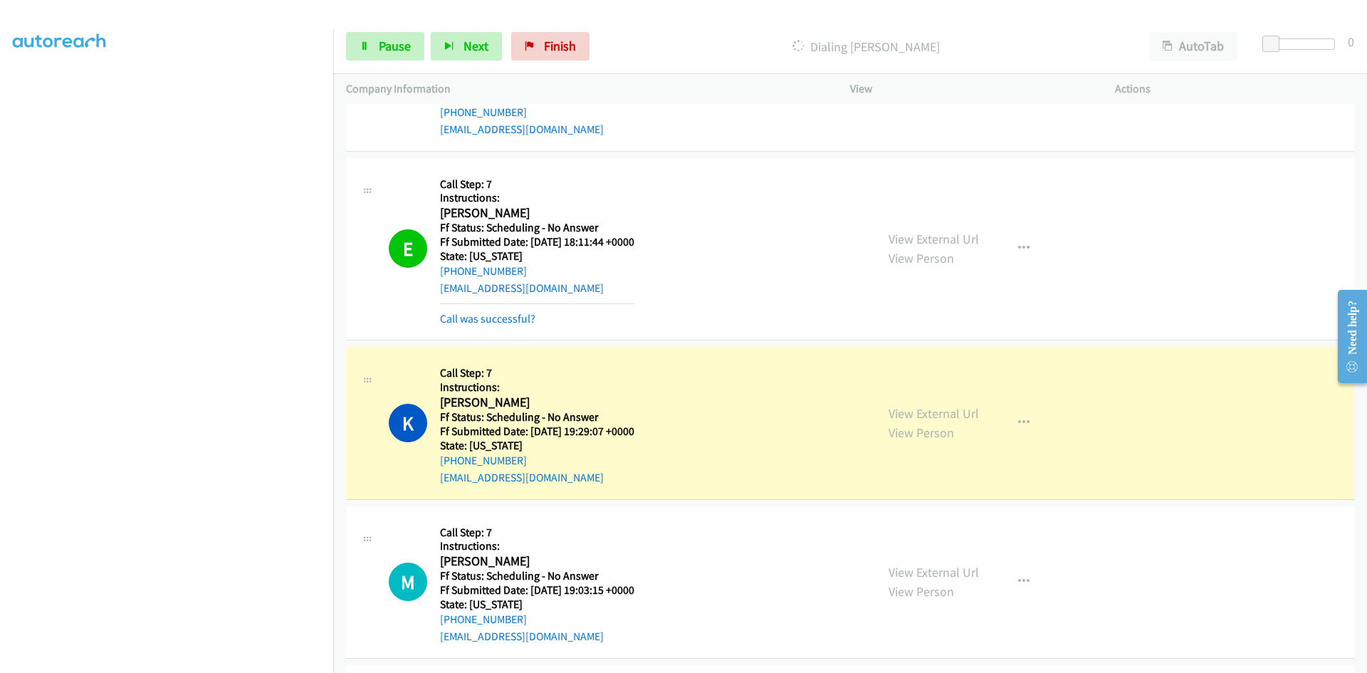
click at [508, 327] on div "E Callback Scheduled Call Step: 7 Instructions: Elvis Leugoue America/New_York …" at bounding box center [850, 249] width 1008 height 183
click at [506, 325] on link "Call was successful?" at bounding box center [487, 319] width 95 height 14
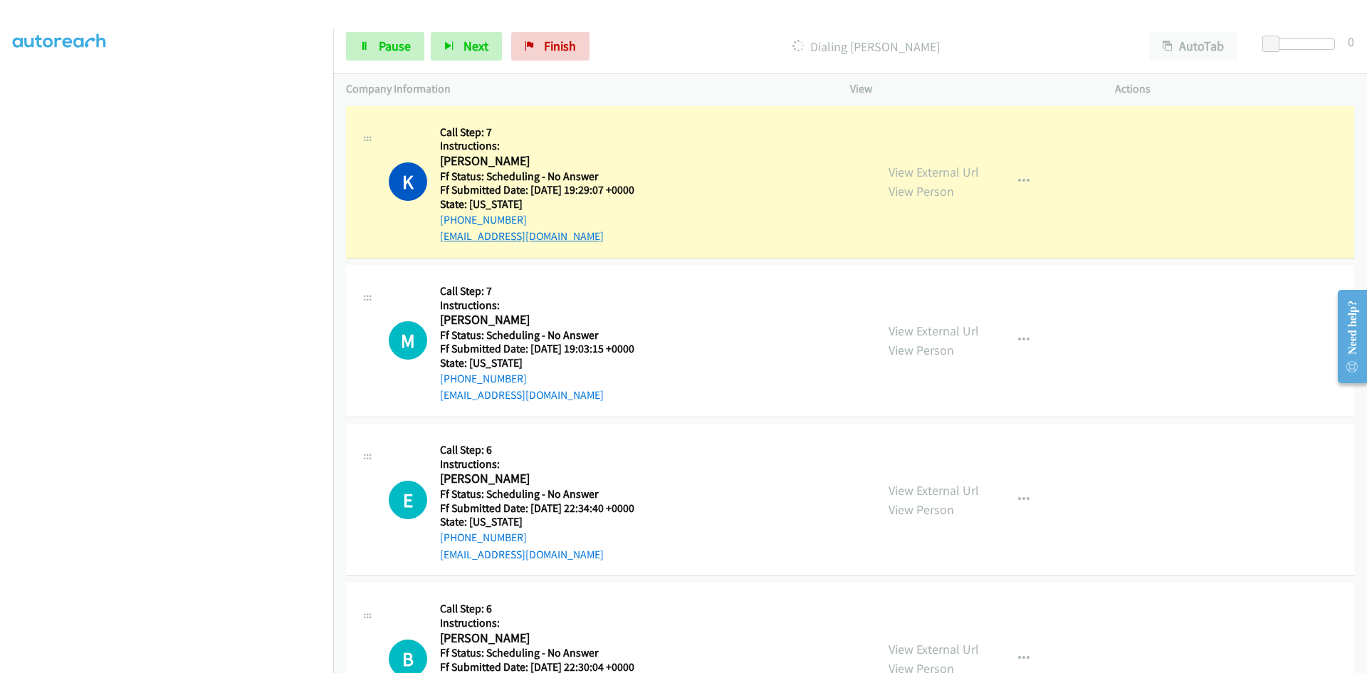
scroll to position [2705, 0]
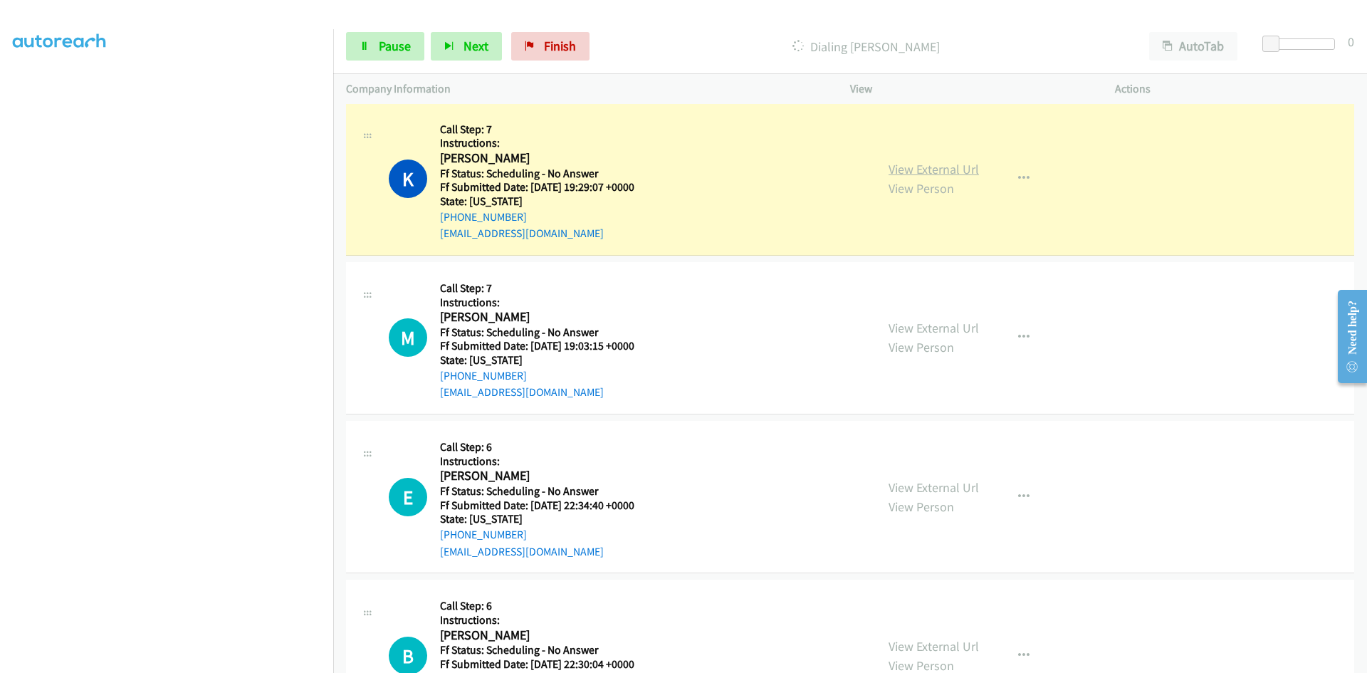
click at [952, 165] on link "View External Url" at bounding box center [933, 169] width 90 height 16
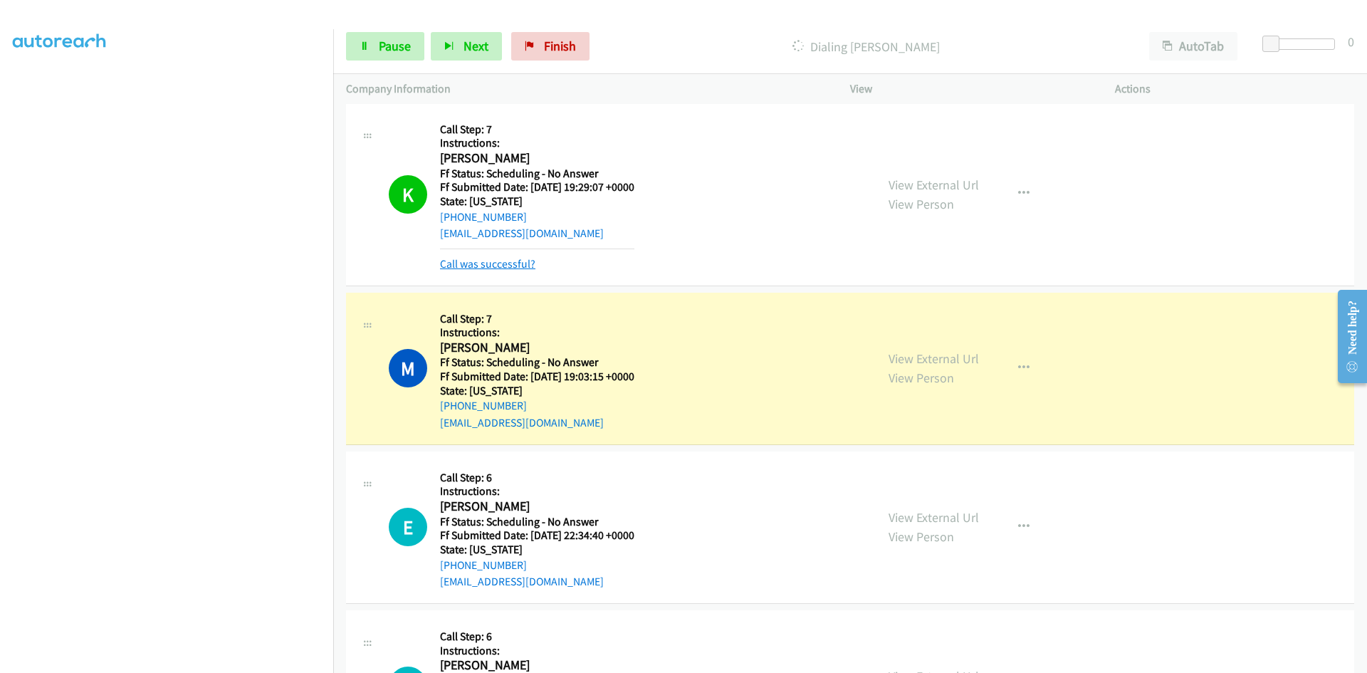
click at [510, 261] on link "Call was successful?" at bounding box center [487, 264] width 95 height 14
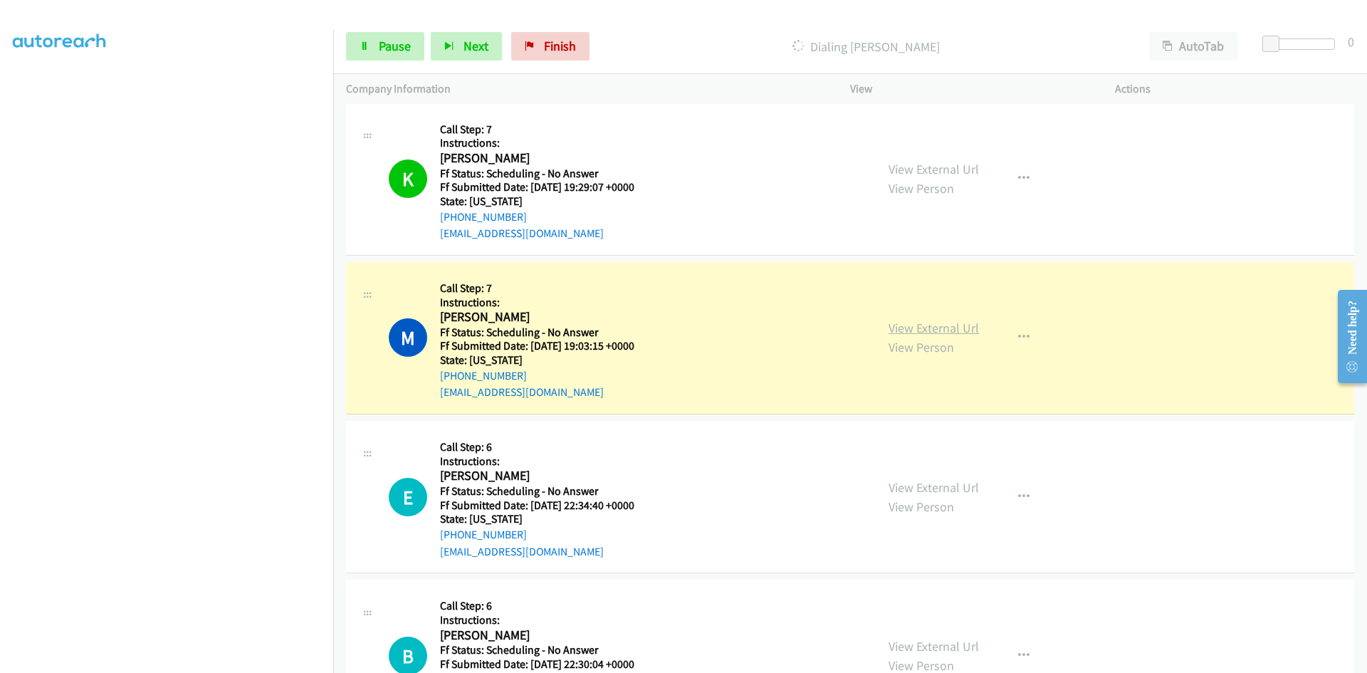
click at [909, 327] on link "View External Url" at bounding box center [933, 328] width 90 height 16
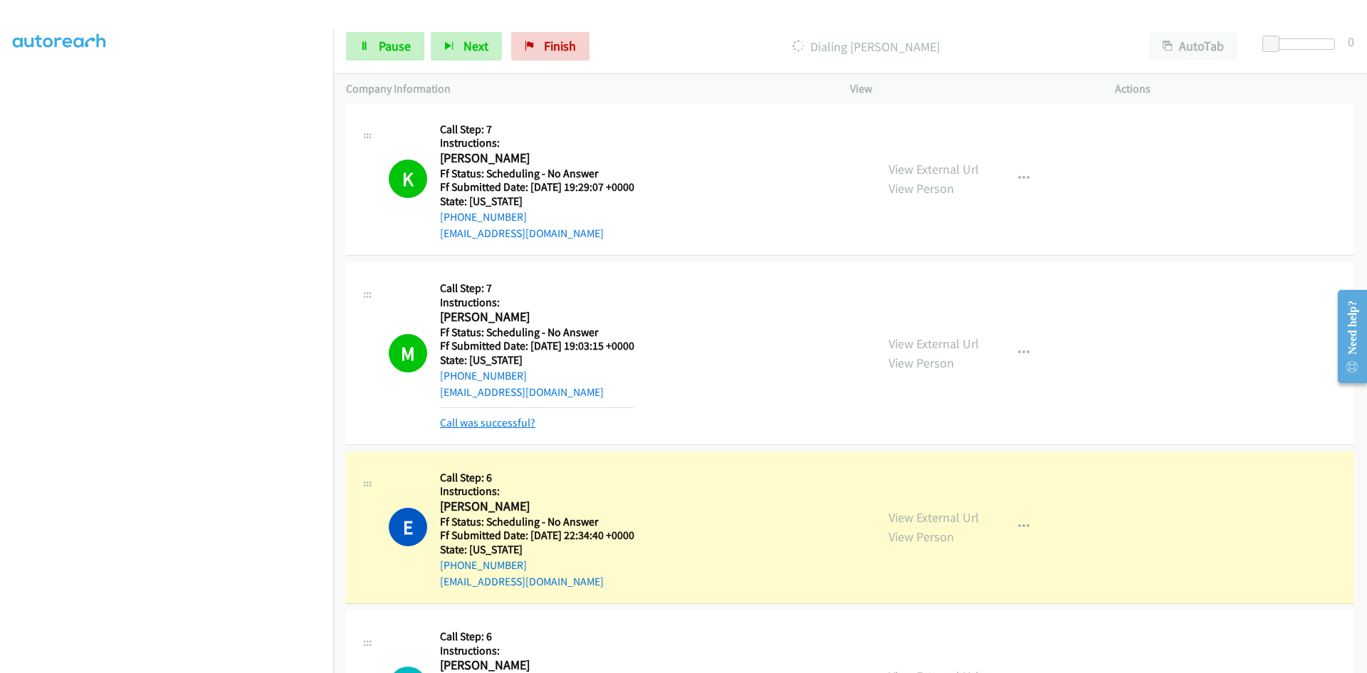
click at [456, 419] on link "Call was successful?" at bounding box center [487, 423] width 95 height 14
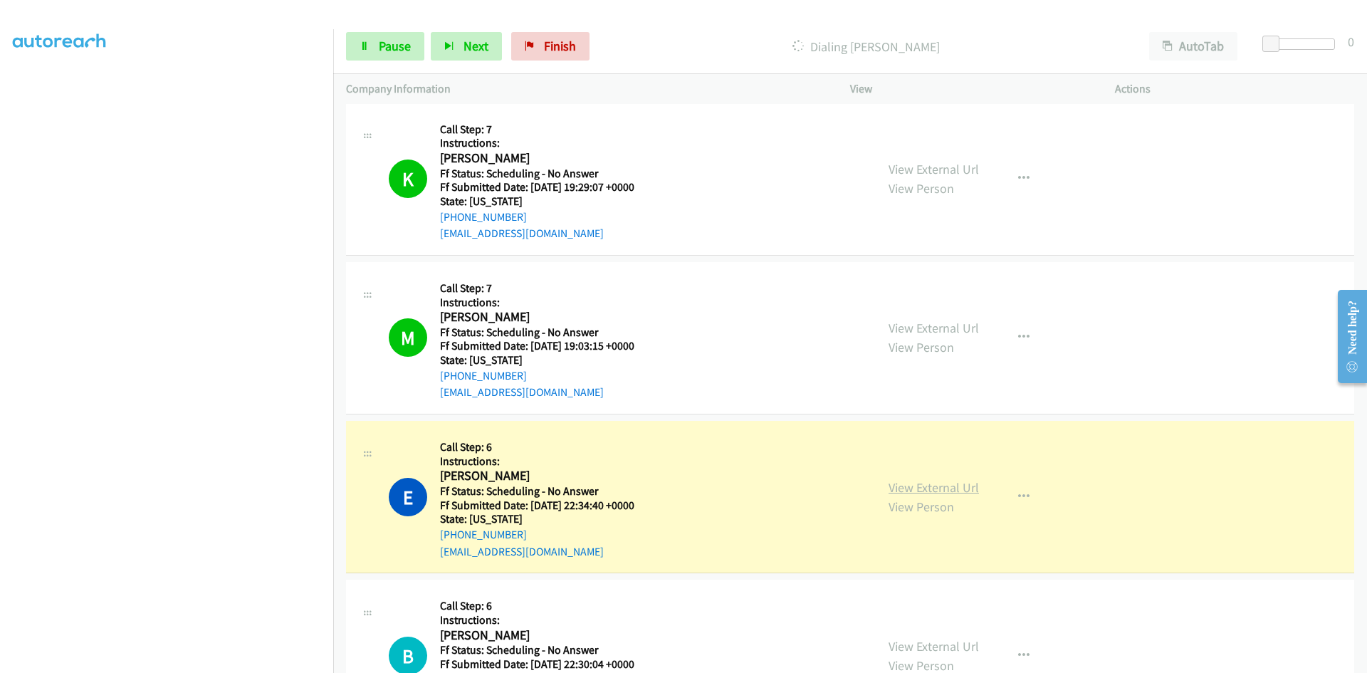
click at [931, 488] on link "View External Url" at bounding box center [933, 487] width 90 height 16
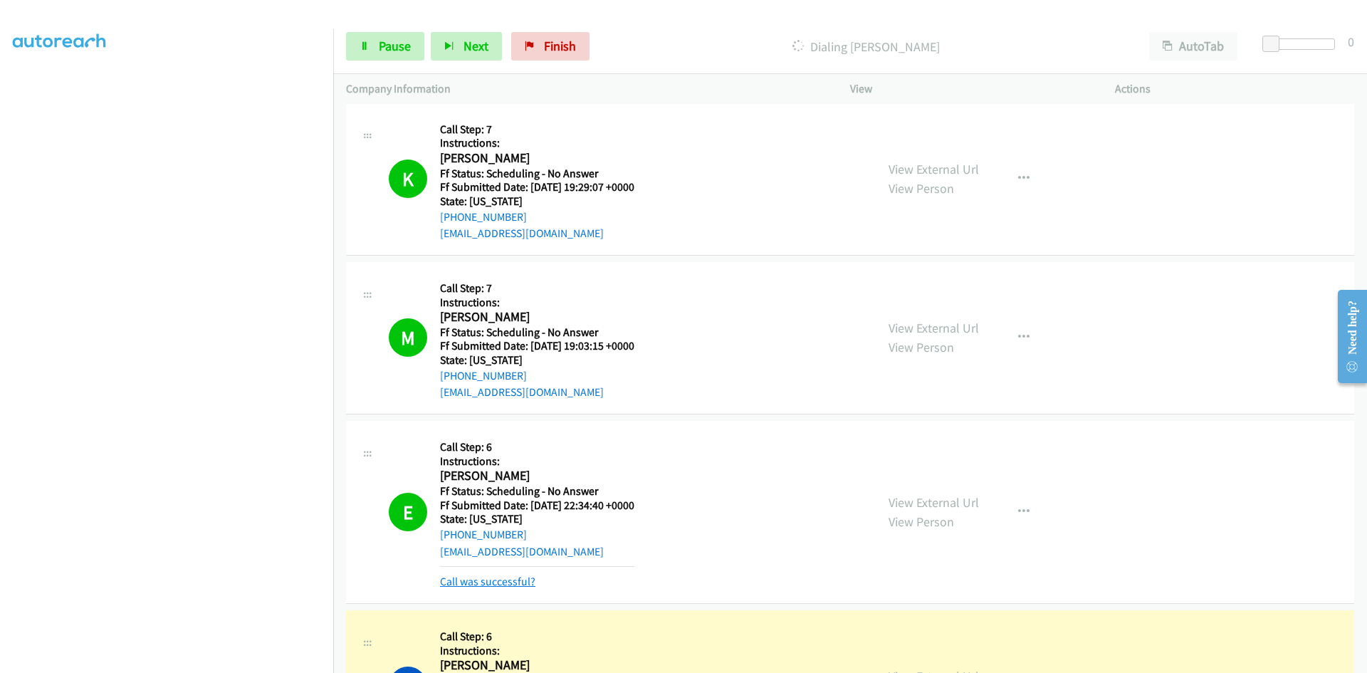
click at [510, 583] on link "Call was successful?" at bounding box center [487, 581] width 95 height 14
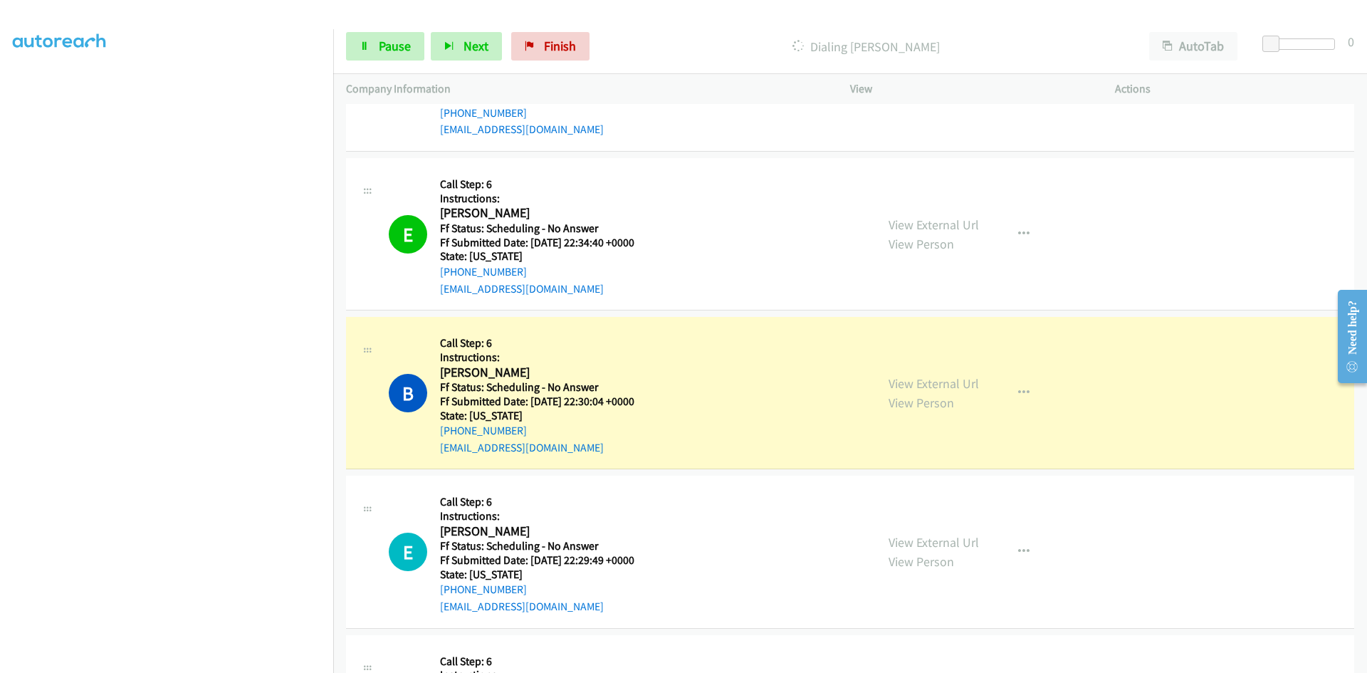
scroll to position [2990, 0]
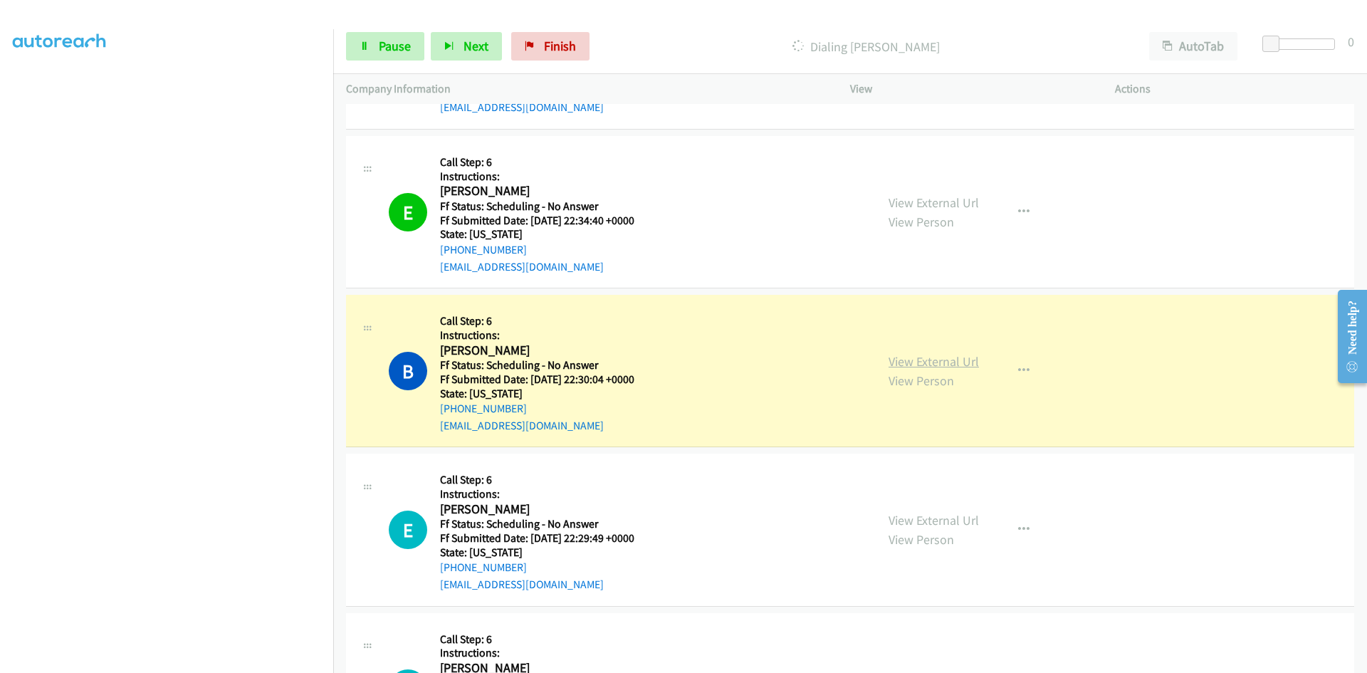
click at [959, 360] on link "View External Url" at bounding box center [933, 361] width 90 height 16
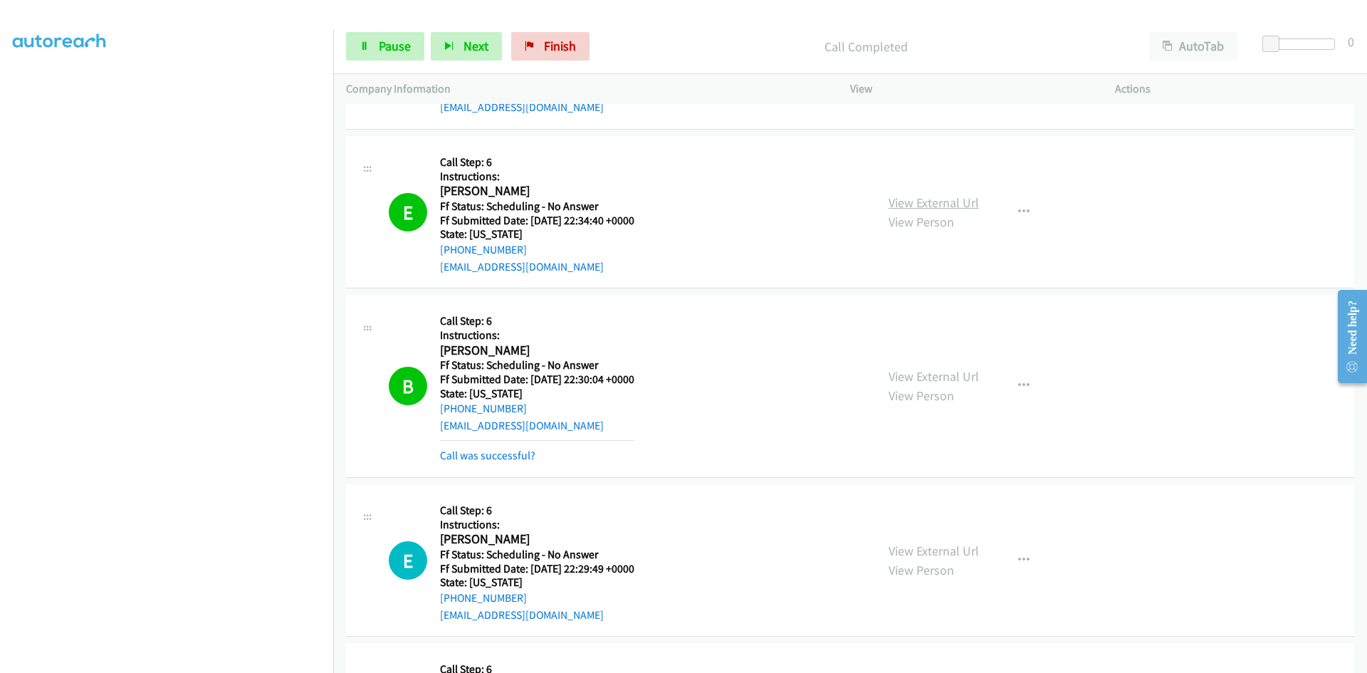
click at [962, 202] on link "View External Url" at bounding box center [933, 202] width 90 height 16
click at [469, 458] on link "Call was successful?" at bounding box center [487, 455] width 95 height 14
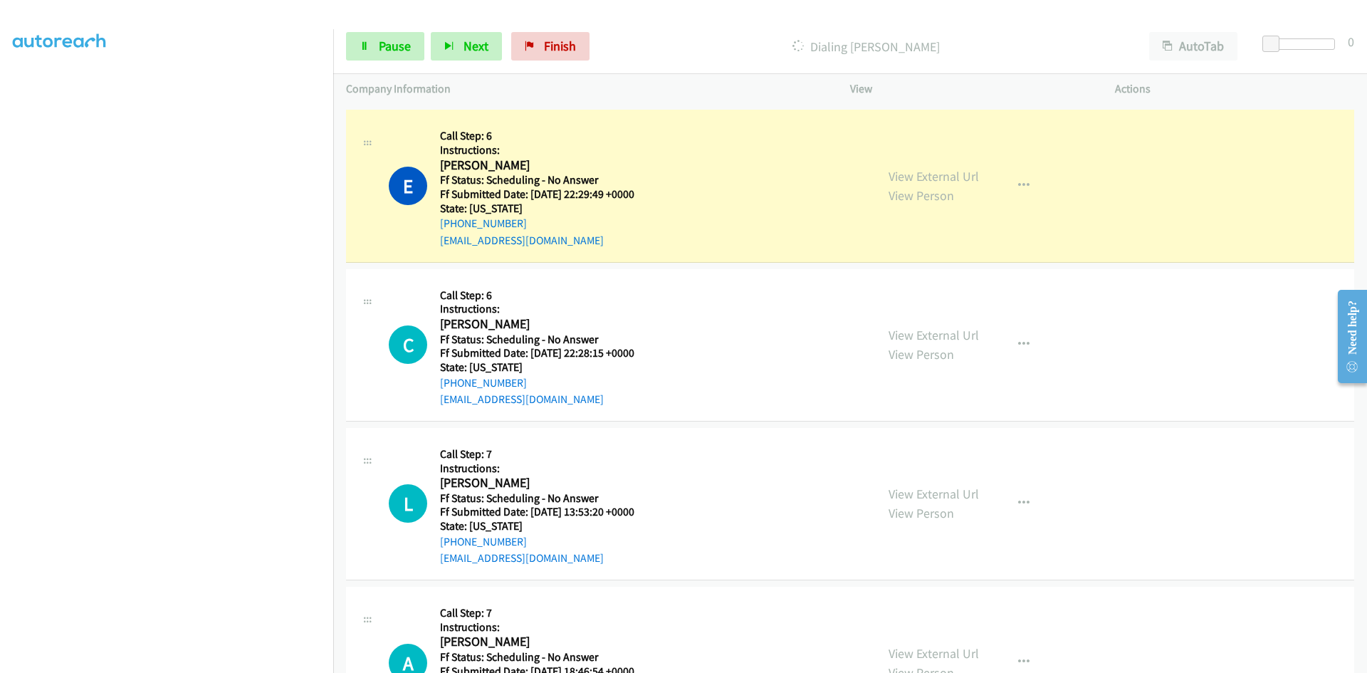
scroll to position [3346, 0]
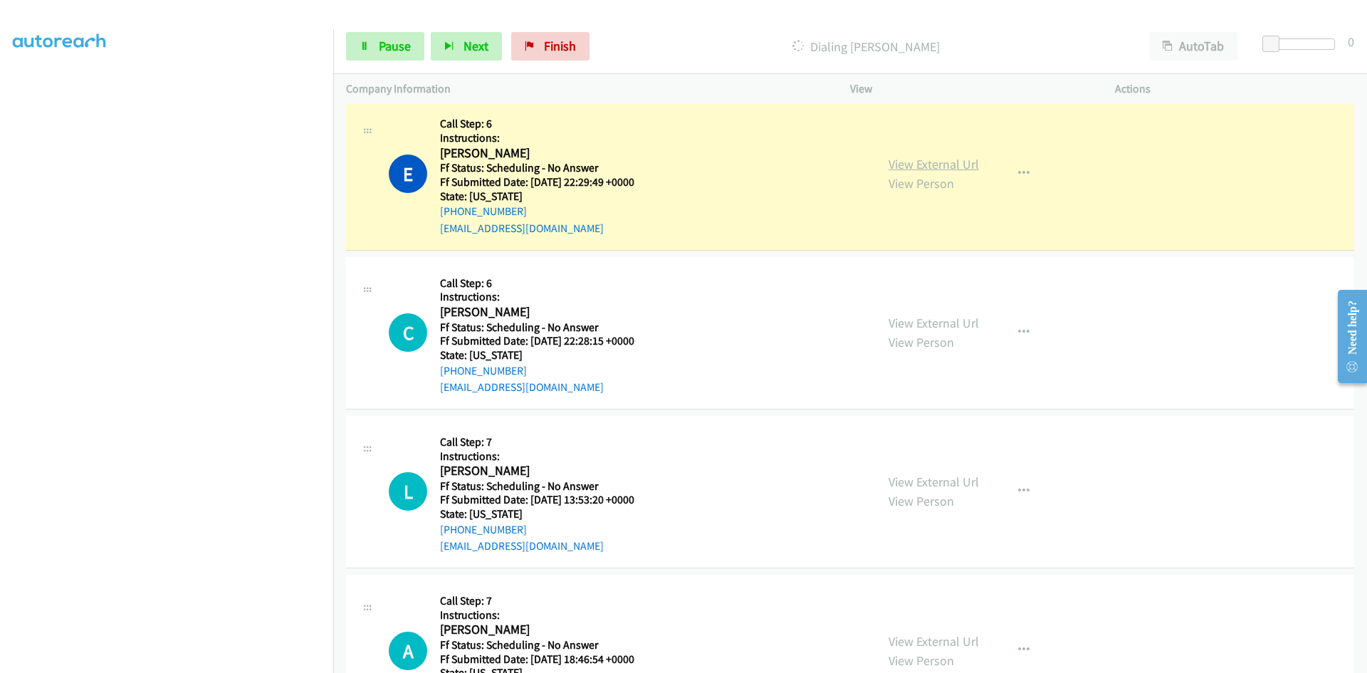
click at [941, 165] on link "View External Url" at bounding box center [933, 164] width 90 height 16
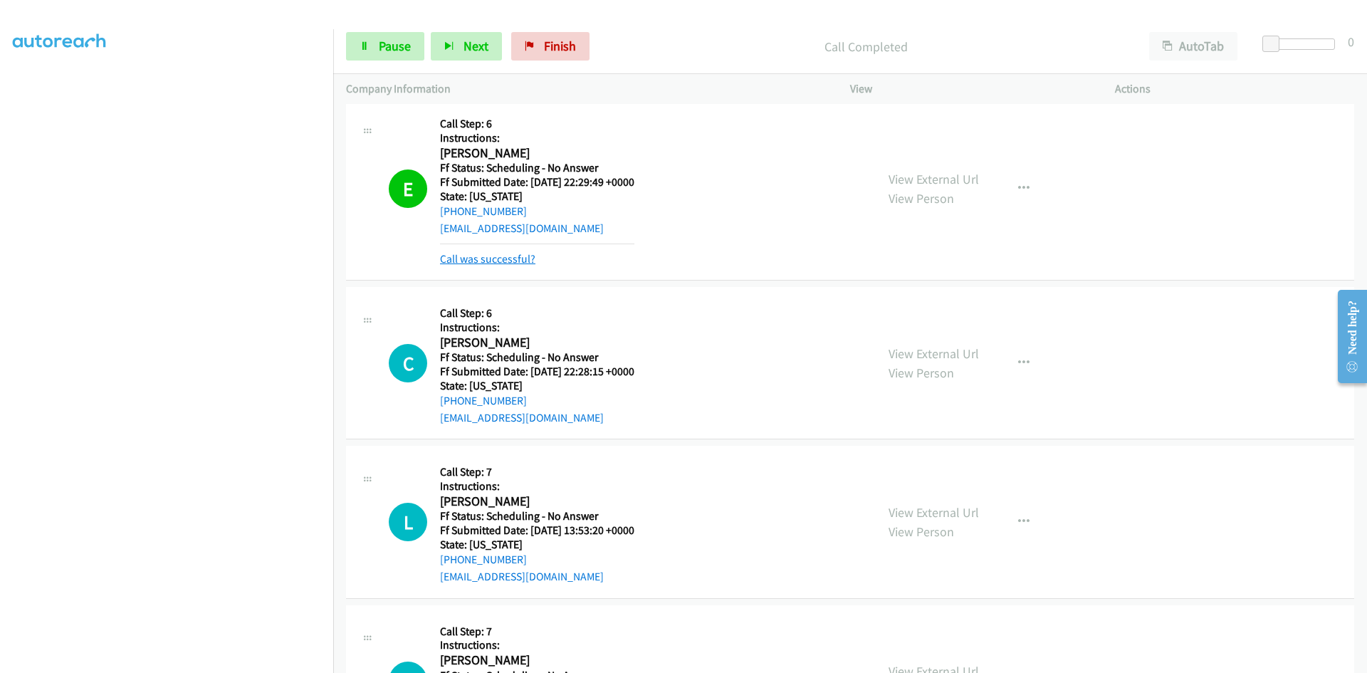
click at [515, 261] on link "Call was successful?" at bounding box center [487, 259] width 95 height 14
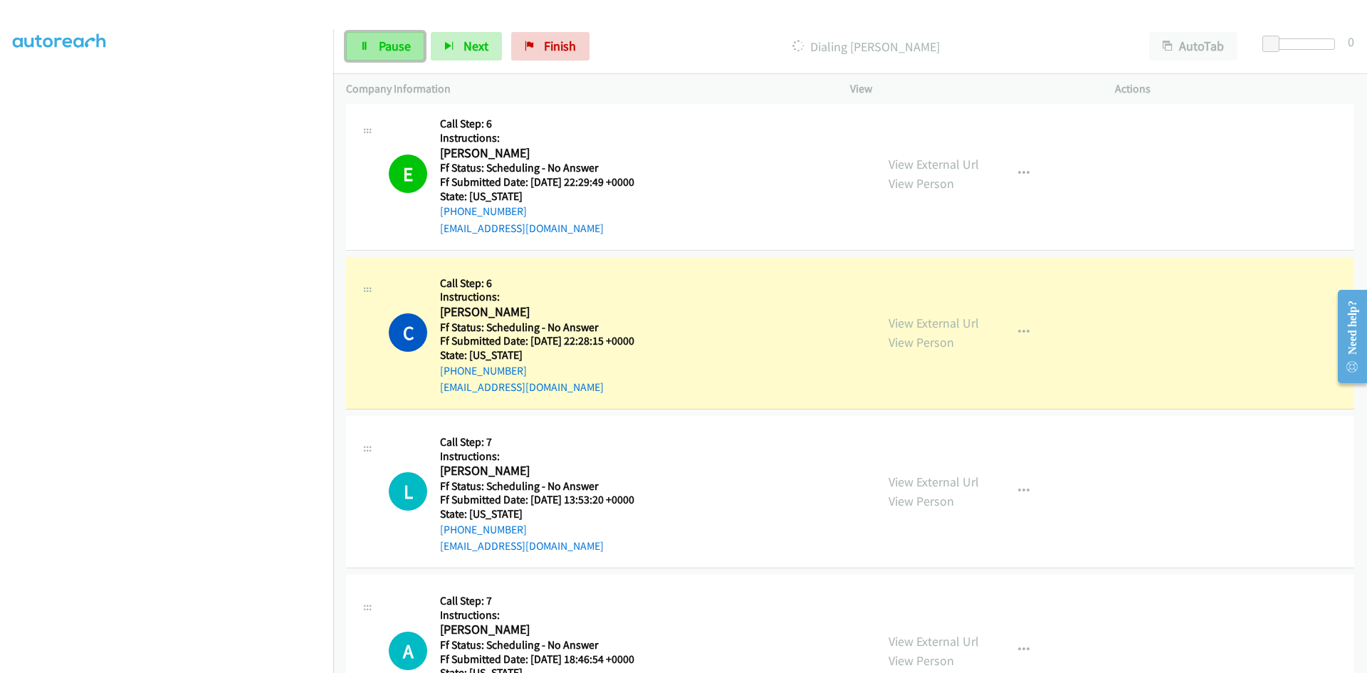
click at [385, 47] on span "Pause" at bounding box center [395, 46] width 32 height 16
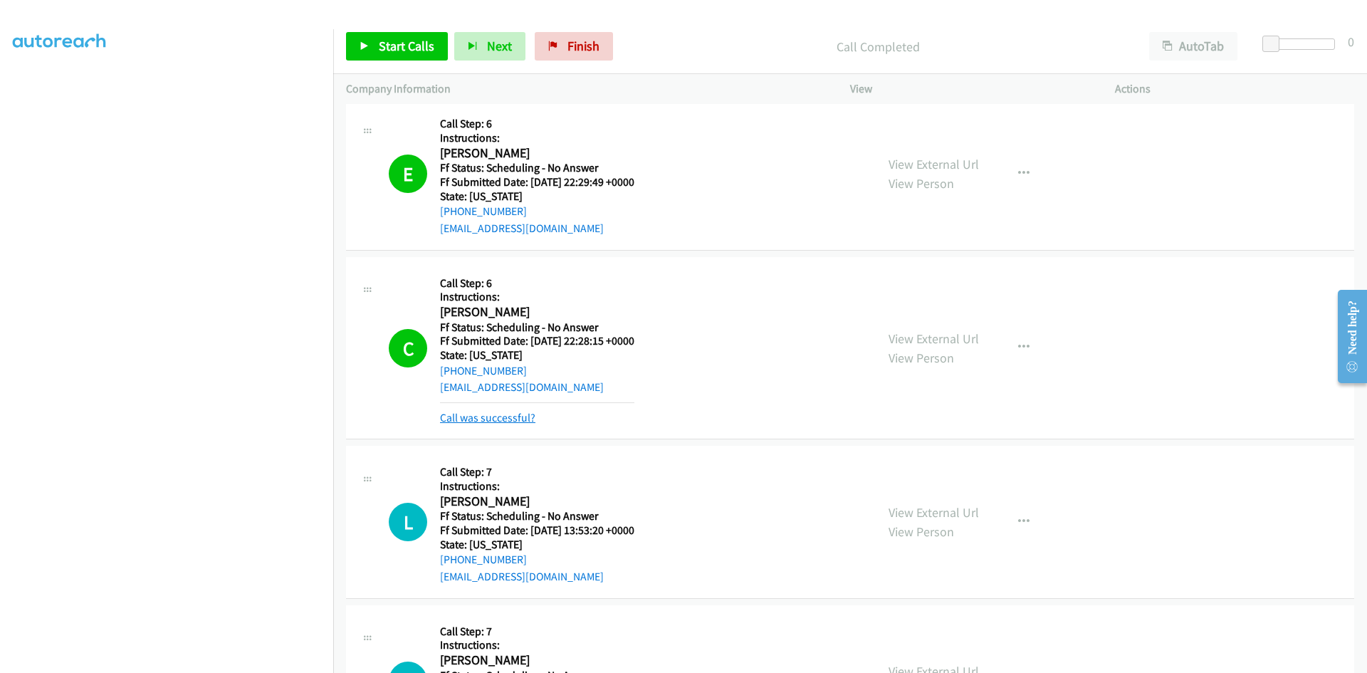
click at [473, 418] on link "Call was successful?" at bounding box center [487, 418] width 95 height 14
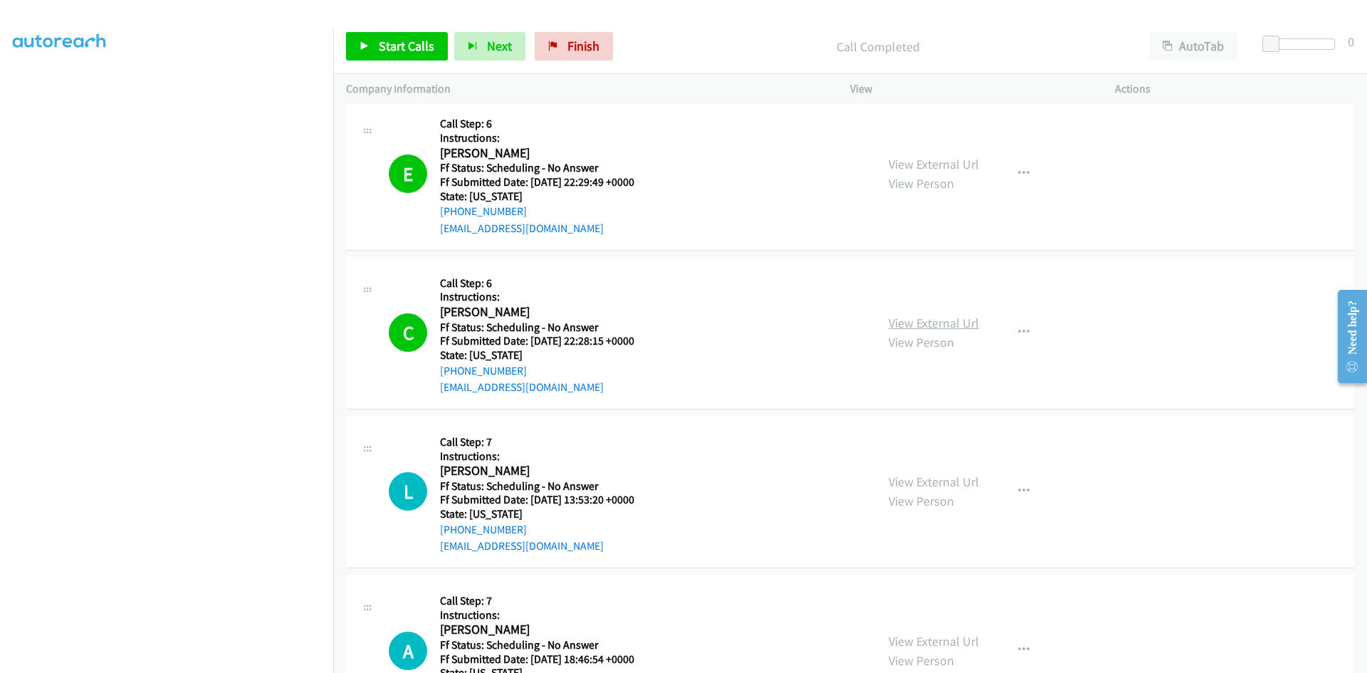
click at [959, 325] on link "View External Url" at bounding box center [933, 323] width 90 height 16
click at [392, 48] on span "Start Calls" at bounding box center [407, 46] width 56 height 16
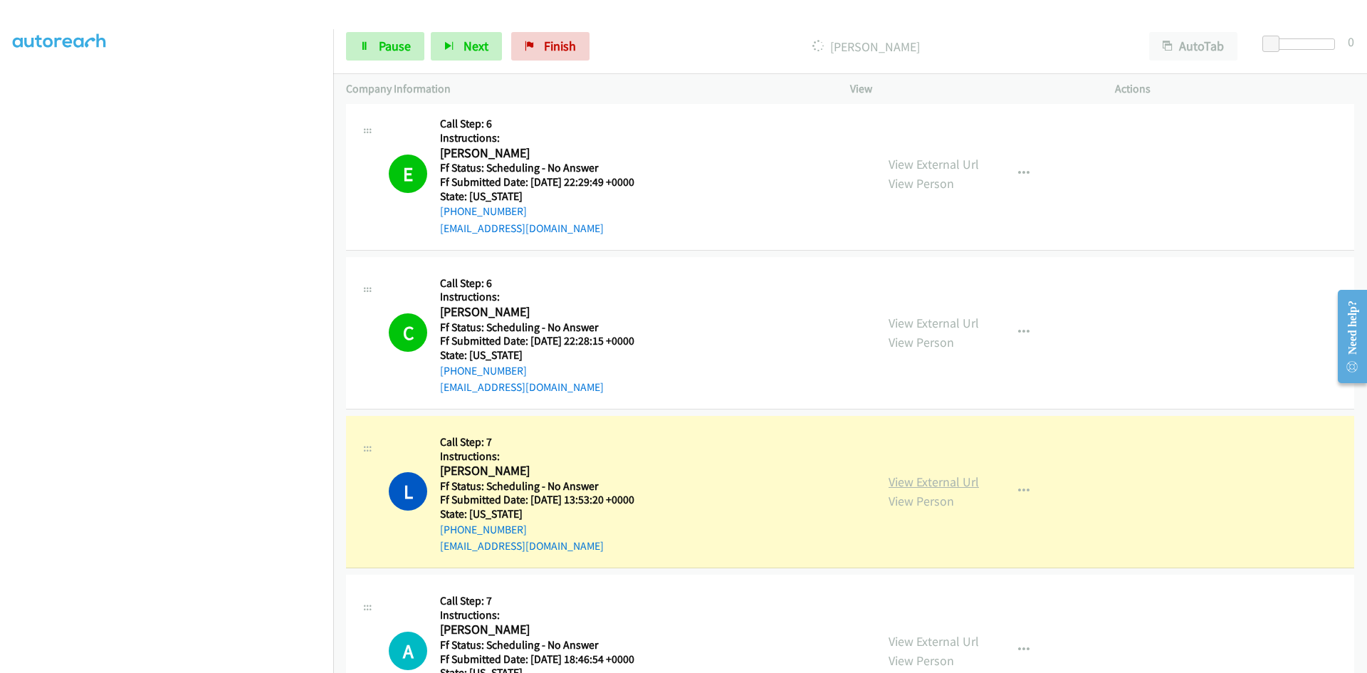
click at [926, 485] on link "View External Url" at bounding box center [933, 481] width 90 height 16
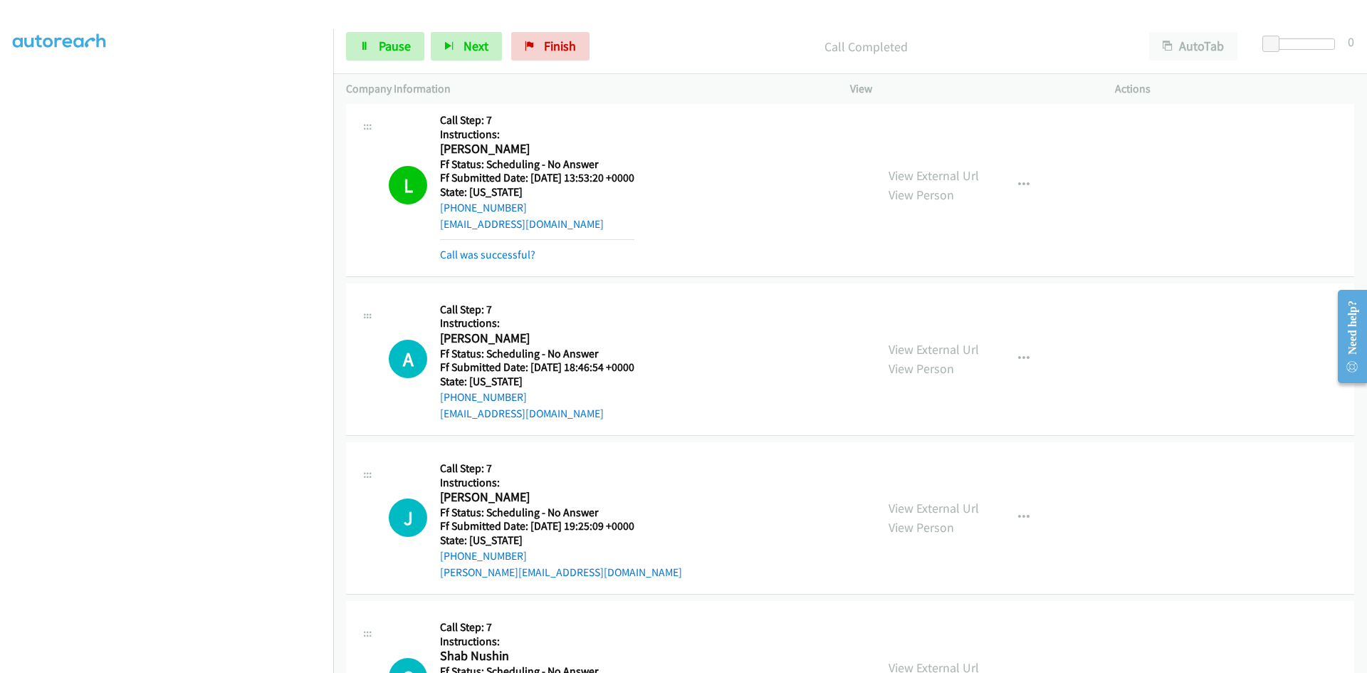
scroll to position [3701, 0]
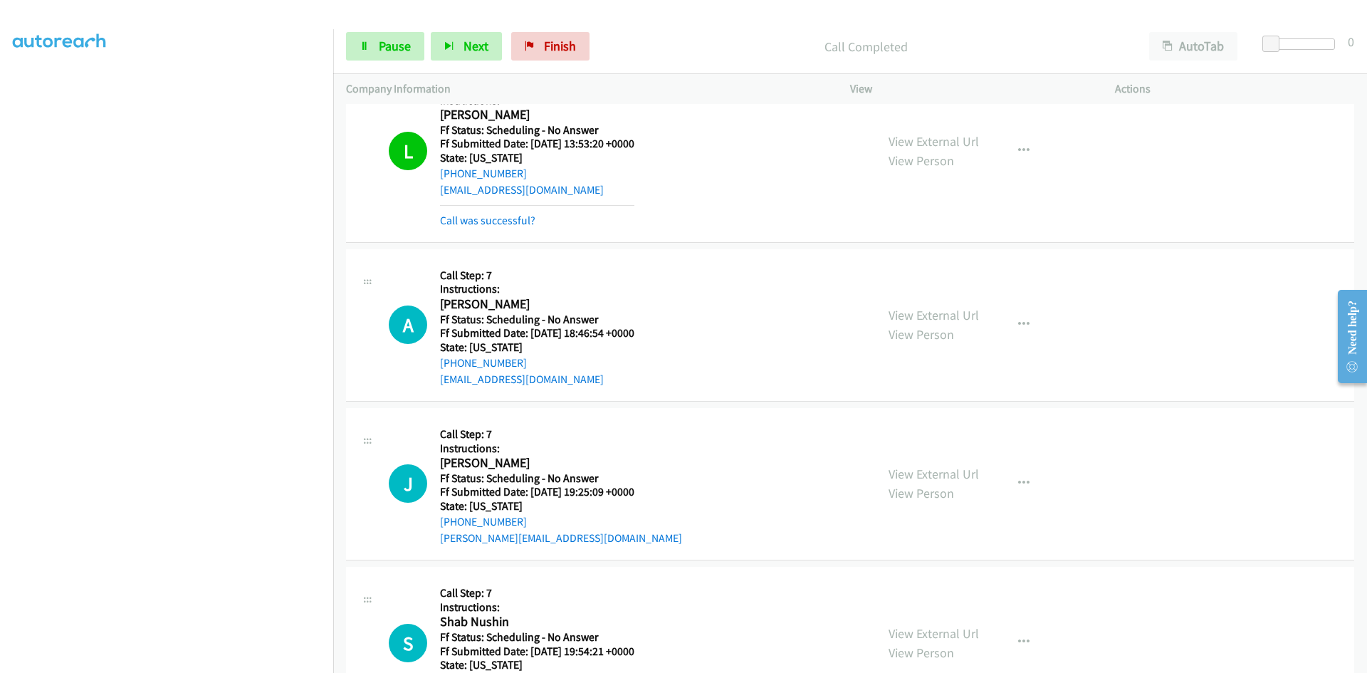
click at [516, 228] on div "L Callback Scheduled Call Step: 7 Instructions: Lysette Andrade America/New_Yor…" at bounding box center [850, 151] width 1008 height 183
click at [514, 226] on link "Call was successful?" at bounding box center [487, 221] width 95 height 14
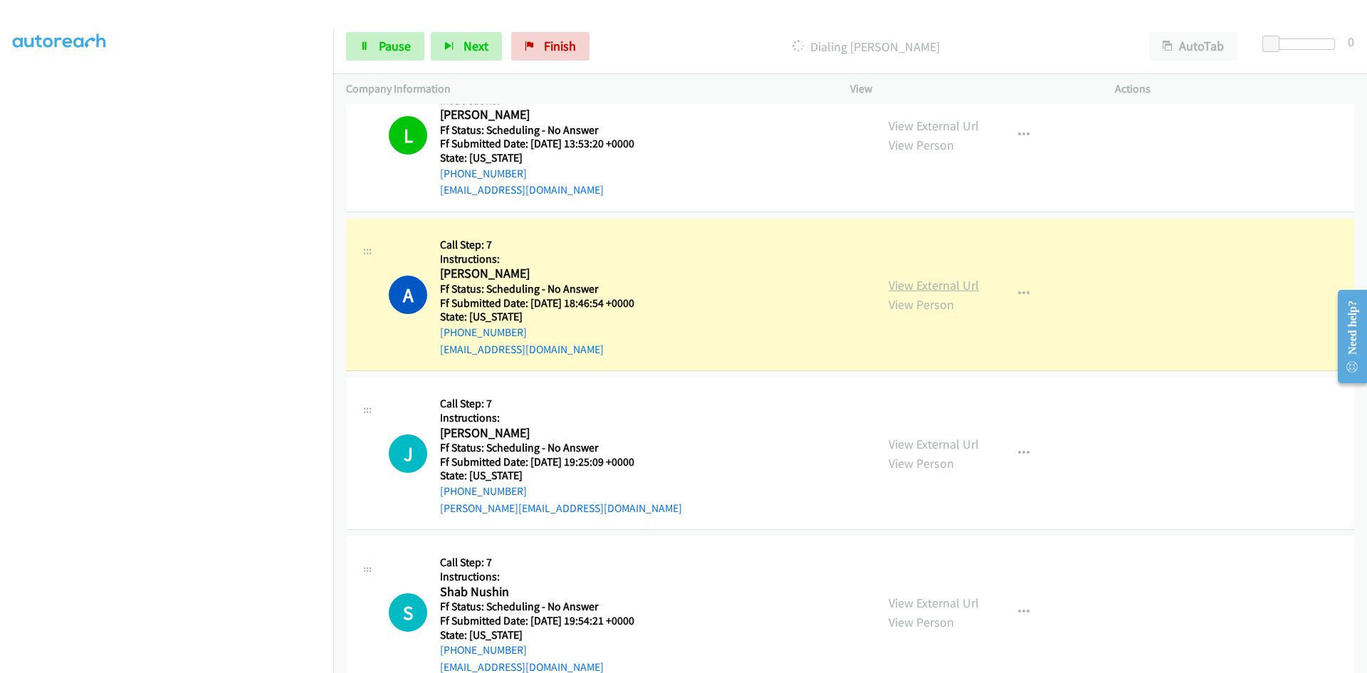
click at [903, 289] on link "View External Url" at bounding box center [933, 285] width 90 height 16
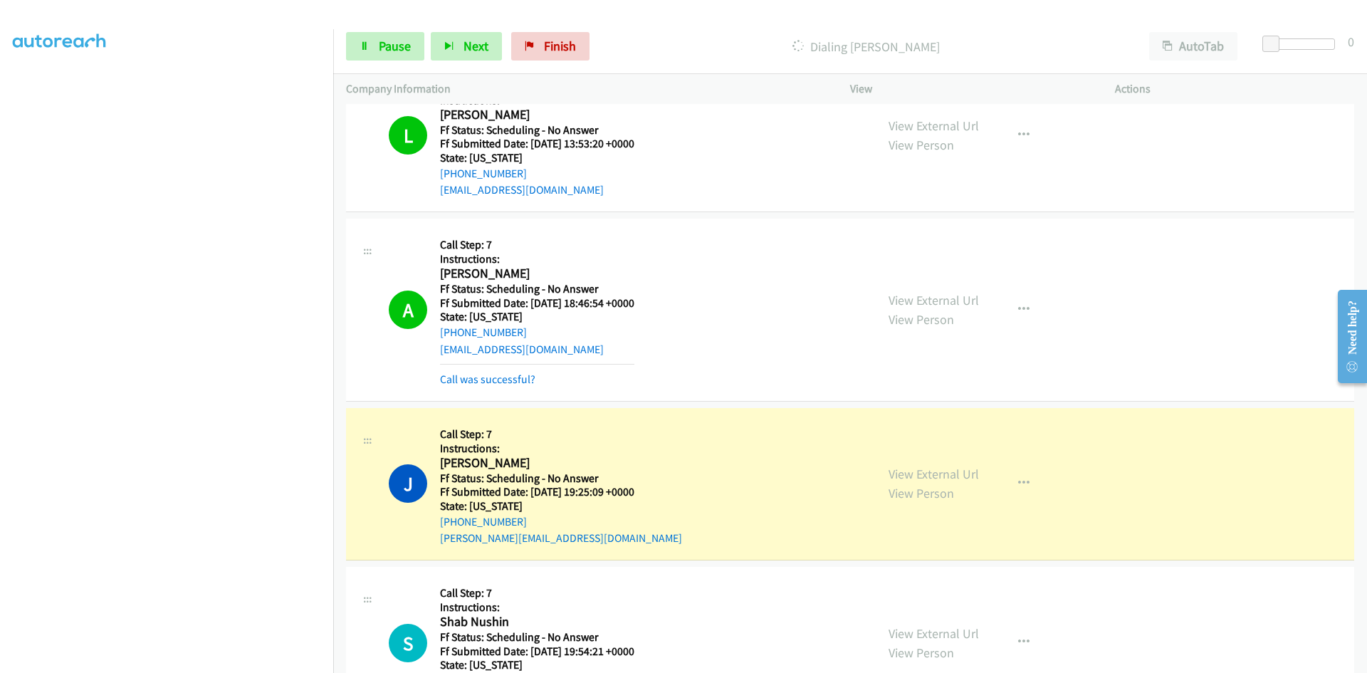
click at [513, 372] on div "Call was successful?" at bounding box center [537, 379] width 194 height 17
click at [941, 471] on link "View External Url" at bounding box center [933, 474] width 90 height 16
click at [515, 382] on link "Call was successful?" at bounding box center [487, 379] width 95 height 14
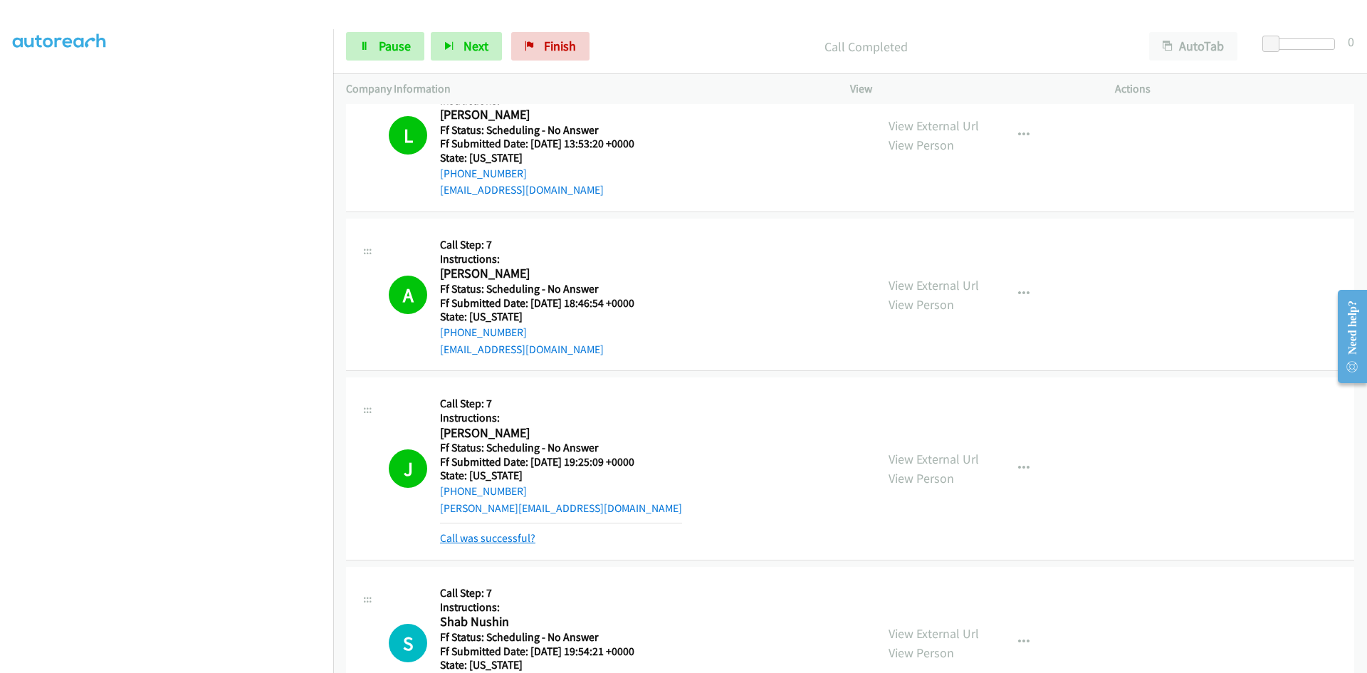
click at [463, 539] on link "Call was successful?" at bounding box center [487, 538] width 95 height 14
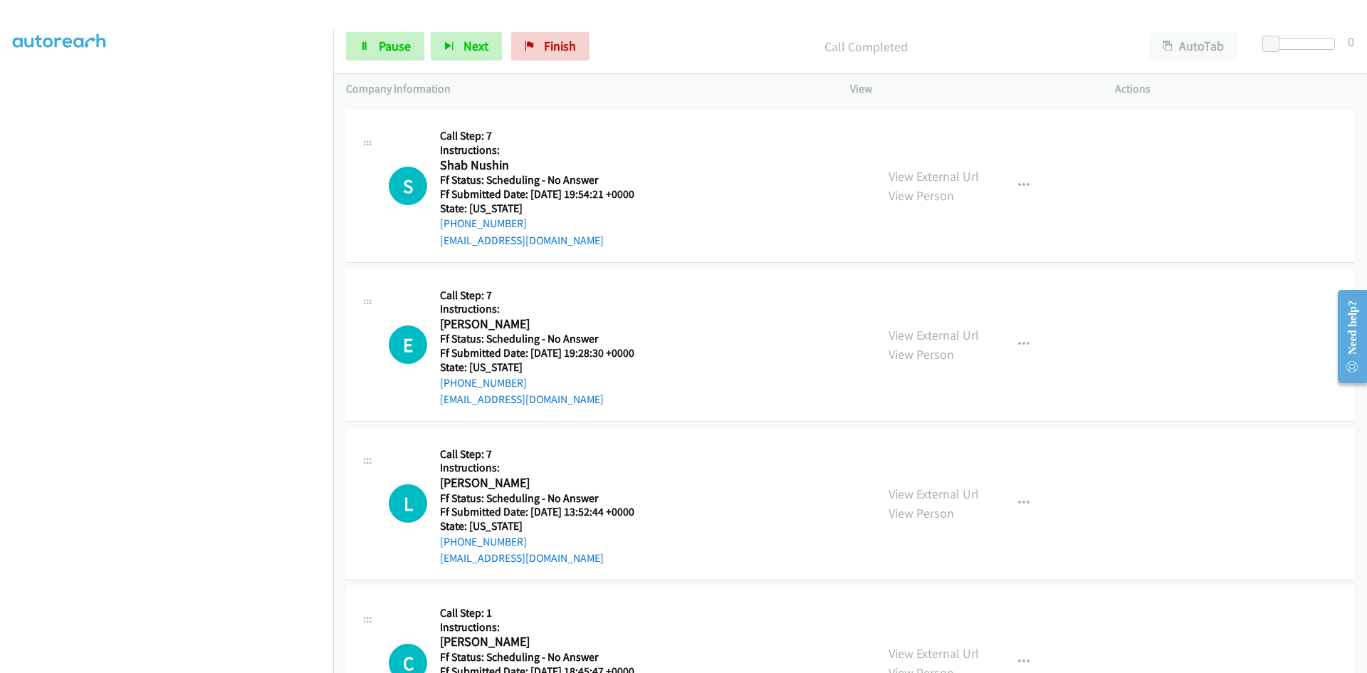
scroll to position [4129, 0]
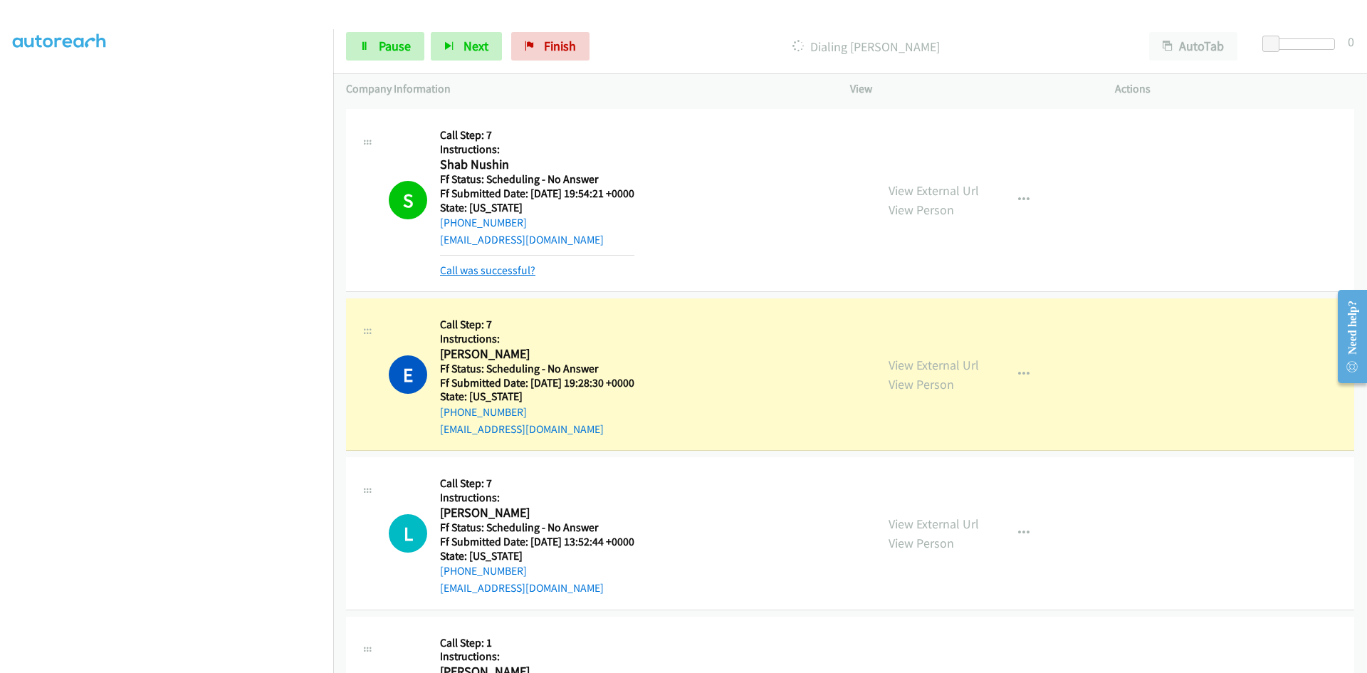
click at [502, 275] on link "Call was successful?" at bounding box center [487, 270] width 95 height 14
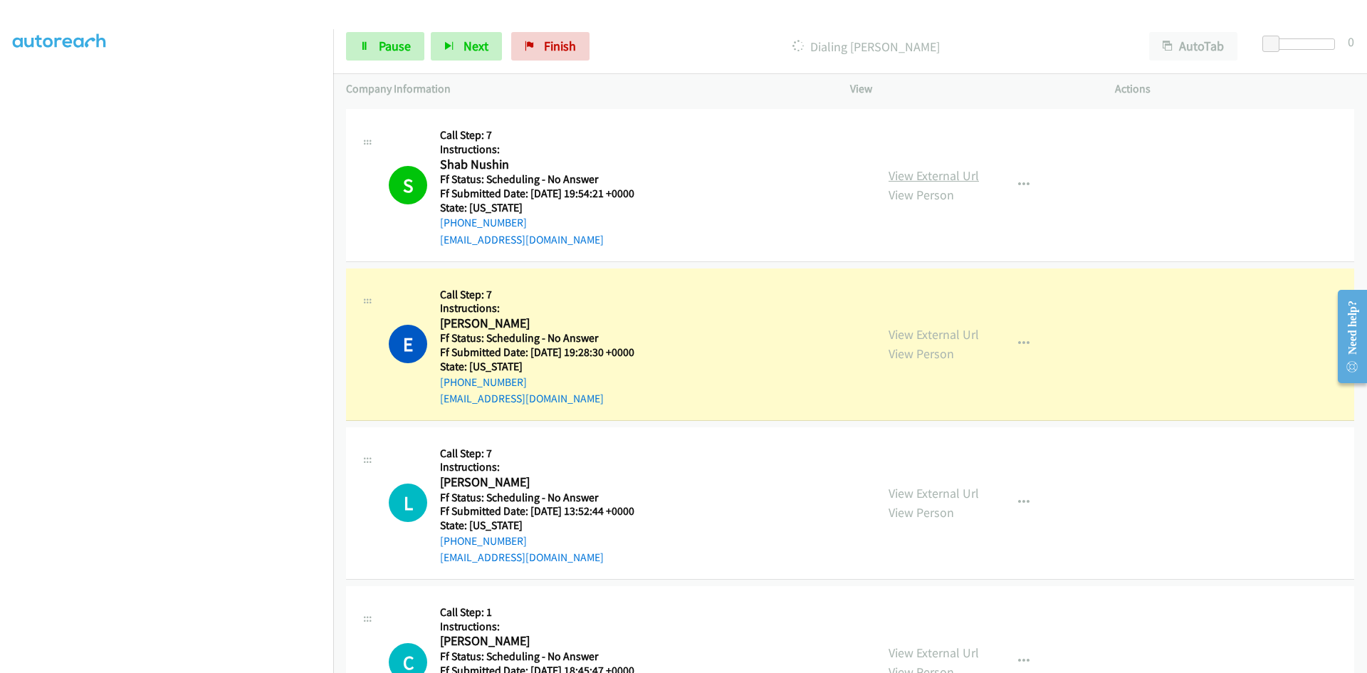
click at [952, 179] on link "View External Url" at bounding box center [933, 175] width 90 height 16
click at [952, 337] on link "View External Url" at bounding box center [933, 334] width 90 height 16
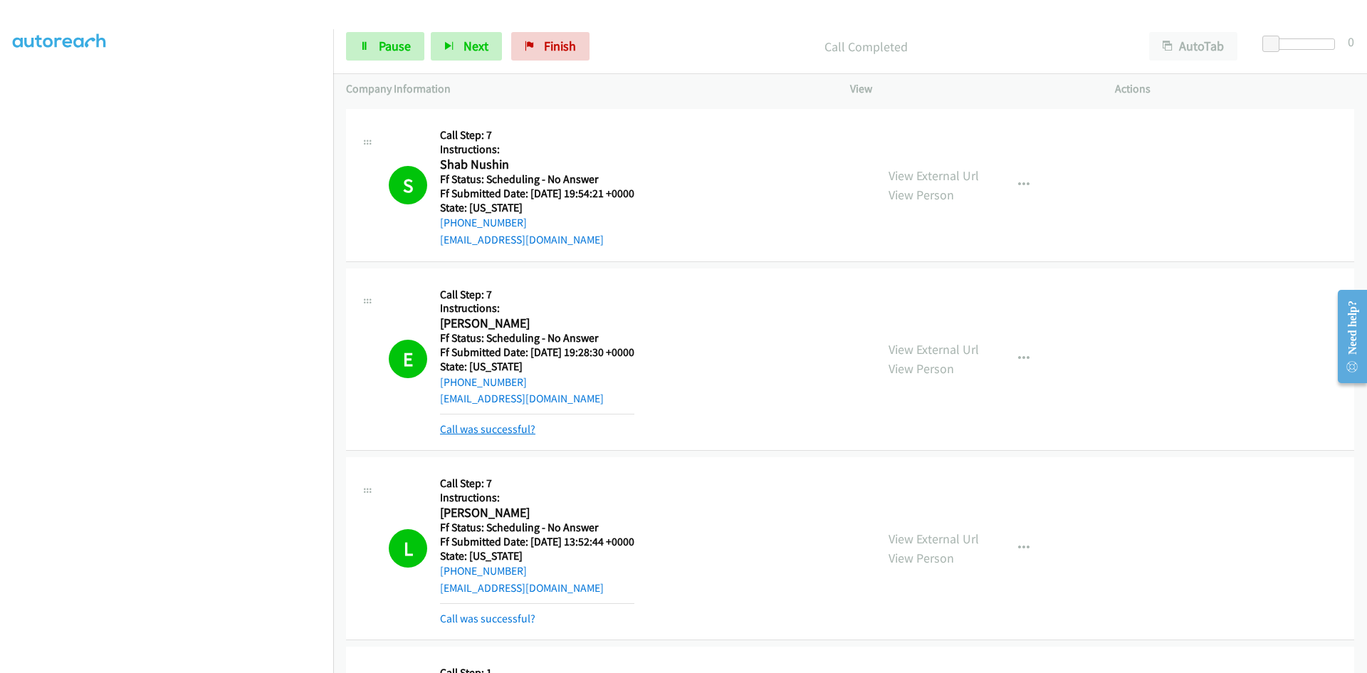
click at [520, 430] on link "Call was successful?" at bounding box center [487, 429] width 95 height 14
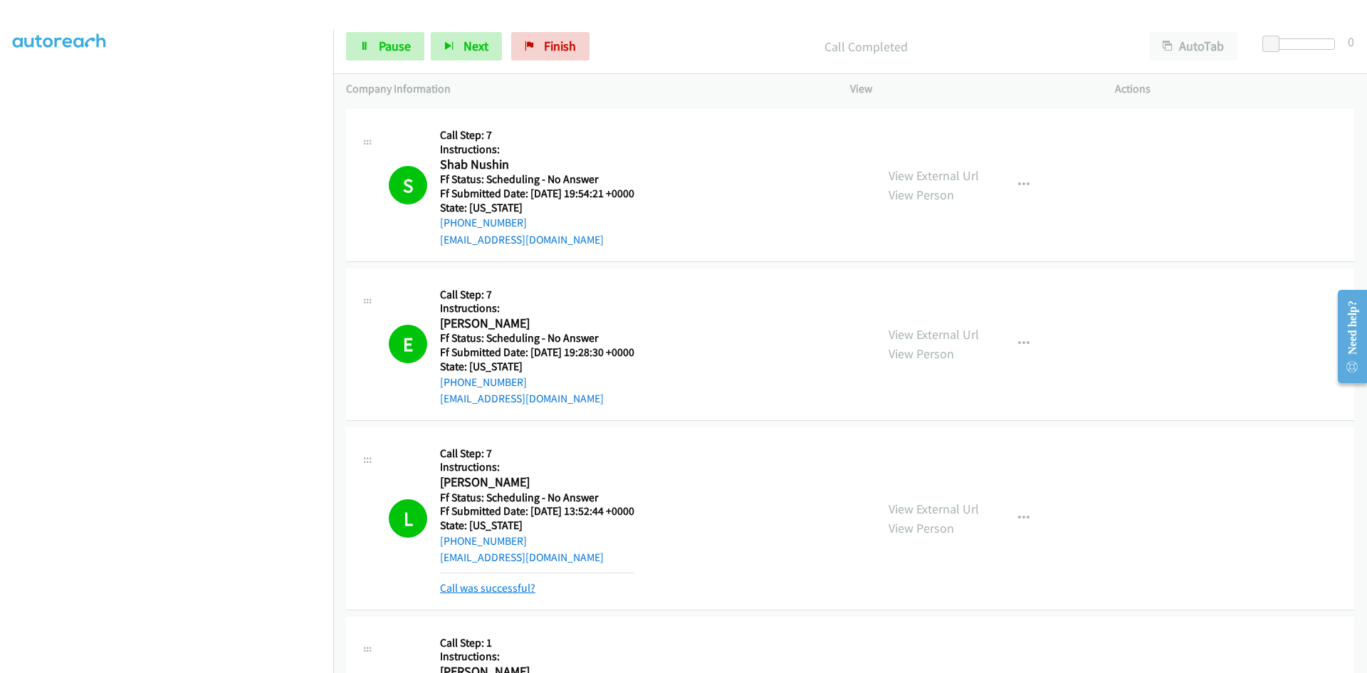
click at [520, 587] on link "Call was successful?" at bounding box center [487, 588] width 95 height 14
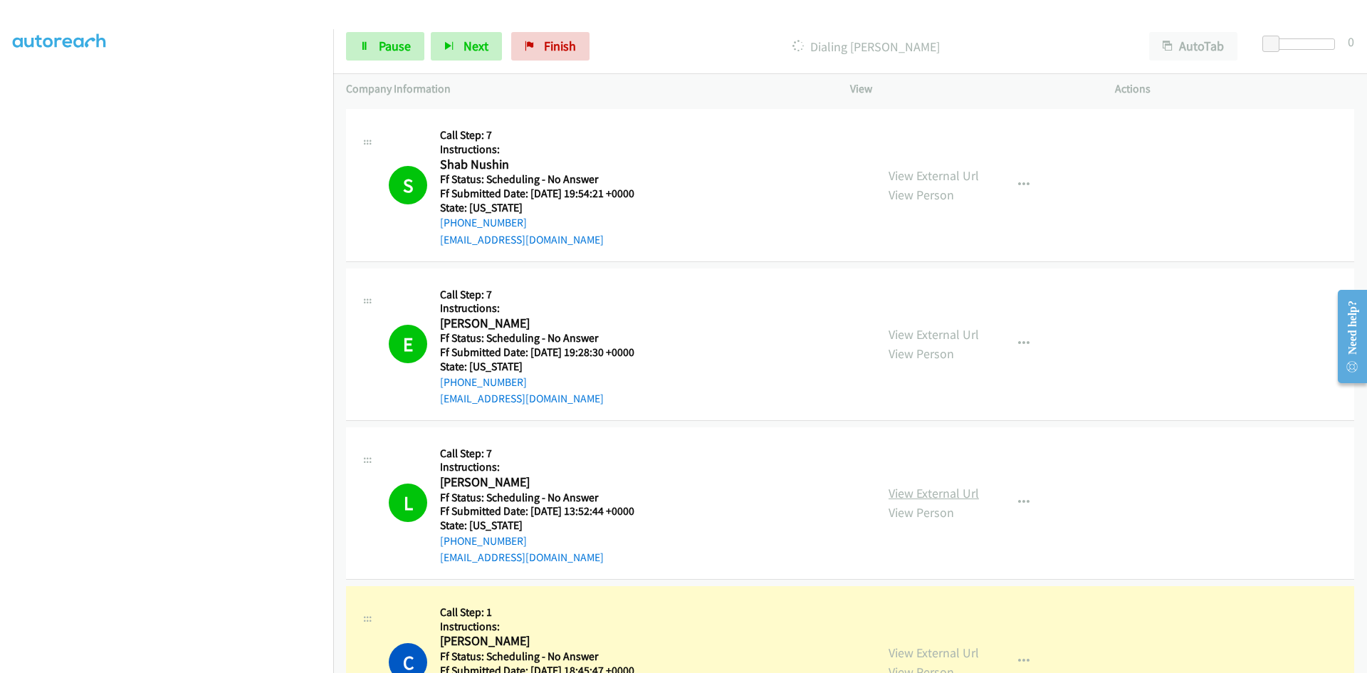
click at [958, 496] on link "View External Url" at bounding box center [933, 493] width 90 height 16
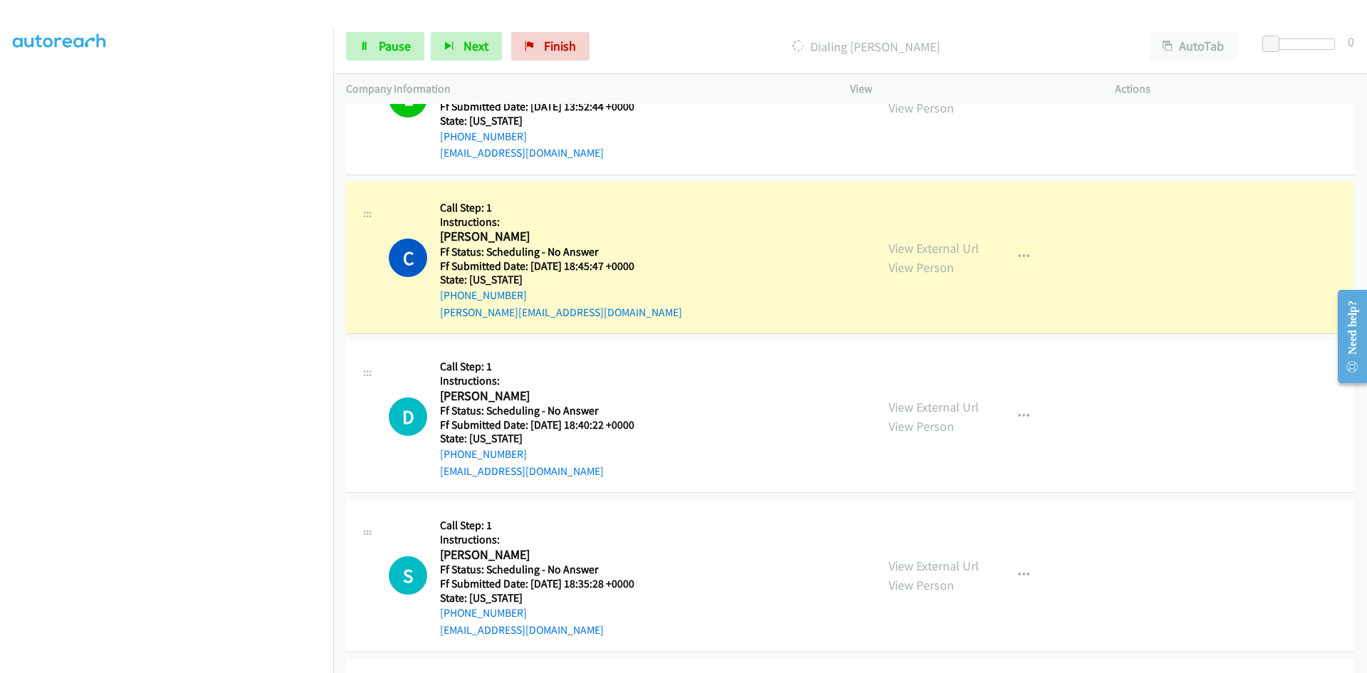
scroll to position [4627, 0]
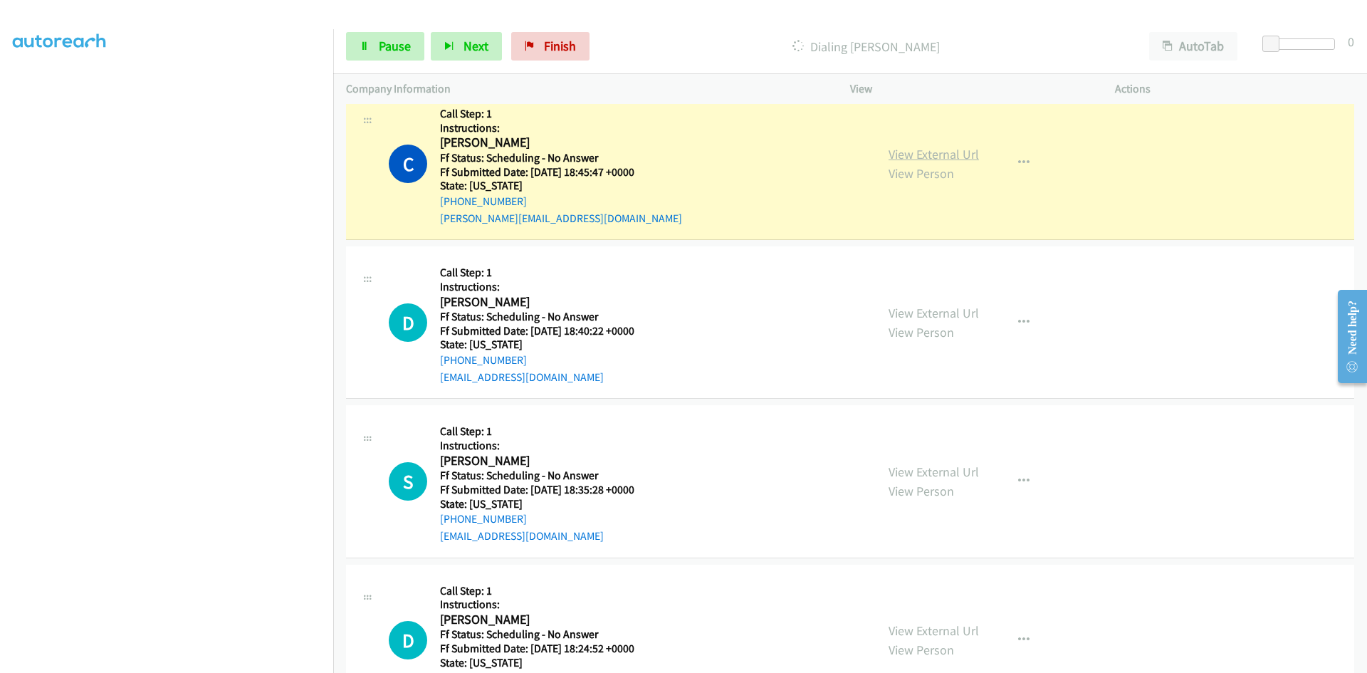
click at [955, 154] on link "View External Url" at bounding box center [933, 154] width 90 height 16
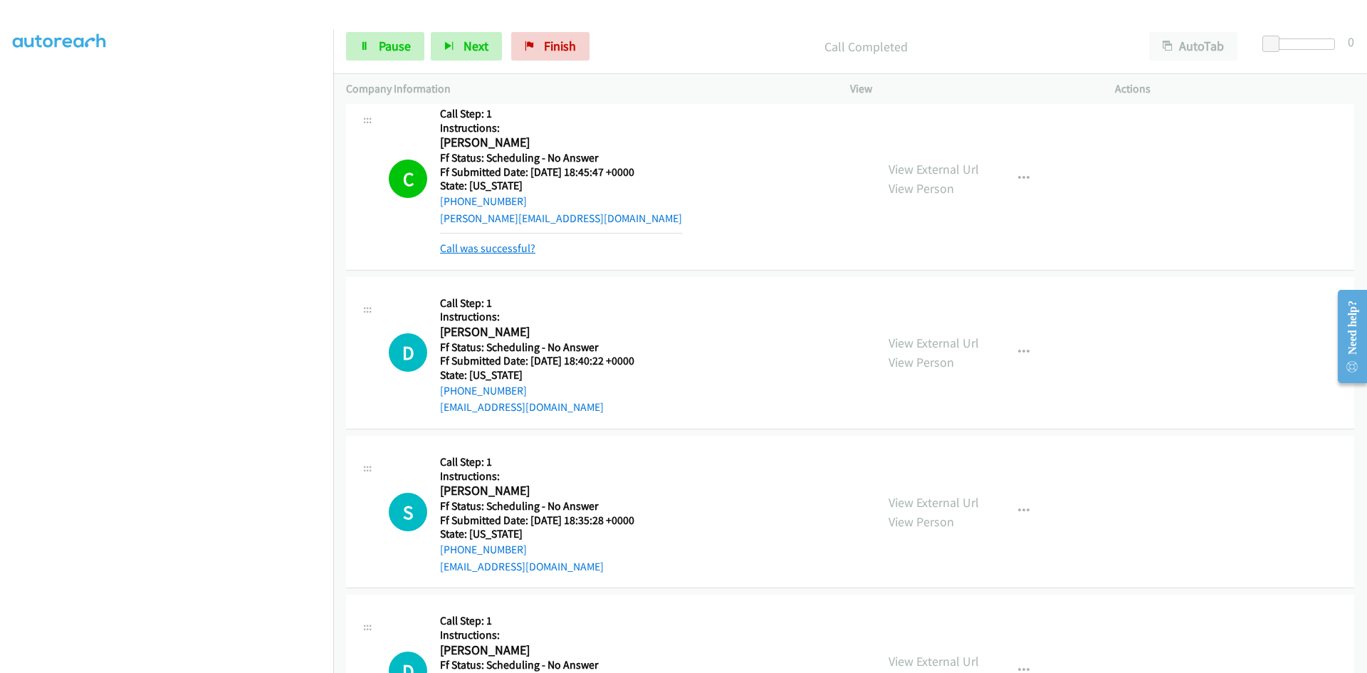
click at [497, 246] on link "Call was successful?" at bounding box center [487, 248] width 95 height 14
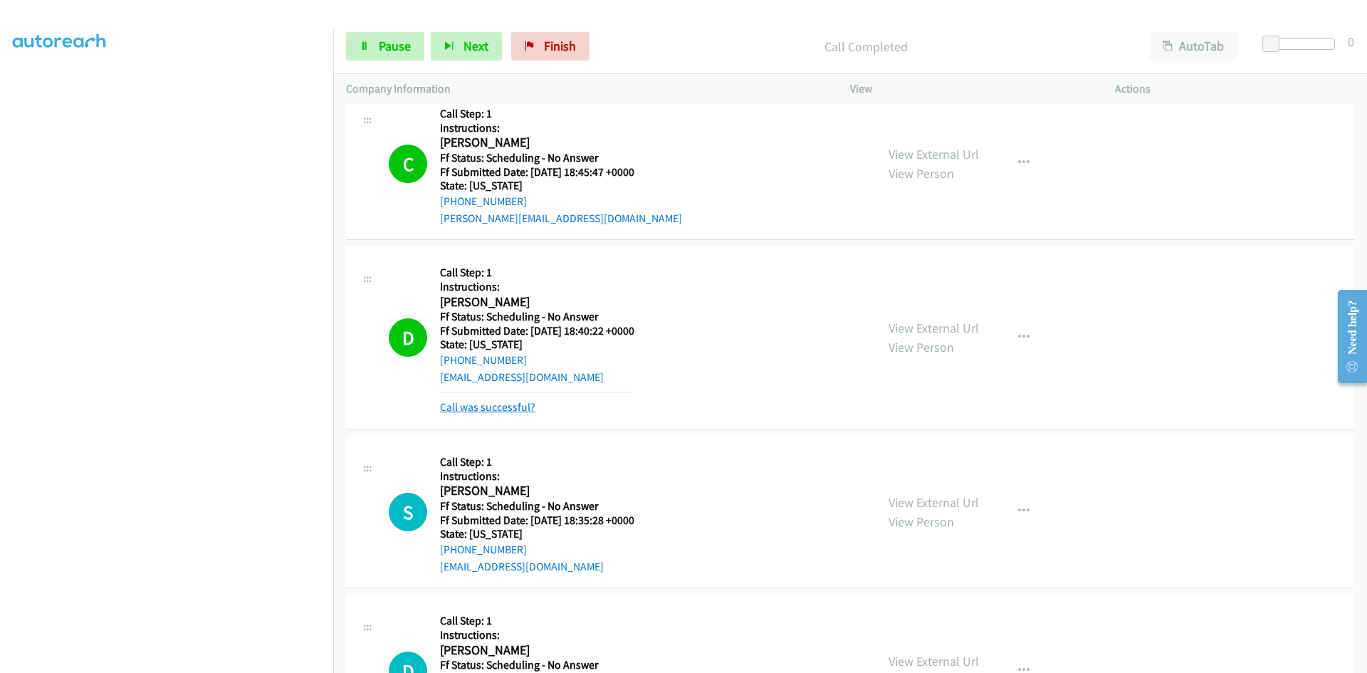
click at [506, 404] on link "Call was successful?" at bounding box center [487, 407] width 95 height 14
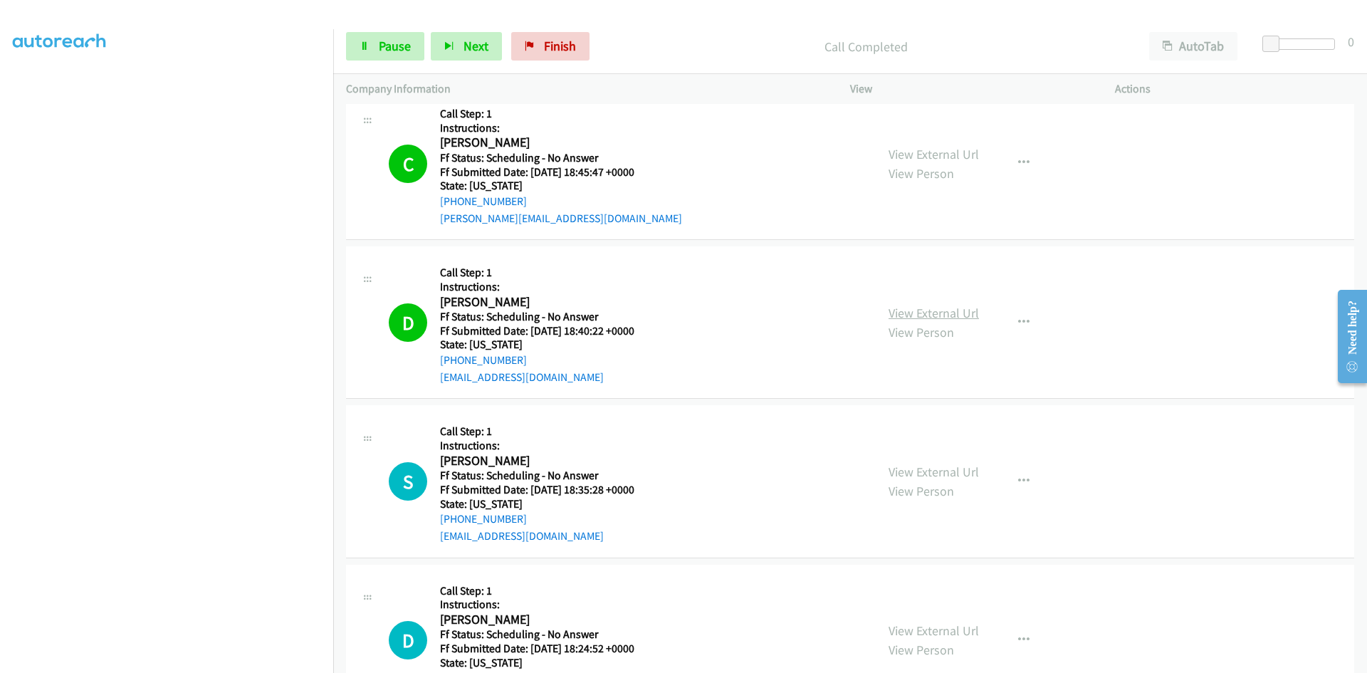
click at [937, 317] on link "View External Url" at bounding box center [933, 313] width 90 height 16
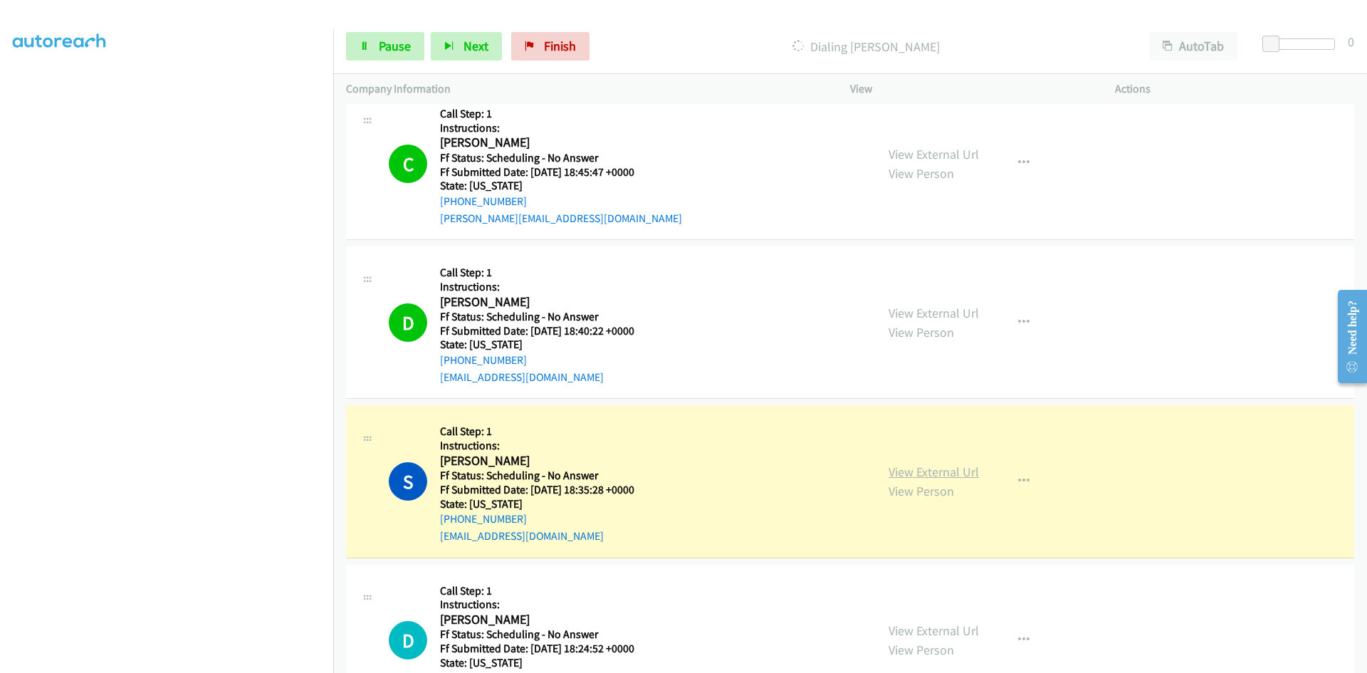
click at [935, 470] on link "View External Url" at bounding box center [933, 471] width 90 height 16
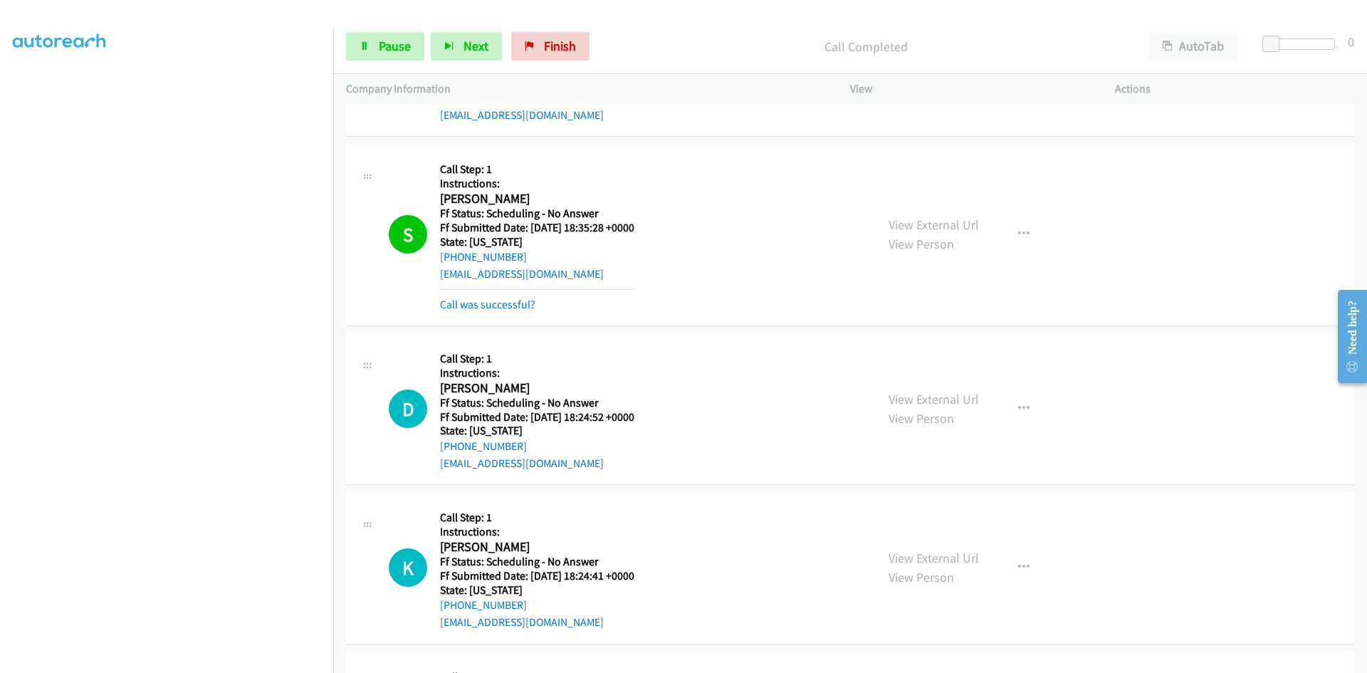
scroll to position [4912, 0]
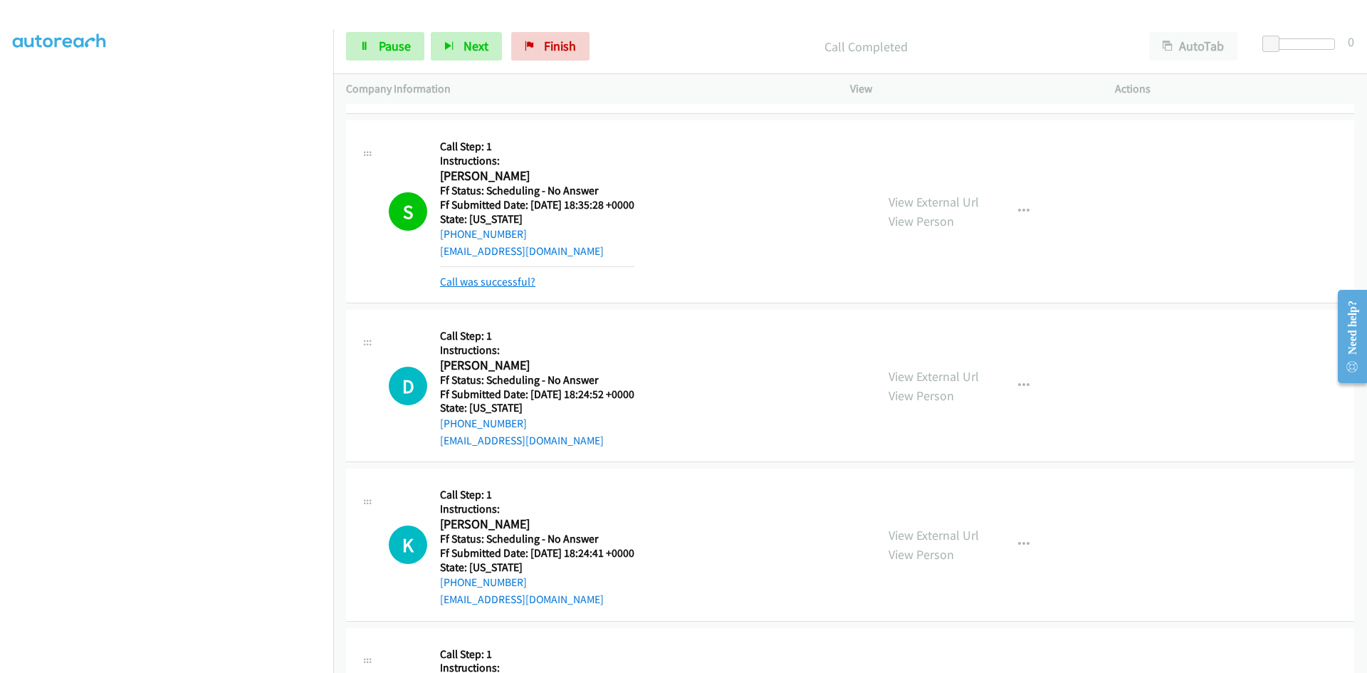
click at [525, 281] on link "Call was successful?" at bounding box center [487, 282] width 95 height 14
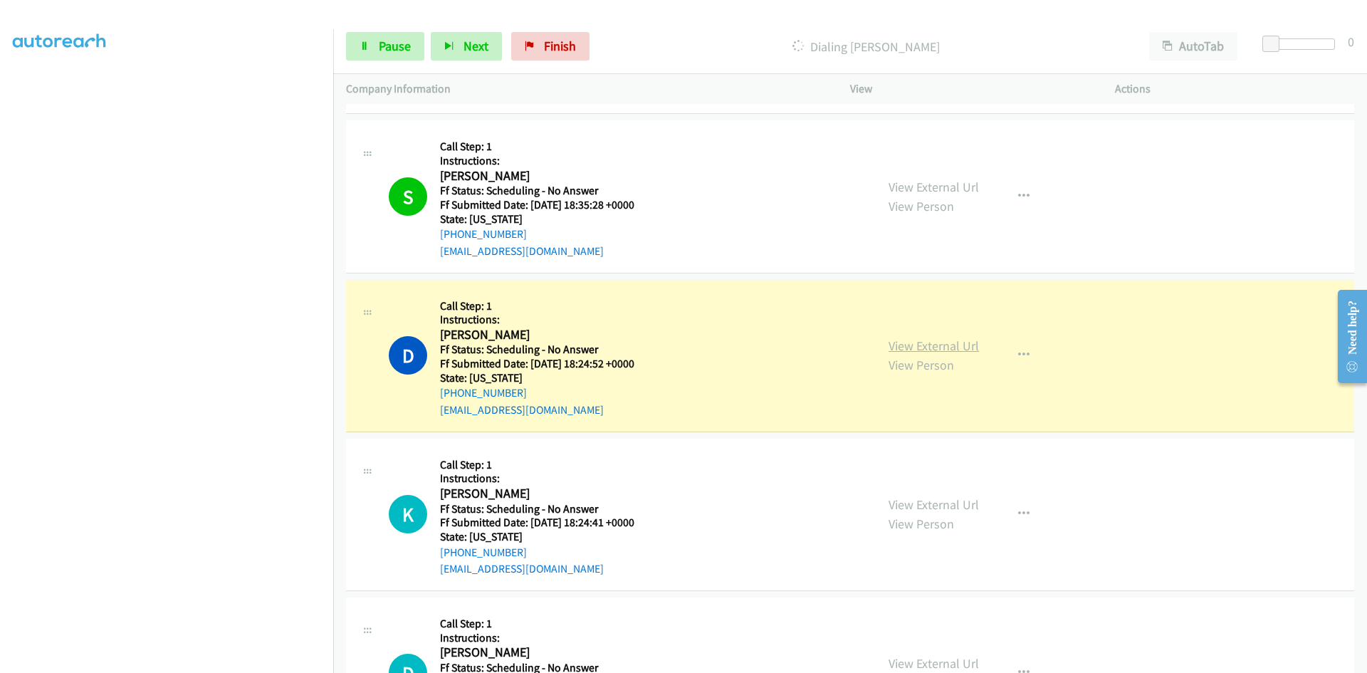
click at [963, 342] on link "View External Url" at bounding box center [933, 345] width 90 height 16
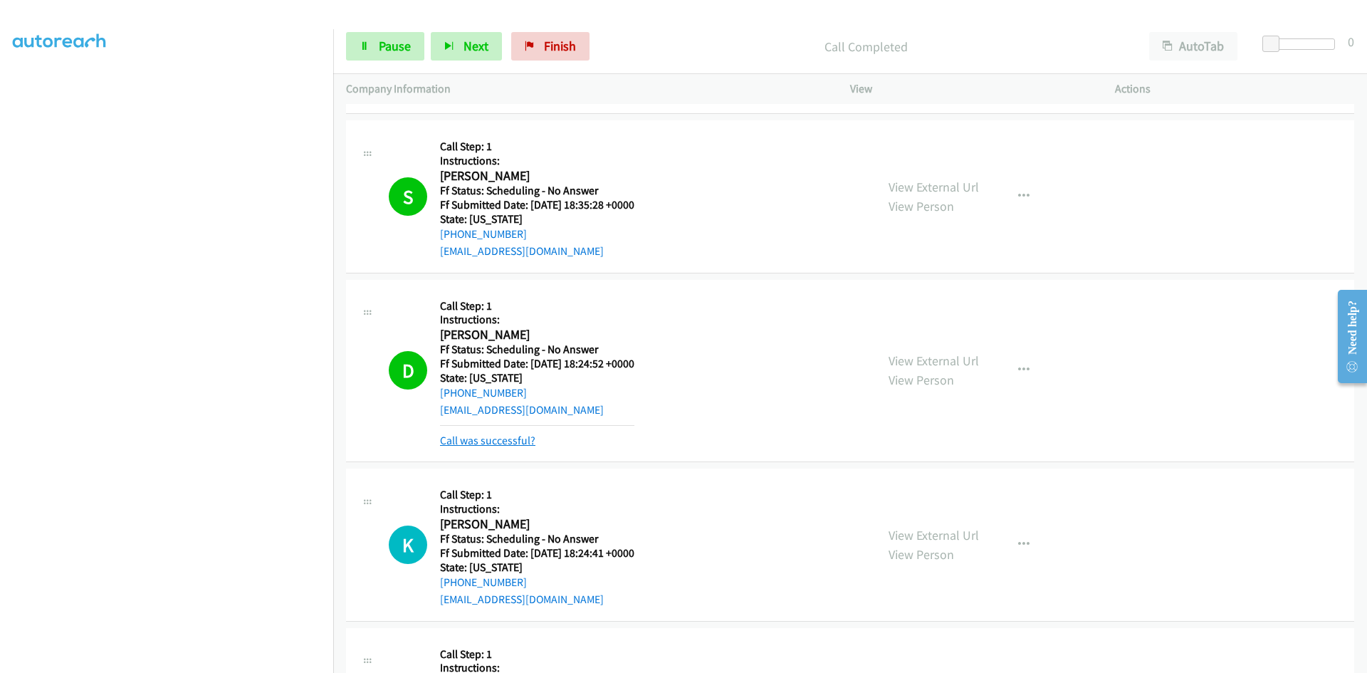
click at [460, 444] on link "Call was successful?" at bounding box center [487, 441] width 95 height 14
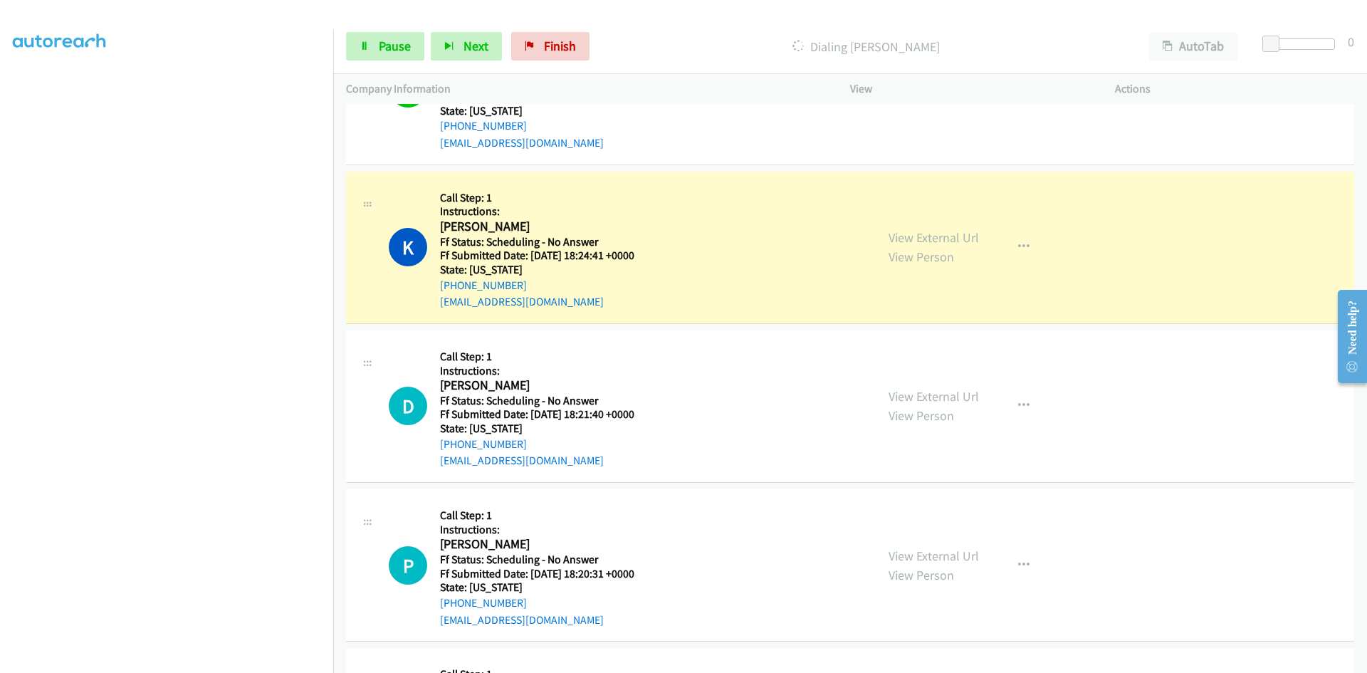
scroll to position [5196, 0]
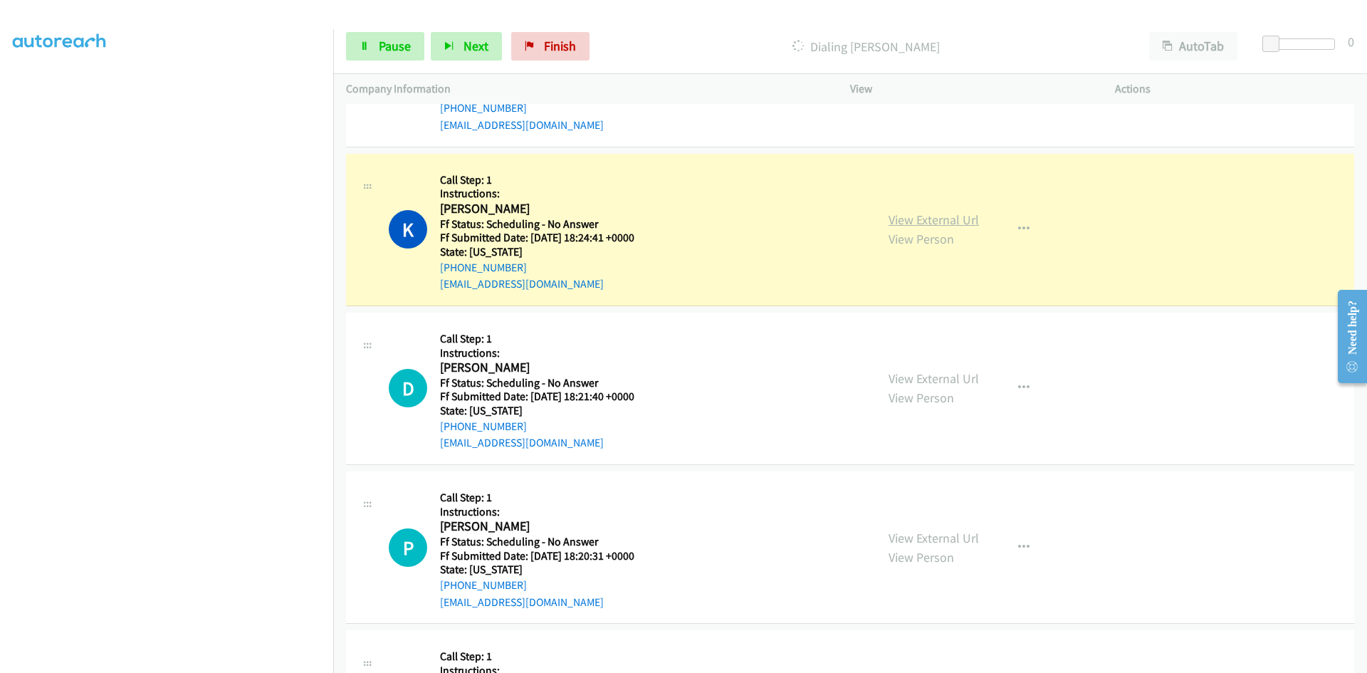
click at [960, 216] on link "View External Url" at bounding box center [933, 219] width 90 height 16
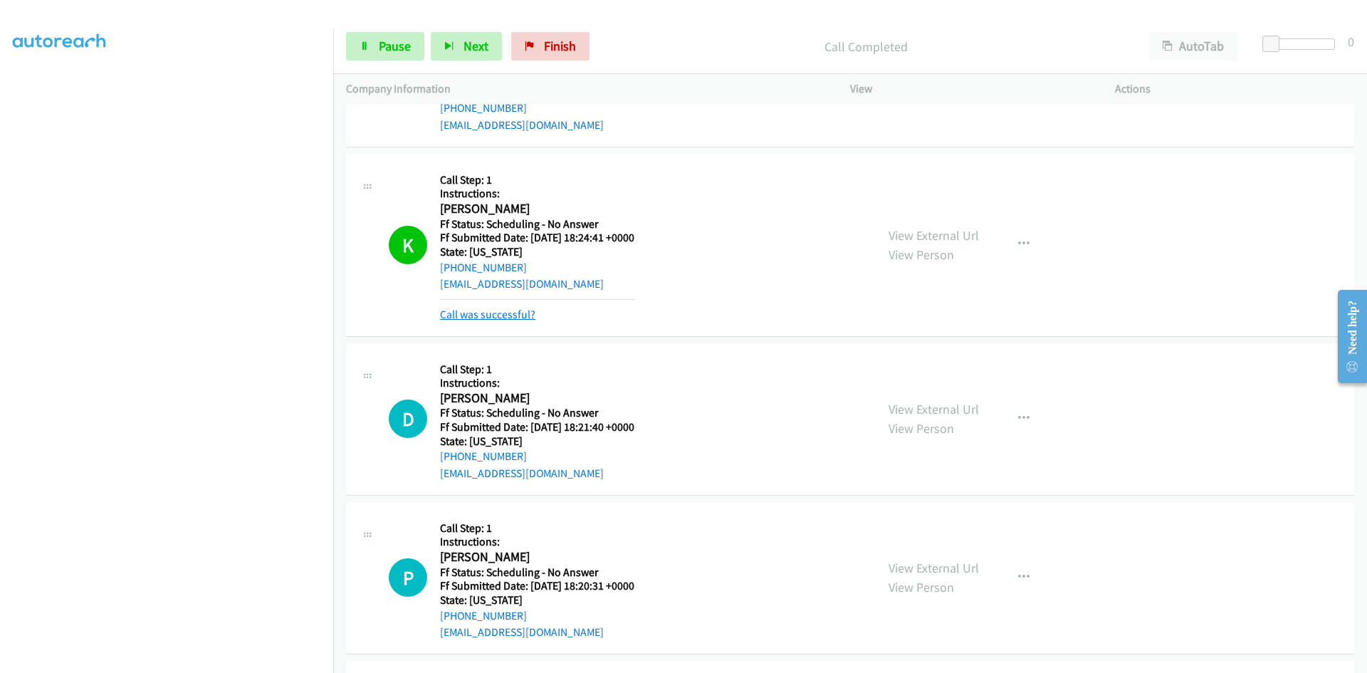
click at [493, 314] on link "Call was successful?" at bounding box center [487, 315] width 95 height 14
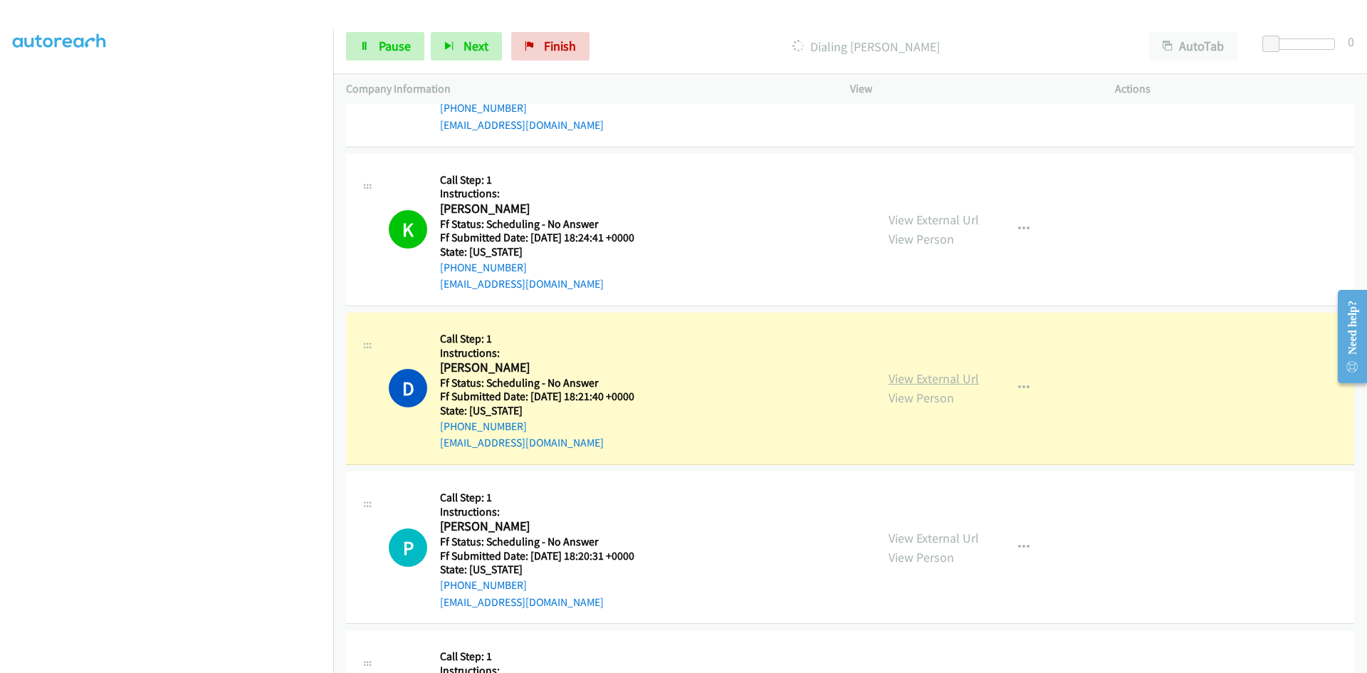
click at [947, 379] on link "View External Url" at bounding box center [933, 378] width 90 height 16
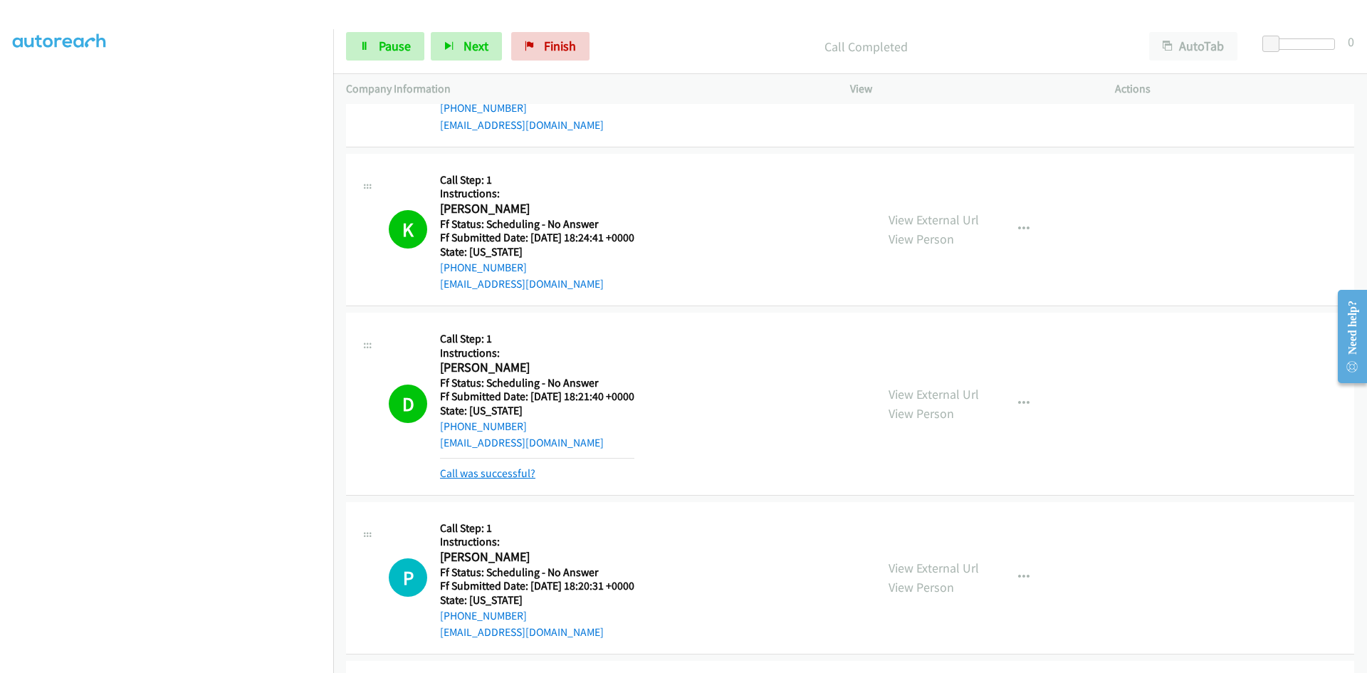
click at [529, 467] on link "Call was successful?" at bounding box center [487, 473] width 95 height 14
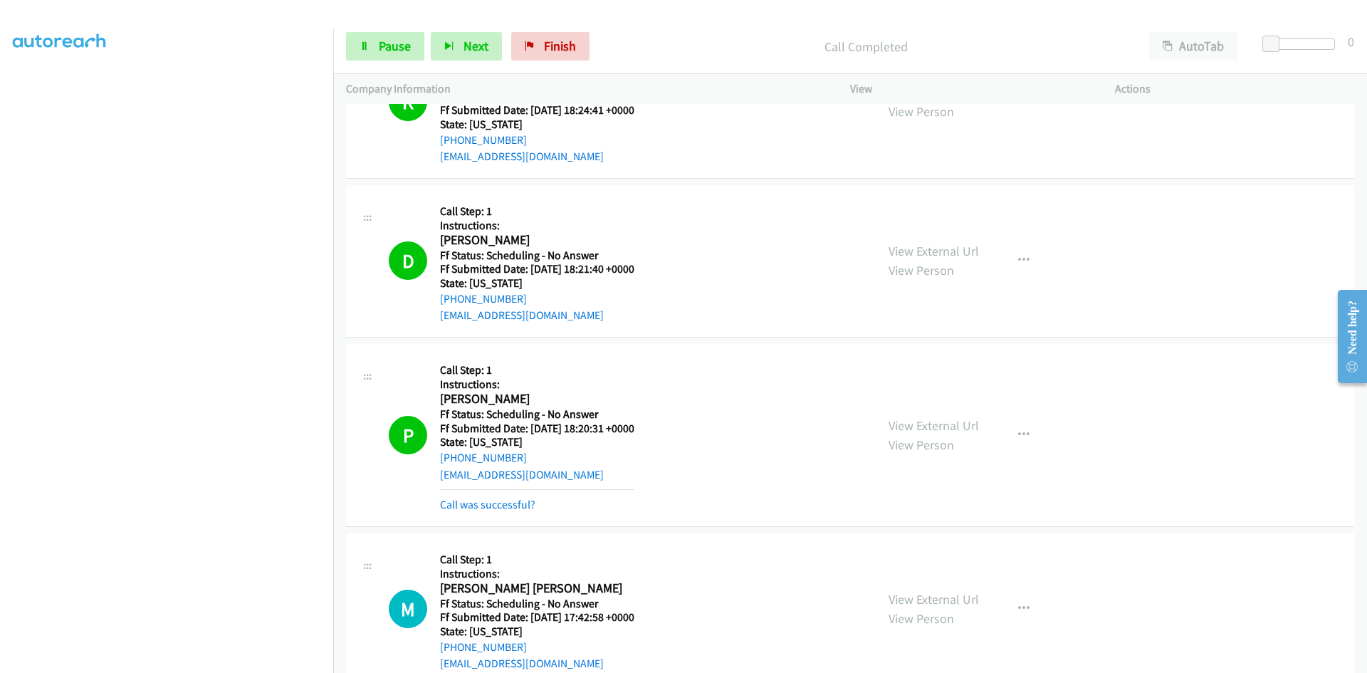
scroll to position [5410, 0]
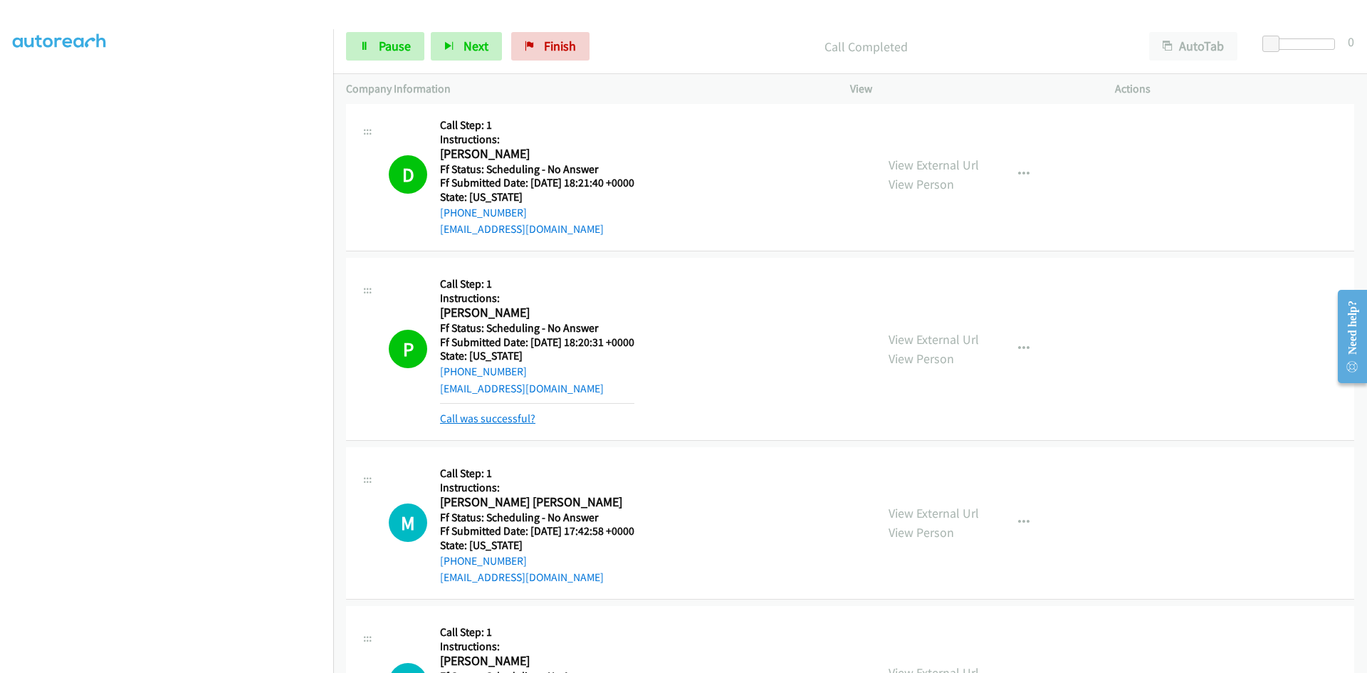
click at [518, 422] on link "Call was successful?" at bounding box center [487, 418] width 95 height 14
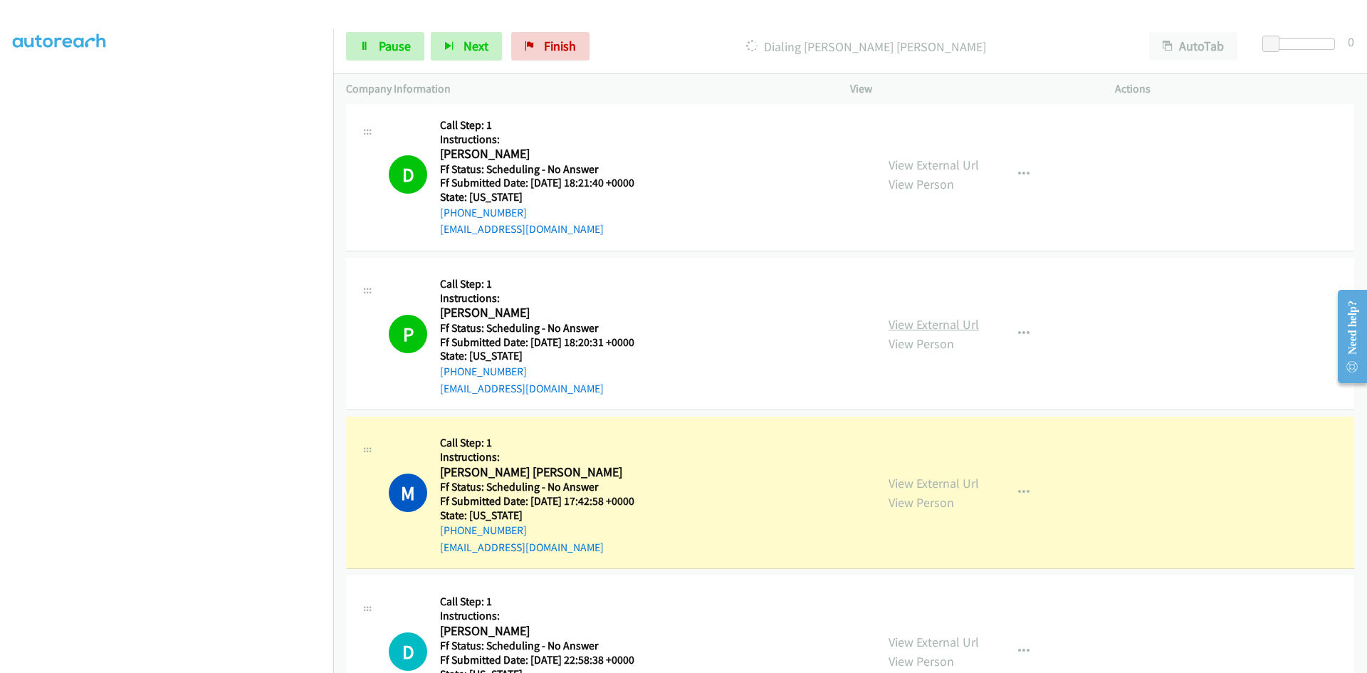
click at [937, 325] on link "View External Url" at bounding box center [933, 324] width 90 height 16
click at [404, 39] on span "Pause" at bounding box center [395, 46] width 32 height 16
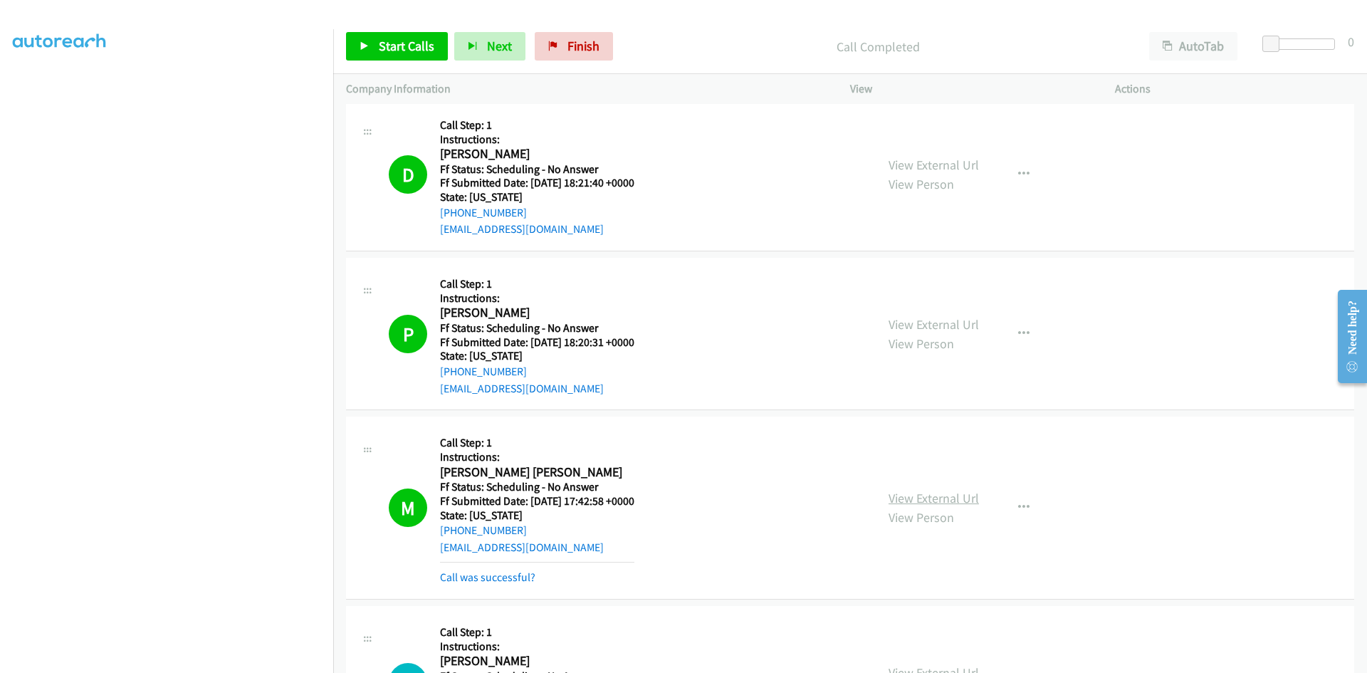
click at [950, 498] on link "View External Url" at bounding box center [933, 498] width 90 height 16
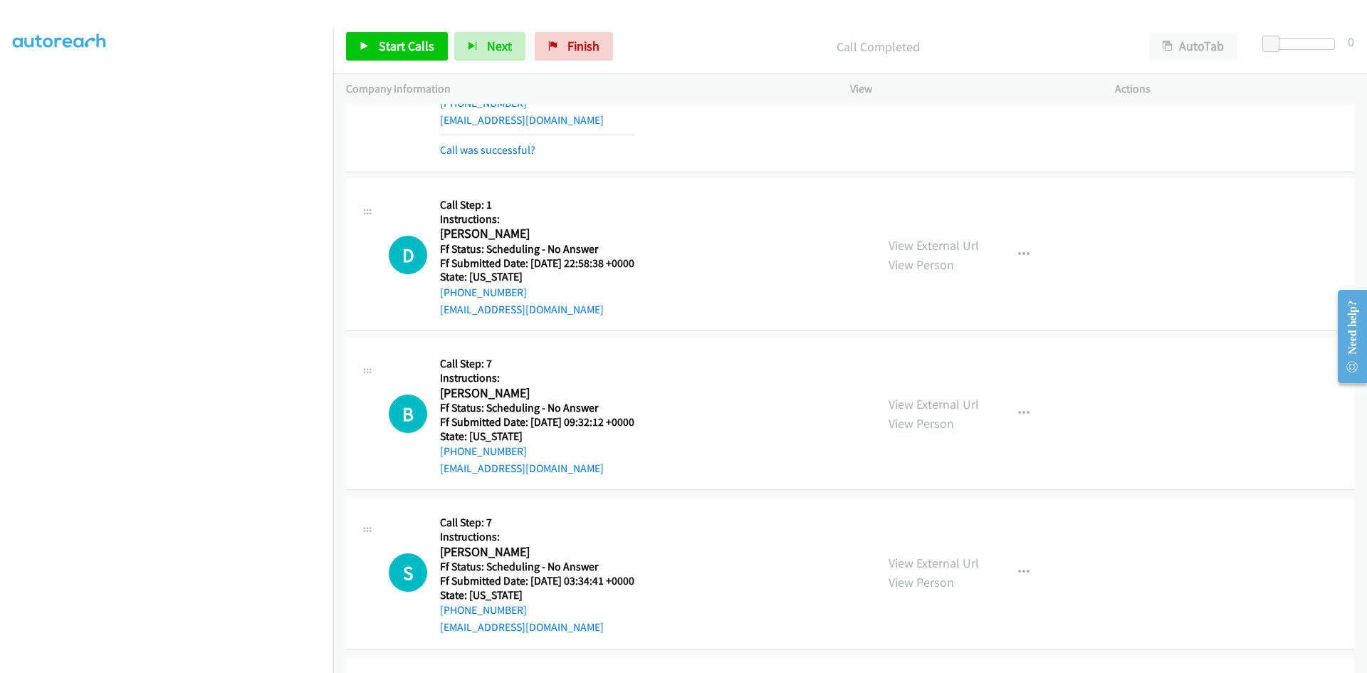
scroll to position [5766, 0]
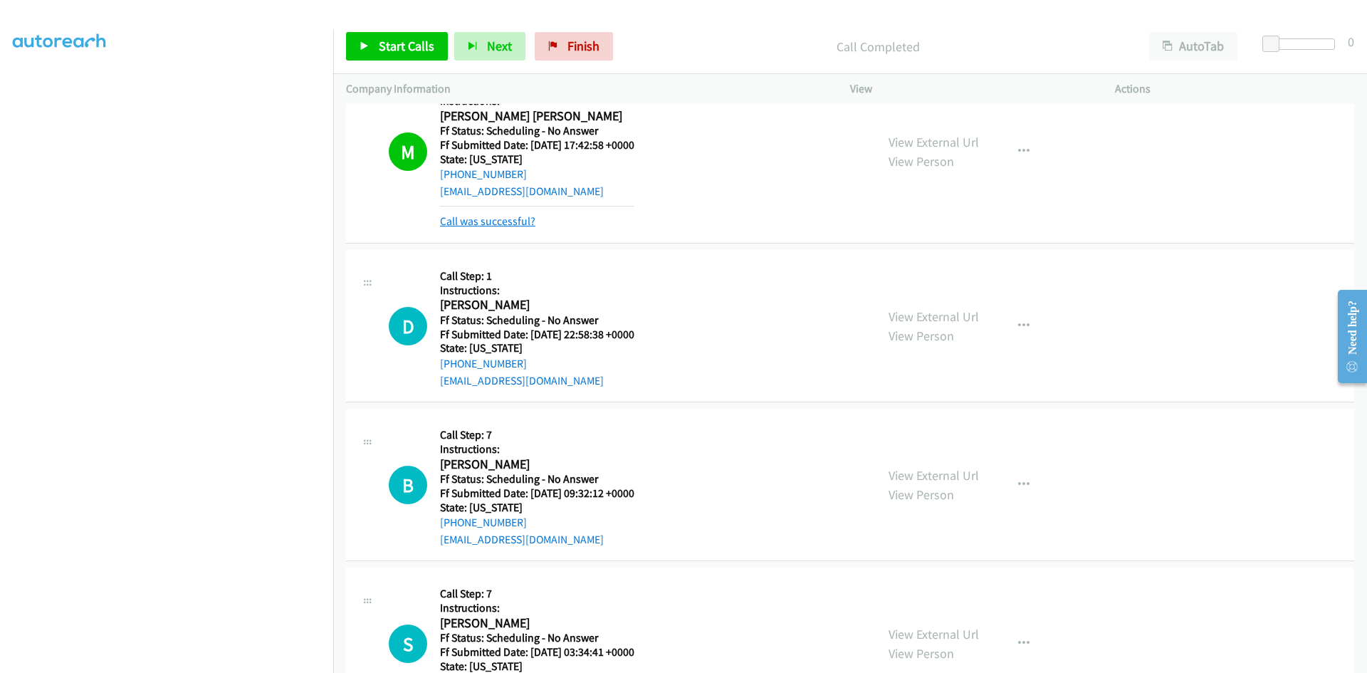
click at [496, 220] on link "Call was successful?" at bounding box center [487, 221] width 95 height 14
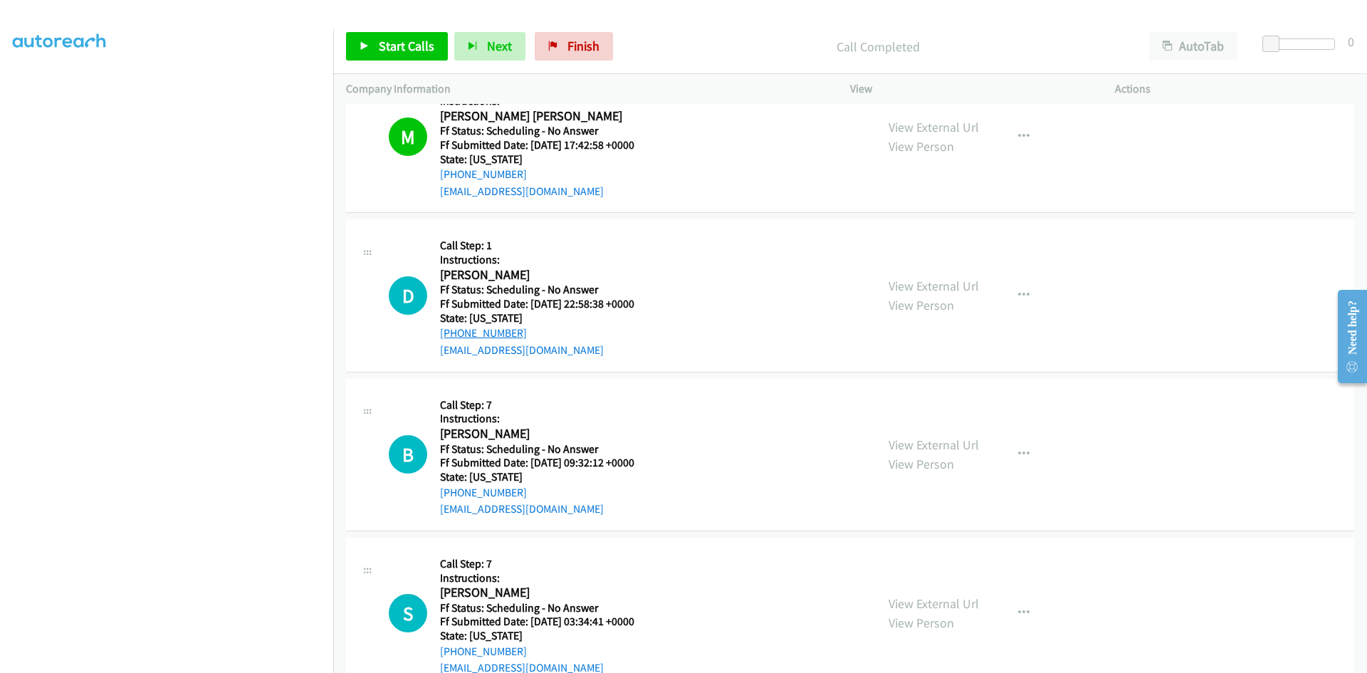
scroll to position [5837, 0]
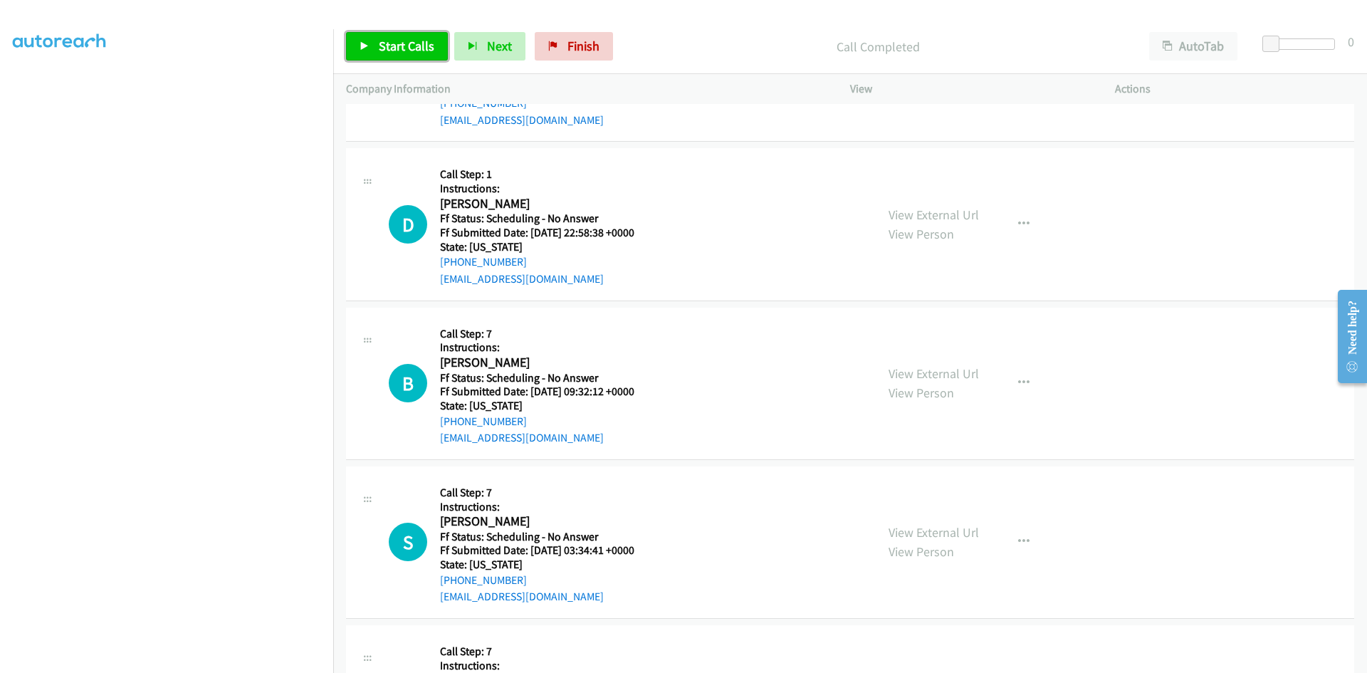
click at [379, 47] on span "Start Calls" at bounding box center [407, 46] width 56 height 16
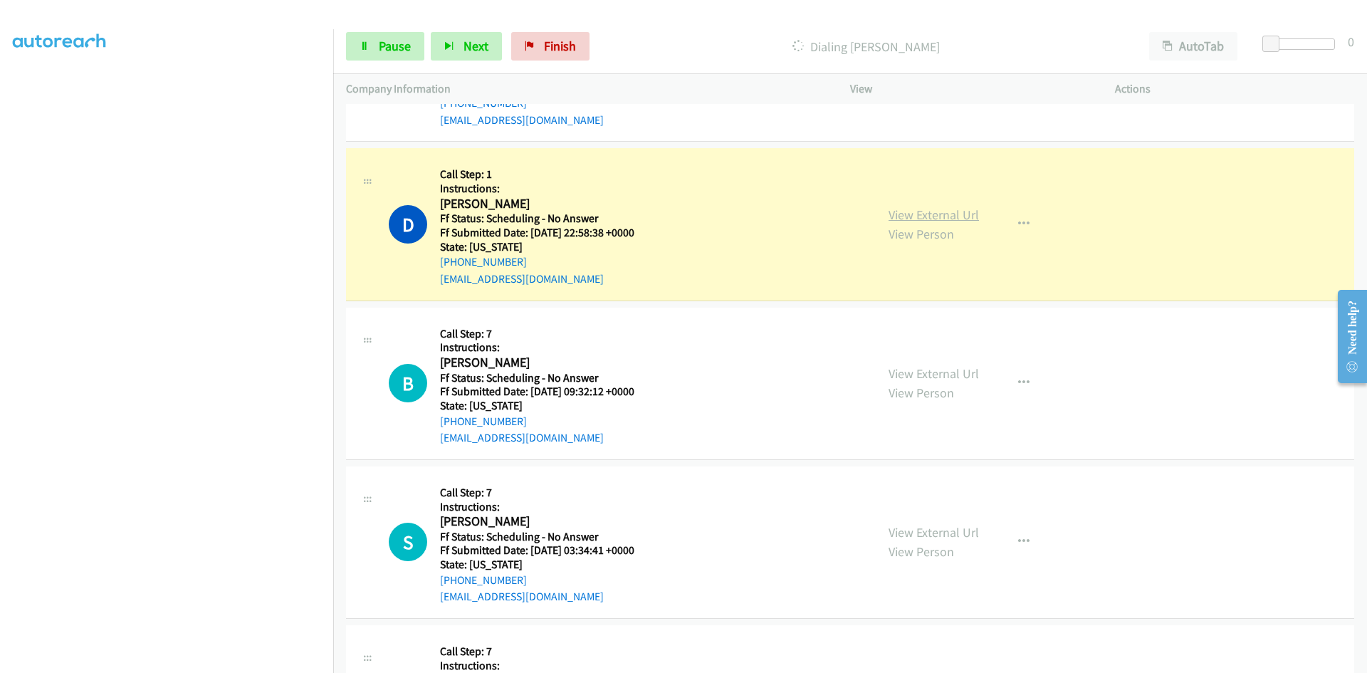
click at [965, 220] on link "View External Url" at bounding box center [933, 214] width 90 height 16
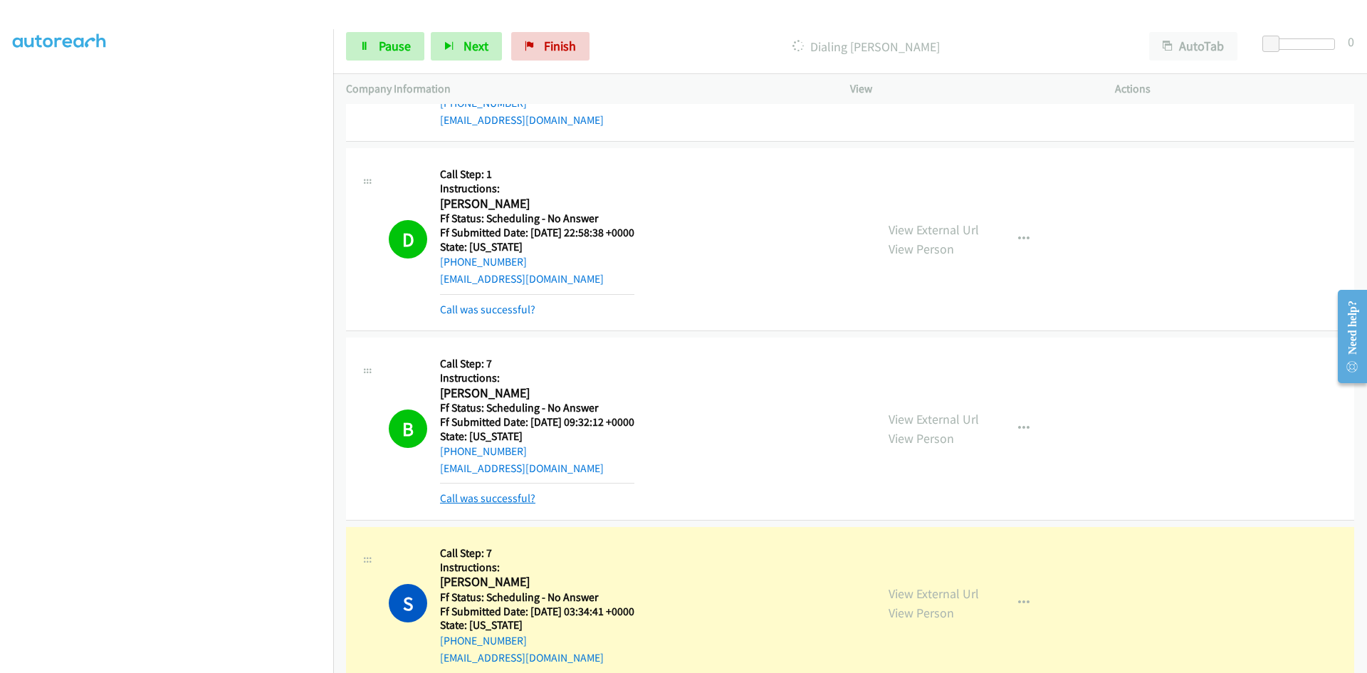
click at [495, 491] on link "Call was successful?" at bounding box center [487, 498] width 95 height 14
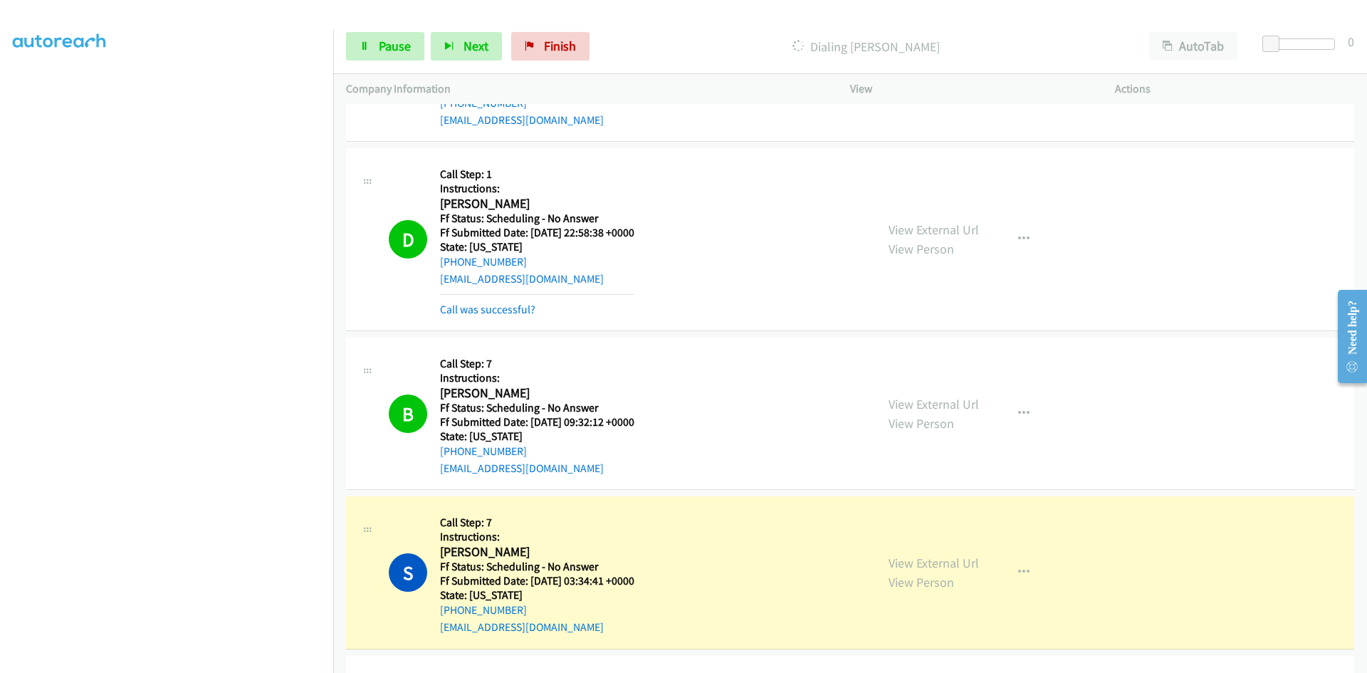
click at [500, 301] on div "Call was successful?" at bounding box center [537, 309] width 194 height 17
click at [956, 228] on link "View External Url" at bounding box center [933, 229] width 90 height 16
click at [930, 401] on link "View External Url" at bounding box center [933, 404] width 90 height 16
click at [955, 561] on link "View External Url" at bounding box center [933, 563] width 90 height 16
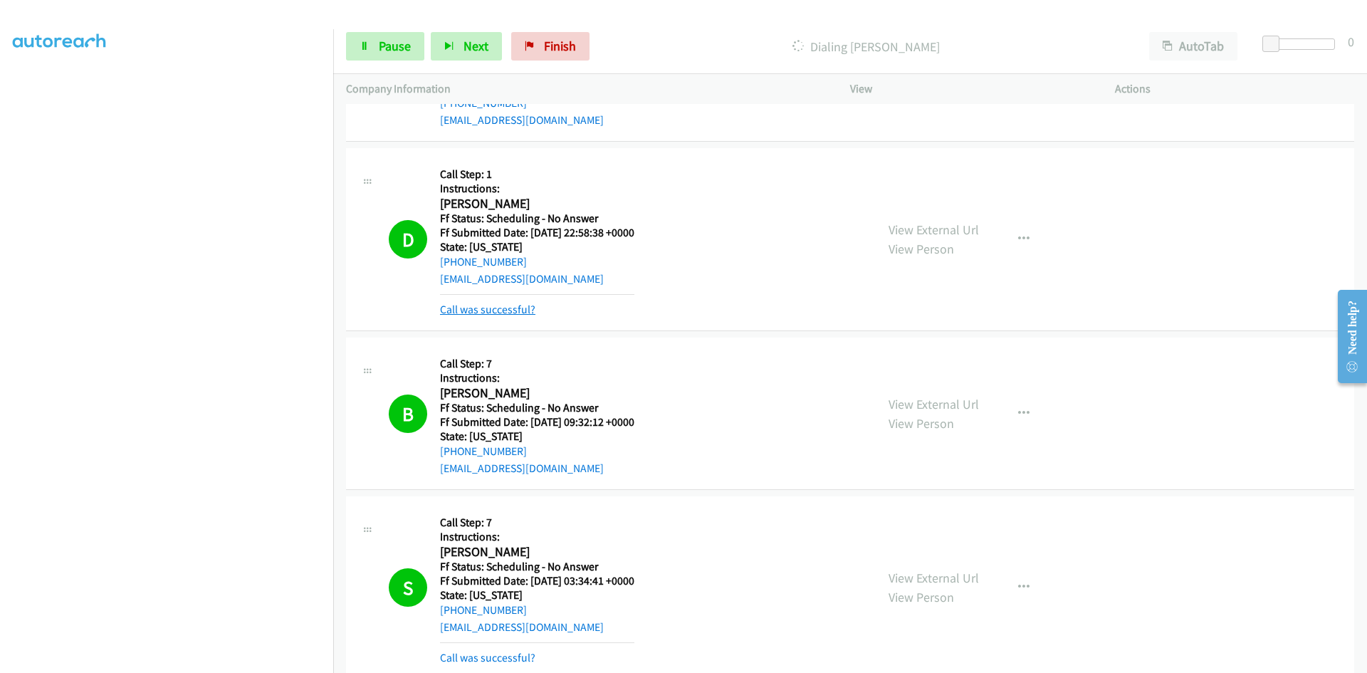
click at [474, 310] on link "Call was successful?" at bounding box center [487, 310] width 95 height 14
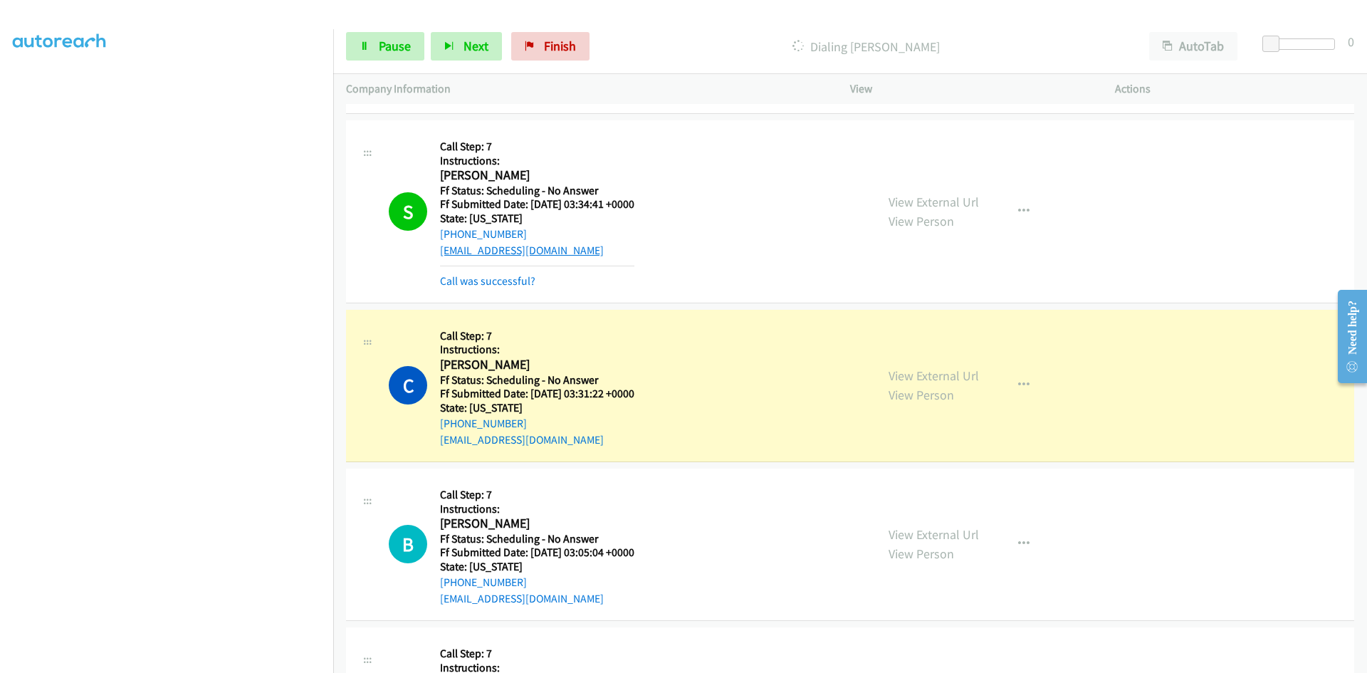
scroll to position [6193, 0]
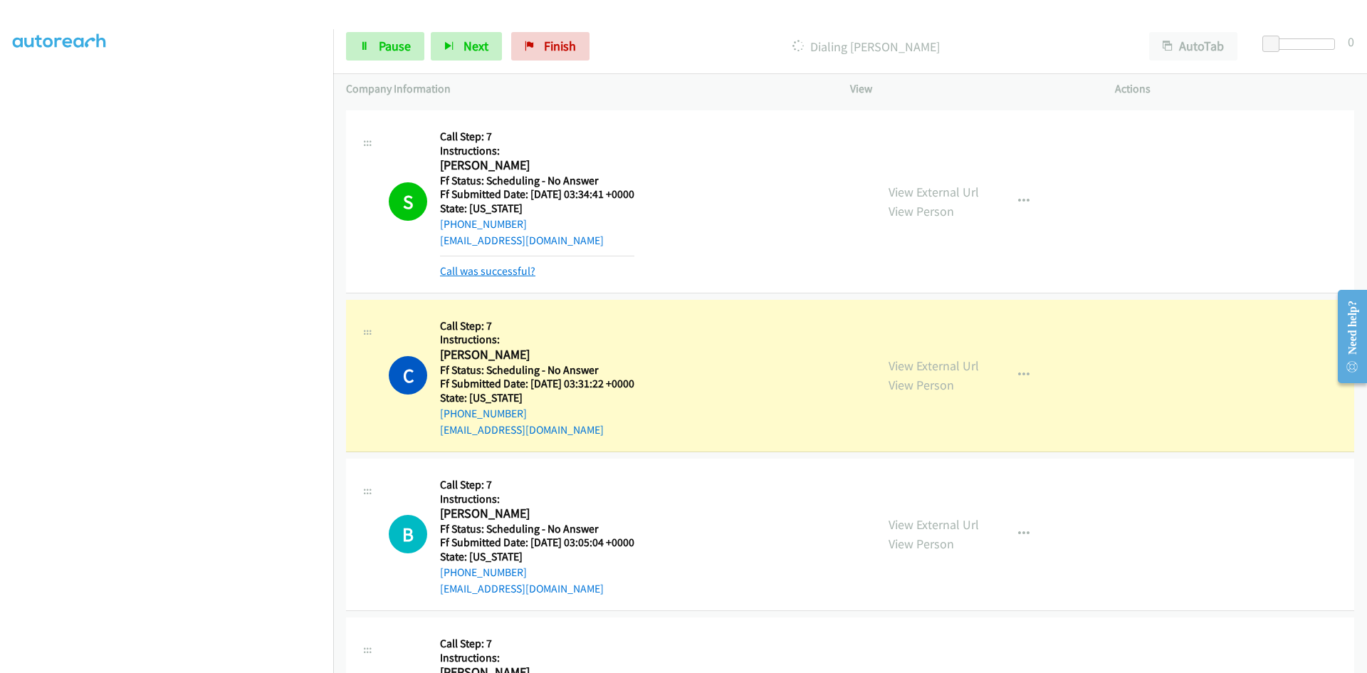
click at [485, 276] on link "Call was successful?" at bounding box center [487, 271] width 95 height 14
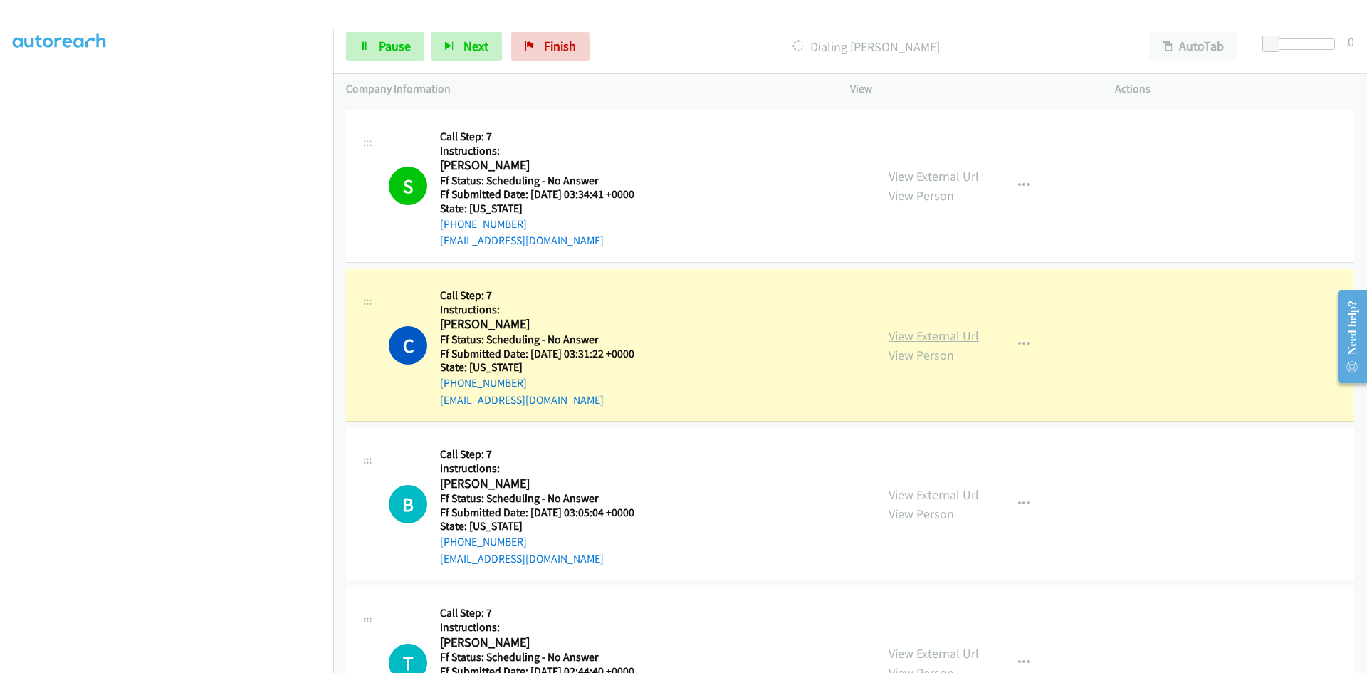
click at [957, 340] on link "View External Url" at bounding box center [933, 335] width 90 height 16
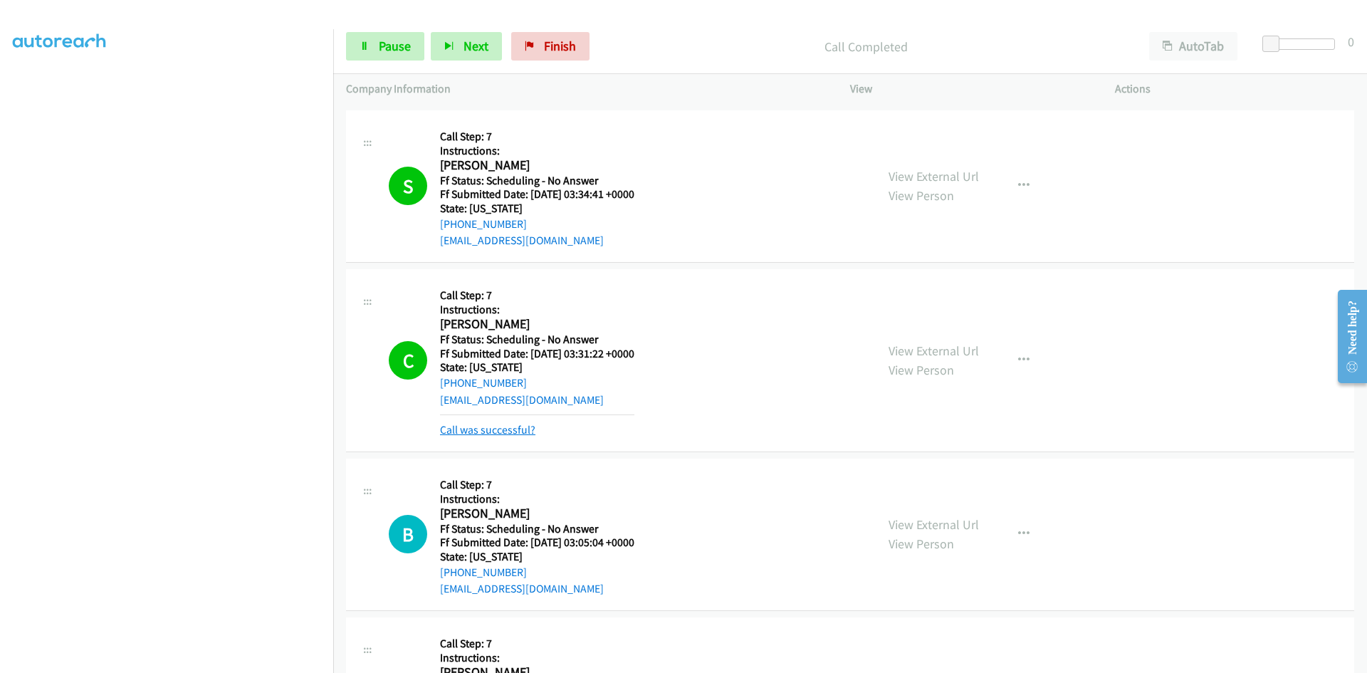
click at [512, 429] on link "Call was successful?" at bounding box center [487, 430] width 95 height 14
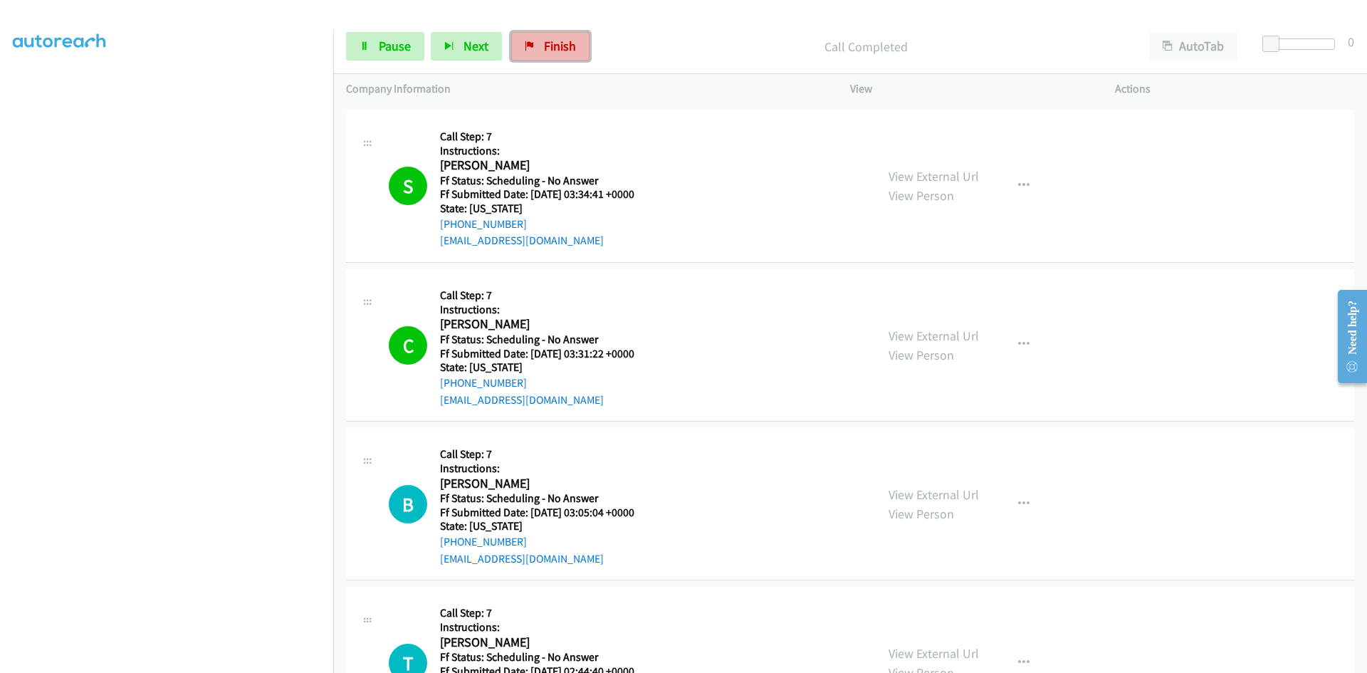
click at [547, 49] on span "Finish" at bounding box center [560, 46] width 32 height 16
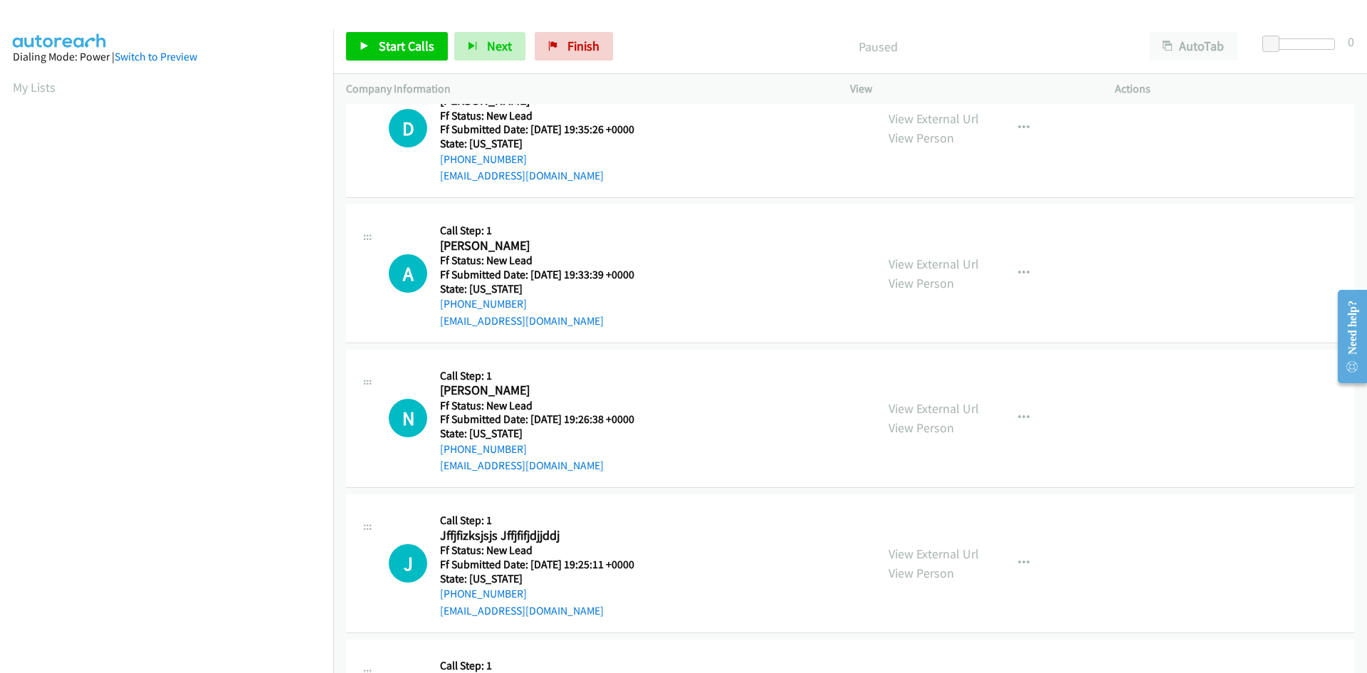
scroll to position [142, 0]
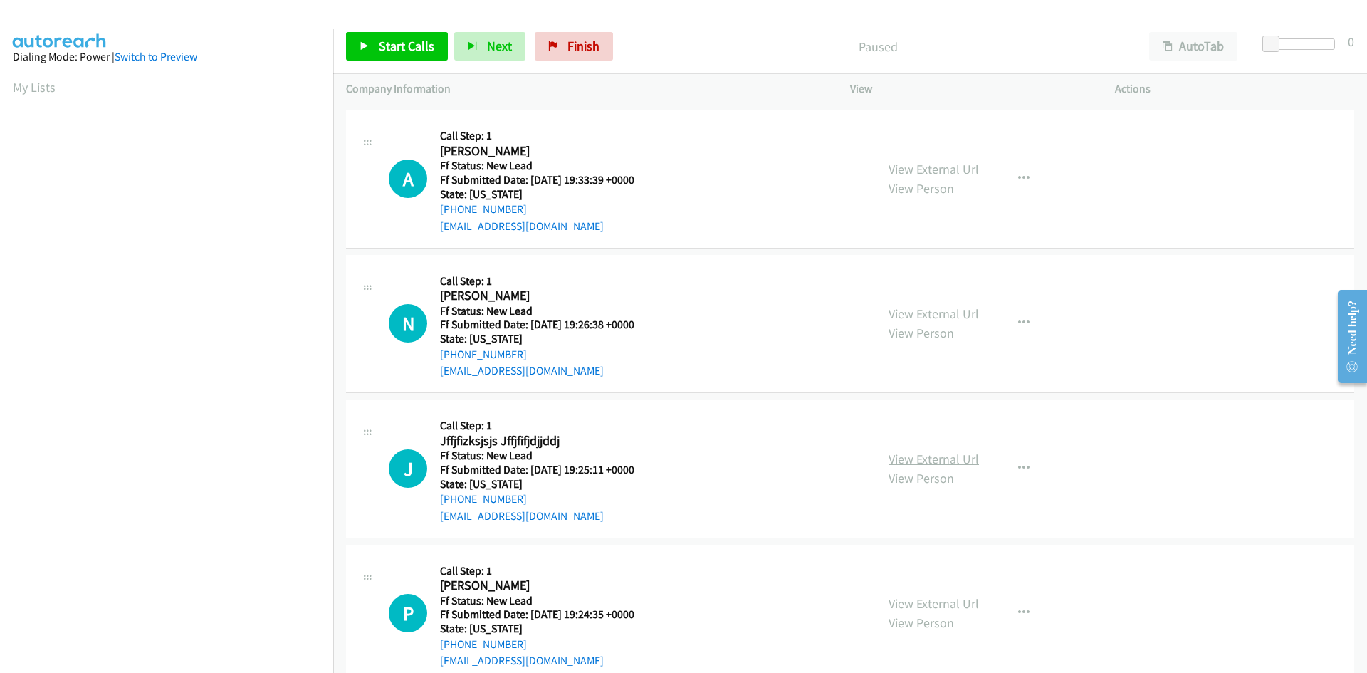
click at [957, 458] on link "View External Url" at bounding box center [933, 459] width 90 height 16
click at [1020, 468] on icon "button" at bounding box center [1023, 468] width 11 height 11
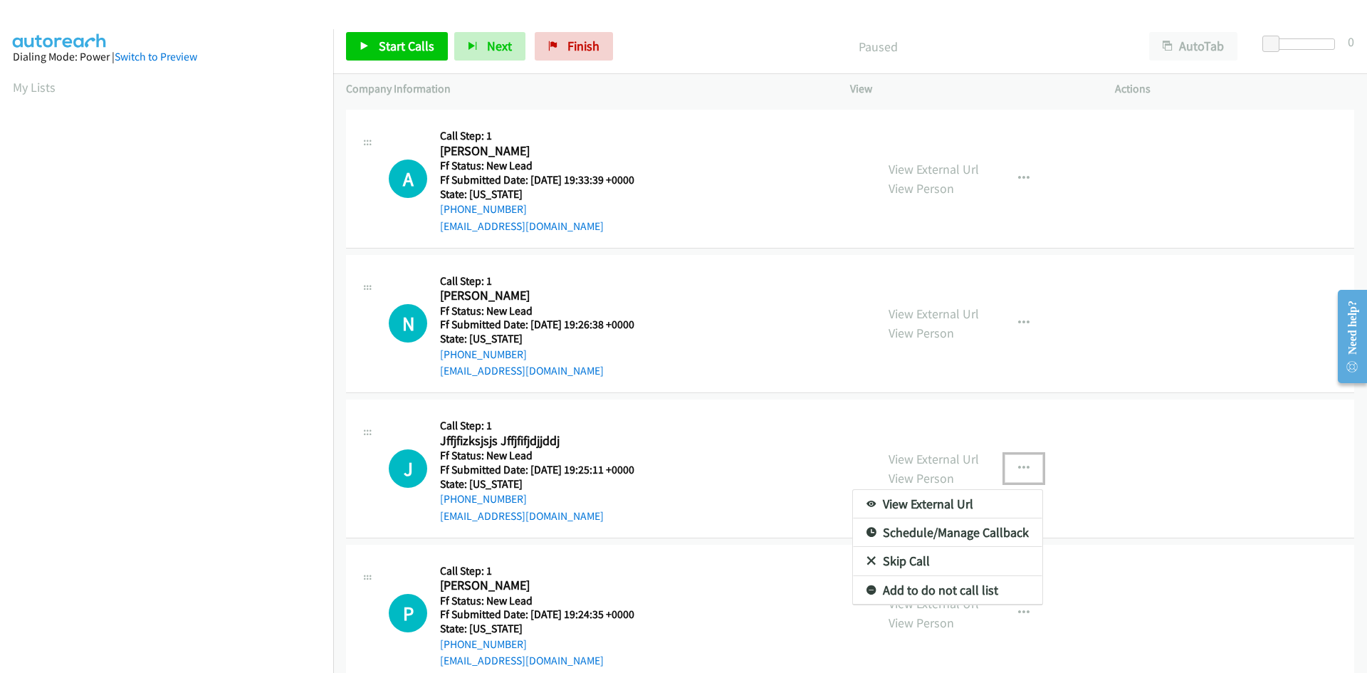
click at [933, 586] on link "Add to do not call list" at bounding box center [947, 590] width 189 height 28
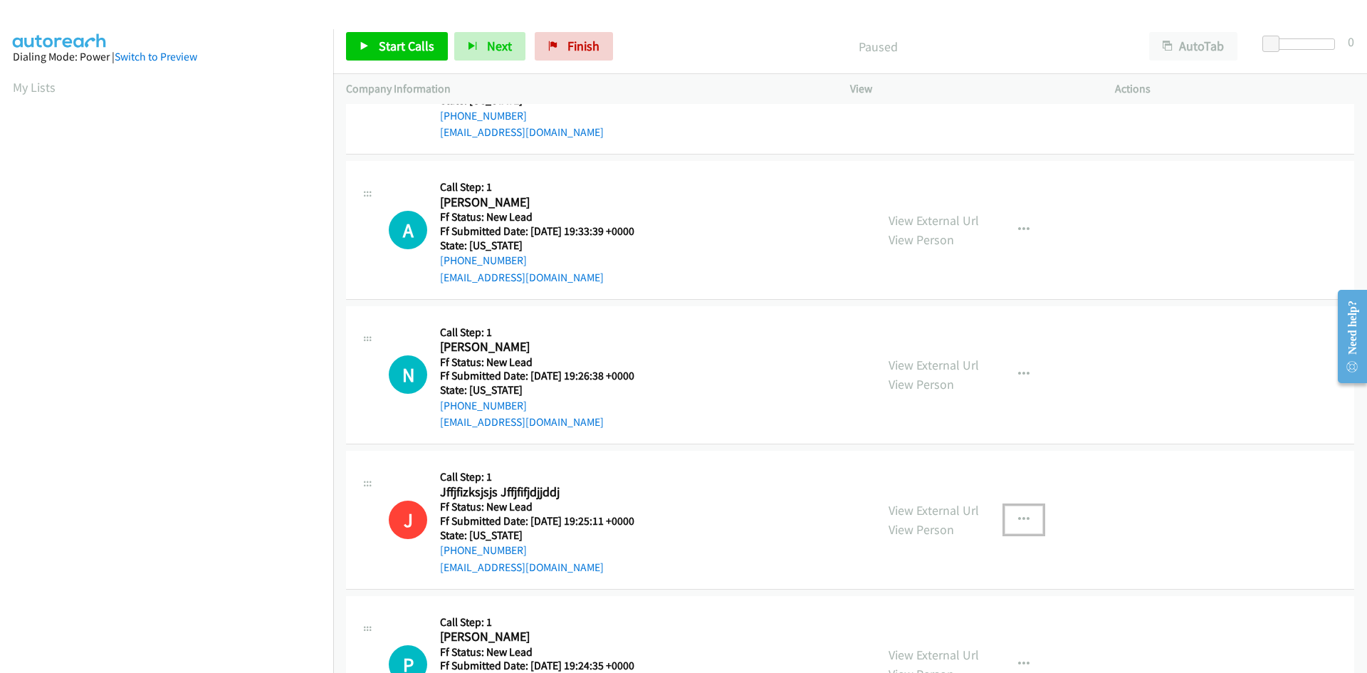
scroll to position [0, 0]
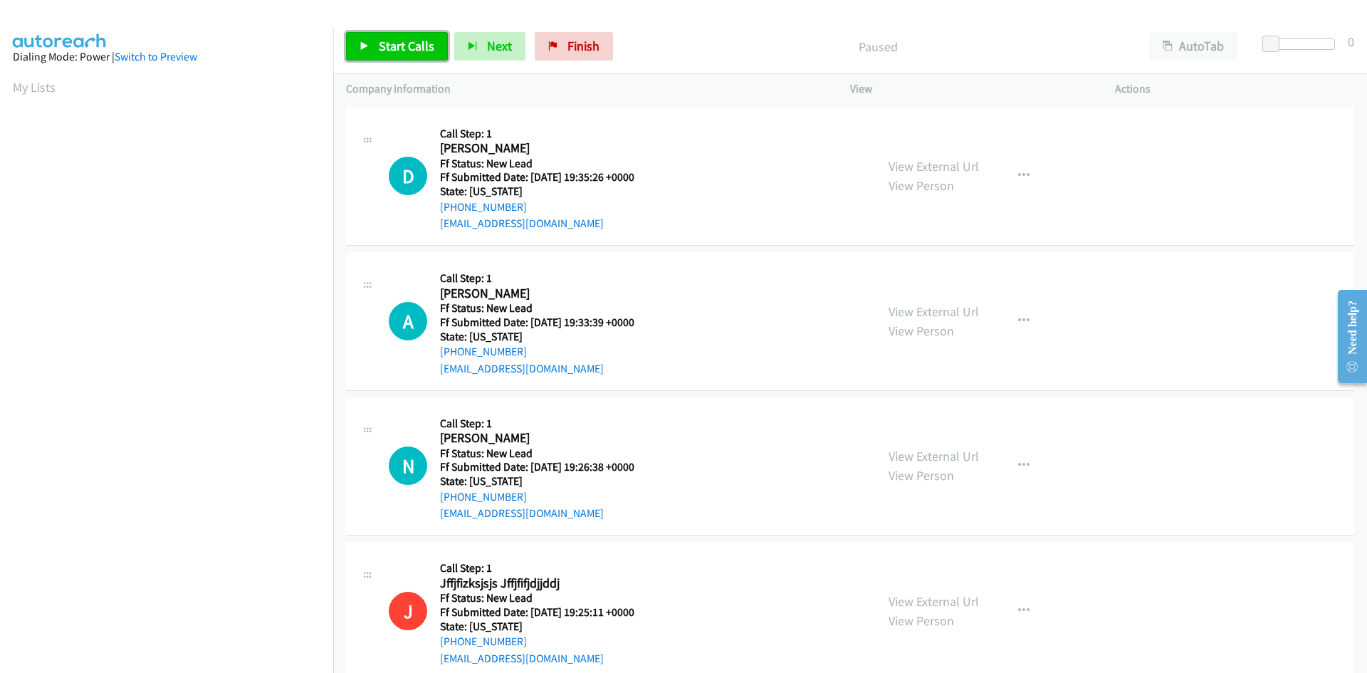
click at [387, 38] on span "Start Calls" at bounding box center [407, 46] width 56 height 16
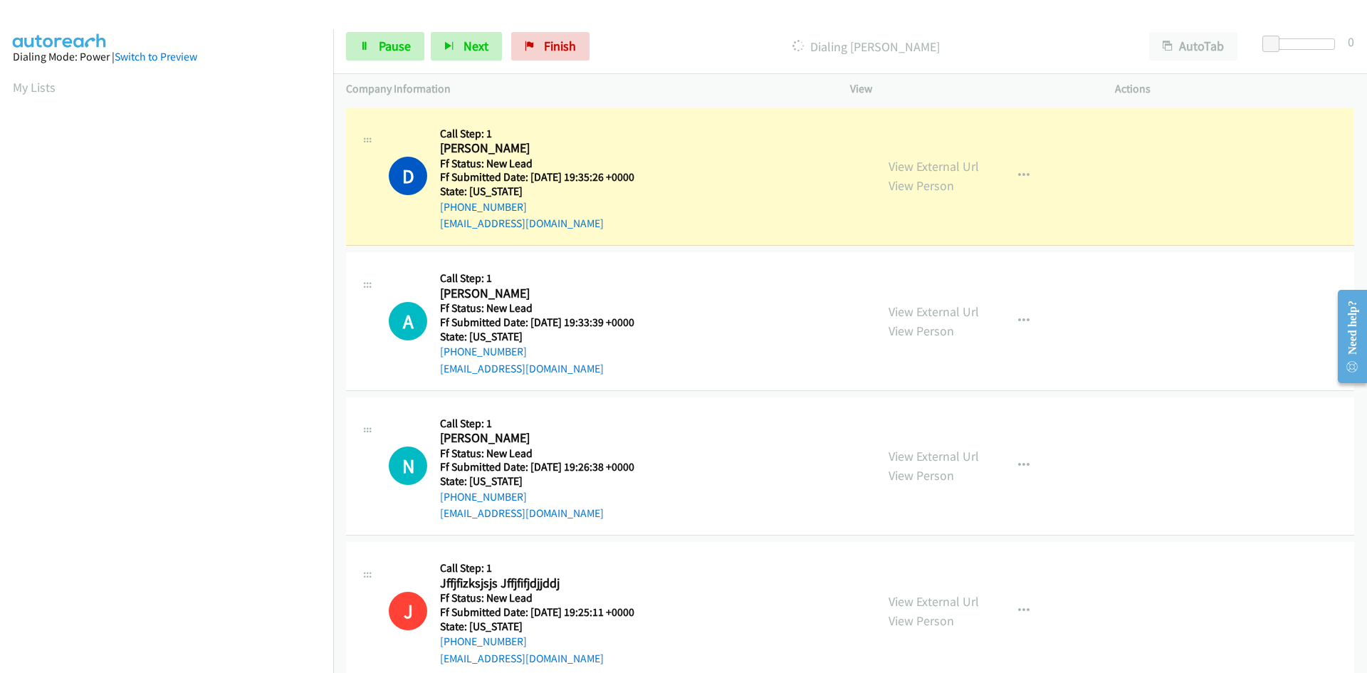
scroll to position [125, 0]
click at [962, 167] on link "View External Url" at bounding box center [933, 166] width 90 height 16
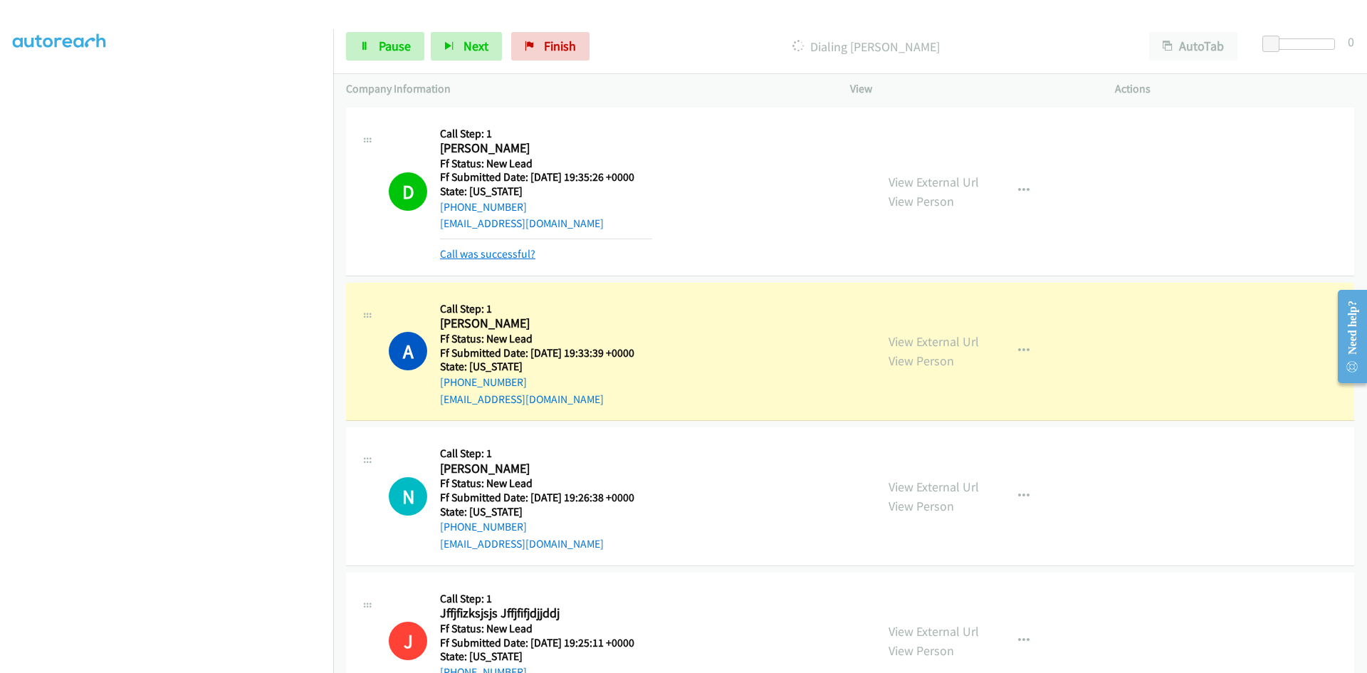
click at [527, 250] on link "Call was successful?" at bounding box center [487, 254] width 95 height 14
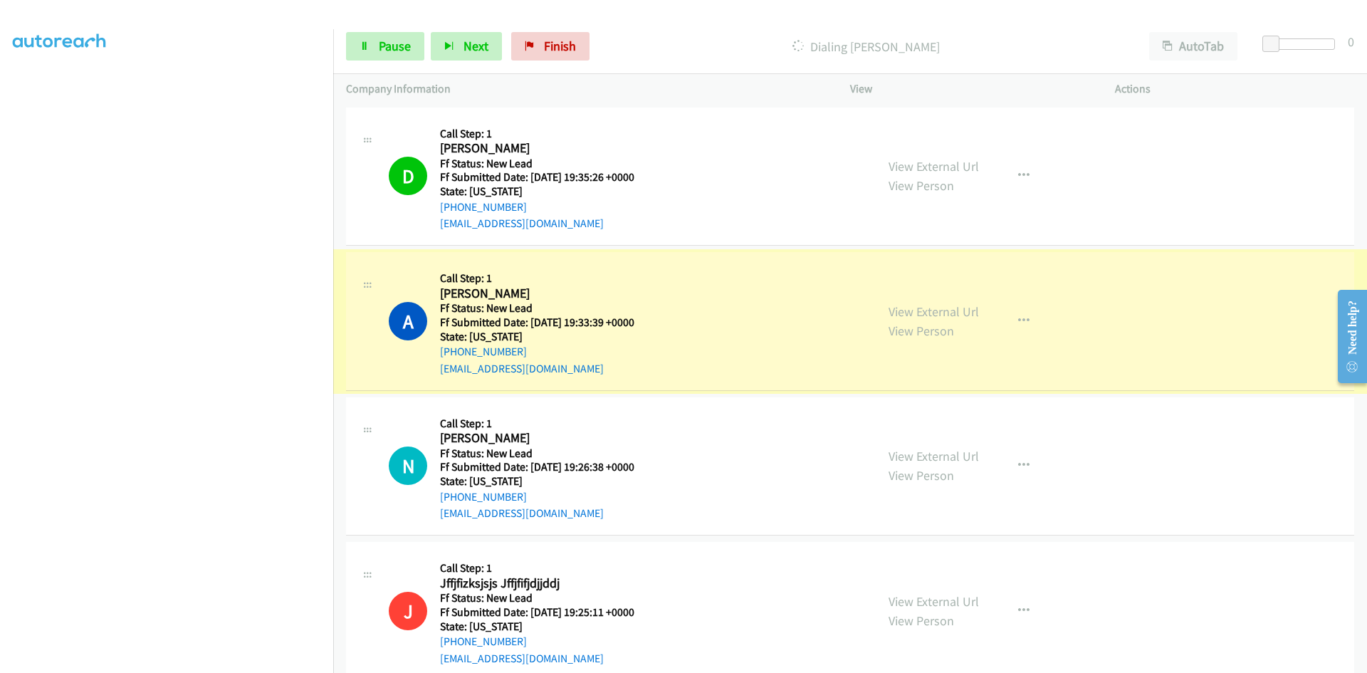
click at [960, 309] on link "View External Url" at bounding box center [933, 311] width 90 height 16
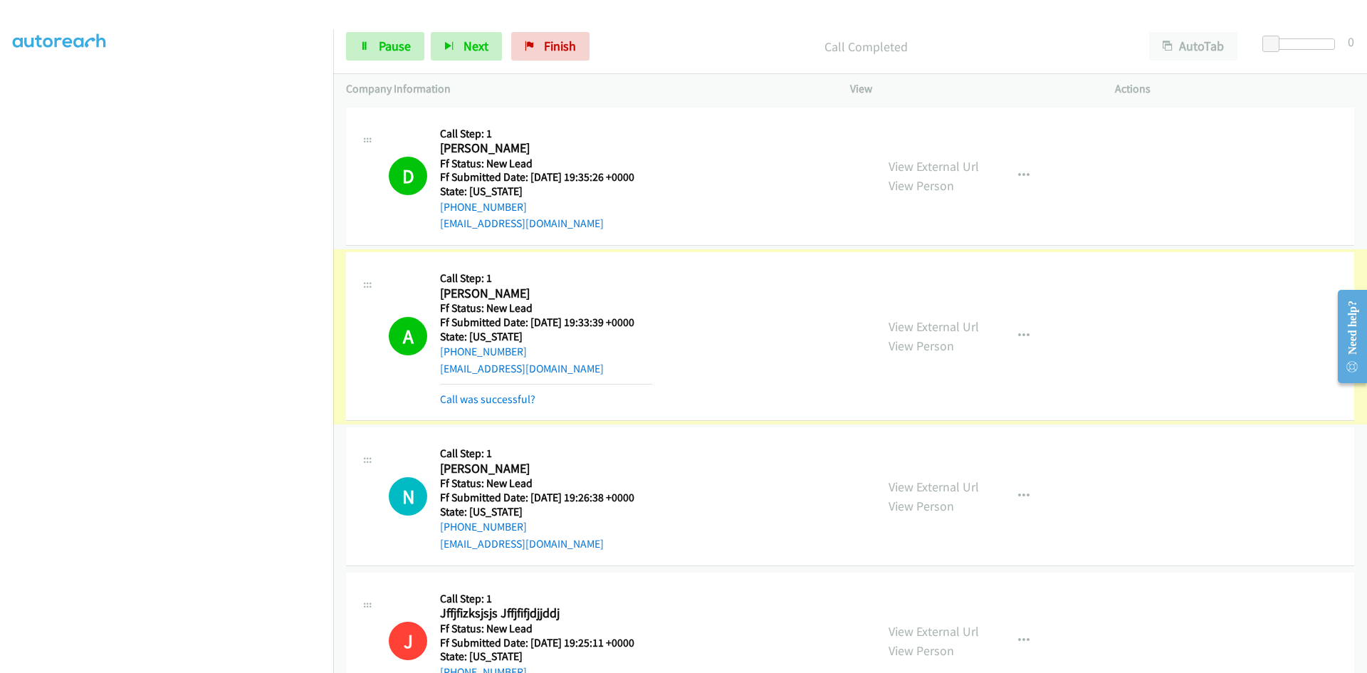
click at [500, 401] on link "Call was successful?" at bounding box center [487, 399] width 95 height 14
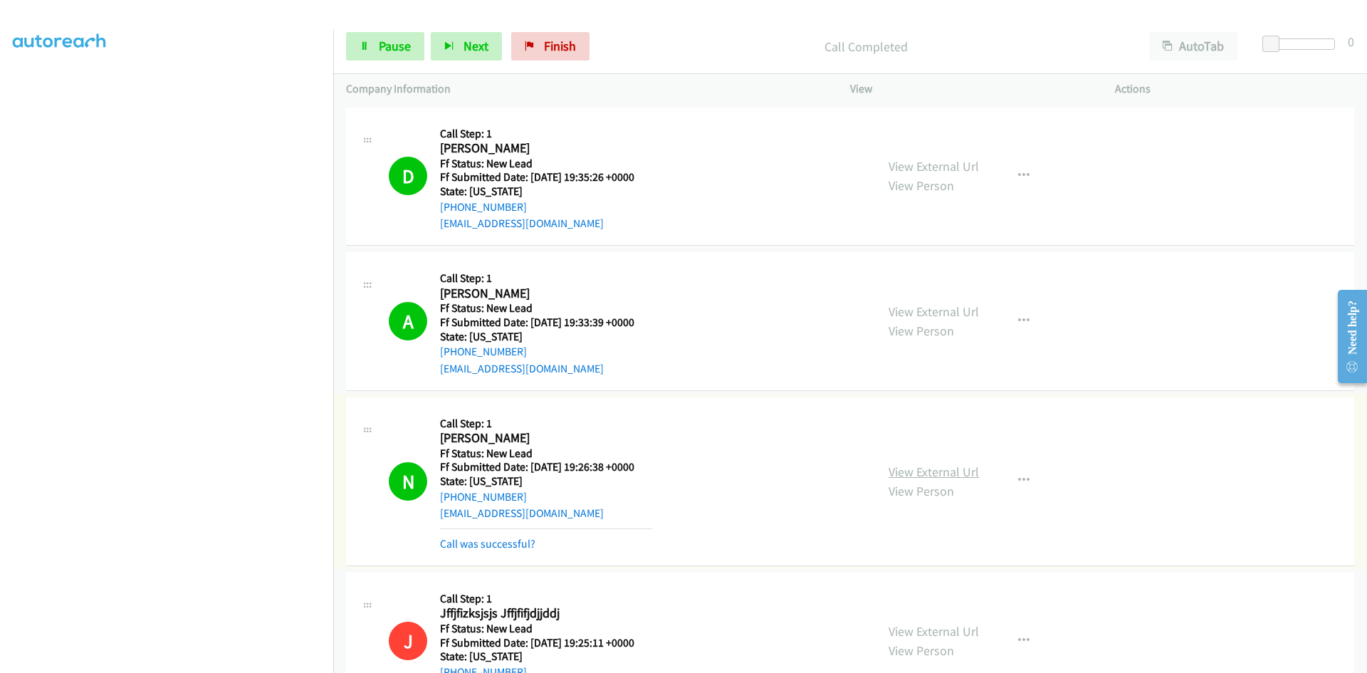
click at [960, 471] on link "View External Url" at bounding box center [933, 471] width 90 height 16
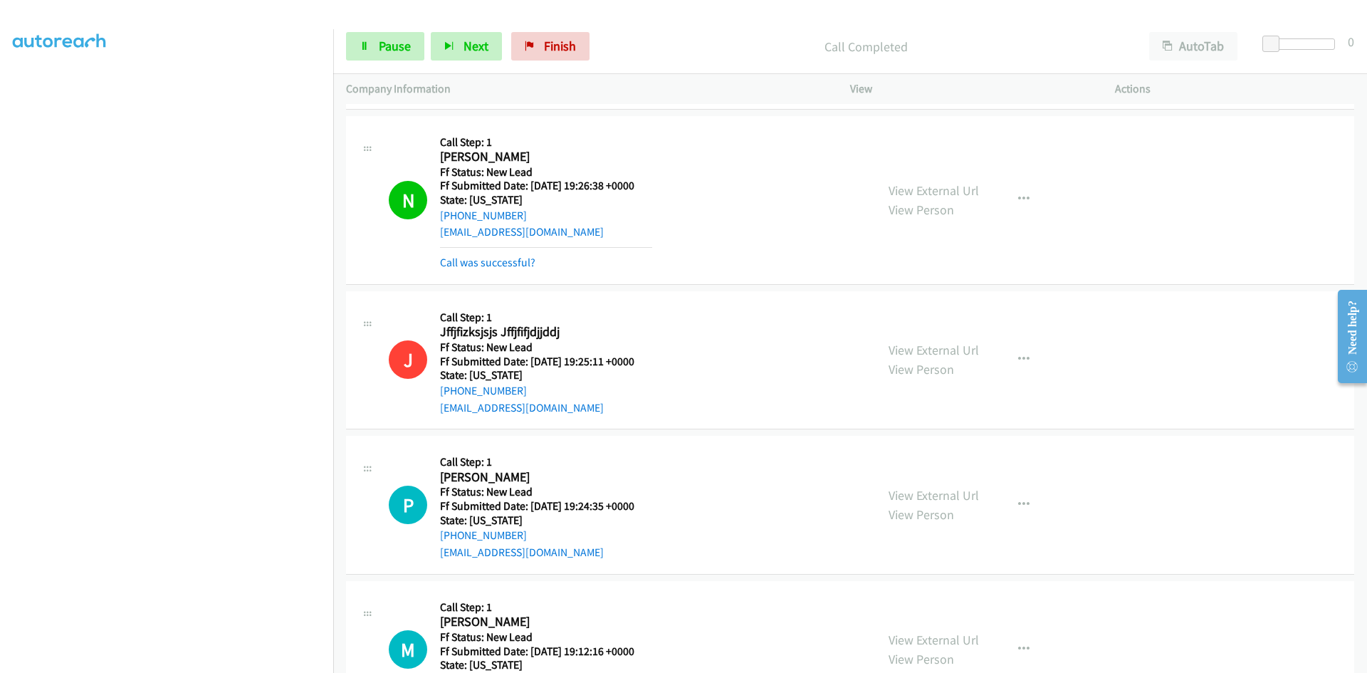
scroll to position [285, 0]
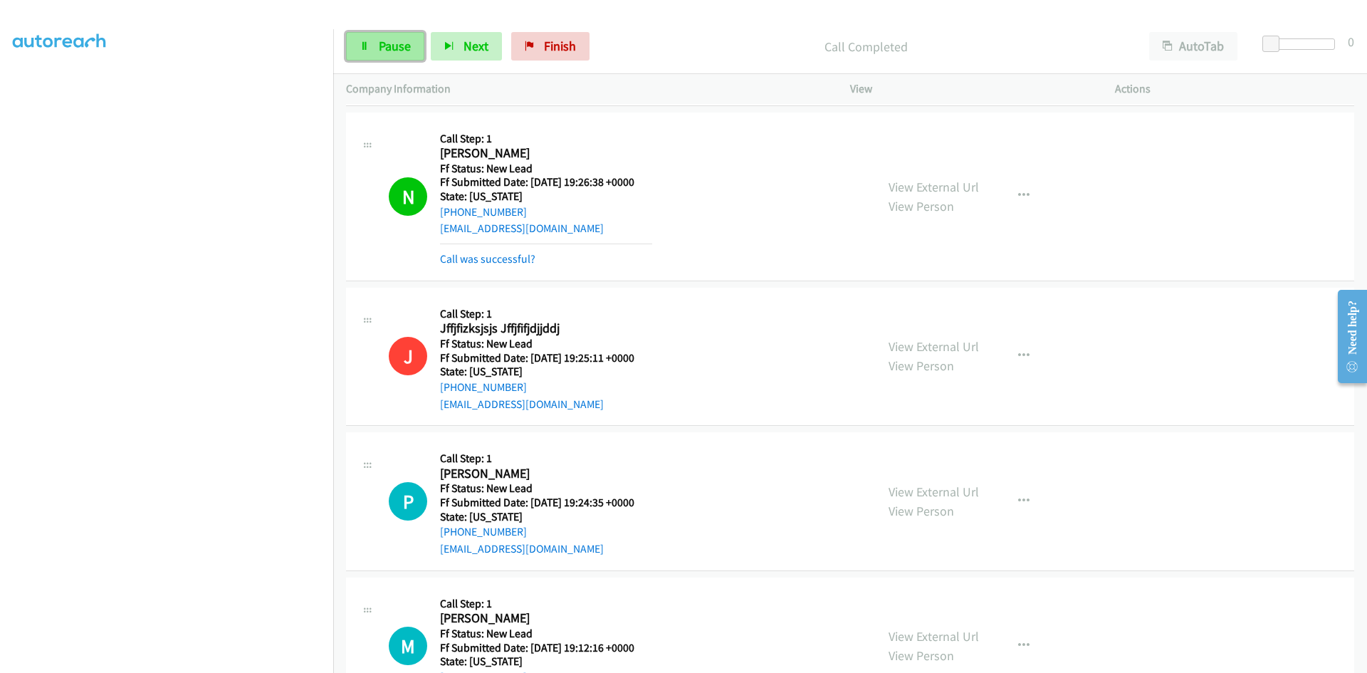
click at [404, 46] on span "Pause" at bounding box center [395, 46] width 32 height 16
click at [509, 259] on link "Call was successful?" at bounding box center [487, 259] width 95 height 14
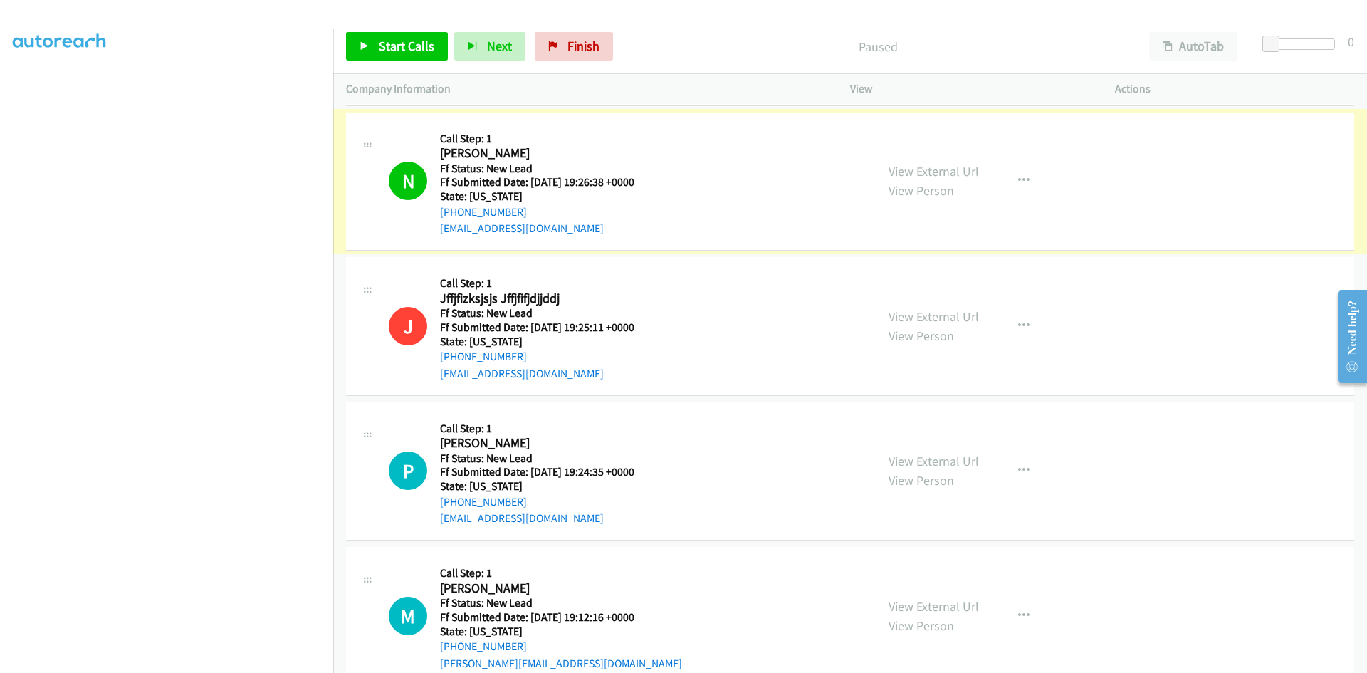
click at [922, 174] on link "View External Url" at bounding box center [933, 171] width 90 height 16
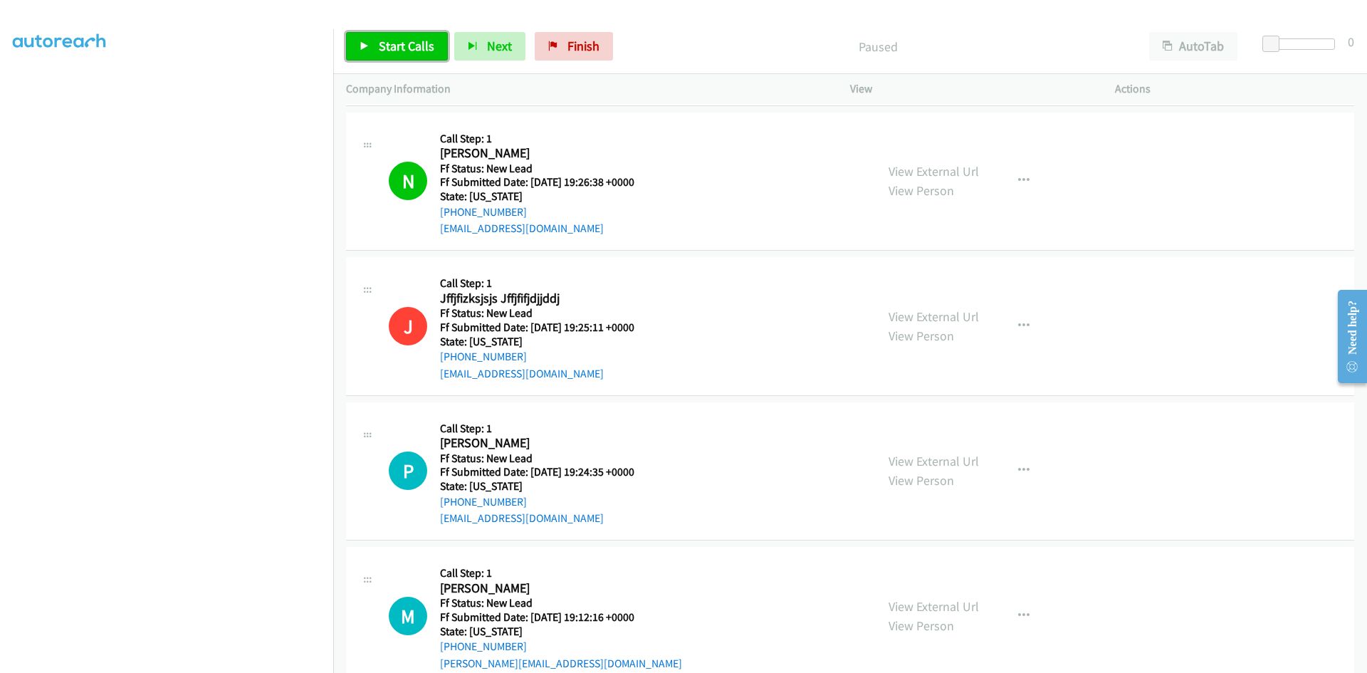
click at [387, 51] on span "Start Calls" at bounding box center [407, 46] width 56 height 16
click at [392, 50] on span "Pause" at bounding box center [395, 46] width 32 height 16
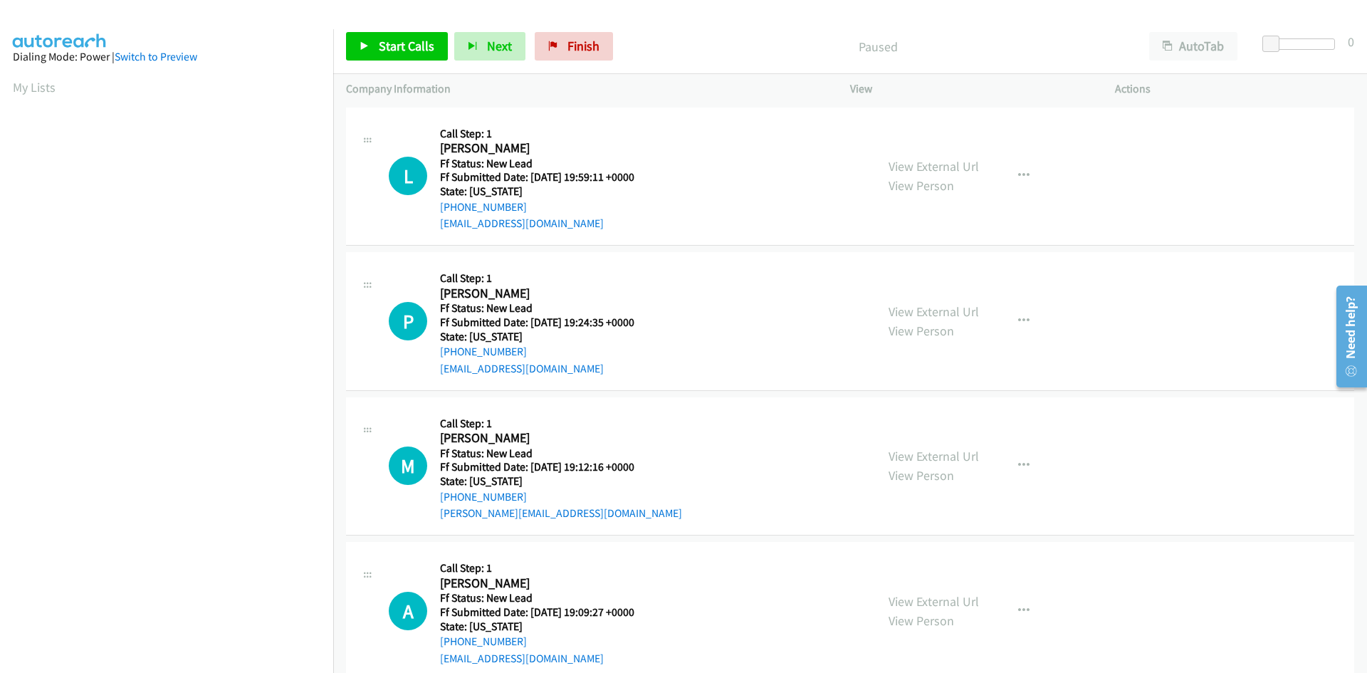
click at [401, 63] on div "Start Calls Pause Next Finish Paused AutoTab AutoTab 0" at bounding box center [850, 46] width 1034 height 55
click at [396, 56] on link "Start Calls" at bounding box center [397, 46] width 102 height 28
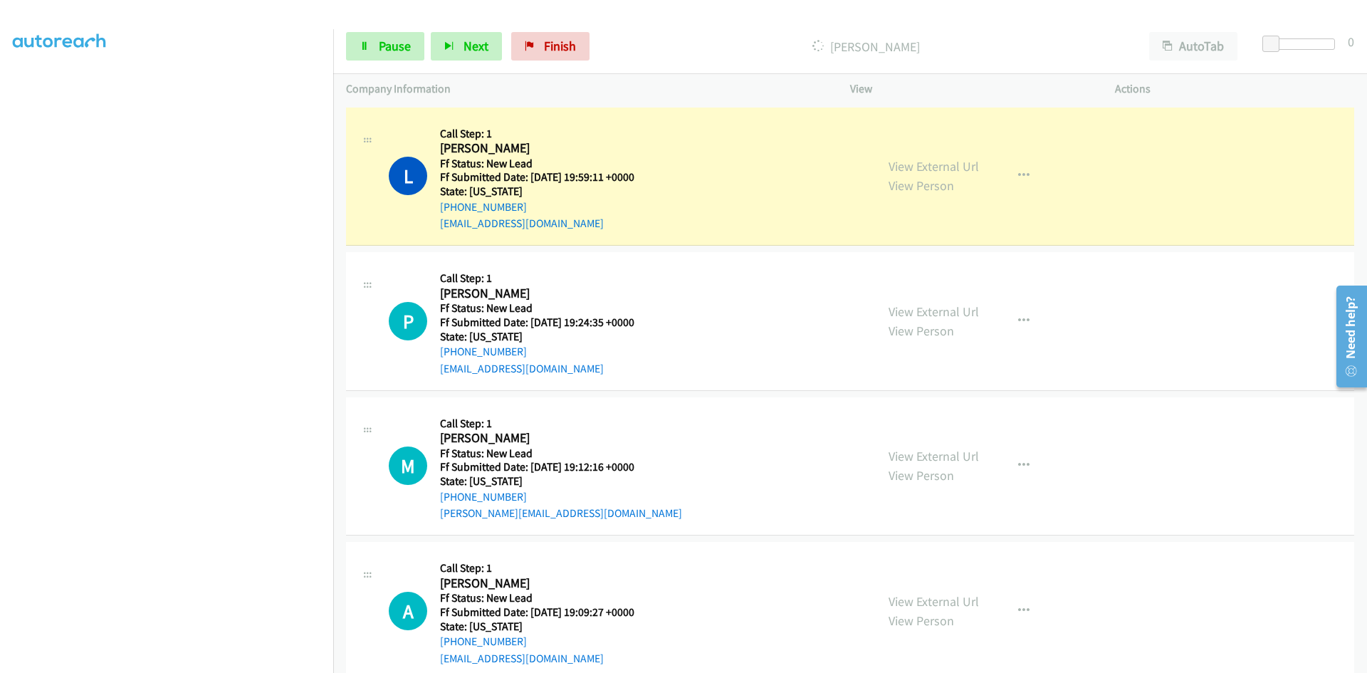
scroll to position [125, 0]
click at [955, 163] on link "View External Url" at bounding box center [933, 166] width 90 height 16
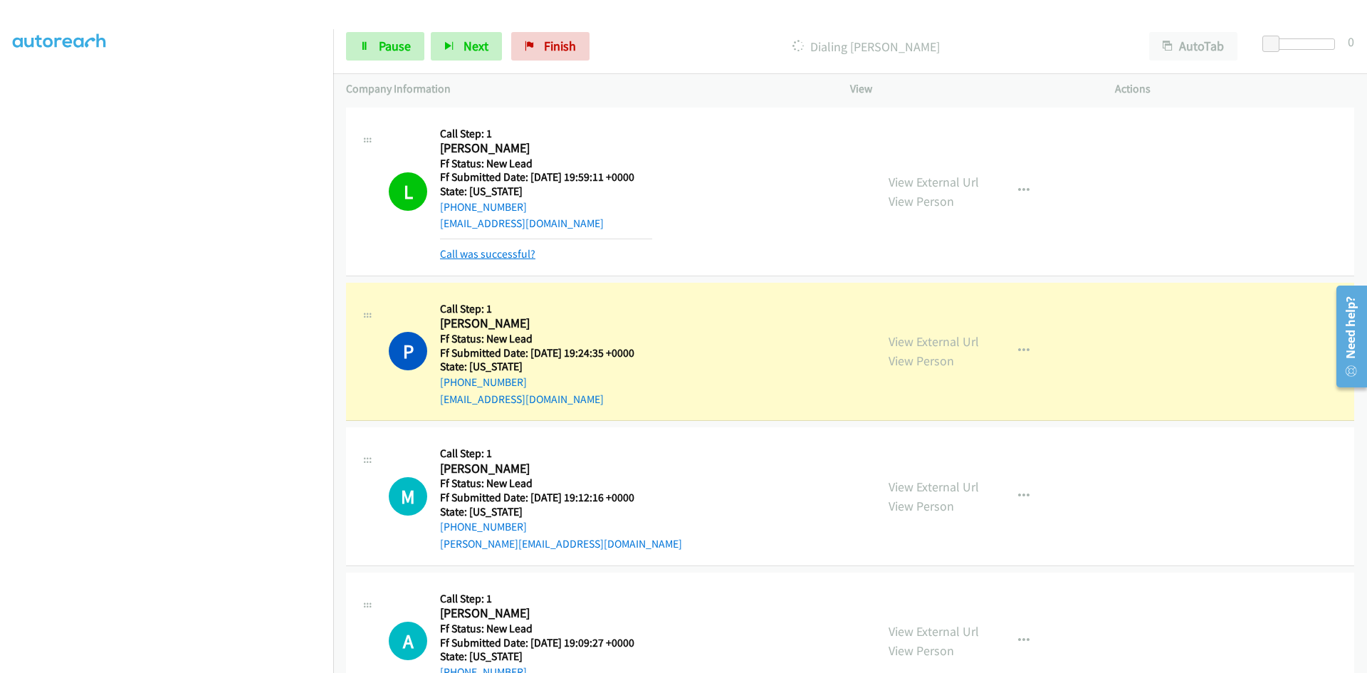
click at [522, 253] on link "Call was successful?" at bounding box center [487, 254] width 95 height 14
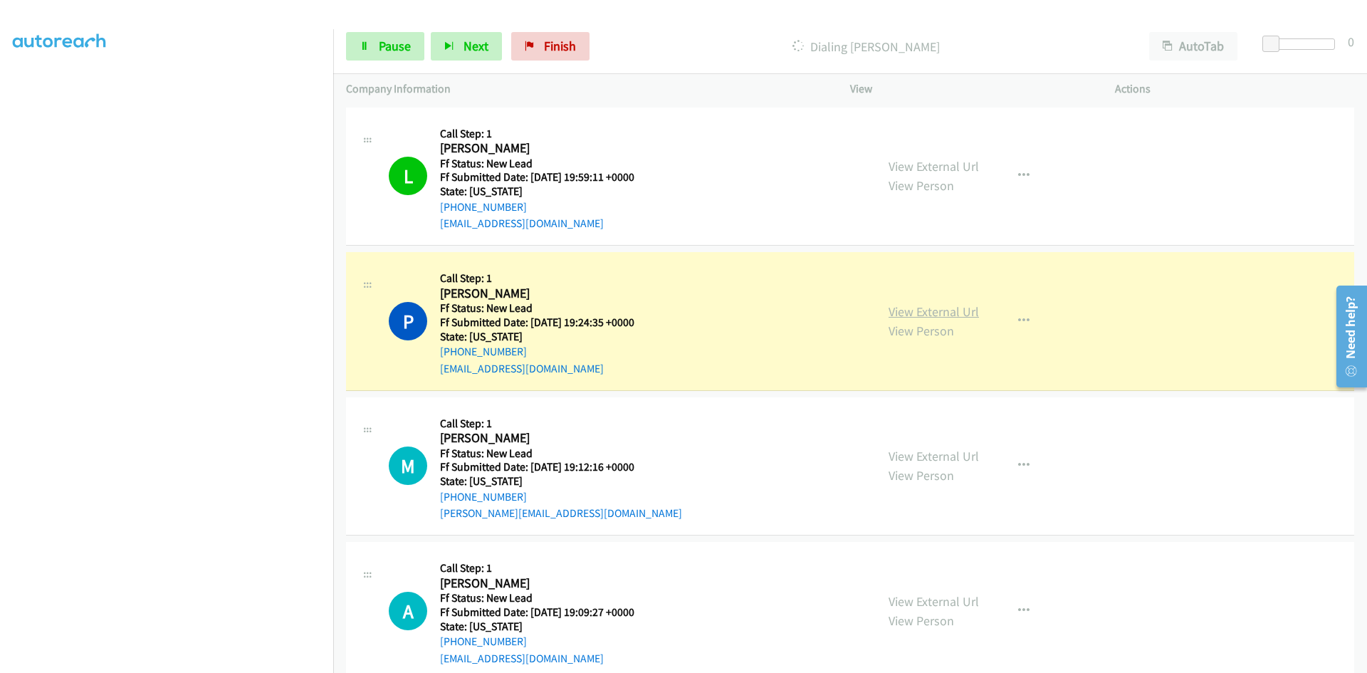
click at [906, 310] on link "View External Url" at bounding box center [933, 311] width 90 height 16
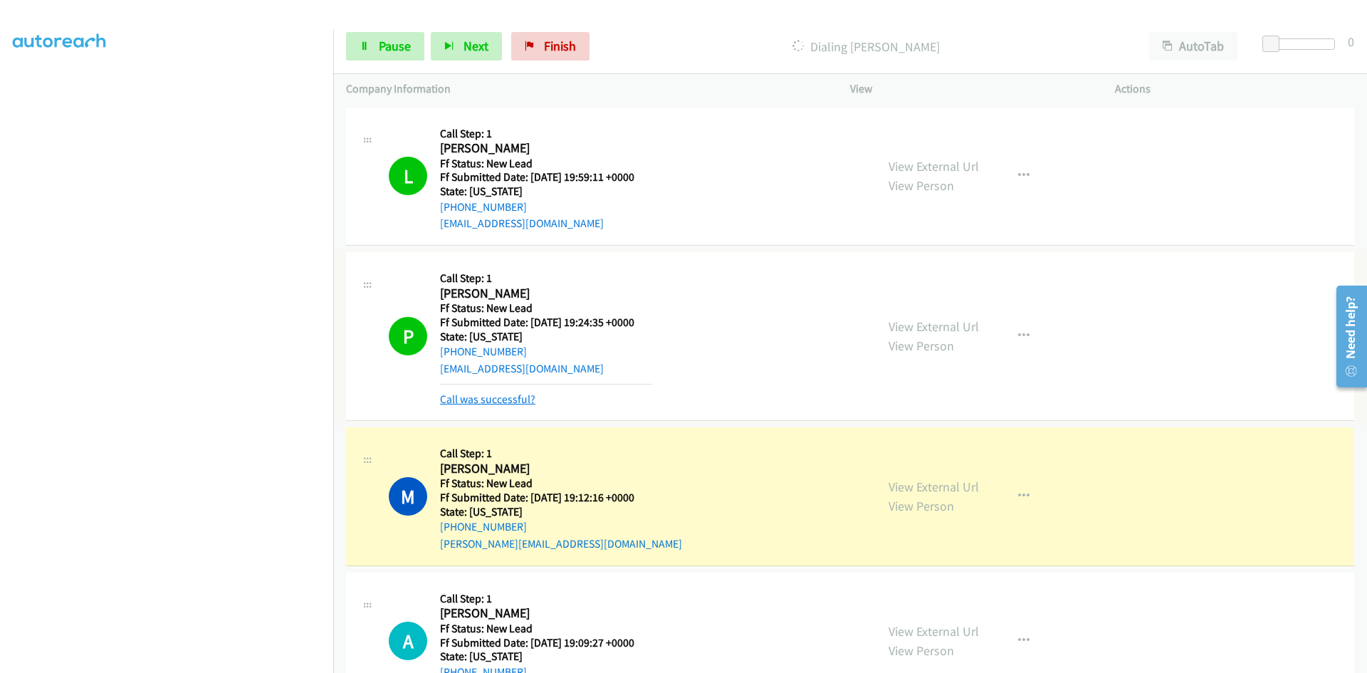
click at [522, 399] on link "Call was successful?" at bounding box center [487, 399] width 95 height 14
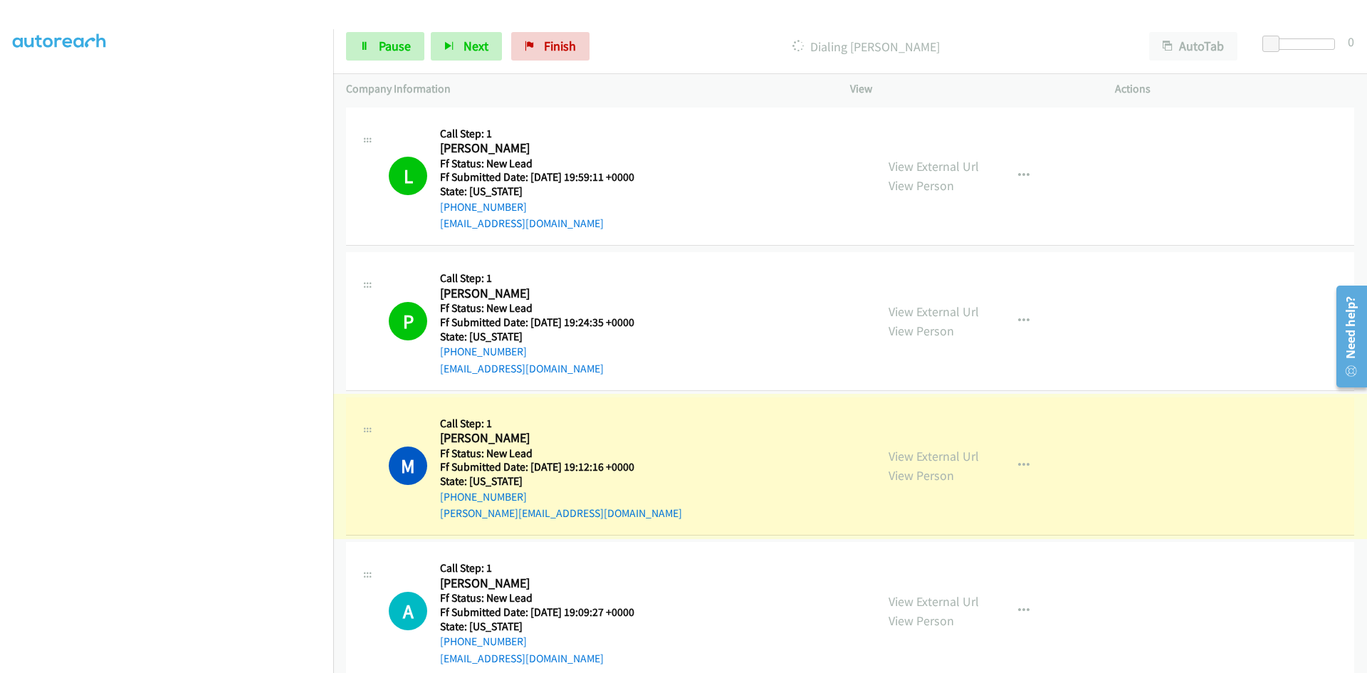
click at [918, 456] on link "View External Url" at bounding box center [933, 456] width 90 height 16
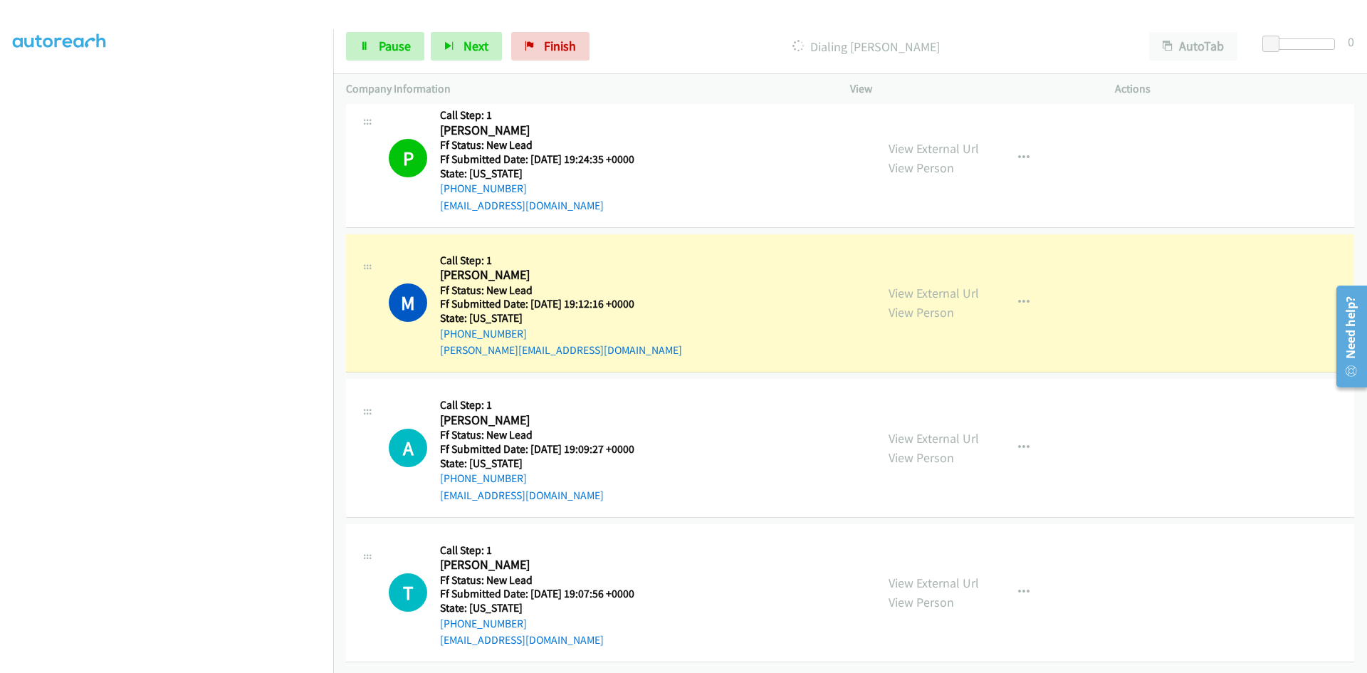
scroll to position [174, 0]
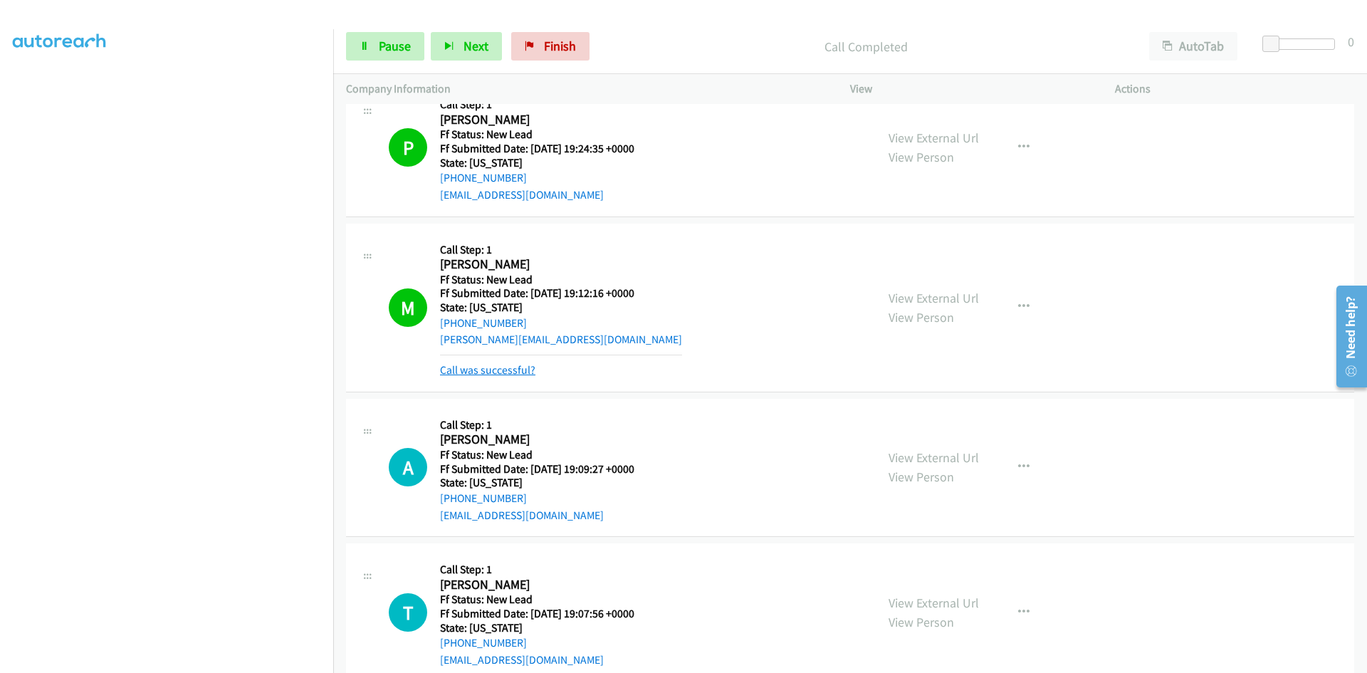
click at [493, 372] on link "Call was successful?" at bounding box center [487, 370] width 95 height 14
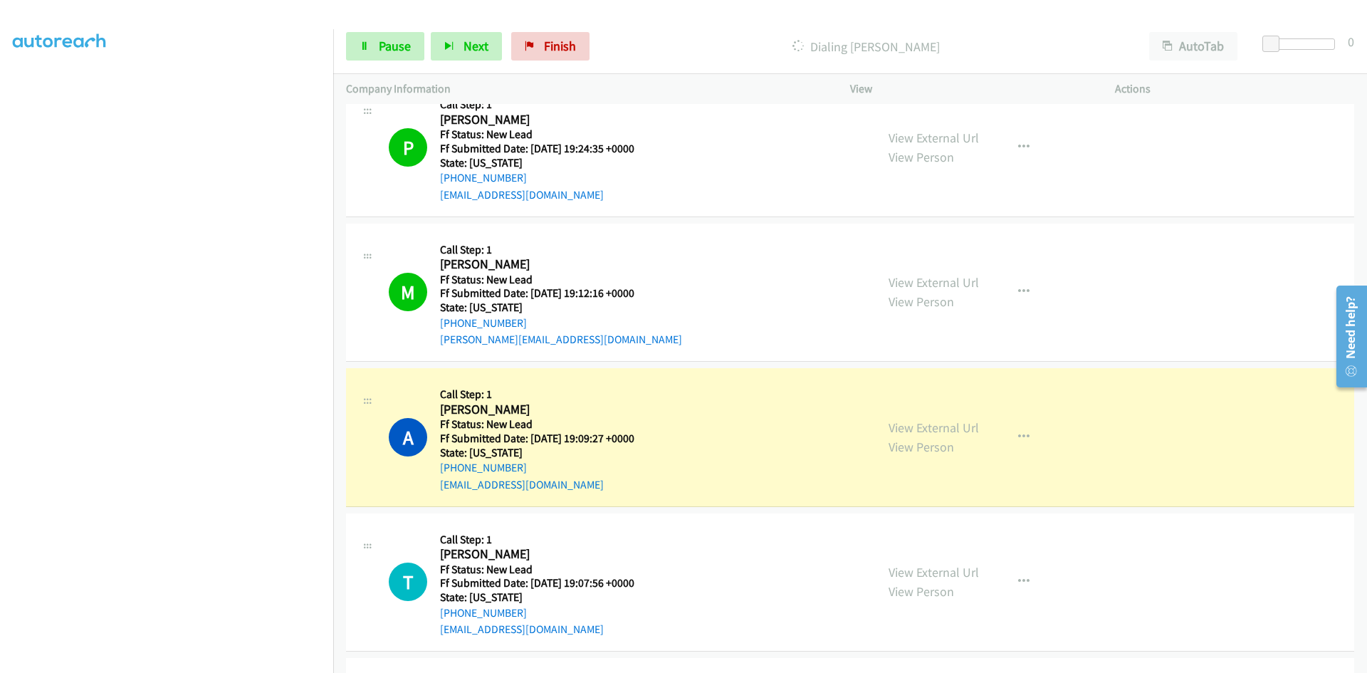
click at [959, 429] on link "View External Url" at bounding box center [933, 427] width 90 height 16
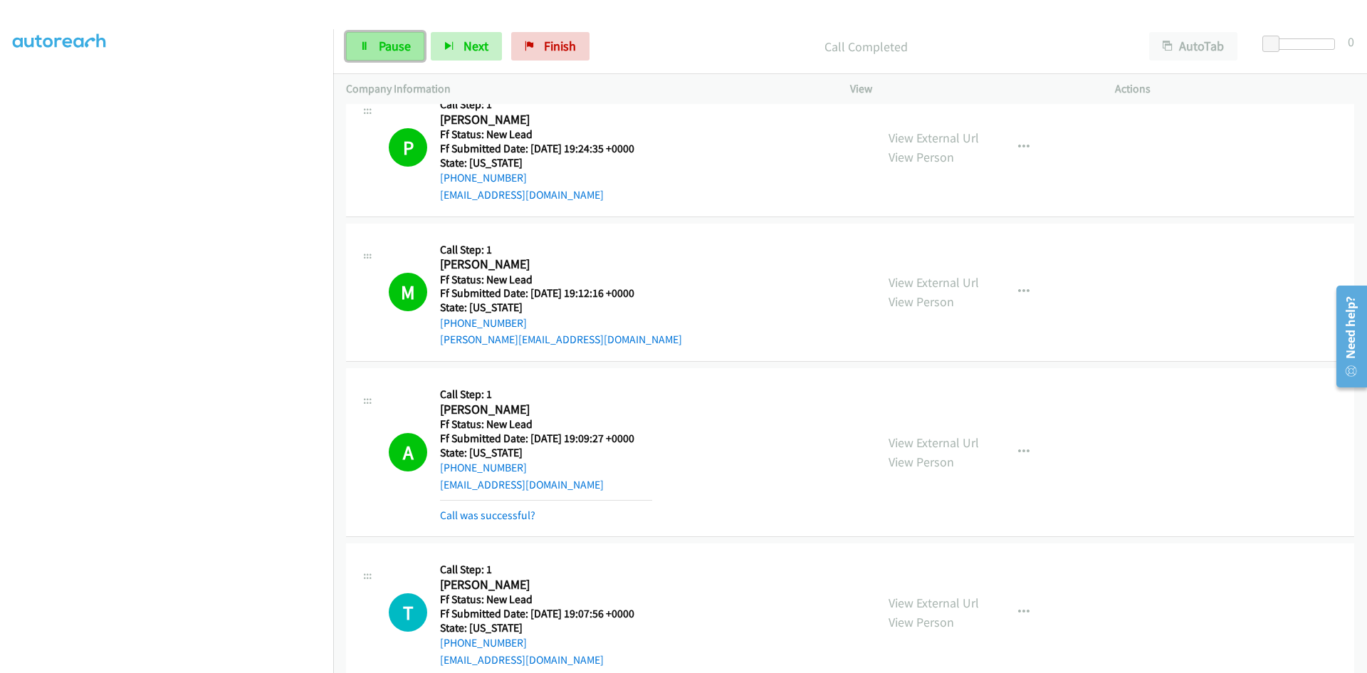
click at [397, 47] on span "Pause" at bounding box center [395, 46] width 32 height 16
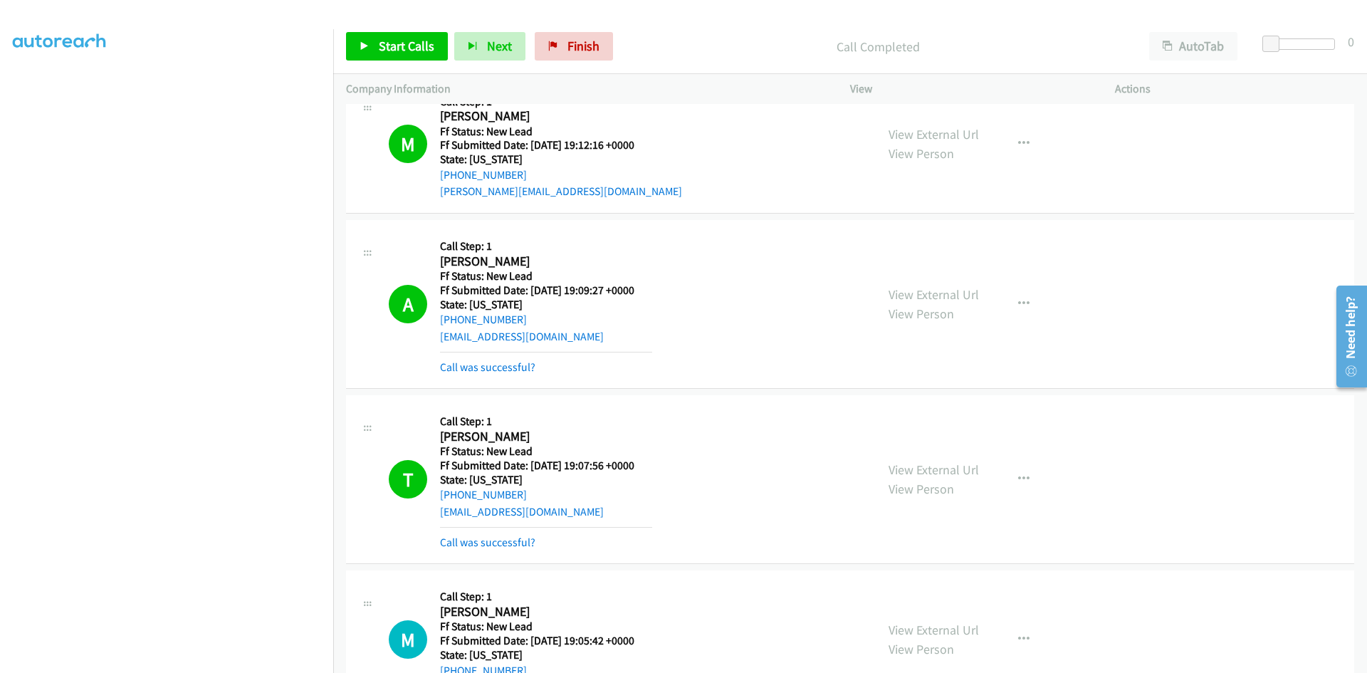
scroll to position [387, 0]
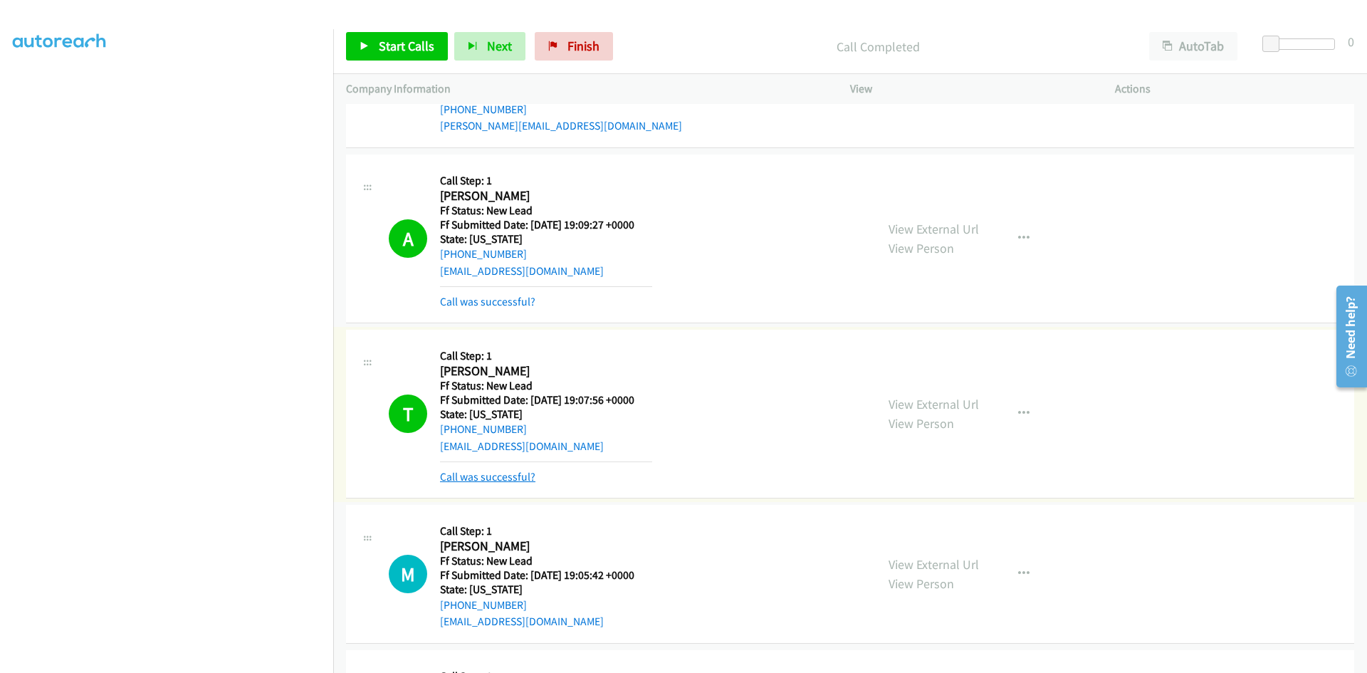
click at [485, 470] on link "Call was successful?" at bounding box center [487, 477] width 95 height 14
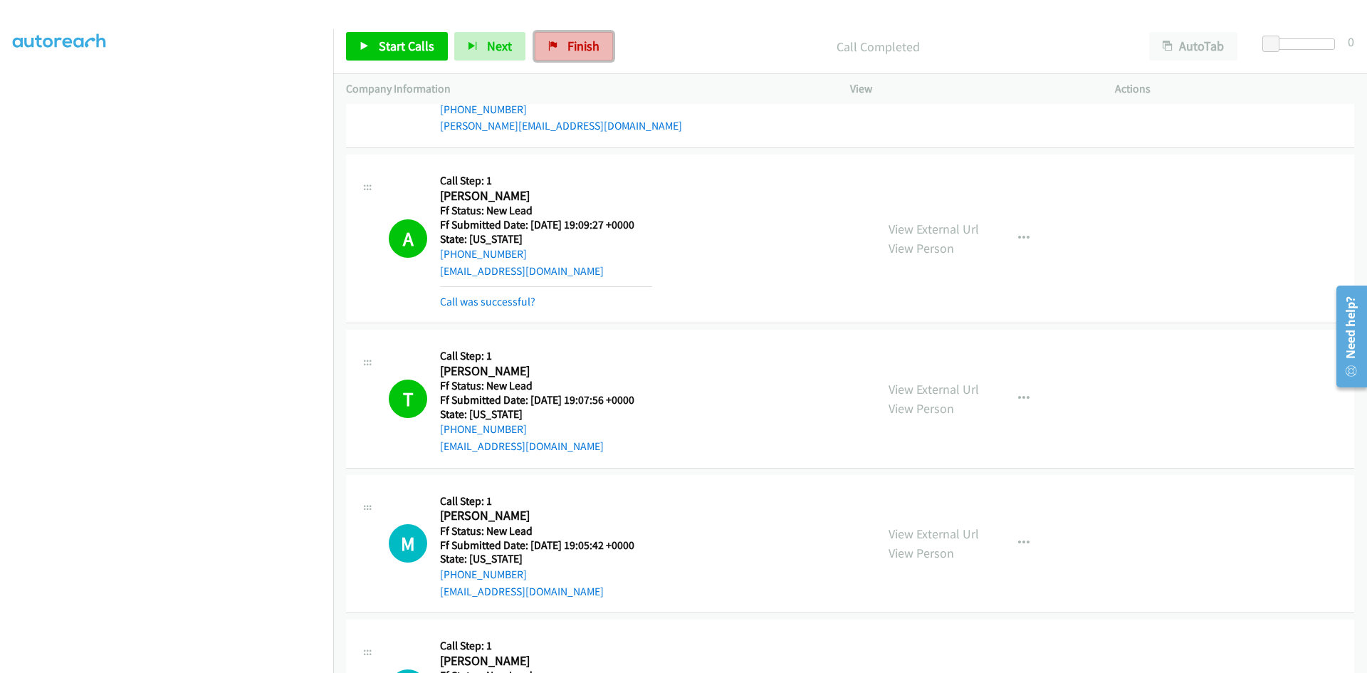
click at [578, 56] on link "Finish" at bounding box center [574, 46] width 78 height 28
